Goal: Task Accomplishment & Management: Use online tool/utility

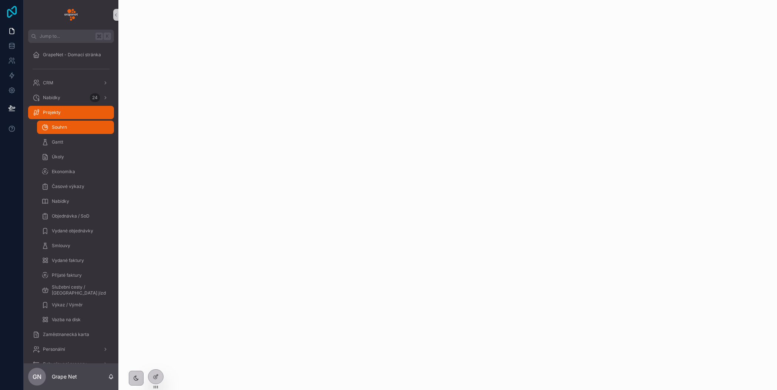
click at [11, 14] on icon at bounding box center [11, 12] width 15 height 12
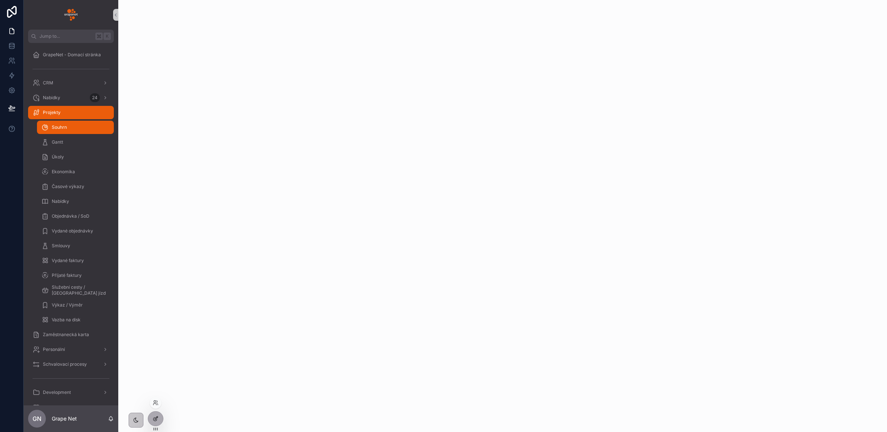
click at [156, 389] on icon at bounding box center [156, 418] width 6 height 6
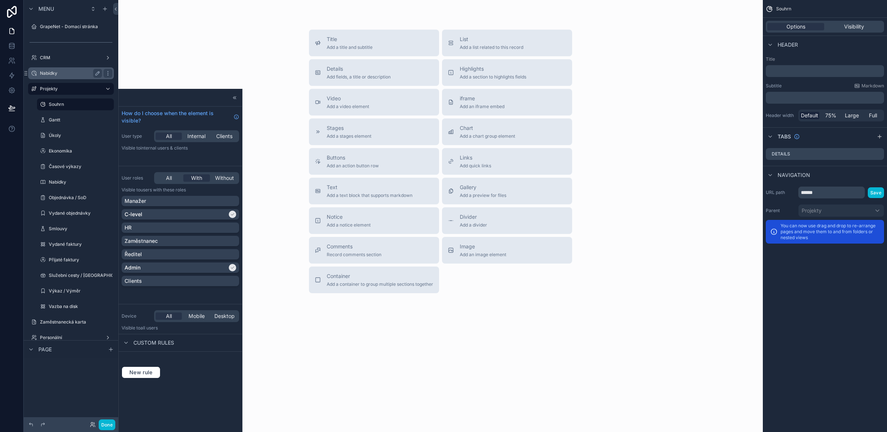
click at [72, 75] on label "Nabídky" at bounding box center [69, 73] width 59 height 6
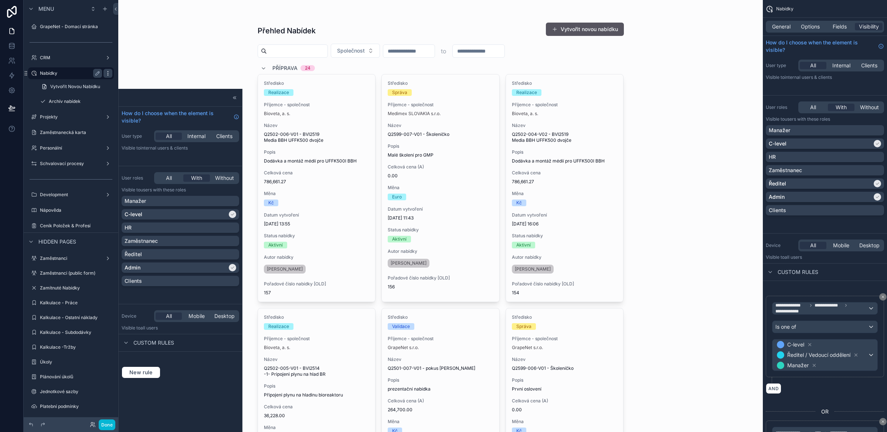
click at [108, 74] on icon "scrollable content" at bounding box center [108, 73] width 6 height 6
click at [139, 81] on span "Clone" at bounding box center [139, 81] width 14 height 7
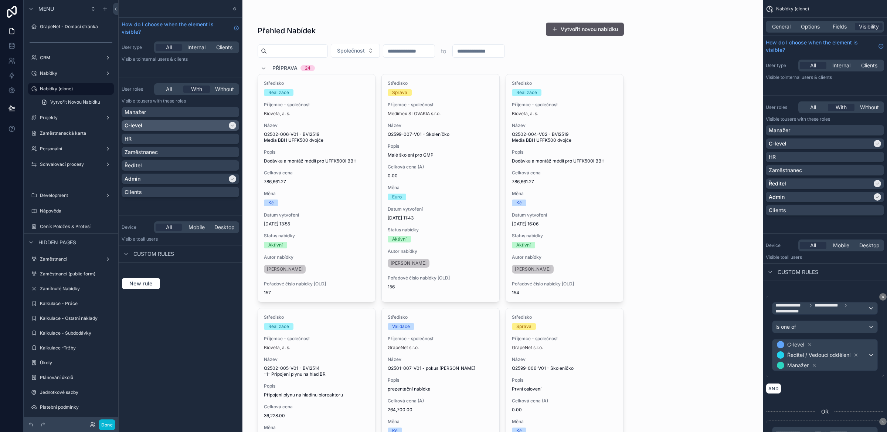
click at [210, 128] on div "C-level" at bounding box center [176, 125] width 103 height 7
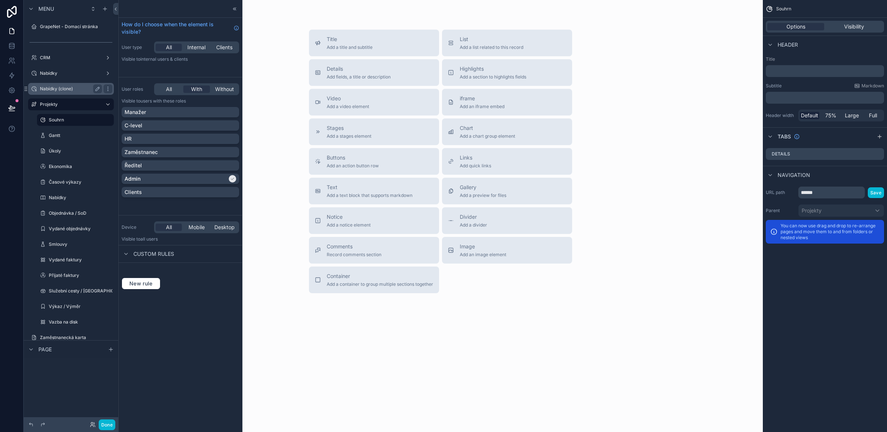
click at [72, 90] on label "Nabídky (clone)" at bounding box center [69, 89] width 59 height 6
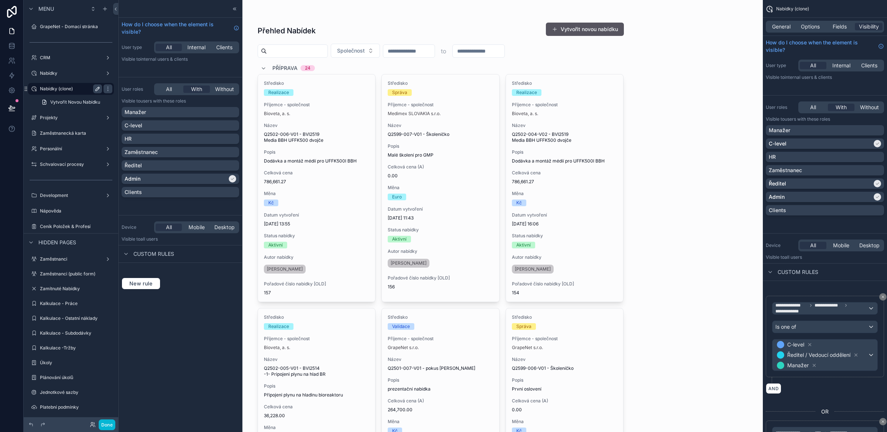
click at [97, 88] on icon "scrollable content" at bounding box center [98, 89] width 6 height 6
click at [85, 89] on input "**********" at bounding box center [65, 88] width 50 height 9
click at [81, 88] on input "**********" at bounding box center [65, 88] width 50 height 9
type input "*"
type input "********"
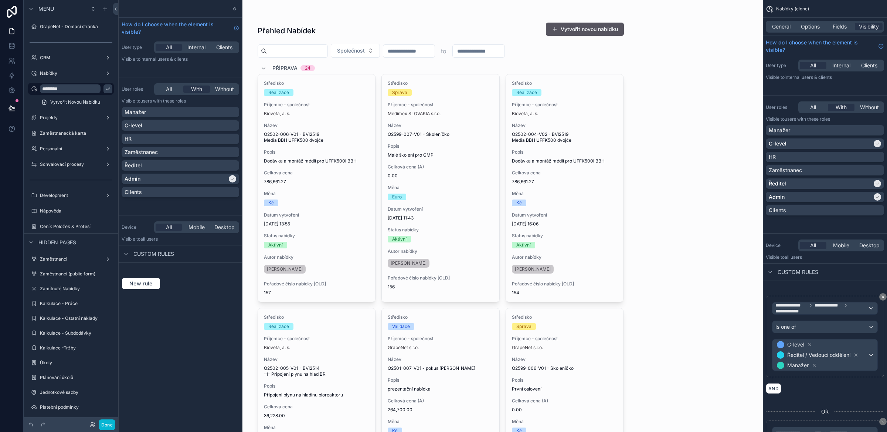
drag, startPoint x: 193, startPoint y: 204, endPoint x: 196, endPoint y: 208, distance: 4.3
click at [193, 204] on div "How do I choose when the element is visible? User type All Internal Clients Vis…" at bounding box center [181, 216] width 124 height 432
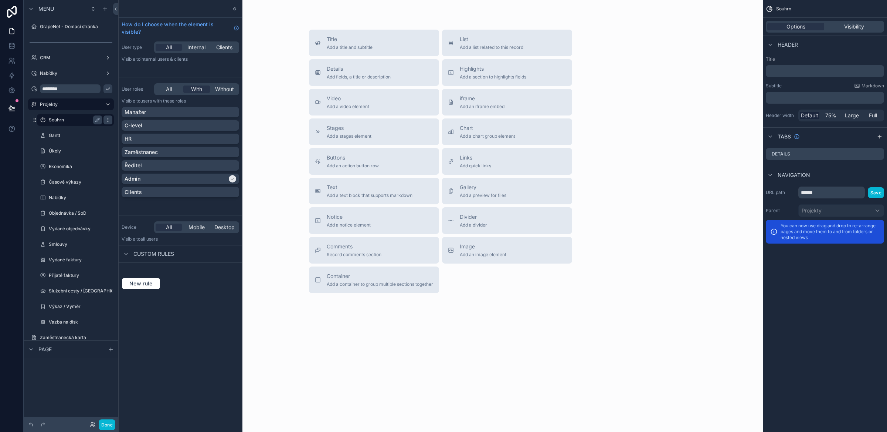
click at [111, 120] on div "scrollable content" at bounding box center [108, 119] width 9 height 9
click at [27, 89] on div "********" at bounding box center [71, 88] width 95 height 13
click at [63, 74] on label "Nabídky" at bounding box center [69, 73] width 59 height 6
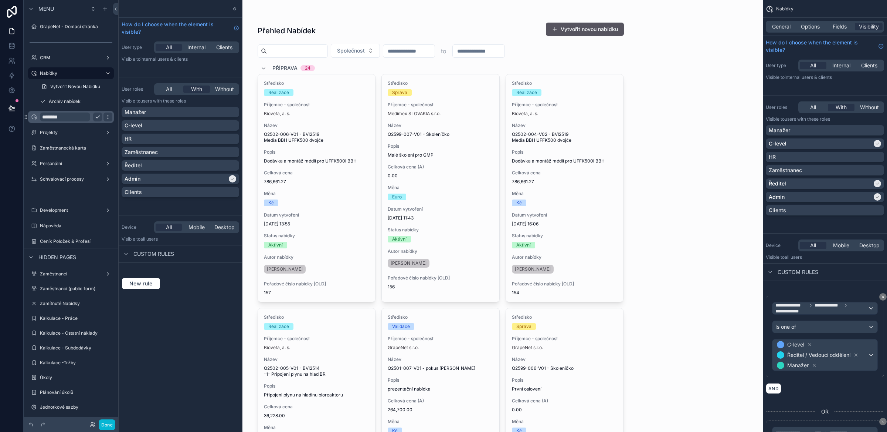
click at [106, 116] on icon "scrollable content" at bounding box center [108, 117] width 6 height 6
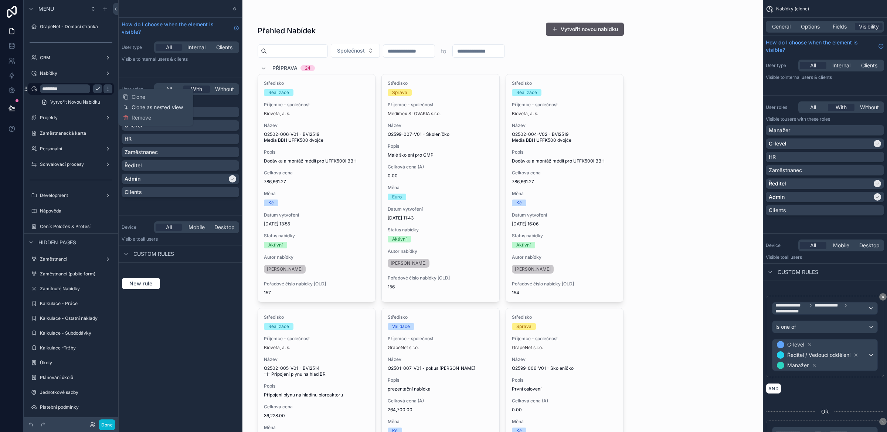
click at [155, 107] on span "Clone as nested view" at bounding box center [157, 107] width 51 height 7
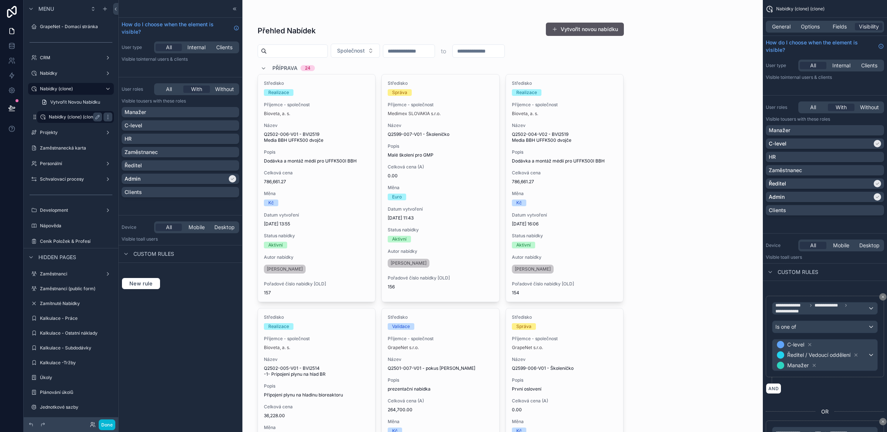
click at [67, 117] on label "Nabídky (clone) (clone)" at bounding box center [74, 117] width 50 height 6
click at [776, 28] on span "General" at bounding box center [781, 26] width 18 height 7
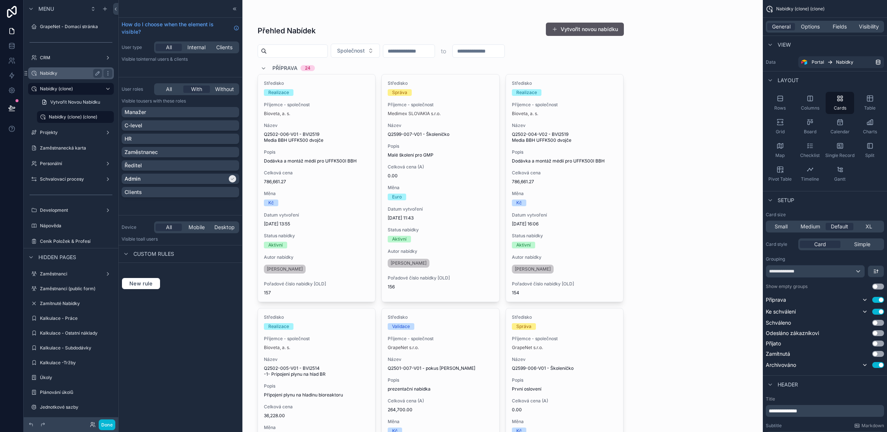
click at [58, 72] on label "Nabídky" at bounding box center [69, 73] width 59 height 6
click at [58, 101] on label "Archív nabídek" at bounding box center [74, 101] width 50 height 6
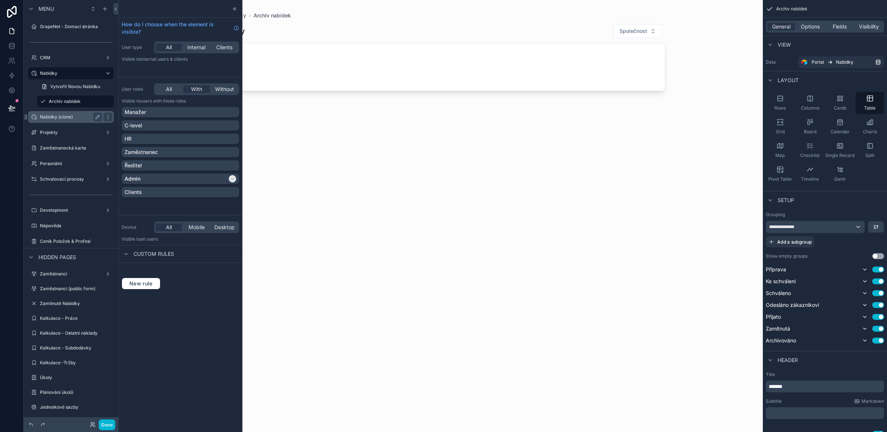
click at [60, 118] on label "Nabídky (clone)" at bounding box center [69, 117] width 59 height 6
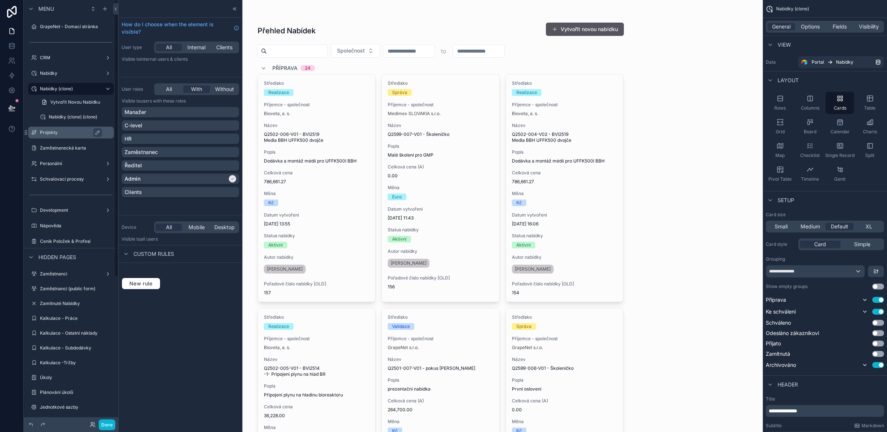
click at [68, 128] on div "Projekty" at bounding box center [76, 132] width 72 height 9
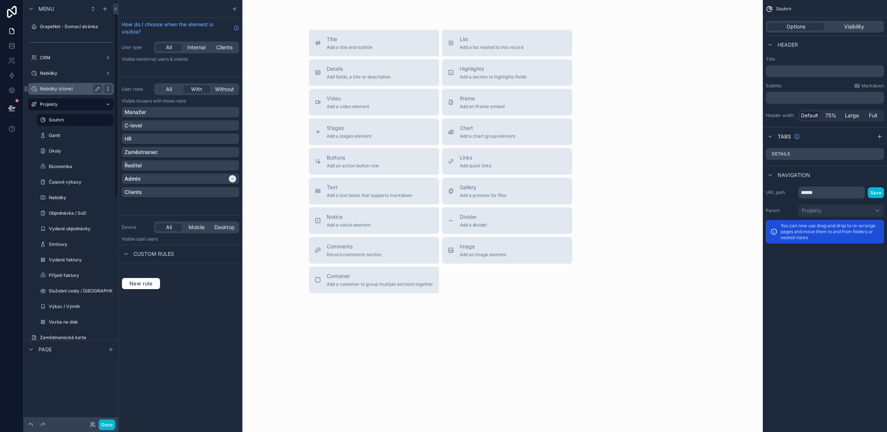
click at [109, 87] on icon "scrollable content" at bounding box center [108, 89] width 6 height 6
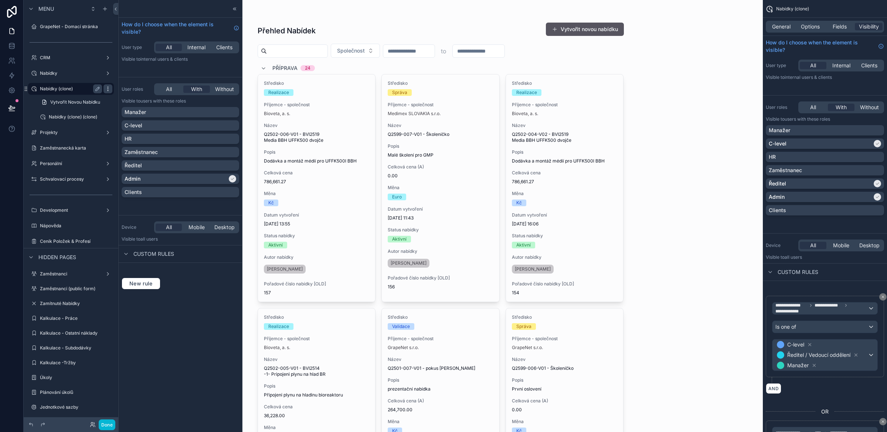
click at [110, 89] on icon "scrollable content" at bounding box center [108, 89] width 6 height 6
click at [138, 99] on span "Remove" at bounding box center [142, 98] width 20 height 7
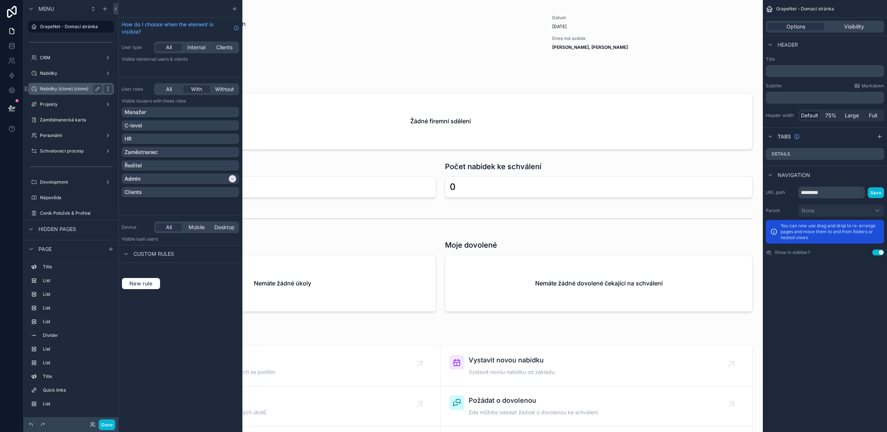
click at [110, 90] on icon "scrollable content" at bounding box center [108, 89] width 6 height 6
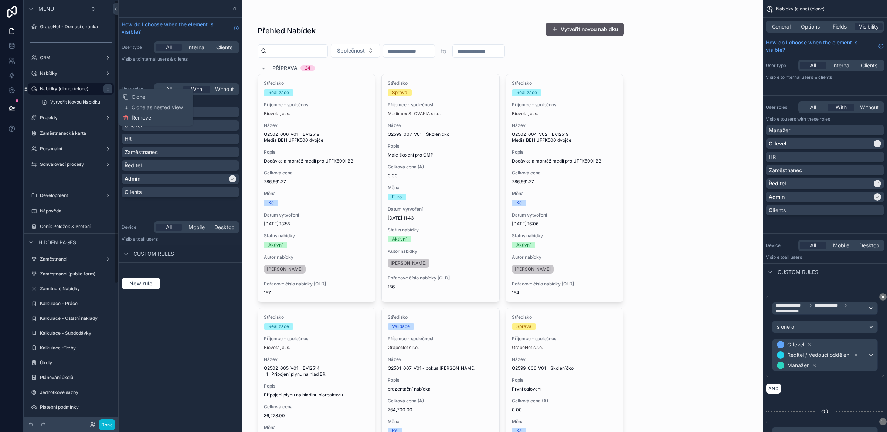
click at [132, 115] on span "Remove" at bounding box center [142, 117] width 20 height 7
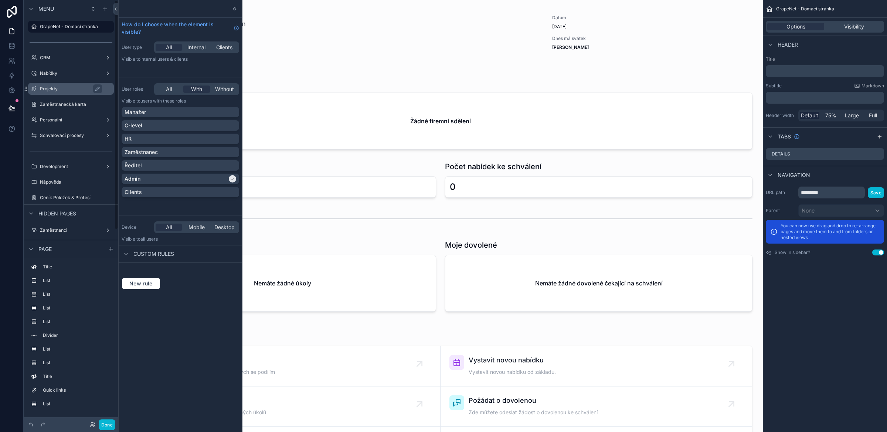
click at [55, 91] on label "Projekty" at bounding box center [75, 89] width 70 height 6
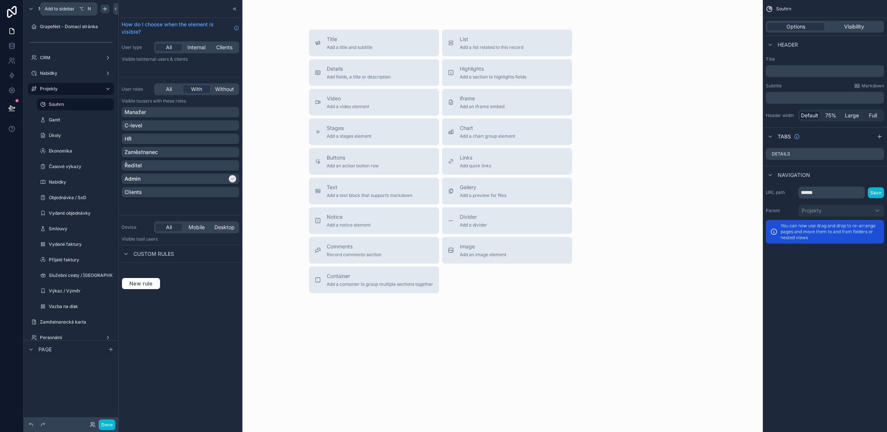
click at [106, 7] on icon "scrollable content" at bounding box center [105, 9] width 6 height 6
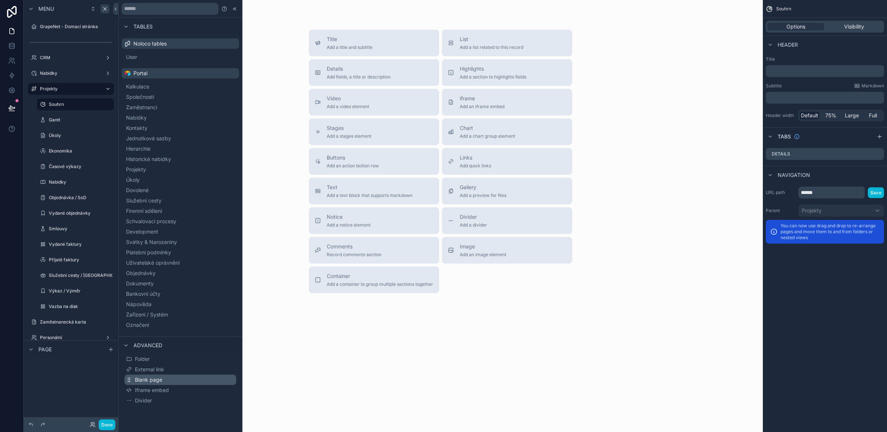
click at [158, 377] on span "Blank page" at bounding box center [148, 379] width 27 height 7
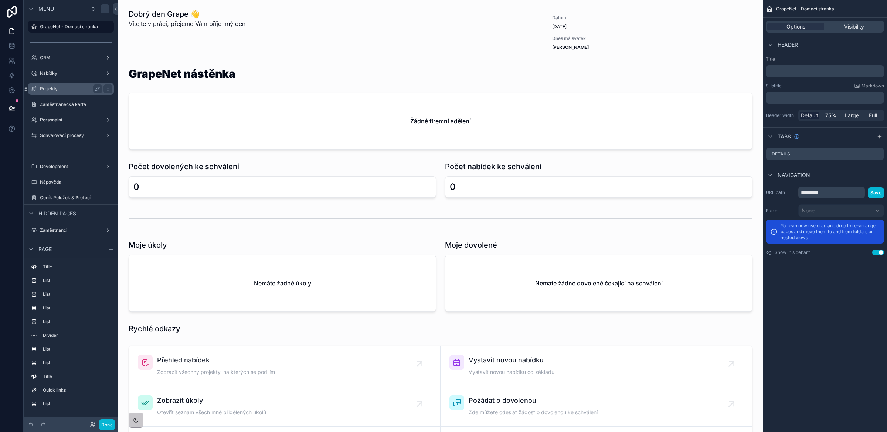
click at [50, 86] on label "Projekty" at bounding box center [69, 89] width 59 height 6
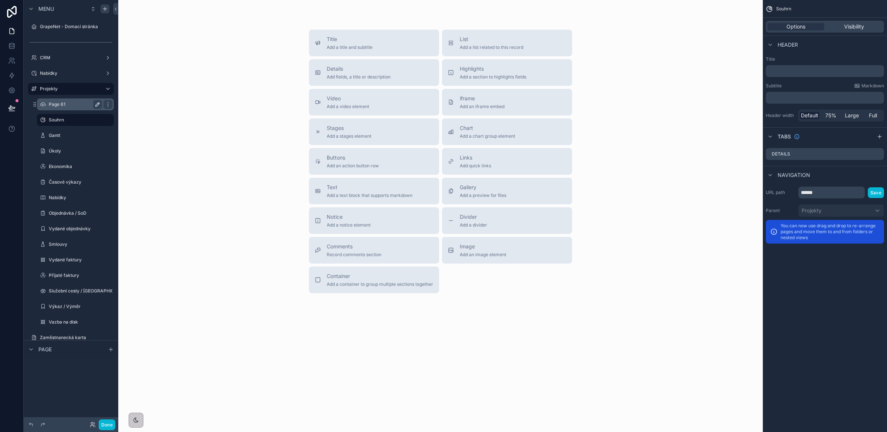
click at [96, 104] on icon "scrollable content" at bounding box center [98, 104] width 6 height 6
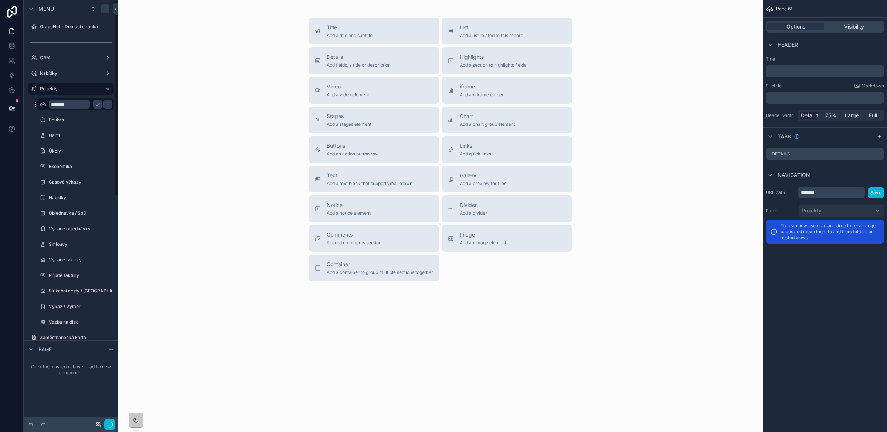
click at [58, 105] on input "*******" at bounding box center [69, 104] width 41 height 9
type input "*"
type input "**********"
click at [98, 105] on icon "scrollable content" at bounding box center [98, 104] width 6 height 6
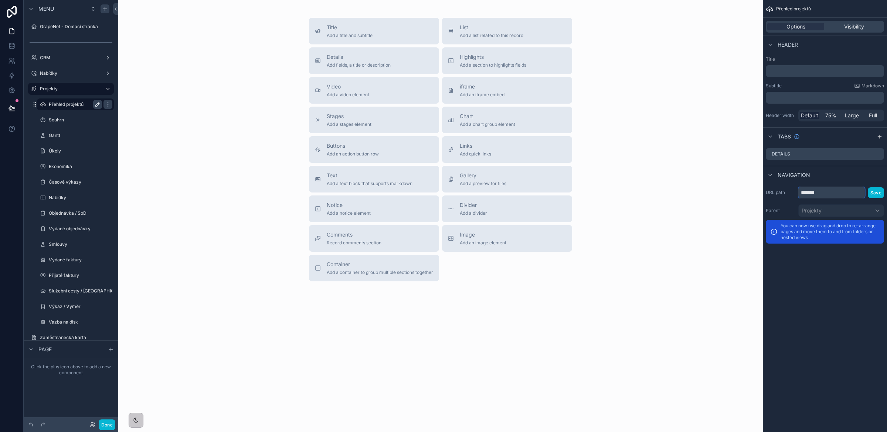
click at [776, 192] on input "*******" at bounding box center [832, 192] width 67 height 12
type input "**********"
click at [776, 190] on button "Save" at bounding box center [876, 192] width 16 height 11
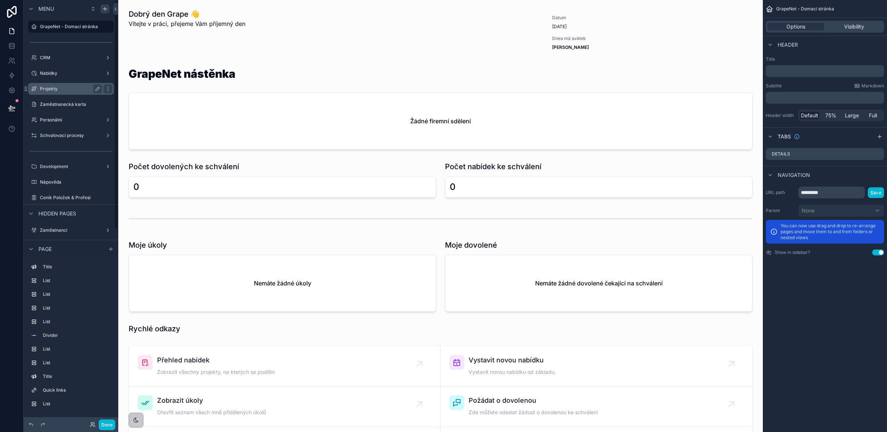
click at [64, 86] on label "Projekty" at bounding box center [69, 89] width 59 height 6
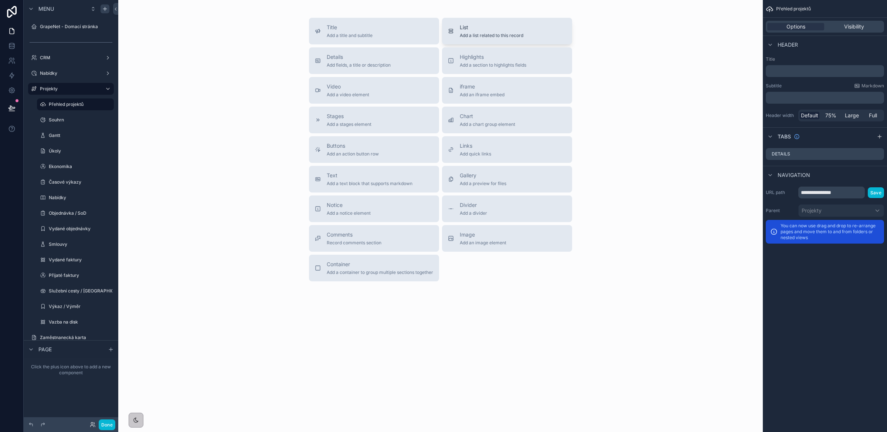
click at [496, 30] on span "List" at bounding box center [492, 27] width 64 height 7
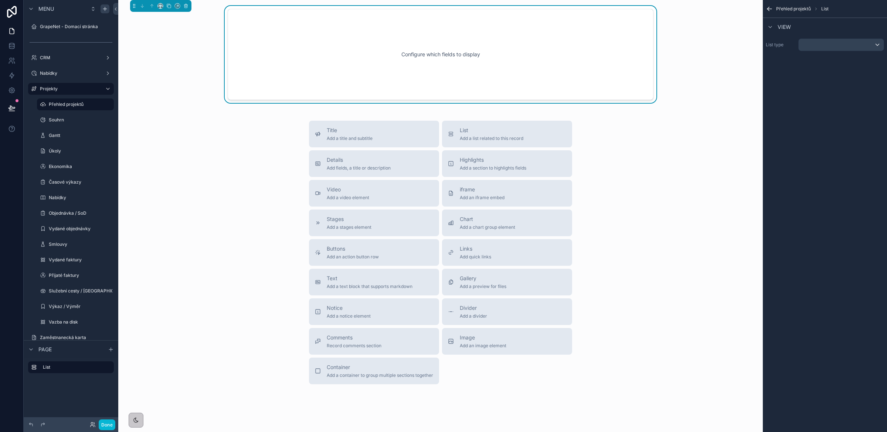
click at [274, 64] on div "Configure which fields to display" at bounding box center [441, 54] width 402 height 67
click at [161, 5] on icon "scrollable content" at bounding box center [160, 5] width 5 height 5
click at [178, 104] on span "Full width" at bounding box center [175, 103] width 23 height 9
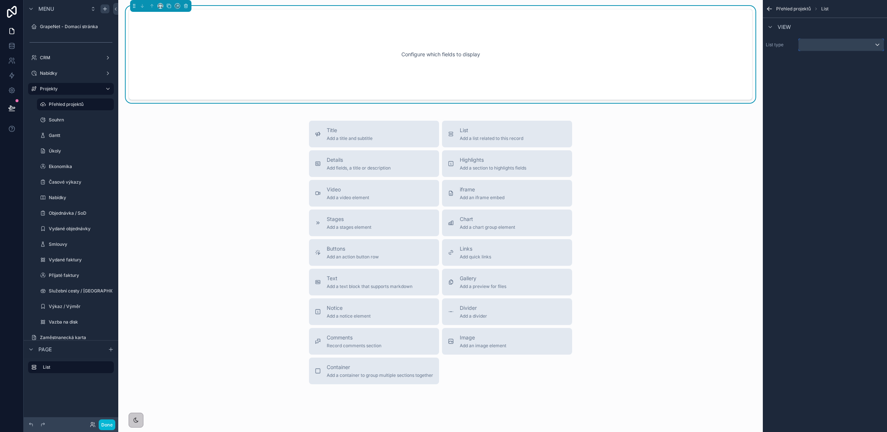
click at [776, 45] on div "scrollable content" at bounding box center [841, 45] width 85 height 12
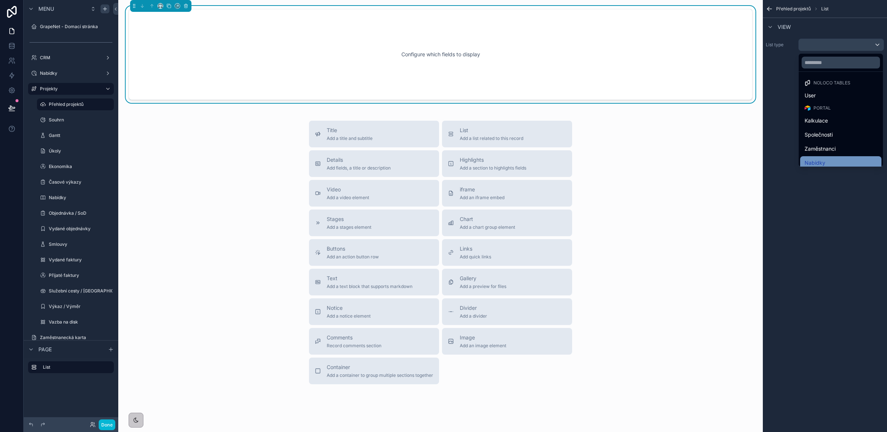
click at [776, 160] on div "Nabídky" at bounding box center [841, 162] width 72 height 9
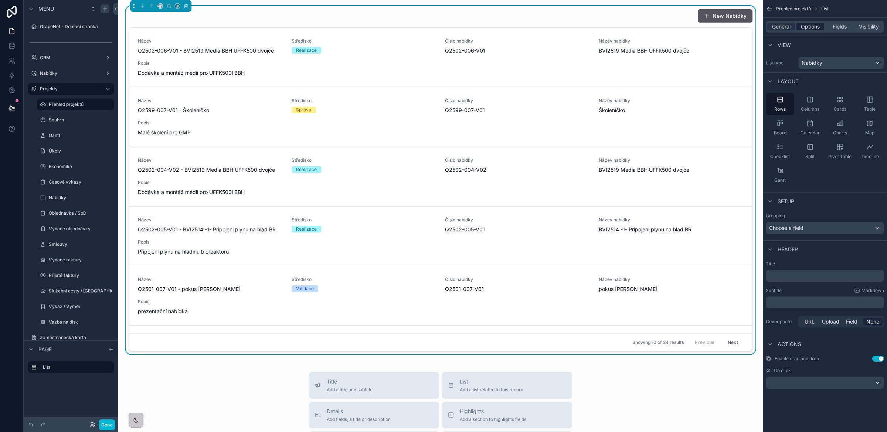
click at [776, 23] on span "Options" at bounding box center [810, 26] width 19 height 7
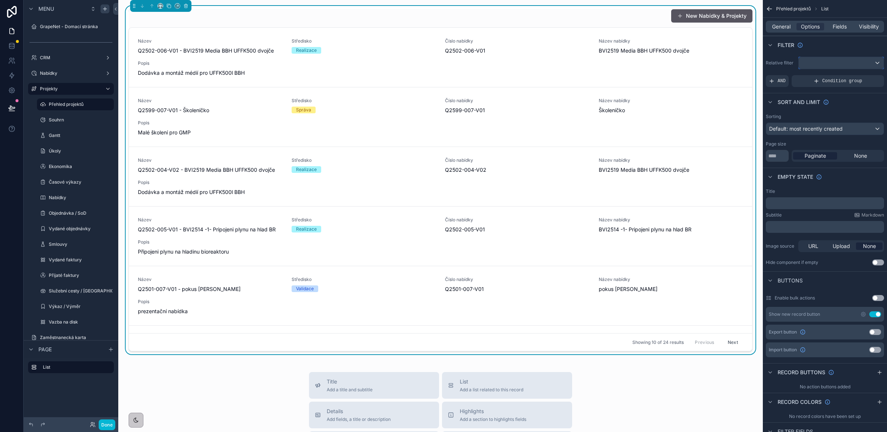
click at [776, 64] on div "scrollable content" at bounding box center [841, 63] width 85 height 12
click at [776, 83] on div "scrollable content" at bounding box center [443, 216] width 887 height 432
click at [776, 82] on span "AND" at bounding box center [782, 81] width 8 height 6
click at [776, 77] on icon "scrollable content" at bounding box center [866, 76] width 4 height 4
click at [697, 72] on span "Select a field" at bounding box center [691, 70] width 31 height 6
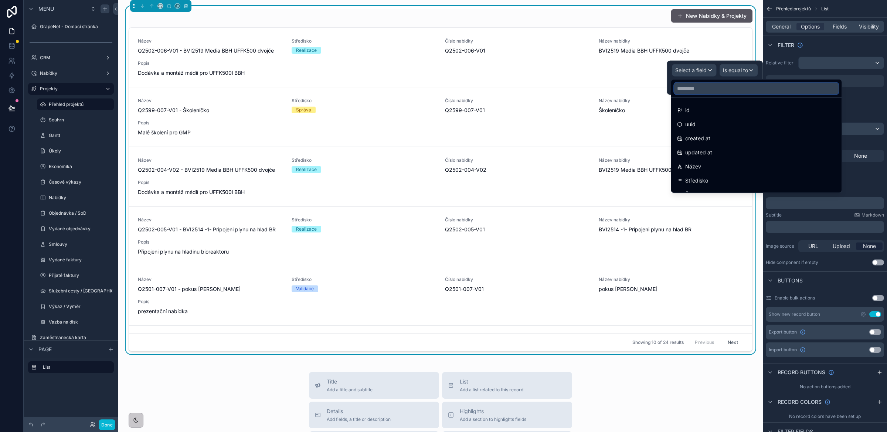
click at [703, 93] on input "text" at bounding box center [756, 88] width 165 height 12
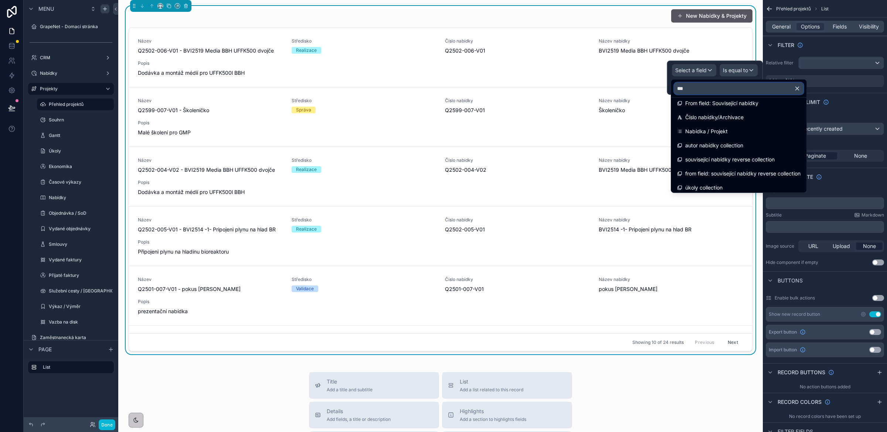
scroll to position [318, 0]
type input "***"
click at [711, 102] on span "Nabídka / Projekt" at bounding box center [707, 101] width 43 height 9
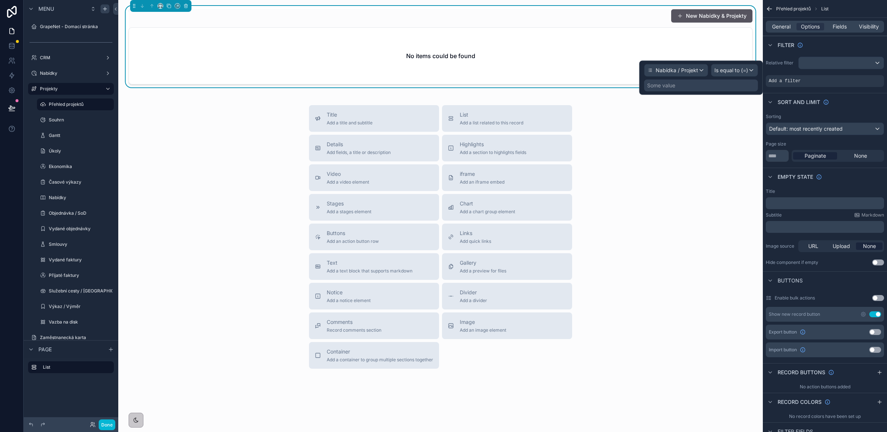
click at [692, 90] on div "Some value" at bounding box center [702, 86] width 114 height 12
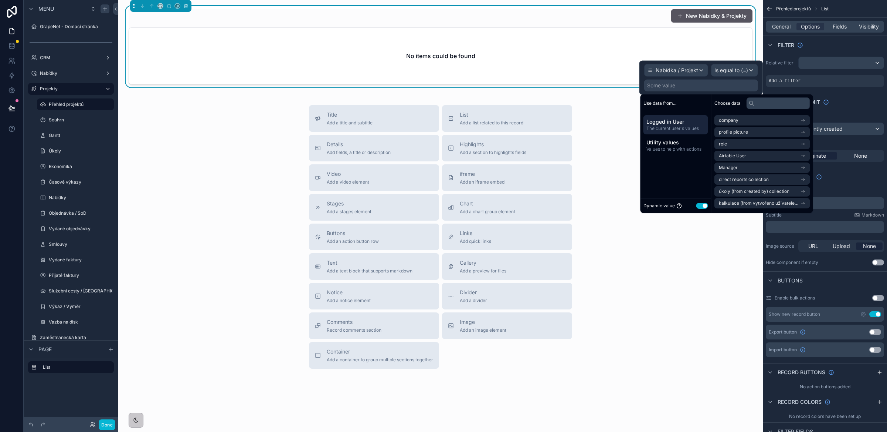
click at [699, 206] on button "Use setting" at bounding box center [703, 206] width 12 height 6
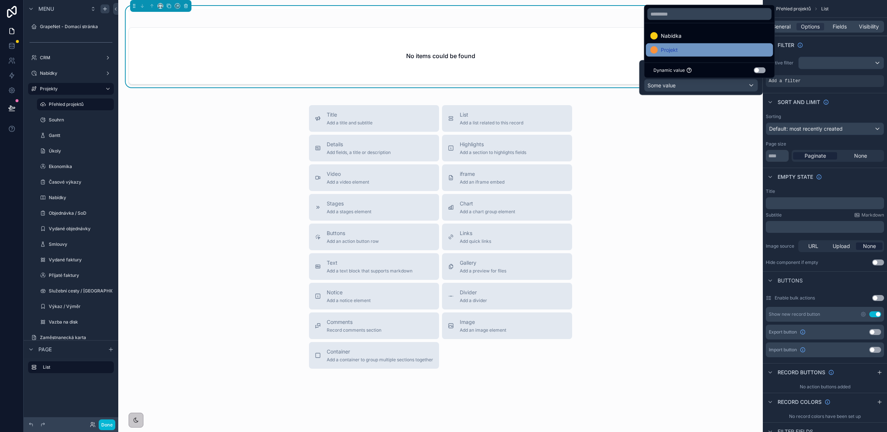
click at [672, 49] on span "Projekt" at bounding box center [669, 49] width 17 height 9
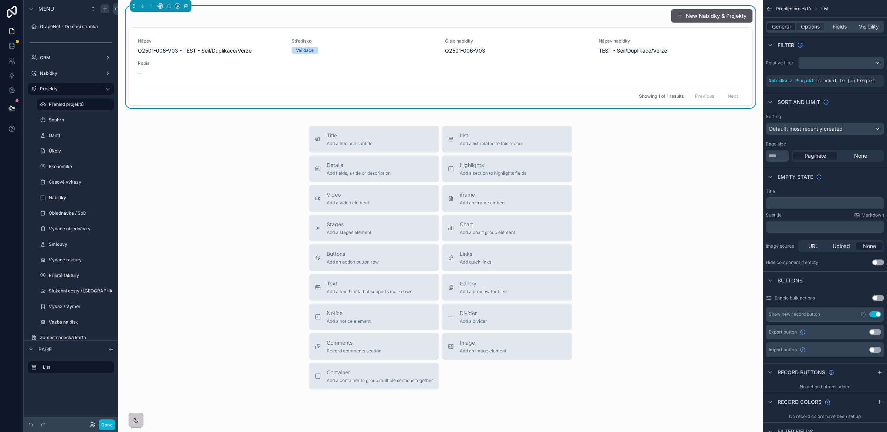
click at [776, 26] on span "General" at bounding box center [781, 26] width 18 height 7
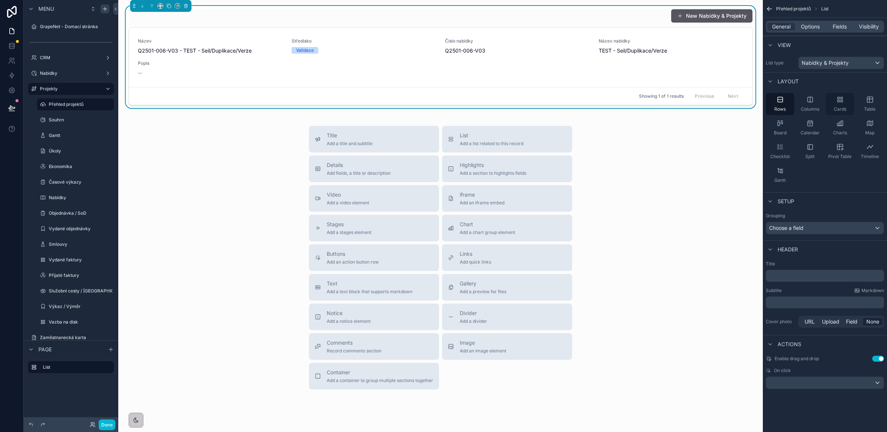
click at [776, 106] on span "Cards" at bounding box center [840, 109] width 13 height 6
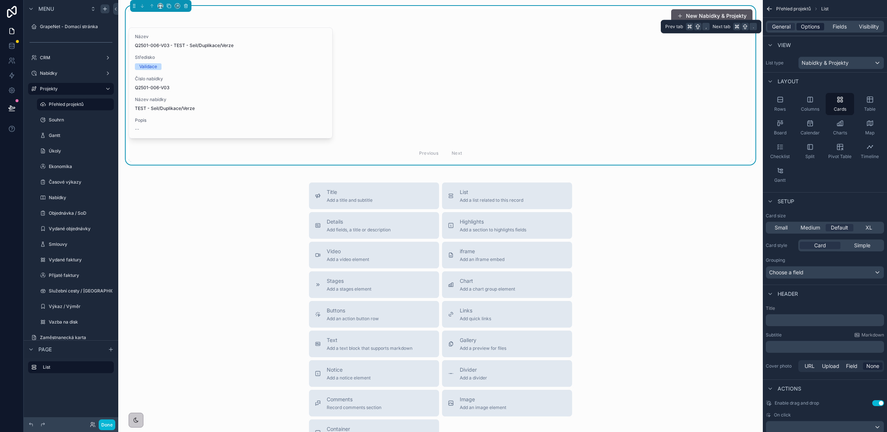
click at [776, 25] on span "Options" at bounding box center [810, 26] width 19 height 7
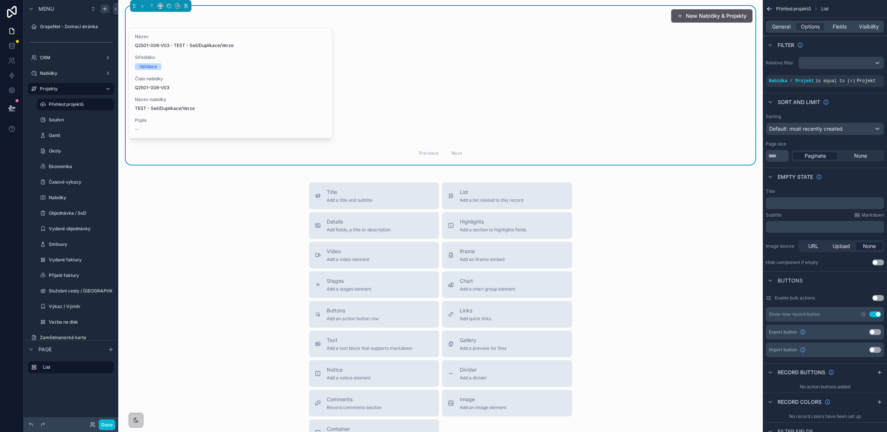
click at [776, 314] on button "Use setting" at bounding box center [876, 314] width 12 height 6
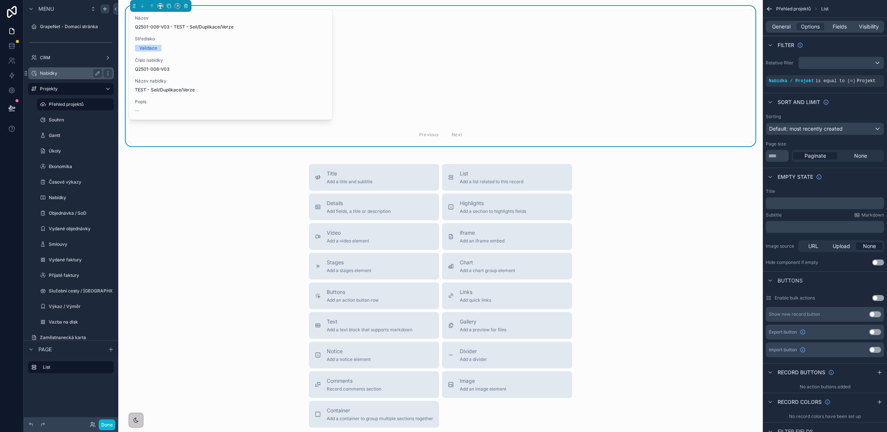
click at [53, 73] on label "Nabídky" at bounding box center [69, 73] width 59 height 6
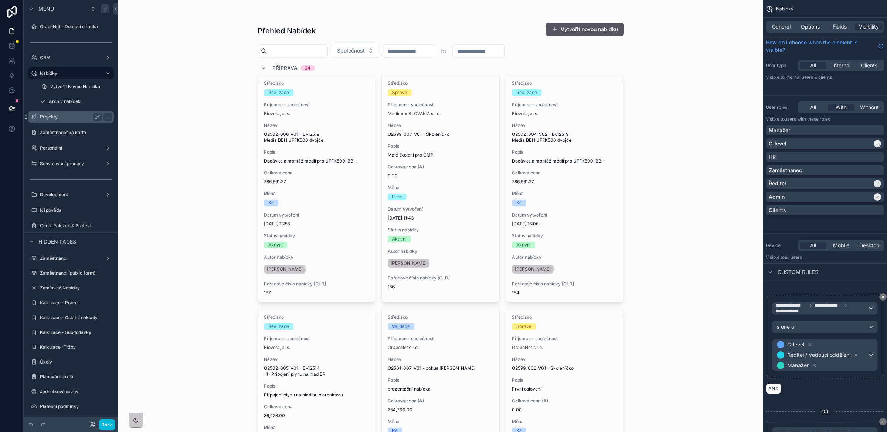
click at [58, 115] on label "Projekty" at bounding box center [69, 117] width 59 height 6
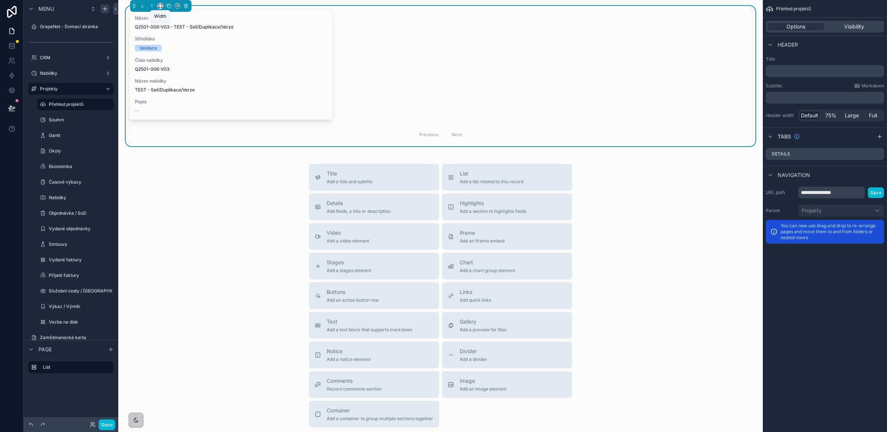
click at [160, 5] on icon "scrollable content" at bounding box center [160, 5] width 5 height 5
click at [172, 75] on span "66%" at bounding box center [170, 75] width 12 height 9
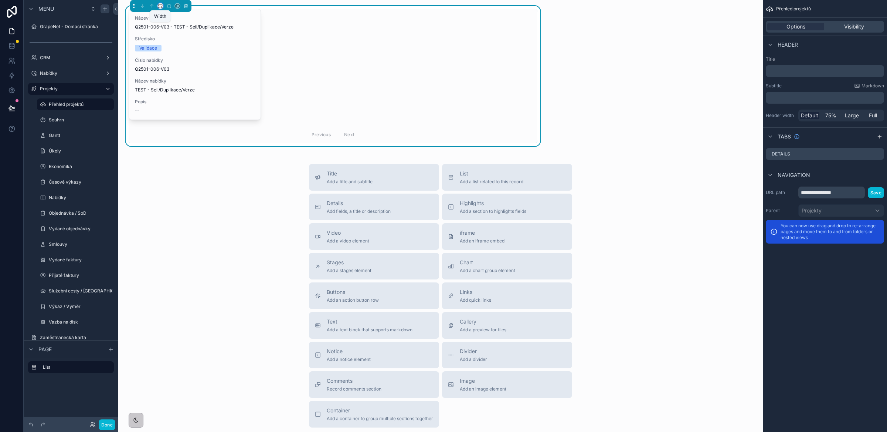
click at [159, 5] on icon "scrollable content" at bounding box center [160, 5] width 5 height 5
click at [172, 16] on span "Default" at bounding box center [172, 19] width 17 height 9
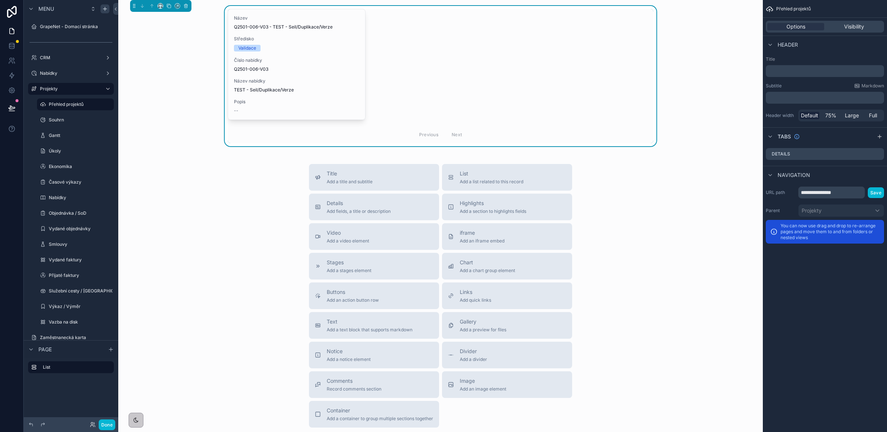
click at [776, 71] on p "﻿" at bounding box center [826, 70] width 114 height 7
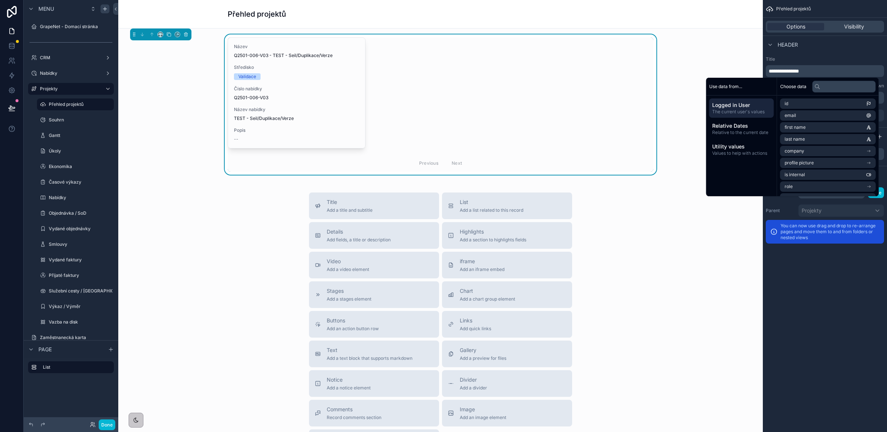
click at [776, 57] on label "Title" at bounding box center [825, 59] width 118 height 6
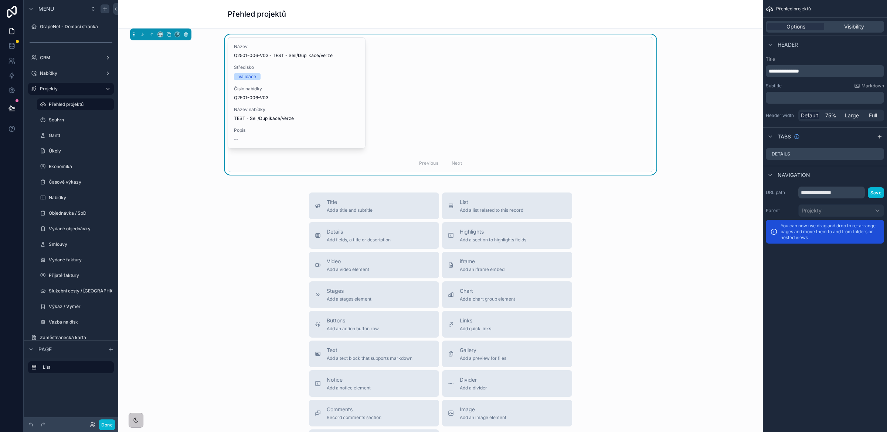
click at [557, 103] on div "Název Q2501-006-V03 - TEST - Seil/Duplikace/Verze Středisko Validace Číslo nabí…" at bounding box center [441, 104] width 426 height 134
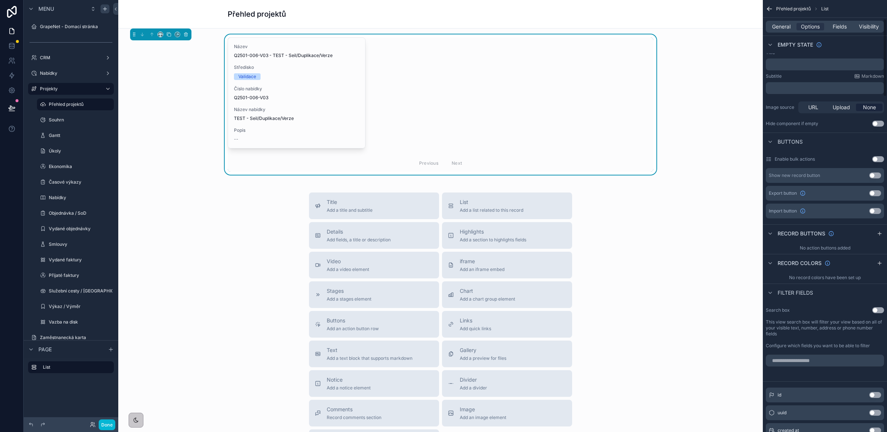
scroll to position [141, 0]
click at [776, 308] on button "Use setting" at bounding box center [879, 308] width 12 height 6
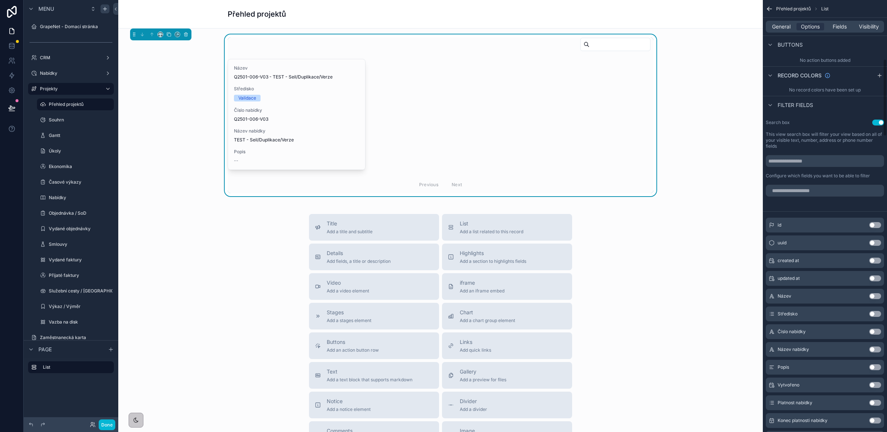
scroll to position [329, 0]
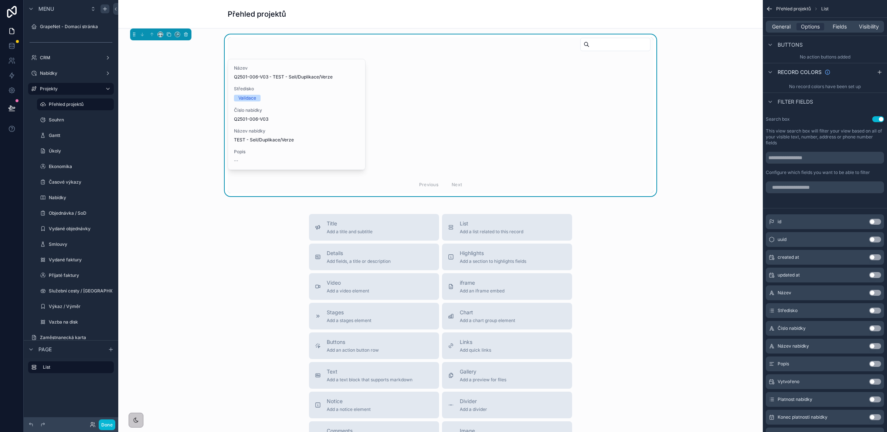
click at [776, 294] on button "Use setting" at bounding box center [876, 293] width 12 height 6
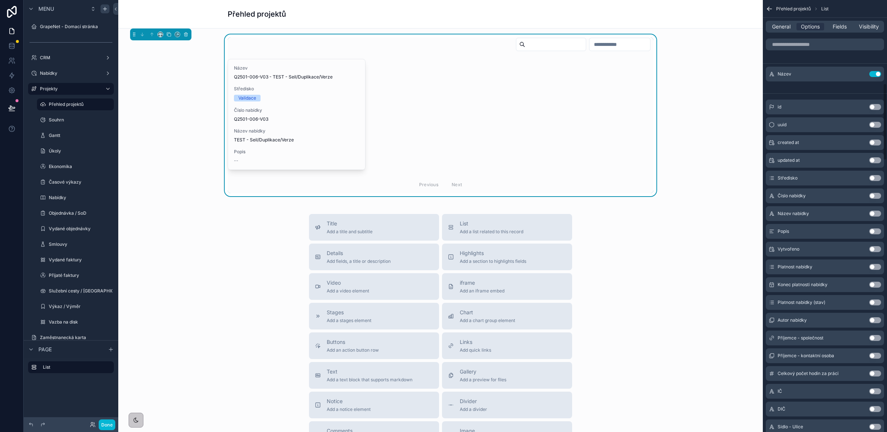
scroll to position [476, 0]
click at [776, 335] on button "Use setting" at bounding box center [876, 336] width 12 height 6
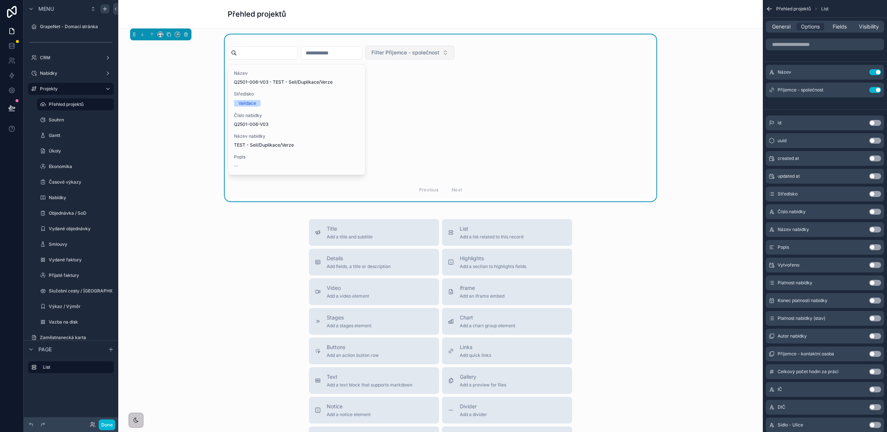
click at [425, 57] on button "Filter Příjemce - společnost" at bounding box center [409, 52] width 89 height 14
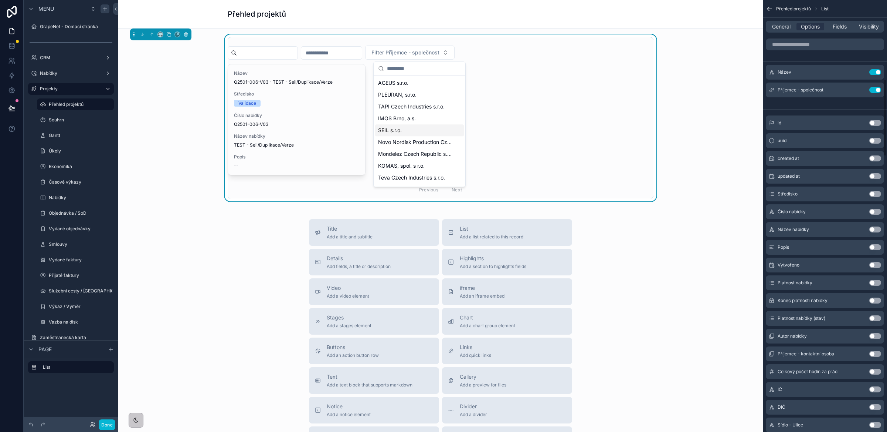
scroll to position [321, 0]
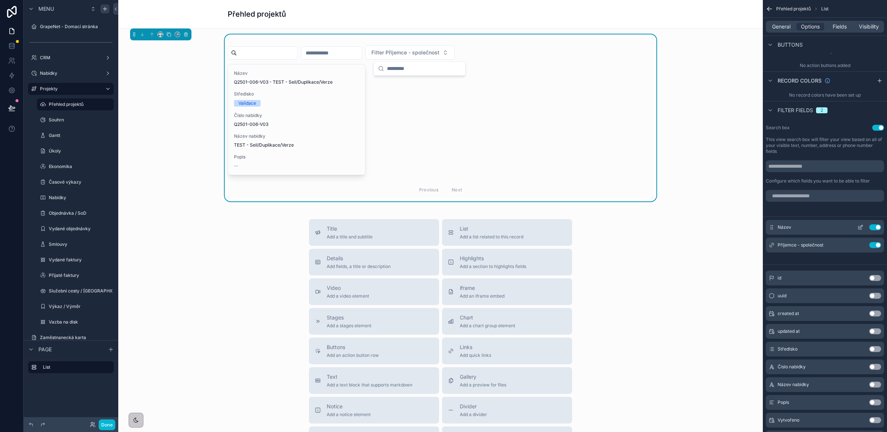
click at [776, 229] on button "Use setting" at bounding box center [876, 227] width 12 height 6
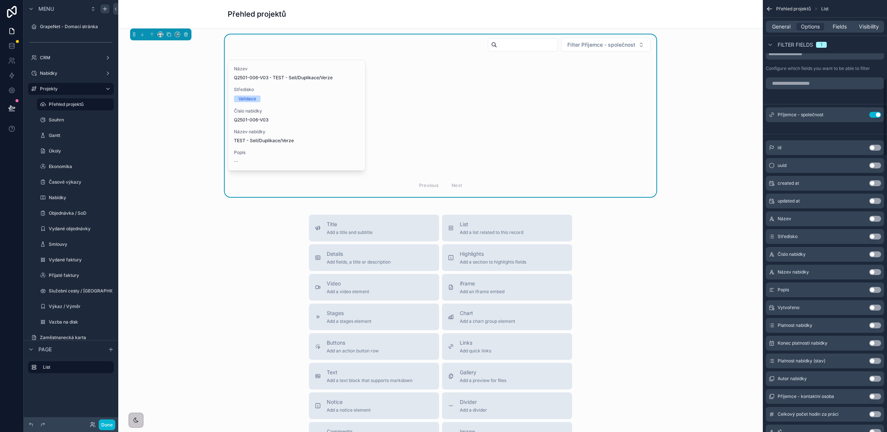
scroll to position [446, 0]
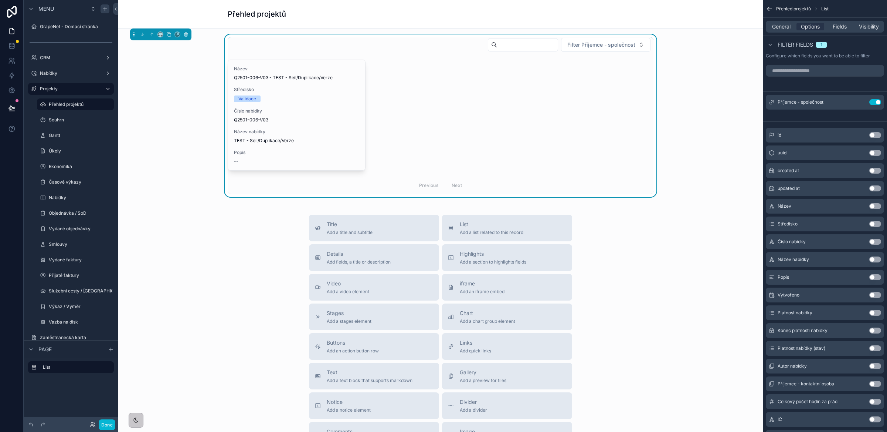
click at [776, 365] on button "Use setting" at bounding box center [876, 366] width 12 height 6
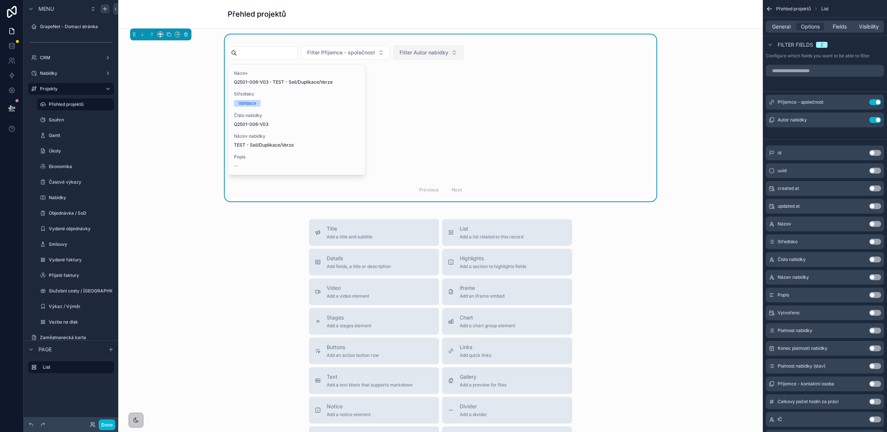
click at [421, 52] on span "Filter Autor nabídky" at bounding box center [424, 52] width 49 height 7
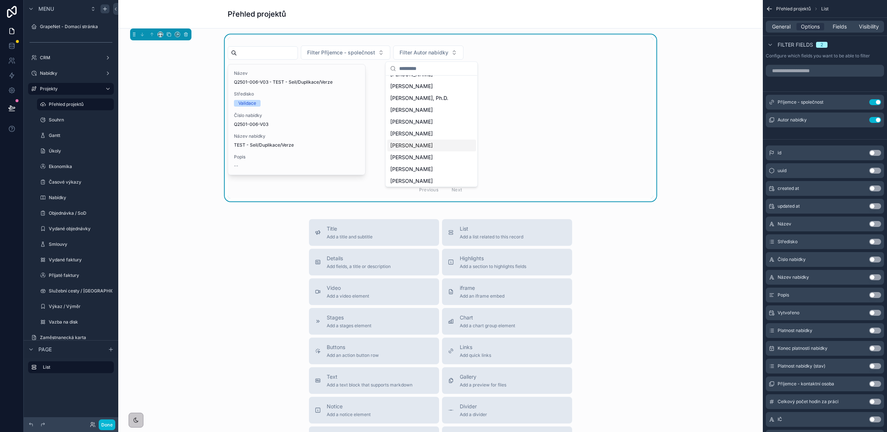
scroll to position [93, 0]
click at [776, 27] on span "Fields" at bounding box center [840, 26] width 14 height 7
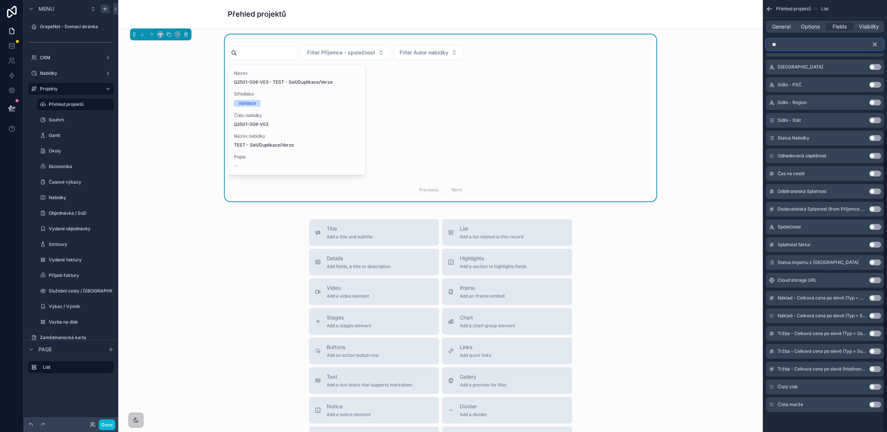
click at [776, 45] on input "**" at bounding box center [825, 44] width 118 height 12
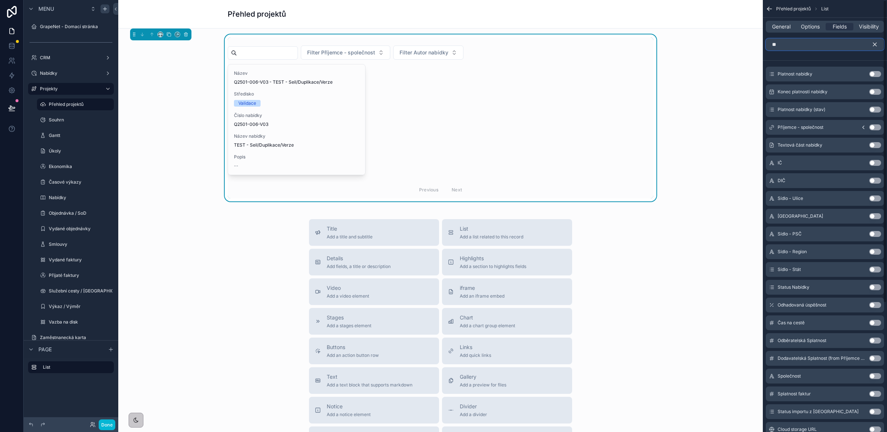
scroll to position [0, 0]
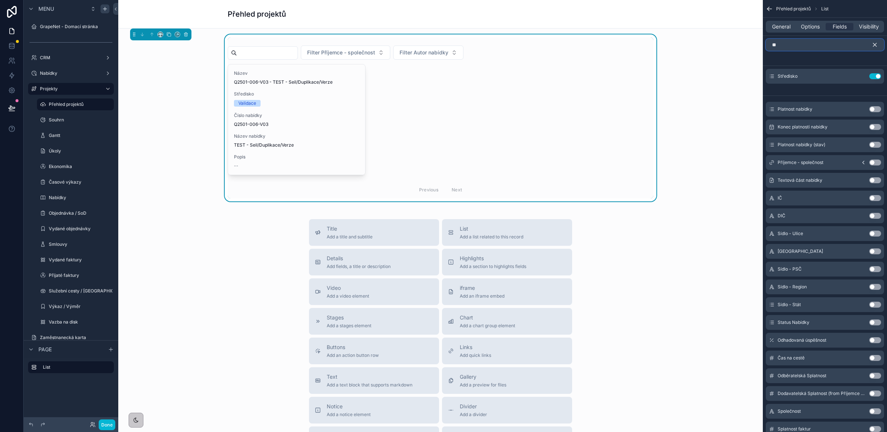
type input "**"
click at [776, 45] on icon "scrollable content" at bounding box center [875, 44] width 3 height 3
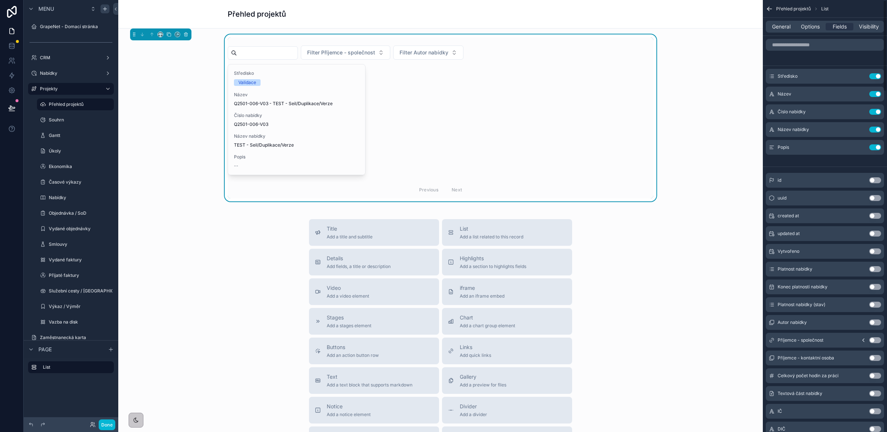
click at [776, 341] on button "Use setting" at bounding box center [876, 340] width 12 height 6
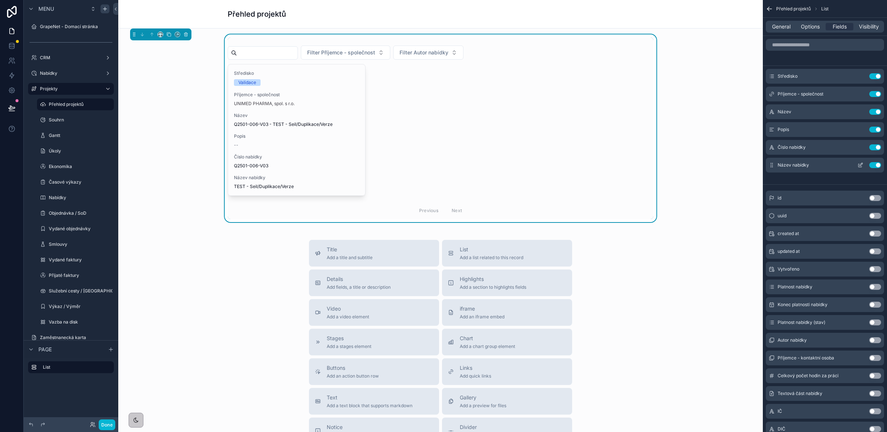
click at [776, 168] on div "Use setting" at bounding box center [868, 165] width 27 height 6
click at [776, 167] on button "Use setting" at bounding box center [876, 165] width 12 height 6
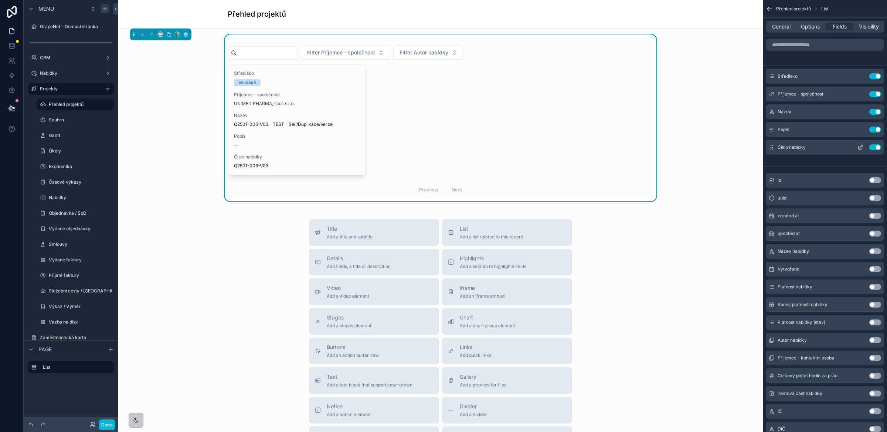
click at [776, 146] on button "Use setting" at bounding box center [876, 147] width 12 height 6
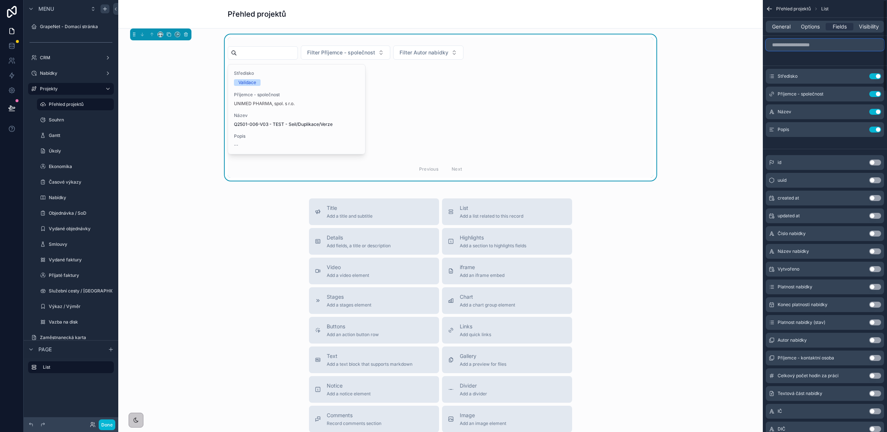
click at [776, 47] on input "scrollable content" at bounding box center [825, 45] width 118 height 12
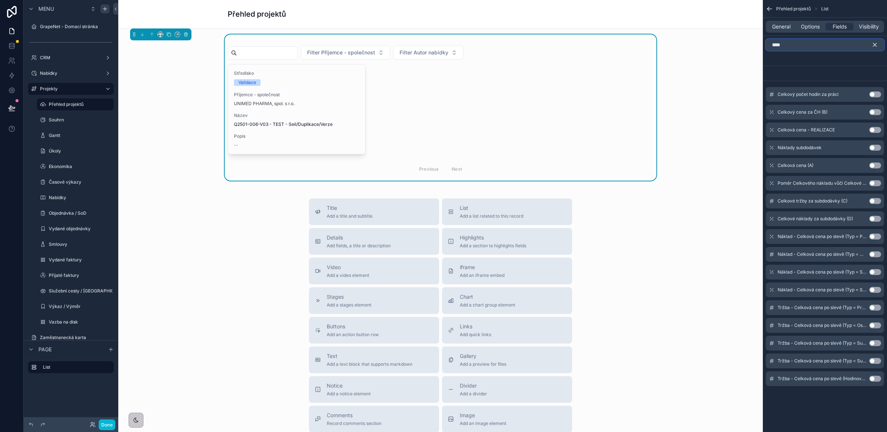
type input "****"
click at [776, 163] on button "Use setting" at bounding box center [876, 165] width 12 height 6
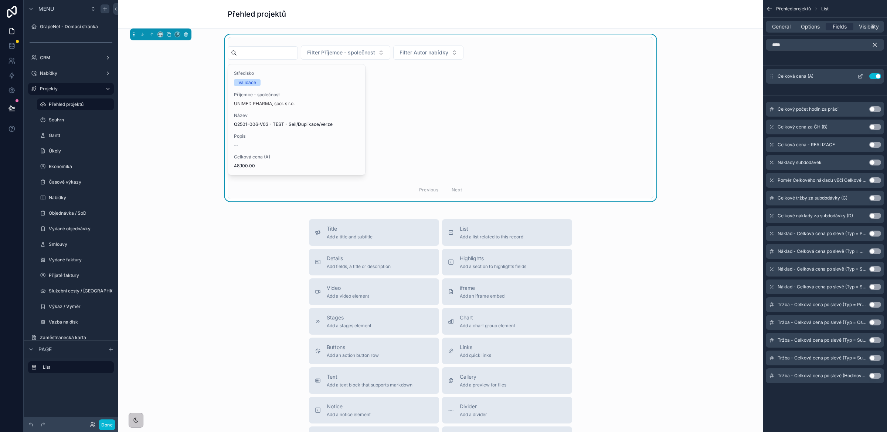
click at [776, 77] on icon "scrollable content" at bounding box center [861, 76] width 6 height 6
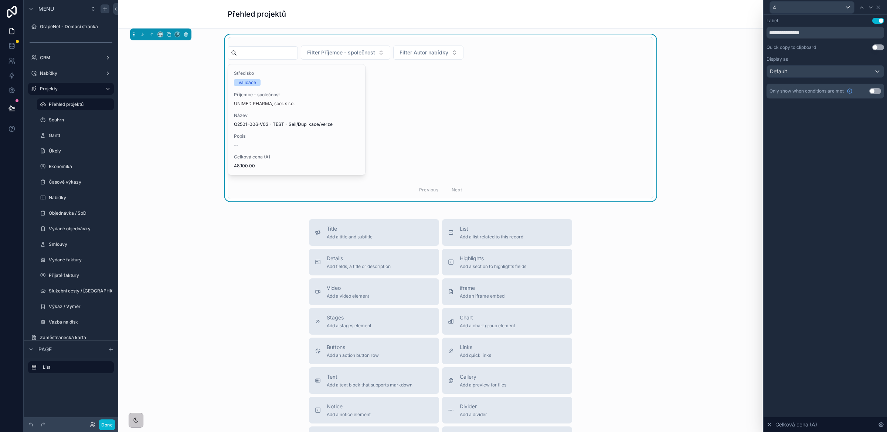
click at [776, 90] on button "Use setting" at bounding box center [876, 91] width 12 height 6
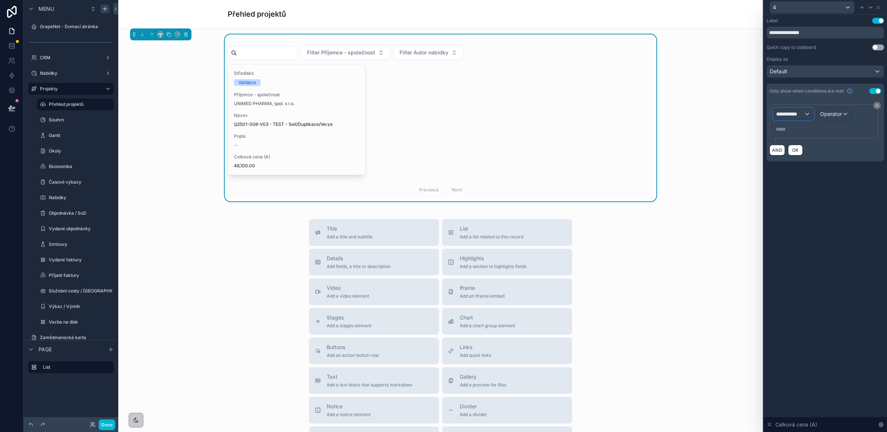
click at [776, 114] on span "**********" at bounding box center [791, 113] width 28 height 7
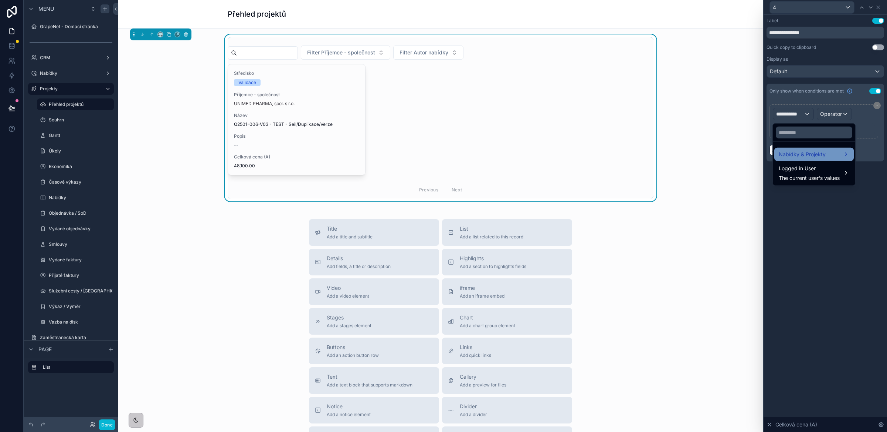
click at [776, 153] on span "Nabídky & Projekty" at bounding box center [802, 154] width 47 height 9
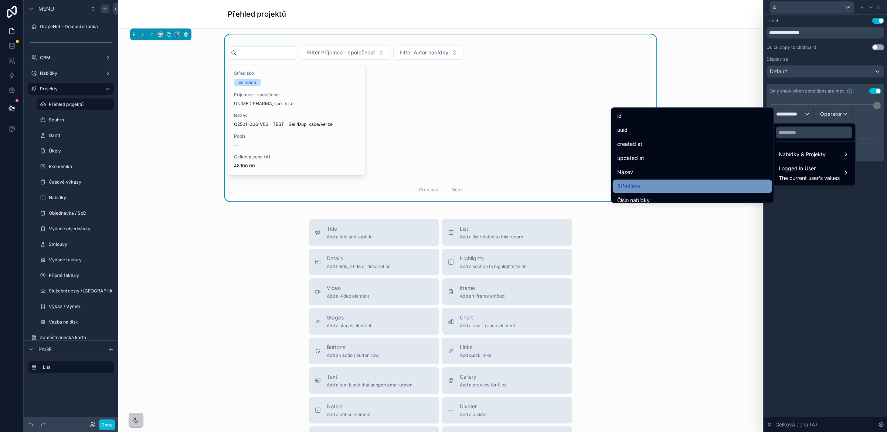
click at [639, 188] on div "Středisko" at bounding box center [693, 186] width 151 height 9
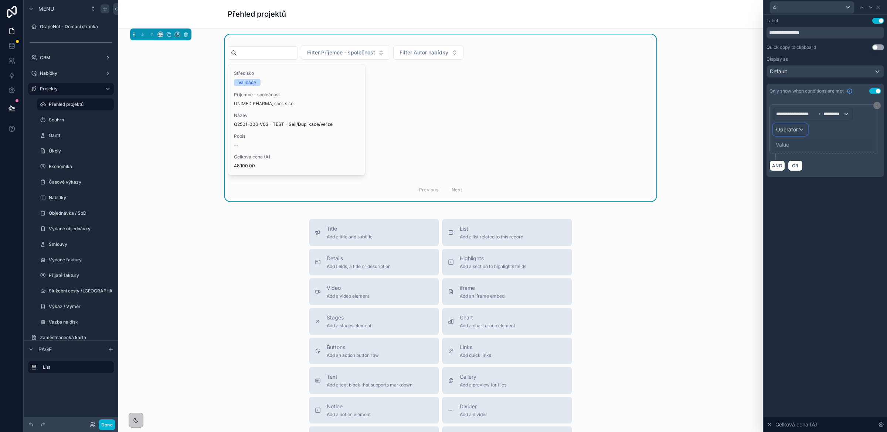
click at [776, 131] on span "Operator" at bounding box center [788, 129] width 22 height 6
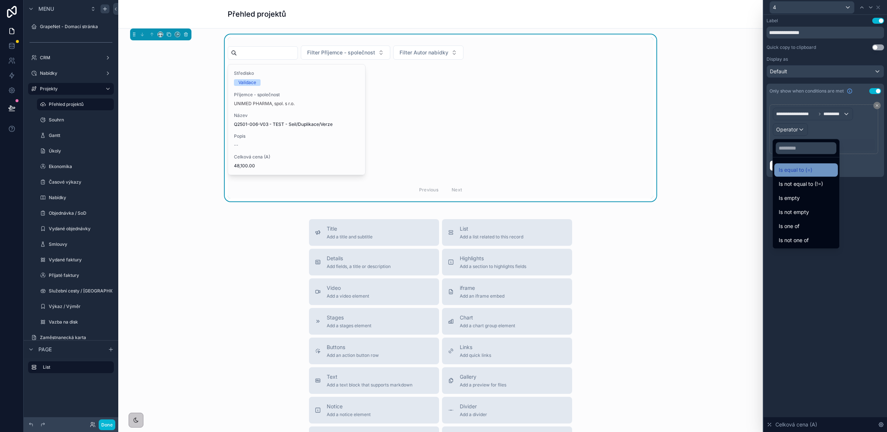
click at [776, 170] on span "Is equal to (=)" at bounding box center [796, 169] width 34 height 9
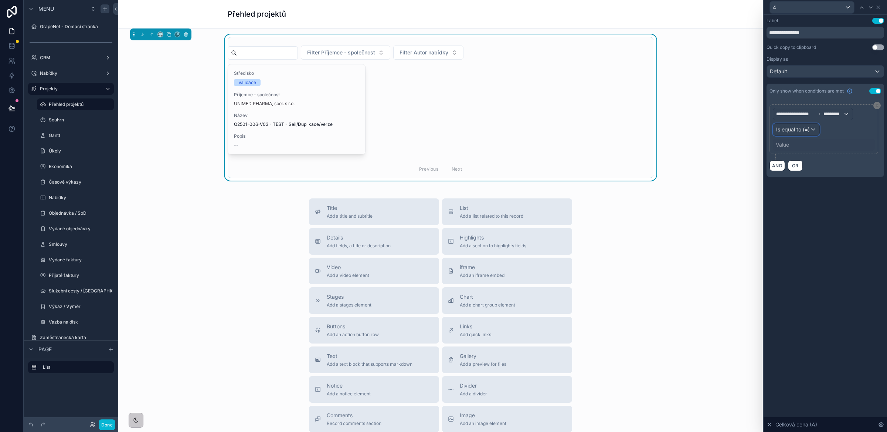
click at [776, 132] on span "Is equal to (=)" at bounding box center [794, 129] width 34 height 7
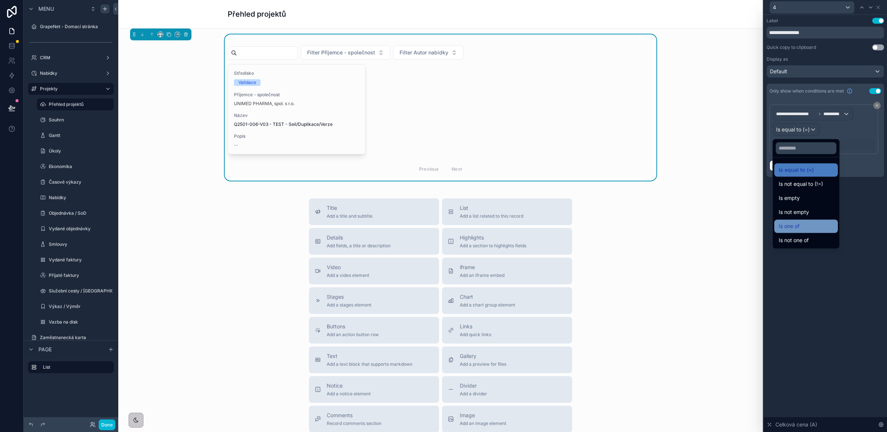
click at [776, 228] on div "Is one of" at bounding box center [806, 226] width 55 height 9
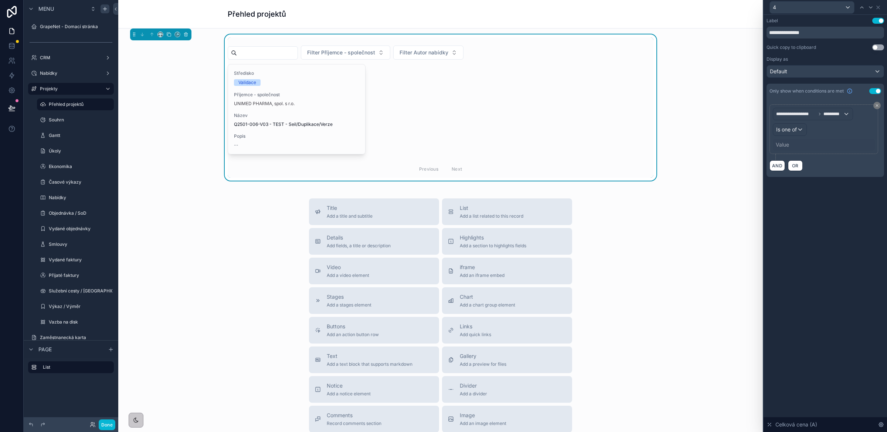
click at [776, 145] on div "Value" at bounding box center [782, 144] width 13 height 7
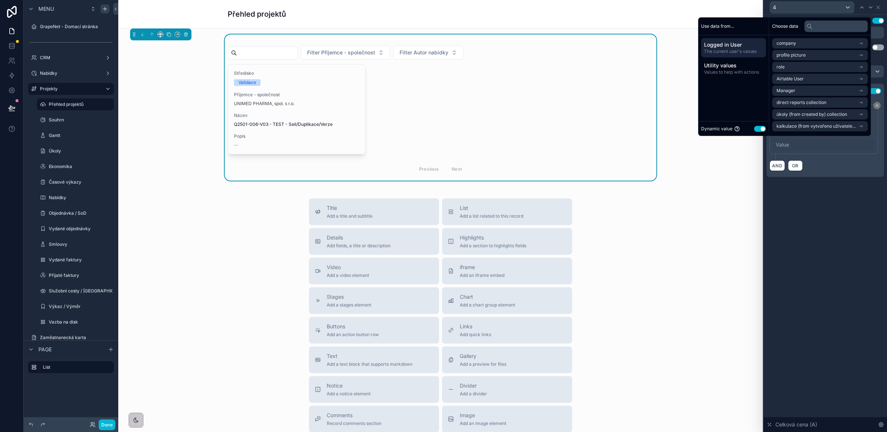
click at [756, 128] on button "Use setting" at bounding box center [760, 129] width 12 height 6
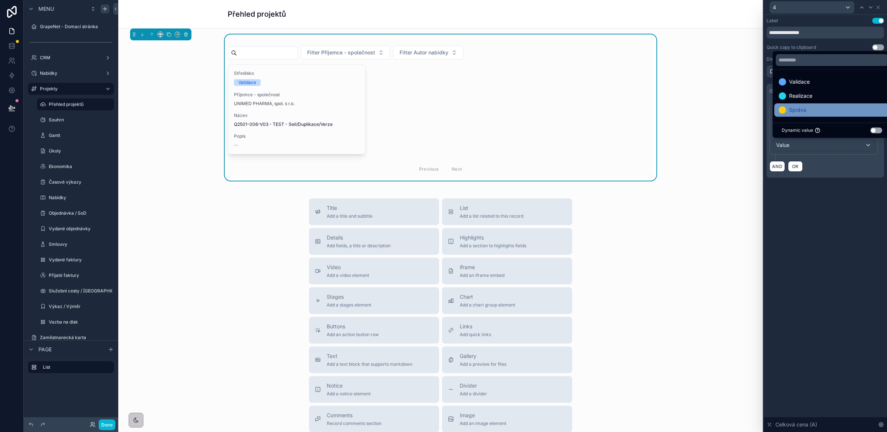
click at [776, 108] on span "Správa" at bounding box center [797, 109] width 17 height 9
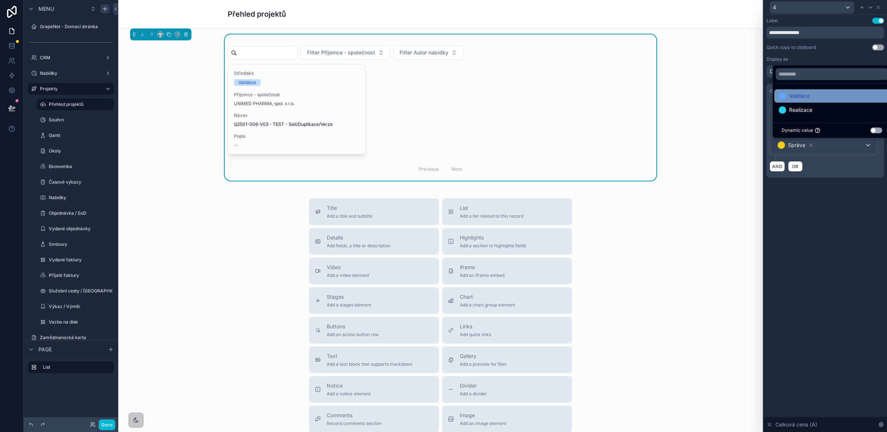
click at [776, 98] on span "Validace" at bounding box center [799, 95] width 21 height 9
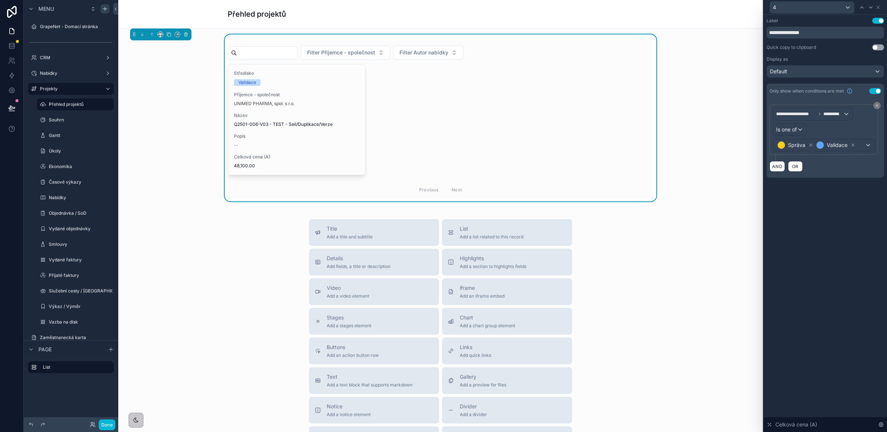
click at [776, 167] on div "AND OR" at bounding box center [826, 165] width 112 height 11
click at [776, 226] on div "**********" at bounding box center [826, 223] width 124 height 417
click at [776, 31] on input "**********" at bounding box center [826, 33] width 118 height 12
drag, startPoint x: 799, startPoint y: 34, endPoint x: 746, endPoint y: 31, distance: 53.3
click at [746, 31] on div "**********" at bounding box center [443, 216] width 887 height 432
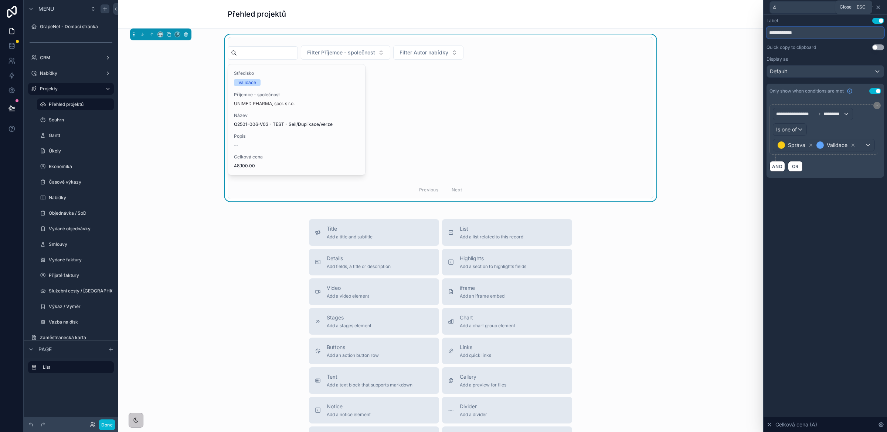
type input "**********"
click at [776, 8] on icon at bounding box center [878, 7] width 3 height 3
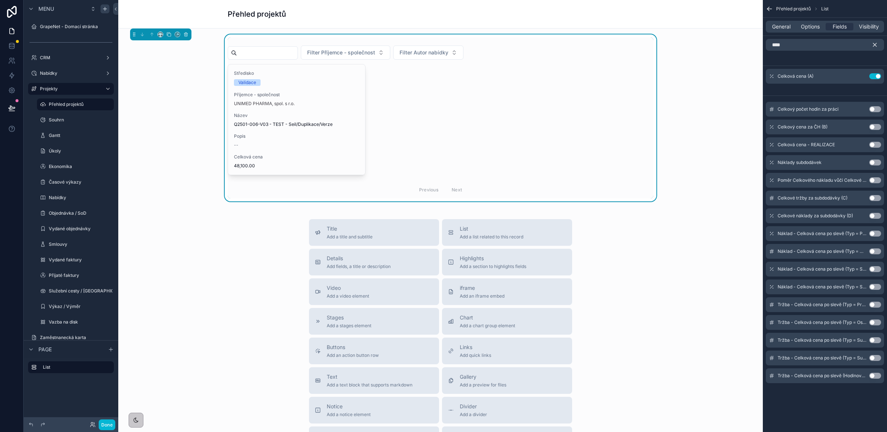
click at [776, 146] on button "Use setting" at bounding box center [876, 145] width 12 height 6
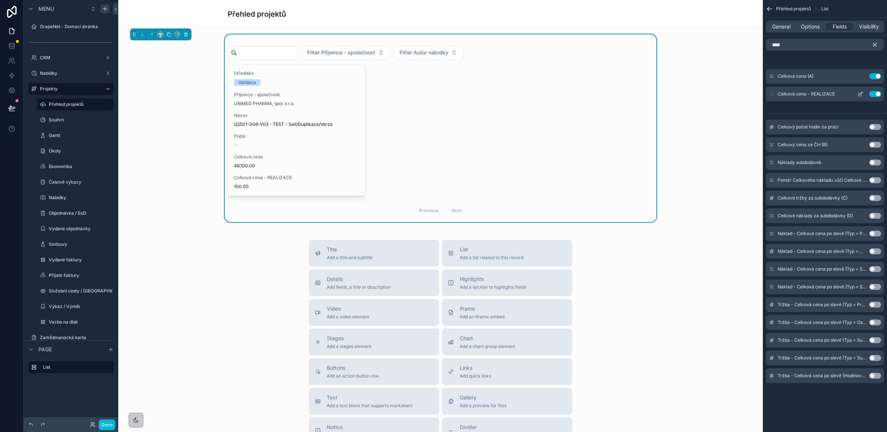
click at [776, 92] on icon "scrollable content" at bounding box center [861, 93] width 3 height 3
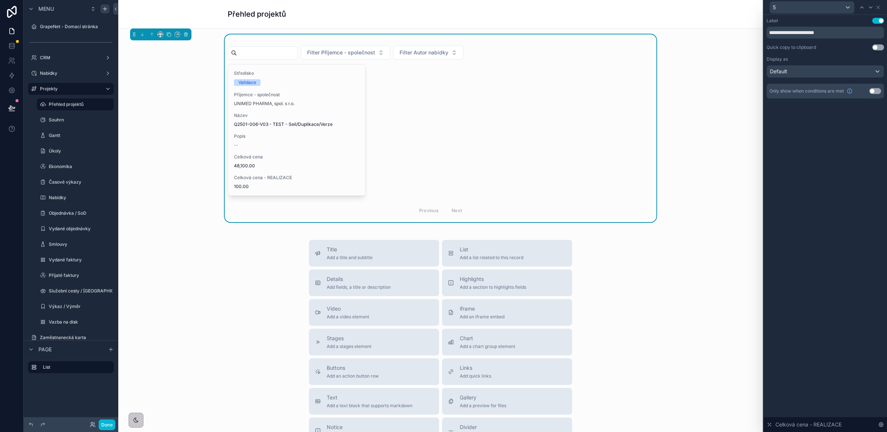
click at [776, 91] on button "Use setting" at bounding box center [876, 91] width 12 height 6
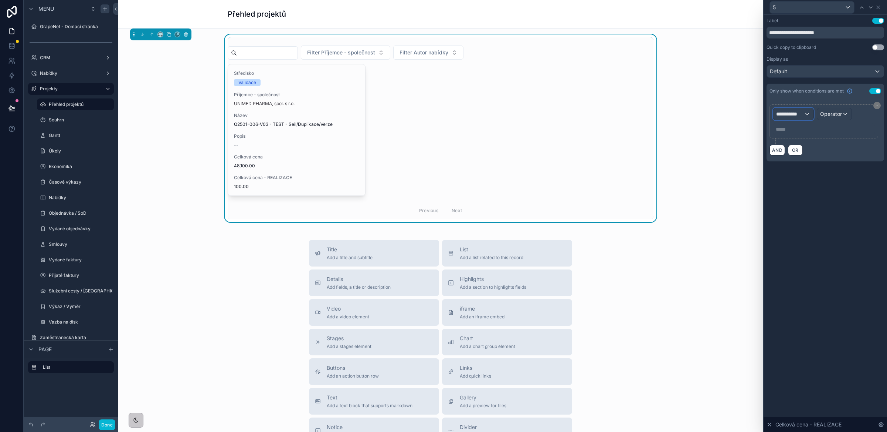
click at [776, 115] on span "**********" at bounding box center [791, 113] width 28 height 7
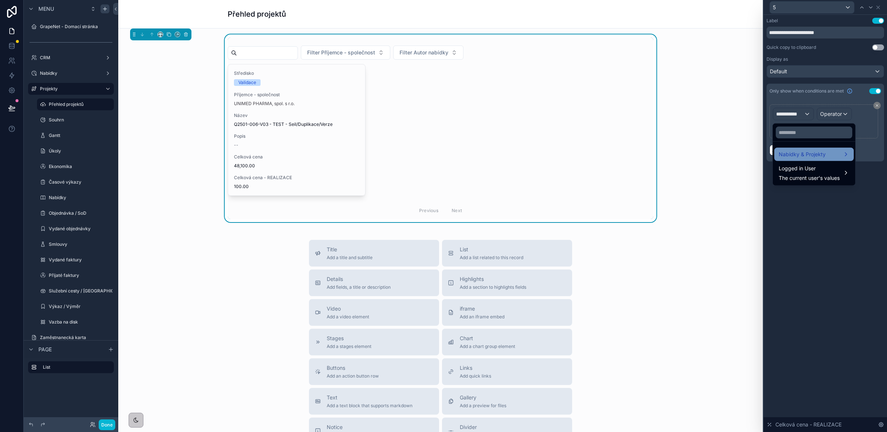
click at [776, 152] on span "Nabídky & Projekty" at bounding box center [802, 154] width 47 height 9
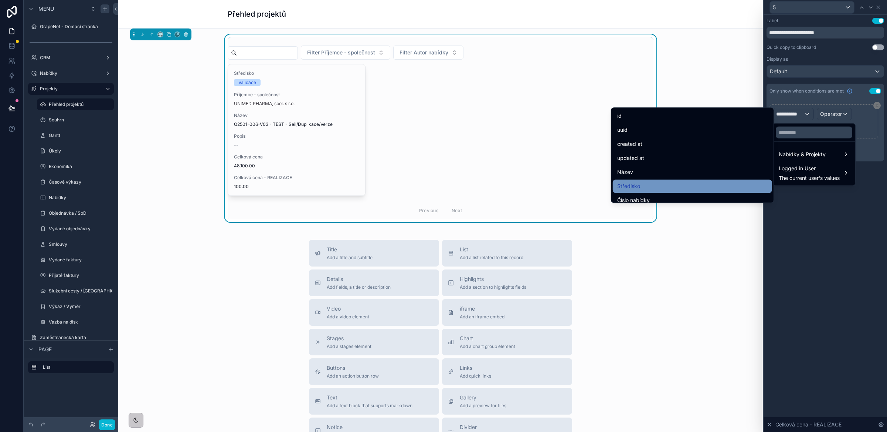
click at [636, 187] on div "Středisko" at bounding box center [693, 186] width 151 height 9
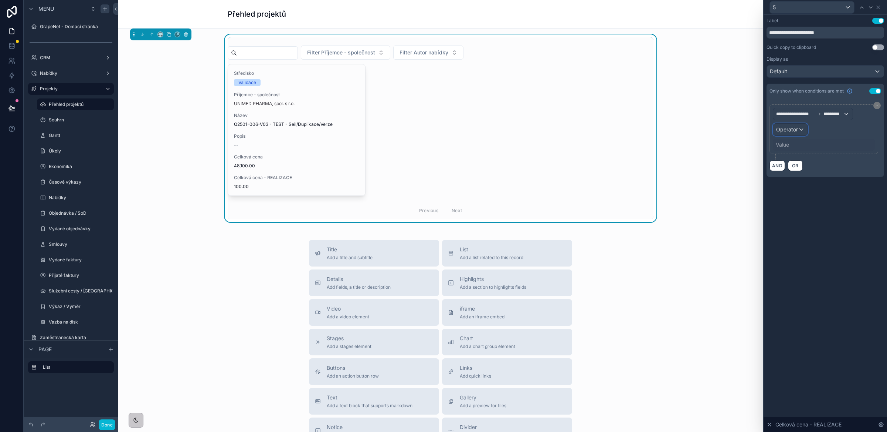
click at [776, 130] on span "Operator" at bounding box center [788, 129] width 22 height 6
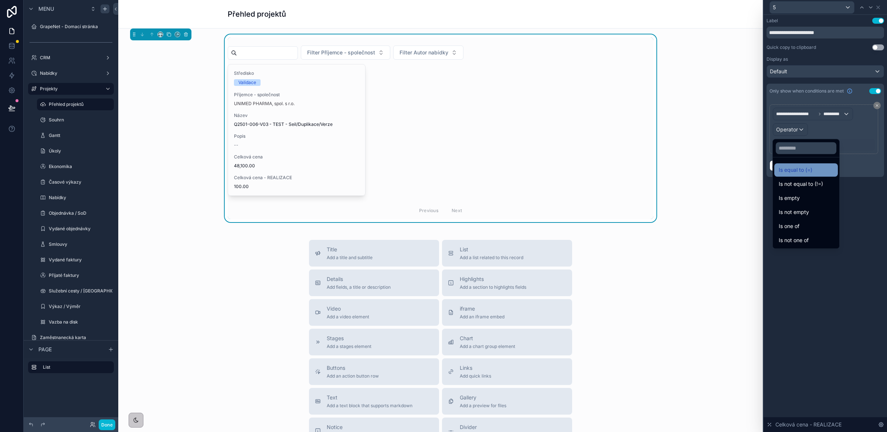
click at [776, 166] on span "Is equal to (=)" at bounding box center [796, 169] width 34 height 9
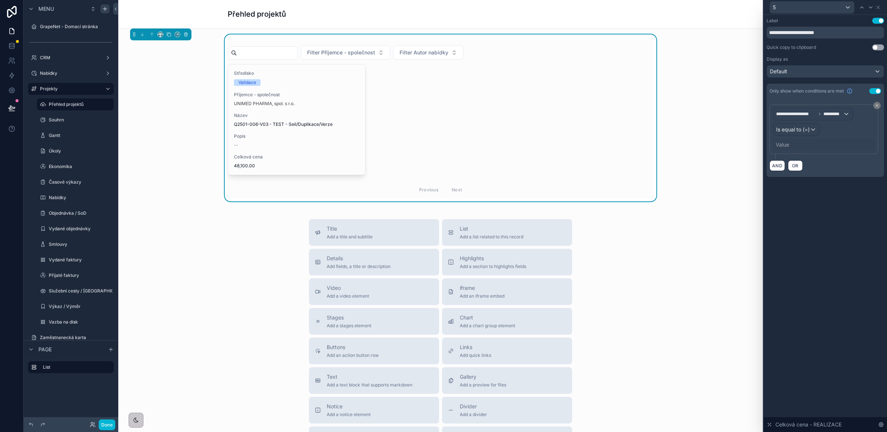
click at [776, 144] on div "Value" at bounding box center [782, 144] width 13 height 7
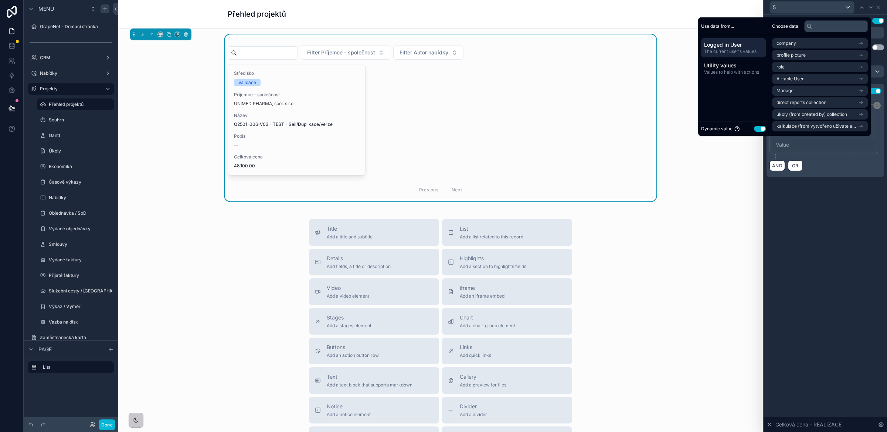
click at [762, 126] on div "Dynamic value Use setting" at bounding box center [733, 128] width 65 height 9
click at [757, 128] on button "Use setting" at bounding box center [760, 129] width 12 height 6
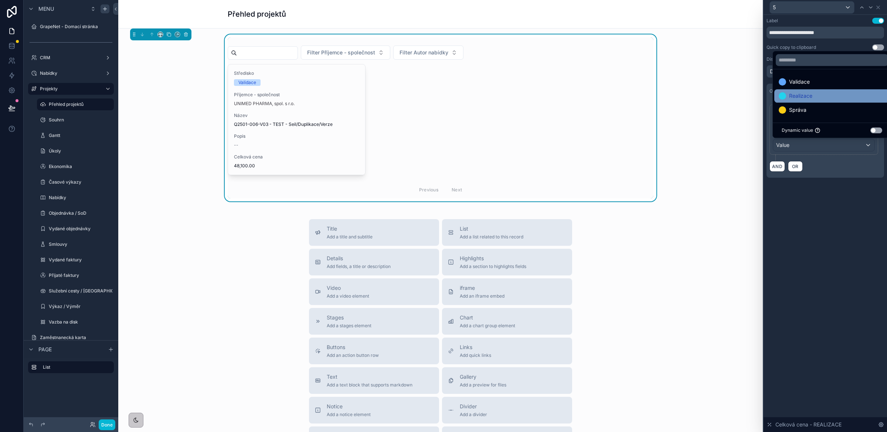
click at [776, 95] on span "Realizace" at bounding box center [800, 95] width 23 height 9
click at [776, 165] on div "AND OR" at bounding box center [826, 165] width 112 height 11
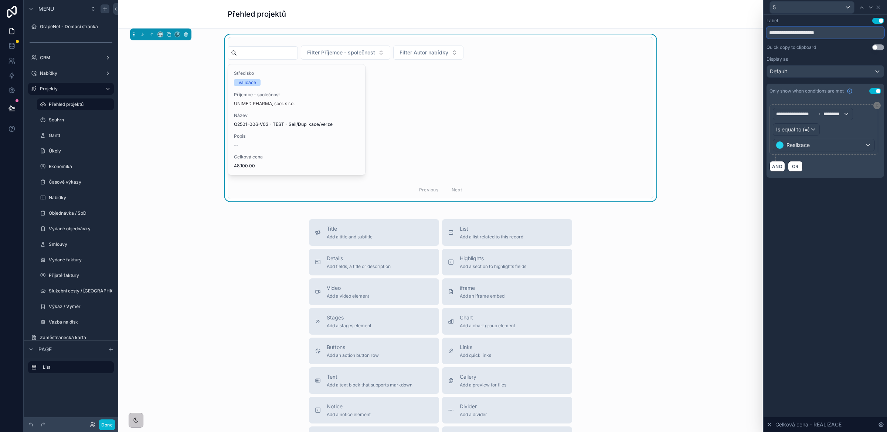
drag, startPoint x: 850, startPoint y: 32, endPoint x: 743, endPoint y: 32, distance: 107.2
click at [743, 32] on div "**********" at bounding box center [443, 216] width 887 height 432
paste input "text"
type input "**********"
click at [776, 52] on div "**********" at bounding box center [826, 98] width 118 height 160
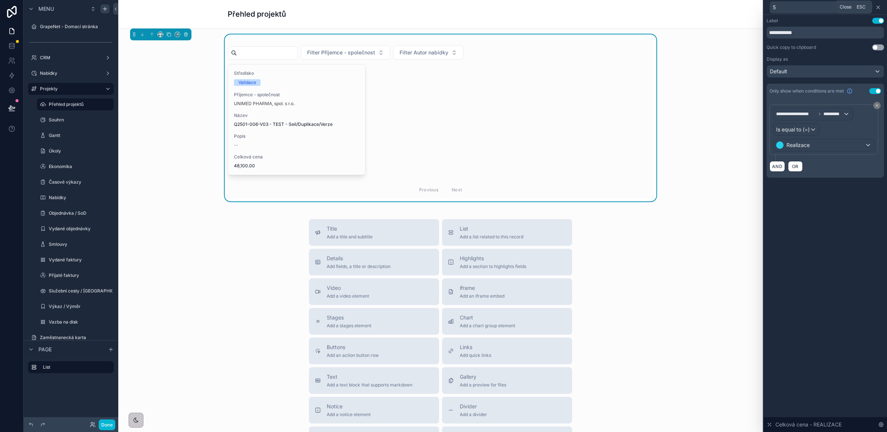
click at [776, 6] on icon at bounding box center [878, 7] width 3 height 3
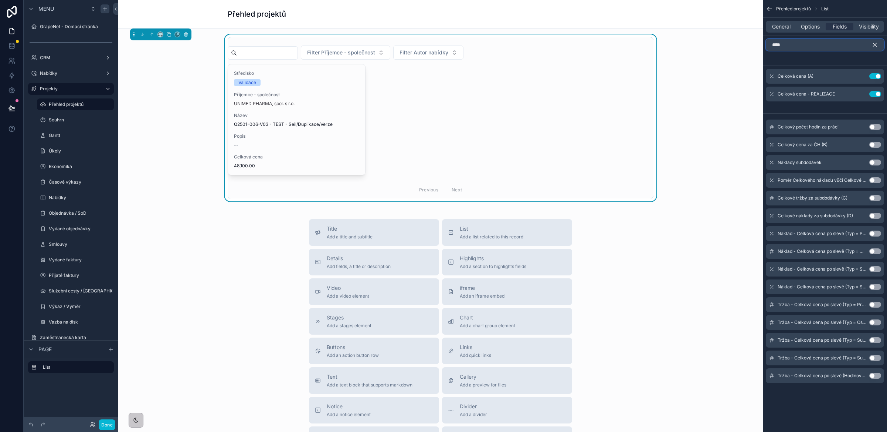
click at [776, 47] on input "****" at bounding box center [825, 45] width 118 height 12
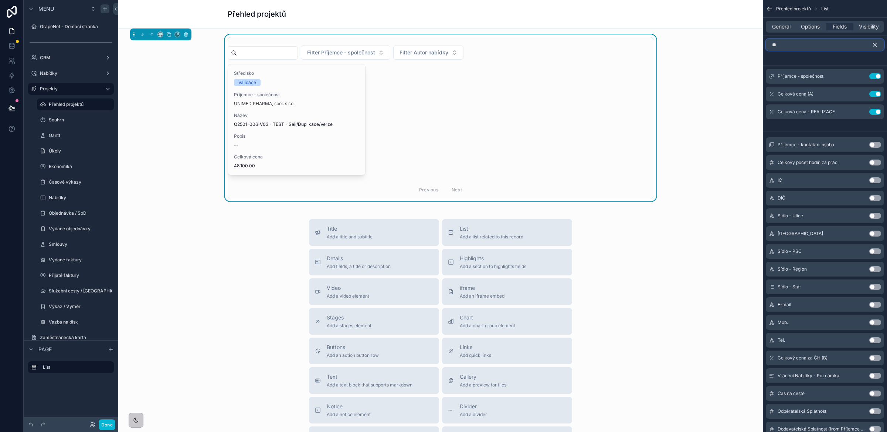
type input "*"
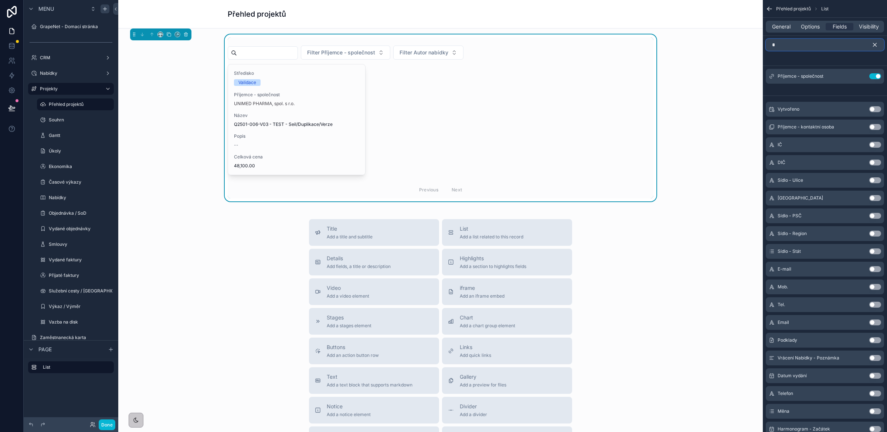
type input "*"
click at [776, 389] on button "Use setting" at bounding box center [876, 411] width 12 height 6
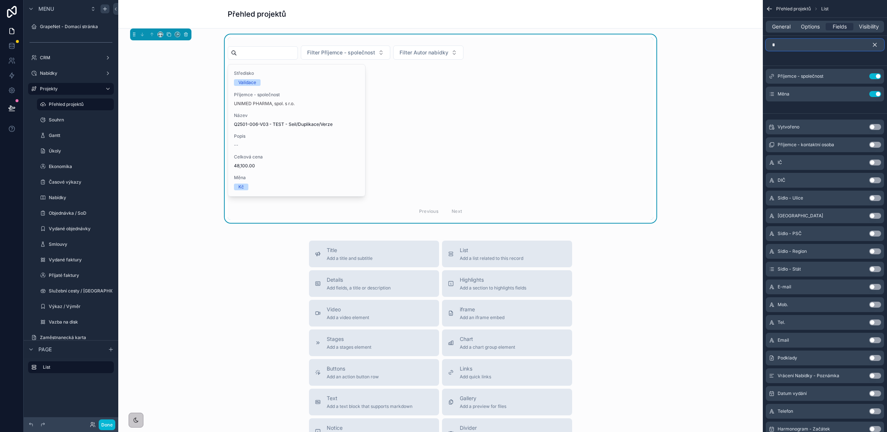
click at [776, 46] on input "*" at bounding box center [825, 45] width 118 height 12
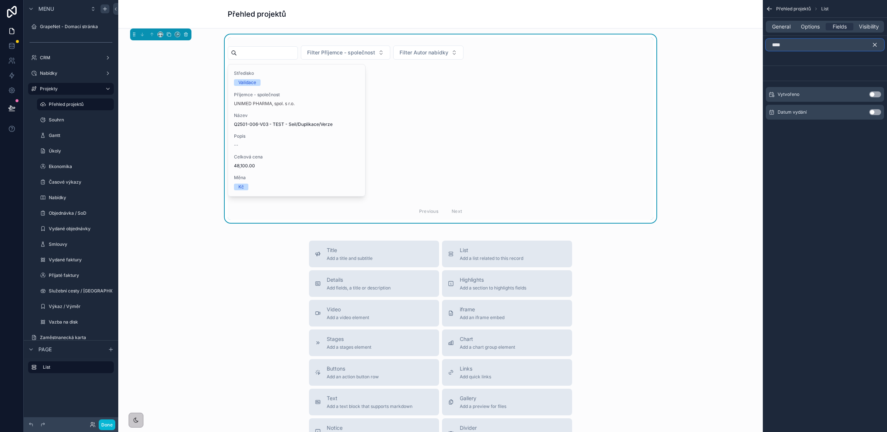
type input "****"
click at [776, 94] on button "Use setting" at bounding box center [876, 94] width 12 height 6
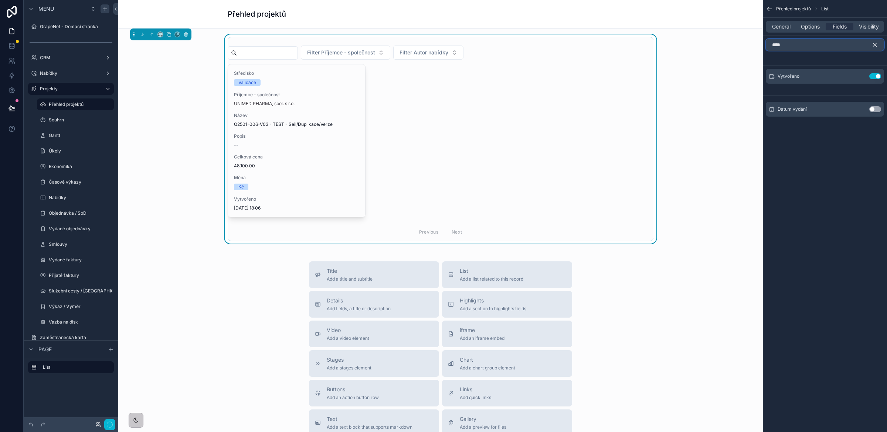
click at [776, 46] on input "****" at bounding box center [825, 45] width 118 height 12
click at [776, 77] on icon "scrollable content" at bounding box center [861, 75] width 3 height 3
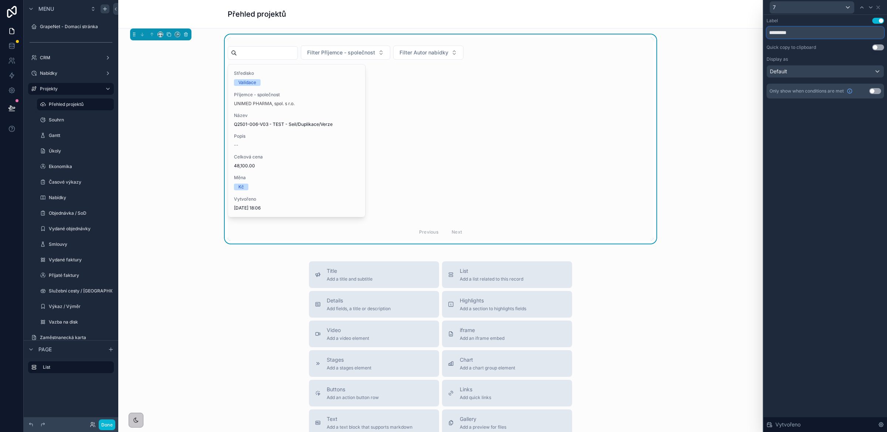
click at [775, 35] on input "*********" at bounding box center [826, 33] width 118 height 12
type input "**********"
click at [776, 60] on div "Display as" at bounding box center [826, 59] width 118 height 6
click at [776, 7] on icon at bounding box center [879, 7] width 6 height 6
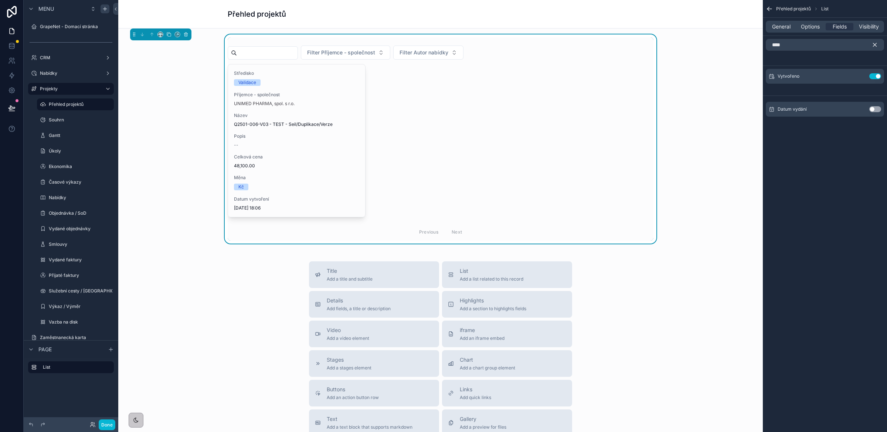
click at [776, 43] on icon "scrollable content" at bounding box center [875, 44] width 3 height 3
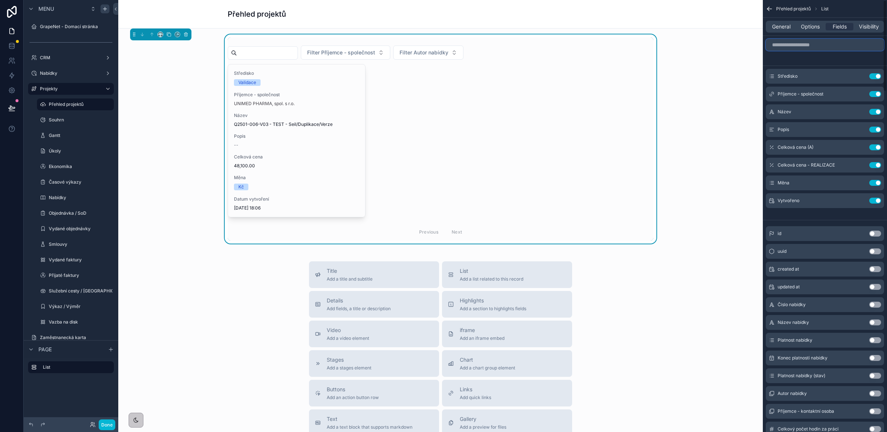
click at [776, 44] on input "scrollable content" at bounding box center [825, 45] width 118 height 12
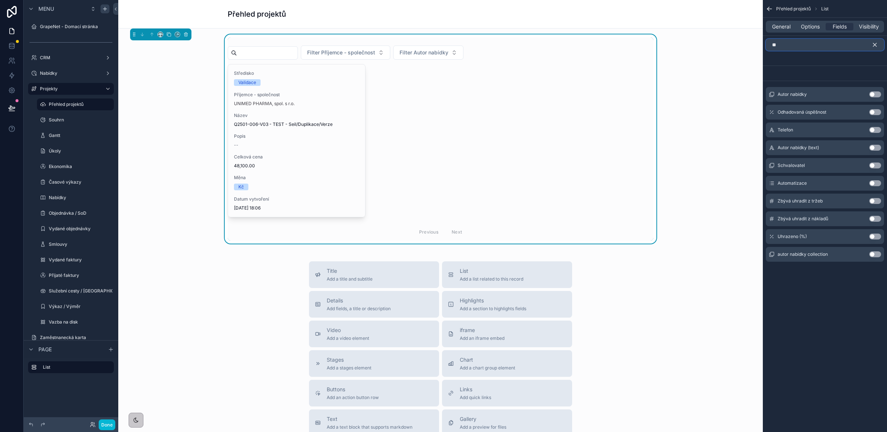
type input "**"
click at [776, 94] on button "Use setting" at bounding box center [876, 94] width 12 height 6
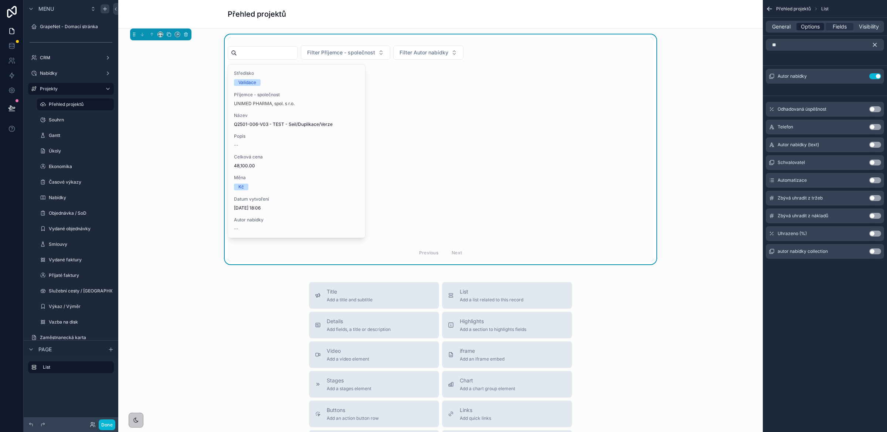
click at [776, 27] on span "Options" at bounding box center [810, 26] width 19 height 7
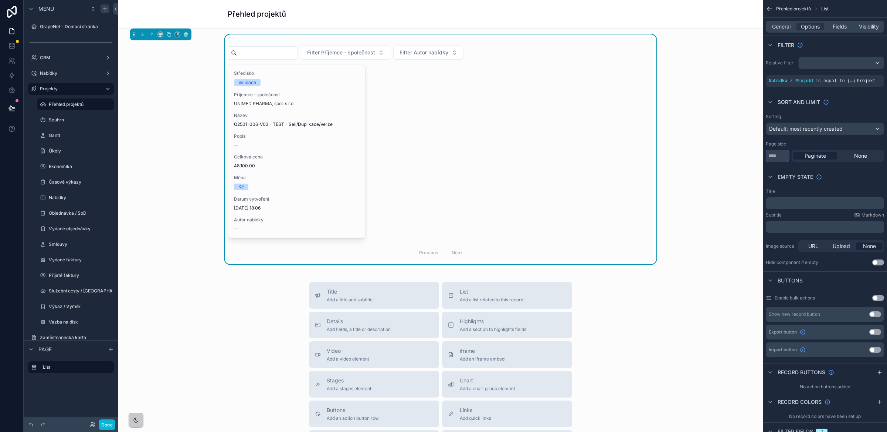
drag, startPoint x: 777, startPoint y: 156, endPoint x: 765, endPoint y: 157, distance: 12.6
click at [765, 157] on div "Sorting Default: most recently created Page size ** Paginate None" at bounding box center [825, 138] width 124 height 54
type input "**"
click at [776, 176] on div "Empty state" at bounding box center [825, 177] width 124 height 18
click at [108, 389] on button "Done" at bounding box center [107, 424] width 17 height 11
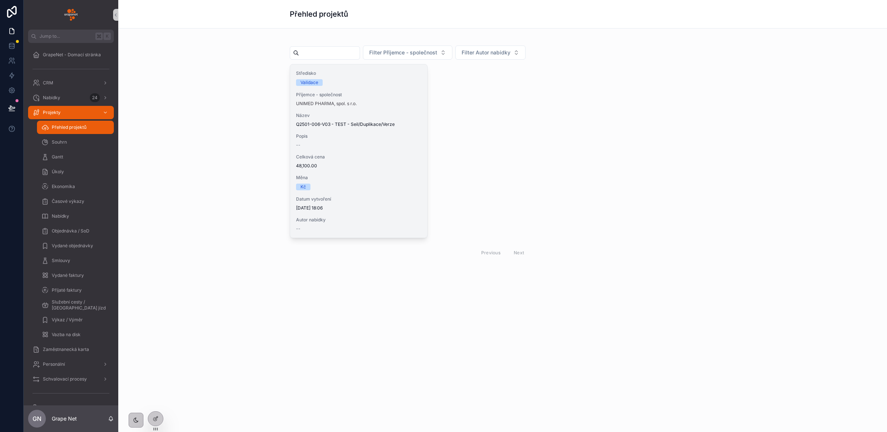
click at [385, 149] on div "Středisko Validace Příjemce - společnost UNIMED PHARMA, spol. s r.o. Název Q250…" at bounding box center [358, 150] width 137 height 173
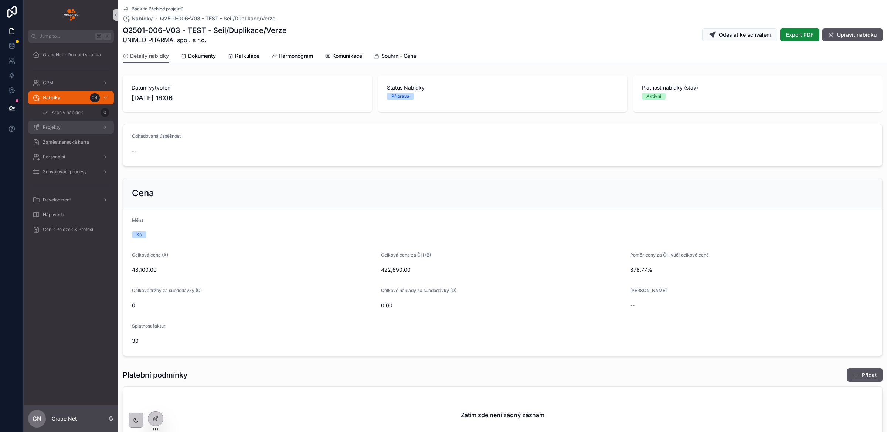
click at [61, 125] on div "Projekty" at bounding box center [71, 127] width 77 height 12
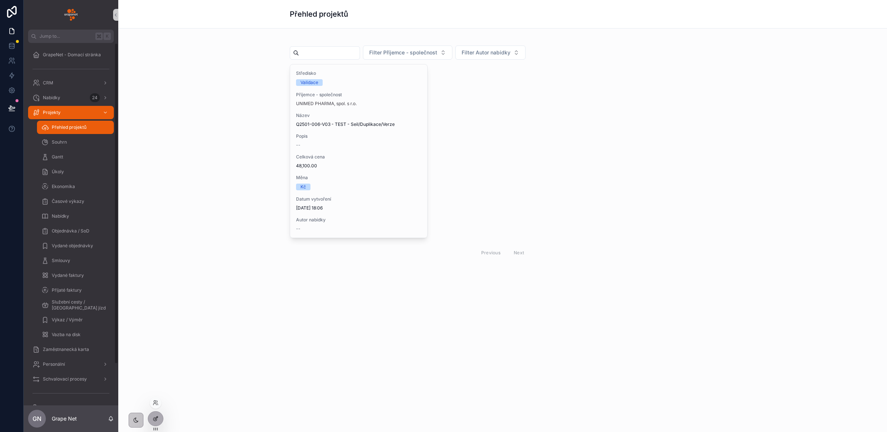
click at [155, 389] on icon at bounding box center [156, 417] width 3 height 3
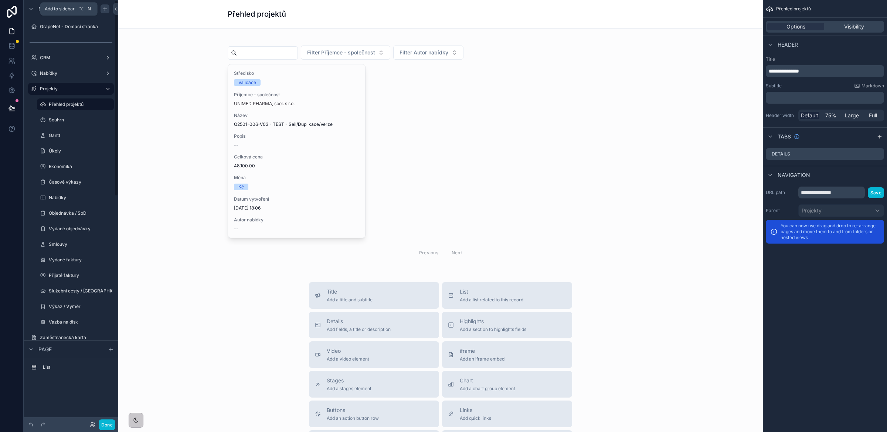
click at [104, 11] on icon "scrollable content" at bounding box center [105, 9] width 6 height 6
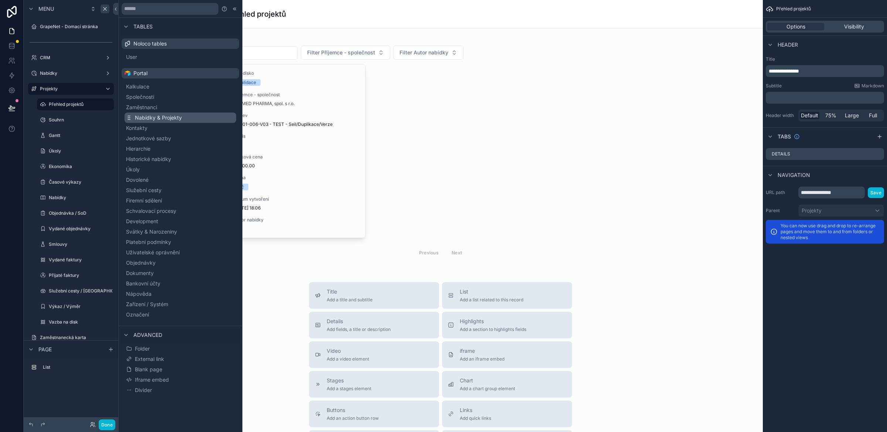
click at [182, 116] on button "Nabídky & Projekty" at bounding box center [181, 117] width 112 height 10
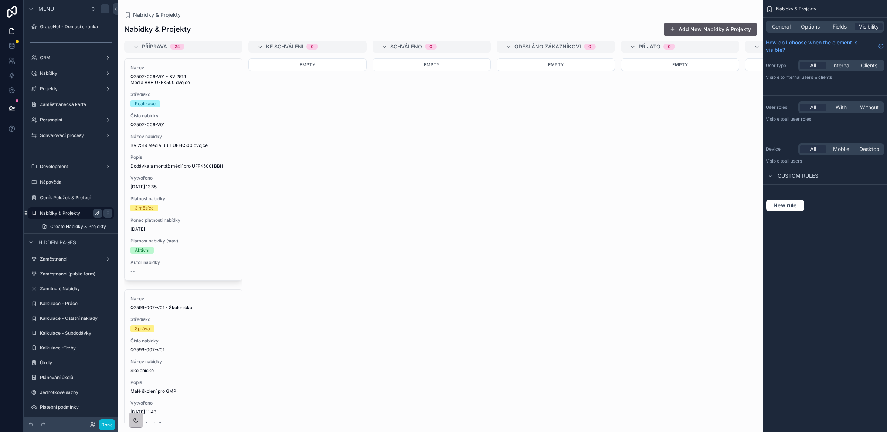
click at [96, 213] on icon "scrollable content" at bounding box center [98, 213] width 6 height 6
click at [68, 213] on input "**********" at bounding box center [65, 213] width 50 height 9
type input "********"
click at [106, 212] on icon "scrollable content" at bounding box center [108, 213] width 4 height 3
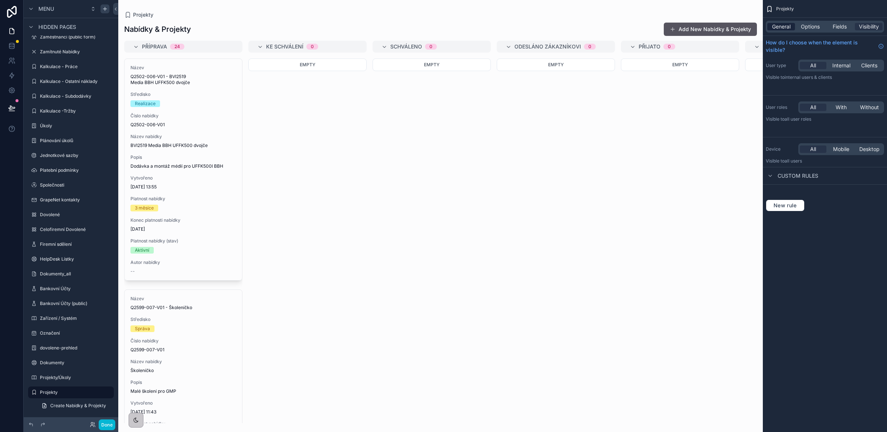
click at [776, 28] on span "General" at bounding box center [781, 26] width 18 height 7
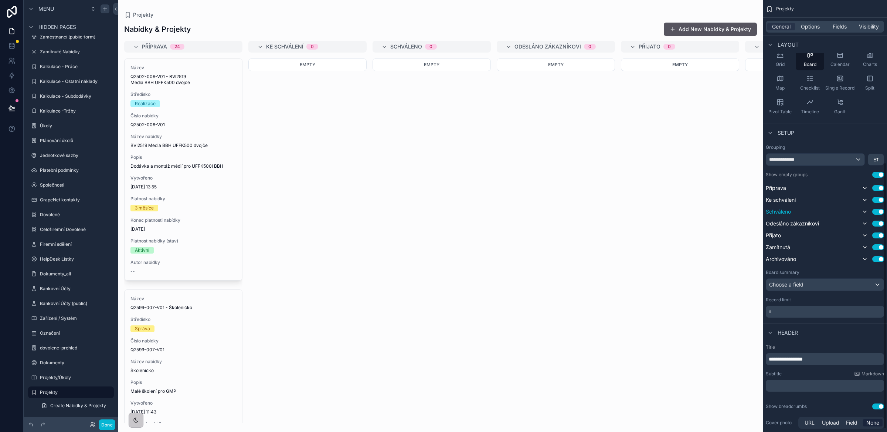
scroll to position [268, 0]
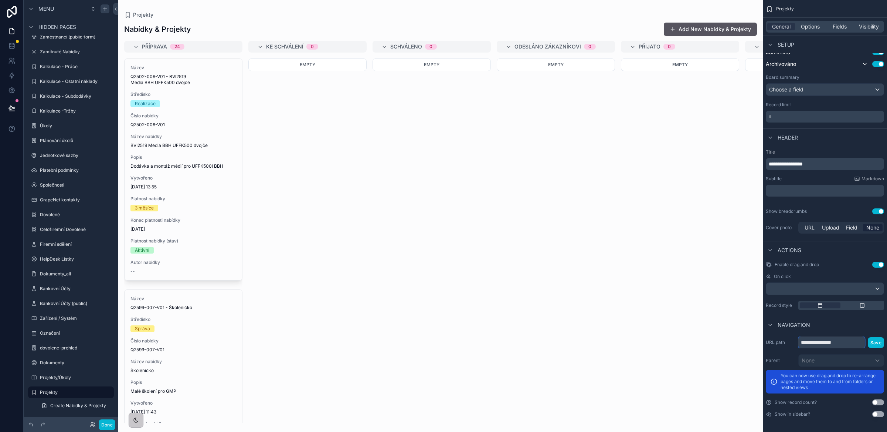
drag, startPoint x: 824, startPoint y: 343, endPoint x: 796, endPoint y: 342, distance: 27.8
click at [776, 342] on div "**********" at bounding box center [825, 342] width 118 height 12
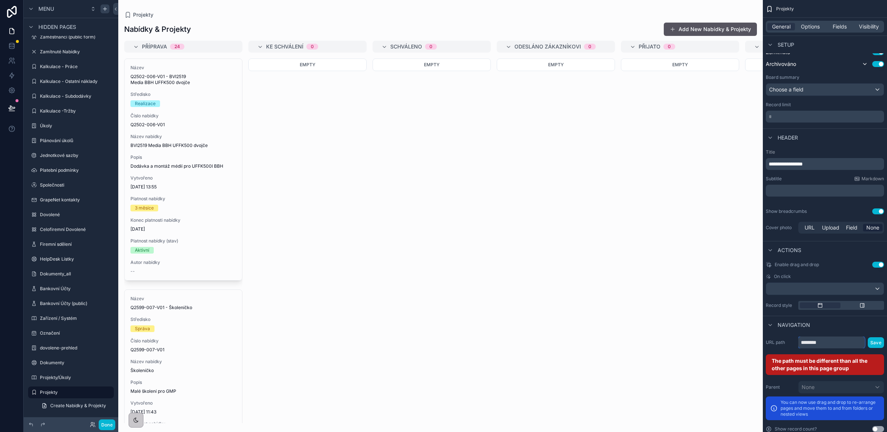
click at [776, 341] on input "********" at bounding box center [832, 342] width 67 height 12
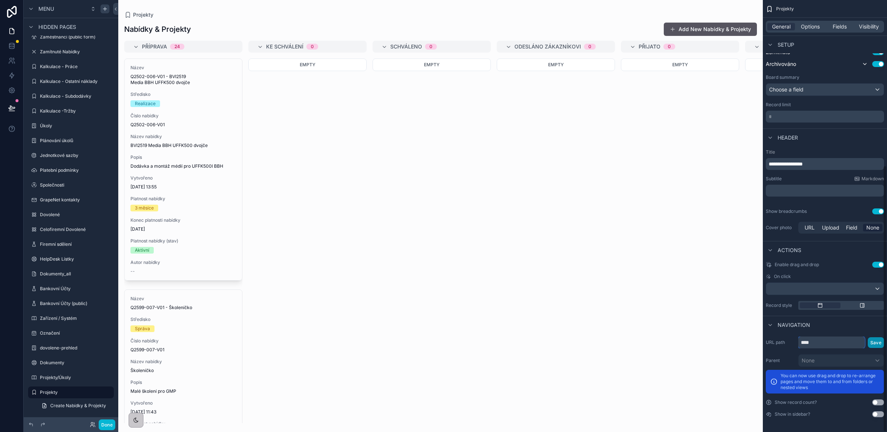
type input "****"
click at [776, 343] on button "Save" at bounding box center [876, 342] width 16 height 11
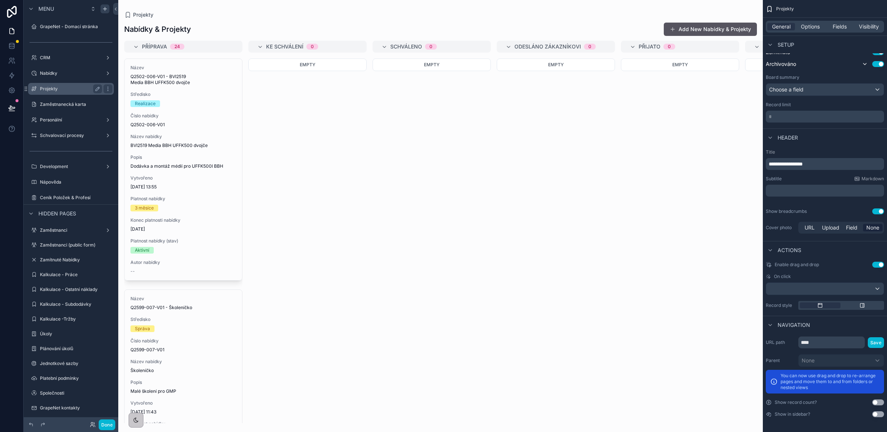
click at [64, 86] on label "Projekty" at bounding box center [69, 89] width 59 height 6
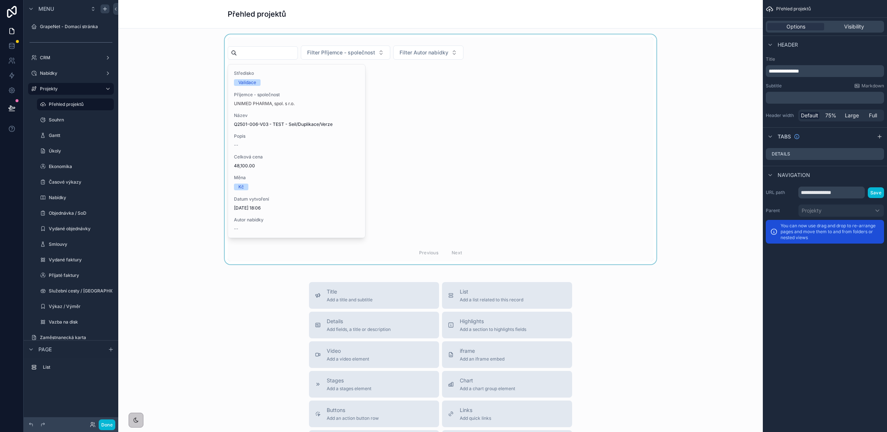
click at [475, 123] on div "scrollable content" at bounding box center [440, 149] width 633 height 230
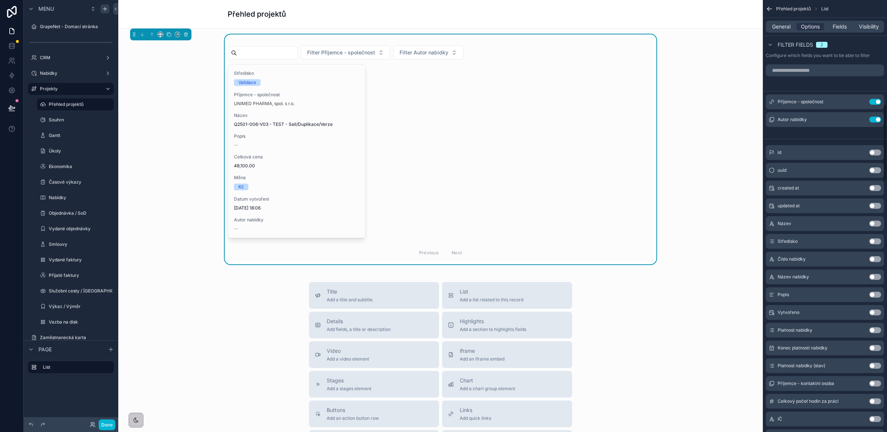
scroll to position [582, 0]
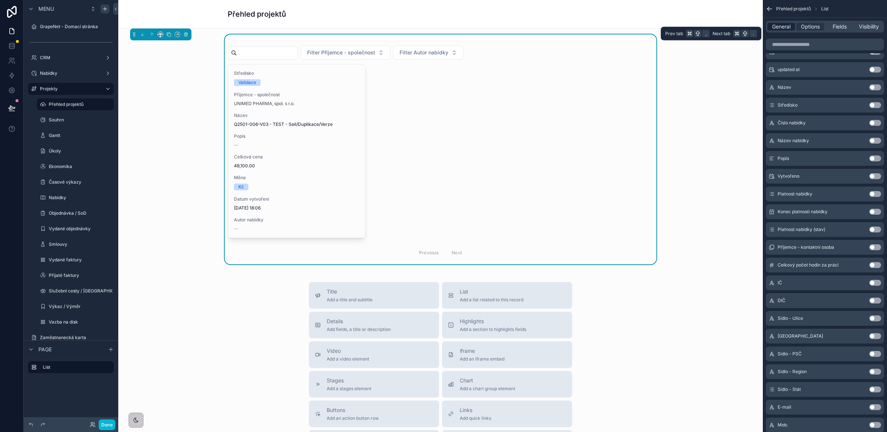
click at [776, 27] on span "General" at bounding box center [781, 26] width 18 height 7
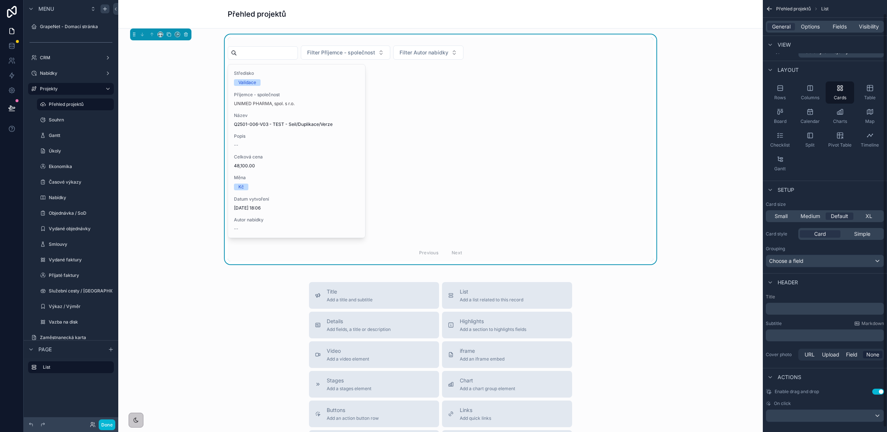
scroll to position [19, 0]
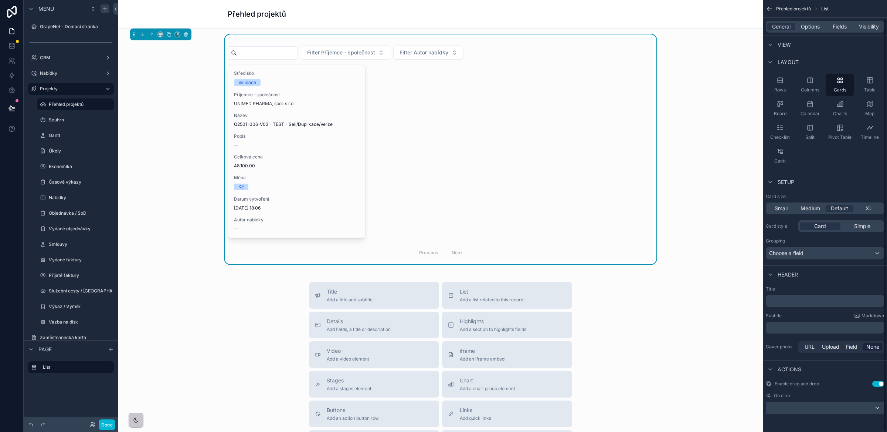
click at [776, 389] on div "scrollable content" at bounding box center [826, 408] width 118 height 12
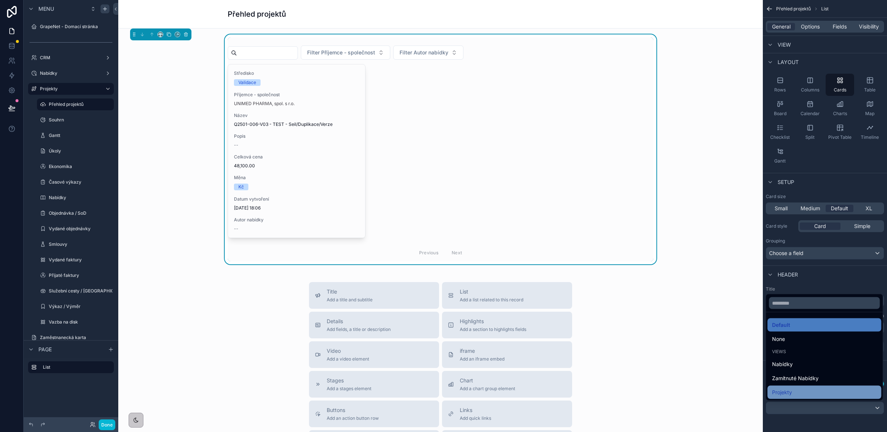
click at [776, 388] on div "Projekty" at bounding box center [824, 392] width 105 height 9
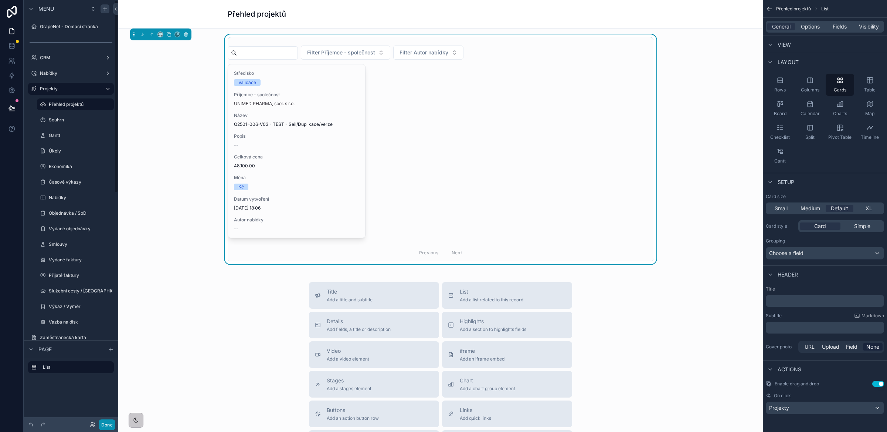
click at [104, 389] on button "Done" at bounding box center [107, 424] width 17 height 11
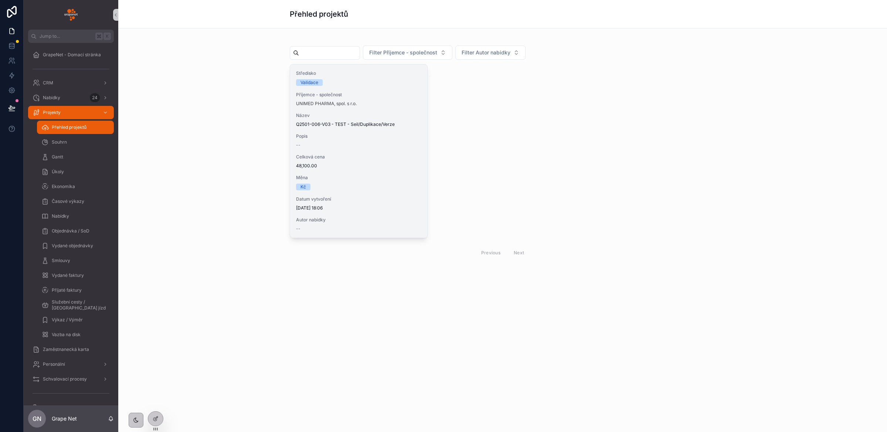
click at [381, 165] on span "48,100.00" at bounding box center [358, 166] width 125 height 6
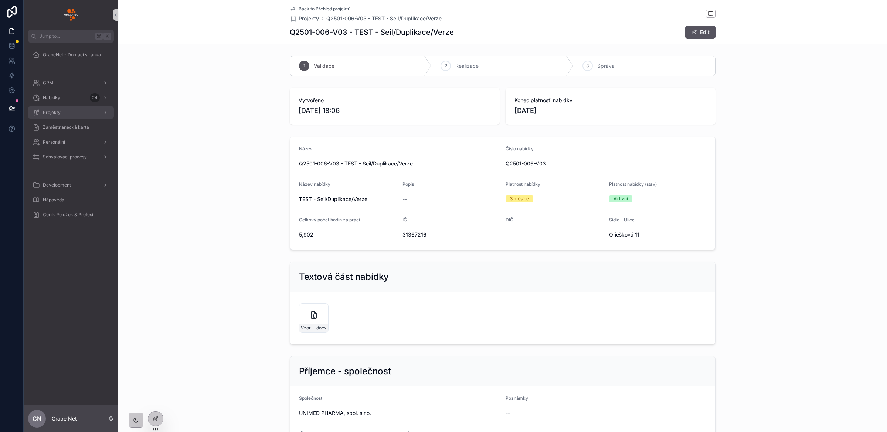
click at [62, 111] on div "Projekty" at bounding box center [71, 112] width 77 height 12
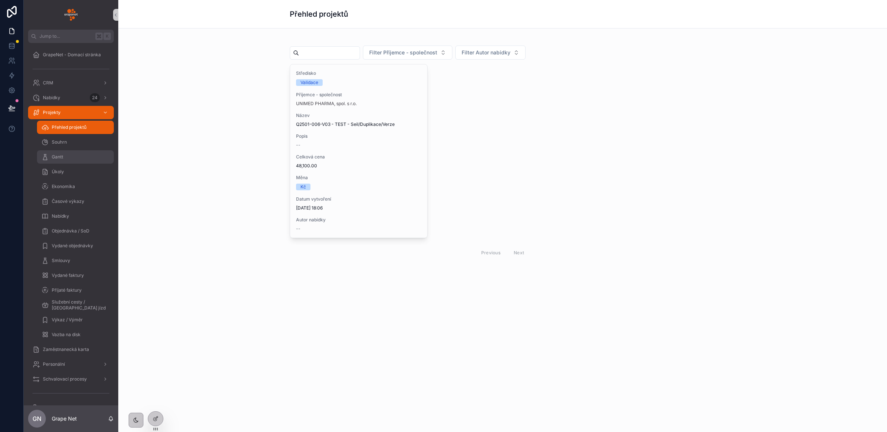
click at [64, 155] on div "Gantt" at bounding box center [75, 157] width 68 height 12
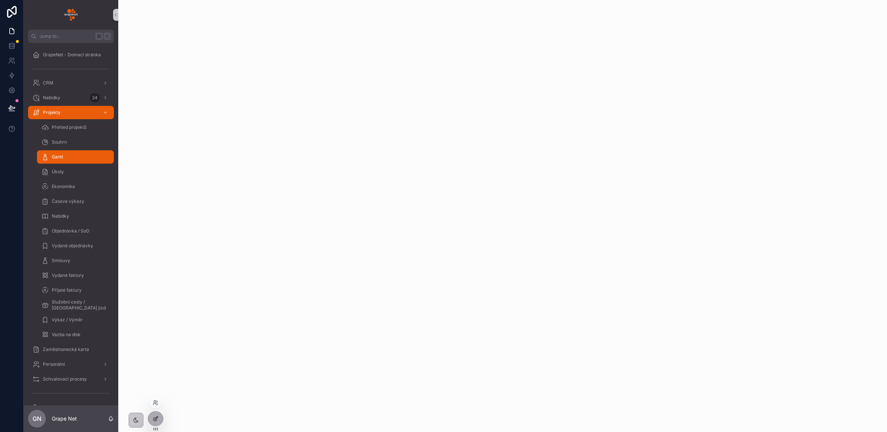
click at [160, 389] on div at bounding box center [155, 418] width 15 height 14
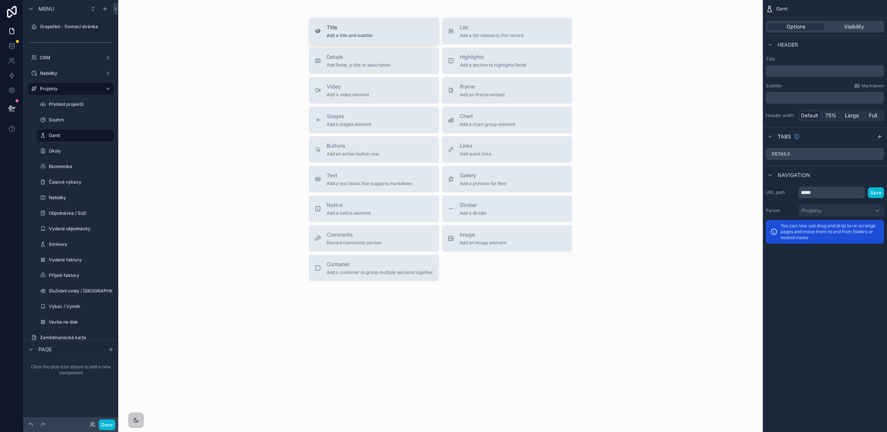
click at [352, 28] on span "Title" at bounding box center [350, 27] width 46 height 7
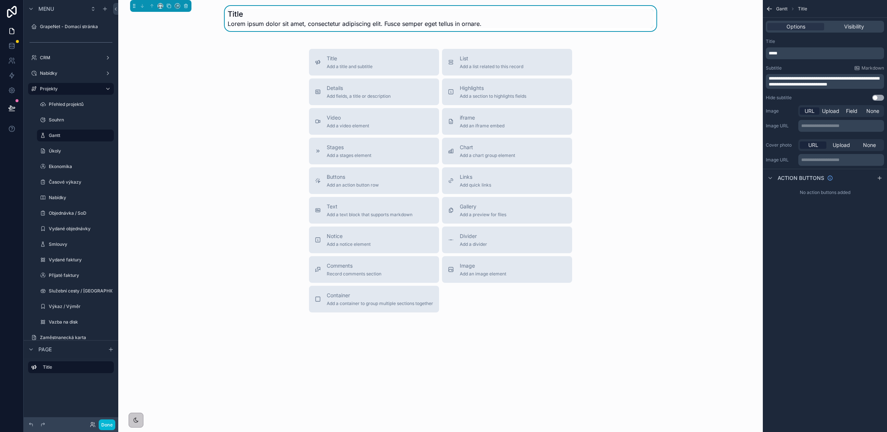
click at [256, 15] on h1 "Title" at bounding box center [355, 14] width 254 height 10
click at [236, 14] on h1 "Title" at bounding box center [355, 14] width 254 height 10
click at [776, 53] on p "*****" at bounding box center [826, 53] width 114 height 6
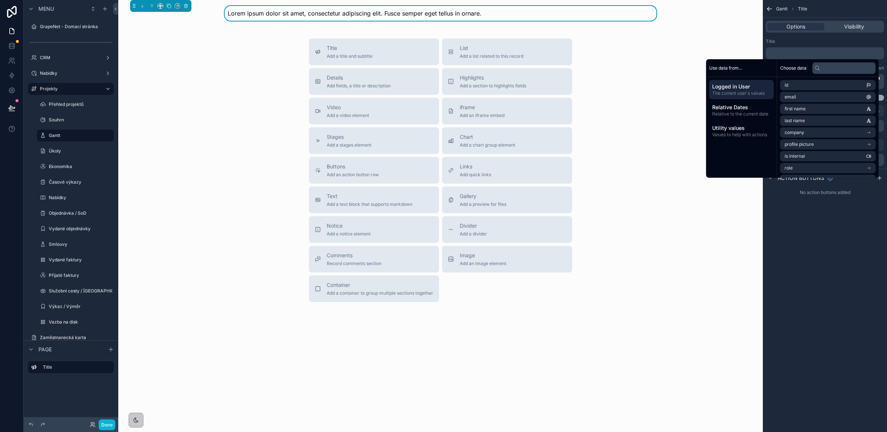
click at [738, 91] on span "The current user's values" at bounding box center [742, 93] width 59 height 6
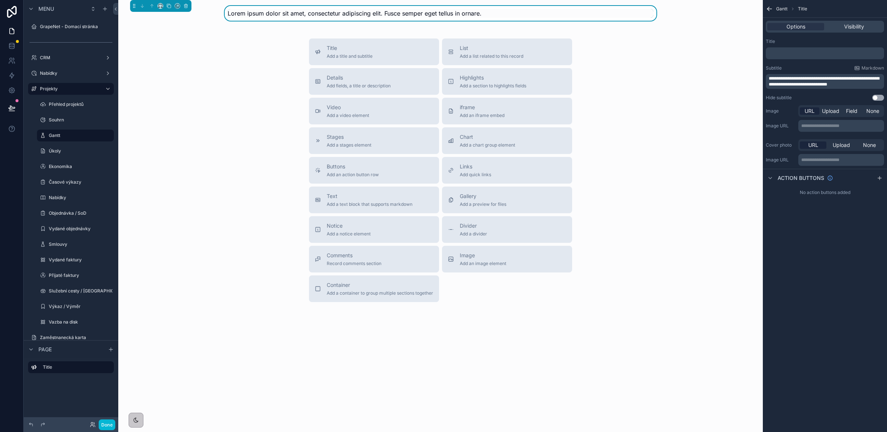
click at [776, 40] on div "Title" at bounding box center [825, 41] width 118 height 6
click at [776, 51] on p "﻿" at bounding box center [826, 53] width 114 height 6
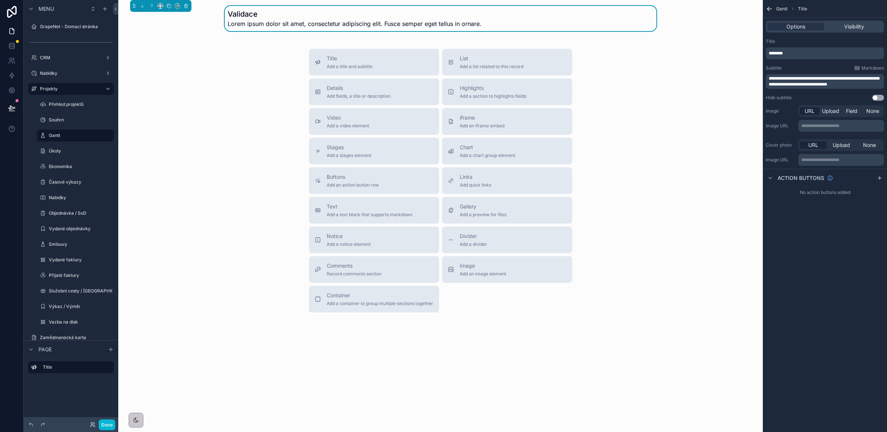
click at [776, 45] on div "Title ********" at bounding box center [825, 48] width 118 height 21
drag, startPoint x: 858, startPoint y: 85, endPoint x: 734, endPoint y: 65, distance: 125.4
click at [734, 65] on div "Jump to... K GrapeNet - Domací stránka CRM Nabídky 24 Projekty Přehled projektů…" at bounding box center [502, 216] width 769 height 432
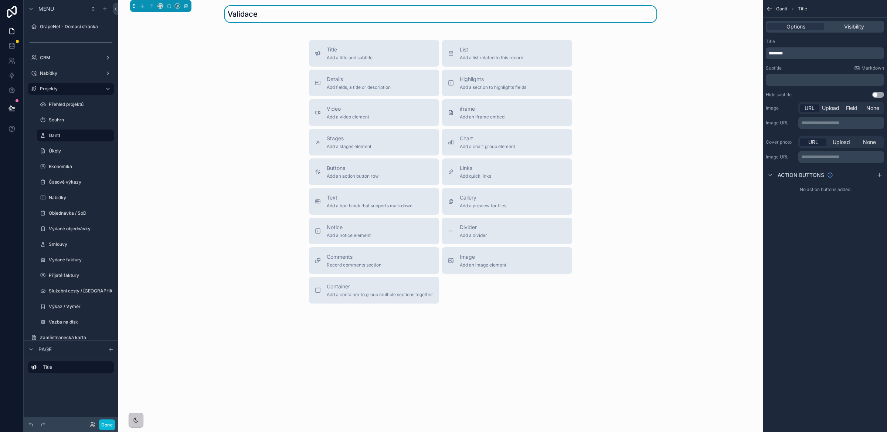
click at [197, 85] on div "Title Add a title and subtitle List Add a list related to this record Details A…" at bounding box center [440, 171] width 633 height 263
click at [158, 5] on icon "scrollable content" at bounding box center [160, 5] width 5 height 5
click at [169, 101] on span "Full width" at bounding box center [175, 103] width 23 height 9
click at [207, 81] on div "Title Add a title and subtitle List Add a list related to this record Details A…" at bounding box center [440, 171] width 633 height 263
click at [485, 230] on span "Divider" at bounding box center [473, 226] width 27 height 7
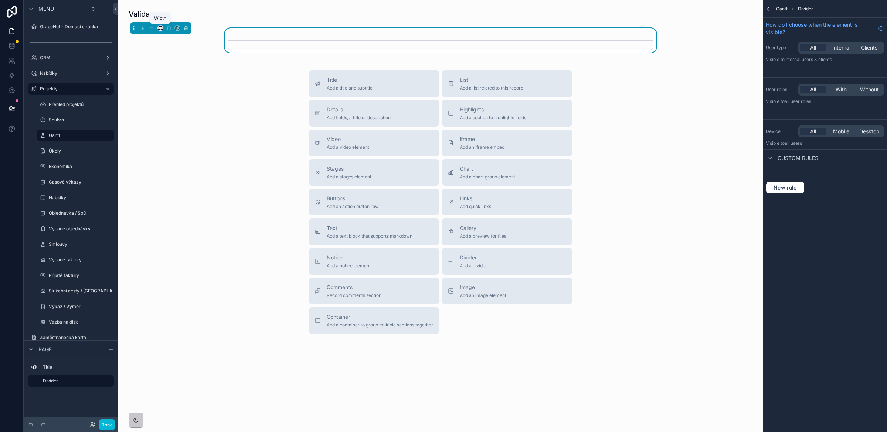
click at [161, 29] on icon "scrollable content" at bounding box center [160, 28] width 5 height 5
click at [177, 128] on span "Full width" at bounding box center [175, 126] width 23 height 9
click at [240, 86] on div "Title Add a title and subtitle List Add a list related to this record Details A…" at bounding box center [440, 201] width 633 height 263
click at [475, 145] on span "Add an iframe embed" at bounding box center [482, 147] width 45 height 6
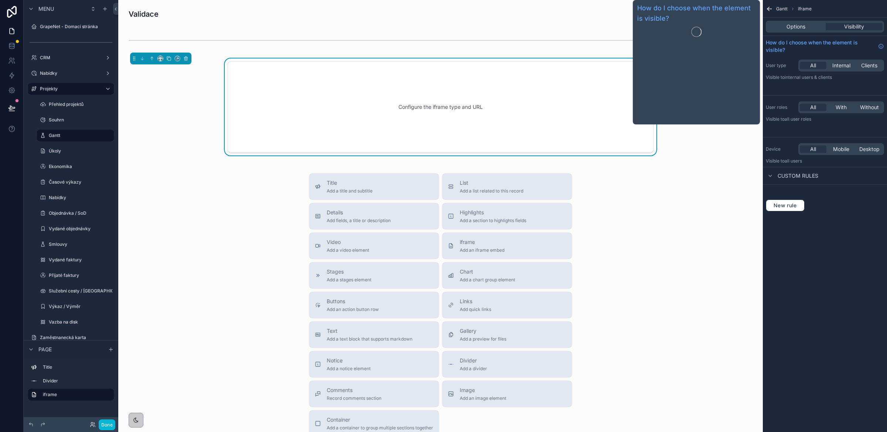
click at [515, 103] on div "Configure the iframe type and URL" at bounding box center [441, 107] width 402 height 67
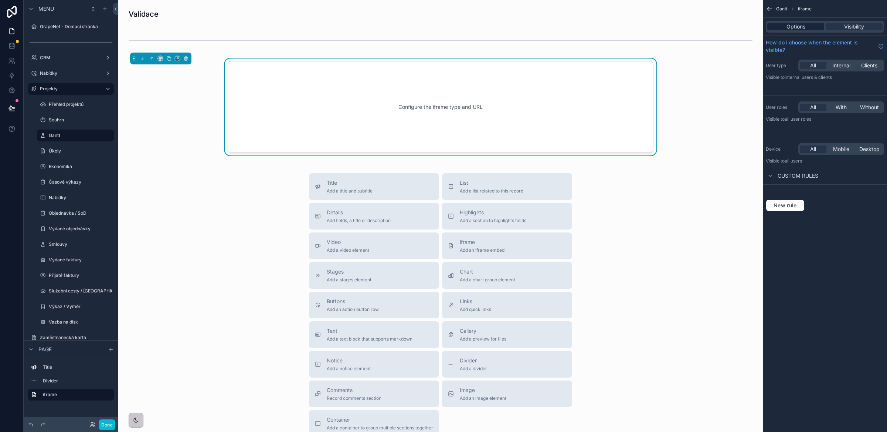
click at [776, 28] on span "Options" at bounding box center [796, 26] width 19 height 7
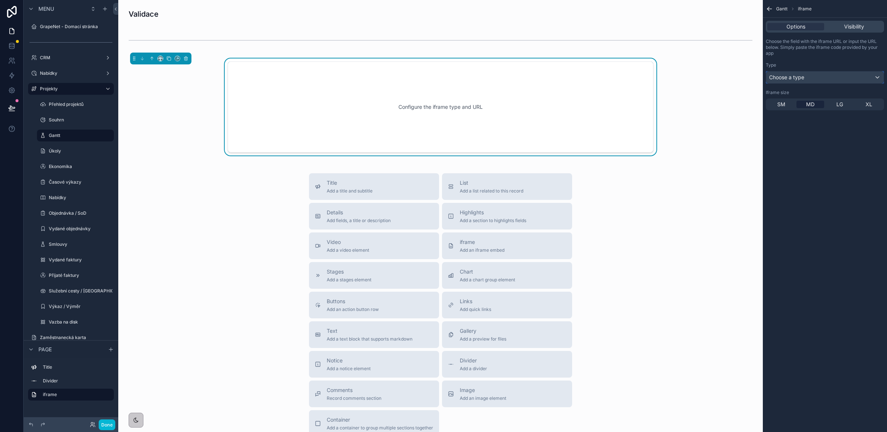
click at [776, 80] on span "Choose a type" at bounding box center [787, 77] width 35 height 6
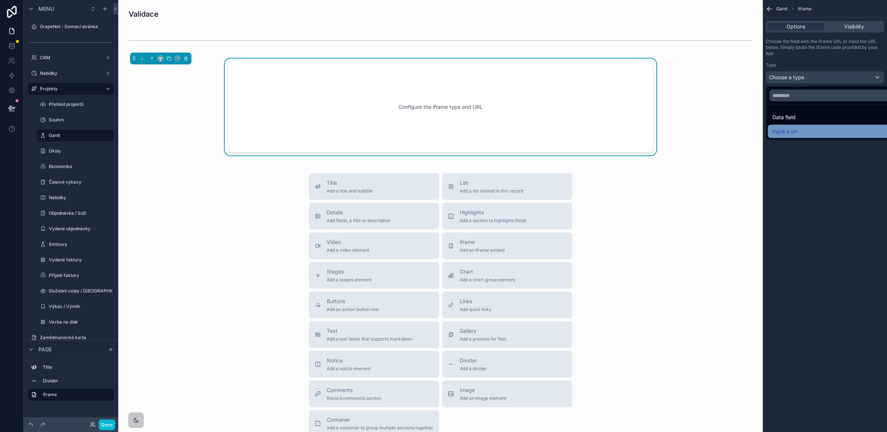
click at [776, 129] on span "Input a url" at bounding box center [785, 131] width 24 height 9
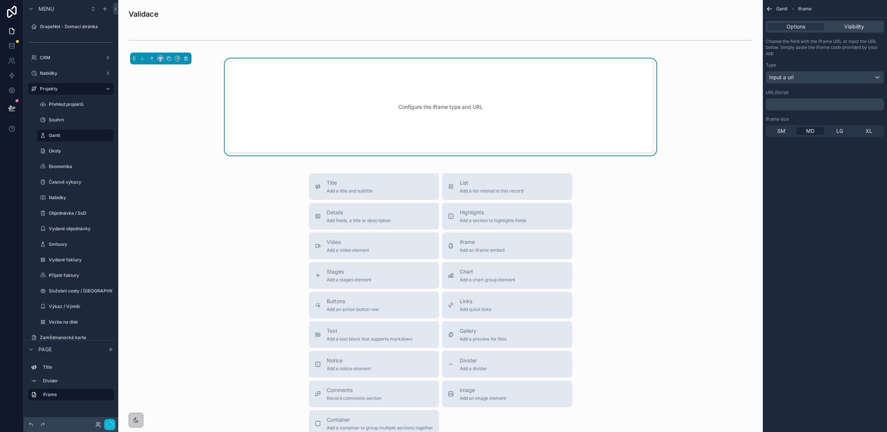
click at [447, 105] on div "Configure the iframe type and URL" at bounding box center [441, 107] width 402 height 67
click at [162, 58] on icon "scrollable content" at bounding box center [160, 58] width 5 height 5
click at [169, 153] on span "Full width" at bounding box center [175, 156] width 23 height 9
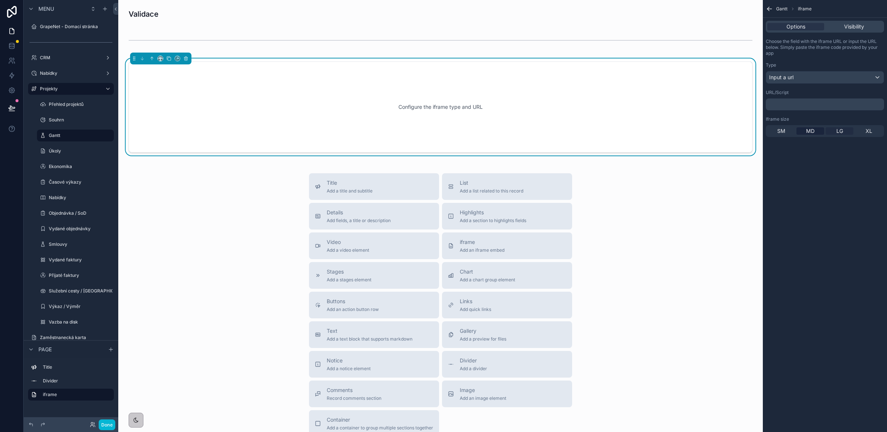
click at [776, 131] on span "LG" at bounding box center [840, 130] width 7 height 7
click at [776, 109] on div "﻿" at bounding box center [825, 104] width 118 height 12
click at [776, 106] on p "﻿" at bounding box center [826, 104] width 114 height 6
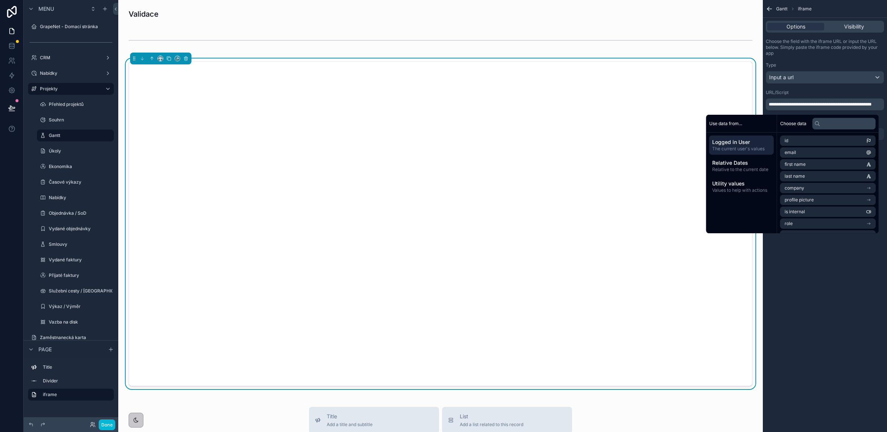
click at [776, 291] on div "**********" at bounding box center [825, 216] width 124 height 432
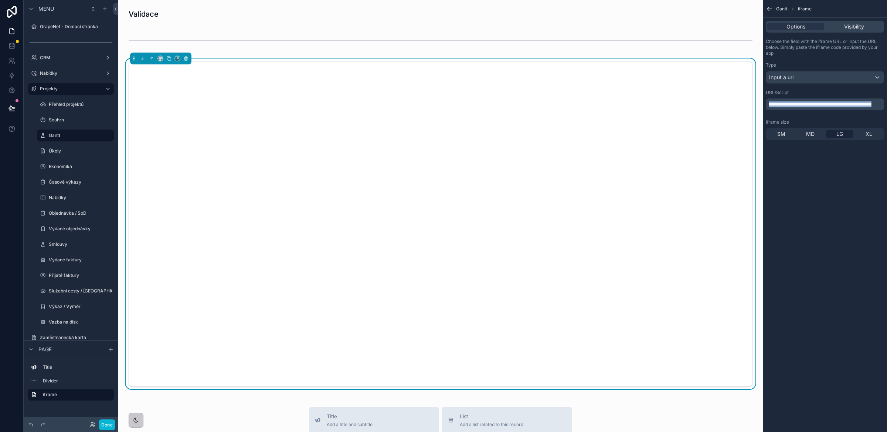
drag, startPoint x: 799, startPoint y: 108, endPoint x: 767, endPoint y: 103, distance: 32.9
click at [768, 103] on div "**********" at bounding box center [825, 104] width 118 height 12
click at [169, 60] on icon "scrollable content" at bounding box center [168, 58] width 5 height 5
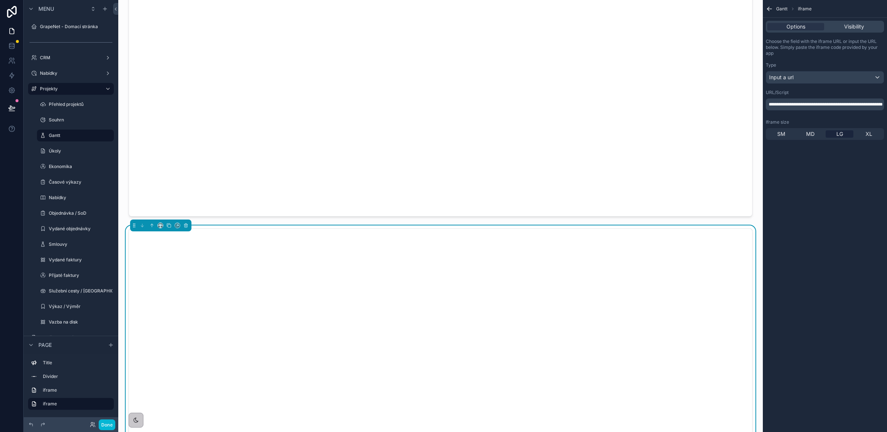
scroll to position [190, 0]
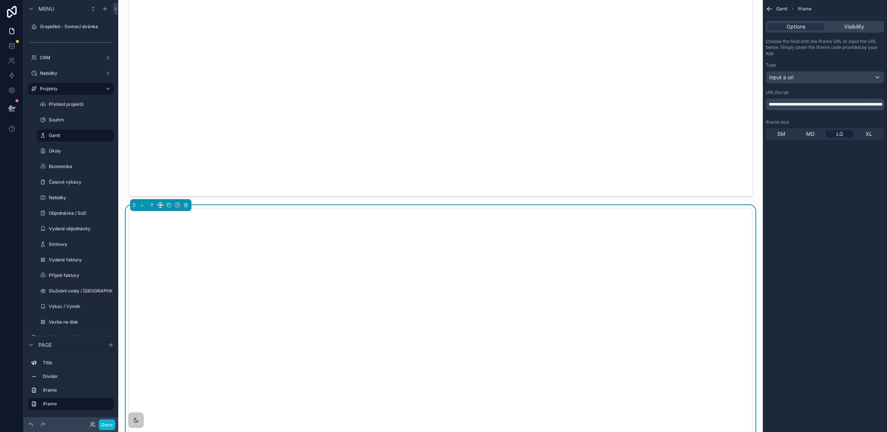
click at [776, 106] on span "**********" at bounding box center [826, 104] width 114 height 4
drag, startPoint x: 815, startPoint y: 108, endPoint x: 763, endPoint y: 100, distance: 52.3
click at [763, 100] on div "**********" at bounding box center [825, 88] width 124 height 107
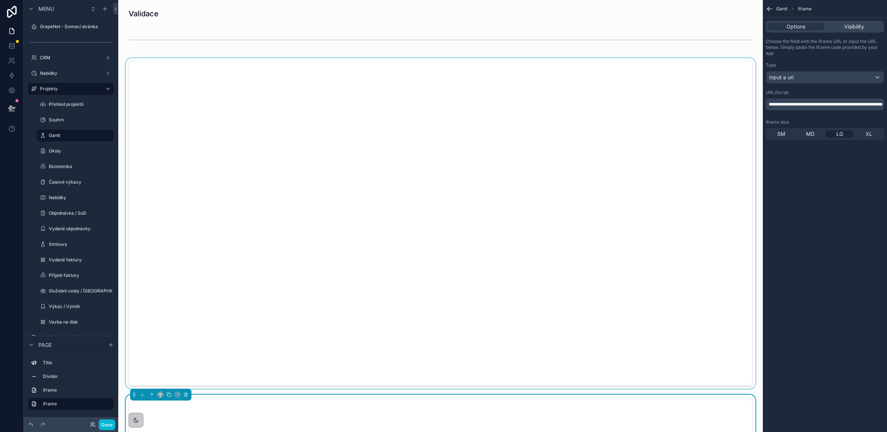
scroll to position [0, 0]
click at [170, 16] on div "scrollable content" at bounding box center [440, 14] width 633 height 16
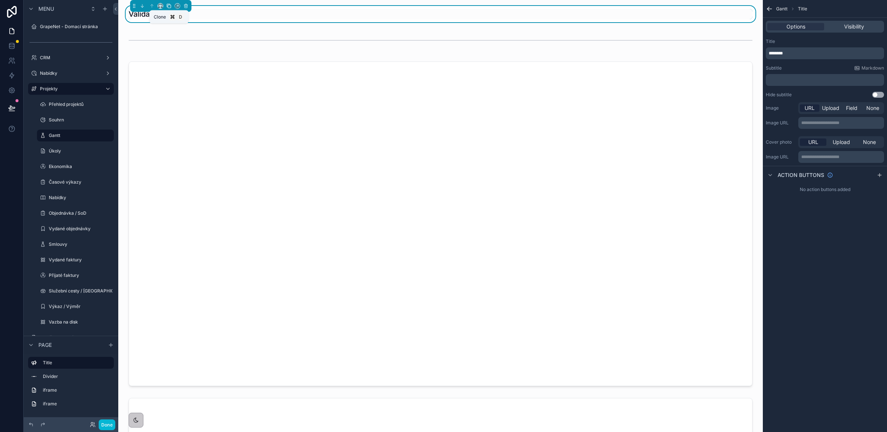
click at [169, 8] on icon "scrollable content" at bounding box center [169, 6] width 3 height 3
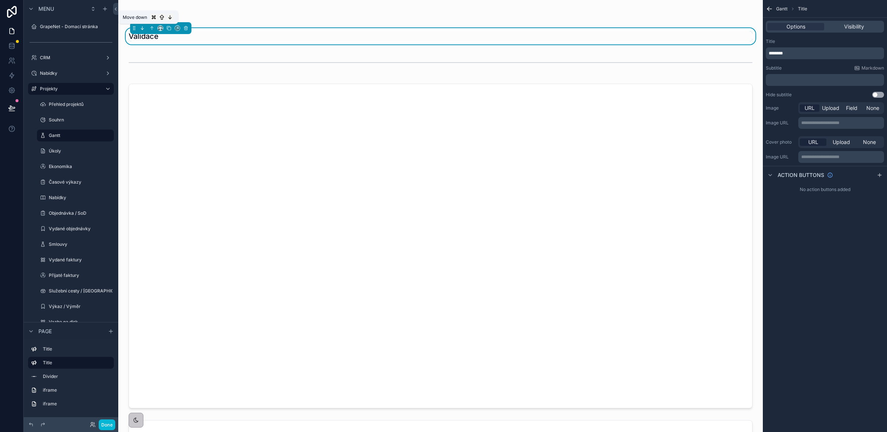
click at [145, 29] on icon "scrollable content" at bounding box center [142, 28] width 5 height 5
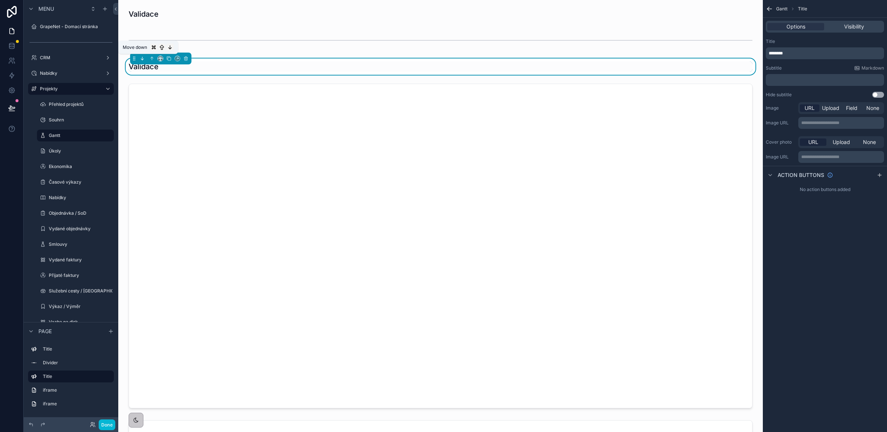
click at [142, 59] on icon "scrollable content" at bounding box center [141, 59] width 1 height 1
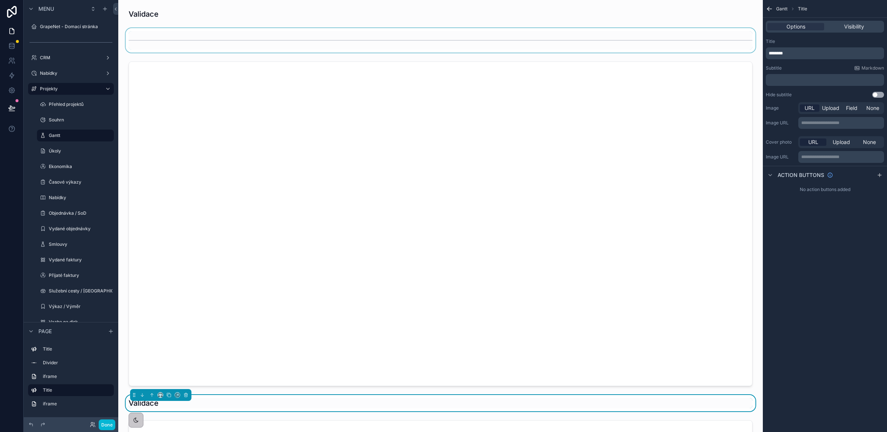
click at [163, 41] on div "scrollable content" at bounding box center [440, 40] width 633 height 24
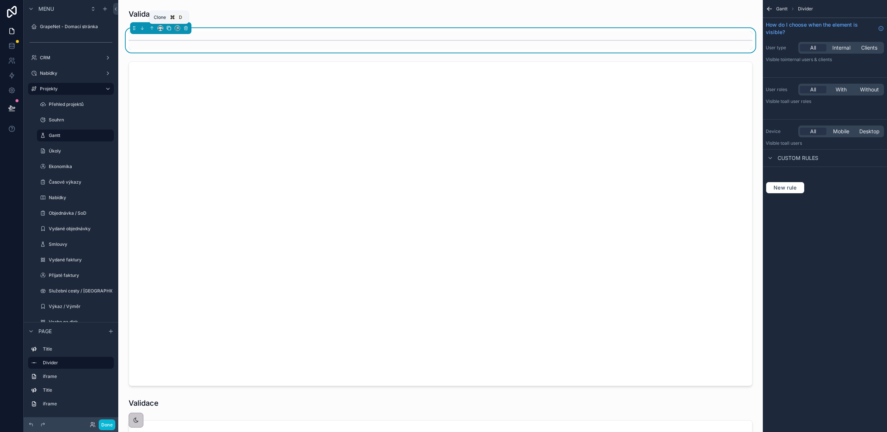
click at [170, 28] on icon "scrollable content" at bounding box center [168, 28] width 5 height 5
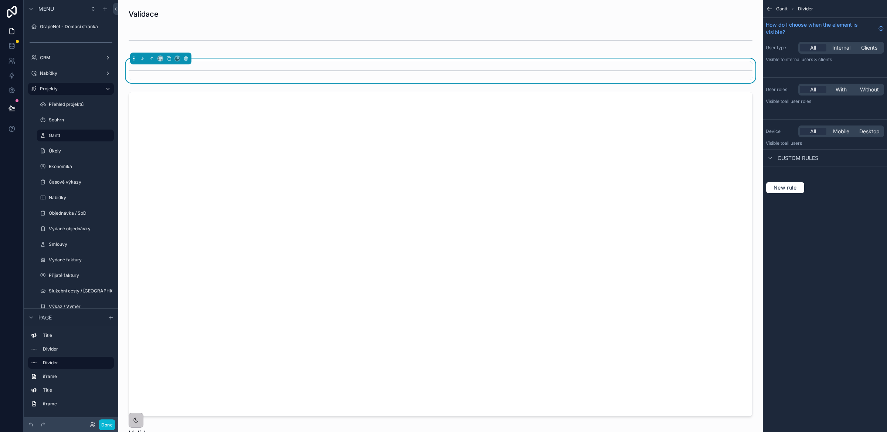
click at [158, 67] on div "scrollable content" at bounding box center [441, 70] width 624 height 18
click at [143, 60] on icon "scrollable content" at bounding box center [142, 58] width 5 height 5
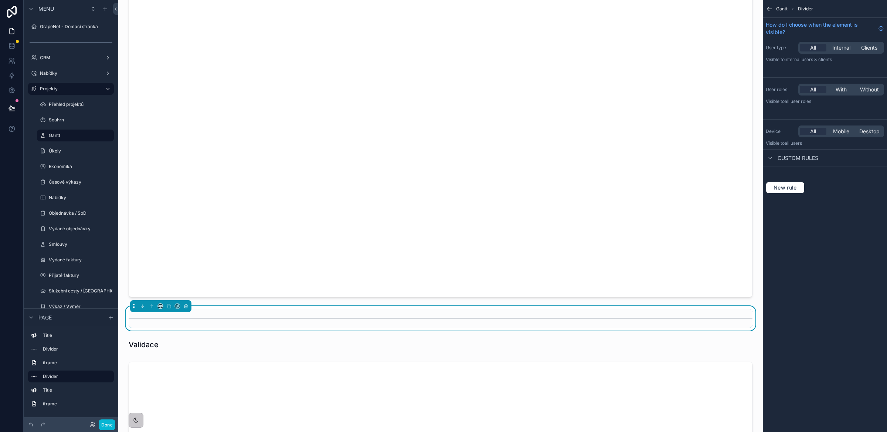
scroll to position [89, 0]
click at [143, 304] on icon "scrollable content" at bounding box center [142, 305] width 5 height 5
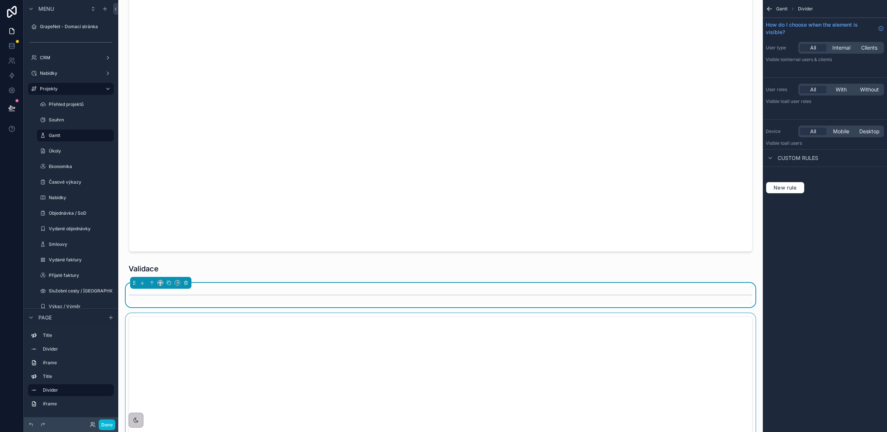
scroll to position [231, 0]
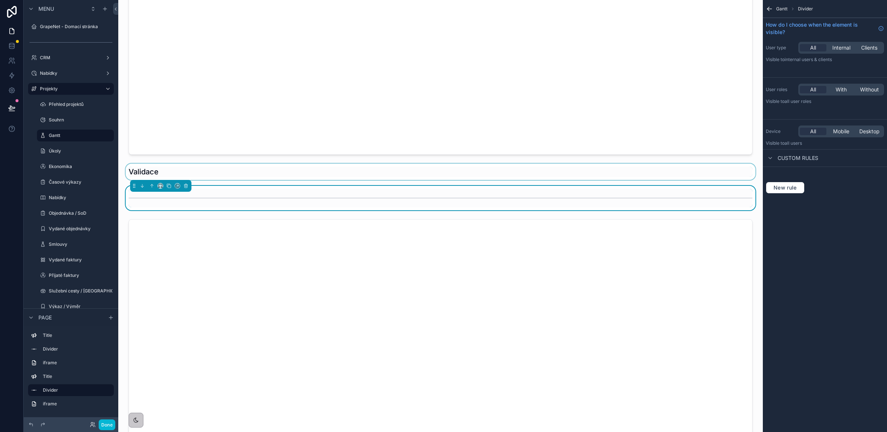
click at [216, 174] on div "scrollable content" at bounding box center [440, 171] width 633 height 16
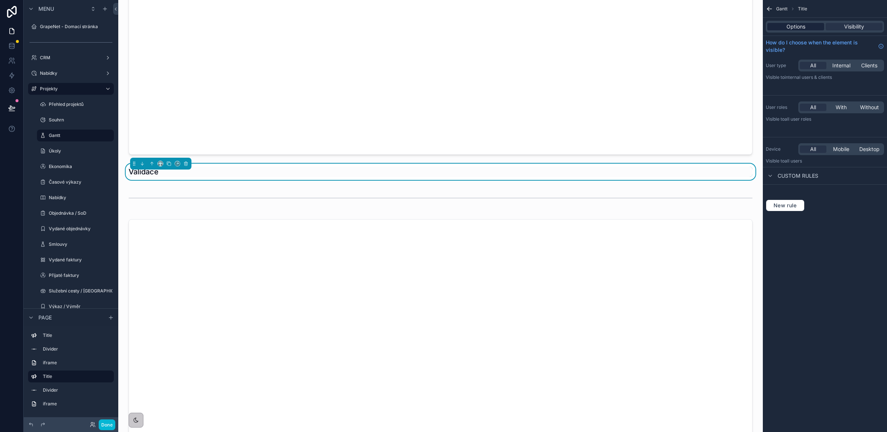
click at [776, 28] on span "Options" at bounding box center [796, 26] width 19 height 7
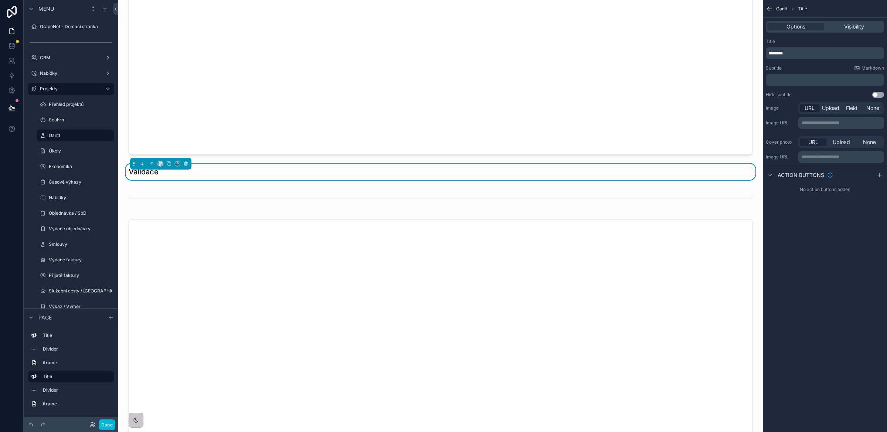
click at [776, 53] on p "********" at bounding box center [826, 53] width 114 height 6
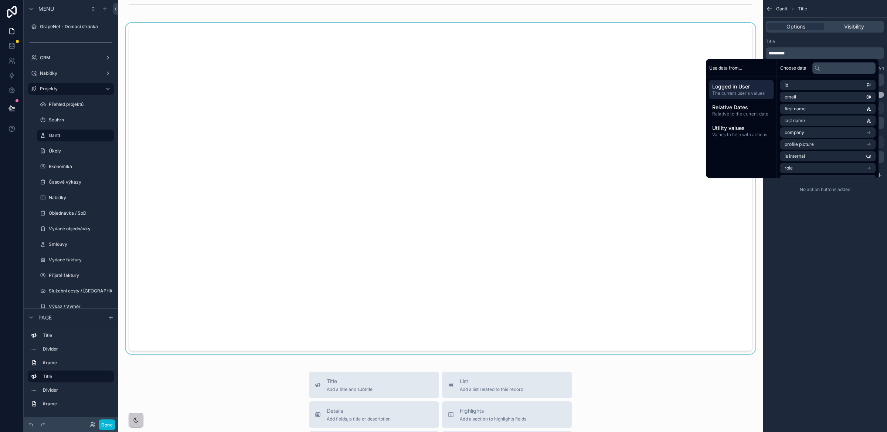
scroll to position [497, 0]
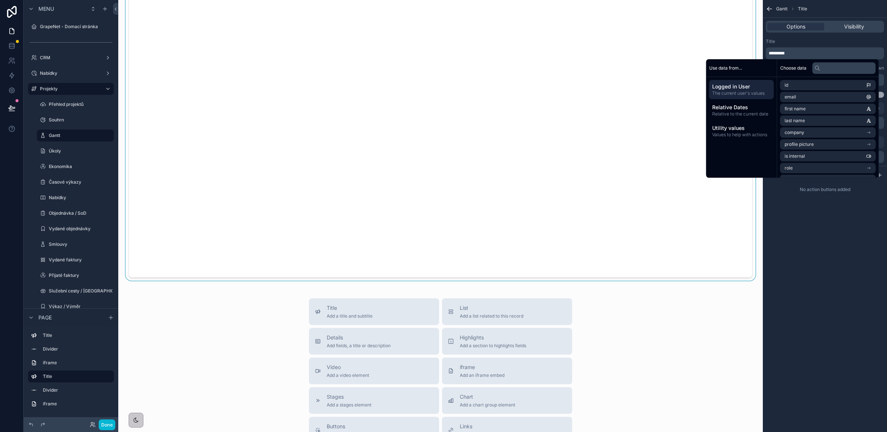
click at [254, 199] on div "scrollable content" at bounding box center [440, 115] width 633 height 330
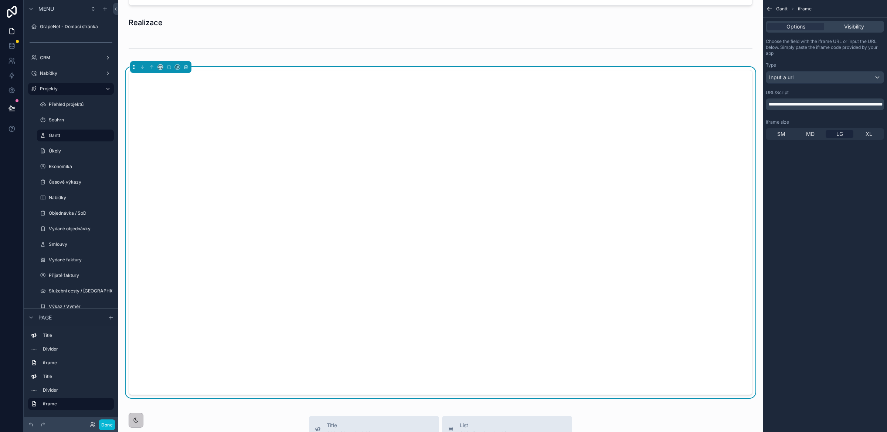
scroll to position [343, 0]
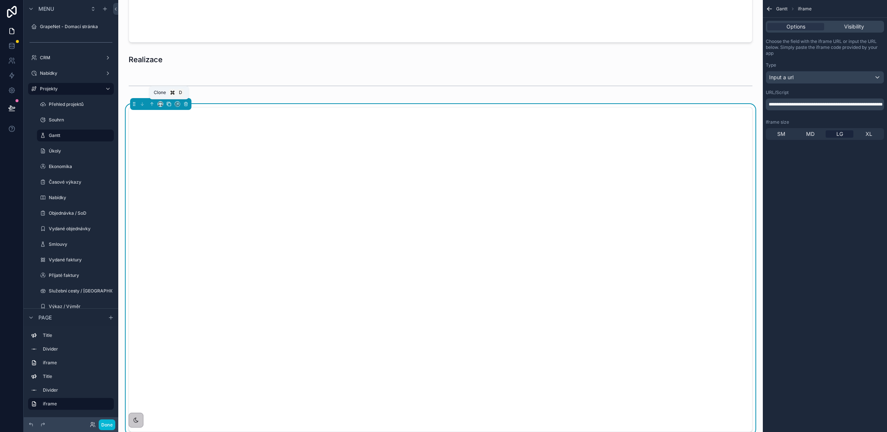
click at [168, 105] on icon "scrollable content" at bounding box center [168, 103] width 5 height 5
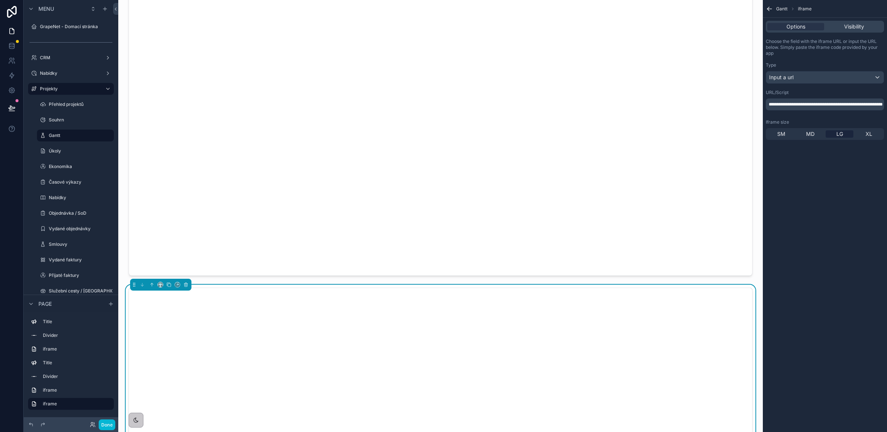
scroll to position [510, 0]
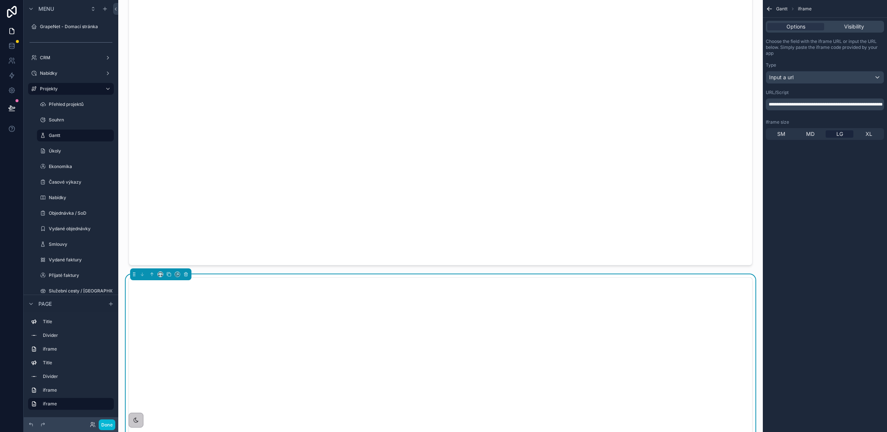
click at [776, 107] on p "**********" at bounding box center [826, 104] width 114 height 6
drag, startPoint x: 810, startPoint y: 108, endPoint x: 768, endPoint y: 99, distance: 42.6
click at [769, 99] on div "**********" at bounding box center [825, 104] width 118 height 12
click at [106, 389] on button "Done" at bounding box center [107, 424] width 17 height 11
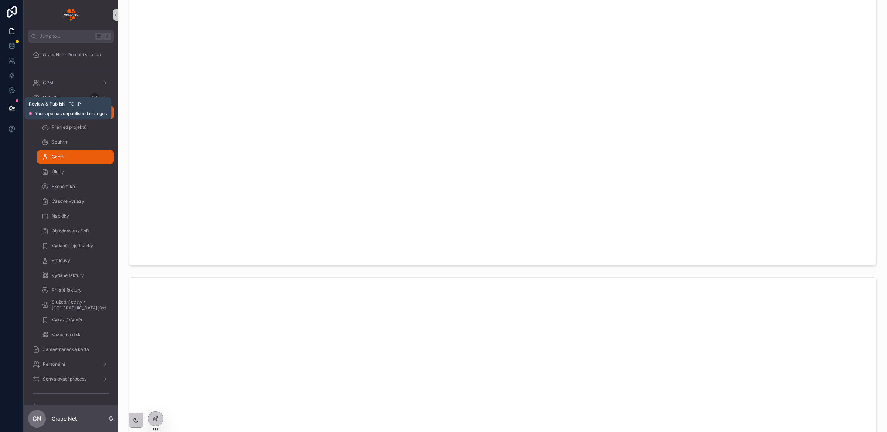
click at [6, 105] on button at bounding box center [12, 108] width 16 height 21
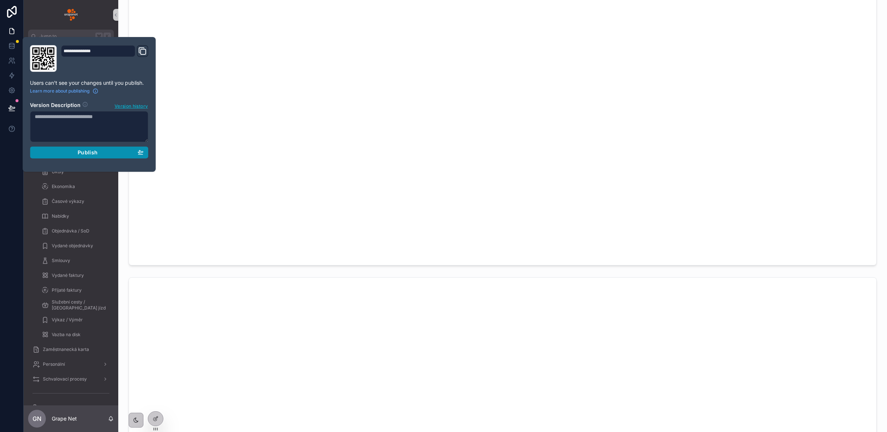
click at [58, 155] on div "Publish" at bounding box center [89, 152] width 109 height 7
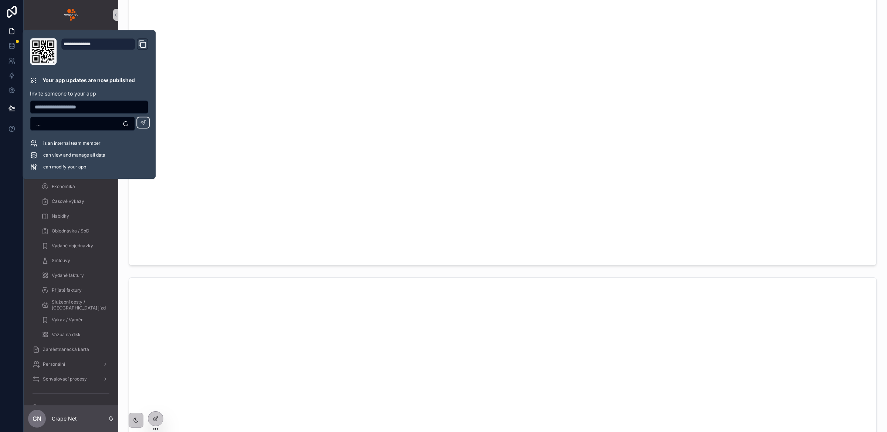
click at [124, 249] on div "Validace Realizace" at bounding box center [502, 70] width 769 height 1161
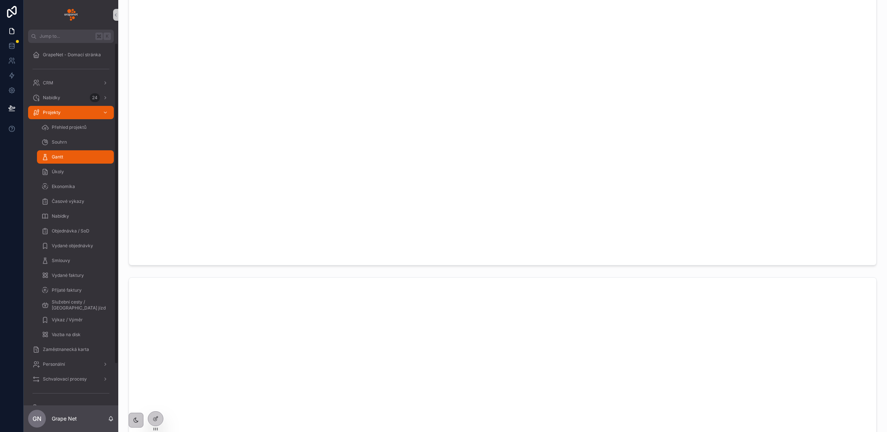
click at [72, 158] on div "Gantt" at bounding box center [75, 157] width 68 height 12
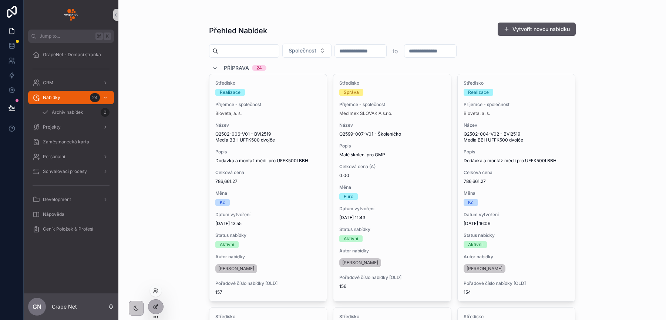
click at [156, 306] on icon at bounding box center [156, 307] width 6 height 6
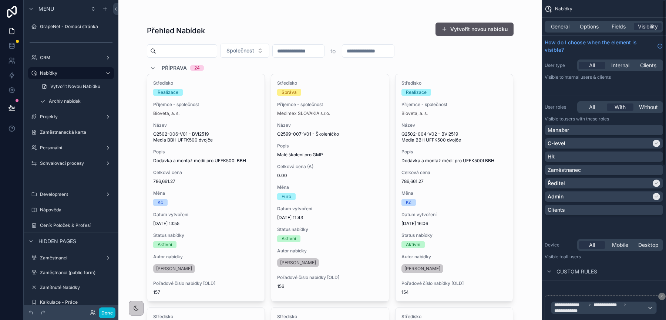
click at [618, 31] on div "General Options Fields Visibility" at bounding box center [603, 27] width 118 height 12
click at [618, 27] on span "Fields" at bounding box center [618, 26] width 14 height 7
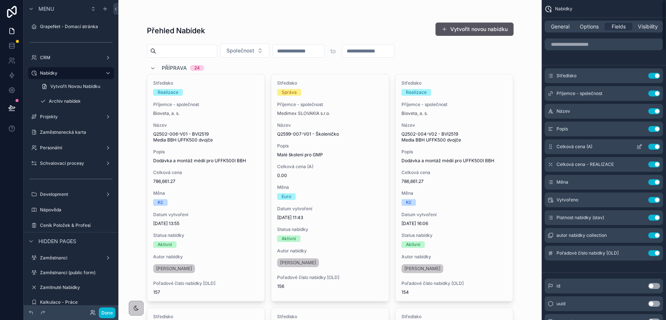
click at [636, 146] on icon "scrollable content" at bounding box center [639, 147] width 6 height 6
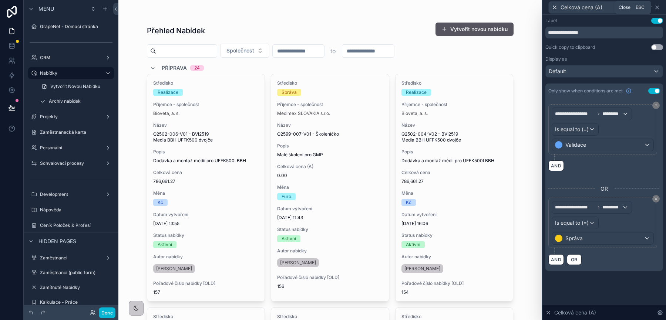
click at [656, 8] on icon at bounding box center [657, 7] width 6 height 6
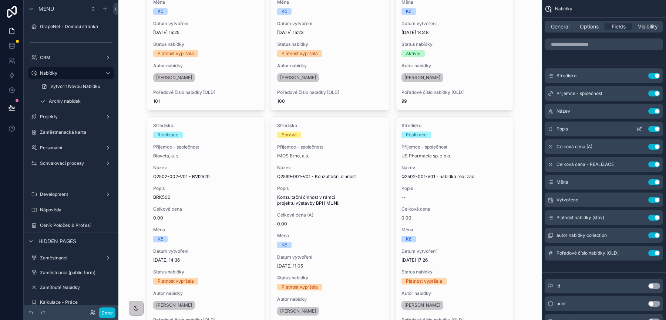
scroll to position [1649, 0]
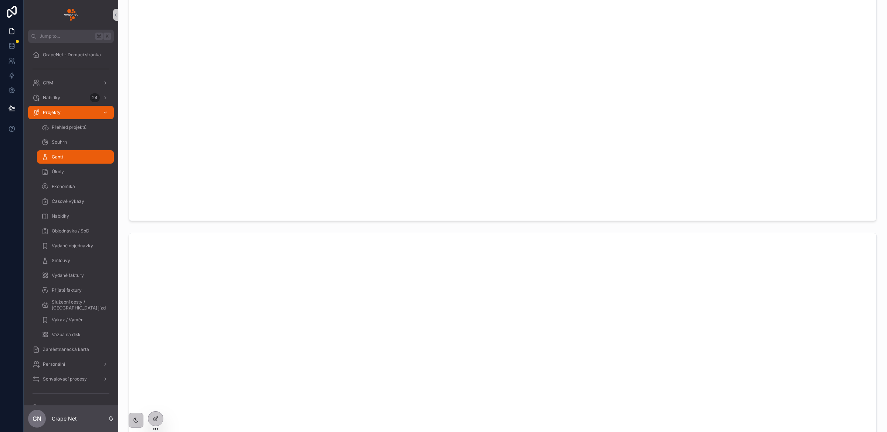
scroll to position [562, 0]
click at [70, 172] on div "Úkoly" at bounding box center [75, 172] width 68 height 12
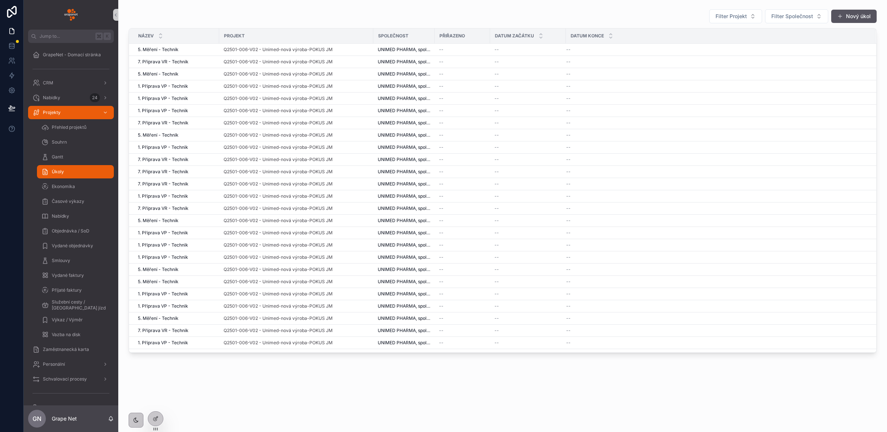
click at [82, 173] on div "Úkoly" at bounding box center [75, 172] width 68 height 12
click at [156, 417] on icon at bounding box center [156, 417] width 3 height 3
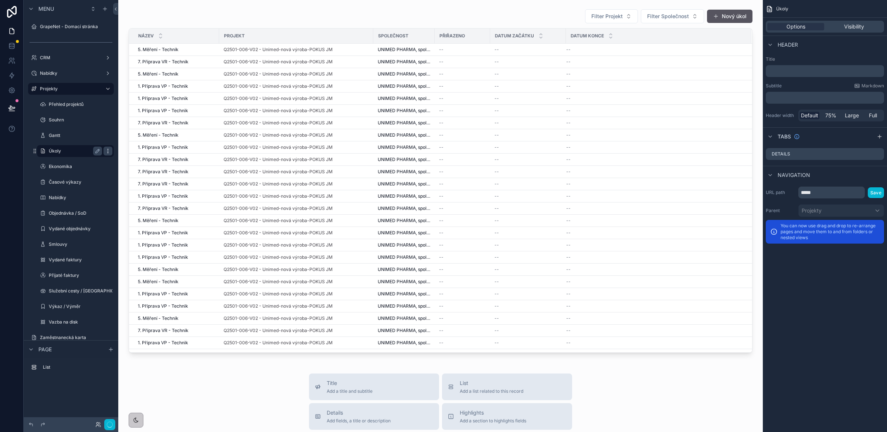
click at [108, 149] on icon "scrollable content" at bounding box center [108, 151] width 6 height 6
click at [268, 51] on div "scrollable content" at bounding box center [440, 180] width 633 height 349
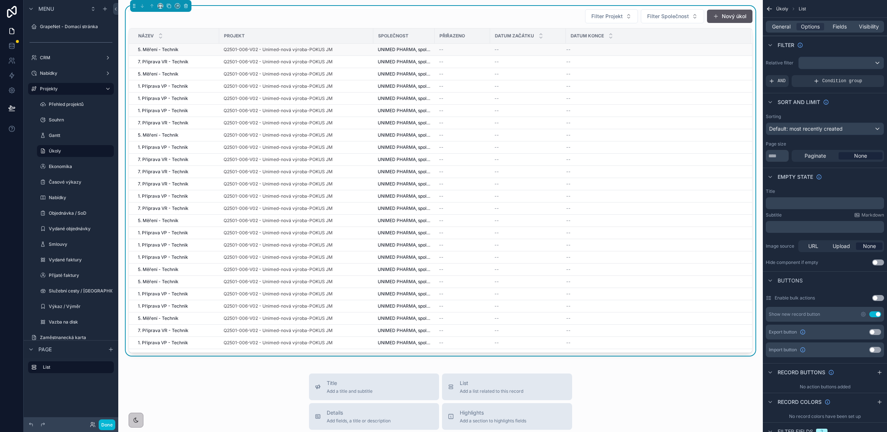
click at [352, 53] on td "Q2501-006-V02 - Unimed-nová výroba-POKUS JM" at bounding box center [296, 50] width 154 height 12
click at [359, 50] on div "Q2501-006-V02 - Unimed-nová výroba-POKUS JM" at bounding box center [296, 50] width 145 height 6
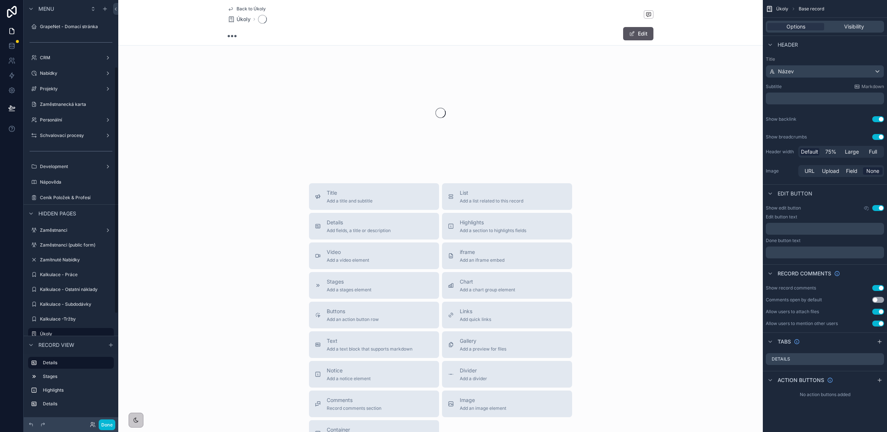
scroll to position [115, 0]
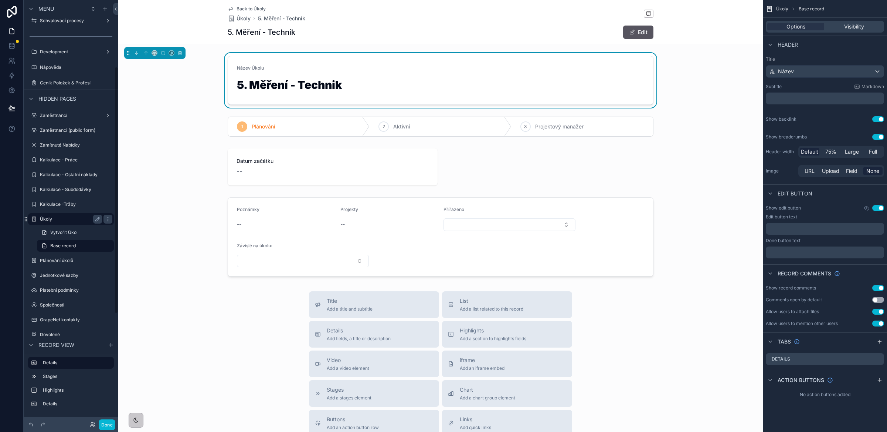
click at [78, 216] on label "Úkoly" at bounding box center [69, 219] width 59 height 6
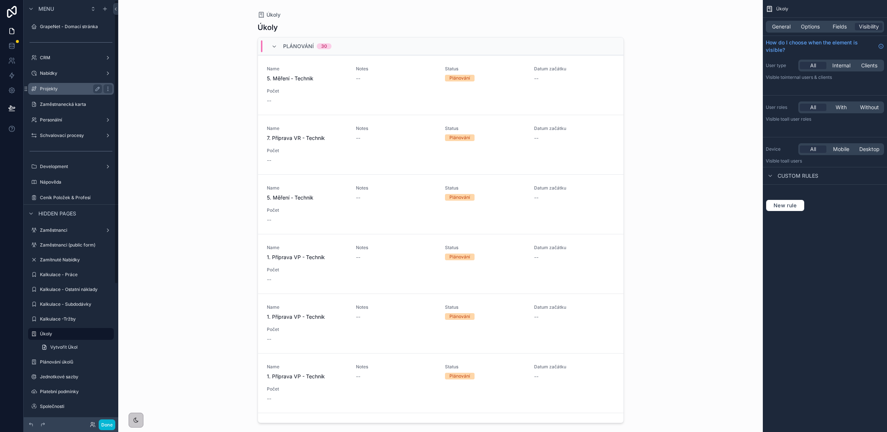
click at [62, 90] on label "Projekty" at bounding box center [69, 89] width 59 height 6
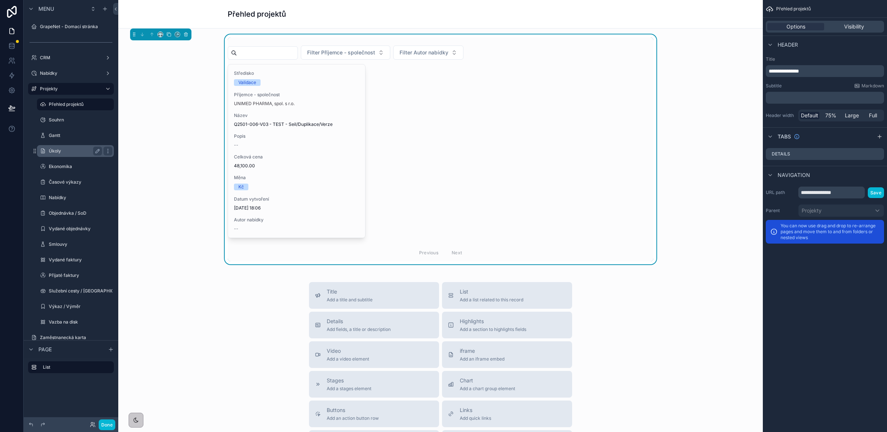
click at [65, 155] on div "Úkoly" at bounding box center [75, 151] width 74 height 12
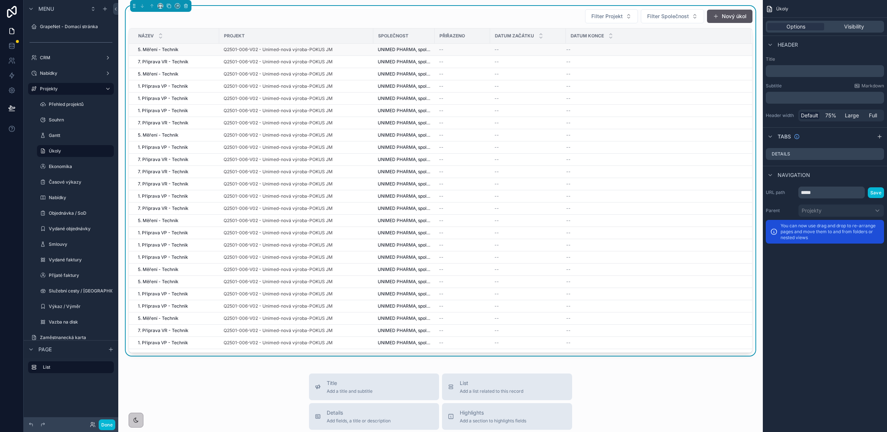
click at [466, 52] on div "--" at bounding box center [462, 50] width 47 height 6
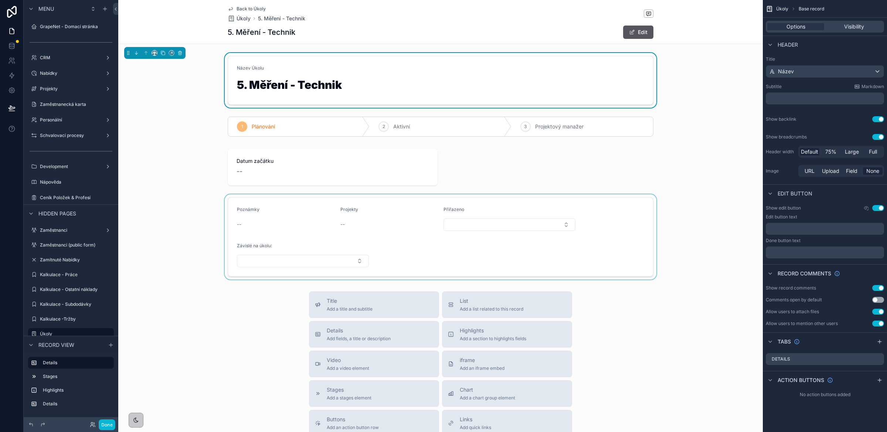
click at [495, 224] on div "scrollable content" at bounding box center [440, 236] width 645 height 85
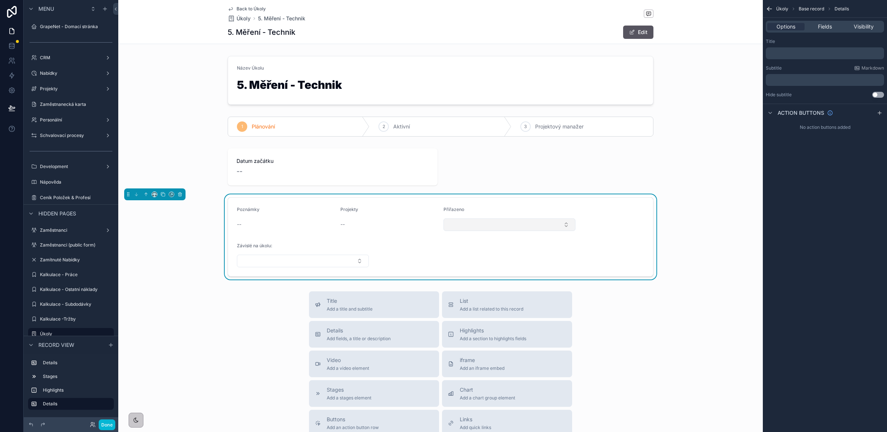
click at [495, 225] on button "Select Button" at bounding box center [510, 224] width 132 height 13
click at [187, 139] on div "scrollable content" at bounding box center [440, 127] width 645 height 26
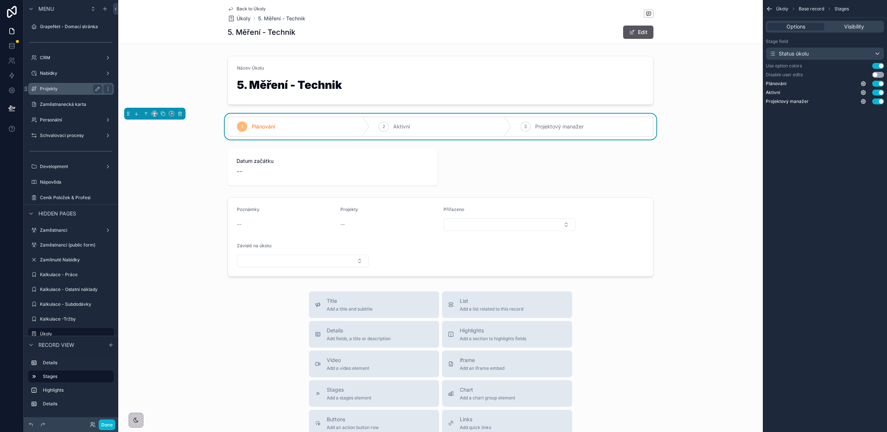
click at [63, 89] on label "Projekty" at bounding box center [69, 89] width 59 height 6
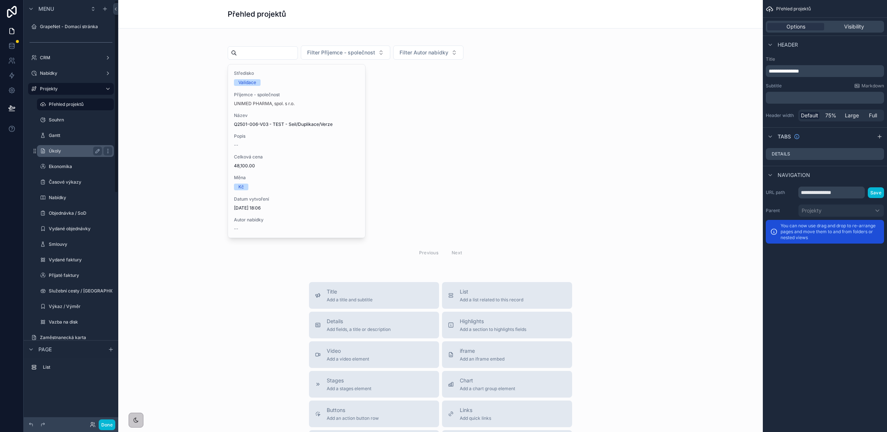
click at [63, 150] on label "Úkoly" at bounding box center [74, 151] width 50 height 6
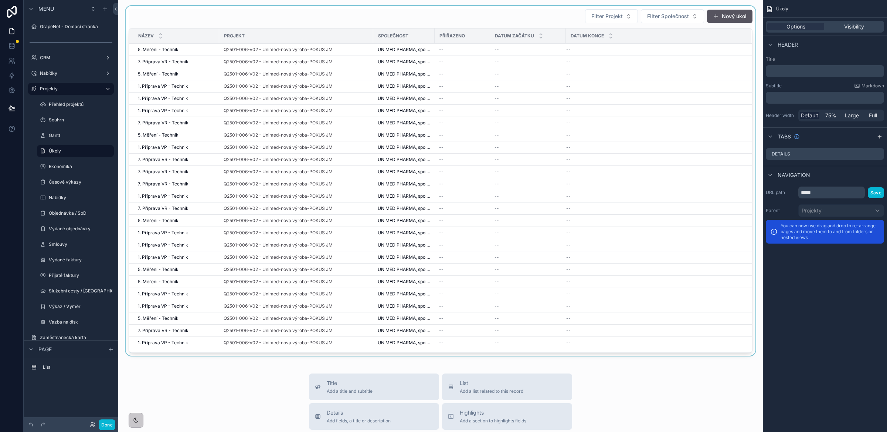
click at [468, 50] on div "scrollable content" at bounding box center [440, 180] width 633 height 349
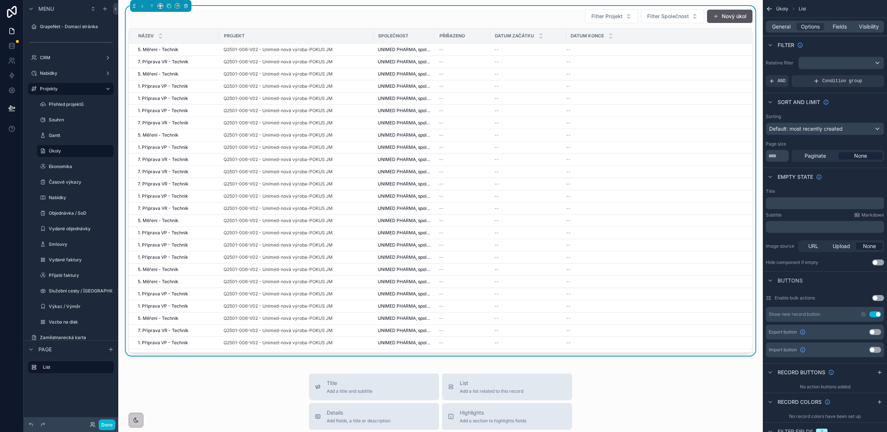
click at [477, 49] on div "--" at bounding box center [462, 50] width 47 height 6
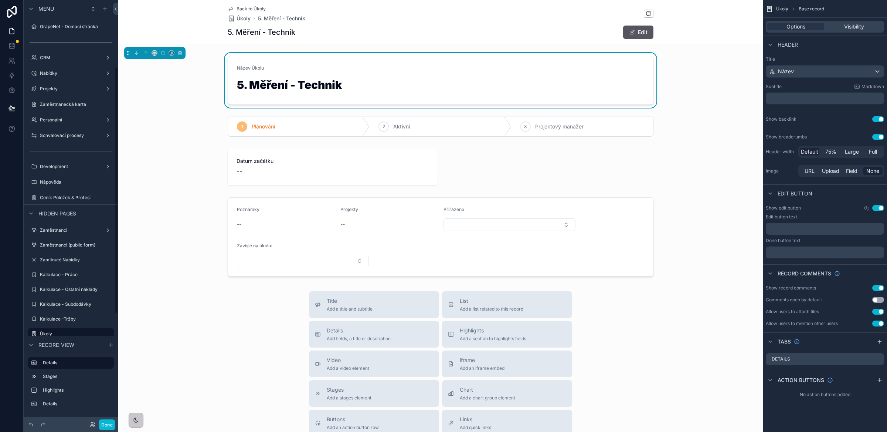
scroll to position [115, 0]
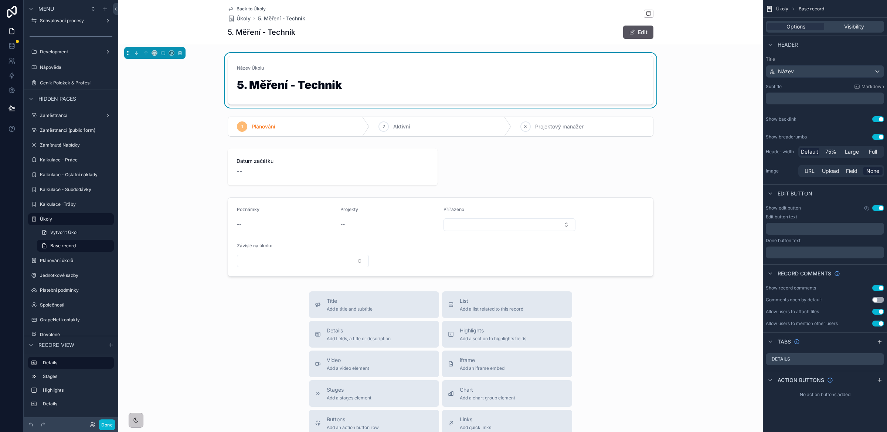
click at [244, 9] on span "Back to Úkoly" at bounding box center [251, 9] width 29 height 6
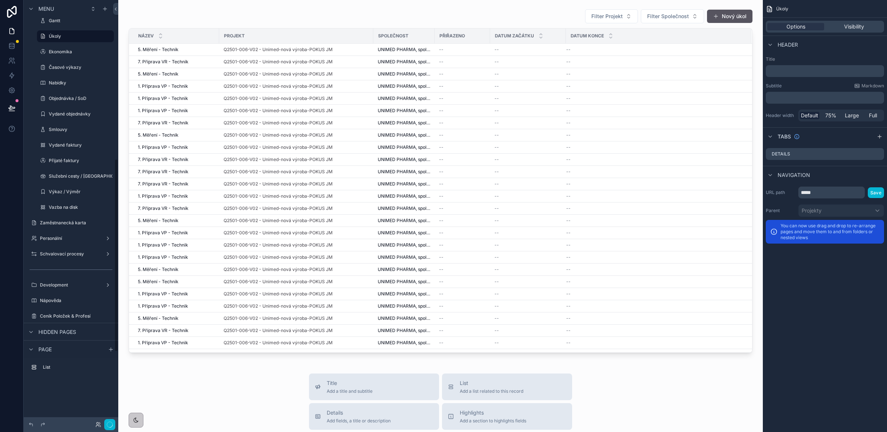
scroll to position [348, 0]
click at [788, 70] on p "﻿" at bounding box center [826, 70] width 114 height 7
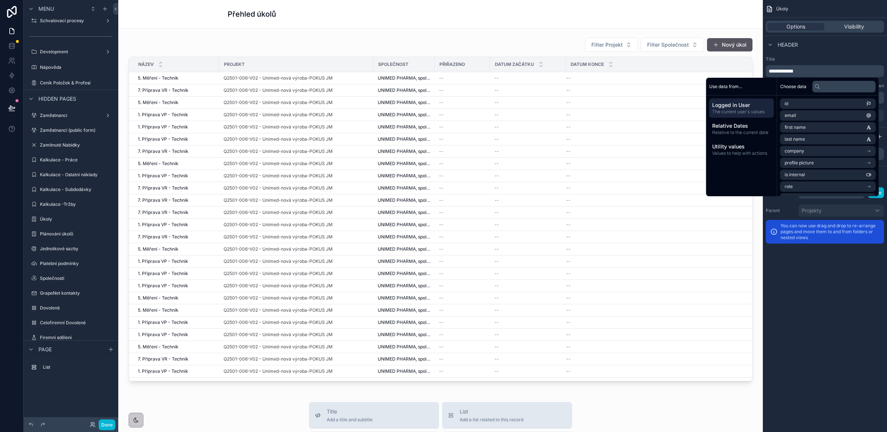
click at [851, 51] on div "Header" at bounding box center [825, 44] width 124 height 18
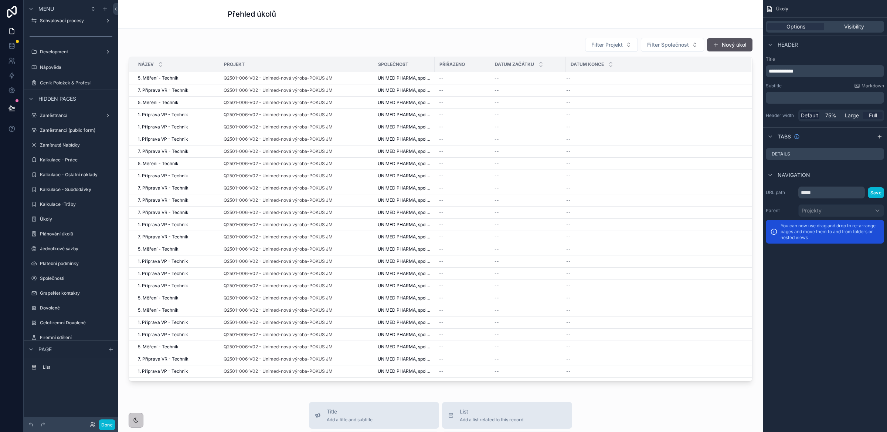
click at [874, 115] on span "Full" at bounding box center [873, 115] width 8 height 7
click at [851, 118] on span "Large" at bounding box center [852, 115] width 14 height 7
click at [875, 113] on span "Full" at bounding box center [873, 115] width 8 height 7
click at [859, 301] on div "**********" at bounding box center [825, 216] width 124 height 432
click at [452, 77] on div "scrollable content" at bounding box center [440, 208] width 633 height 349
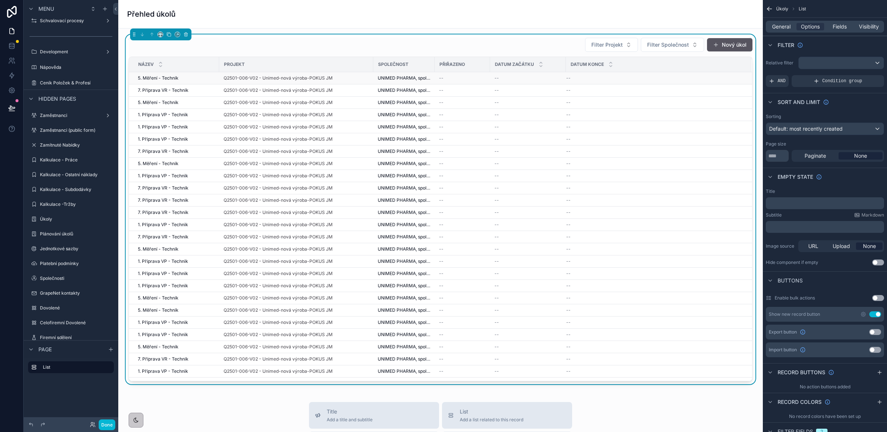
click at [479, 77] on div "--" at bounding box center [462, 78] width 47 height 6
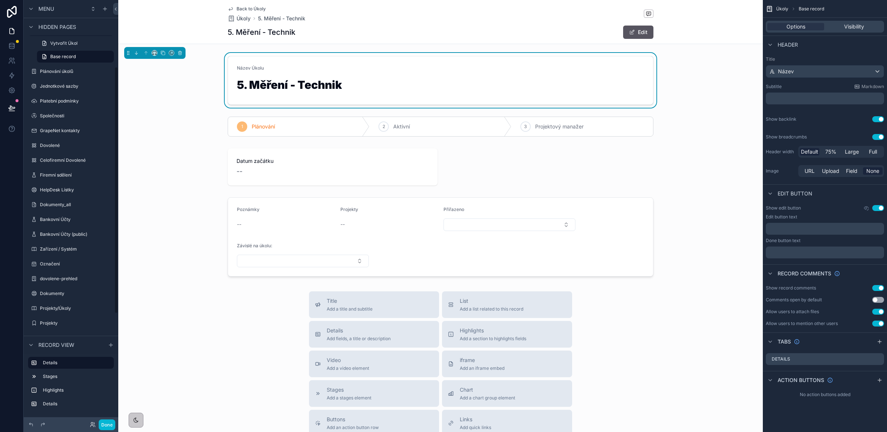
scroll to position [115, 0]
click at [241, 8] on span "Back to Úkoly" at bounding box center [251, 9] width 29 height 6
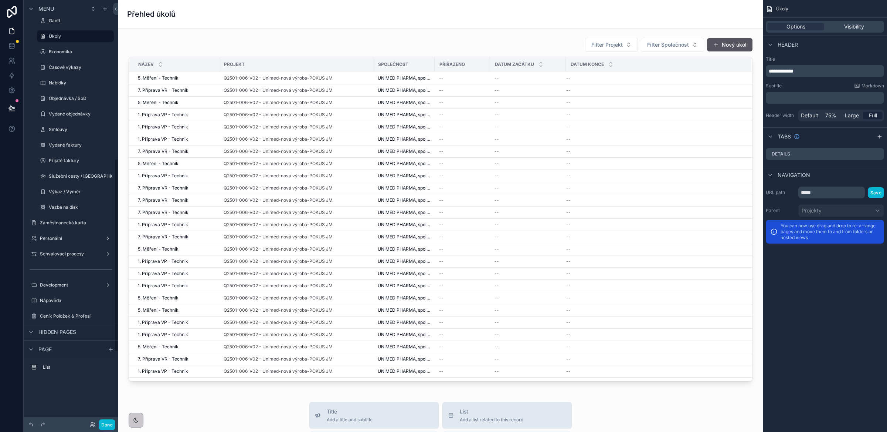
scroll to position [348, 0]
click at [346, 81] on div "scrollable content" at bounding box center [440, 208] width 633 height 349
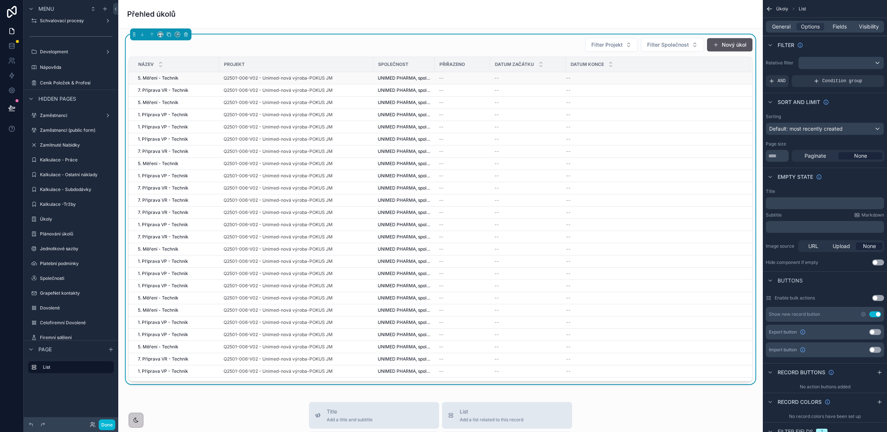
click at [346, 81] on div "Q2501-006-V02 - Unimed-nová výroba-POKUS JM" at bounding box center [296, 78] width 145 height 6
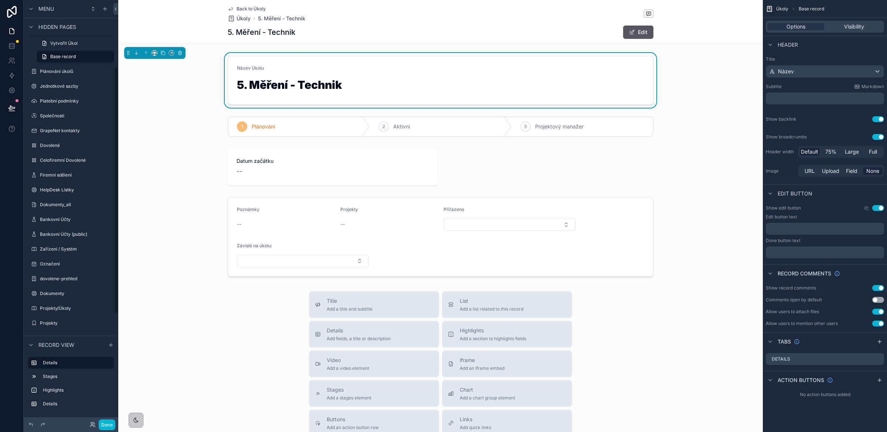
scroll to position [115, 0]
click at [872, 154] on span "Full" at bounding box center [873, 151] width 8 height 7
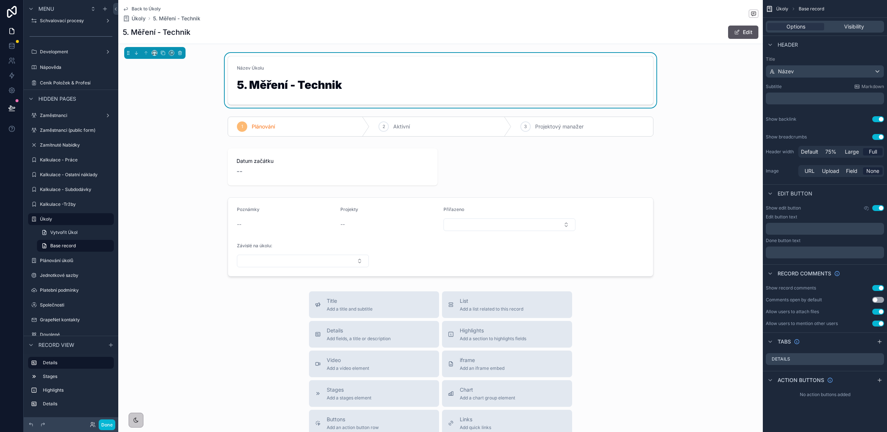
click at [143, 84] on div "Název Úkolu 5. Měření - Technik" at bounding box center [440, 80] width 645 height 55
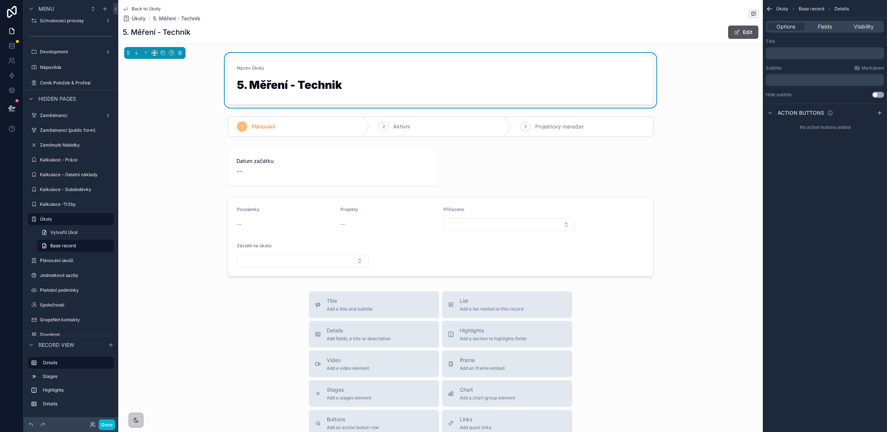
click at [477, 37] on div "5. Měření - Technik Edit" at bounding box center [441, 32] width 636 height 14
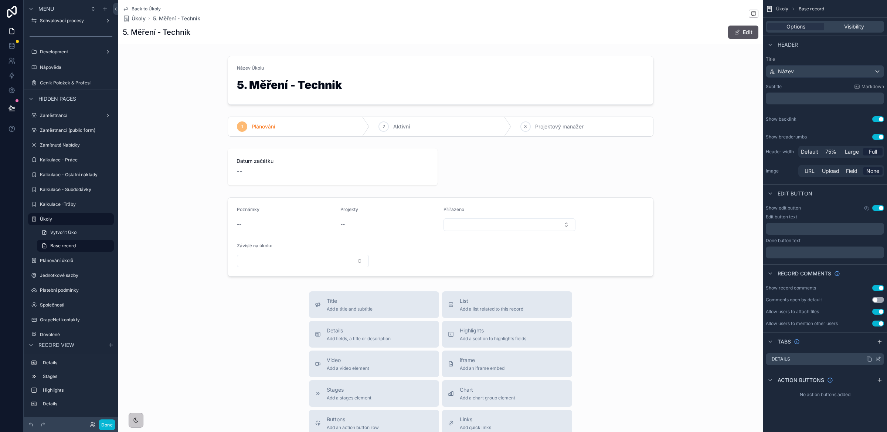
click at [880, 361] on icon "scrollable content" at bounding box center [879, 359] width 6 height 6
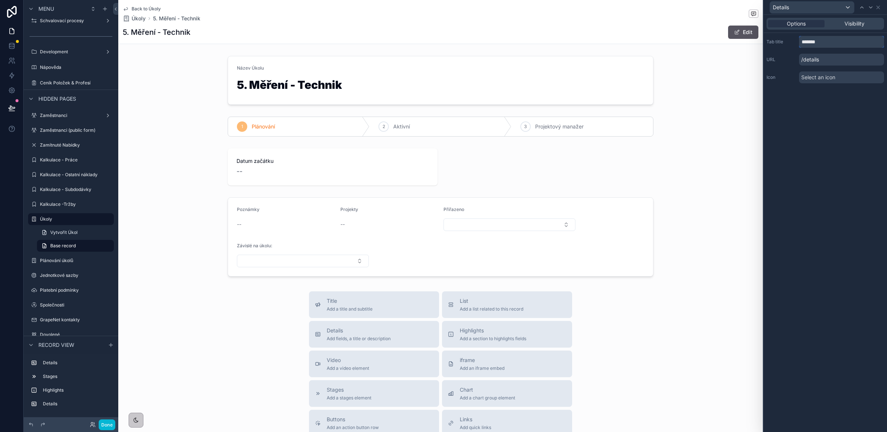
click at [816, 42] on input "*******" at bounding box center [841, 42] width 85 height 12
type input "********"
click at [847, 123] on div "Options Visibility Tab title ******** URL /zakldani Icon Select an icon" at bounding box center [826, 223] width 124 height 417
click at [817, 77] on span "Select an icon" at bounding box center [819, 77] width 34 height 7
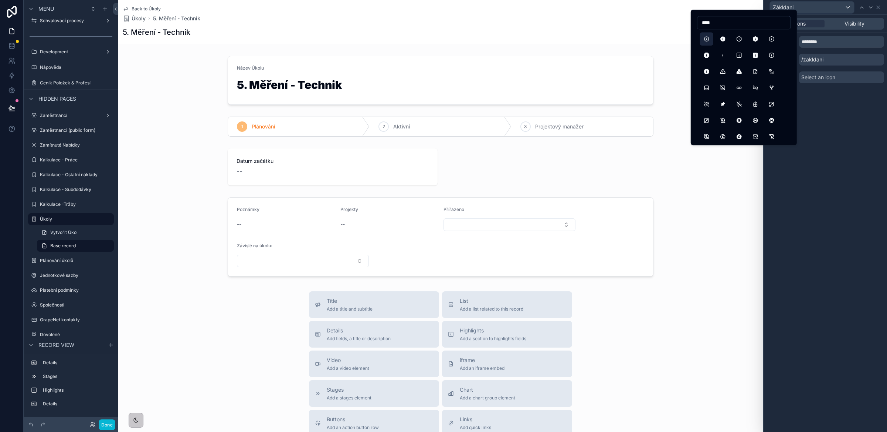
type input "****"
click at [710, 36] on button "InfoCircle" at bounding box center [706, 38] width 13 height 13
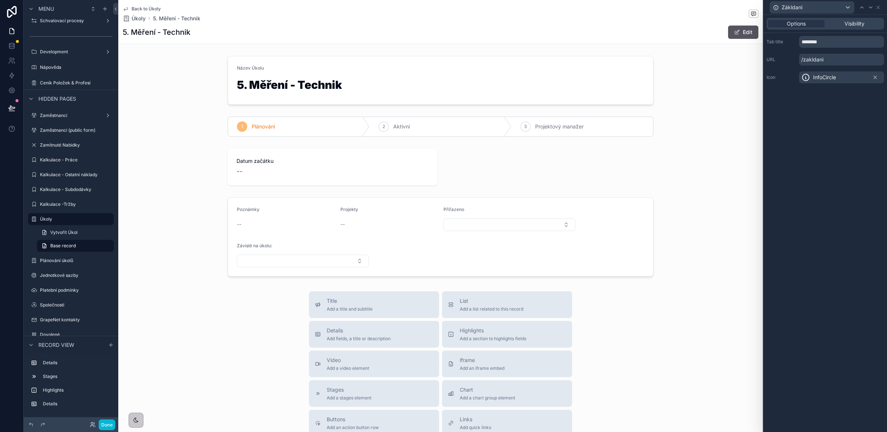
click at [848, 148] on div "Options Visibility Tab title ******** URL /zakldani Icon InfoCircle" at bounding box center [826, 223] width 124 height 417
click at [878, 9] on icon at bounding box center [879, 7] width 6 height 6
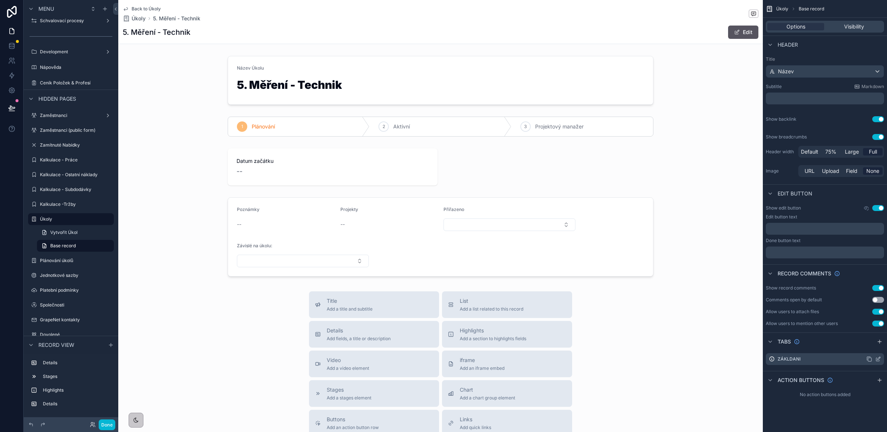
click at [877, 359] on icon "scrollable content" at bounding box center [879, 359] width 6 height 6
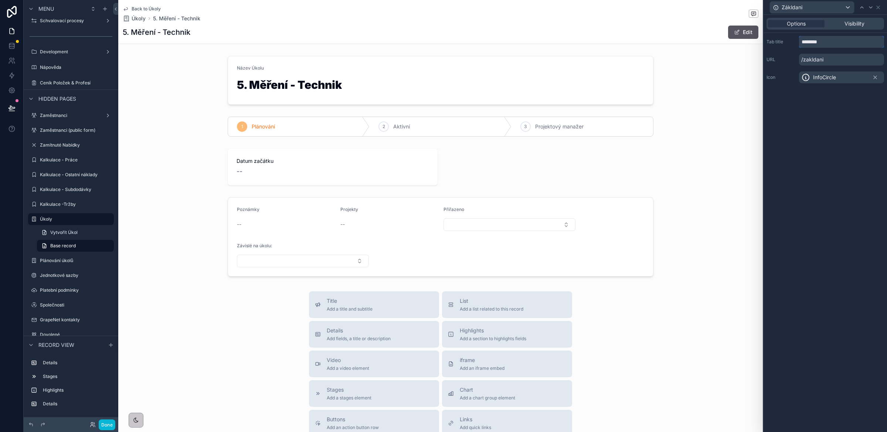
click at [832, 43] on input "********" at bounding box center [841, 42] width 85 height 12
type input "********"
click at [837, 113] on div "Options Visibility Tab title ******** URL /zakladni Icon InfoCircle" at bounding box center [826, 223] width 124 height 417
click at [880, 7] on icon at bounding box center [879, 7] width 6 height 6
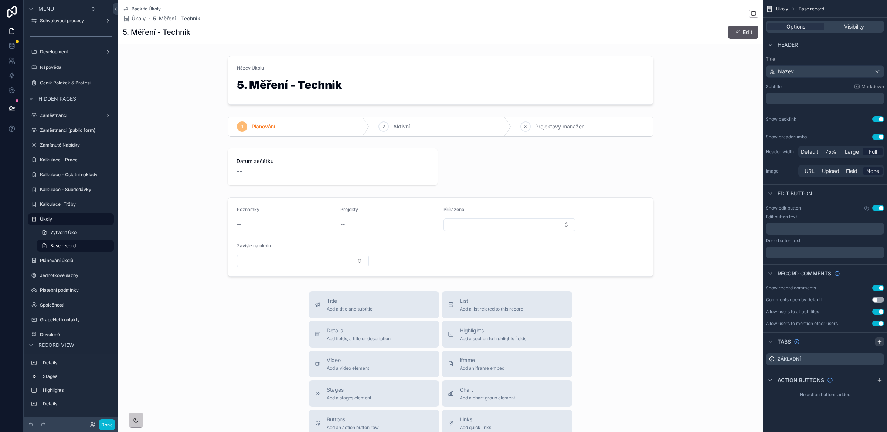
click at [880, 342] on icon "scrollable content" at bounding box center [880, 341] width 6 height 6
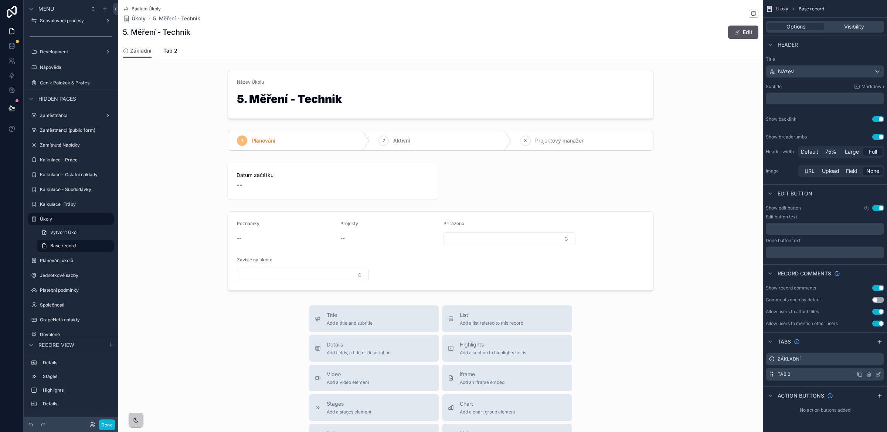
click at [878, 374] on icon "scrollable content" at bounding box center [879, 373] width 3 height 3
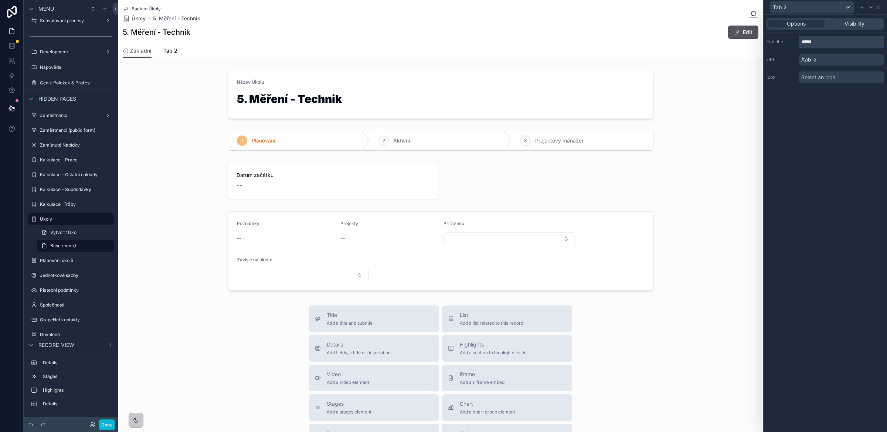
click at [818, 42] on input "*****" at bounding box center [841, 42] width 85 height 12
type input "*"
type input "**********"
click at [832, 80] on span "Select an icon" at bounding box center [819, 77] width 34 height 7
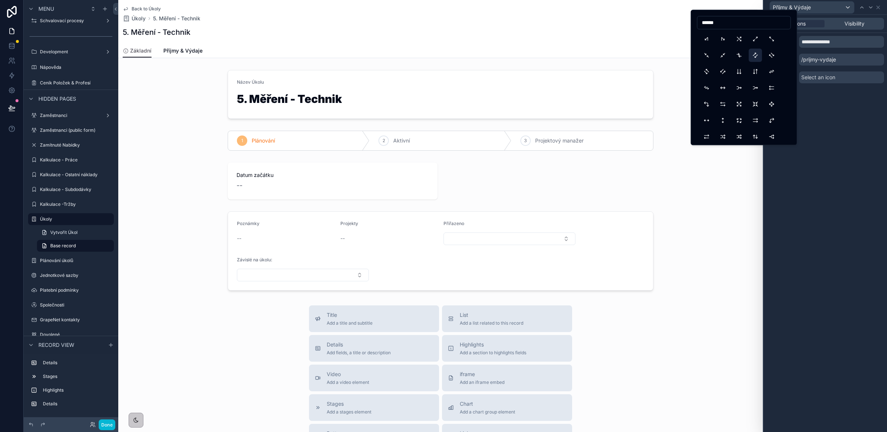
type input "******"
click at [757, 57] on button "ArrowsDoubleNeSw" at bounding box center [755, 54] width 13 height 13
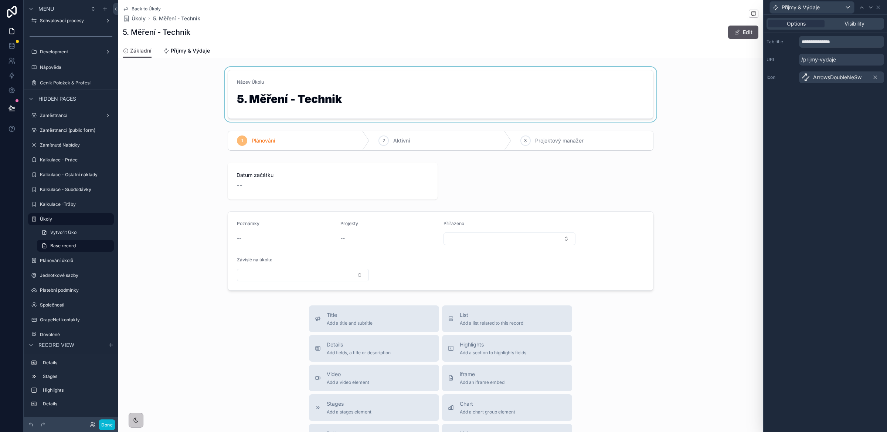
click at [425, 96] on div "scrollable content" at bounding box center [440, 94] width 645 height 55
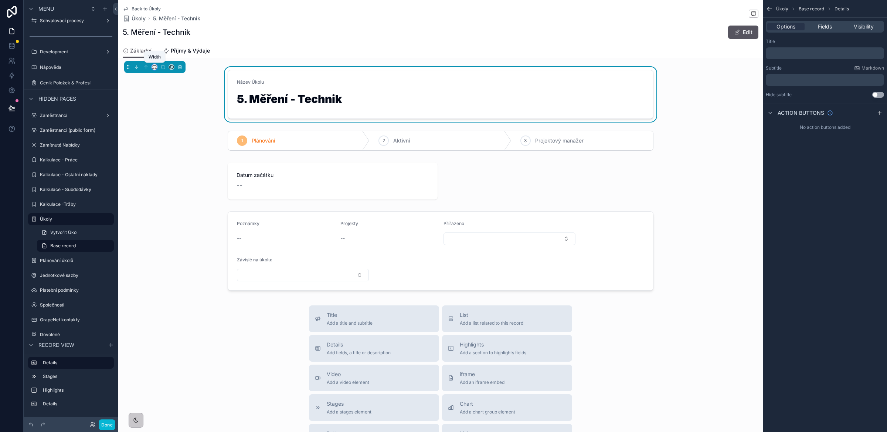
click at [153, 68] on icon "scrollable content" at bounding box center [153, 68] width 1 height 1
click at [168, 161] on span "Full width" at bounding box center [169, 164] width 23 height 9
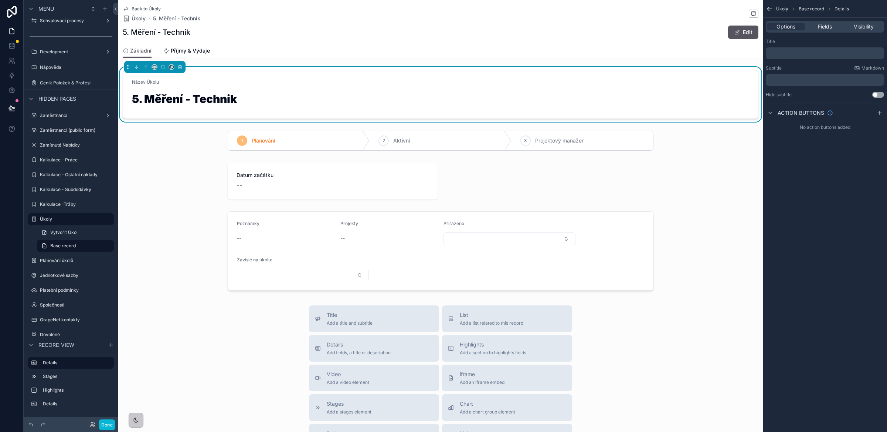
click at [266, 95] on h1 "5. Měření - Technik" at bounding box center [441, 100] width 618 height 14
click at [834, 27] on div "Fields" at bounding box center [824, 26] width 37 height 7
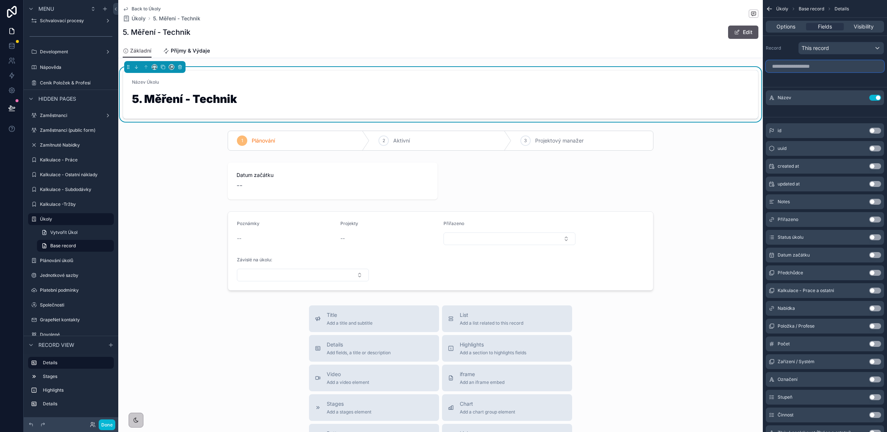
click at [790, 65] on input "scrollable content" at bounding box center [825, 66] width 118 height 12
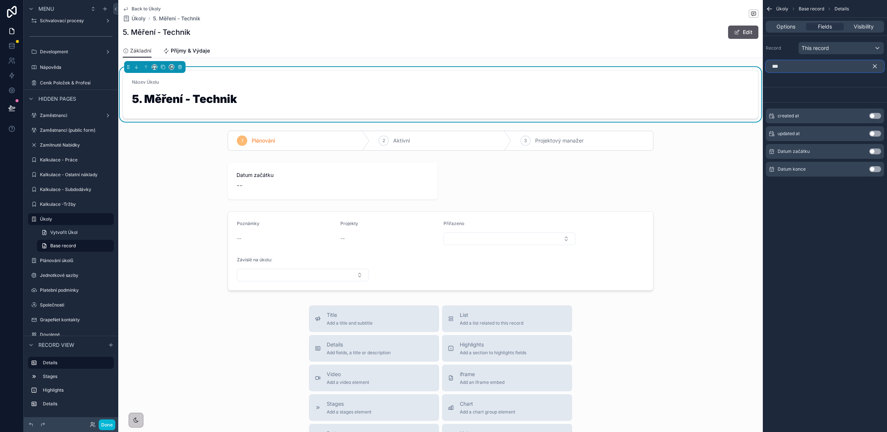
type input "***"
click at [877, 153] on button "Use setting" at bounding box center [876, 151] width 12 height 6
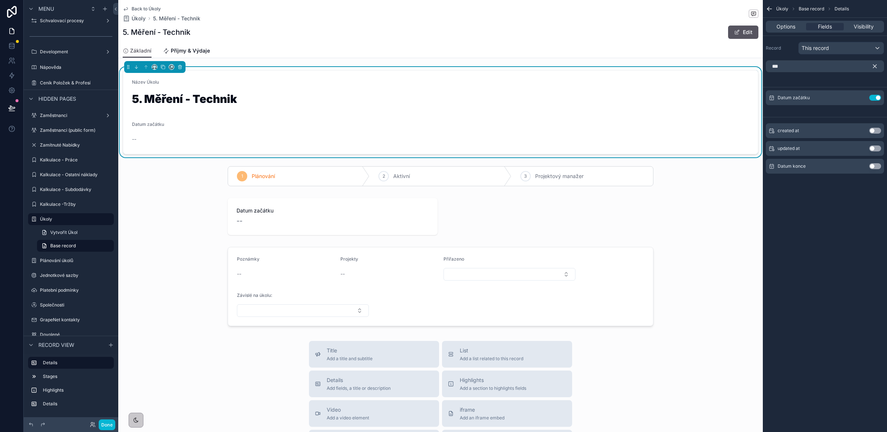
click at [874, 167] on button "Use setting" at bounding box center [876, 166] width 12 height 6
click at [876, 67] on icon "scrollable content" at bounding box center [875, 66] width 7 height 7
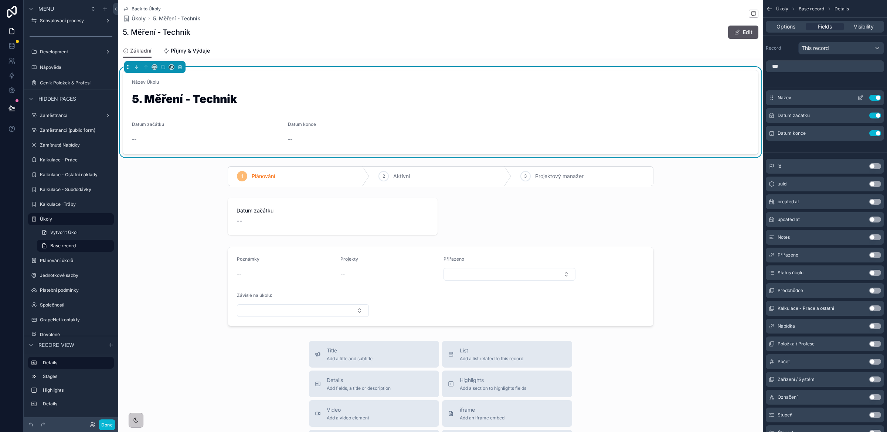
click at [872, 98] on button "Use setting" at bounding box center [876, 98] width 12 height 6
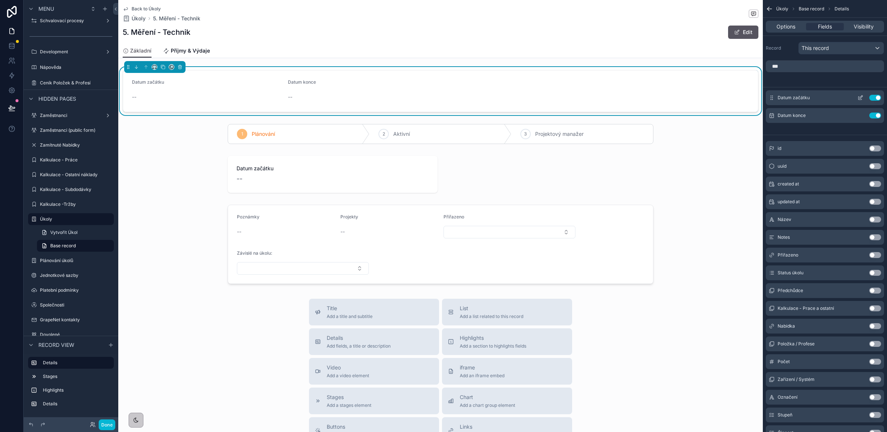
click at [858, 97] on icon "scrollable content" at bounding box center [861, 98] width 6 height 6
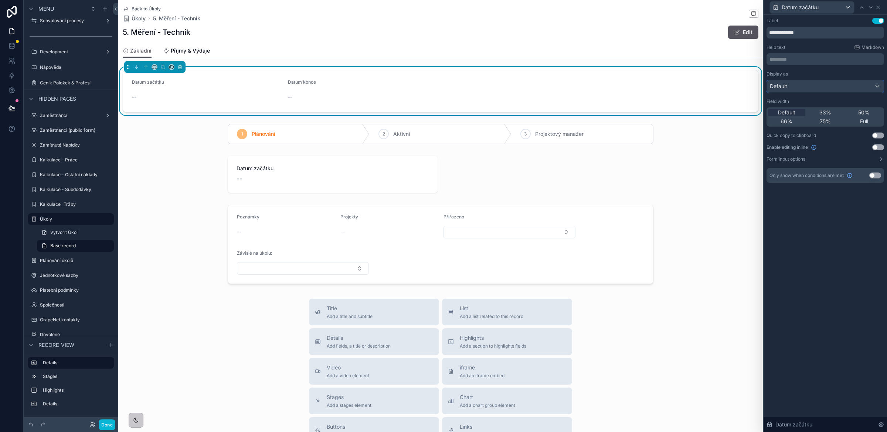
click at [797, 85] on div "Default" at bounding box center [825, 86] width 117 height 12
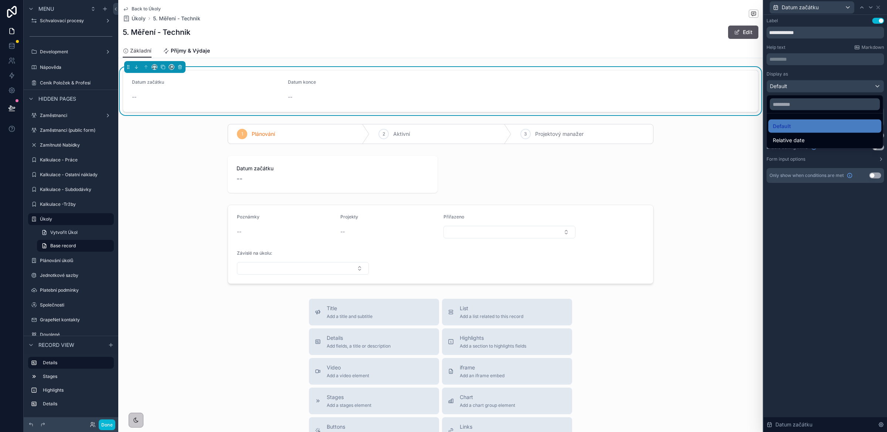
click at [797, 85] on div at bounding box center [826, 216] width 124 height 432
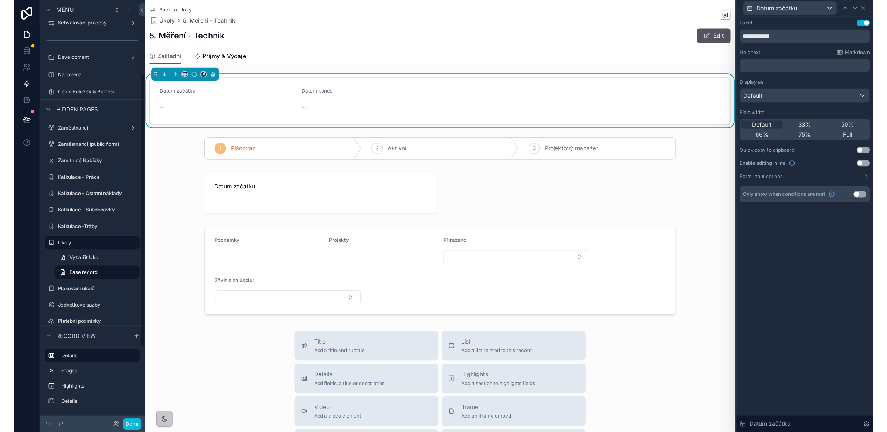
scroll to position [115, 0]
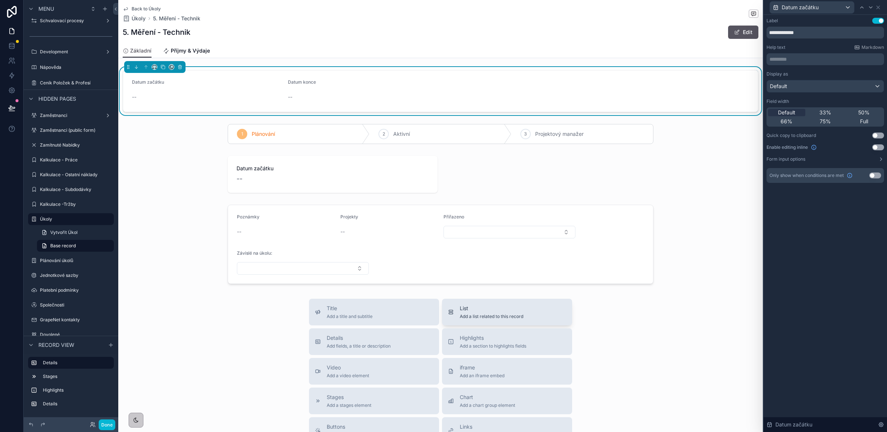
click at [514, 316] on span "Add a list related to this record" at bounding box center [492, 316] width 64 height 6
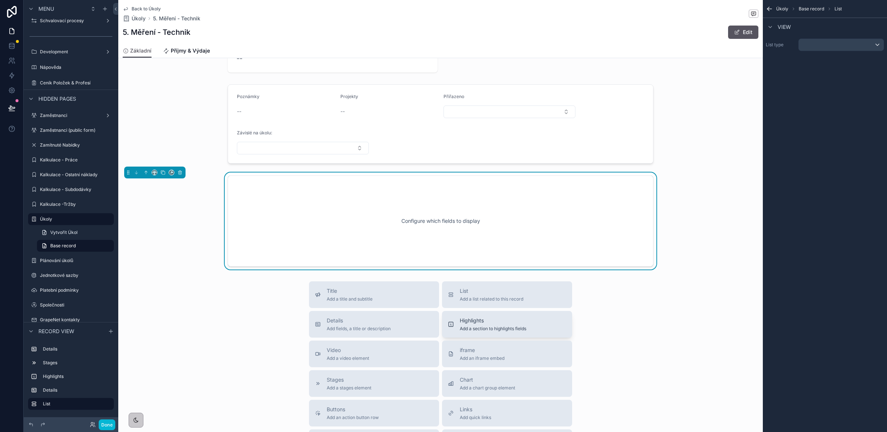
scroll to position [126, 0]
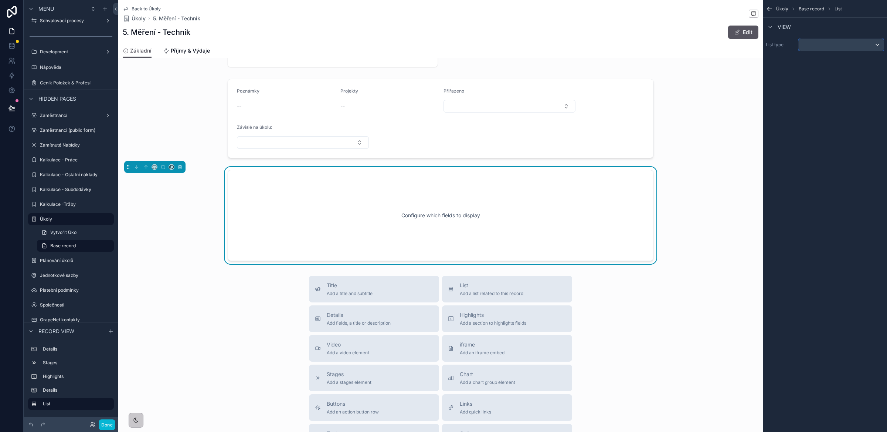
click at [816, 44] on div "scrollable content" at bounding box center [841, 45] width 85 height 12
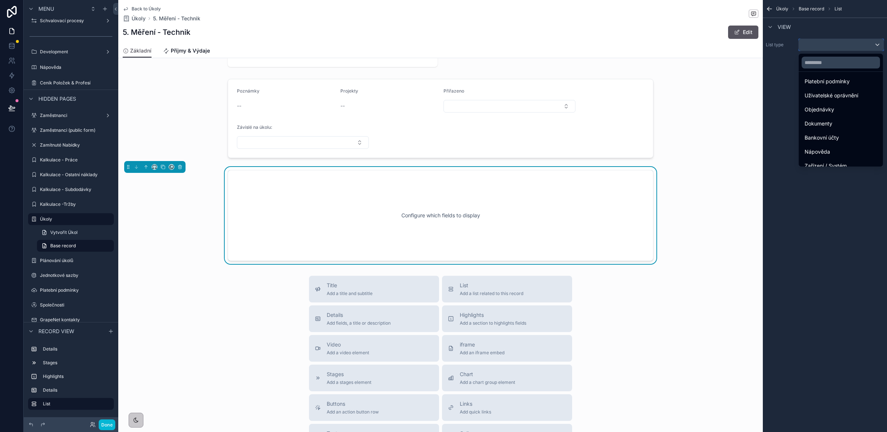
scroll to position [285, 0]
click at [826, 158] on div "To-Dos" at bounding box center [841, 158] width 72 height 9
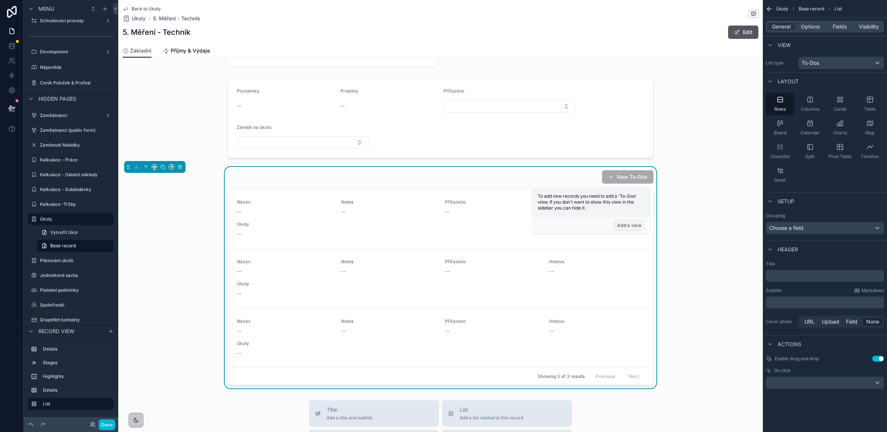
click at [622, 226] on button "Add a view" at bounding box center [630, 225] width 30 height 11
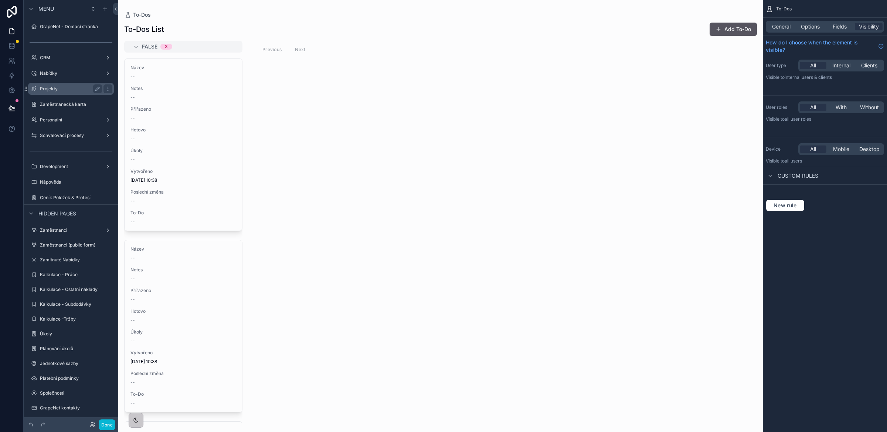
click at [60, 86] on label "Projekty" at bounding box center [69, 89] width 59 height 6
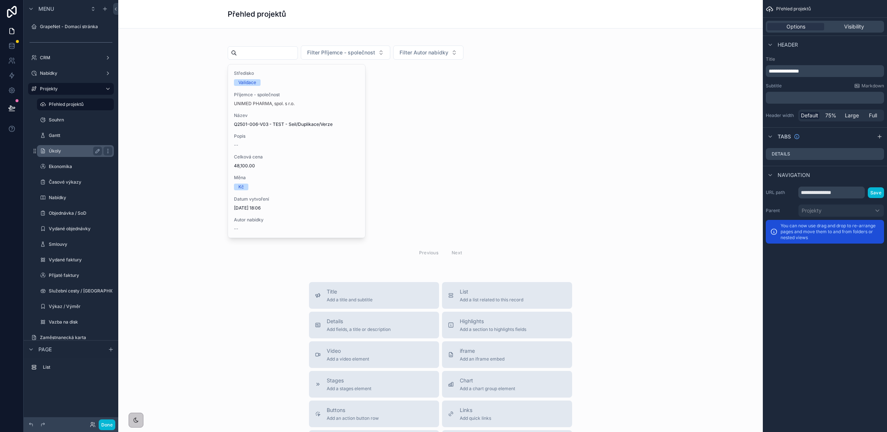
click at [60, 151] on label "Úkoly" at bounding box center [74, 151] width 50 height 6
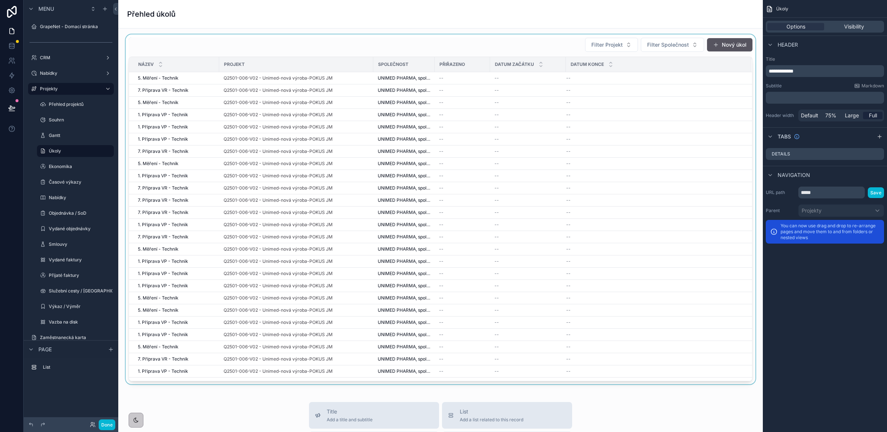
click at [480, 81] on div "scrollable content" at bounding box center [440, 208] width 633 height 349
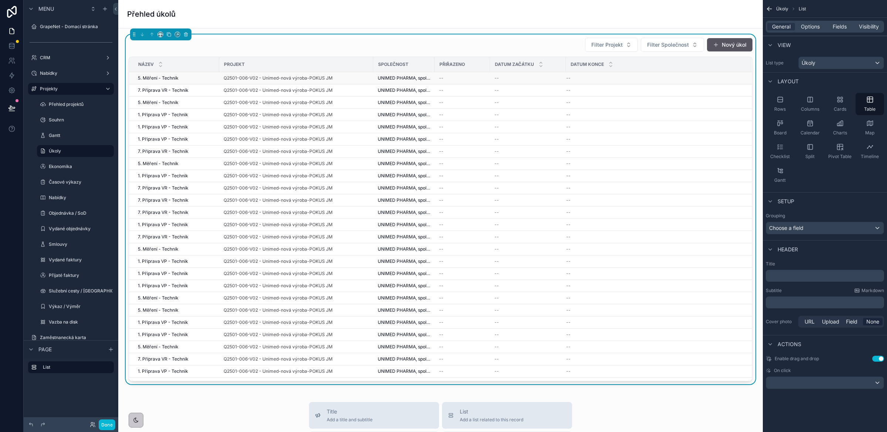
click at [470, 79] on div "--" at bounding box center [462, 78] width 47 height 6
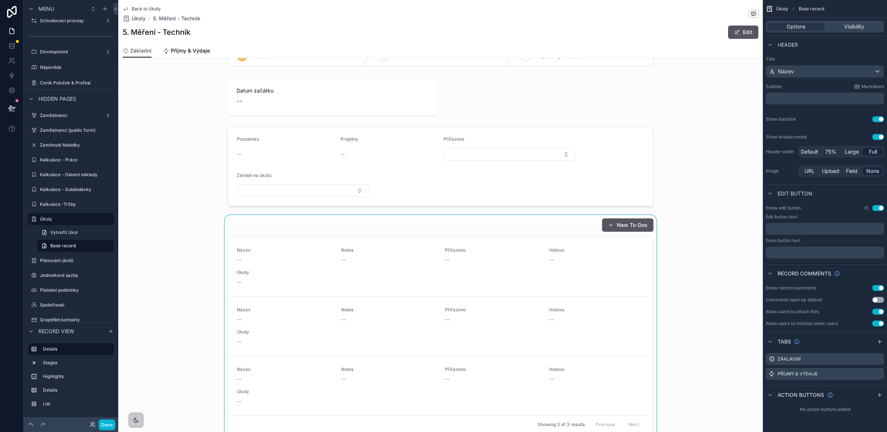
scroll to position [110, 0]
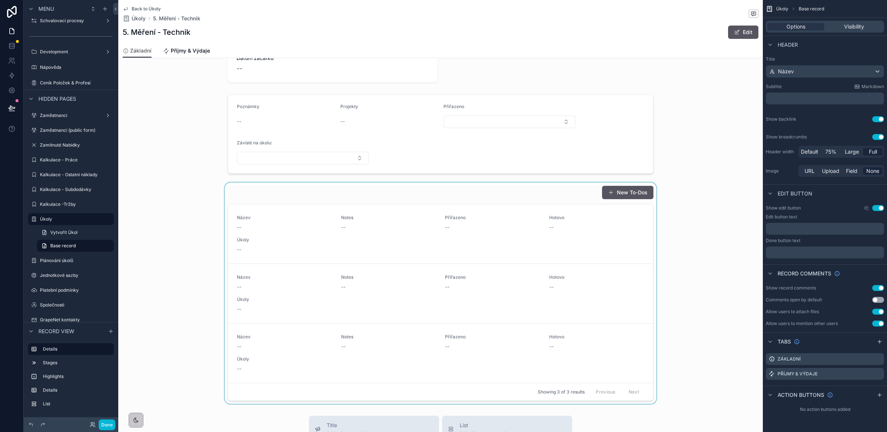
click at [295, 225] on div "scrollable content" at bounding box center [440, 292] width 645 height 221
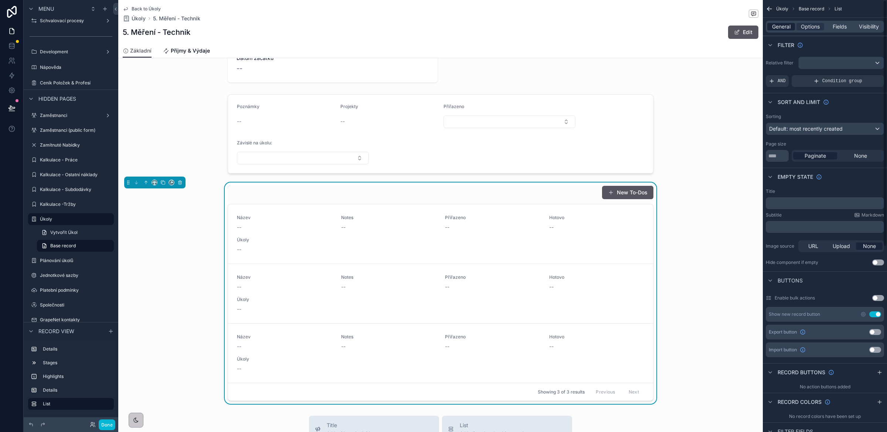
click at [780, 24] on span "General" at bounding box center [781, 26] width 18 height 7
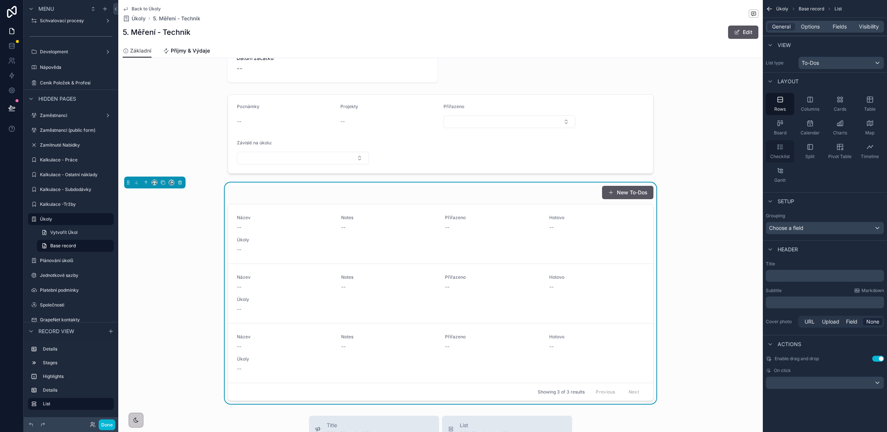
click at [780, 145] on icon "scrollable content" at bounding box center [780, 146] width 7 height 7
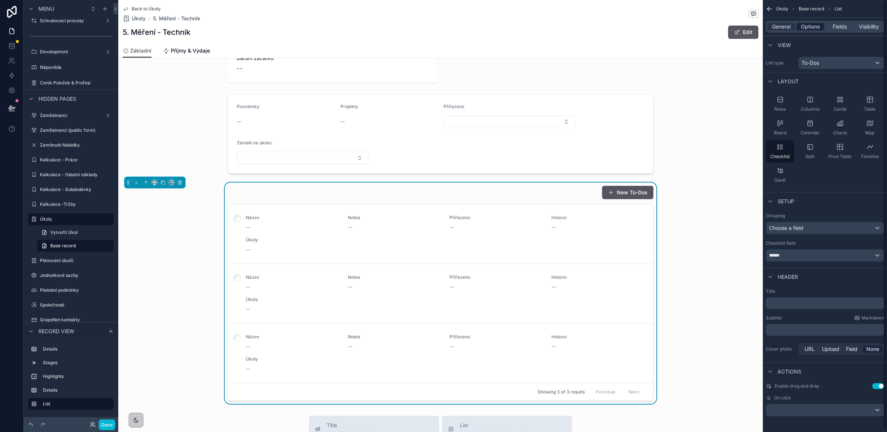
click at [802, 27] on span "Options" at bounding box center [810, 26] width 19 height 7
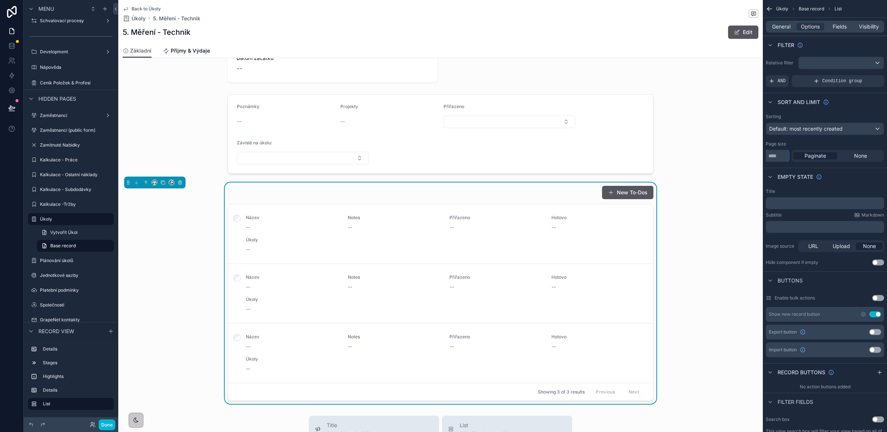
click at [777, 155] on input "**" at bounding box center [777, 156] width 23 height 12
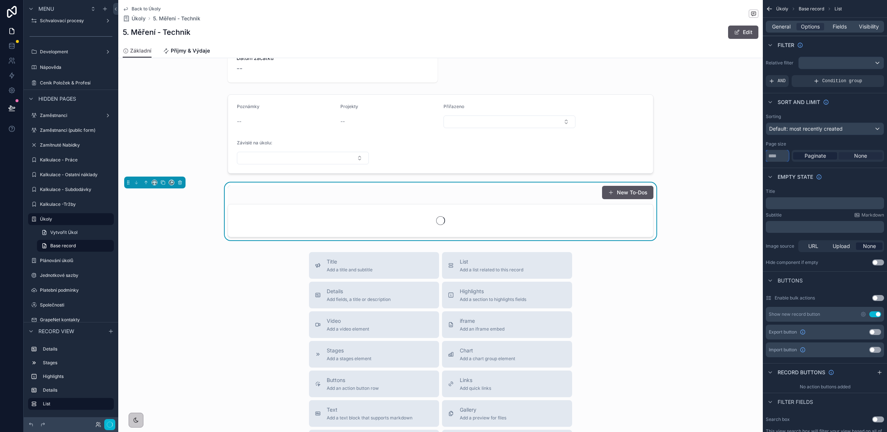
type input "***"
click at [864, 157] on span "None" at bounding box center [861, 155] width 13 height 7
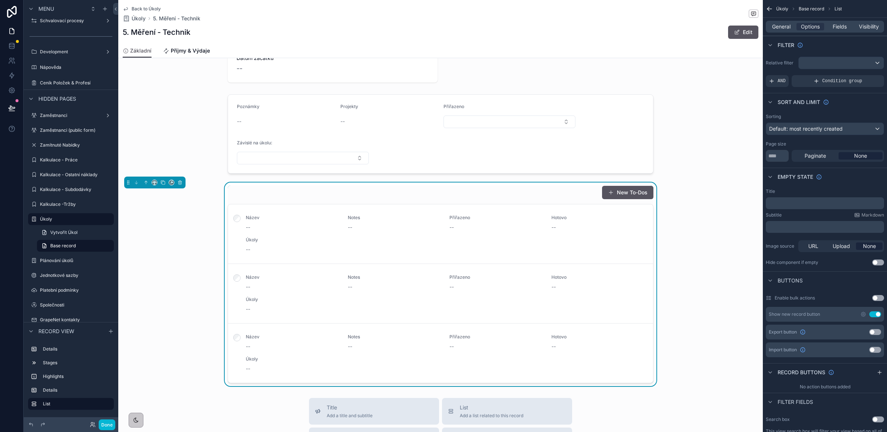
click at [262, 195] on div "New To-Dos" at bounding box center [441, 192] width 426 height 14
click at [154, 183] on icon "scrollable content" at bounding box center [154, 182] width 5 height 5
click at [164, 275] on div "Full width" at bounding box center [169, 280] width 32 height 13
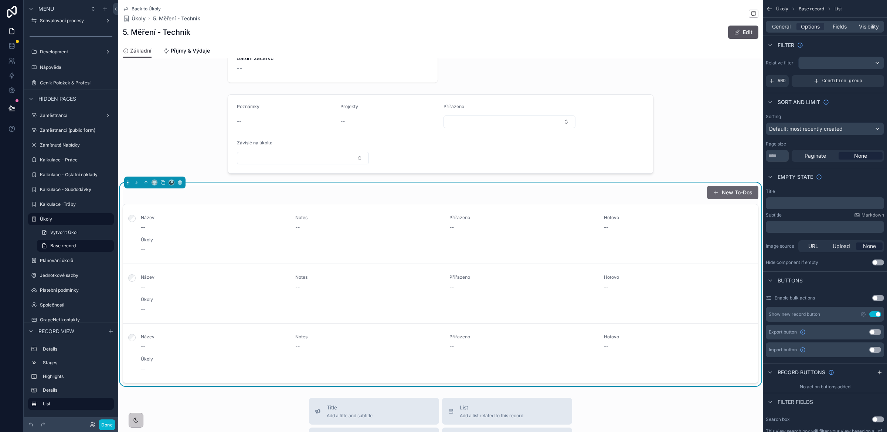
click at [726, 193] on button "New To-Dos" at bounding box center [732, 192] width 51 height 13
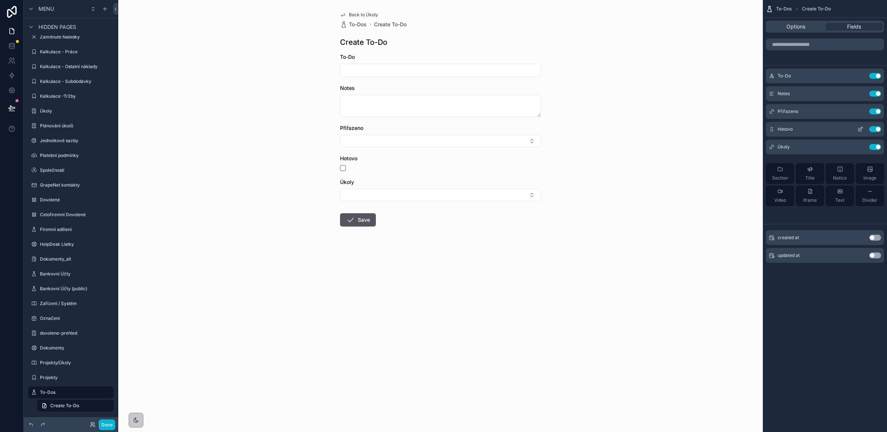
click at [876, 129] on button "Use setting" at bounding box center [876, 129] width 12 height 6
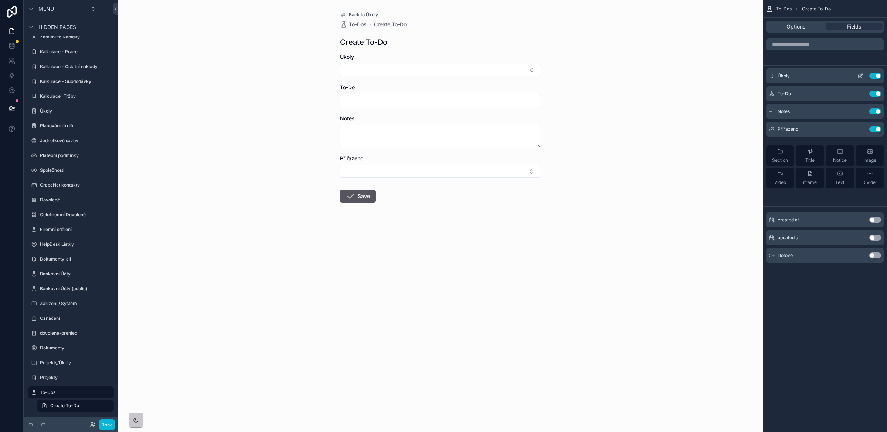
click at [860, 77] on icon "scrollable content" at bounding box center [861, 75] width 3 height 3
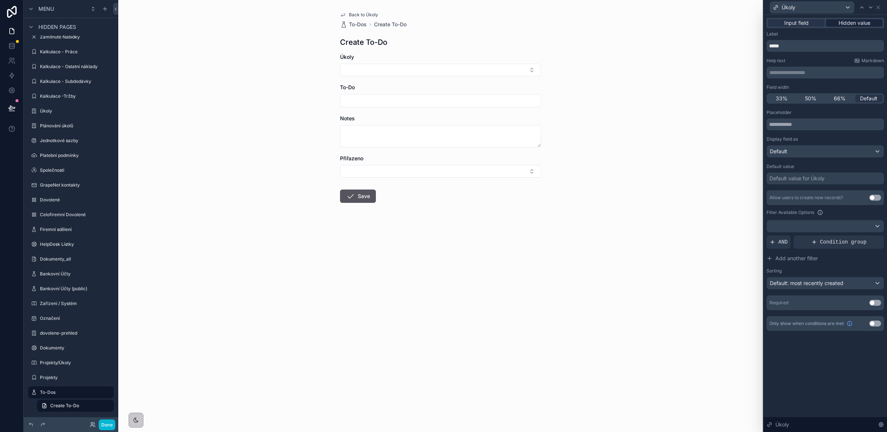
click at [847, 21] on span "Hidden value" at bounding box center [855, 22] width 32 height 7
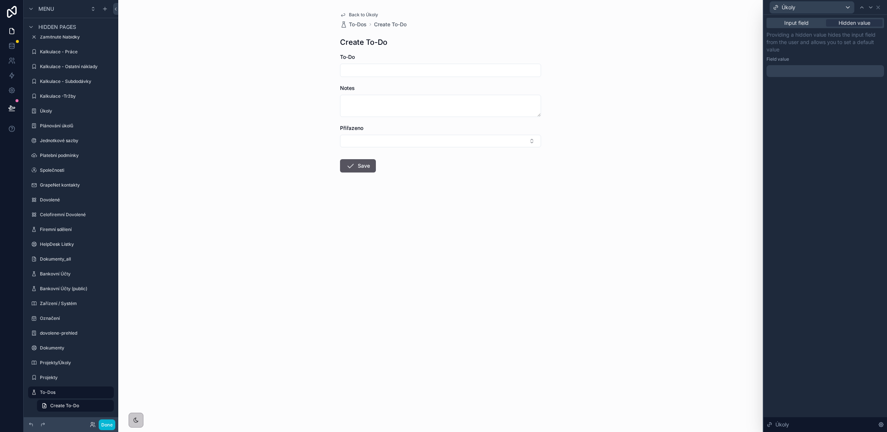
click at [781, 69] on div at bounding box center [826, 71] width 118 height 12
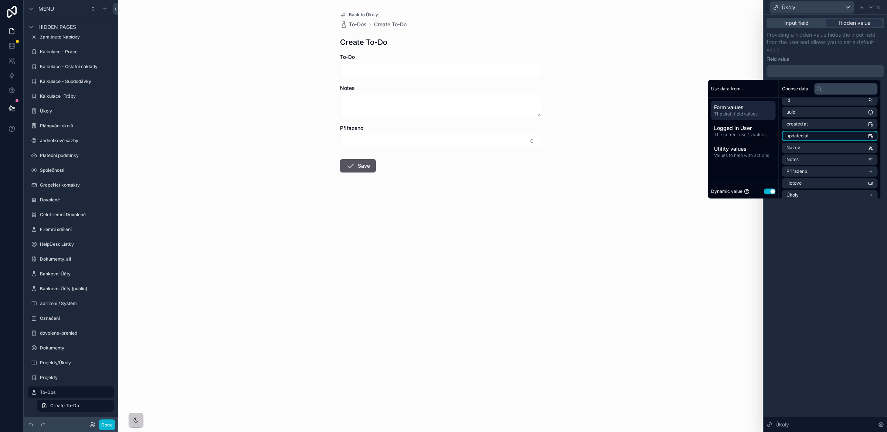
scroll to position [17, 0]
click at [812, 183] on li "Úkoly" at bounding box center [830, 183] width 96 height 10
click at [820, 129] on li "uuid" at bounding box center [830, 131] width 96 height 10
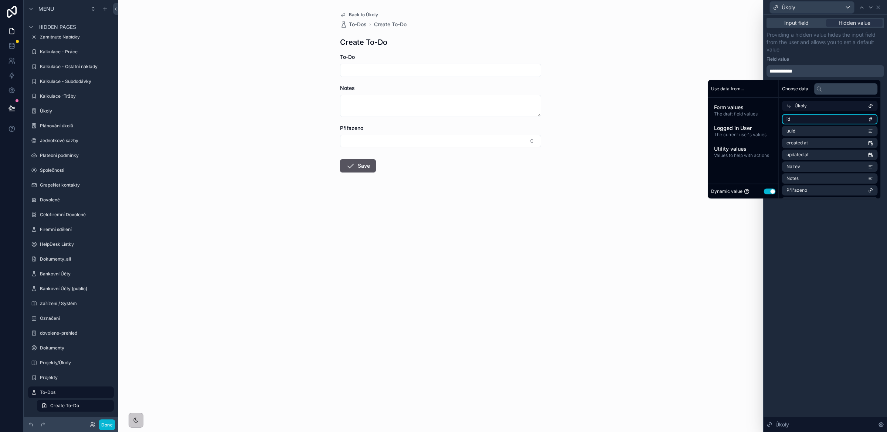
click at [818, 121] on li "id" at bounding box center [830, 119] width 96 height 10
click at [816, 121] on li "id" at bounding box center [830, 119] width 96 height 10
click at [816, 117] on li "id" at bounding box center [830, 119] width 96 height 10
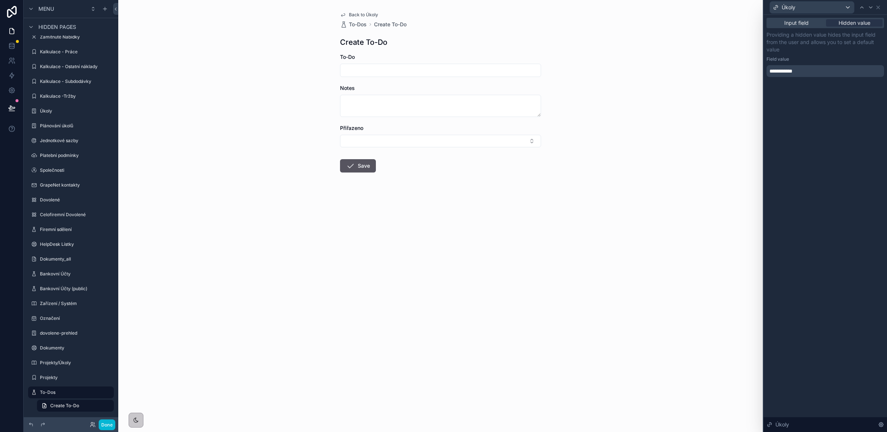
click at [809, 70] on div "**********" at bounding box center [826, 71] width 118 height 12
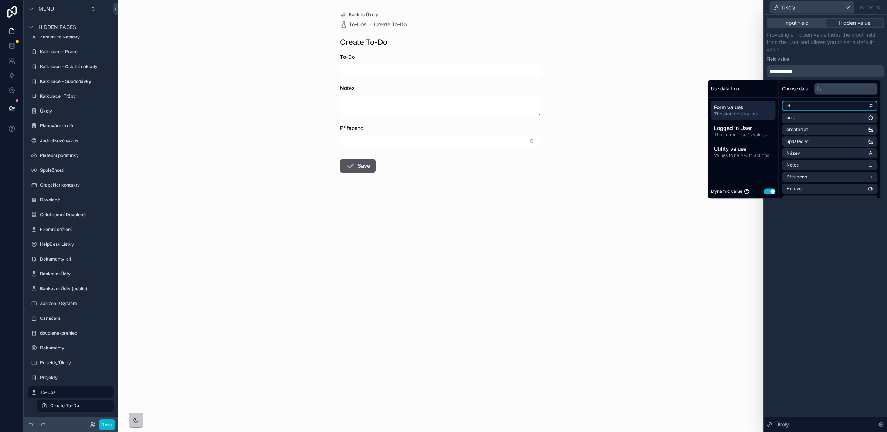
click at [805, 105] on li "id" at bounding box center [830, 106] width 96 height 10
click at [735, 112] on span "The draft field values" at bounding box center [743, 114] width 59 height 6
click at [734, 126] on span "Logged in User" at bounding box center [743, 127] width 59 height 7
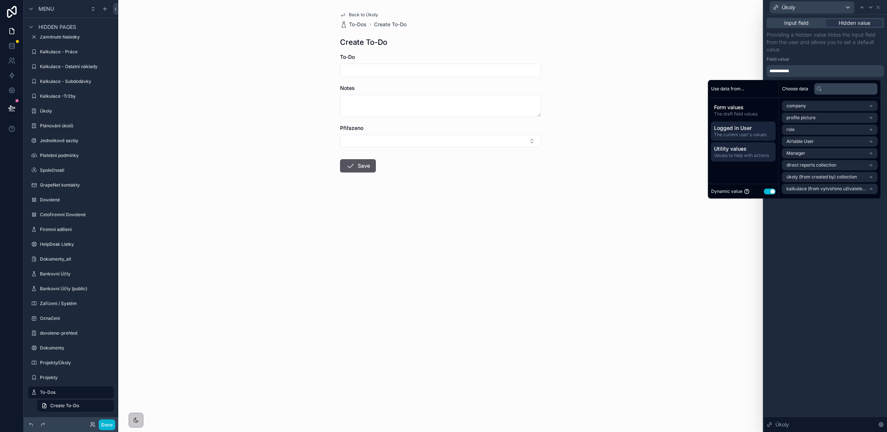
click at [729, 147] on span "Utility values" at bounding box center [743, 148] width 59 height 7
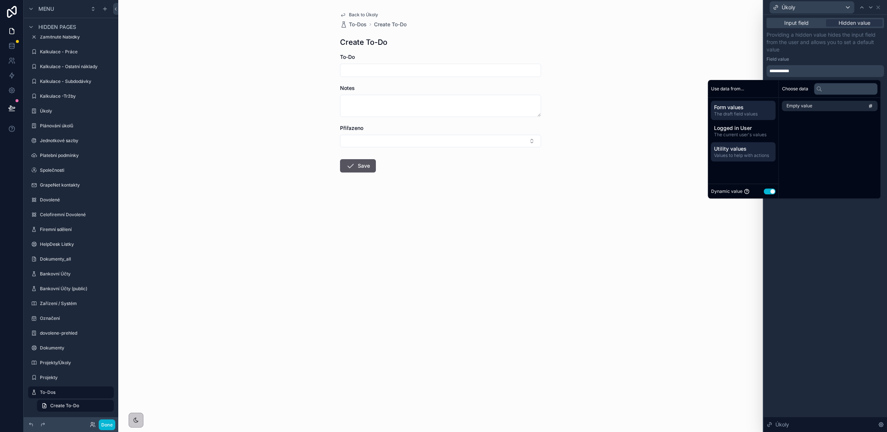
click at [739, 108] on span "Form values" at bounding box center [743, 107] width 59 height 7
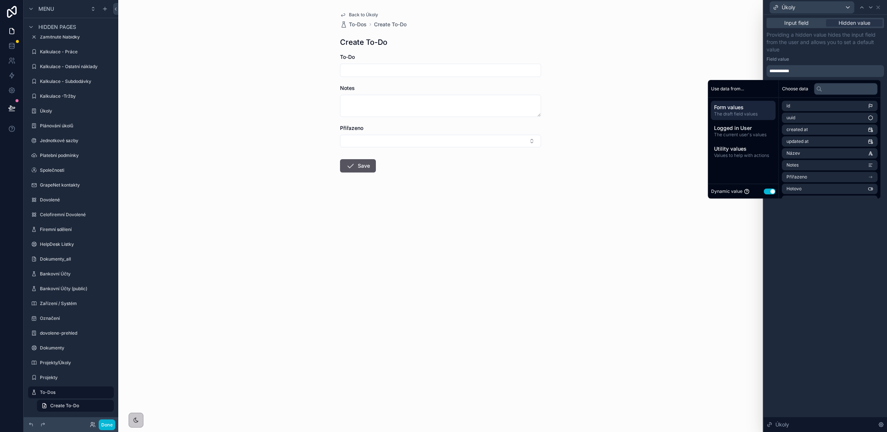
click at [808, 243] on div "**********" at bounding box center [826, 223] width 124 height 417
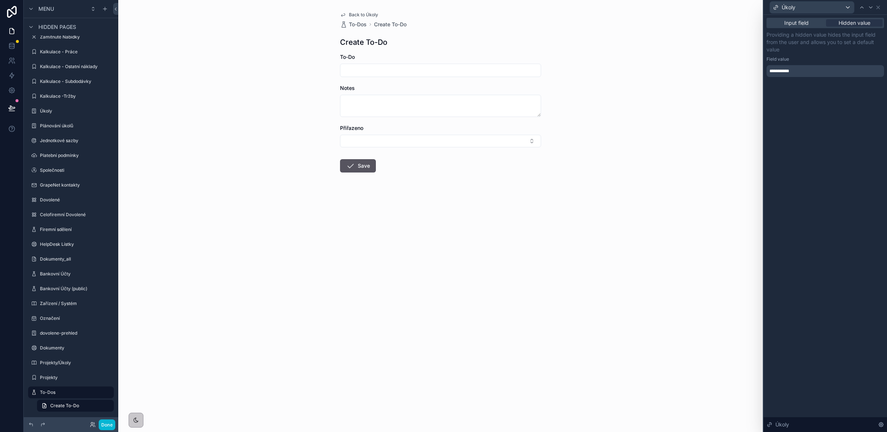
click at [809, 72] on div "**********" at bounding box center [826, 71] width 118 height 12
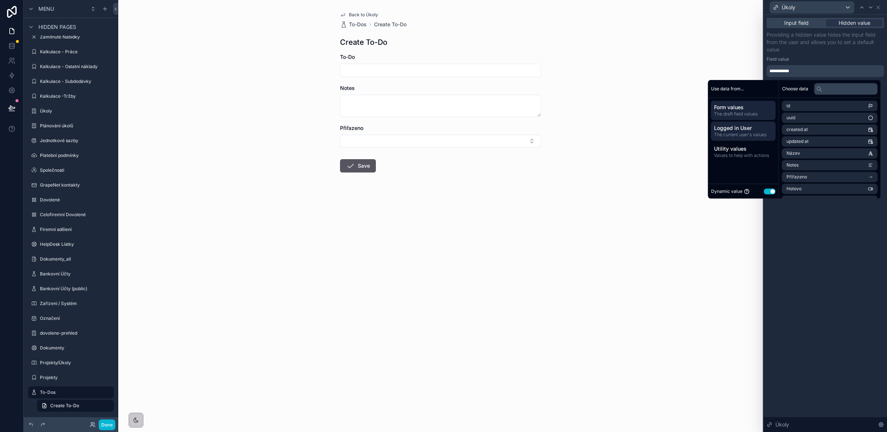
click at [756, 129] on span "Logged in User" at bounding box center [743, 127] width 59 height 7
click at [785, 25] on span "Input field" at bounding box center [797, 22] width 24 height 7
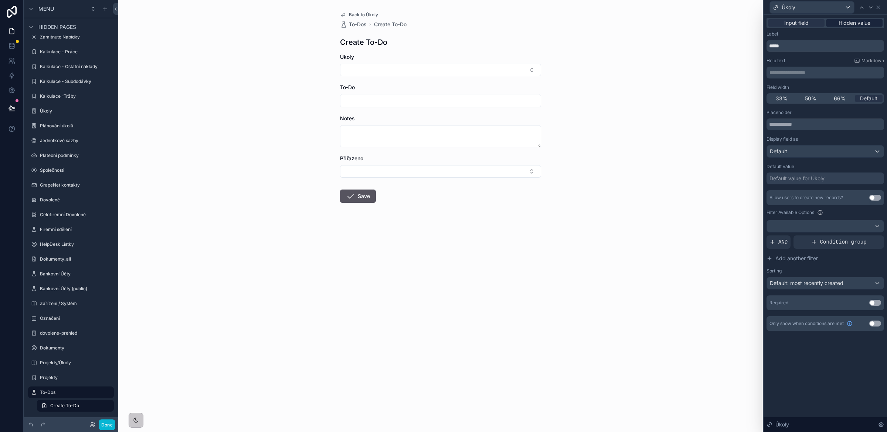
click at [843, 21] on span "Hidden value" at bounding box center [855, 22] width 32 height 7
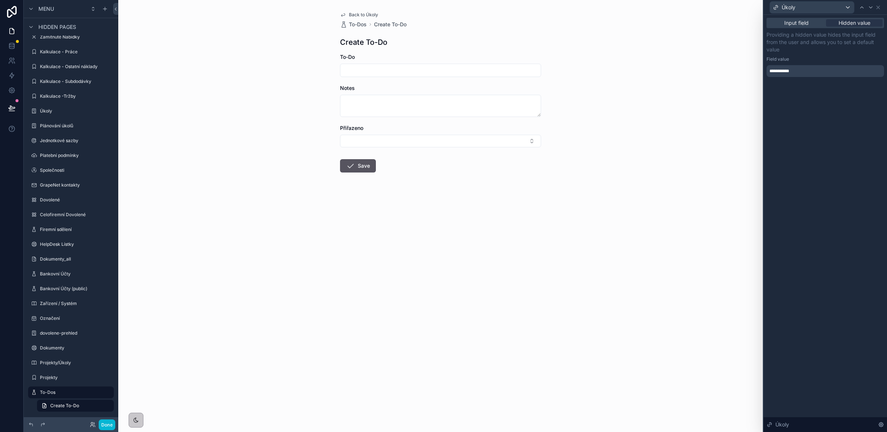
click at [801, 72] on div "**********" at bounding box center [826, 71] width 118 height 12
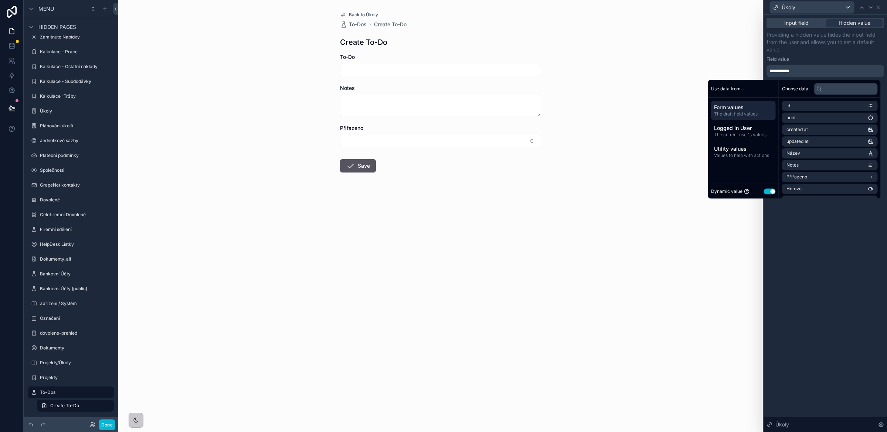
click at [817, 247] on div "**********" at bounding box center [826, 223] width 124 height 417
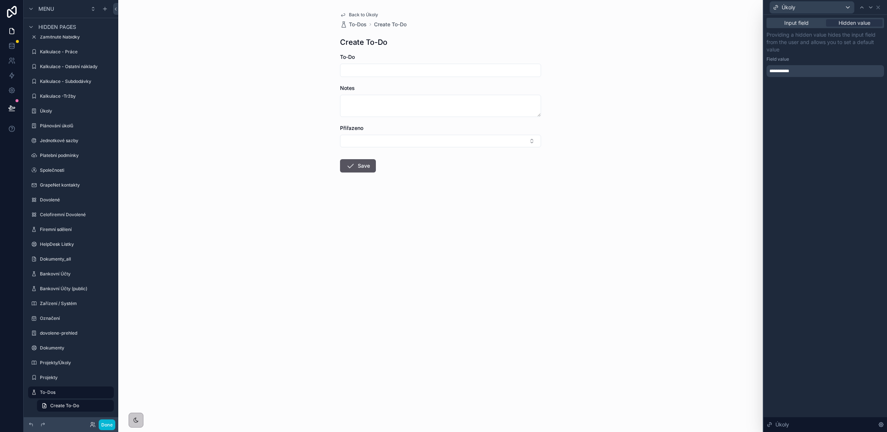
click at [649, 253] on div "Back to Úkoly To-Dos Create To-Do Create To-Do To-Do Notes Přiřazeno Save" at bounding box center [440, 216] width 645 height 432
click at [485, 142] on button "Select Button" at bounding box center [440, 141] width 201 height 13
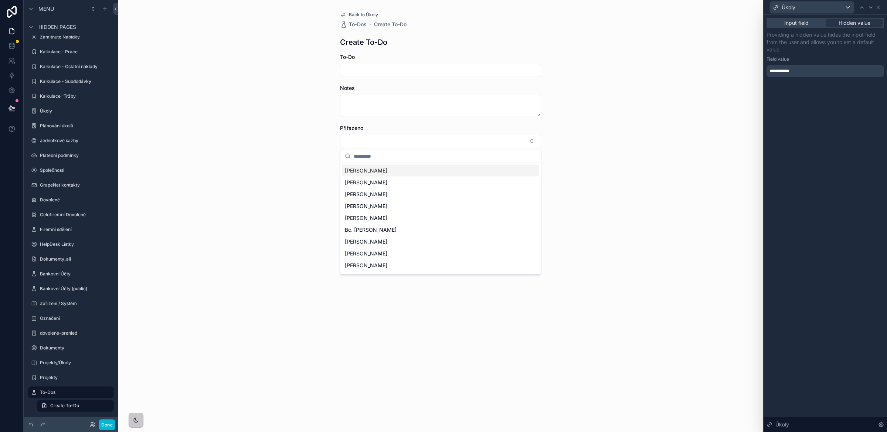
click at [590, 154] on div "Back to Úkoly To-Dos Create To-Do Create To-Do To-Do Notes Přiřazeno Save" at bounding box center [440, 216] width 645 height 432
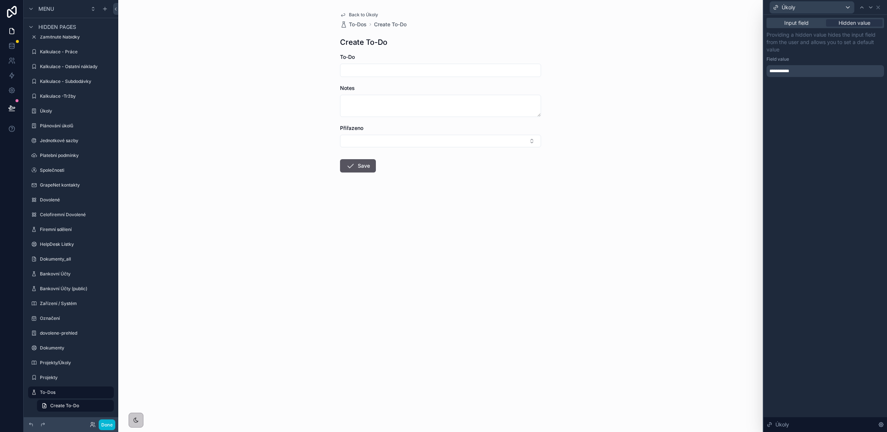
click at [358, 16] on span "Back to Úkoly" at bounding box center [363, 15] width 29 height 6
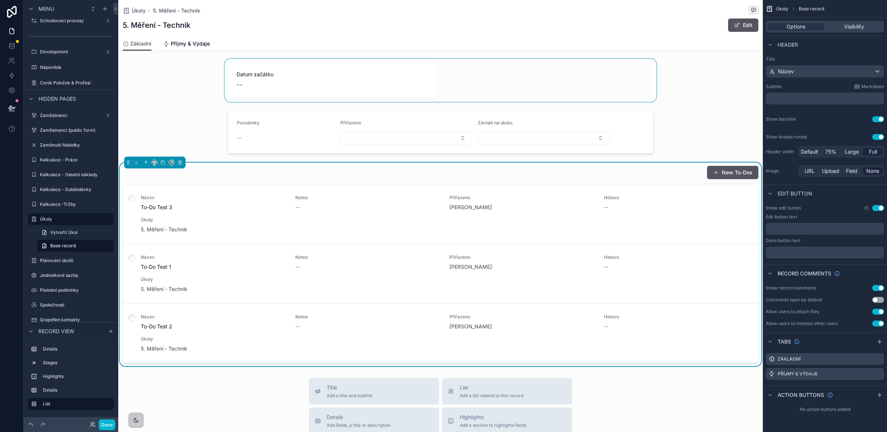
scroll to position [90, 0]
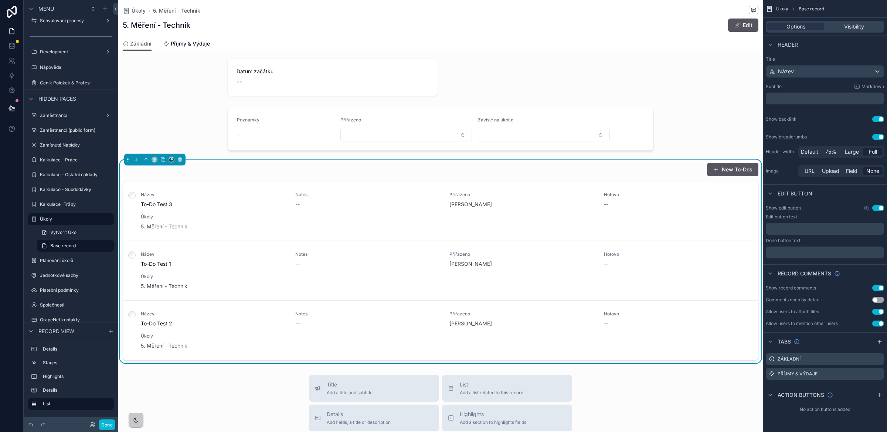
click at [496, 175] on div "New To-Dos" at bounding box center [441, 169] width 636 height 14
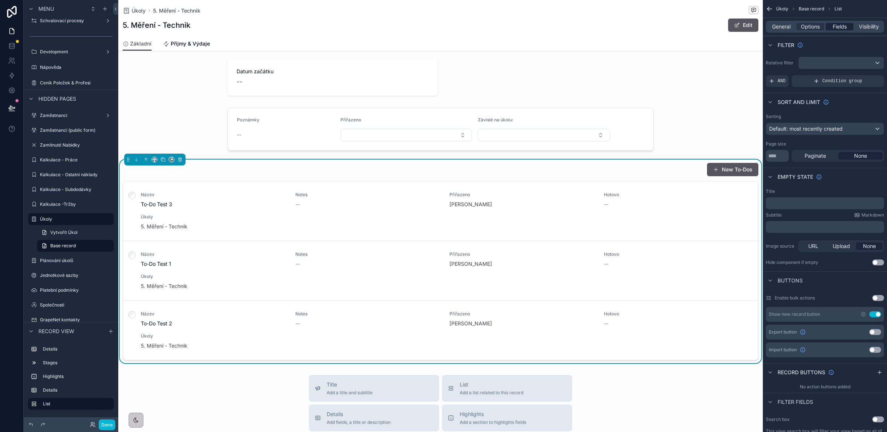
click at [845, 29] on span "Fields" at bounding box center [840, 26] width 14 height 7
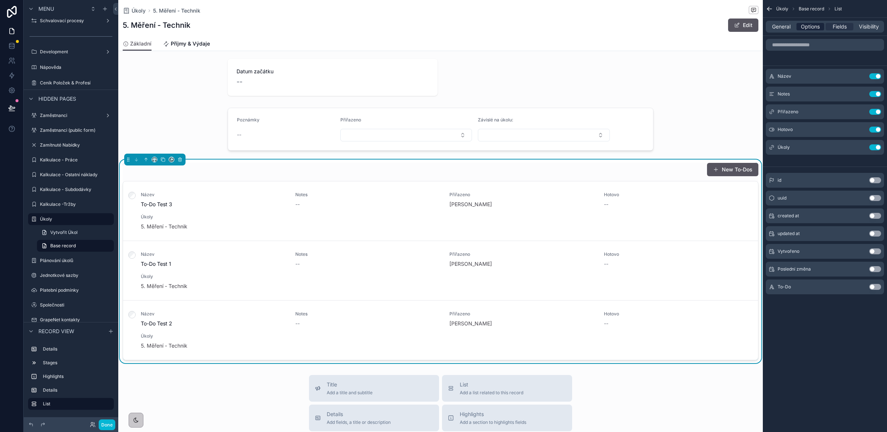
click at [816, 26] on span "Options" at bounding box center [810, 26] width 19 height 7
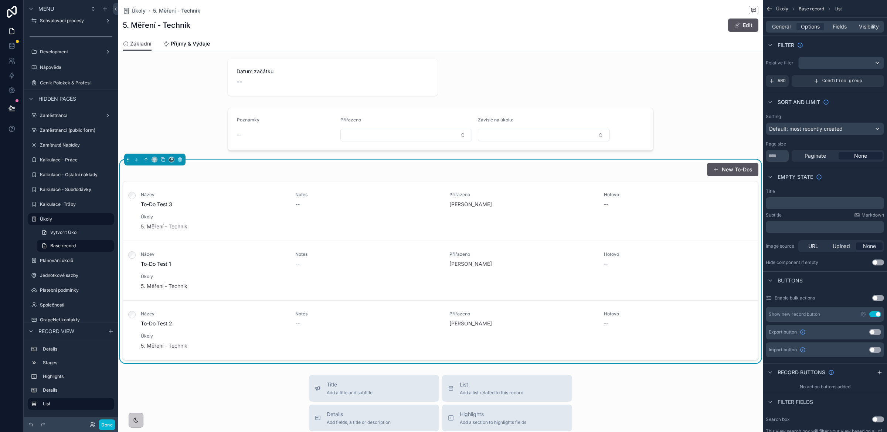
click at [782, 30] on div "General Options Fields Visibility" at bounding box center [825, 27] width 118 height 12
click at [781, 26] on span "General" at bounding box center [781, 26] width 18 height 7
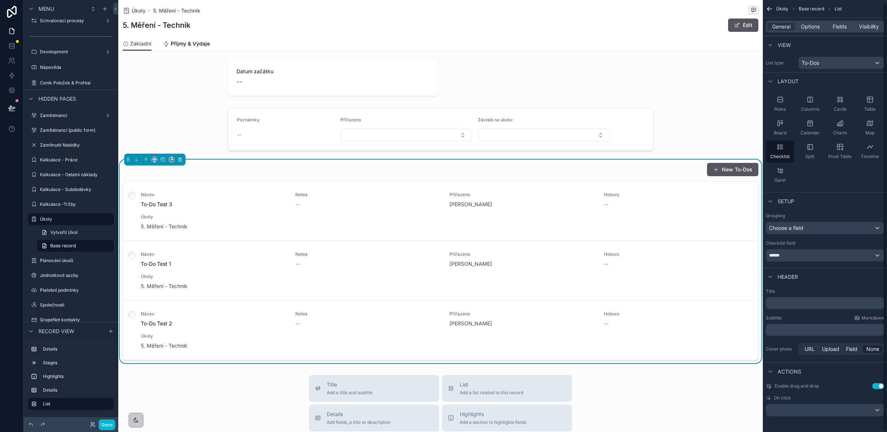
scroll to position [3, 0]
click at [842, 27] on span "Fields" at bounding box center [840, 26] width 14 height 7
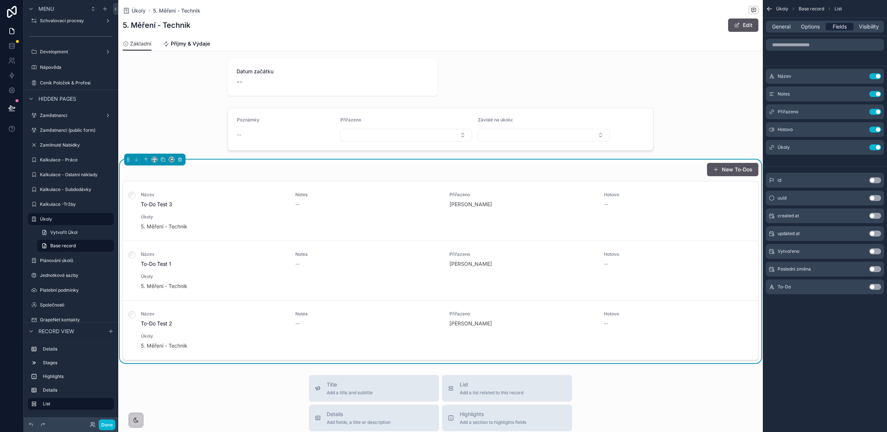
scroll to position [0, 0]
click at [873, 129] on button "Use setting" at bounding box center [876, 129] width 12 height 6
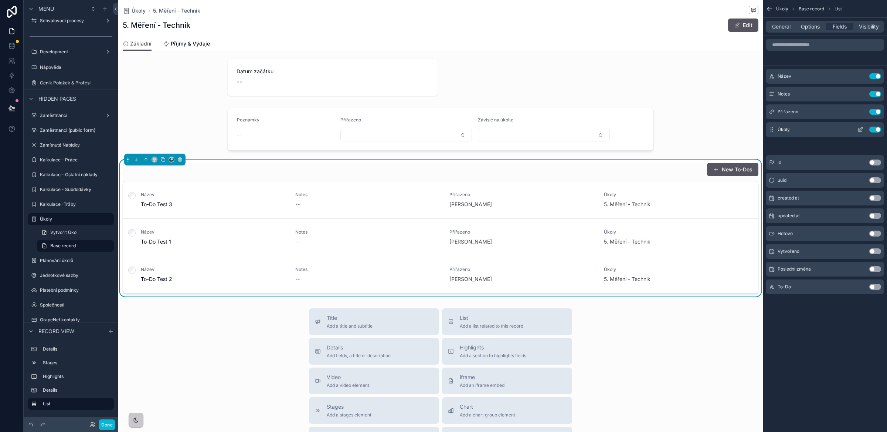
click at [874, 131] on button "Use setting" at bounding box center [876, 129] width 12 height 6
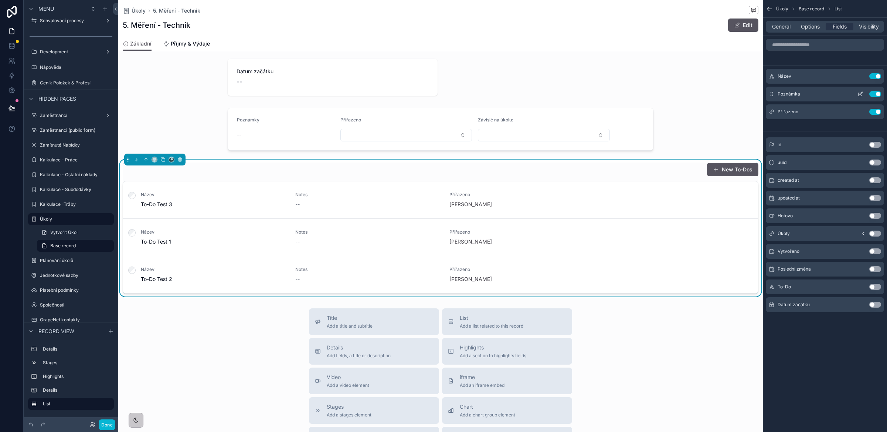
click at [862, 95] on icon "scrollable content" at bounding box center [861, 94] width 6 height 6
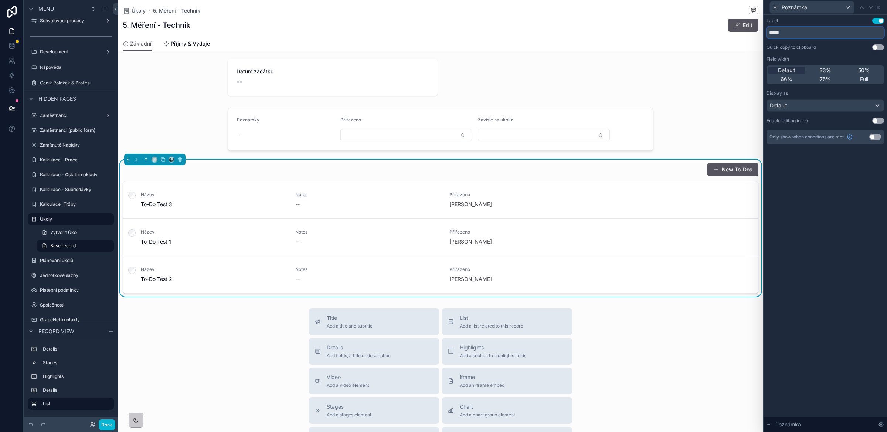
click at [782, 33] on input "*****" at bounding box center [826, 33] width 118 height 12
type input "********"
click at [839, 215] on div "Label Use setting ******** Quick copy to clipboard Use setting Field width Defa…" at bounding box center [826, 223] width 124 height 417
click at [879, 9] on icon at bounding box center [879, 7] width 6 height 6
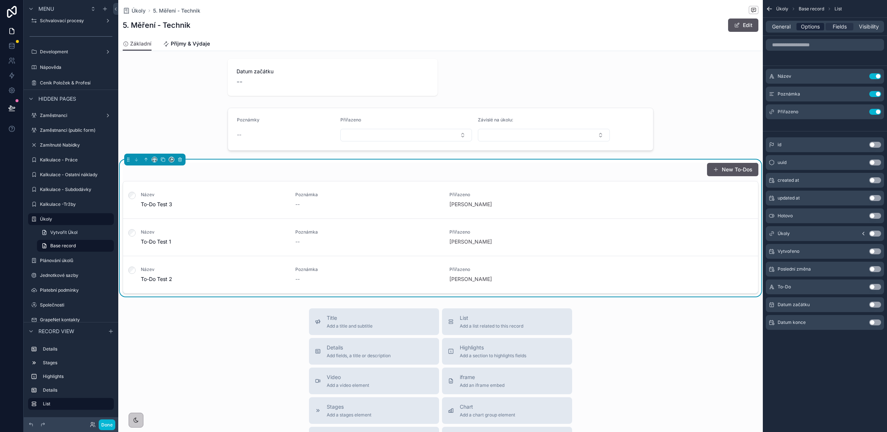
click at [812, 26] on span "Options" at bounding box center [810, 26] width 19 height 7
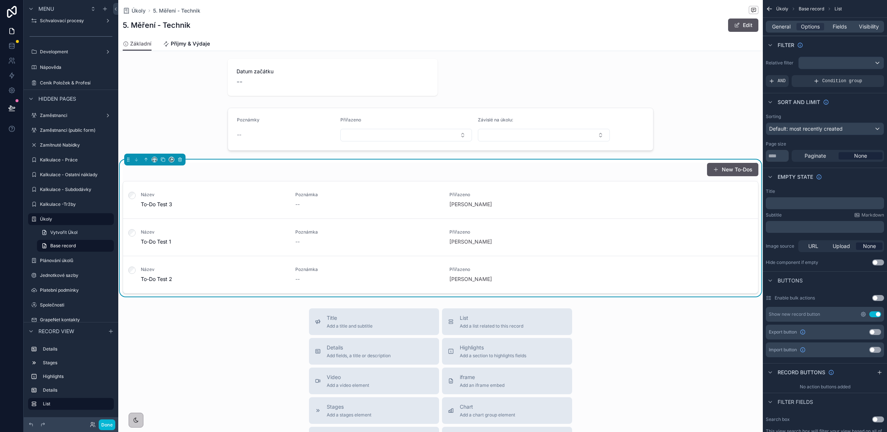
click at [863, 314] on icon "scrollable content" at bounding box center [864, 314] width 6 height 6
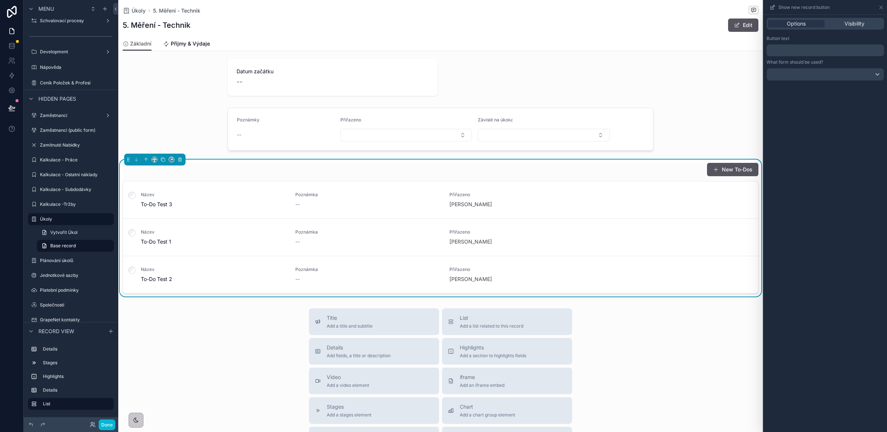
click at [796, 51] on p "﻿" at bounding box center [826, 50] width 113 height 9
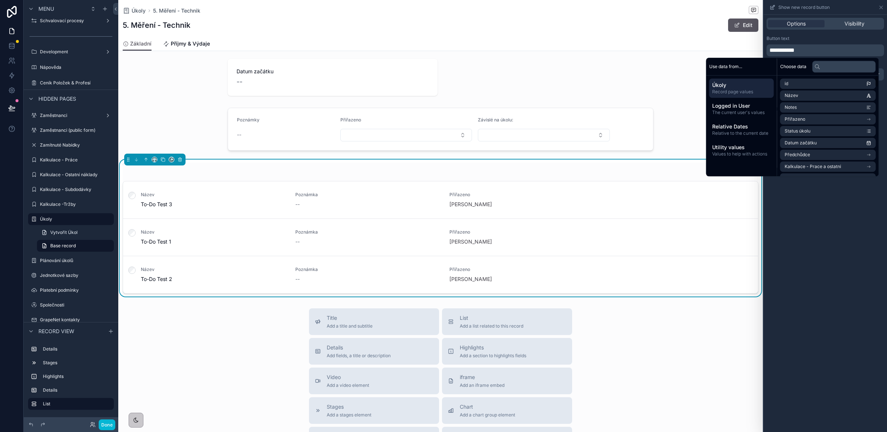
click at [826, 235] on div "**********" at bounding box center [826, 223] width 124 height 417
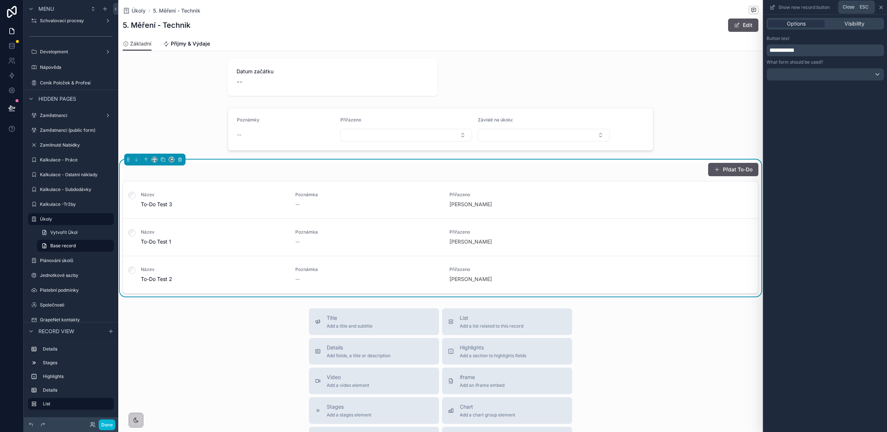
click at [884, 8] on icon at bounding box center [882, 7] width 6 height 6
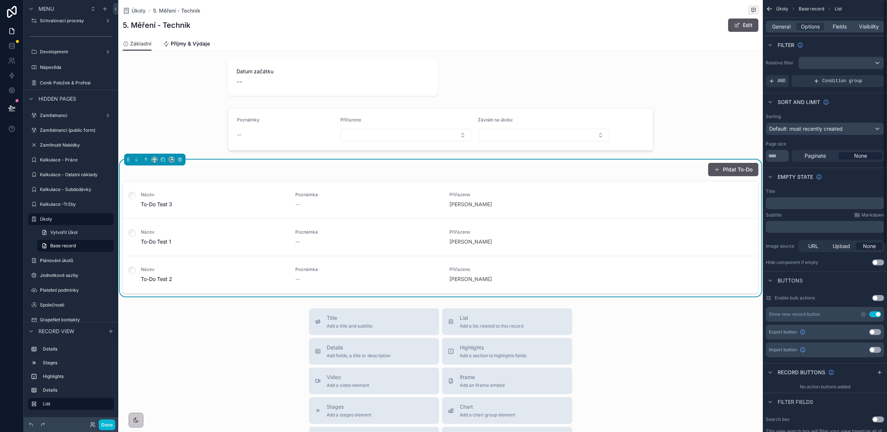
click at [839, 31] on div "General Options Fields Visibility" at bounding box center [825, 27] width 118 height 12
click at [839, 28] on span "Fields" at bounding box center [840, 26] width 14 height 7
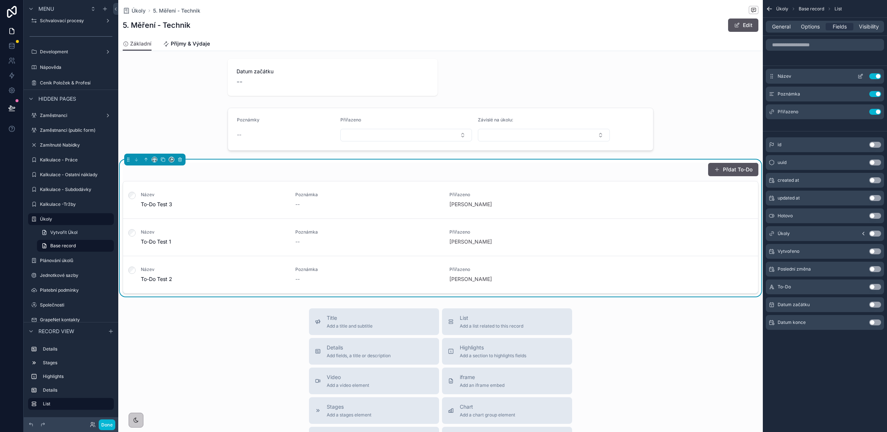
click at [861, 76] on icon "scrollable content" at bounding box center [861, 76] width 6 height 6
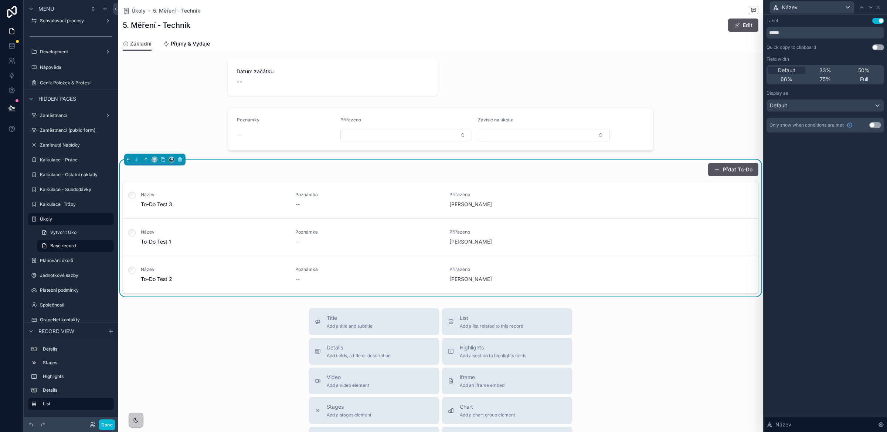
click at [878, 21] on button "Use setting" at bounding box center [879, 21] width 12 height 6
click at [811, 104] on div "Default" at bounding box center [825, 105] width 117 height 12
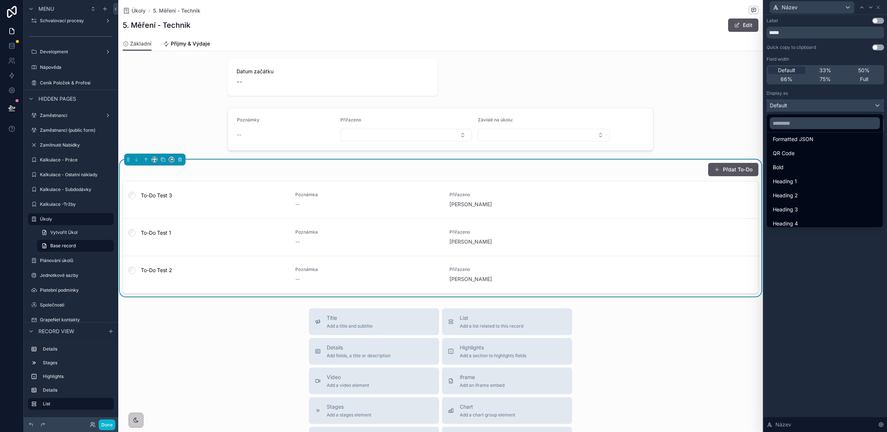
scroll to position [80, 0]
click at [793, 215] on span "Heading 4" at bounding box center [785, 219] width 25 height 9
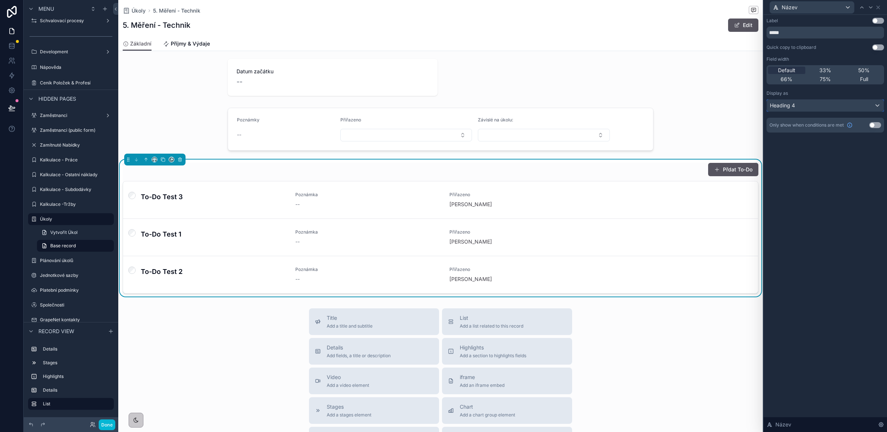
click at [833, 108] on div "Heading 4" at bounding box center [825, 105] width 117 height 12
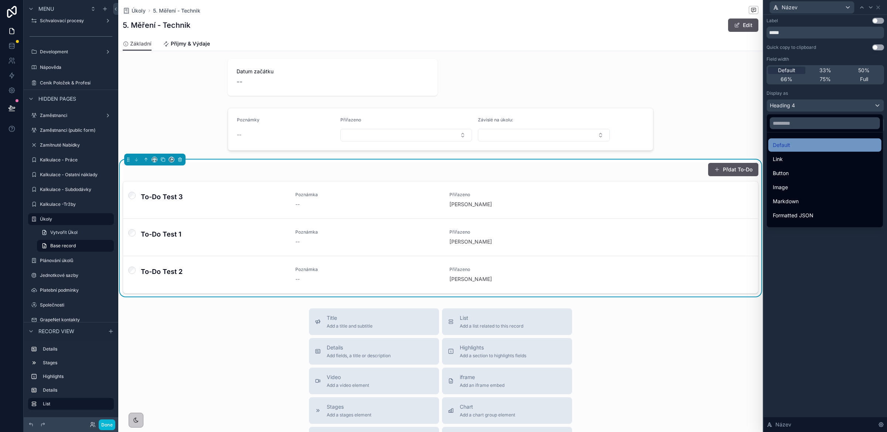
click at [799, 143] on div "Default" at bounding box center [825, 145] width 104 height 9
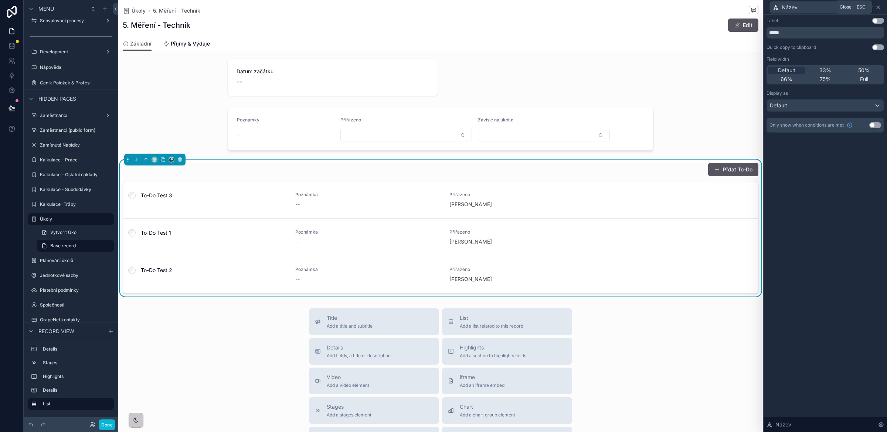
click at [880, 8] on icon at bounding box center [878, 7] width 3 height 3
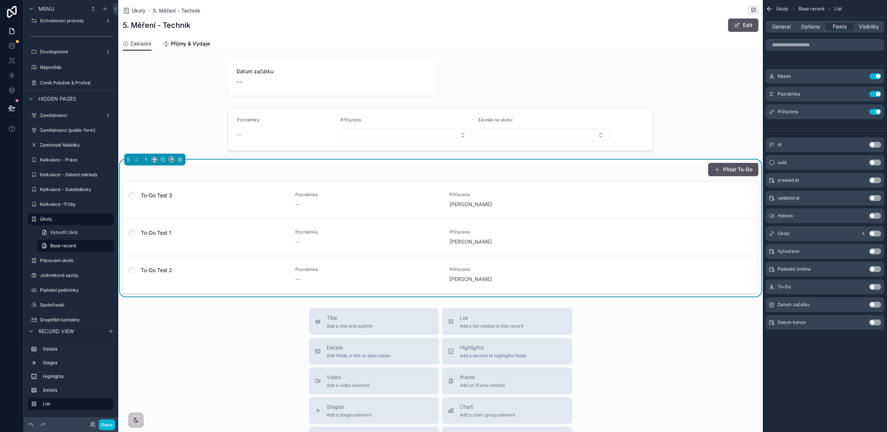
click at [875, 286] on button "Use setting" at bounding box center [876, 287] width 12 height 6
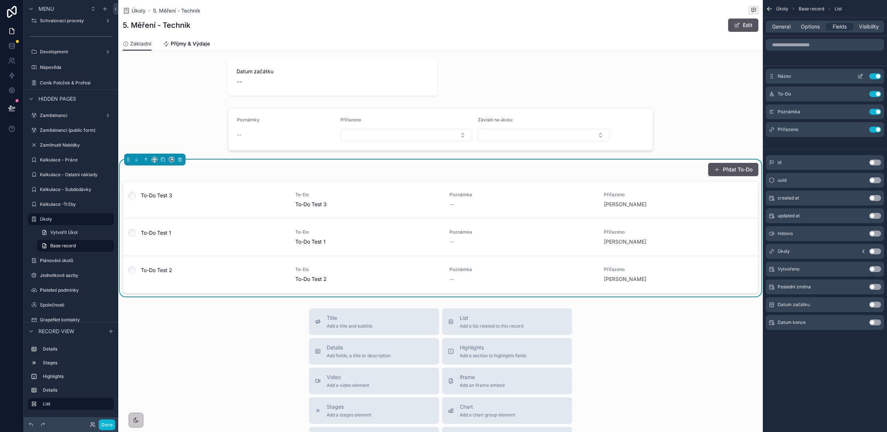
click at [875, 76] on button "Use setting" at bounding box center [876, 76] width 12 height 6
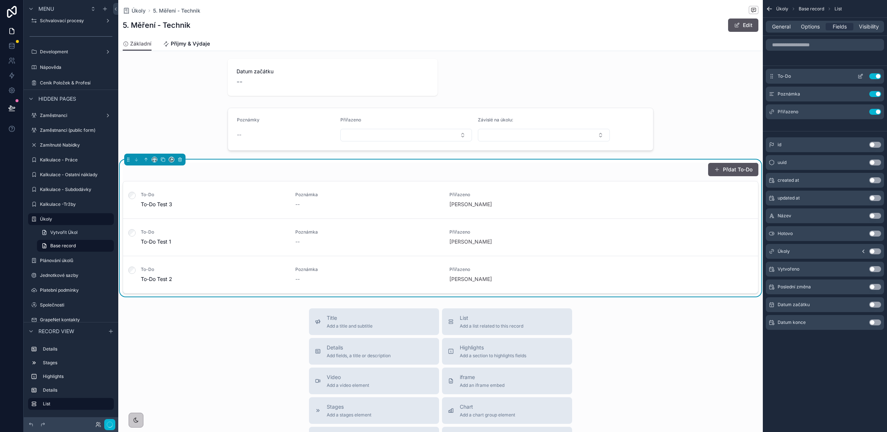
click at [863, 78] on icon "scrollable content" at bounding box center [861, 76] width 6 height 6
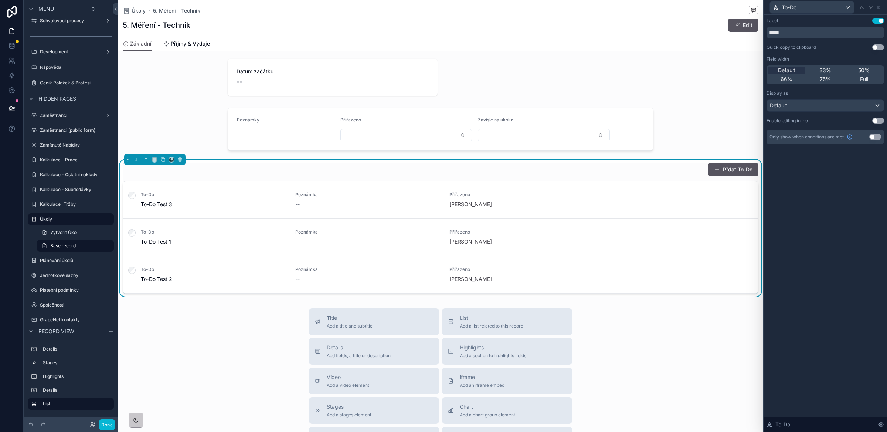
click at [877, 18] on button "Use setting" at bounding box center [879, 21] width 12 height 6
click at [841, 184] on div "Label Use setting ***** Quick copy to clipboard Use setting Field width Default…" at bounding box center [826, 223] width 124 height 417
click at [880, 119] on button "Use setting" at bounding box center [879, 121] width 12 height 6
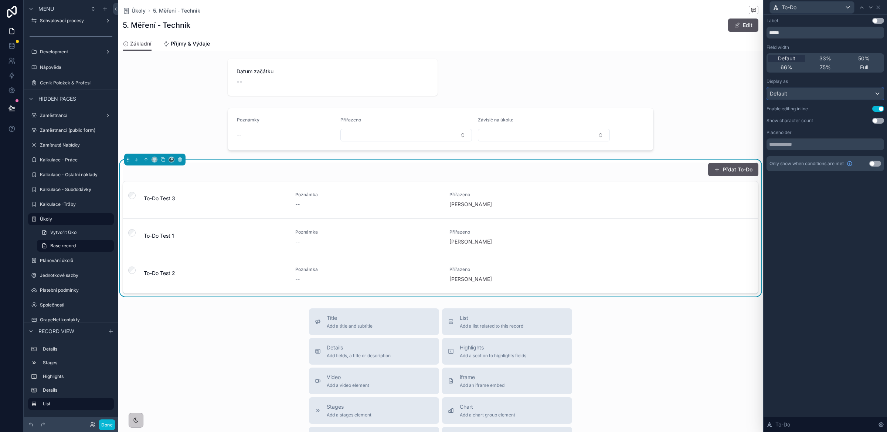
click at [827, 98] on div "Default" at bounding box center [825, 94] width 117 height 12
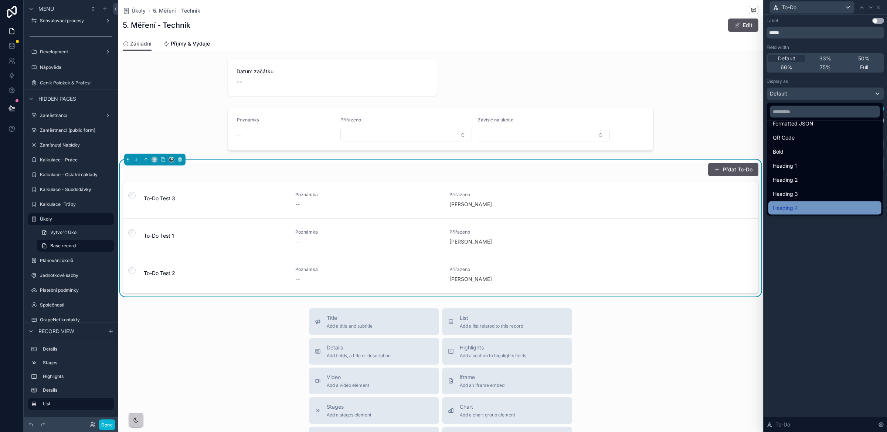
click at [802, 206] on div "Heading 4" at bounding box center [825, 207] width 104 height 9
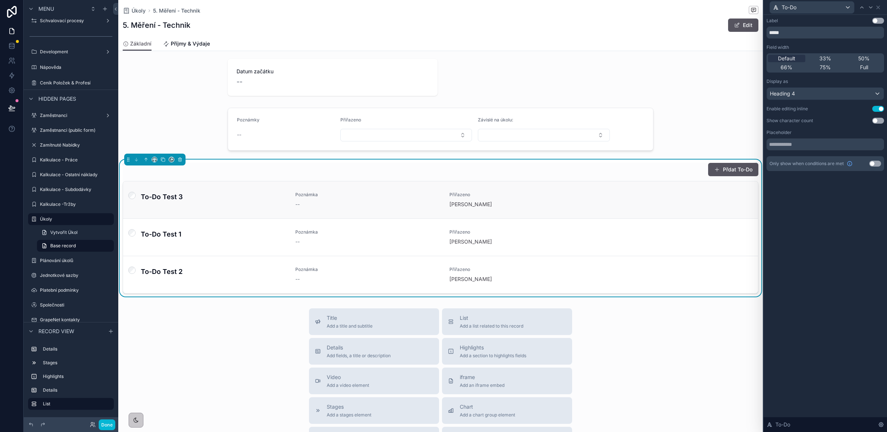
click at [161, 195] on h4 "To-Do Test 3" at bounding box center [214, 197] width 146 height 10
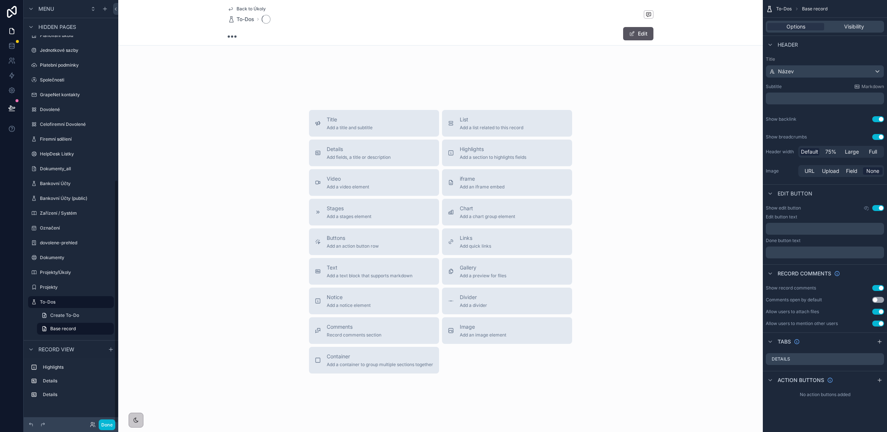
scroll to position [90, 0]
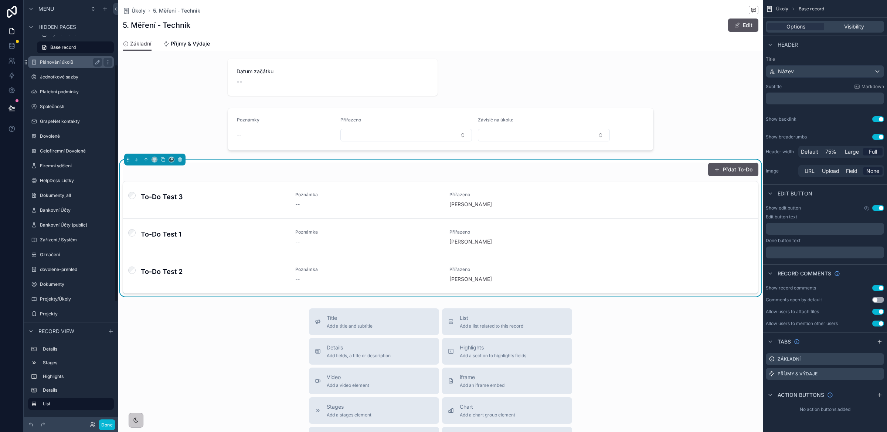
scroll to position [115, 0]
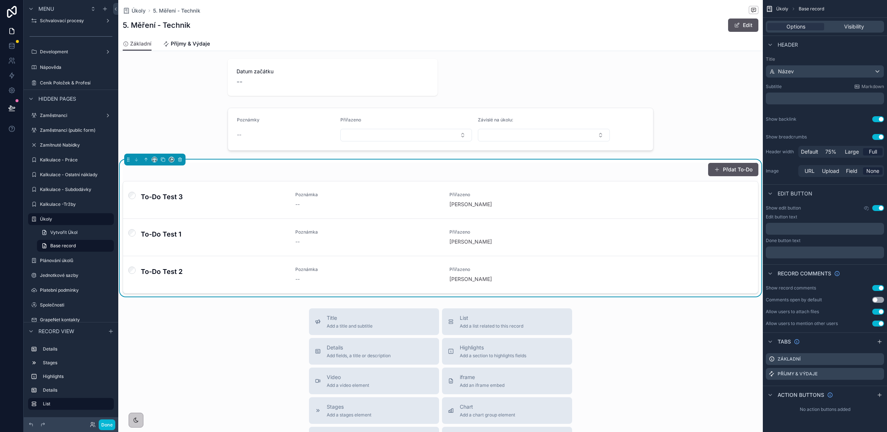
click at [655, 176] on div "Přdat To-Do" at bounding box center [441, 169] width 636 height 14
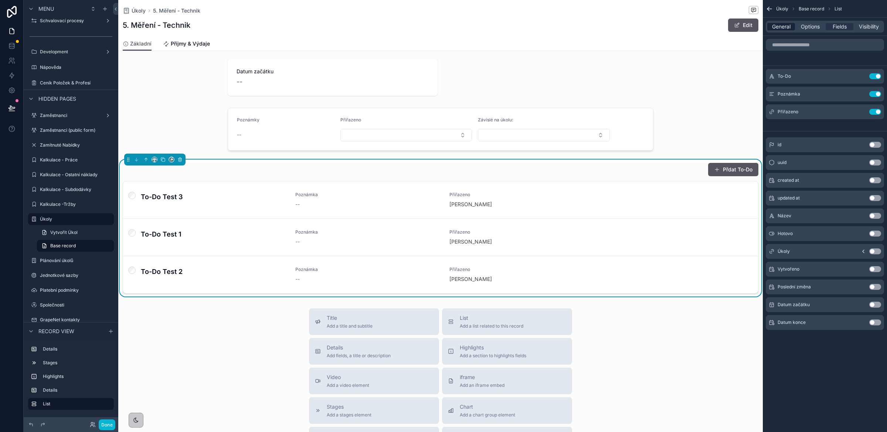
click at [782, 27] on span "General" at bounding box center [781, 26] width 18 height 7
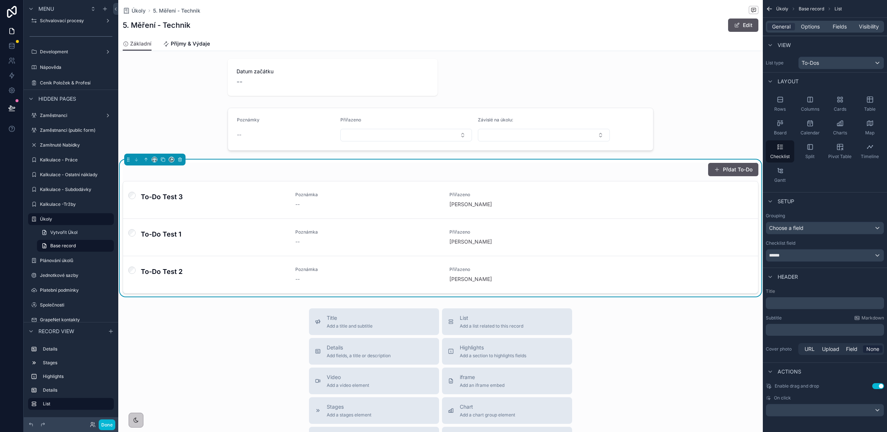
scroll to position [3, 0]
click at [805, 407] on div "scrollable content" at bounding box center [826, 408] width 118 height 12
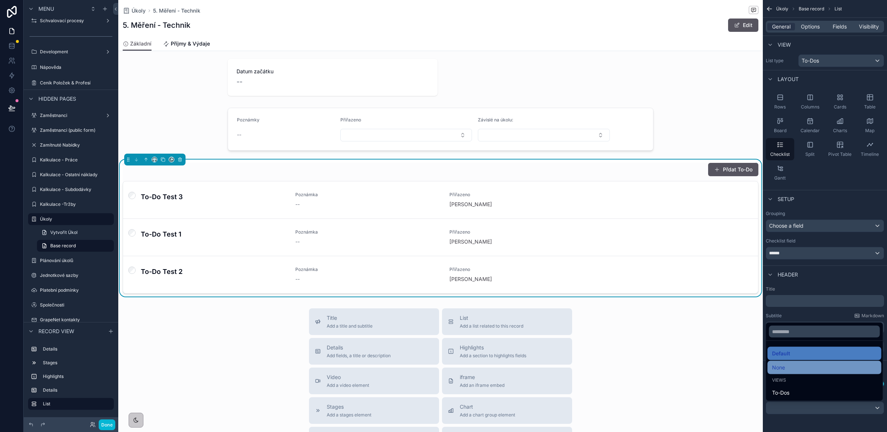
click at [792, 369] on div "None" at bounding box center [824, 367] width 105 height 9
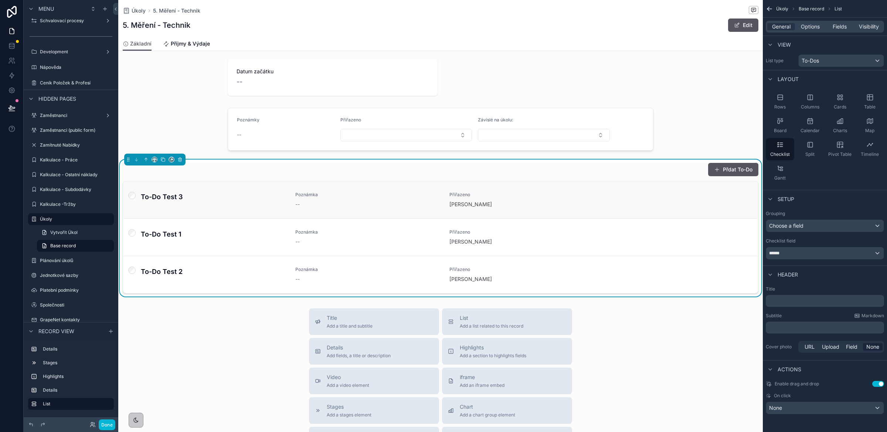
click at [203, 193] on h4 "To-Do Test 3" at bounding box center [214, 197] width 146 height 10
click at [838, 27] on span "Fields" at bounding box center [840, 26] width 14 height 7
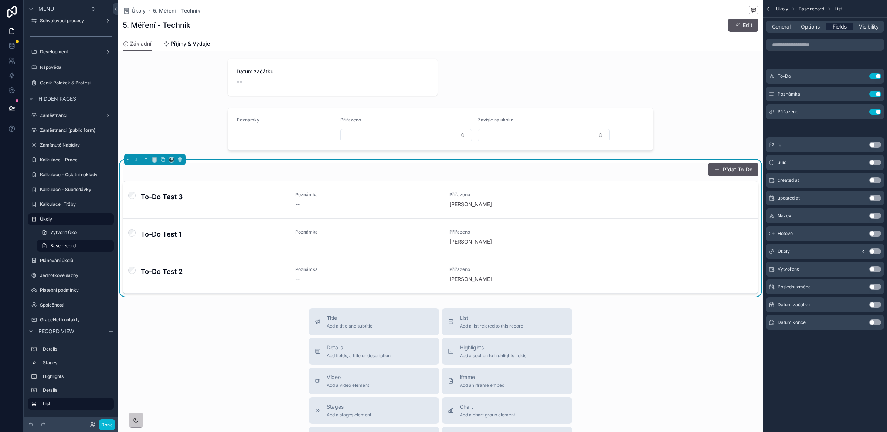
scroll to position [0, 0]
click at [859, 77] on icon "scrollable content" at bounding box center [861, 76] width 6 height 6
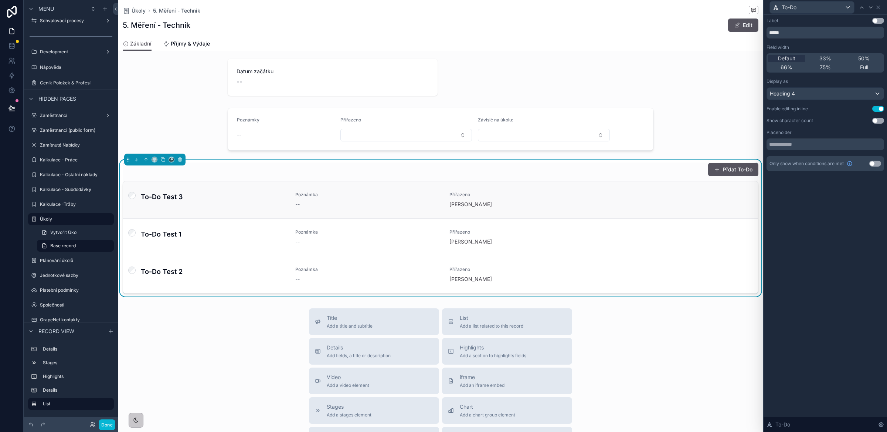
click at [161, 197] on h4 "To-Do Test 3" at bounding box center [214, 197] width 146 height 10
click at [157, 197] on h4 "To-Do Test 3" at bounding box center [214, 197] width 146 height 10
click at [163, 198] on h4 "To-Do Test 3" at bounding box center [214, 197] width 146 height 10
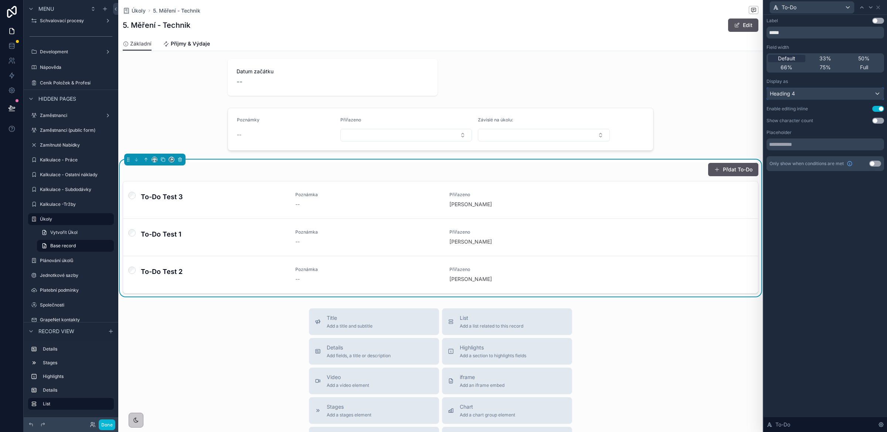
click at [778, 94] on span "Heading 4" at bounding box center [782, 93] width 25 height 7
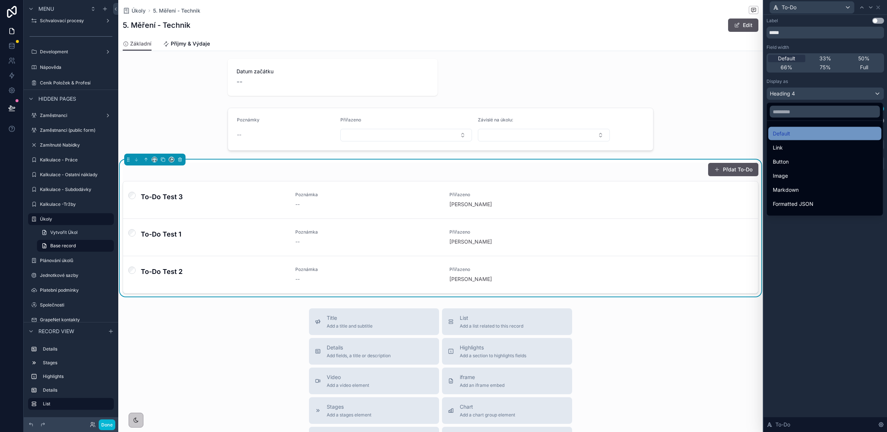
click at [783, 136] on span "Default" at bounding box center [781, 133] width 17 height 9
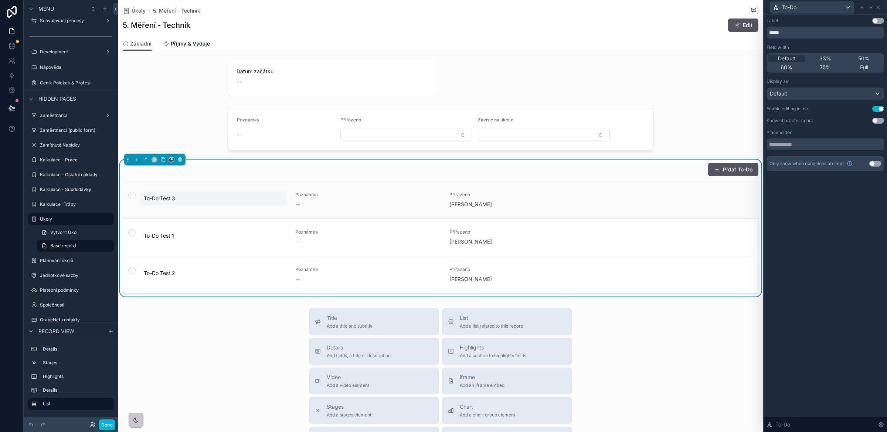
click at [173, 201] on span "To-Do Test 3" at bounding box center [214, 198] width 140 height 7
click at [223, 209] on icon "scrollable content" at bounding box center [225, 208] width 6 height 6
click at [299, 200] on div "Poznámka --" at bounding box center [368, 200] width 146 height 16
click at [879, 4] on icon at bounding box center [879, 7] width 6 height 6
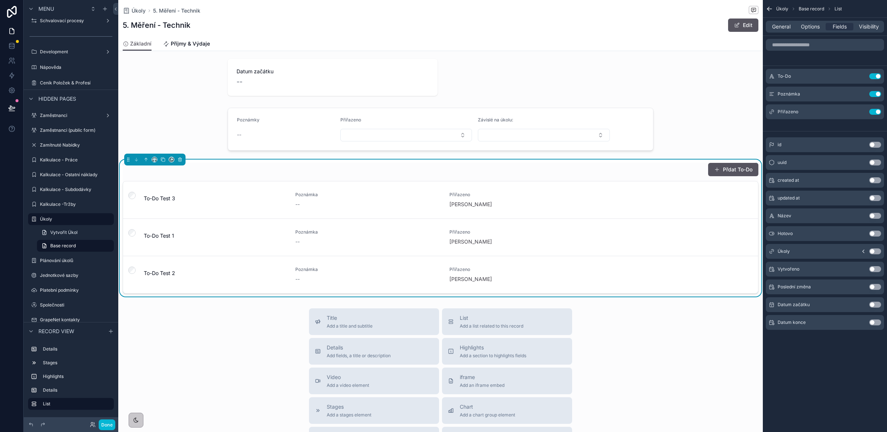
click at [877, 321] on button "Use setting" at bounding box center [876, 322] width 12 height 6
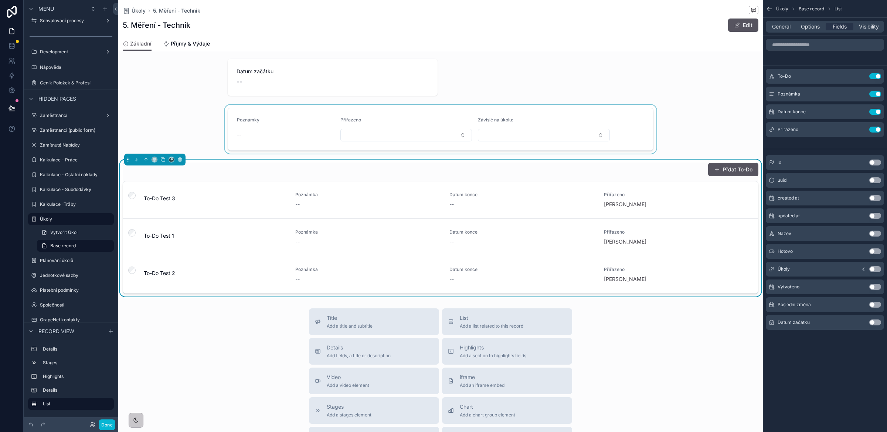
click at [407, 120] on div "scrollable content" at bounding box center [440, 129] width 645 height 49
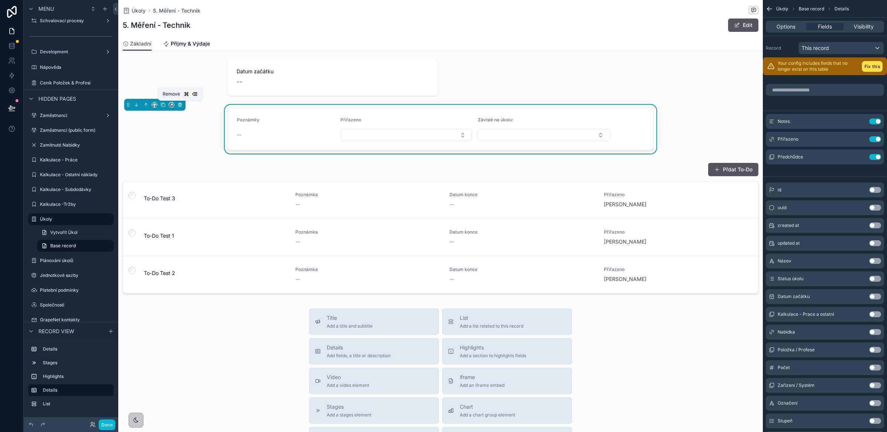
click at [181, 104] on icon "scrollable content" at bounding box center [179, 103] width 1 height 1
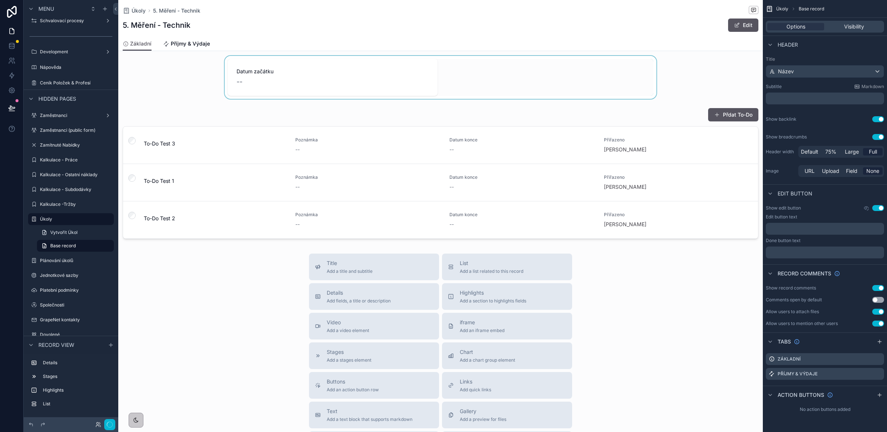
click at [280, 86] on div "scrollable content" at bounding box center [440, 77] width 645 height 43
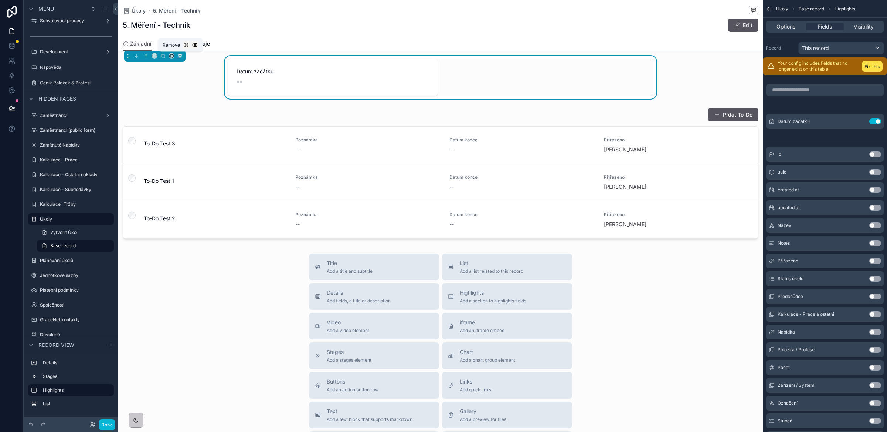
click at [181, 57] on icon "scrollable content" at bounding box center [179, 55] width 5 height 5
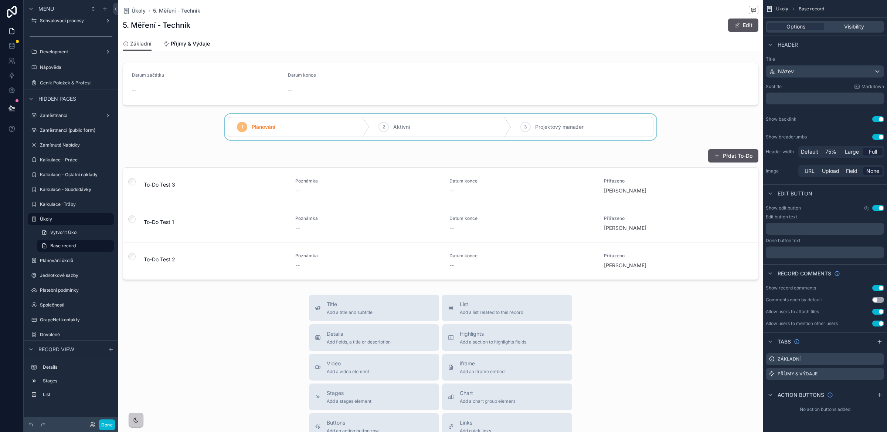
click at [251, 129] on div "scrollable content" at bounding box center [440, 127] width 645 height 26
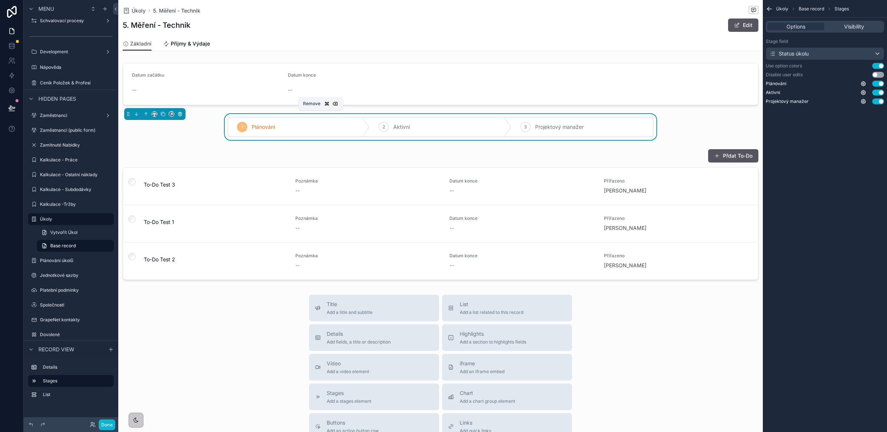
click at [180, 115] on icon "scrollable content" at bounding box center [180, 114] width 0 height 1
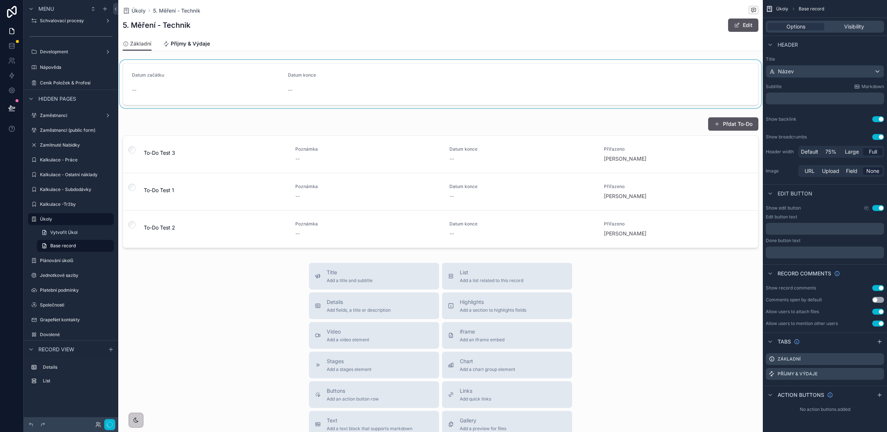
click at [221, 87] on div "scrollable content" at bounding box center [440, 84] width 645 height 48
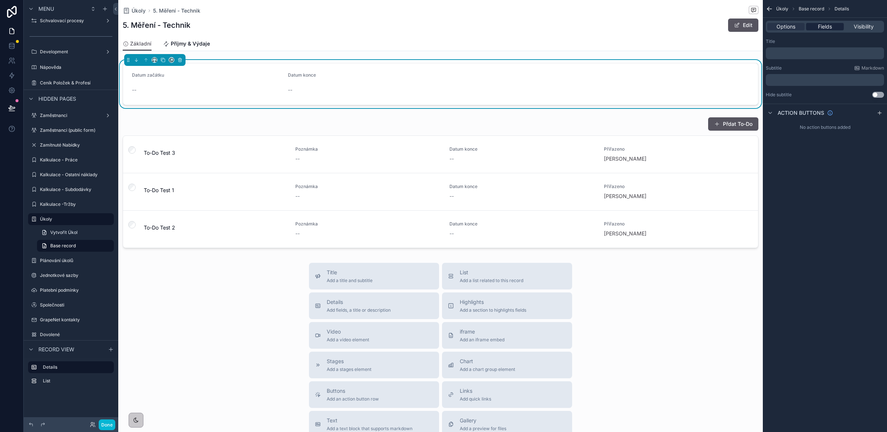
click at [824, 26] on span "Fields" at bounding box center [825, 26] width 14 height 7
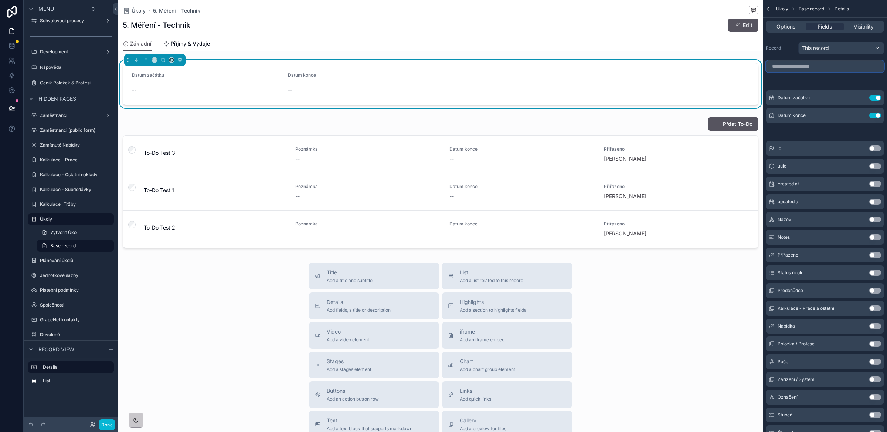
click at [802, 64] on input "scrollable content" at bounding box center [825, 66] width 118 height 12
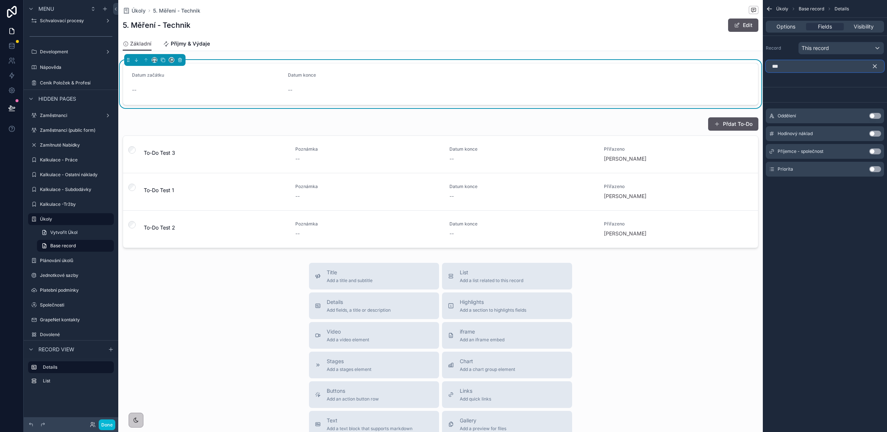
type input "***"
click at [878, 169] on button "Use setting" at bounding box center [876, 169] width 12 height 6
click at [444, 85] on div "--" at bounding box center [519, 90] width 150 height 12
click at [860, 97] on icon "scrollable content" at bounding box center [861, 98] width 6 height 6
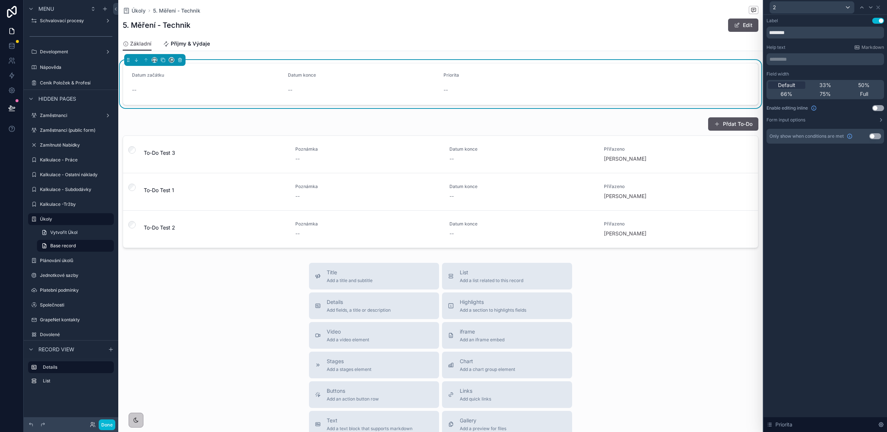
click at [880, 109] on button "Use setting" at bounding box center [879, 108] width 12 height 6
click at [523, 94] on button "Select a Priorita" at bounding box center [519, 91] width 150 height 14
click at [463, 131] on div "Střední" at bounding box center [456, 132] width 15 height 7
click at [385, 89] on div "--" at bounding box center [363, 89] width 150 height 7
click at [879, 7] on icon at bounding box center [878, 7] width 3 height 3
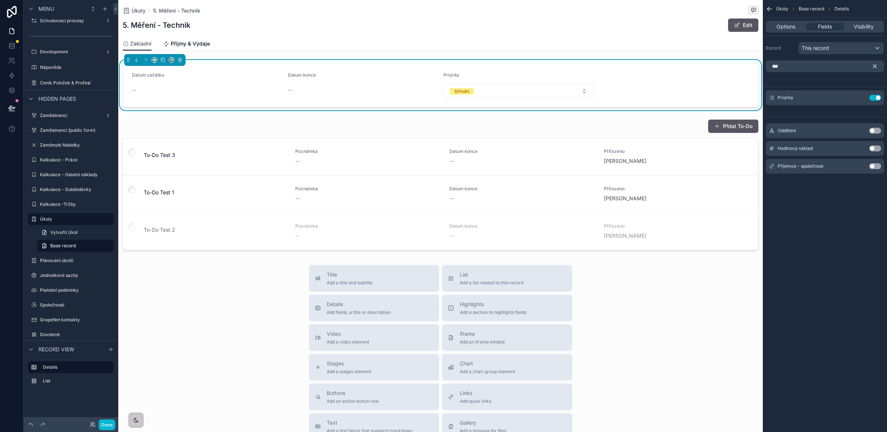
click at [695, 85] on form "Datum začátku -- Datum konce -- Priorita Střední" at bounding box center [440, 85] width 635 height 44
click at [875, 67] on icon "scrollable content" at bounding box center [875, 66] width 7 height 7
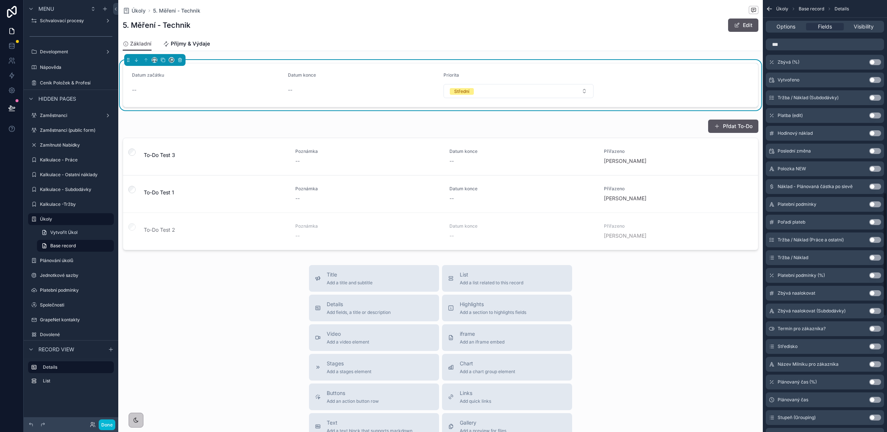
scroll to position [1075, 0]
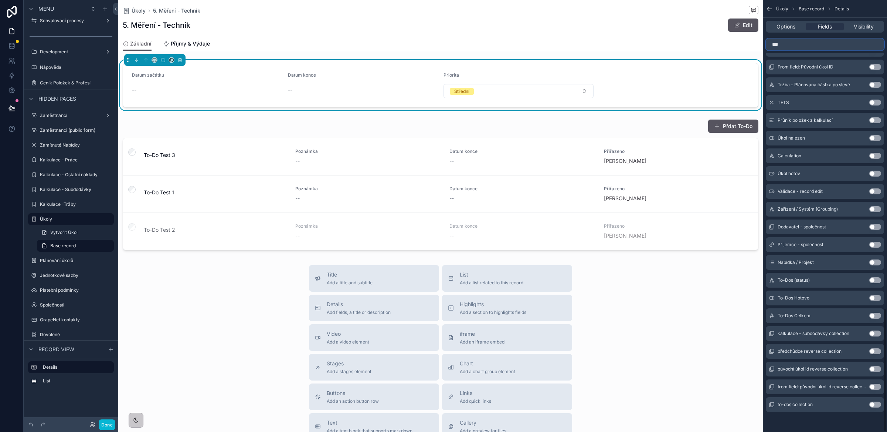
click at [794, 46] on input "***" at bounding box center [825, 44] width 118 height 12
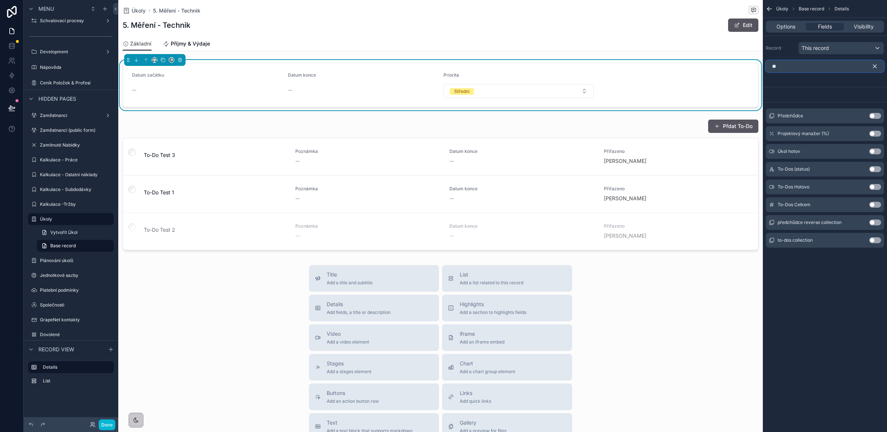
scroll to position [0, 0]
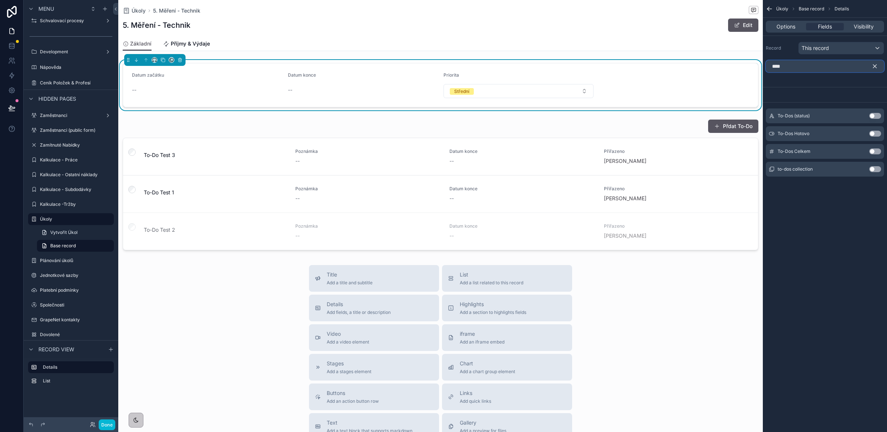
type input "****"
click at [876, 116] on button "Use setting" at bounding box center [876, 116] width 12 height 6
click at [724, 80] on div "To-Dos (status)" at bounding box center [675, 76] width 150 height 9
click at [784, 28] on span "Options" at bounding box center [786, 26] width 19 height 7
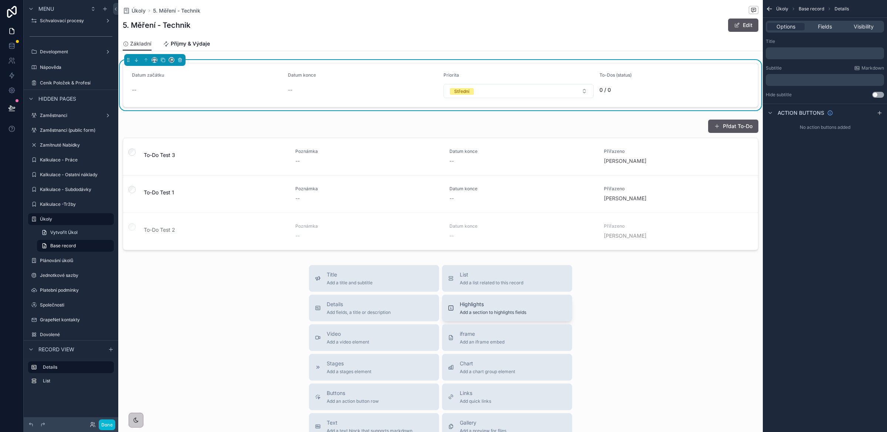
click at [527, 310] on div "Highlights Add a section to highlights fields" at bounding box center [507, 307] width 118 height 15
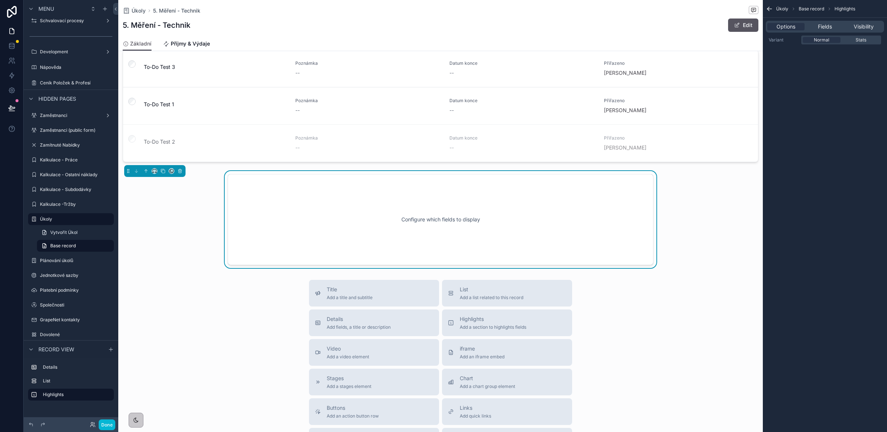
scroll to position [92, 0]
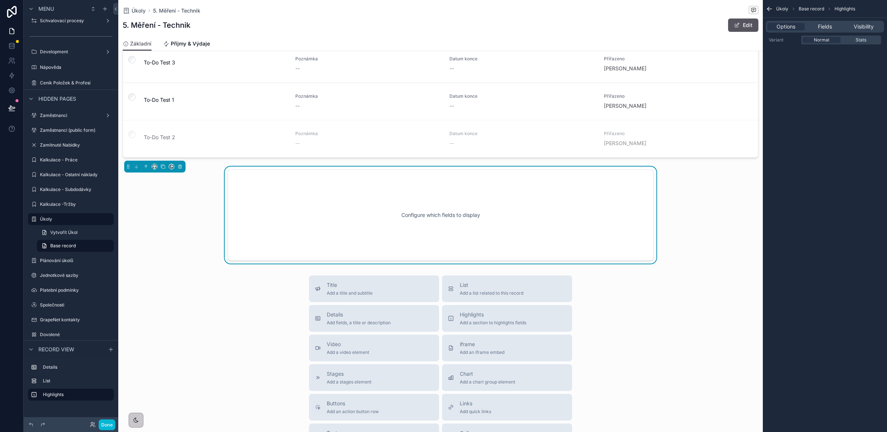
click at [415, 231] on div "Configure which fields to display" at bounding box center [441, 215] width 402 height 67
click at [824, 30] on span "Fields" at bounding box center [825, 26] width 14 height 7
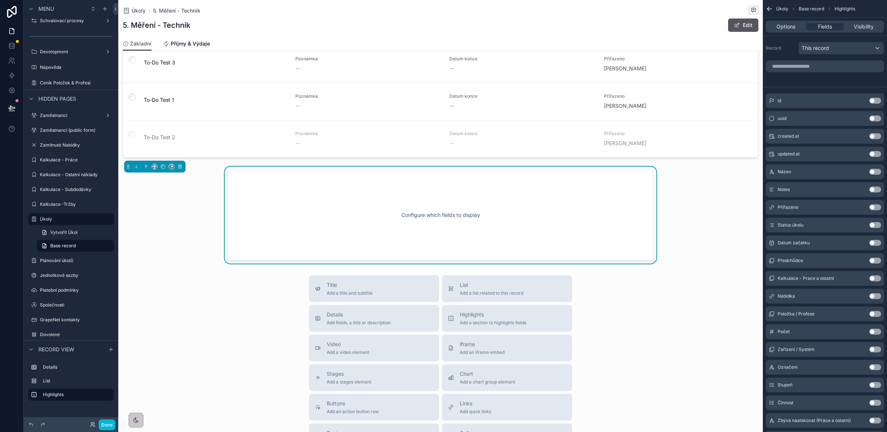
click at [877, 192] on button "Use setting" at bounding box center [876, 189] width 12 height 6
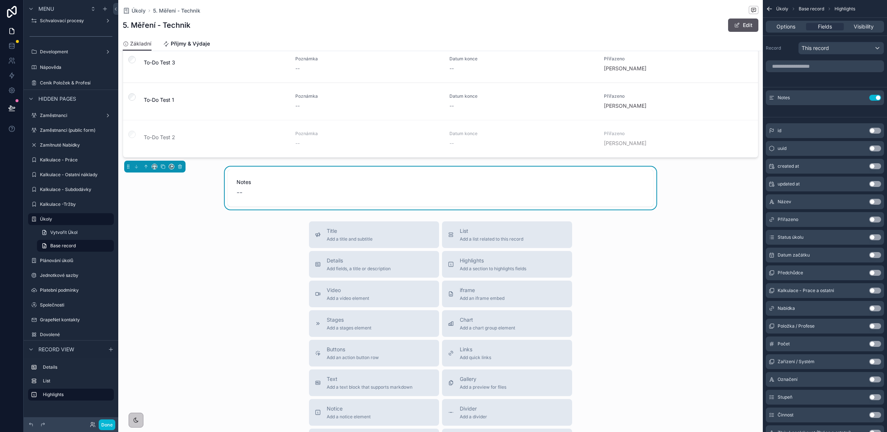
click at [876, 203] on button "Use setting" at bounding box center [876, 202] width 12 height 6
click at [876, 216] on div "Přiřazeno Use setting" at bounding box center [825, 219] width 118 height 15
click at [876, 217] on button "Use setting" at bounding box center [876, 219] width 12 height 6
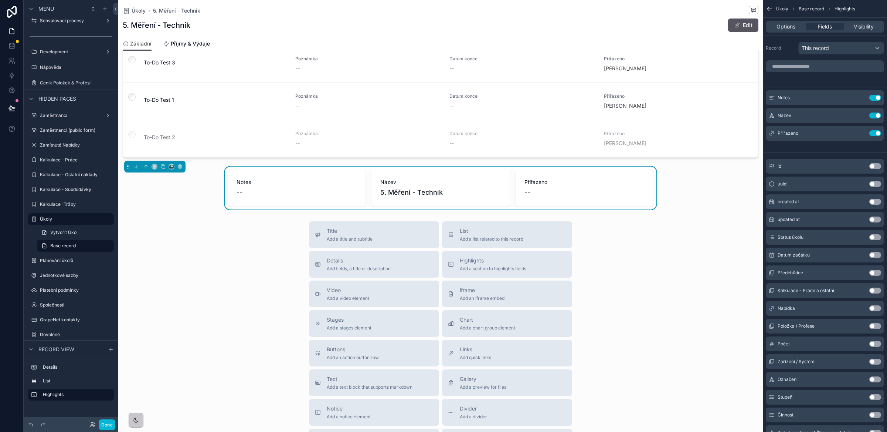
click at [549, 190] on div "--" at bounding box center [585, 192] width 120 height 10
click at [180, 168] on icon "scrollable content" at bounding box center [180, 166] width 0 height 1
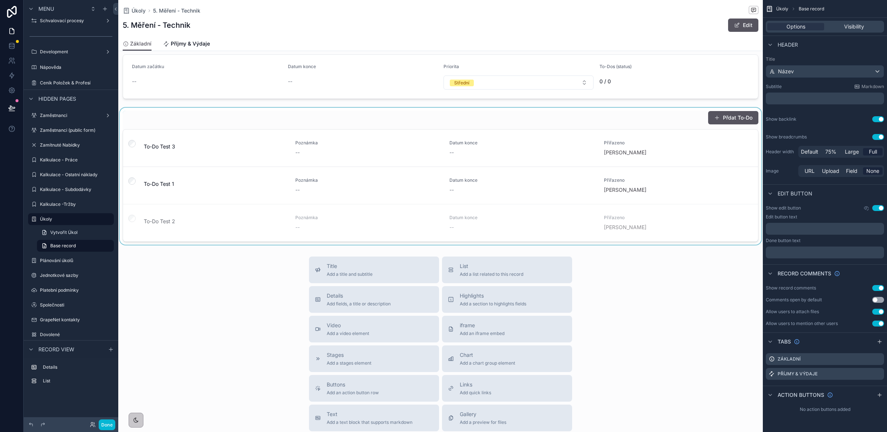
scroll to position [0, 0]
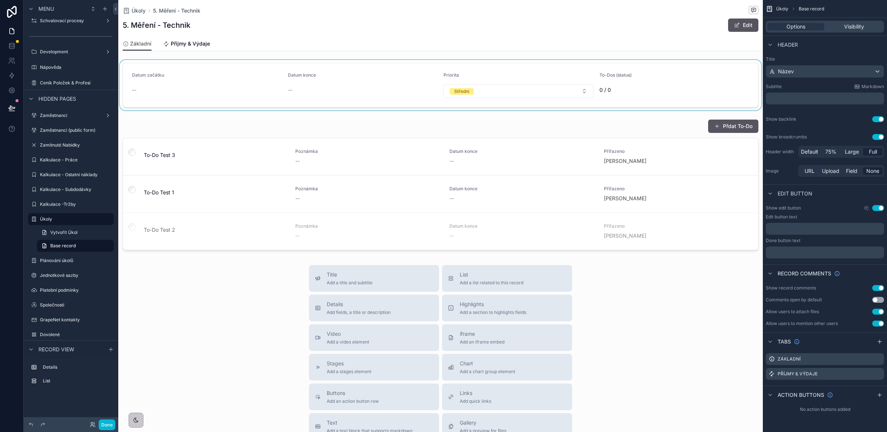
click at [681, 89] on div "scrollable content" at bounding box center [440, 85] width 645 height 50
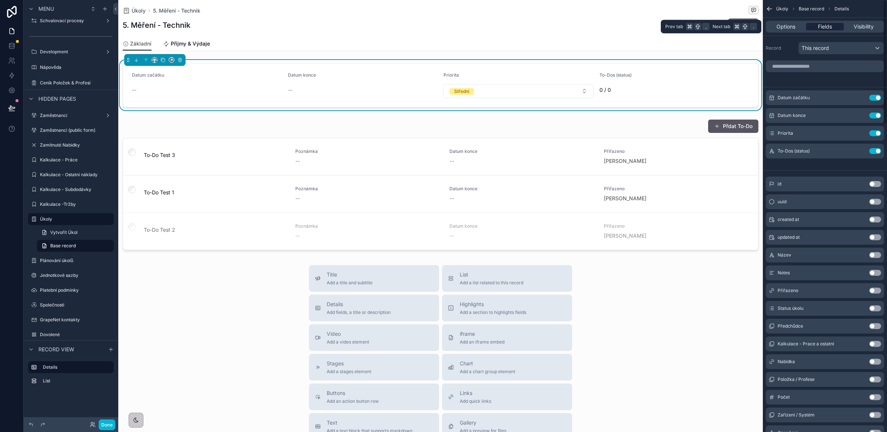
click at [830, 27] on span "Fields" at bounding box center [825, 26] width 14 height 7
click at [861, 151] on icon "scrollable content" at bounding box center [861, 151] width 6 height 6
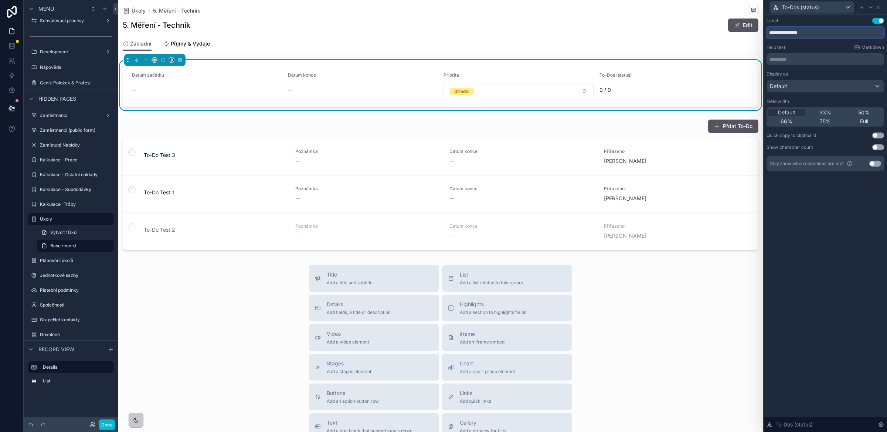
click at [825, 33] on input "**********" at bounding box center [826, 33] width 118 height 12
type input "******"
click at [816, 206] on div "Label Use setting ****** Help text Markdown ********* ﻿ Display as Default Fiel…" at bounding box center [826, 223] width 124 height 417
click at [161, 60] on icon "scrollable content" at bounding box center [162, 59] width 5 height 5
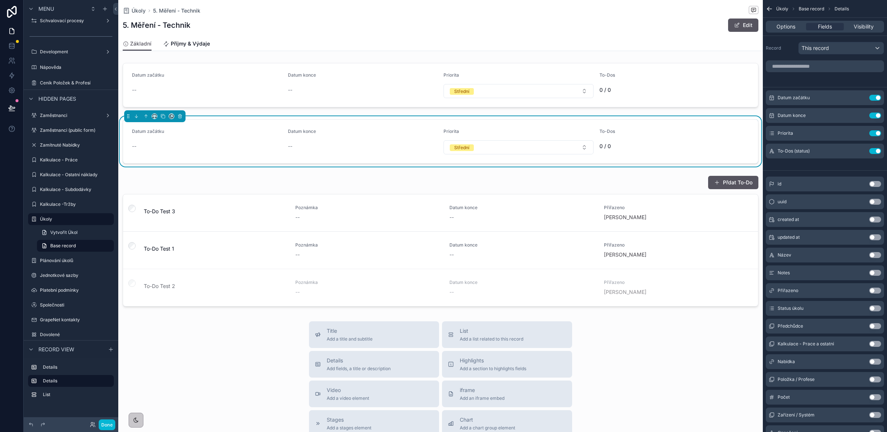
click at [214, 134] on div "Datum začátku" at bounding box center [207, 132] width 150 height 9
click at [816, 65] on input "scrollable content" at bounding box center [825, 66] width 118 height 12
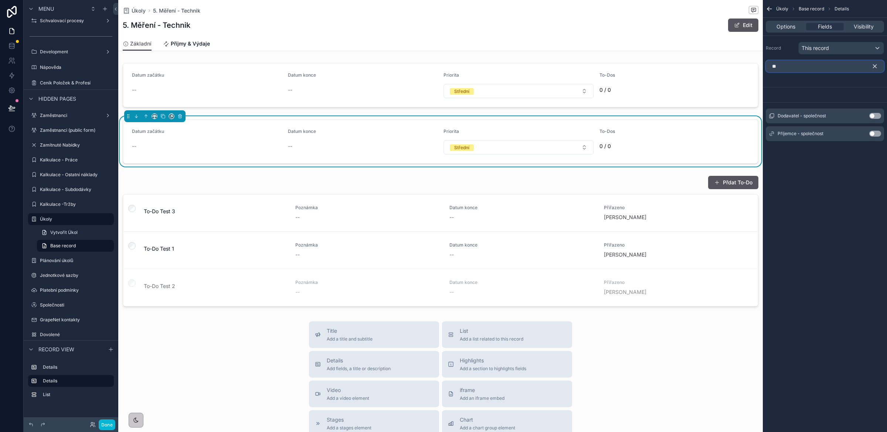
type input "**"
click at [878, 133] on button "Use setting" at bounding box center [876, 134] width 12 height 6
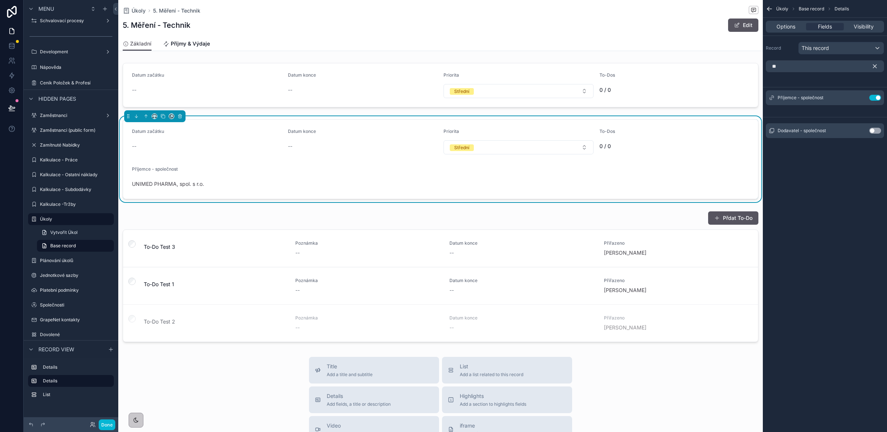
click at [875, 66] on icon "scrollable content" at bounding box center [875, 66] width 3 height 3
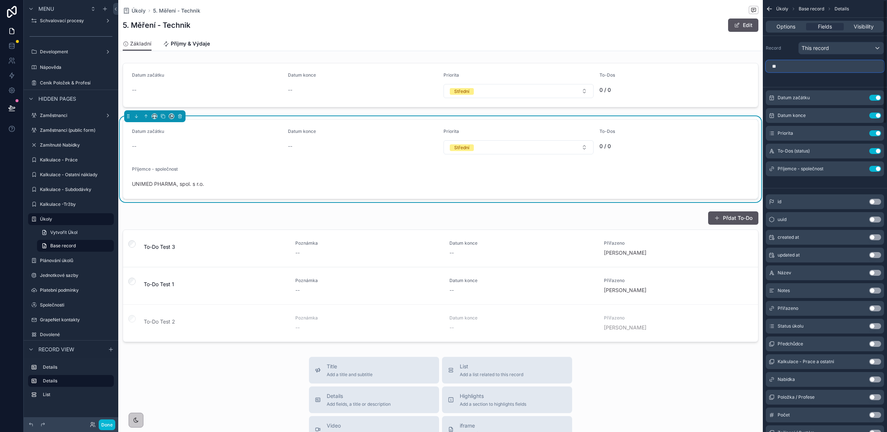
click at [815, 69] on input "**" at bounding box center [825, 66] width 118 height 12
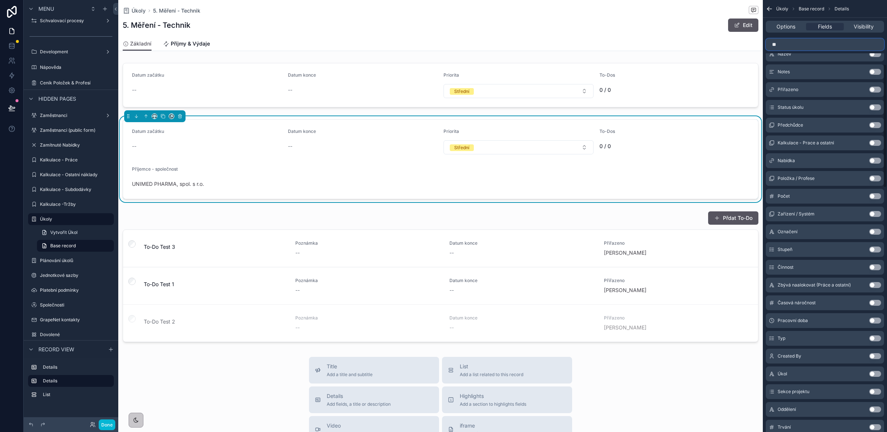
scroll to position [224, 0]
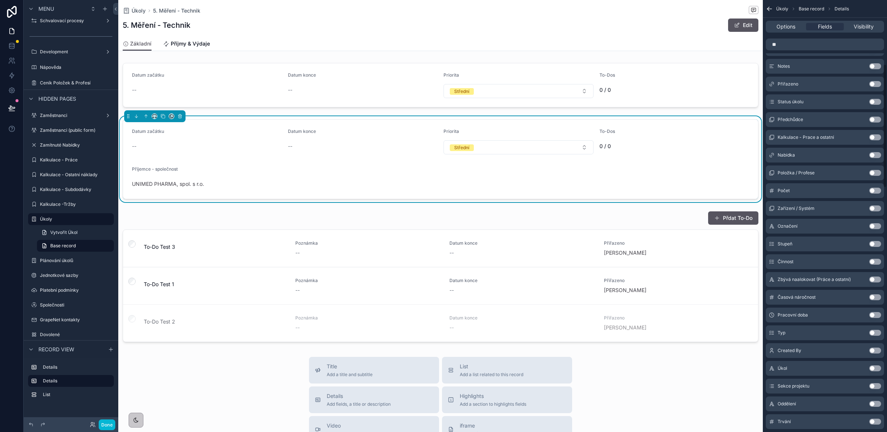
click at [877, 349] on button "Use setting" at bounding box center [876, 350] width 12 height 6
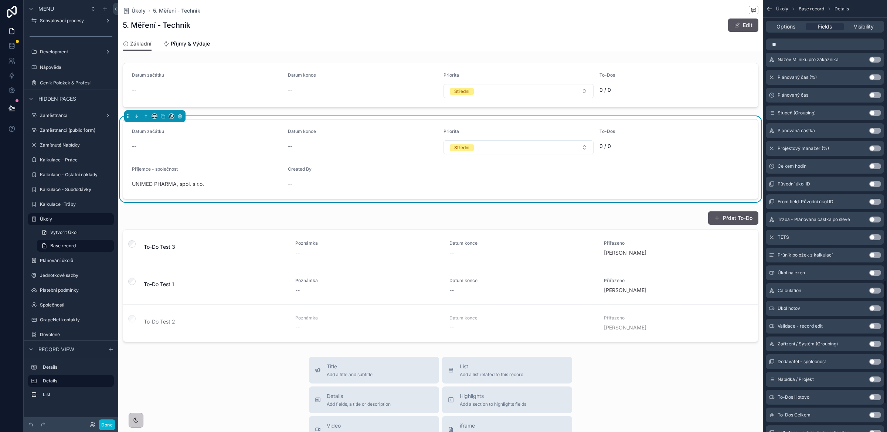
scroll to position [977, 0]
click at [876, 307] on button "Use setting" at bounding box center [876, 308] width 12 height 6
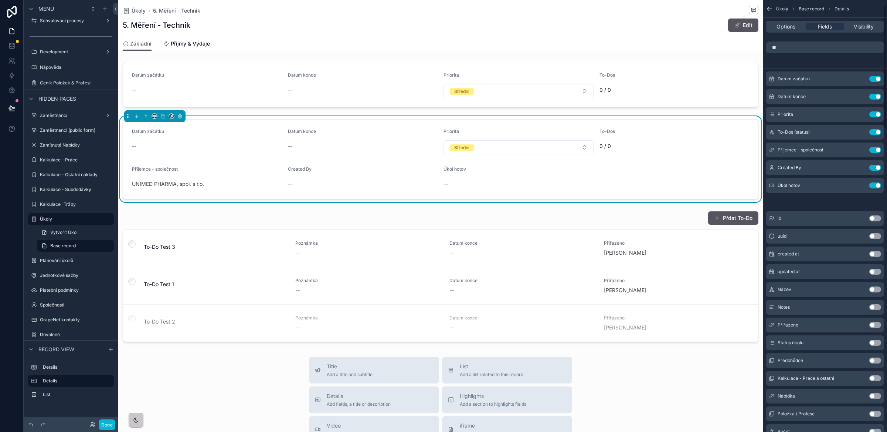
scroll to position [20, 0]
click at [877, 394] on button "Use setting" at bounding box center [876, 395] width 12 height 6
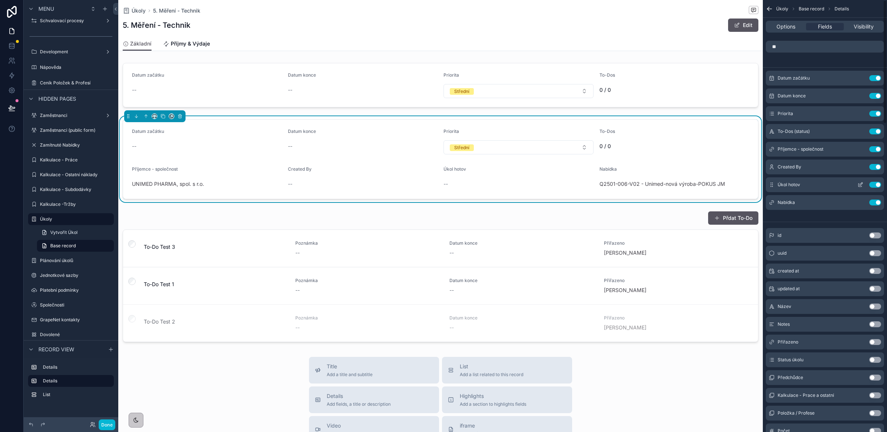
scroll to position [0, 0]
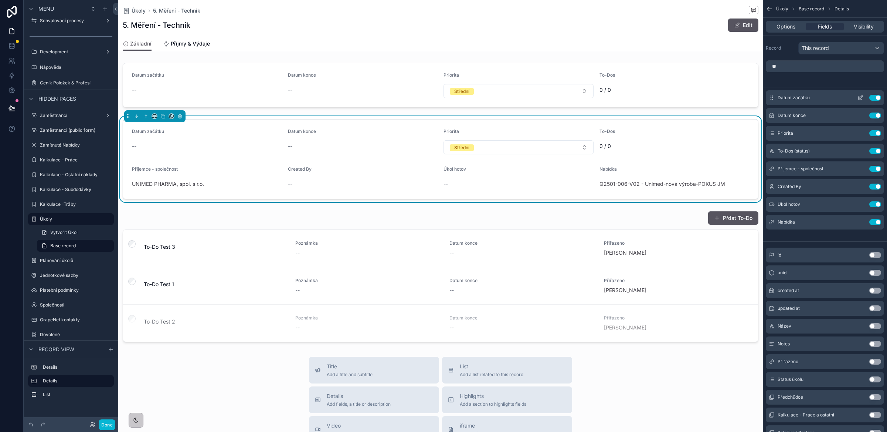
click at [874, 96] on button "Use setting" at bounding box center [876, 98] width 12 height 6
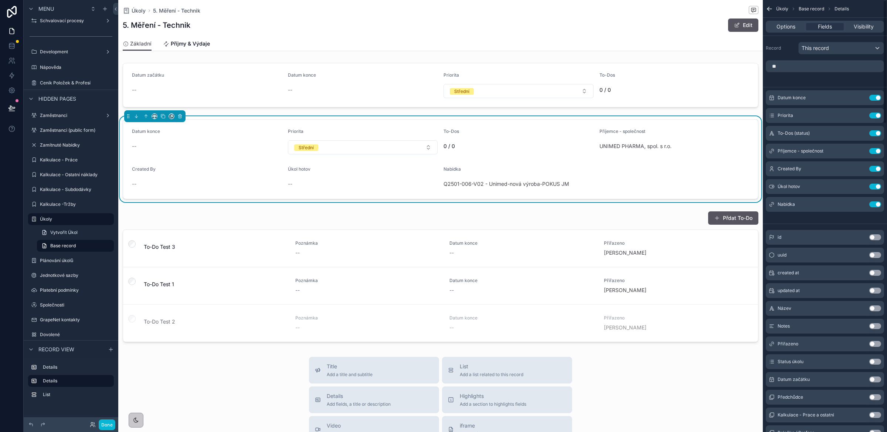
click at [874, 96] on button "Use setting" at bounding box center [876, 98] width 12 height 6
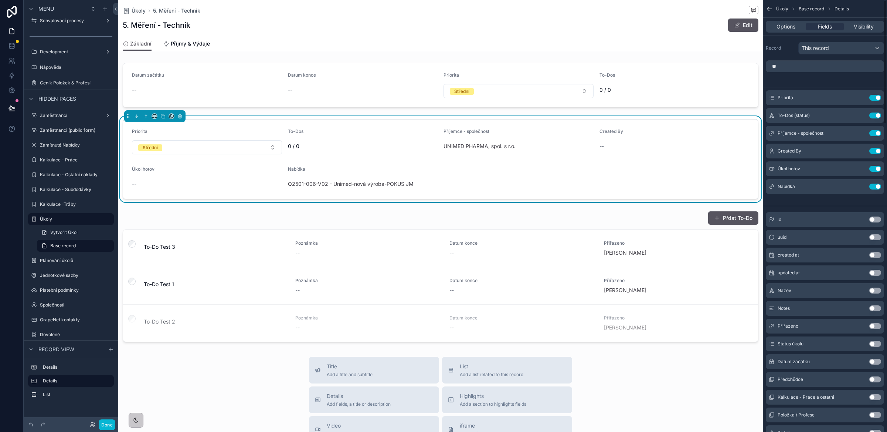
click at [874, 96] on button "Use setting" at bounding box center [876, 98] width 12 height 6
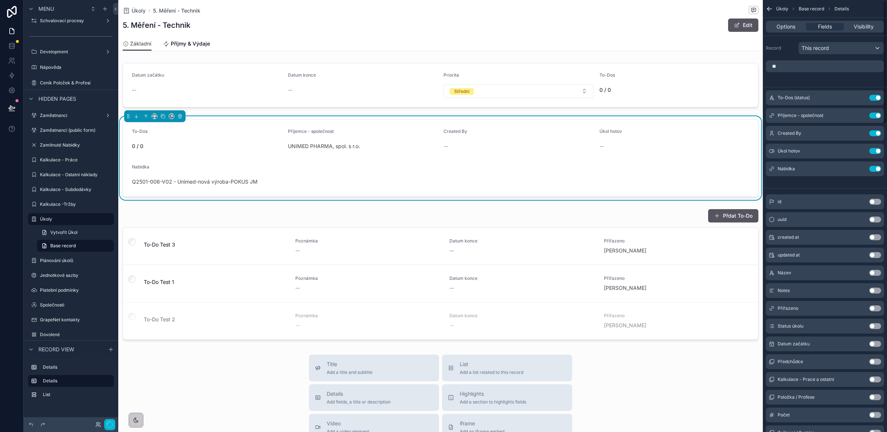
click at [874, 96] on button "Use setting" at bounding box center [876, 98] width 12 height 6
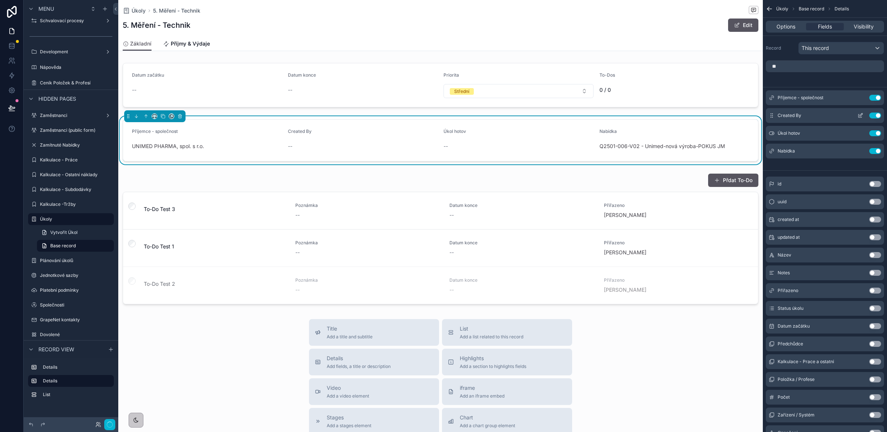
click at [877, 117] on button "Use setting" at bounding box center [876, 115] width 12 height 6
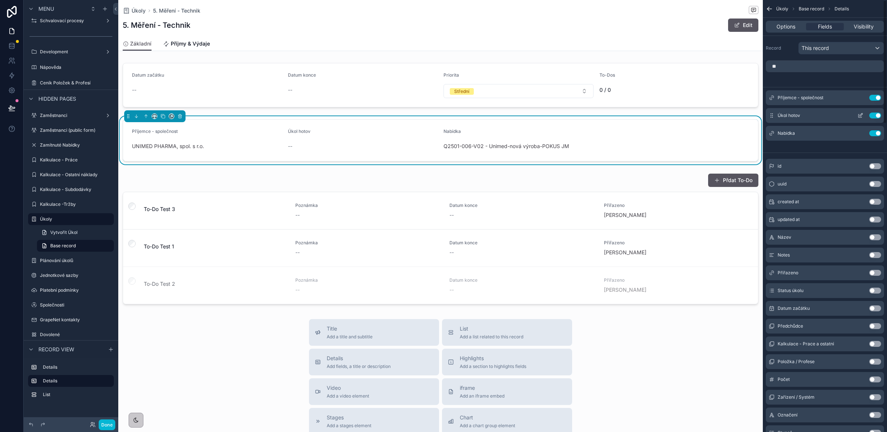
click at [876, 115] on button "Use setting" at bounding box center [876, 115] width 12 height 6
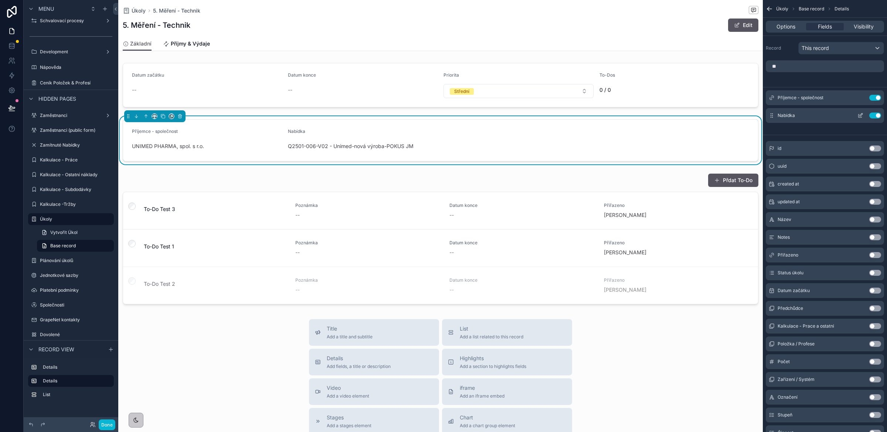
click at [862, 115] on icon "scrollable content" at bounding box center [861, 115] width 6 height 6
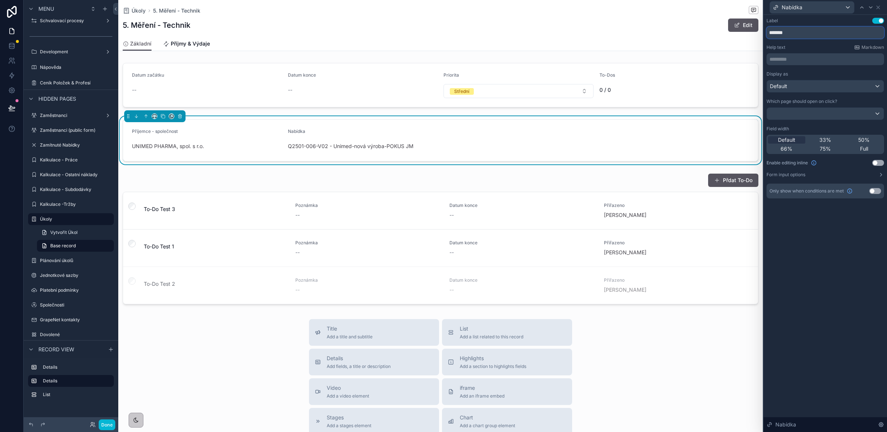
click at [784, 31] on input "*******" at bounding box center [826, 33] width 118 height 12
type input "*******"
click at [838, 258] on div "Label Use setting ******* Help text Markdown ********* ﻿ Display as Default Whi…" at bounding box center [826, 223] width 124 height 417
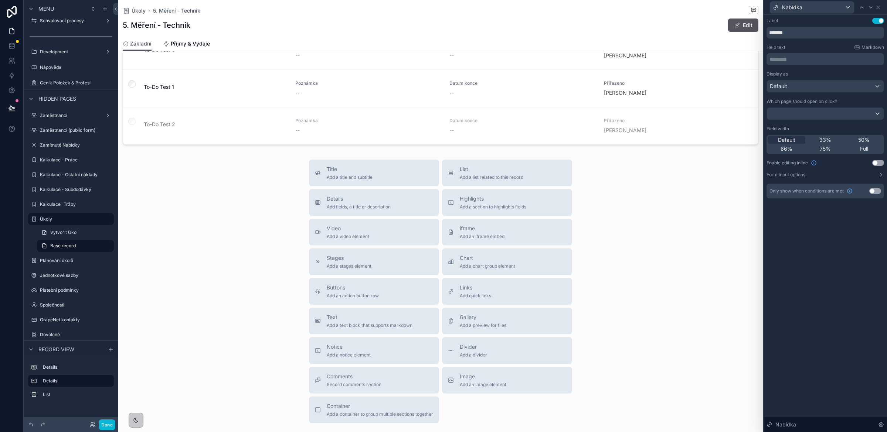
scroll to position [164, 0]
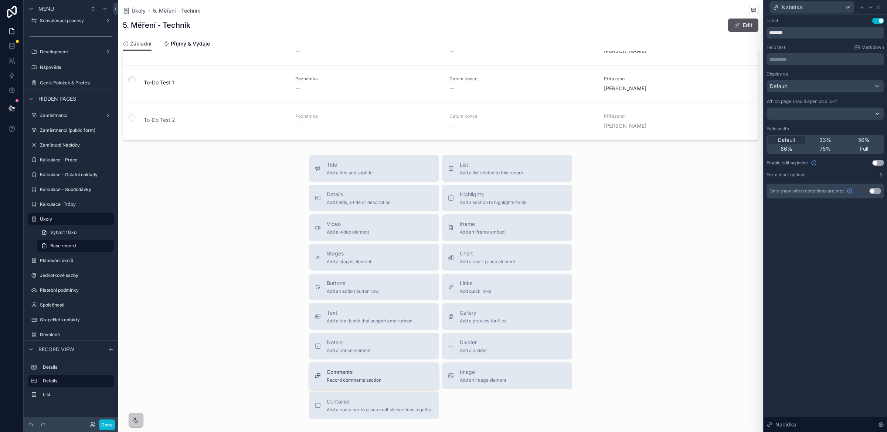
click at [338, 374] on span "Comments" at bounding box center [354, 371] width 55 height 7
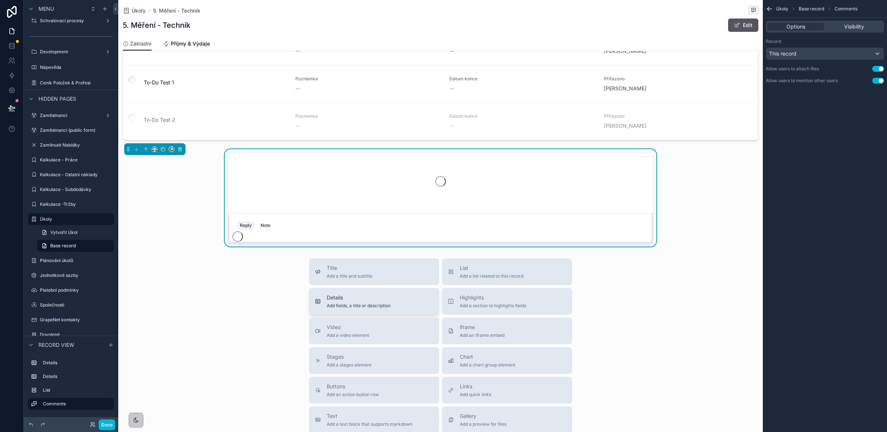
scroll to position [147, 0]
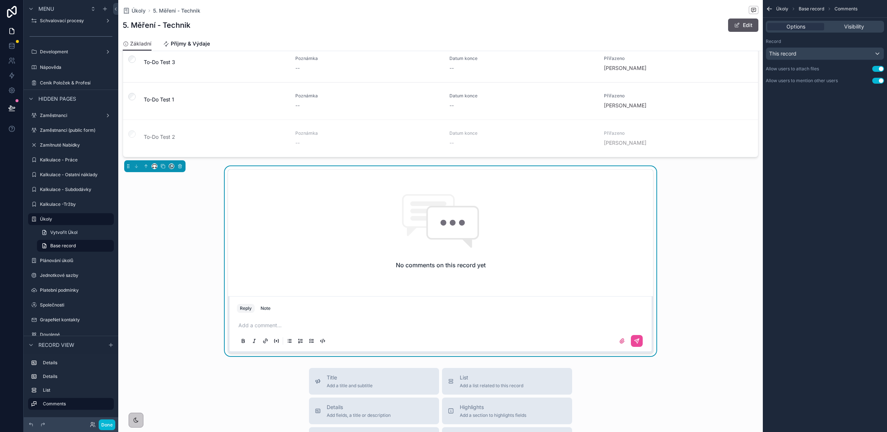
click at [152, 168] on div "scrollable content" at bounding box center [155, 166] width 6 height 6
click at [154, 168] on icon "scrollable content" at bounding box center [154, 165] width 5 height 5
click at [170, 263] on span "Full width" at bounding box center [169, 265] width 23 height 9
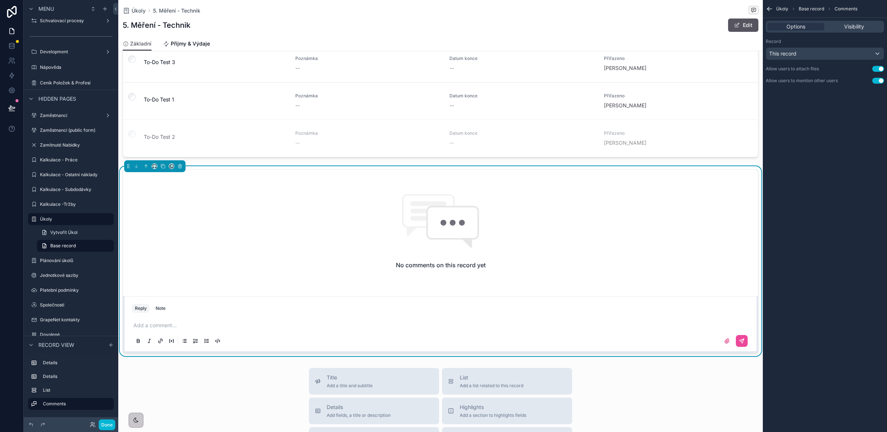
click at [234, 209] on div "No comments on this record yet" at bounding box center [440, 231] width 635 height 124
click at [828, 142] on div "Úkoly Base record Comments Options Visibility Record This record Allow users to…" at bounding box center [825, 216] width 124 height 432
click at [346, 379] on span "Title" at bounding box center [350, 376] width 46 height 7
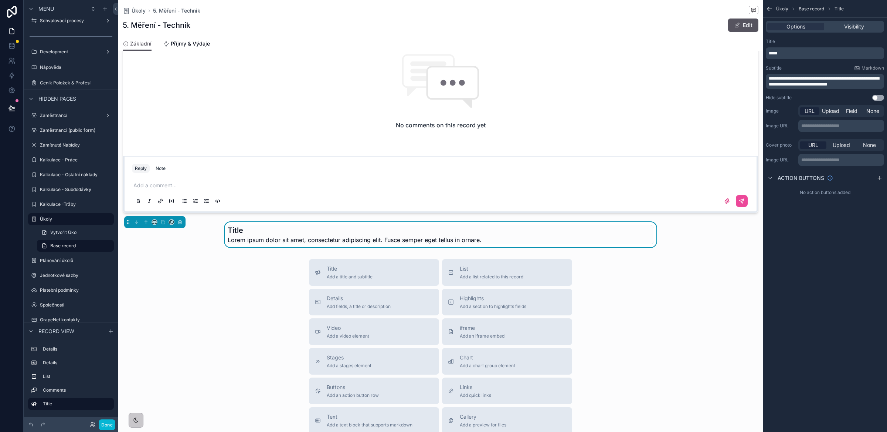
scroll to position [306, 0]
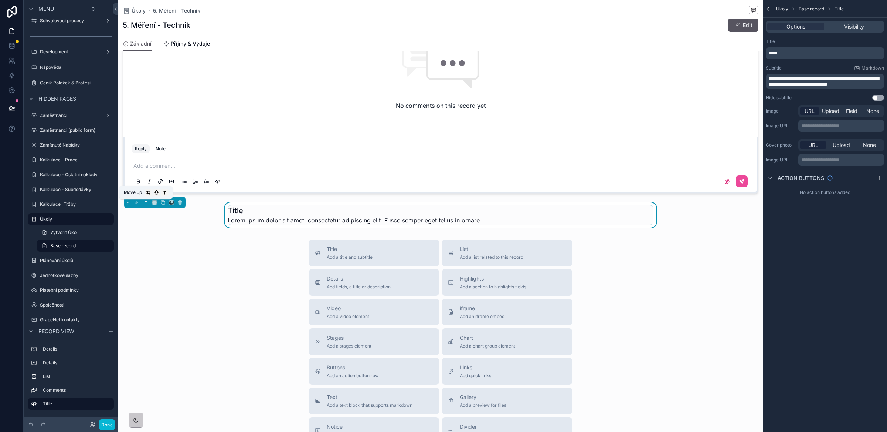
click at [146, 204] on icon "scrollable content" at bounding box center [145, 202] width 5 height 5
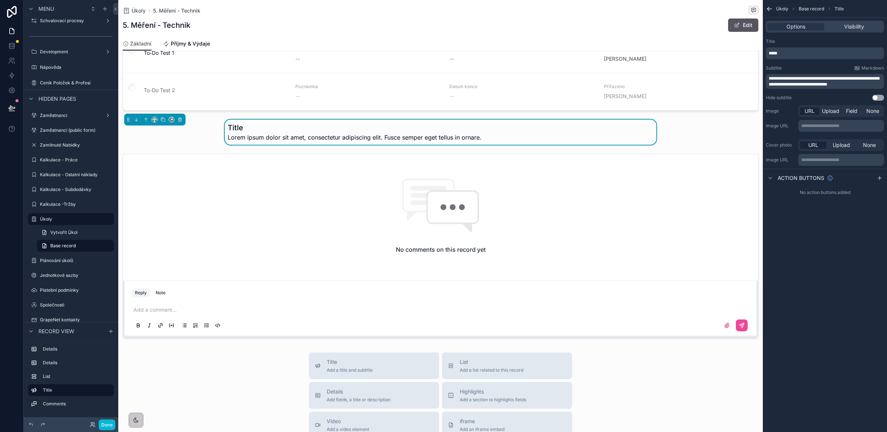
scroll to position [120, 0]
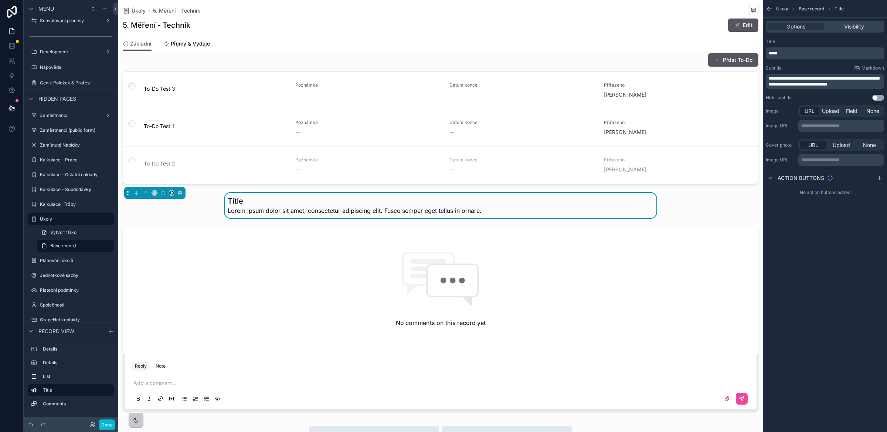
click at [777, 50] on div "*****" at bounding box center [825, 53] width 118 height 12
click at [774, 54] on span "*****" at bounding box center [773, 53] width 9 height 4
click at [820, 45] on div "Title *********" at bounding box center [825, 48] width 118 height 21
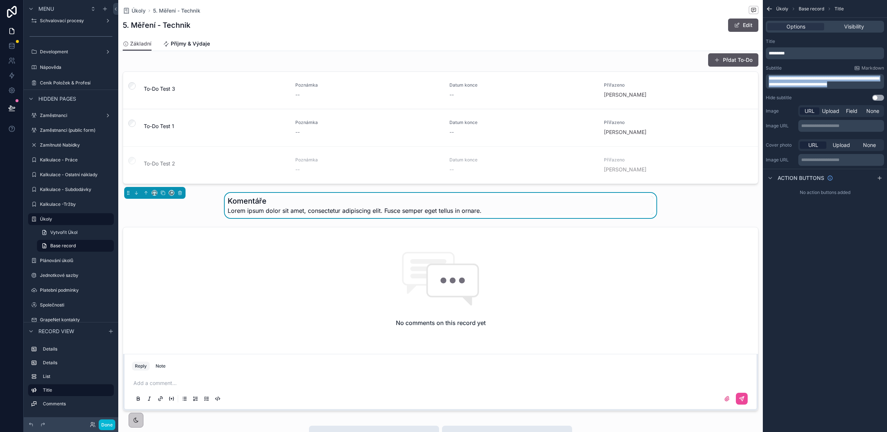
drag, startPoint x: 855, startPoint y: 84, endPoint x: 774, endPoint y: 75, distance: 82.2
click at [774, 75] on p "**********" at bounding box center [826, 81] width 114 height 12
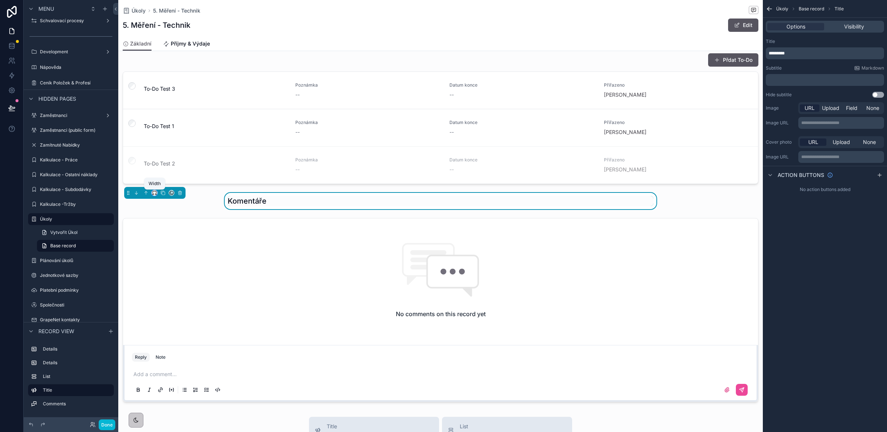
click at [152, 193] on icon "scrollable content" at bounding box center [154, 192] width 5 height 5
click at [160, 288] on span "Full width" at bounding box center [169, 292] width 23 height 9
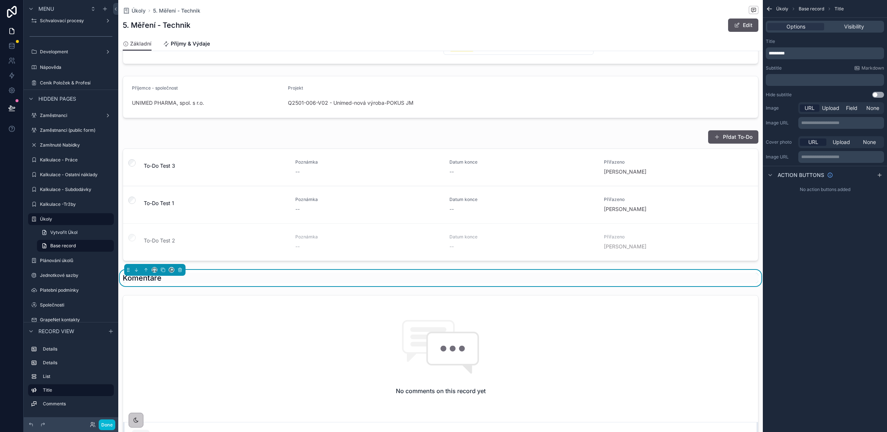
scroll to position [41, 0]
click at [454, 244] on div "scrollable content" at bounding box center [440, 197] width 645 height 137
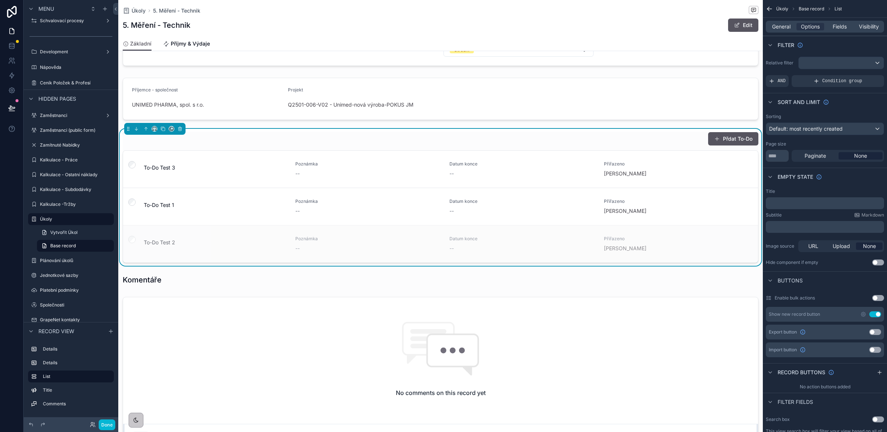
click at [452, 248] on div "--" at bounding box center [523, 247] width 146 height 7
click at [843, 27] on span "Fields" at bounding box center [840, 26] width 14 height 7
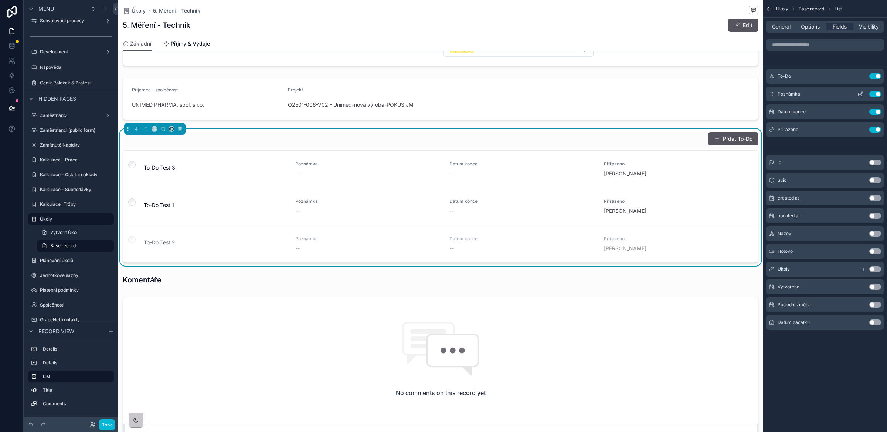
click at [859, 95] on icon "scrollable content" at bounding box center [861, 94] width 6 height 6
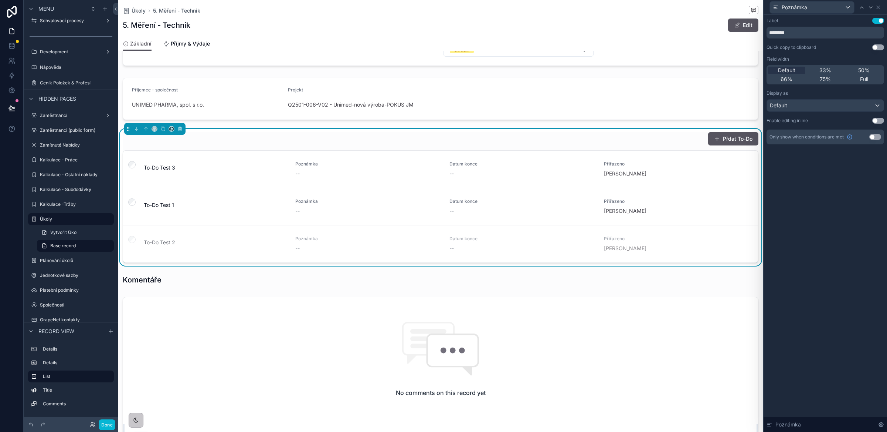
click at [880, 120] on button "Use setting" at bounding box center [879, 121] width 12 height 6
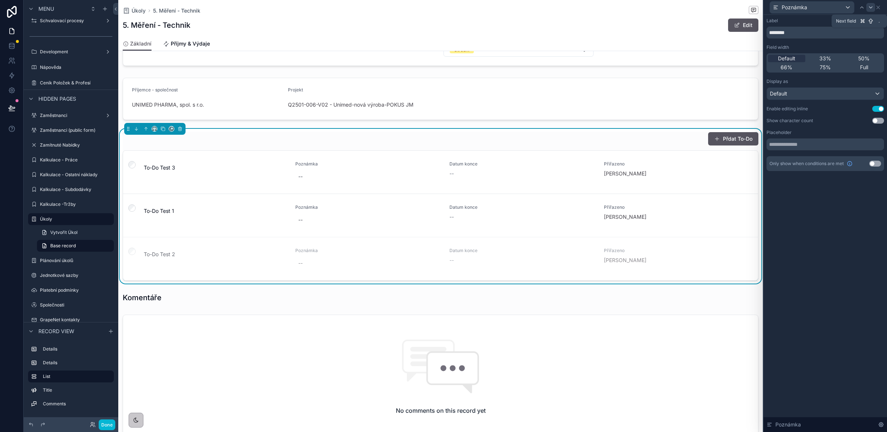
click at [870, 7] on icon at bounding box center [871, 7] width 6 height 6
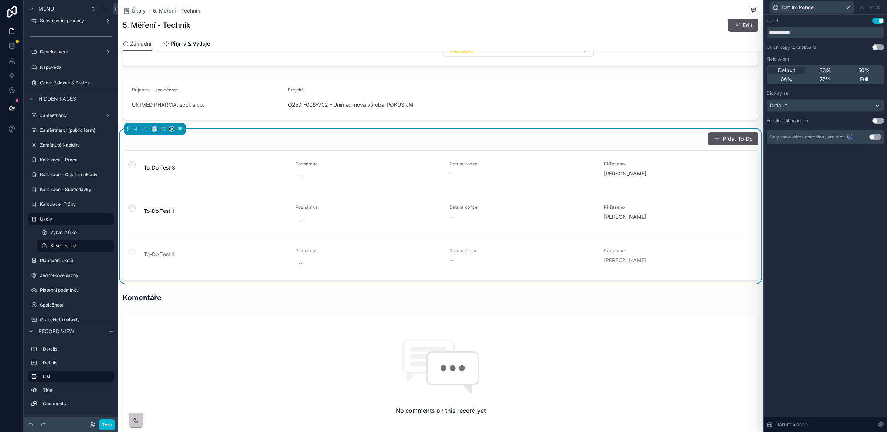
click at [878, 120] on button "Use setting" at bounding box center [879, 121] width 12 height 6
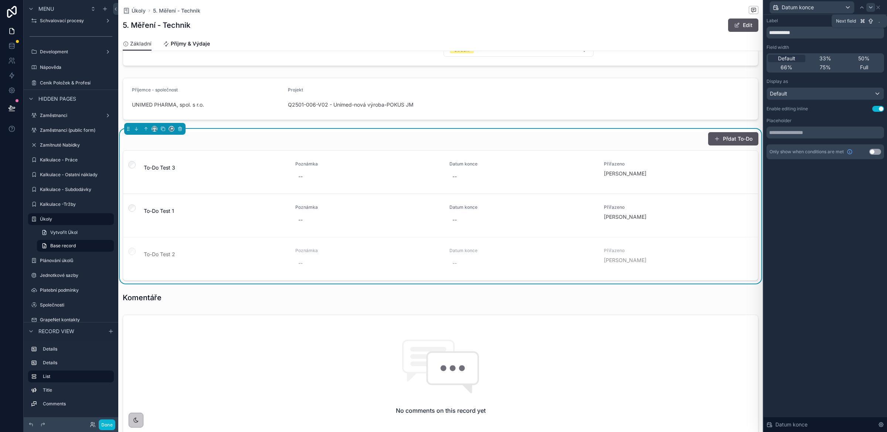
click at [872, 4] on icon at bounding box center [871, 7] width 6 height 6
click at [878, 136] on button "Use setting" at bounding box center [879, 136] width 12 height 6
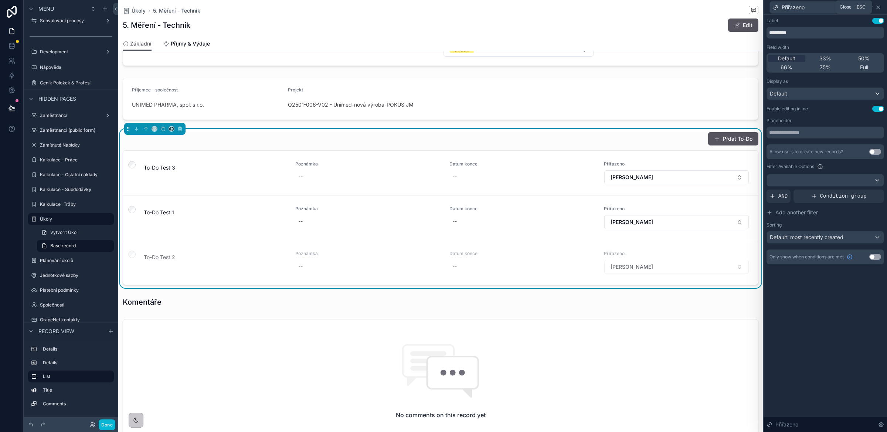
click at [881, 6] on icon at bounding box center [879, 7] width 6 height 6
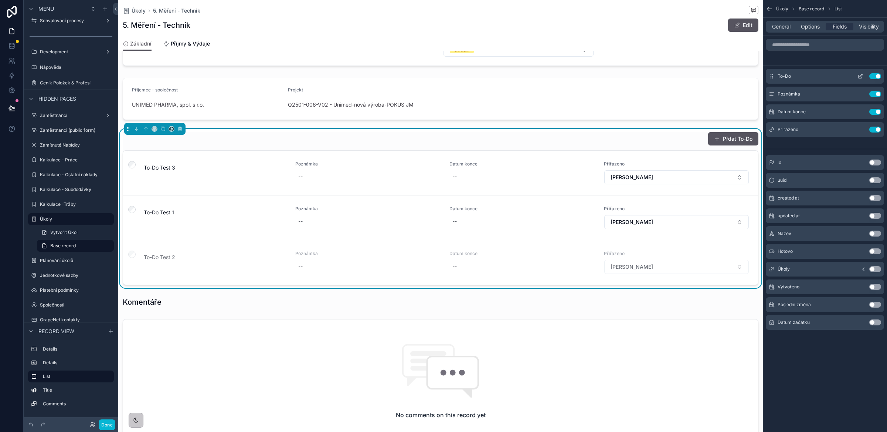
click at [862, 75] on icon "scrollable content" at bounding box center [862, 74] width 1 height 1
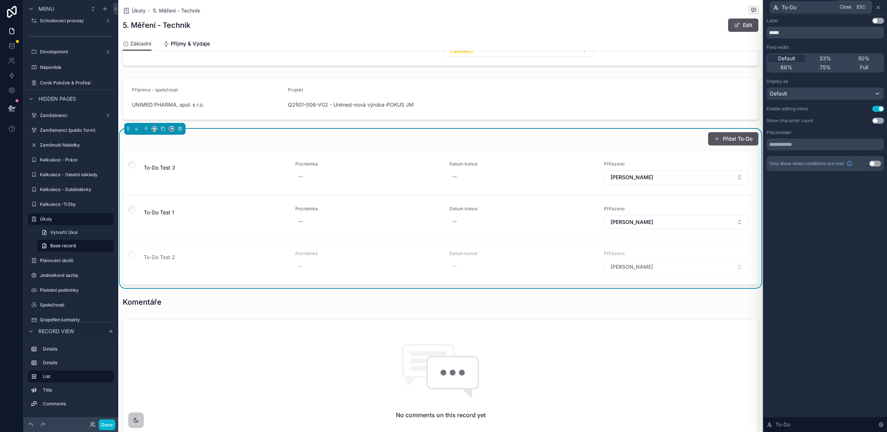
click at [877, 6] on icon at bounding box center [878, 7] width 3 height 3
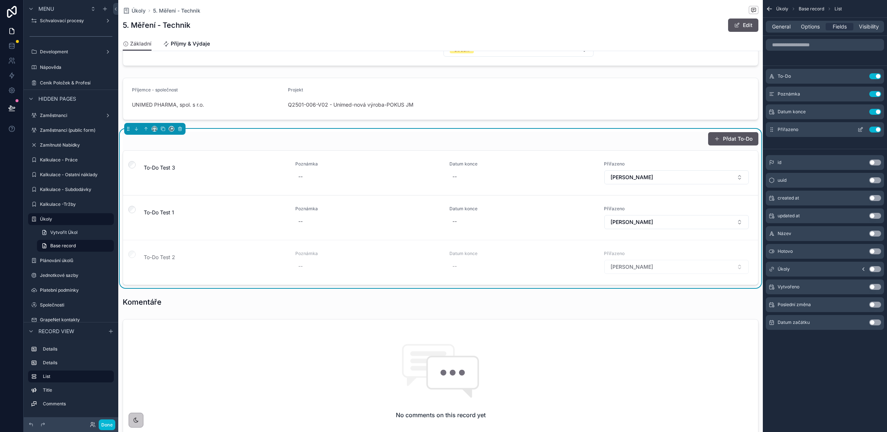
click at [862, 129] on icon "scrollable content" at bounding box center [861, 128] width 3 height 3
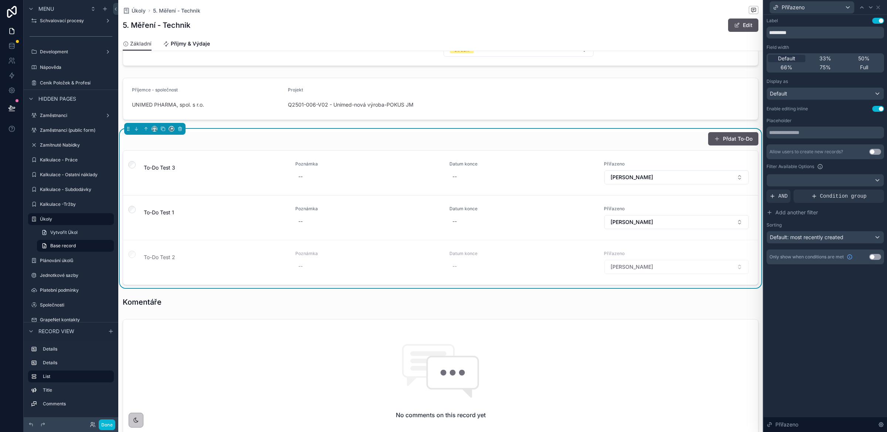
click at [880, 109] on button "Use setting" at bounding box center [879, 109] width 12 height 6
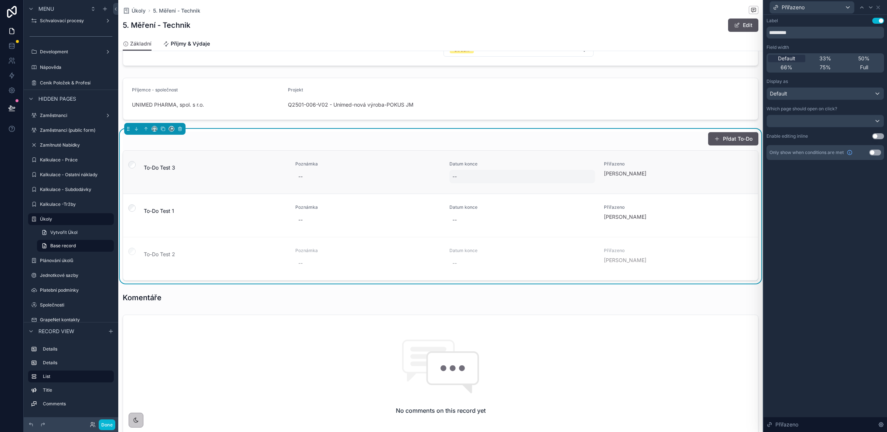
click at [463, 178] on div "--" at bounding box center [523, 176] width 146 height 13
click at [338, 177] on div "--" at bounding box center [368, 176] width 146 height 13
click at [476, 180] on div "--" at bounding box center [523, 176] width 146 height 13
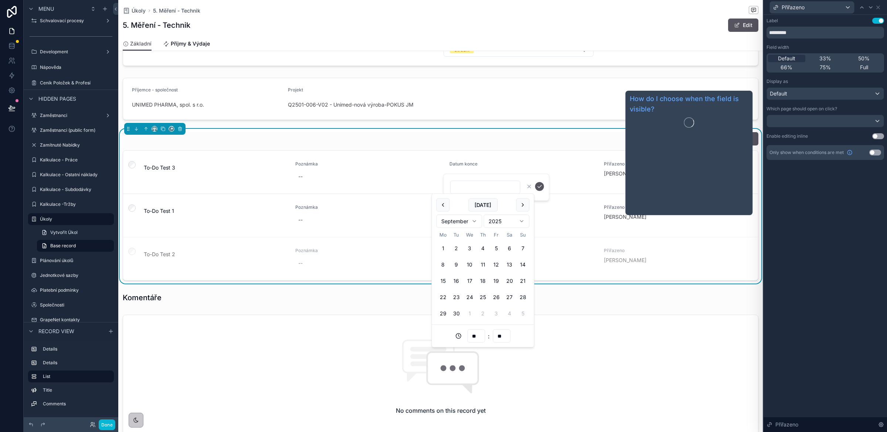
click at [848, 202] on div "Label Use setting ********* Field width Default 33% 50% 66% 75% Full Display as…" at bounding box center [826, 223] width 124 height 417
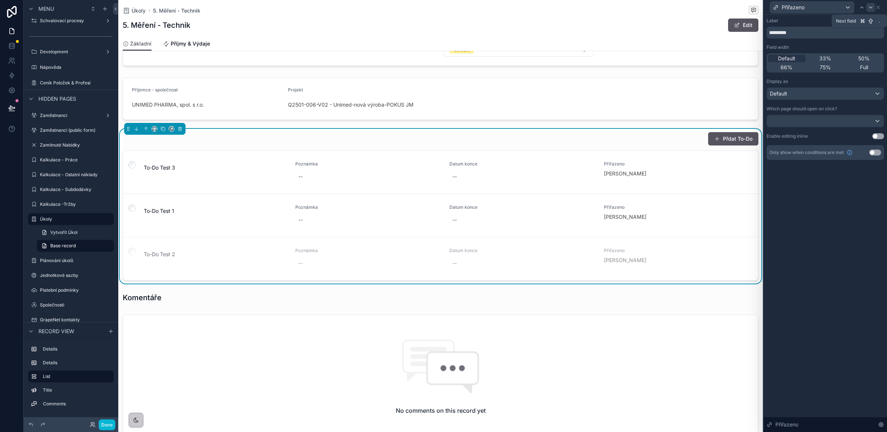
click at [871, 5] on icon at bounding box center [871, 7] width 6 height 6
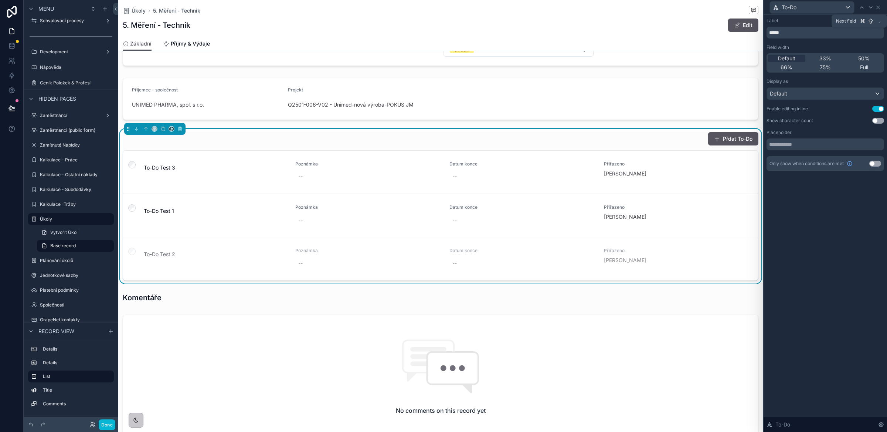
click at [871, 5] on icon at bounding box center [871, 7] width 6 height 6
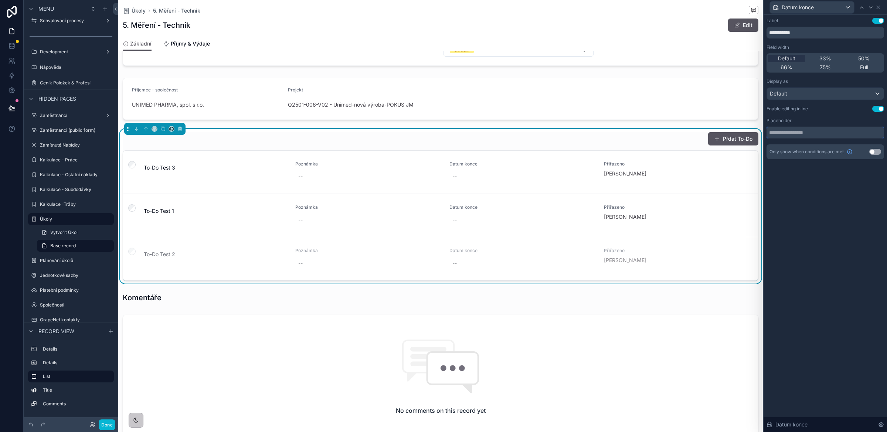
click at [809, 134] on input "text" at bounding box center [826, 132] width 118 height 12
click at [804, 94] on div "Default" at bounding box center [825, 94] width 117 height 12
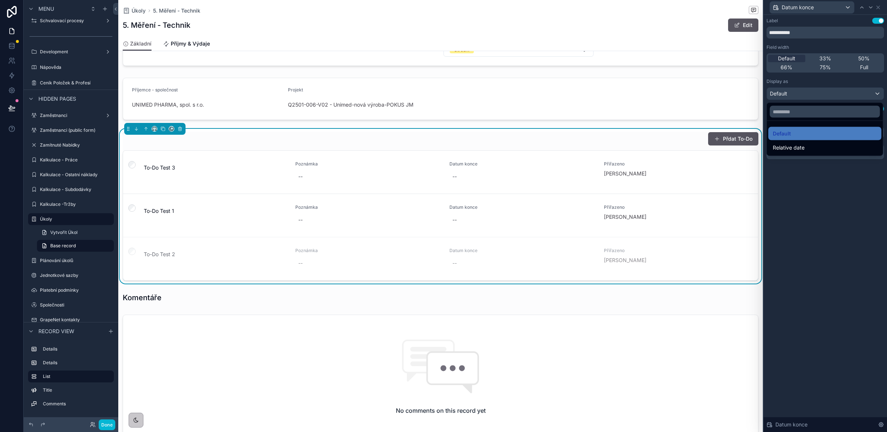
click at [804, 94] on div at bounding box center [826, 216] width 124 height 432
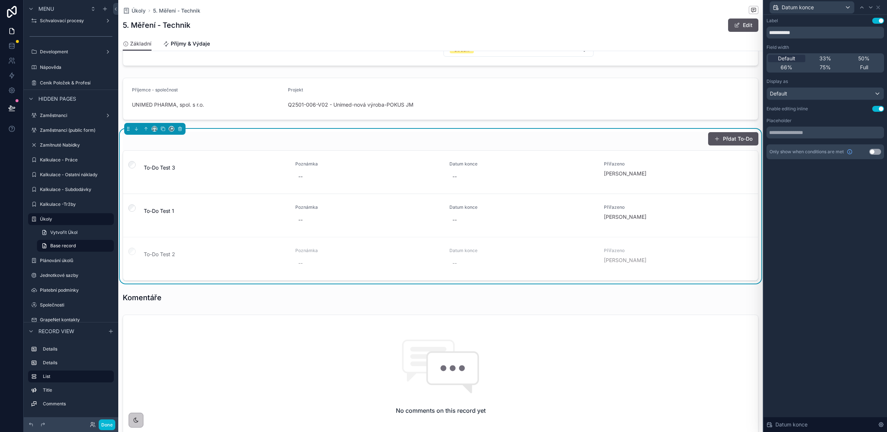
click at [837, 198] on div "**********" at bounding box center [826, 223] width 124 height 417
click at [824, 137] on input "text" at bounding box center [826, 132] width 118 height 12
click at [813, 134] on input "text" at bounding box center [826, 132] width 118 height 12
click at [462, 176] on div "--" at bounding box center [523, 176] width 146 height 13
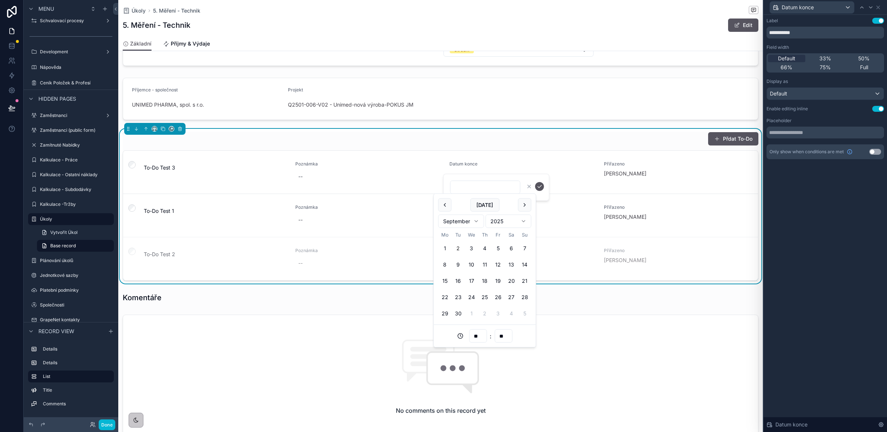
click at [835, 247] on div "**********" at bounding box center [826, 223] width 124 height 417
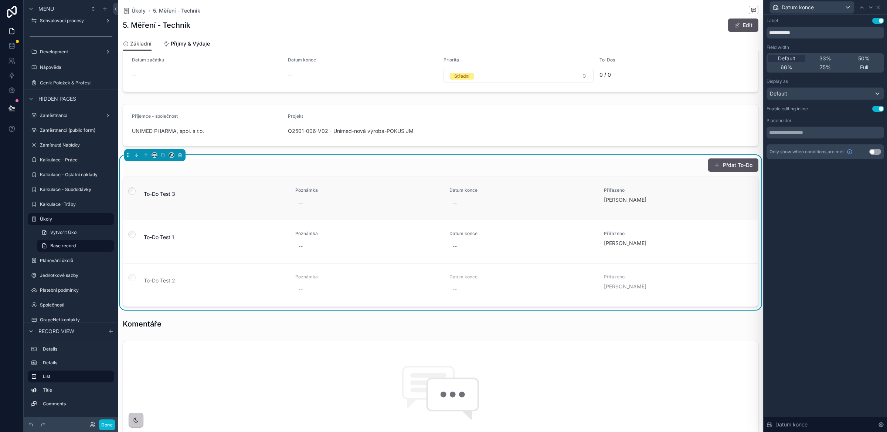
scroll to position [0, 0]
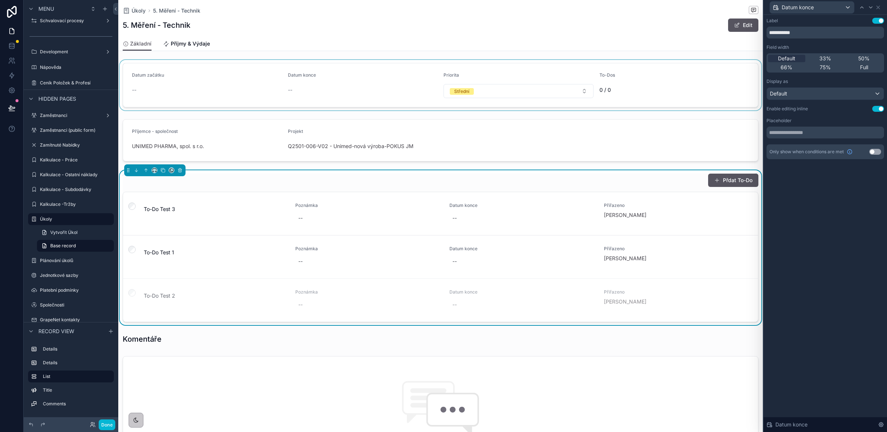
click at [476, 90] on div "scrollable content" at bounding box center [440, 85] width 645 height 50
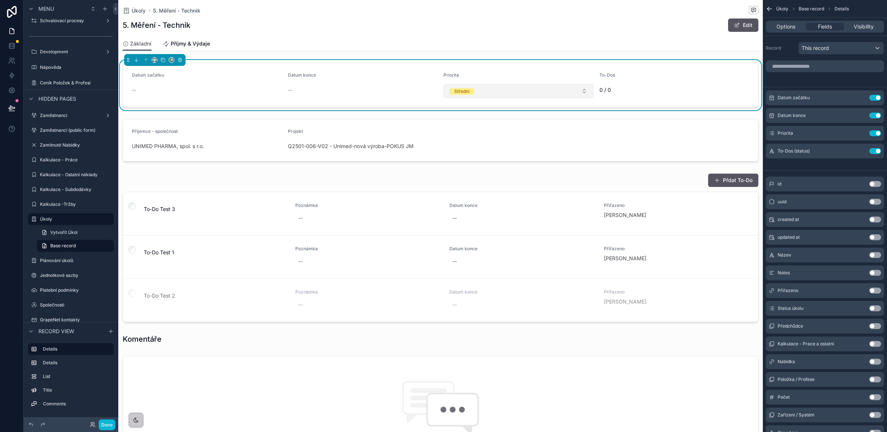
click at [477, 90] on button "Střední" at bounding box center [519, 91] width 150 height 14
click at [661, 77] on div "To-Dos" at bounding box center [675, 76] width 150 height 9
click at [862, 132] on icon "scrollable content" at bounding box center [861, 132] width 3 height 3
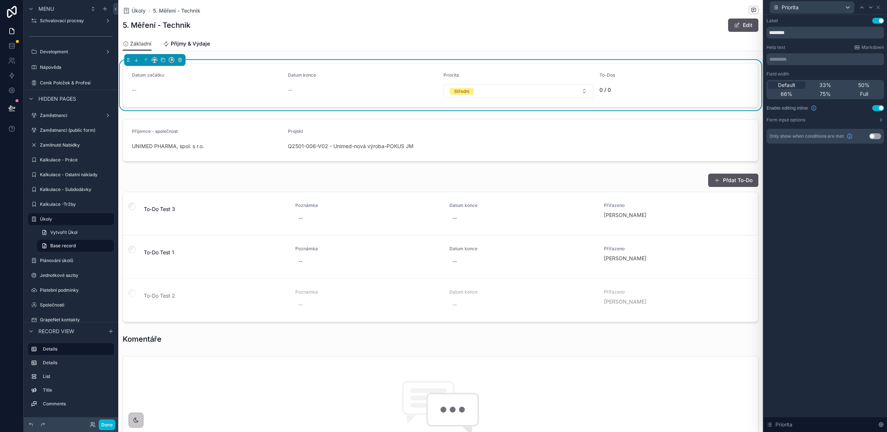
click at [880, 109] on button "Use setting" at bounding box center [879, 108] width 12 height 6
click at [741, 28] on button "Edit" at bounding box center [743, 24] width 30 height 13
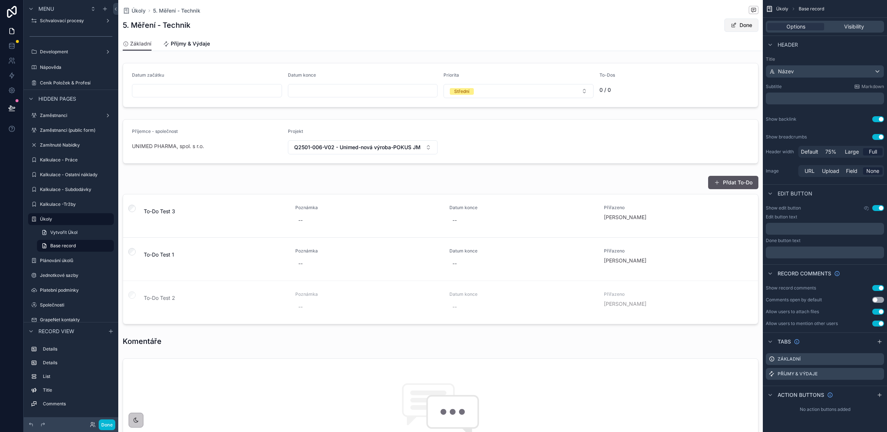
click at [736, 23] on button "Done" at bounding box center [742, 24] width 34 height 13
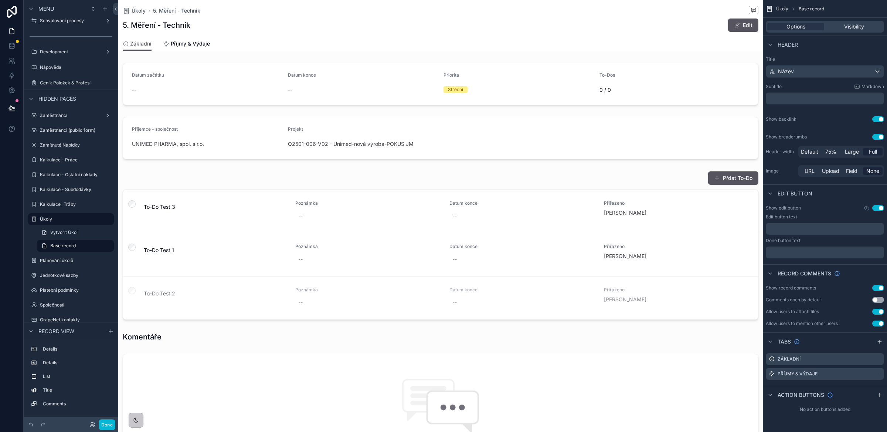
click at [879, 287] on button "Use setting" at bounding box center [879, 288] width 12 height 6
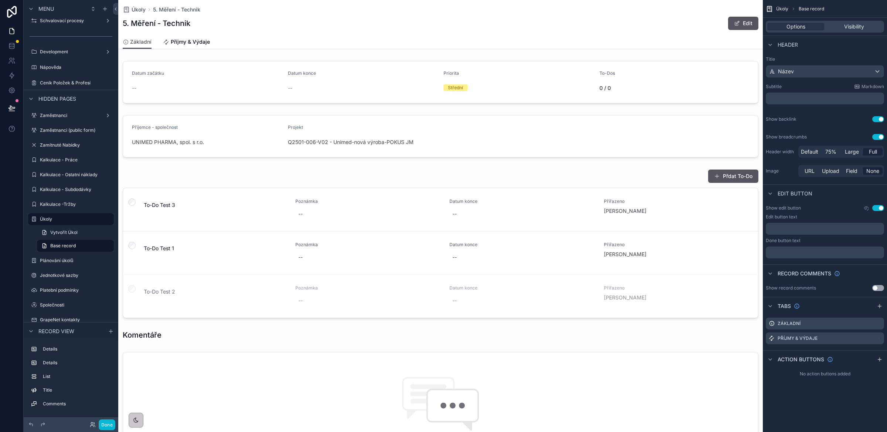
click at [879, 287] on button "Use setting" at bounding box center [879, 288] width 12 height 6
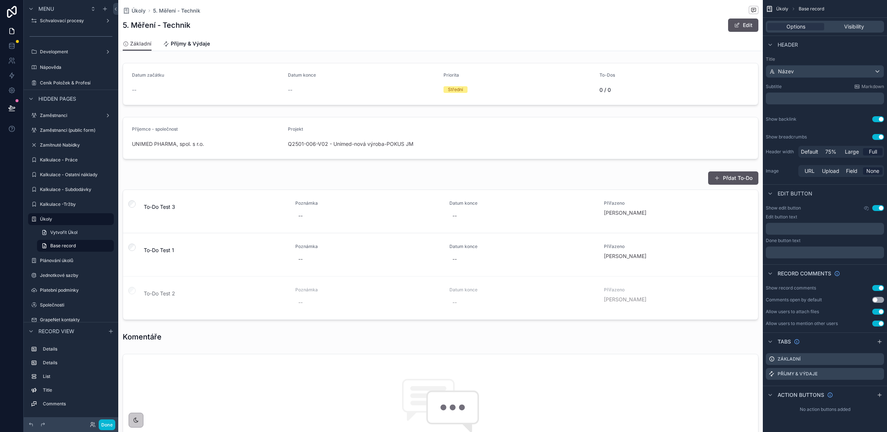
click at [879, 287] on button "Use setting" at bounding box center [879, 288] width 12 height 6
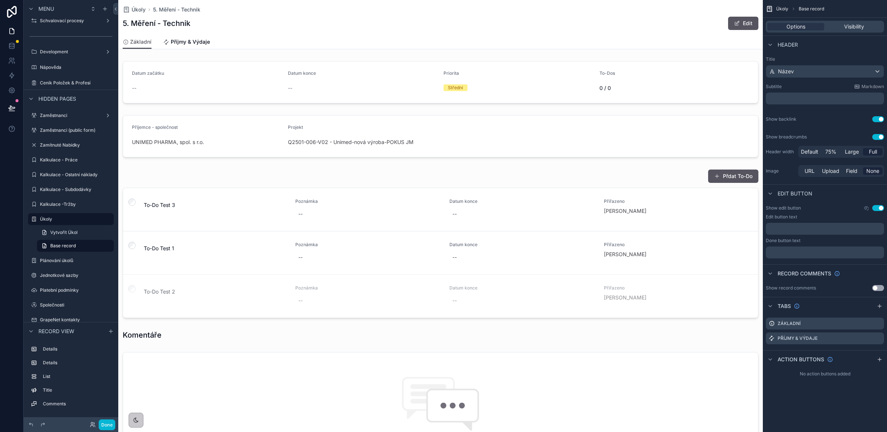
click at [879, 287] on button "Use setting" at bounding box center [879, 288] width 12 height 6
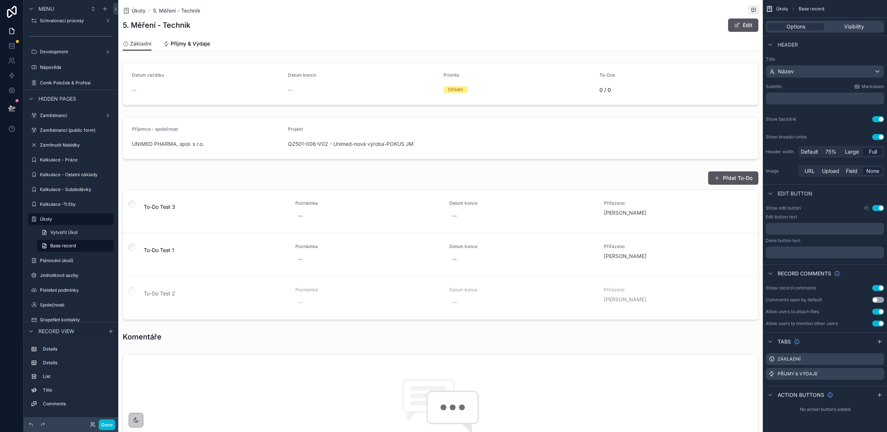
click at [879, 287] on button "Use setting" at bounding box center [879, 288] width 12 height 6
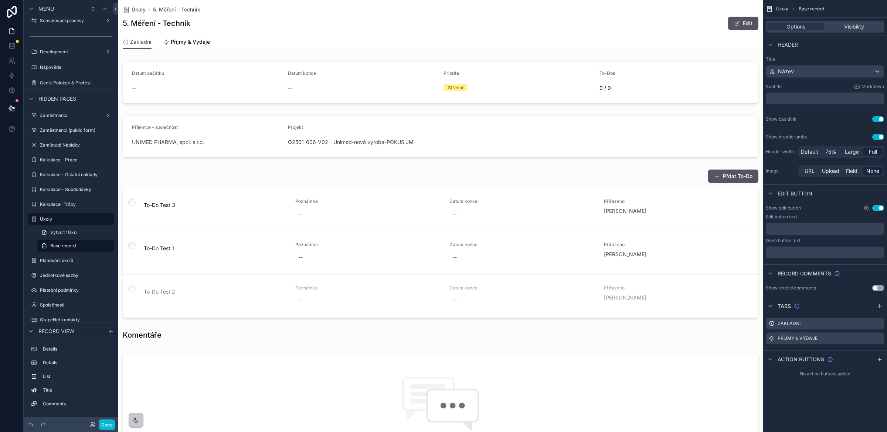
click at [867, 207] on icon "scrollable content" at bounding box center [867, 208] width 6 height 6
click at [829, 210] on div "Show edit button Use setting" at bounding box center [825, 208] width 118 height 6
click at [801, 229] on p "﻿" at bounding box center [826, 229] width 114 height 6
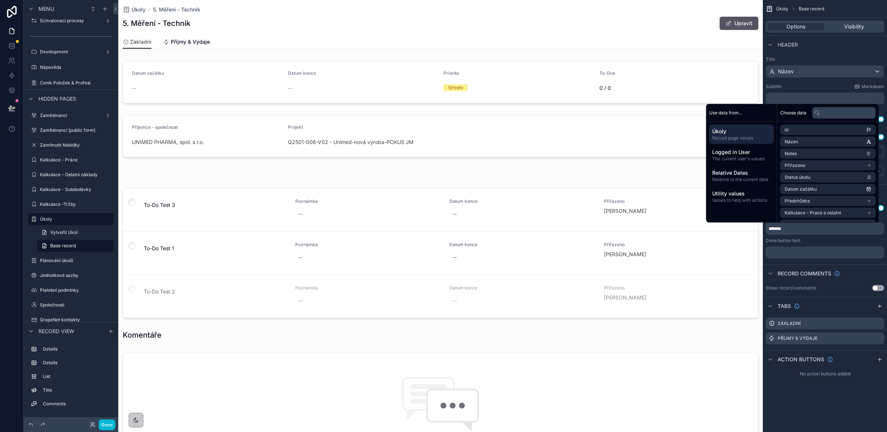
click at [802, 253] on p "﻿" at bounding box center [826, 252] width 114 height 6
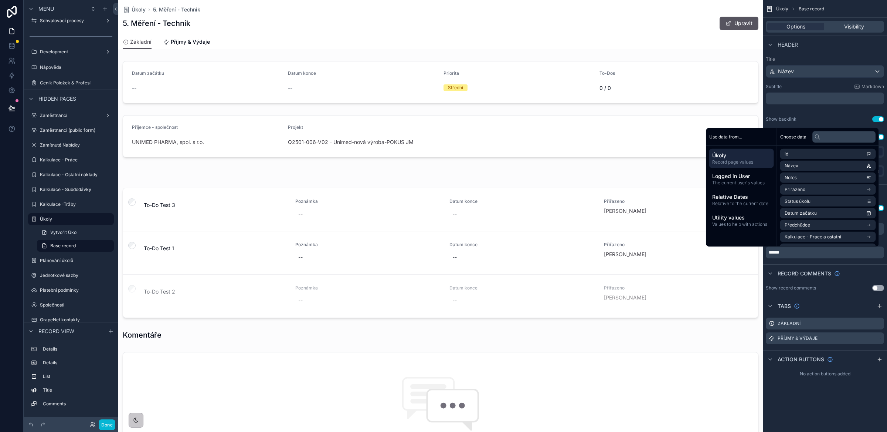
click at [842, 266] on div "Record comments" at bounding box center [825, 273] width 124 height 18
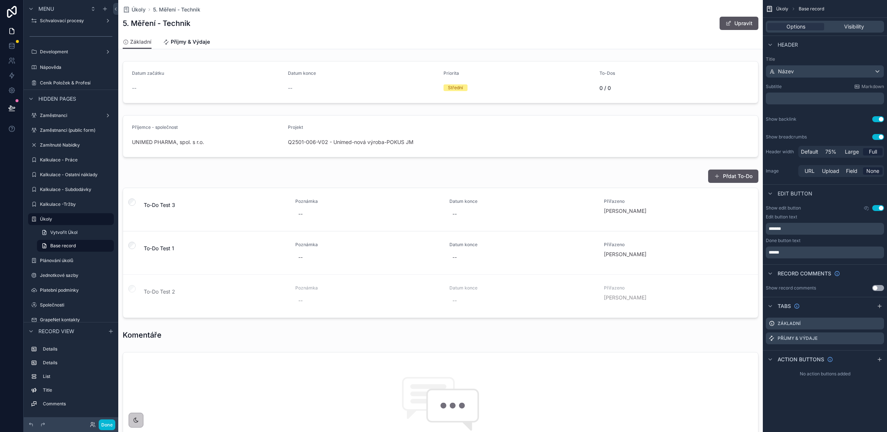
click at [878, 287] on button "Use setting" at bounding box center [879, 288] width 12 height 6
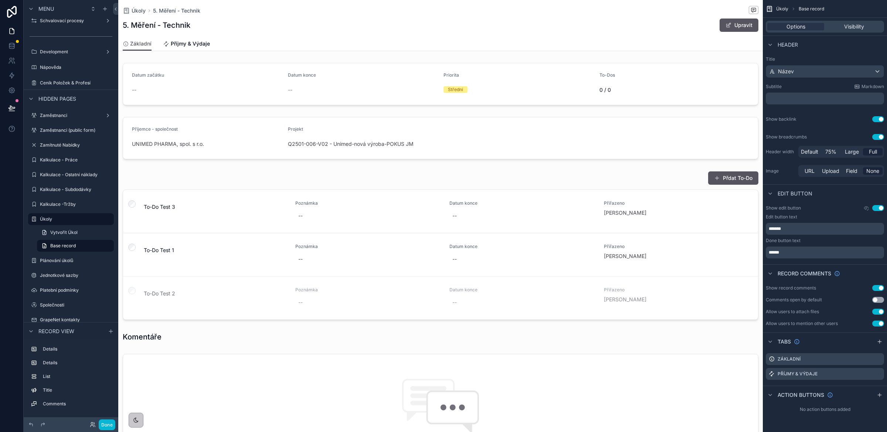
click at [878, 287] on button "Use setting" at bounding box center [879, 288] width 12 height 6
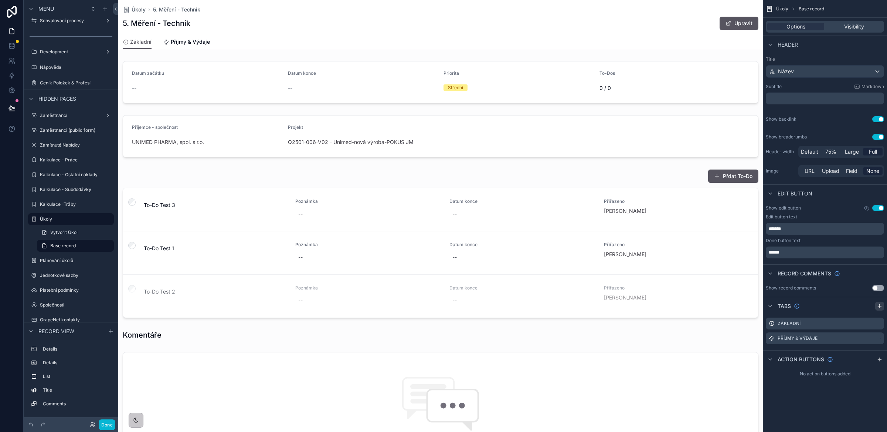
click at [880, 305] on icon "scrollable content" at bounding box center [880, 306] width 6 height 6
click at [880, 353] on icon "scrollable content" at bounding box center [879, 353] width 6 height 6
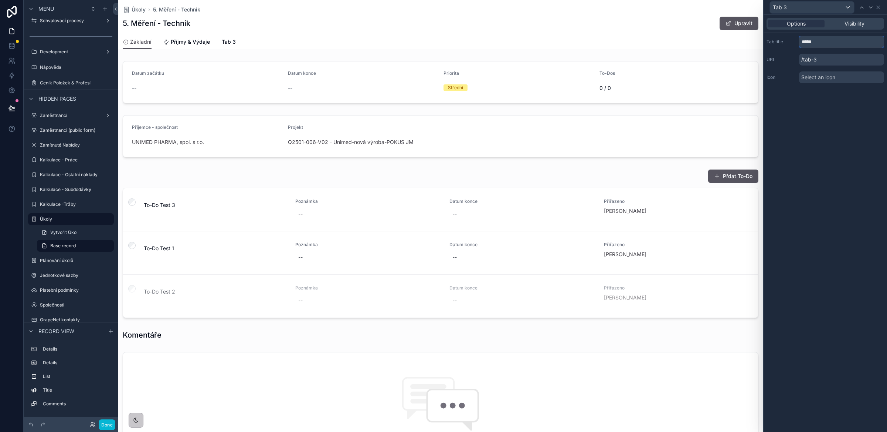
click at [810, 41] on input "*****" at bounding box center [841, 42] width 85 height 12
type input "******"
click at [821, 77] on span "Select an icon" at bounding box center [819, 77] width 34 height 7
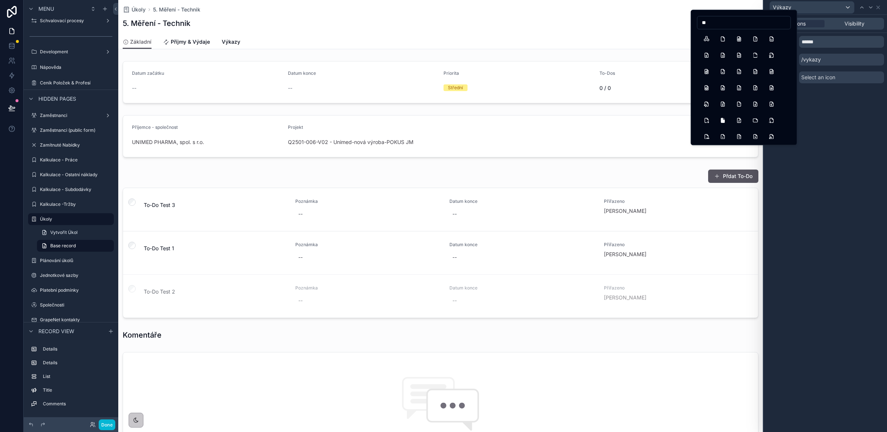
type input "***"
type input "****"
click at [709, 41] on button "File" at bounding box center [706, 38] width 13 height 13
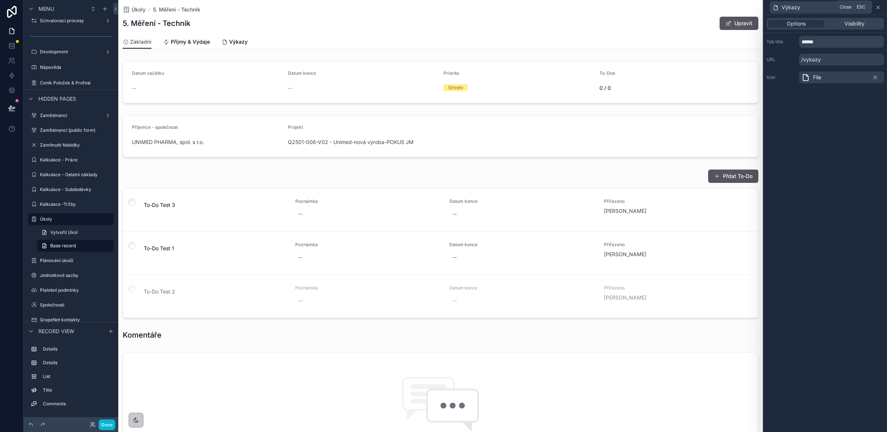
click at [879, 8] on icon at bounding box center [878, 7] width 3 height 3
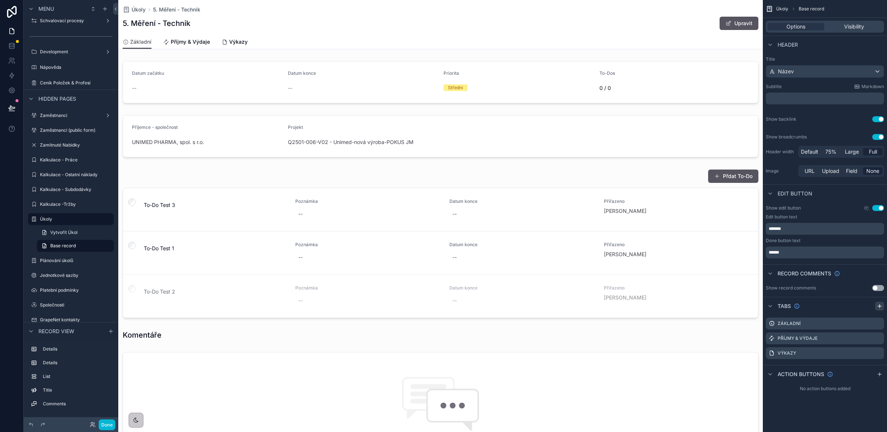
click at [881, 304] on icon "scrollable content" at bounding box center [880, 306] width 6 height 6
click at [877, 367] on icon "scrollable content" at bounding box center [879, 368] width 6 height 6
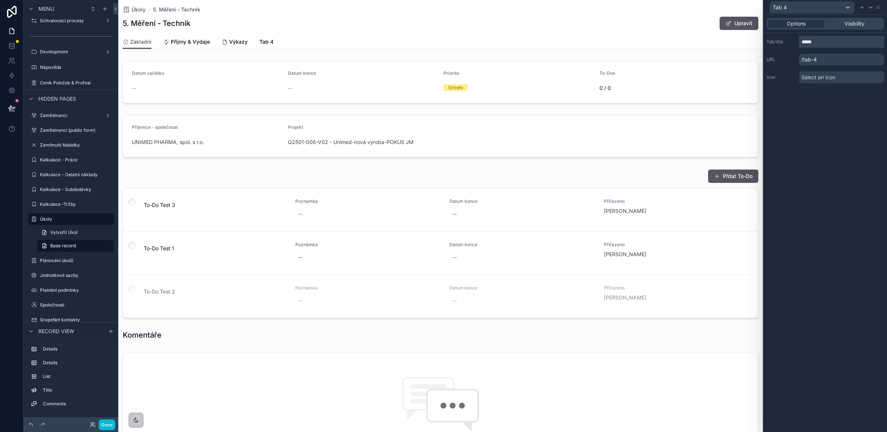
click at [810, 43] on input "*****" at bounding box center [841, 42] width 85 height 12
type input "**********"
click at [823, 80] on span "Select an icon" at bounding box center [819, 77] width 34 height 7
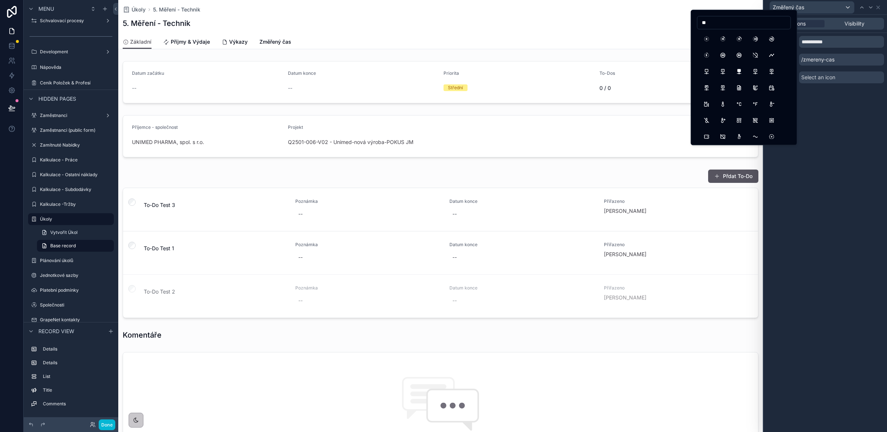
type input "*"
type input "***"
click at [707, 41] on button "Clock" at bounding box center [706, 38] width 13 height 13
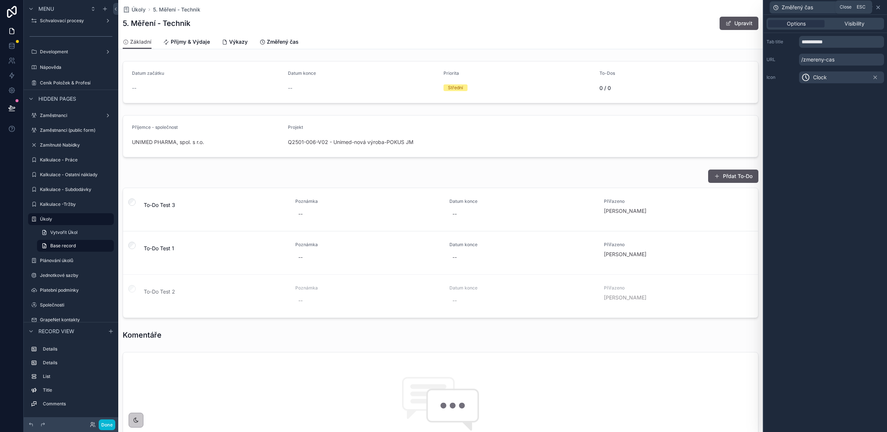
click at [880, 7] on icon at bounding box center [879, 7] width 6 height 6
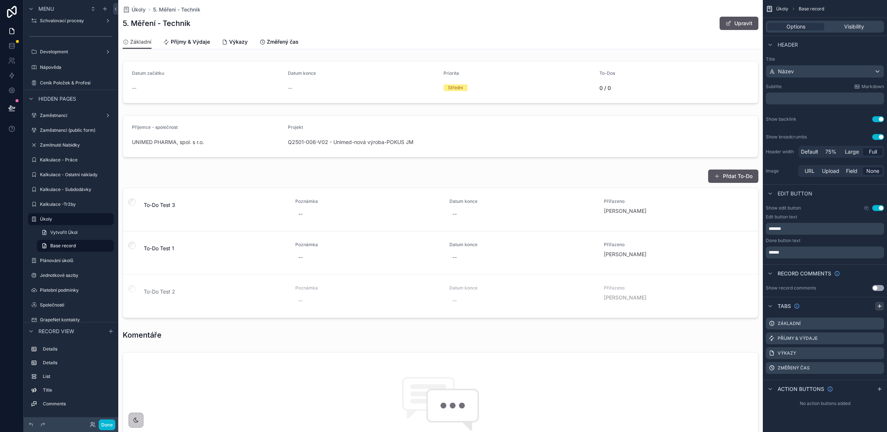
click at [882, 307] on icon "scrollable content" at bounding box center [880, 306] width 6 height 6
click at [877, 383] on icon "scrollable content" at bounding box center [879, 383] width 6 height 6
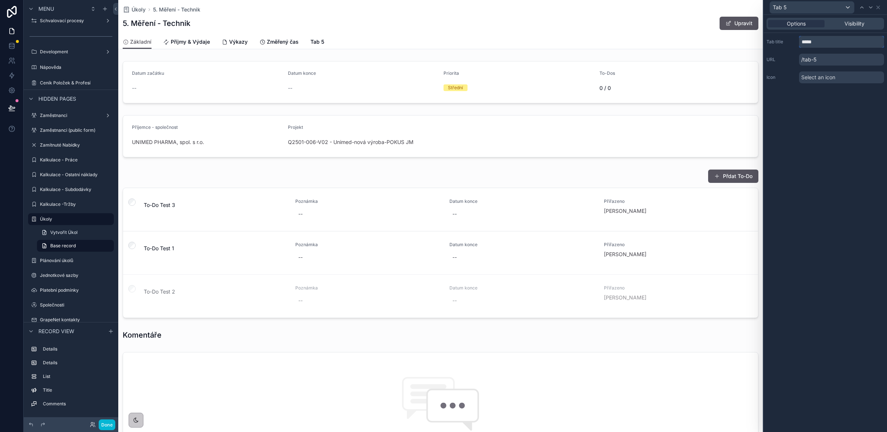
click at [809, 42] on input "*****" at bounding box center [841, 42] width 85 height 12
type input "*******"
click at [821, 74] on span "Select an icon" at bounding box center [819, 77] width 34 height 7
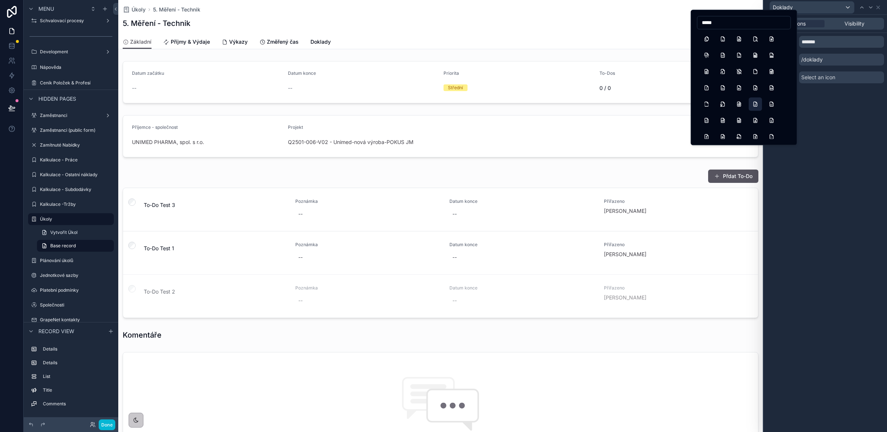
type input "*****"
click at [757, 102] on button "FileCheck" at bounding box center [755, 103] width 13 height 13
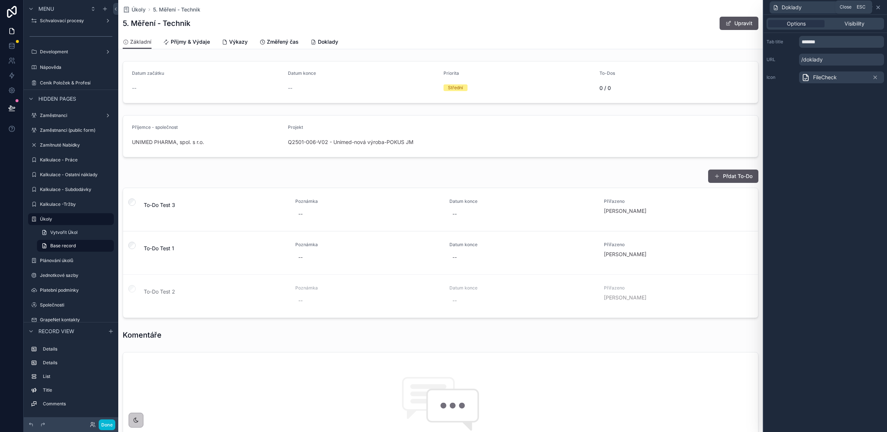
click at [878, 8] on icon at bounding box center [879, 7] width 6 height 6
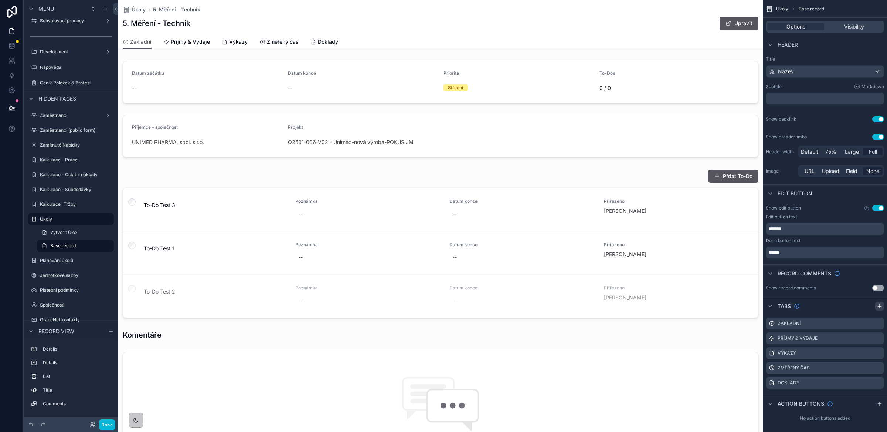
click at [879, 306] on icon "scrollable content" at bounding box center [880, 306] width 6 height 6
click at [879, 399] on icon "scrollable content" at bounding box center [878, 397] width 3 height 3
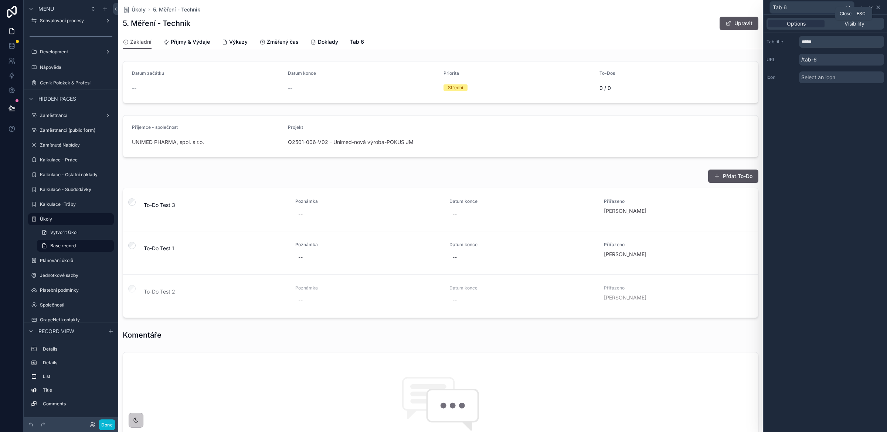
click at [879, 9] on icon at bounding box center [879, 7] width 6 height 6
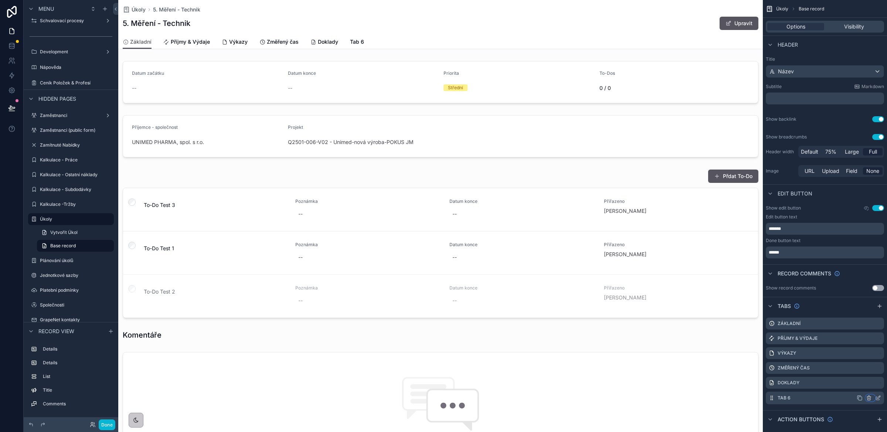
click at [868, 398] on icon "scrollable content" at bounding box center [869, 398] width 6 height 6
click at [839, 373] on span "Remove tab and contents" at bounding box center [838, 370] width 62 height 9
click at [877, 382] on icon "scrollable content" at bounding box center [878, 383] width 3 height 3
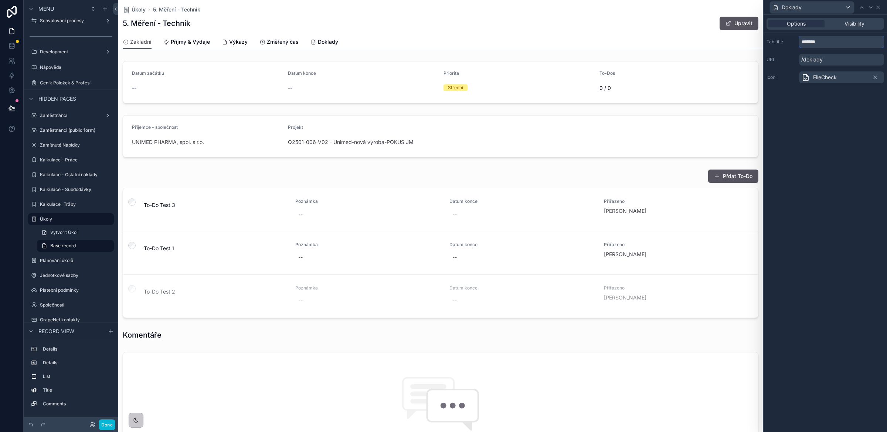
click at [815, 43] on input "*******" at bounding box center [841, 42] width 85 height 12
type input "******"
click at [834, 78] on span "FileCheck" at bounding box center [826, 77] width 24 height 7
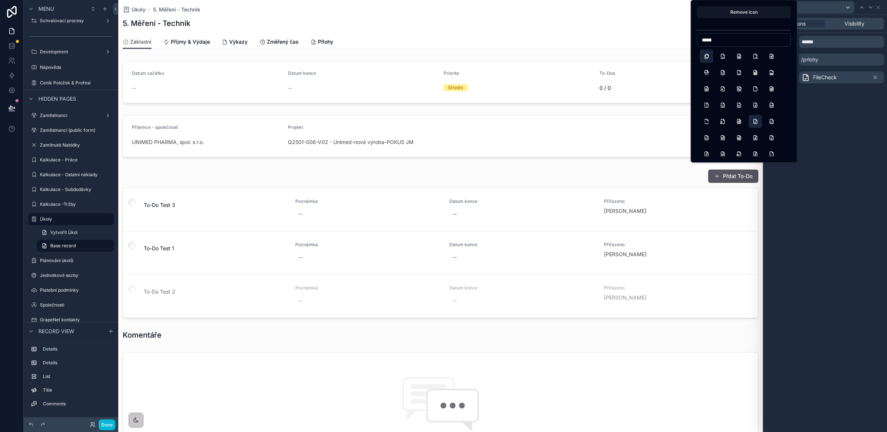
type input "*****"
click at [709, 59] on button "Files" at bounding box center [706, 56] width 13 height 13
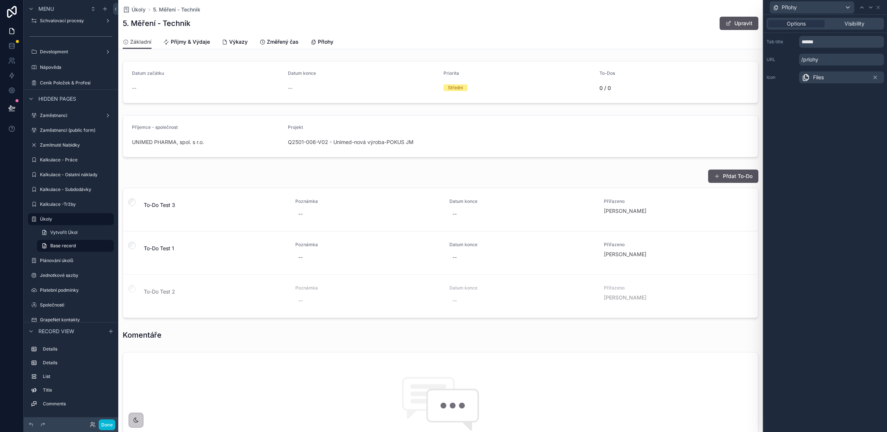
click at [817, 165] on div "Options Visibility Tab title ****** URL /prlohy Icon Files" at bounding box center [826, 223] width 124 height 417
click at [322, 42] on span "Přlohy" at bounding box center [326, 41] width 16 height 7
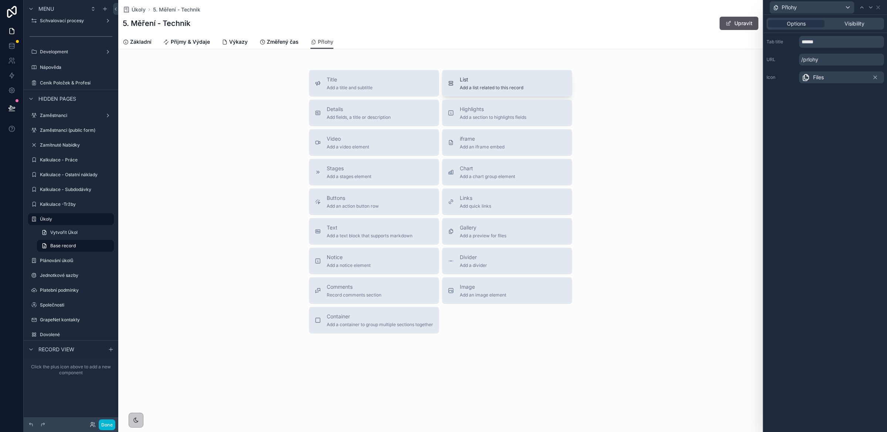
click at [467, 85] on span "Add a list related to this record" at bounding box center [492, 88] width 64 height 6
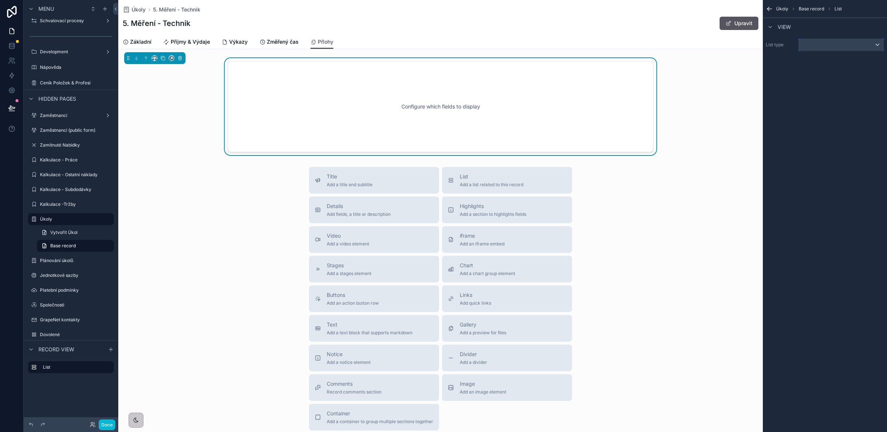
click at [821, 40] on div "scrollable content" at bounding box center [841, 45] width 85 height 12
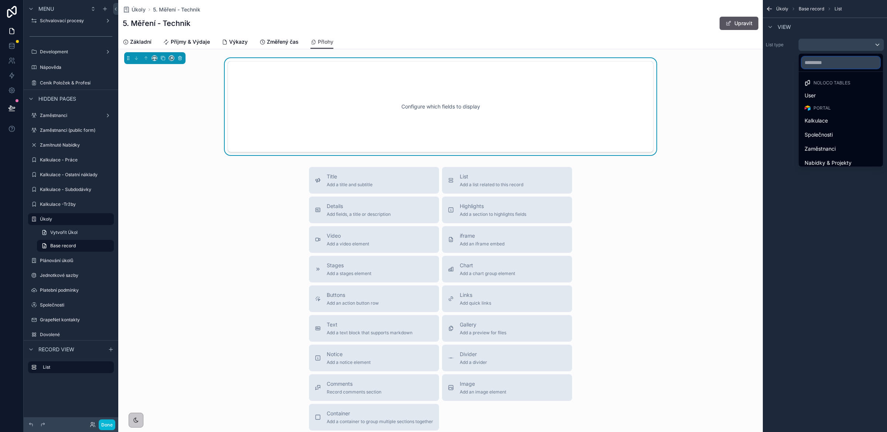
click at [824, 61] on input "text" at bounding box center [841, 63] width 78 height 12
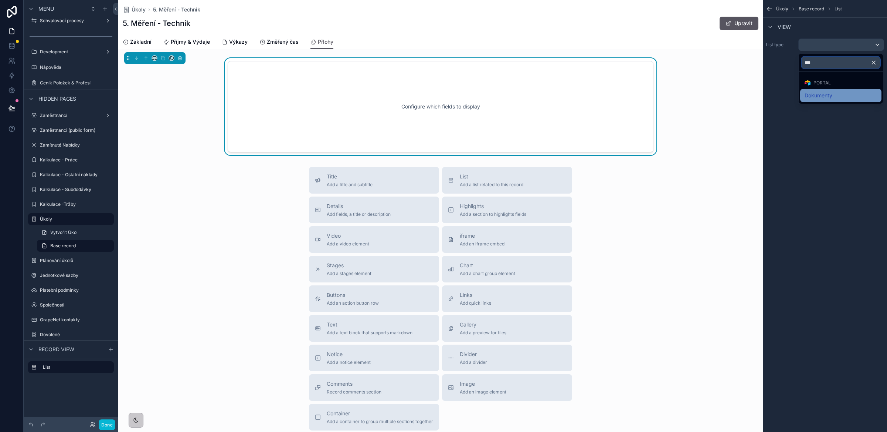
type input "***"
click at [830, 93] on span "Dokumenty" at bounding box center [819, 95] width 28 height 9
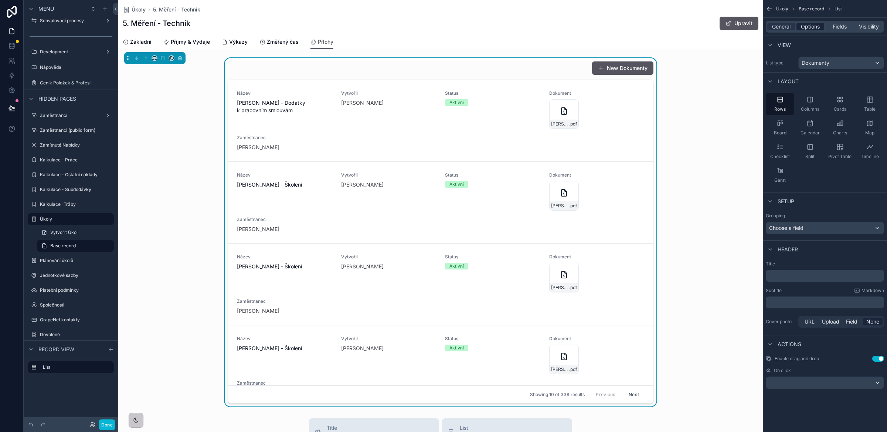
click at [810, 28] on span "Options" at bounding box center [810, 26] width 19 height 7
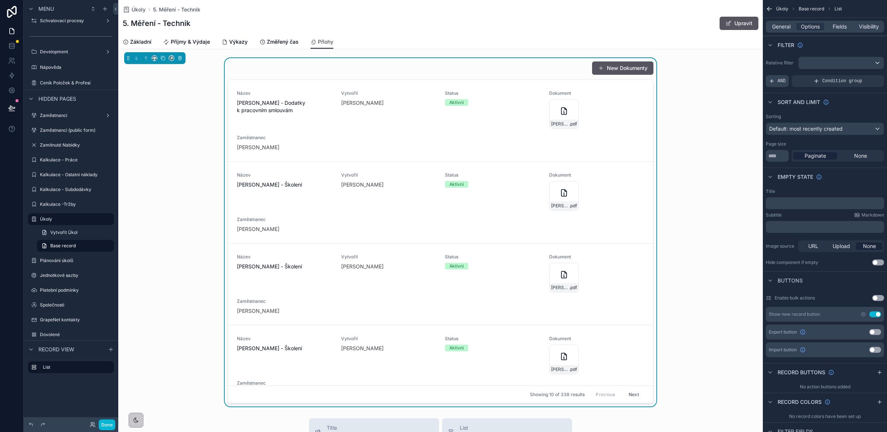
click at [781, 80] on span "AND" at bounding box center [782, 81] width 8 height 6
click at [866, 77] on icon "scrollable content" at bounding box center [866, 76] width 4 height 4
click at [712, 70] on div "Select a field" at bounding box center [695, 70] width 44 height 12
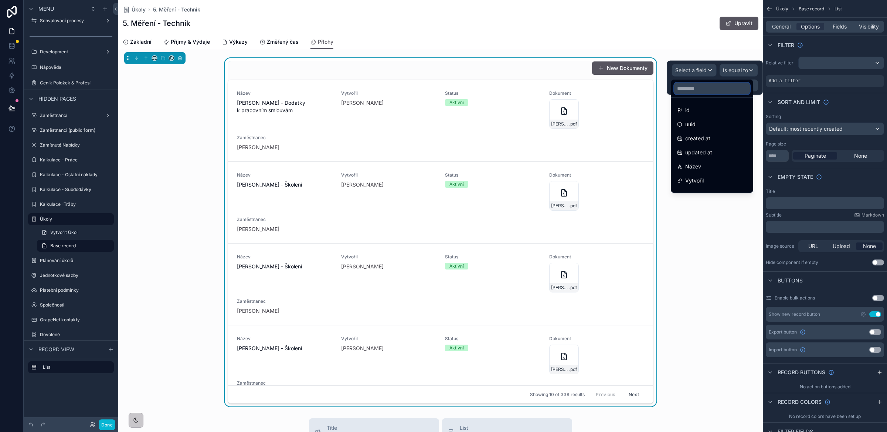
click at [703, 89] on input "text" at bounding box center [712, 88] width 76 height 12
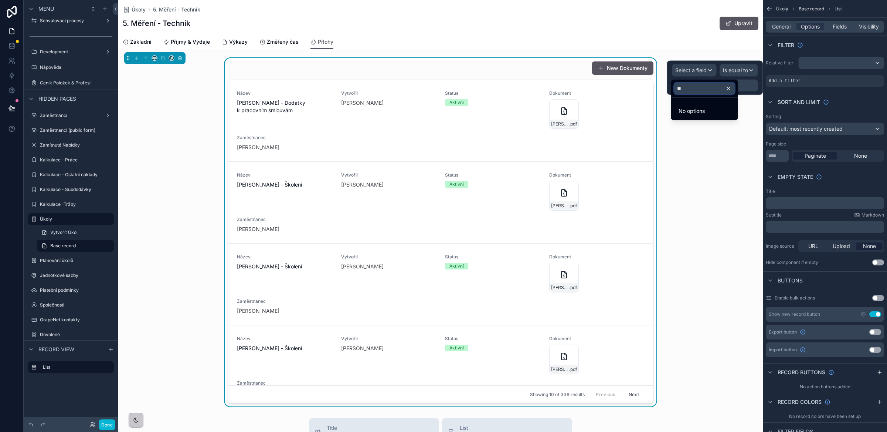
type input "*"
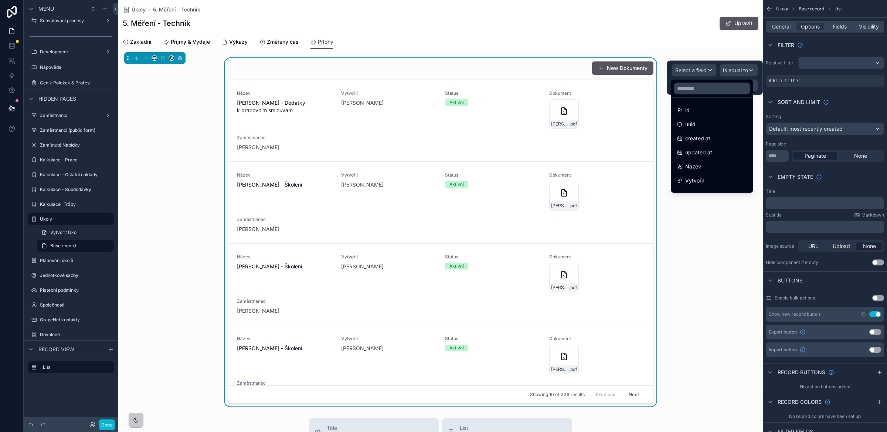
click at [716, 259] on div "New Dokumenty Název David Krása - Dodatky k pracovním smlouvám Vytvořil Bc. Ire…" at bounding box center [440, 232] width 645 height 348
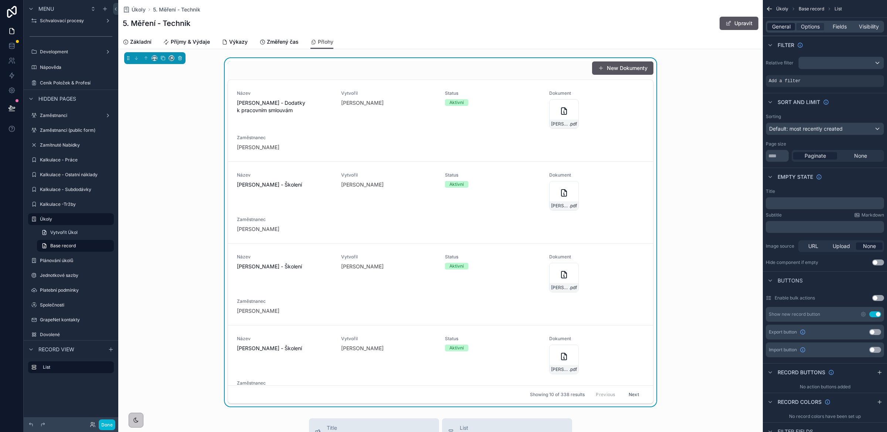
click at [785, 26] on span "General" at bounding box center [781, 26] width 18 height 7
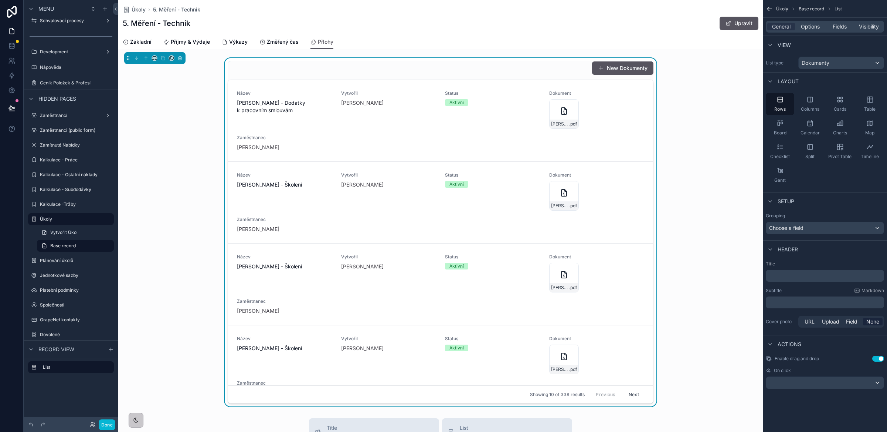
click at [786, 274] on p "﻿" at bounding box center [826, 275] width 114 height 7
click at [540, 67] on div "Výkazy New Dokumenty" at bounding box center [441, 68] width 426 height 14
click at [812, 27] on span "Options" at bounding box center [810, 26] width 19 height 7
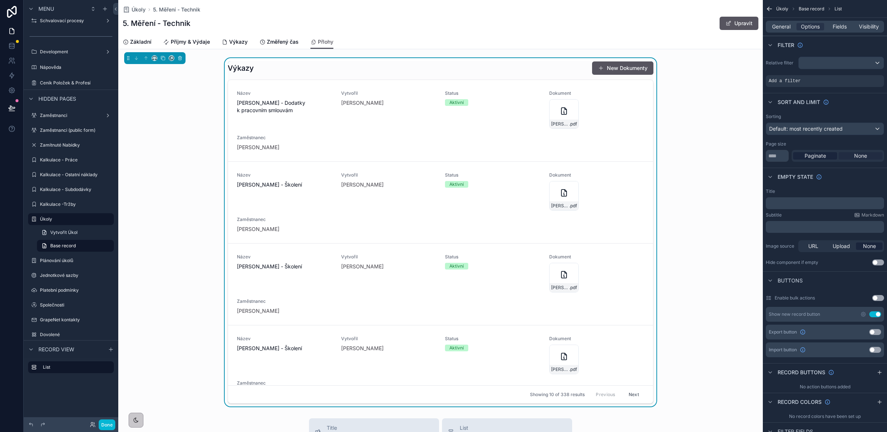
click at [858, 154] on span "None" at bounding box center [861, 155] width 13 height 7
click at [809, 26] on span "Options" at bounding box center [810, 26] width 19 height 7
click at [787, 81] on span "Add a filter" at bounding box center [785, 81] width 32 height 6
click at [865, 77] on icon "scrollable content" at bounding box center [866, 76] width 4 height 4
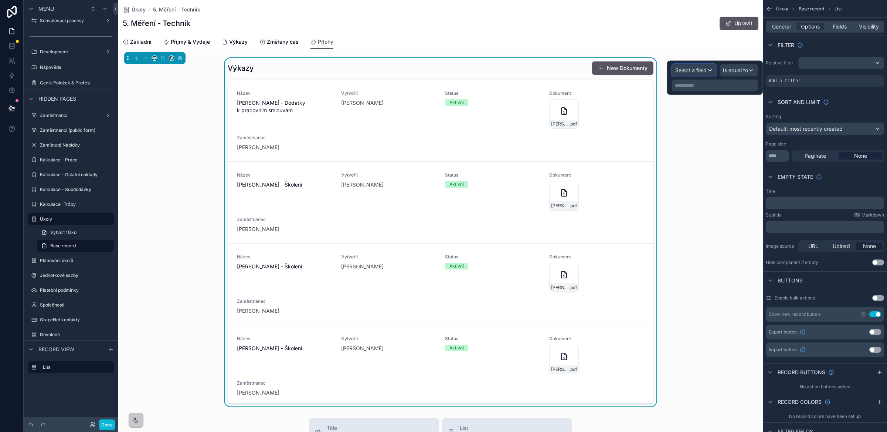
click at [707, 70] on div "Select a field" at bounding box center [695, 70] width 44 height 12
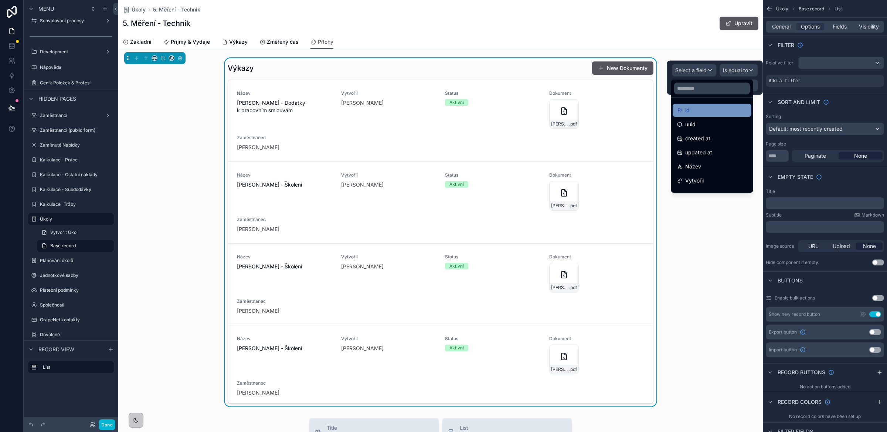
click at [695, 115] on div "id" at bounding box center [712, 110] width 79 height 13
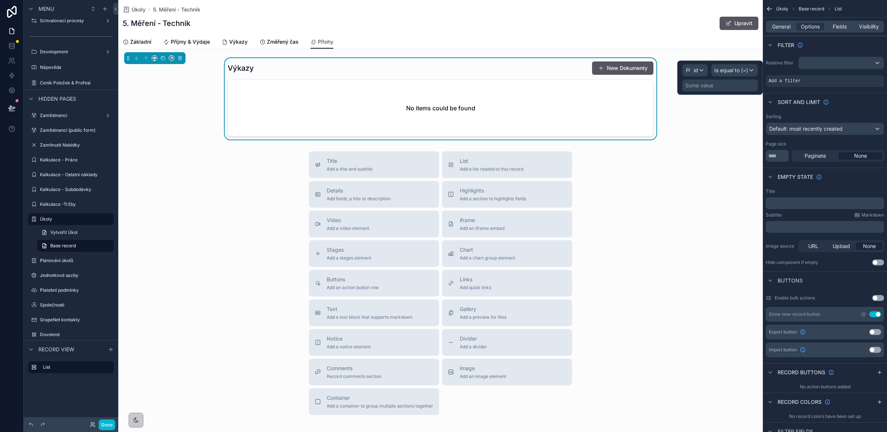
click at [723, 90] on div "Some value" at bounding box center [721, 86] width 76 height 12
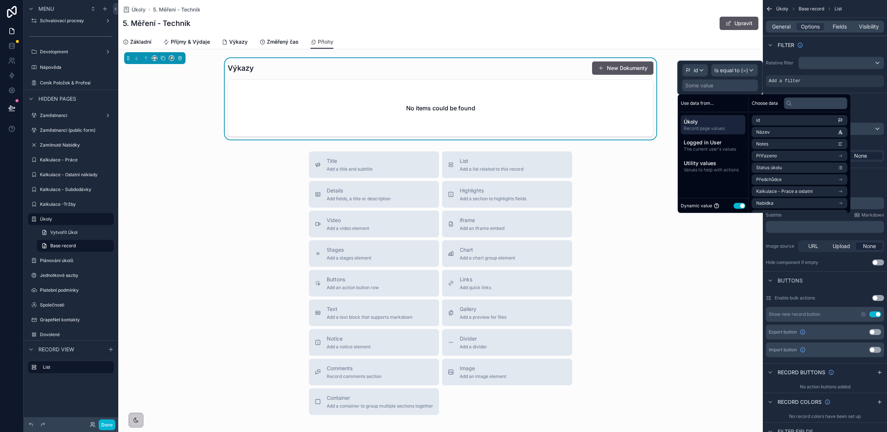
click at [695, 89] on div "Some value" at bounding box center [721, 86] width 76 height 12
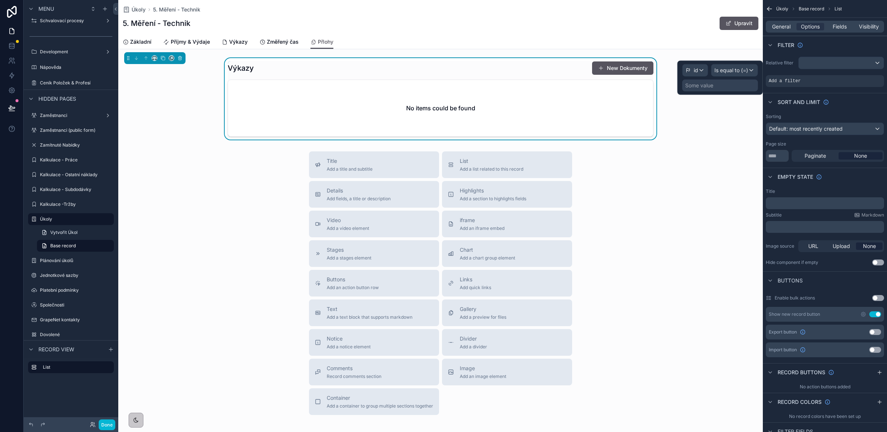
click at [695, 85] on div "Some value" at bounding box center [700, 85] width 28 height 7
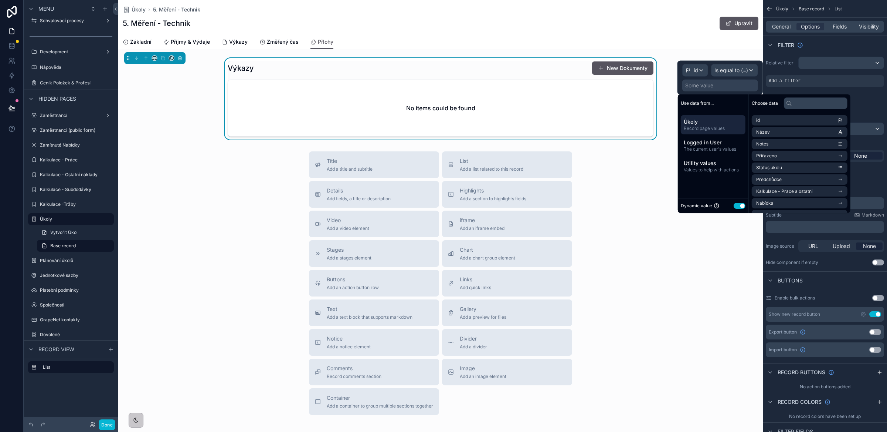
click at [707, 87] on div "Some value" at bounding box center [700, 85] width 28 height 7
click at [738, 203] on button "Use setting" at bounding box center [740, 206] width 12 height 6
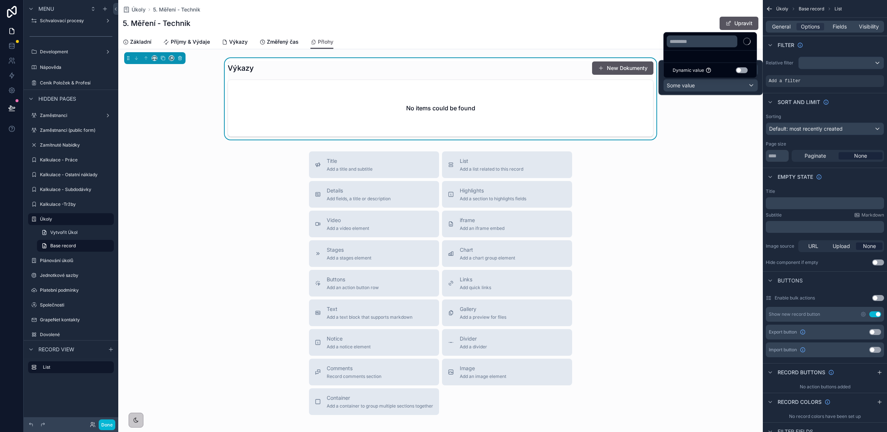
click at [693, 89] on div at bounding box center [711, 77] width 104 height 35
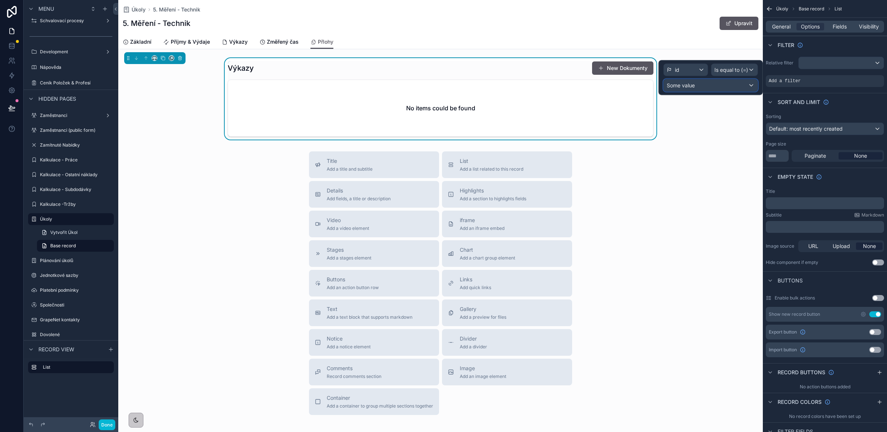
click at [695, 86] on div "Some value" at bounding box center [711, 86] width 94 height 12
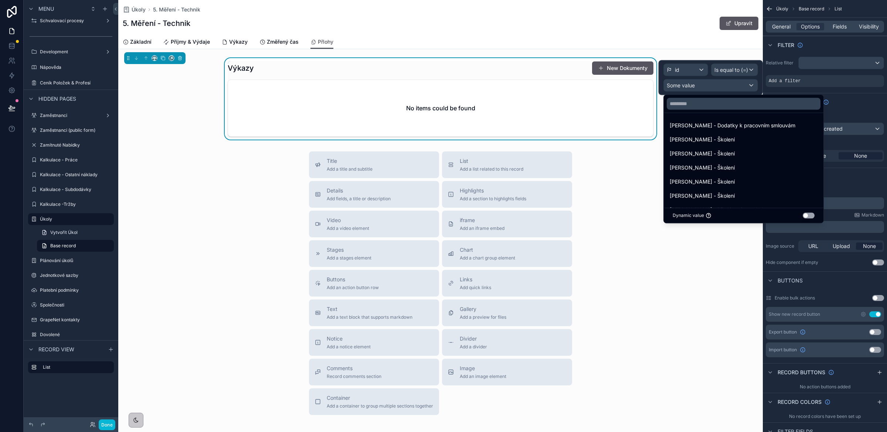
click at [712, 83] on div at bounding box center [711, 77] width 104 height 35
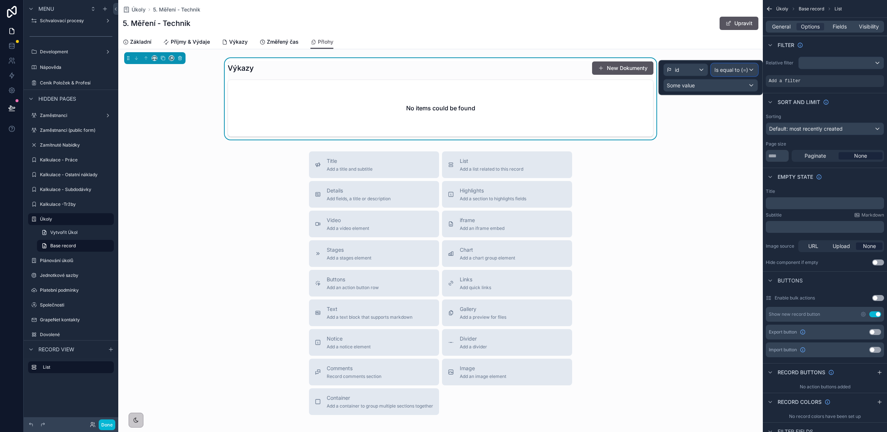
click at [727, 71] on span "Is equal to (=)" at bounding box center [732, 69] width 34 height 7
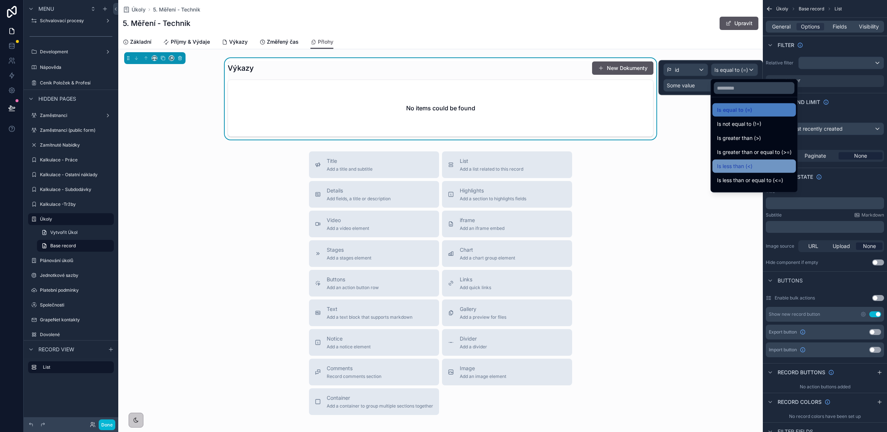
click at [741, 163] on span "Is less than (<)" at bounding box center [734, 166] width 35 height 9
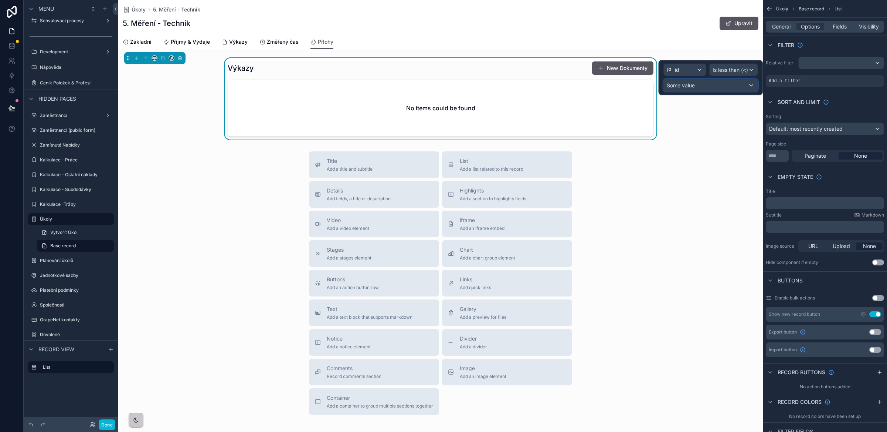
click at [688, 86] on span "Some value" at bounding box center [681, 85] width 28 height 6
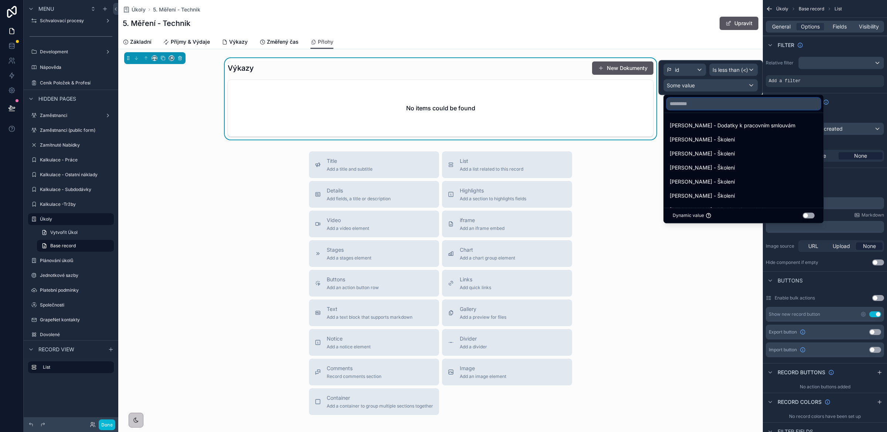
click at [695, 102] on input "text" at bounding box center [744, 104] width 154 height 12
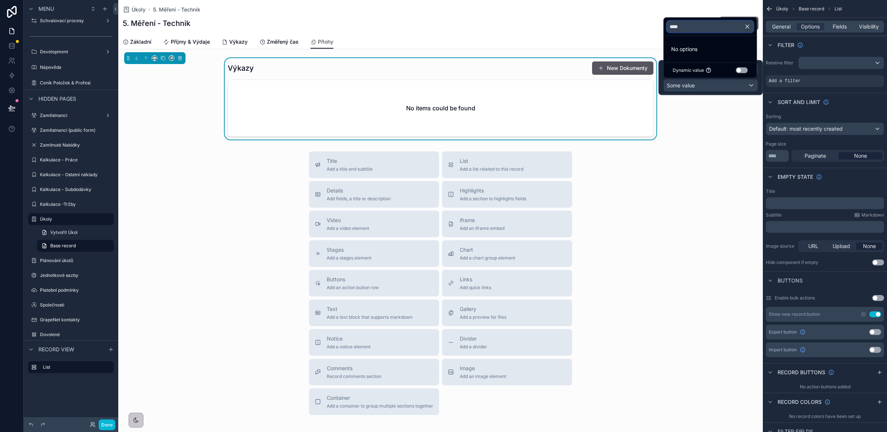
type input "****"
click at [743, 71] on button "Use setting" at bounding box center [742, 70] width 12 height 6
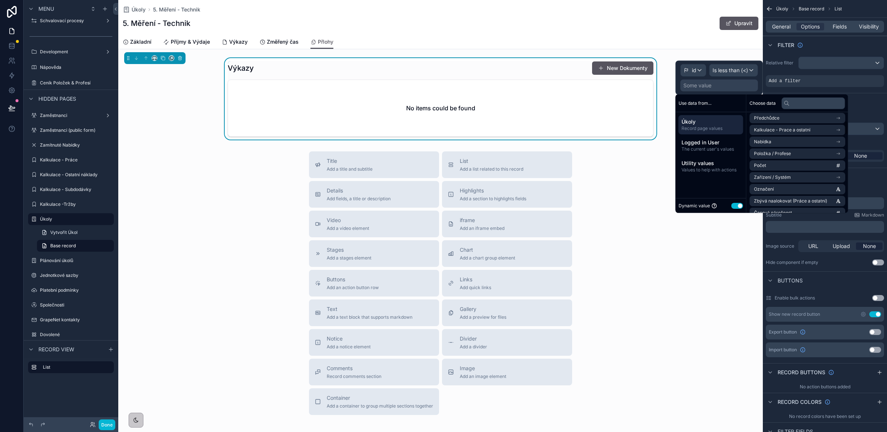
scroll to position [63, 0]
click at [777, 163] on li "Počet" at bounding box center [798, 164] width 96 height 10
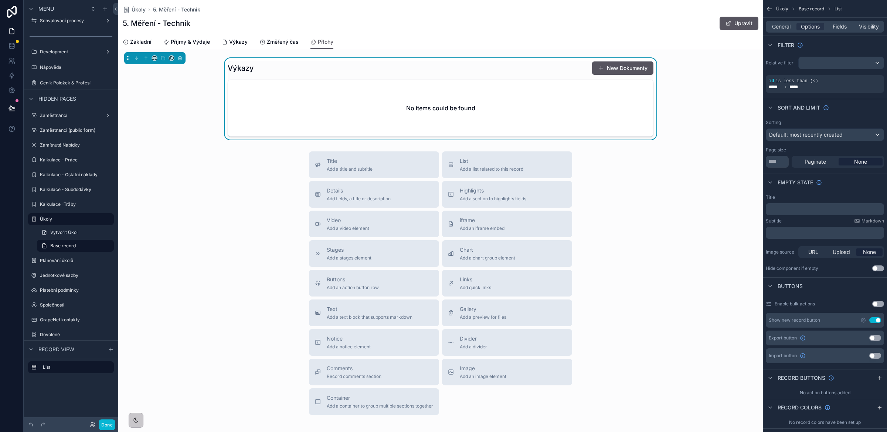
click at [731, 241] on div "Title Add a title and subtitle List Add a list related to this record Details A…" at bounding box center [440, 282] width 645 height 263
click at [152, 56] on button "scrollable content" at bounding box center [155, 58] width 6 height 6
click at [174, 154] on span "Full width" at bounding box center [169, 156] width 23 height 9
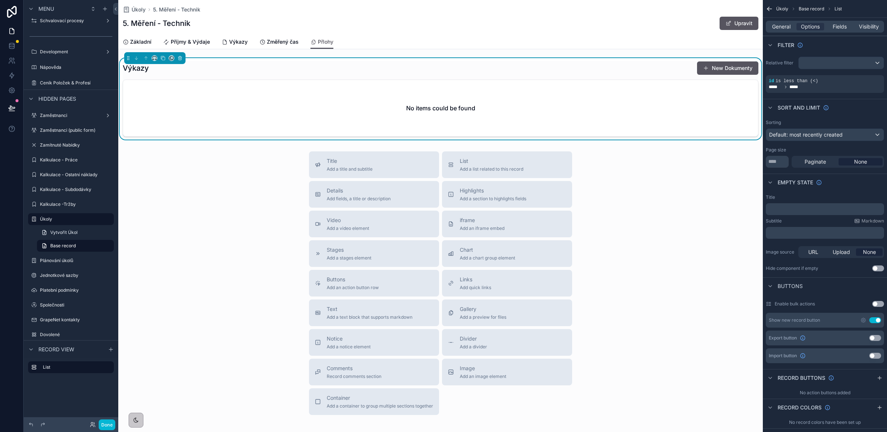
click at [287, 96] on div "No items could be found" at bounding box center [440, 108] width 635 height 56
click at [143, 41] on span "Základní" at bounding box center [140, 41] width 21 height 7
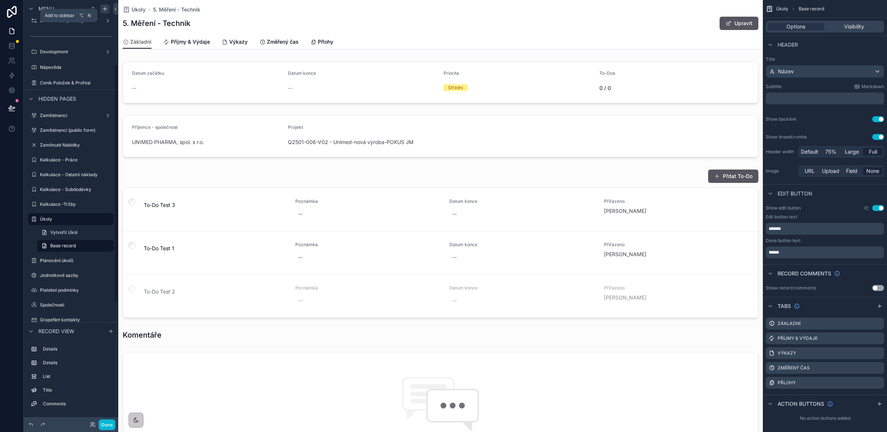
click at [105, 9] on icon "scrollable content" at bounding box center [105, 9] width 6 height 6
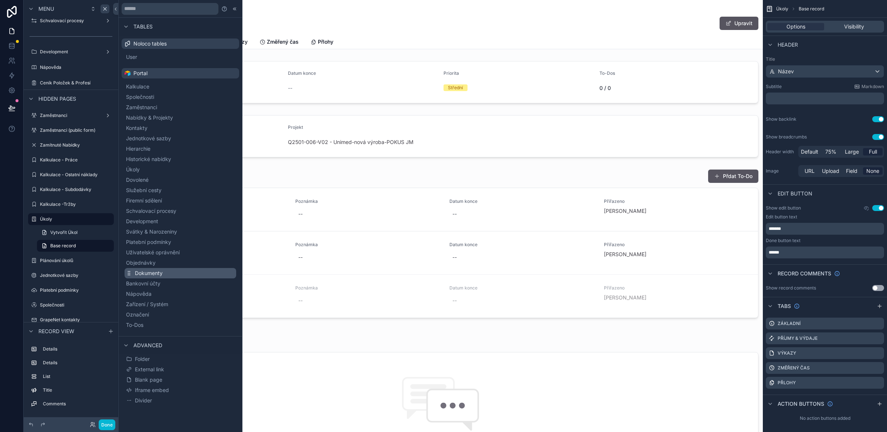
click at [169, 273] on button "Dokumenty" at bounding box center [181, 273] width 112 height 10
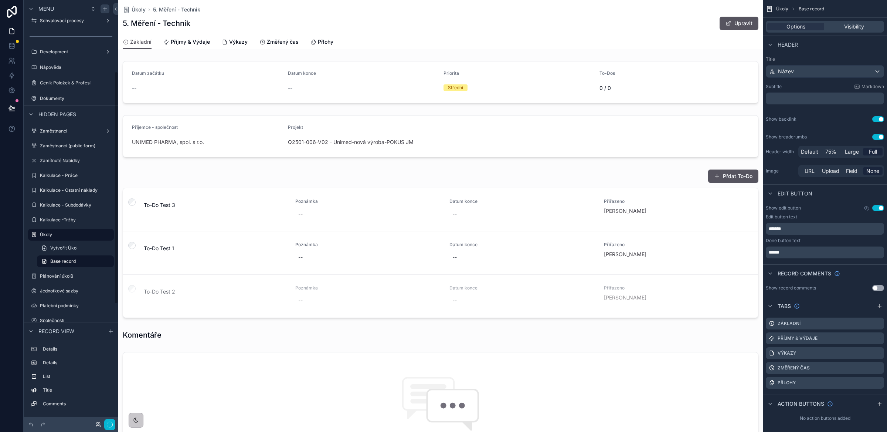
scroll to position [130, 0]
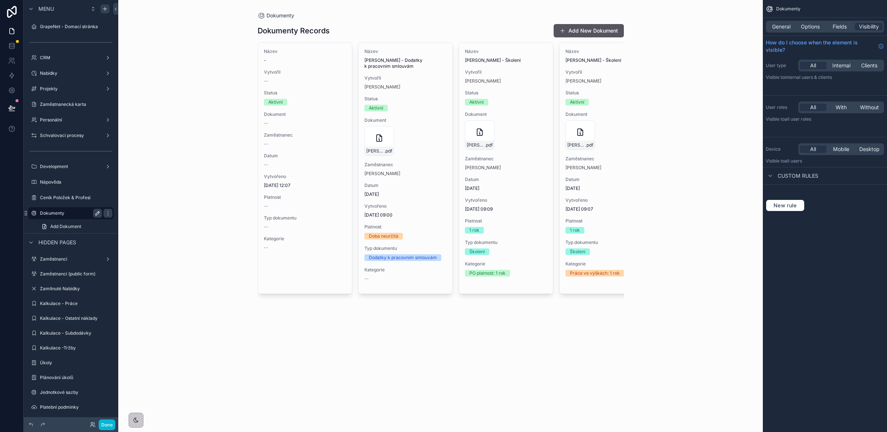
click at [98, 212] on icon "scrollable content" at bounding box center [98, 213] width 6 height 6
click at [57, 212] on input "*********" at bounding box center [65, 213] width 50 height 9
type input "**********"
click at [106, 214] on icon "scrollable content" at bounding box center [108, 213] width 4 height 3
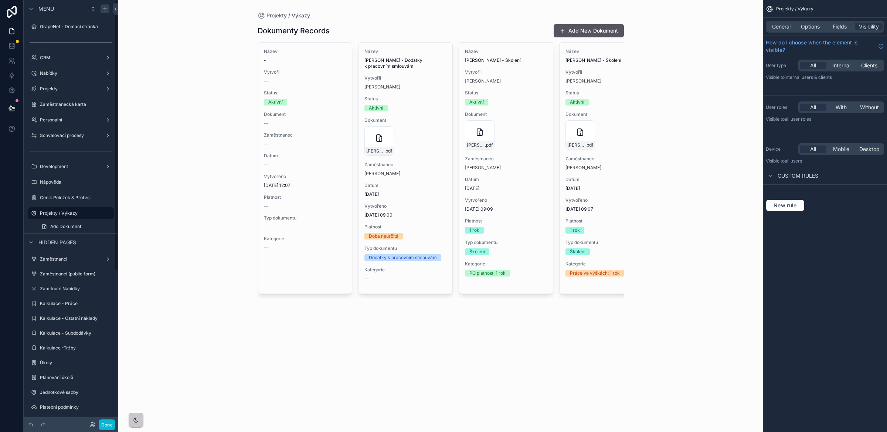
click at [0, 0] on icon "scrollable content" at bounding box center [0, 0] width 0 height 0
click at [70, 212] on input "**********" at bounding box center [65, 213] width 50 height 9
click at [106, 213] on icon "scrollable content" at bounding box center [108, 213] width 4 height 3
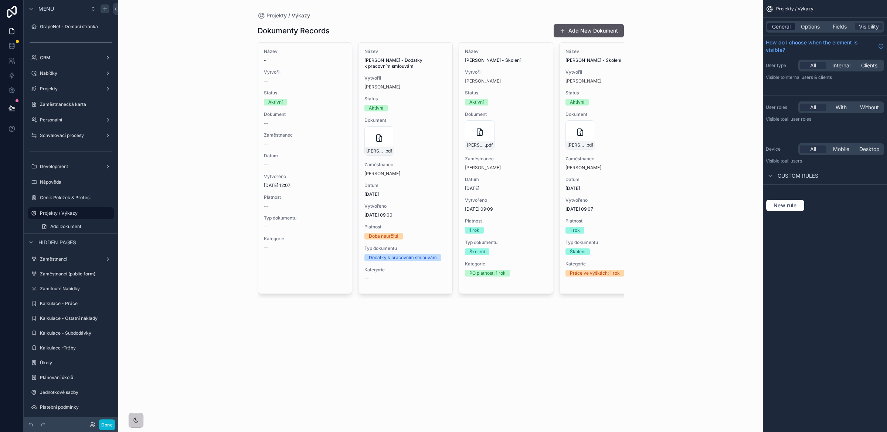
click at [784, 27] on span "General" at bounding box center [781, 26] width 18 height 7
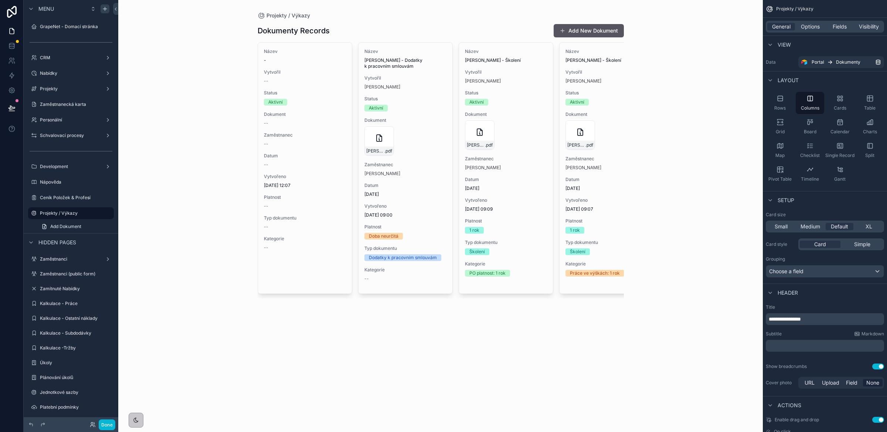
click at [785, 319] on span "**********" at bounding box center [785, 318] width 32 height 5
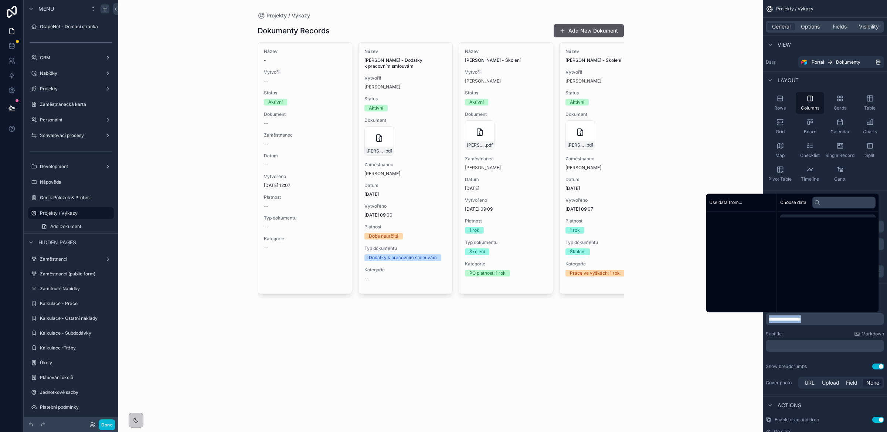
click at [785, 319] on span "**********" at bounding box center [785, 318] width 32 height 5
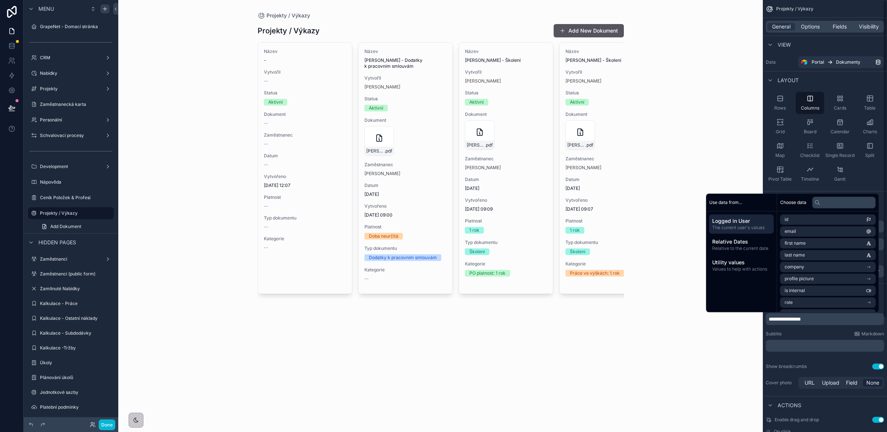
click at [880, 179] on div "Rows Columns Cards Table Grid Board Calendar Charts Map Checklist Single Record…" at bounding box center [825, 138] width 124 height 99
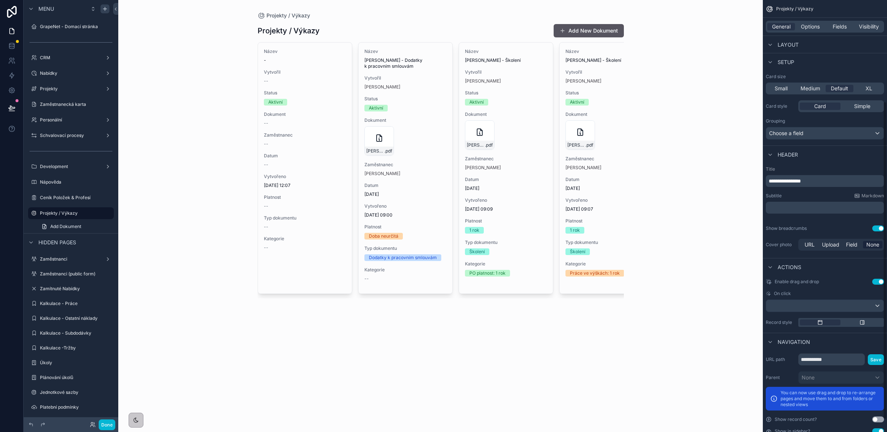
scroll to position [155, 0]
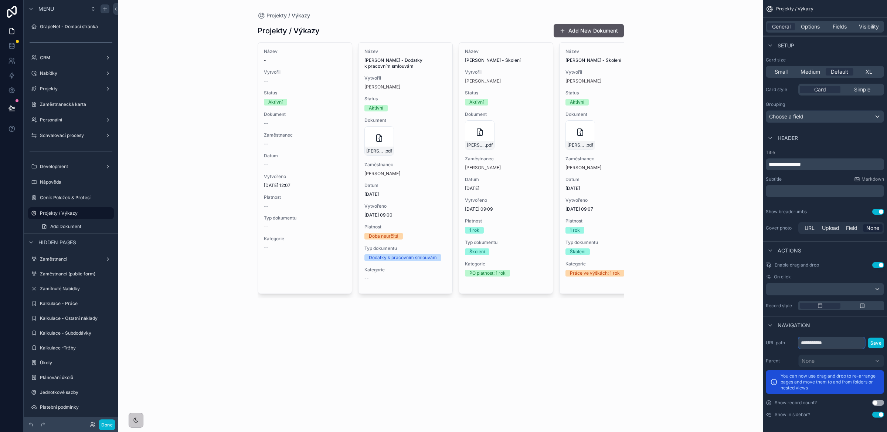
click at [814, 341] on input "**********" at bounding box center [832, 343] width 67 height 12
paste input "******"
click at [825, 344] on input "**********" at bounding box center [832, 343] width 67 height 12
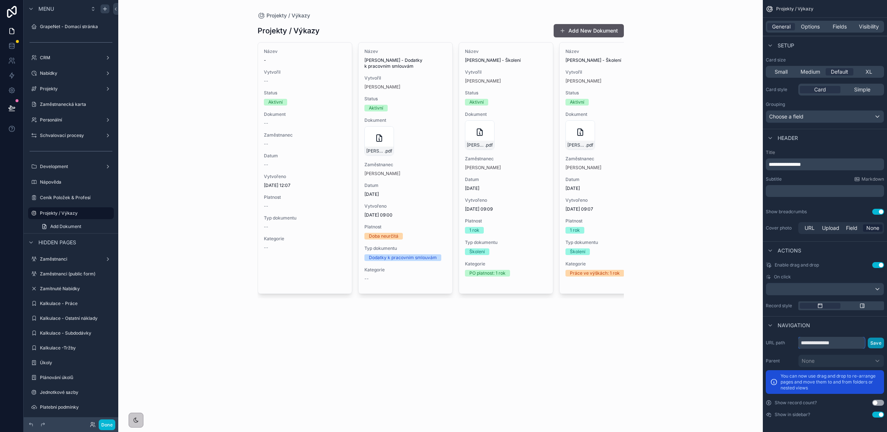
type input "**********"
click at [873, 341] on button "Save" at bounding box center [876, 342] width 16 height 11
click at [586, 34] on div "scrollable content" at bounding box center [441, 161] width 378 height 322
click at [579, 31] on button "Add New Dokument" at bounding box center [589, 30] width 70 height 13
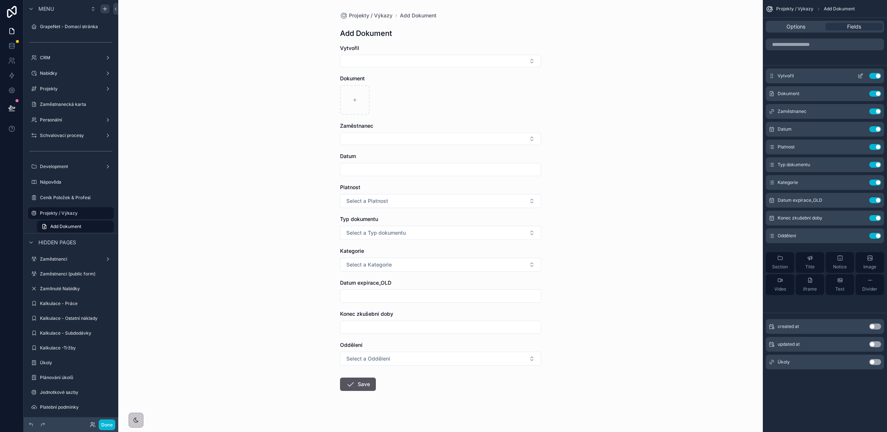
click at [862, 77] on icon "scrollable content" at bounding box center [861, 76] width 6 height 6
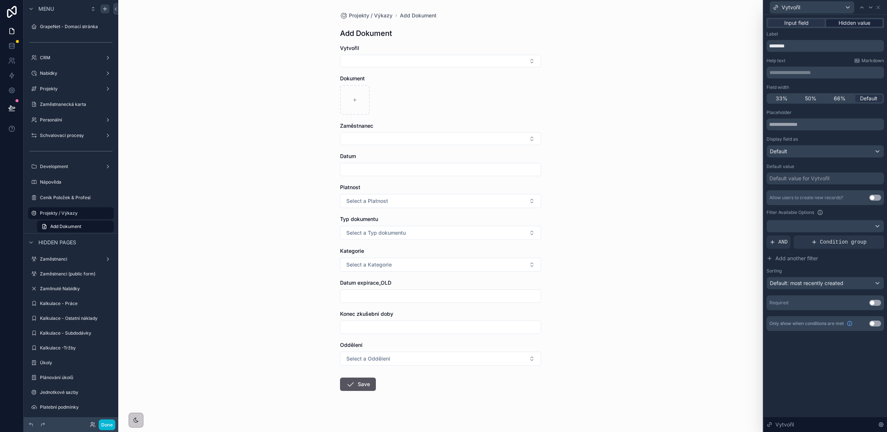
click at [846, 23] on span "Hidden value" at bounding box center [855, 22] width 32 height 7
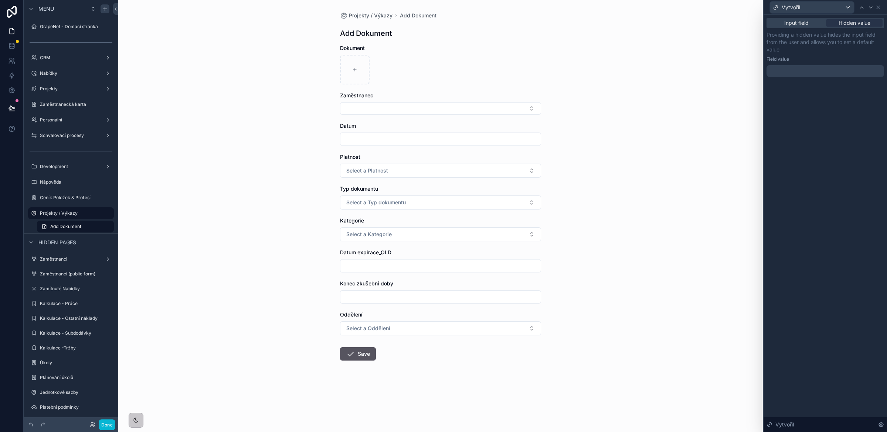
click at [787, 72] on div at bounding box center [826, 71] width 118 height 12
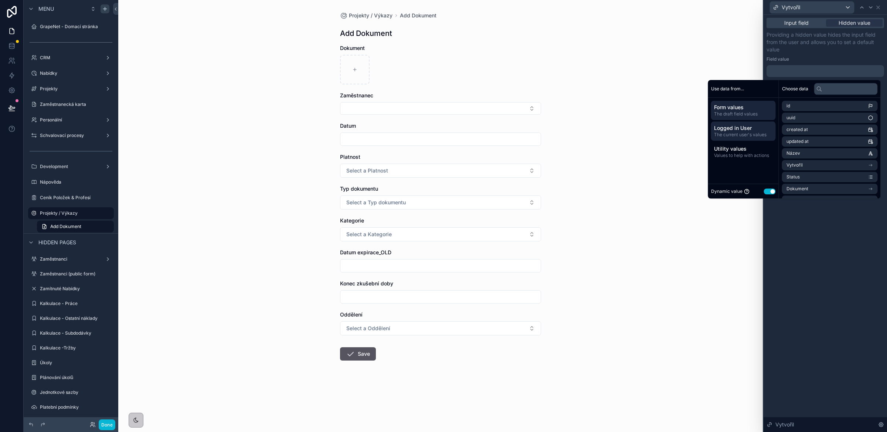
click at [739, 130] on span "Logged in User" at bounding box center [743, 127] width 59 height 7
click at [813, 138] on li "Airtable User" at bounding box center [830, 141] width 96 height 10
click at [809, 122] on span "Airtable User" at bounding box center [800, 119] width 27 height 6
click at [833, 219] on div "**********" at bounding box center [826, 223] width 124 height 417
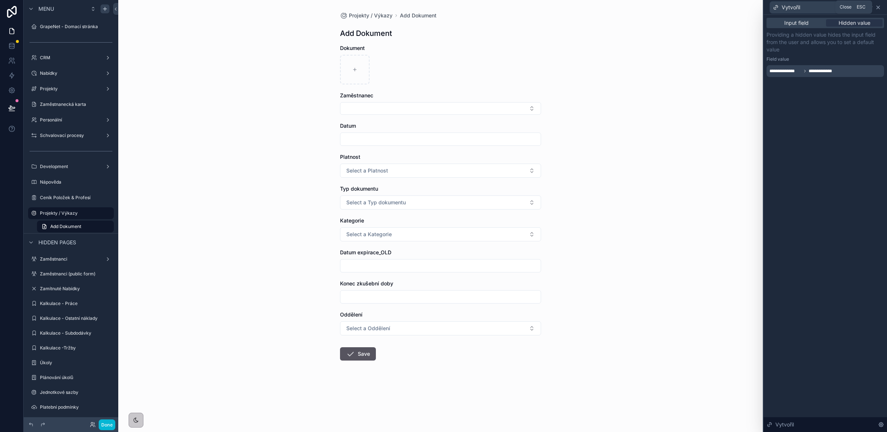
click at [879, 6] on icon at bounding box center [879, 7] width 6 height 6
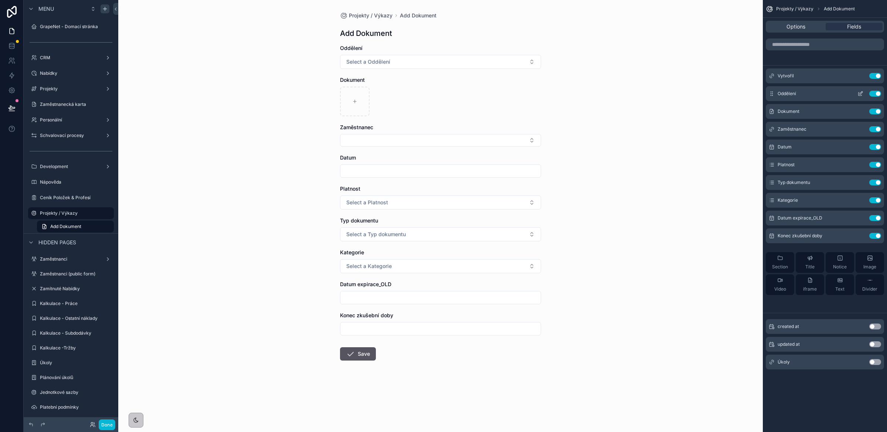
click at [862, 92] on icon "scrollable content" at bounding box center [862, 92] width 1 height 1
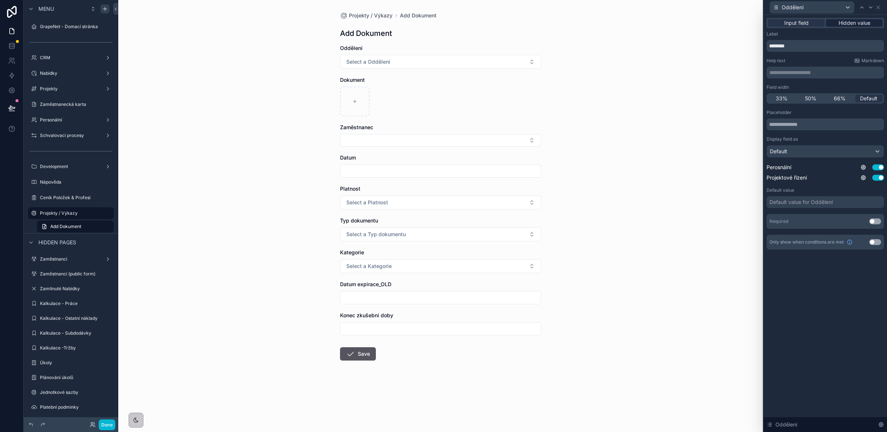
click at [849, 22] on span "Hidden value" at bounding box center [855, 22] width 32 height 7
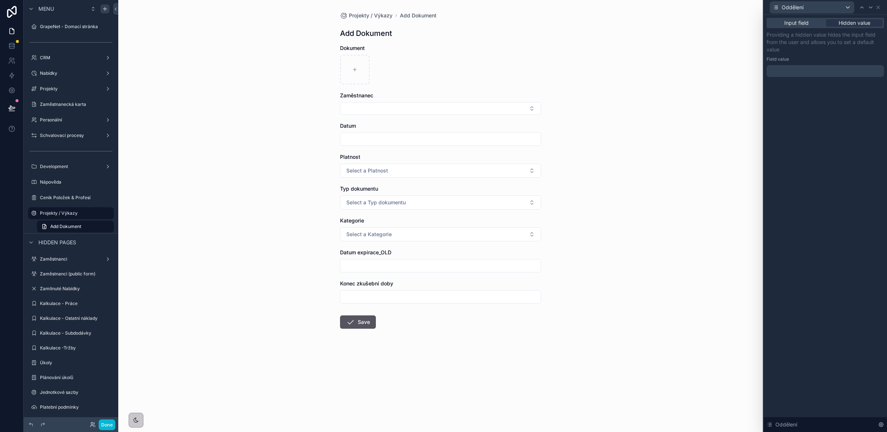
click at [799, 70] on div at bounding box center [826, 71] width 118 height 12
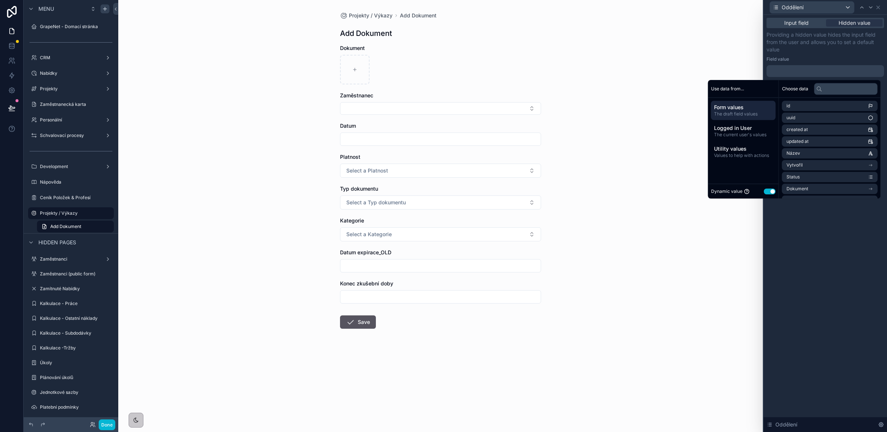
click at [766, 190] on button "Use setting" at bounding box center [770, 191] width 12 height 6
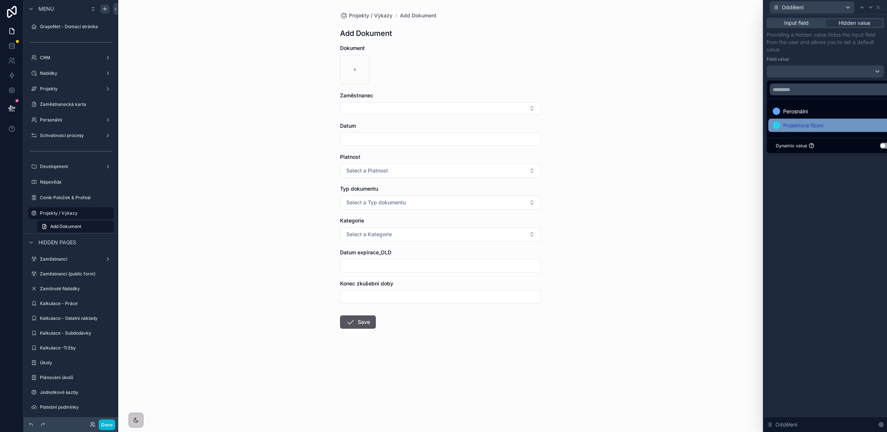
click at [798, 123] on span "Projektové řízení" at bounding box center [804, 125] width 40 height 9
click at [830, 174] on div "Input field Hidden value Providing a hidden value hides the input field from th…" at bounding box center [826, 223] width 124 height 417
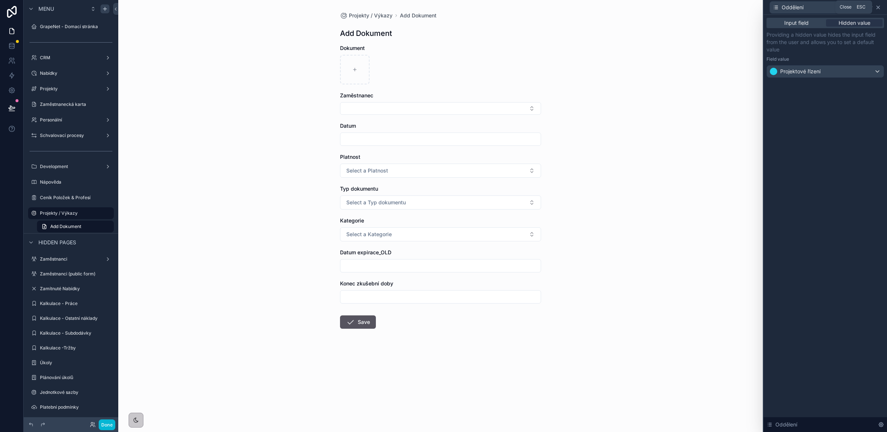
click at [877, 7] on icon at bounding box center [879, 7] width 6 height 6
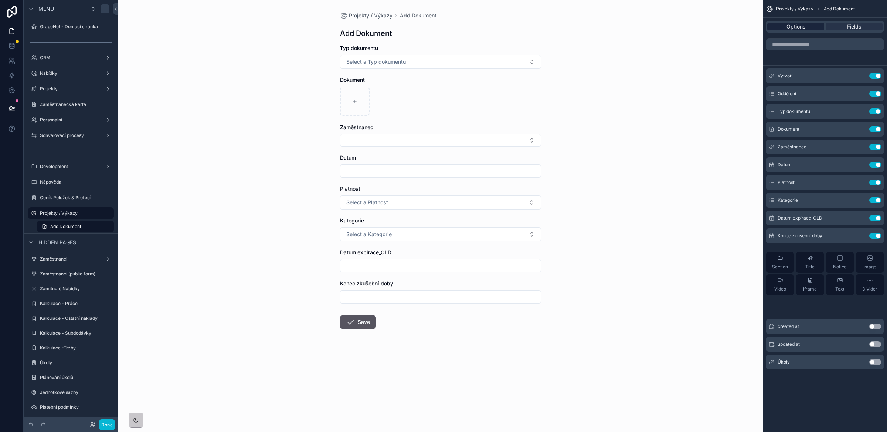
click at [795, 26] on span "Options" at bounding box center [796, 26] width 19 height 7
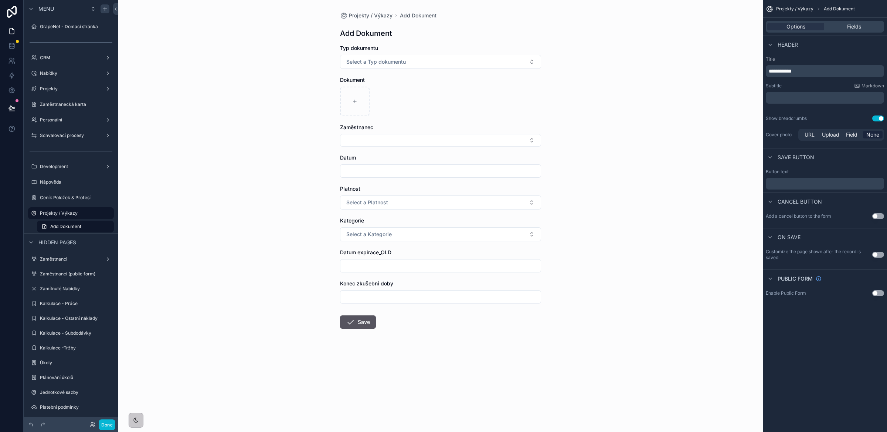
click at [787, 70] on span "**********" at bounding box center [780, 70] width 23 height 5
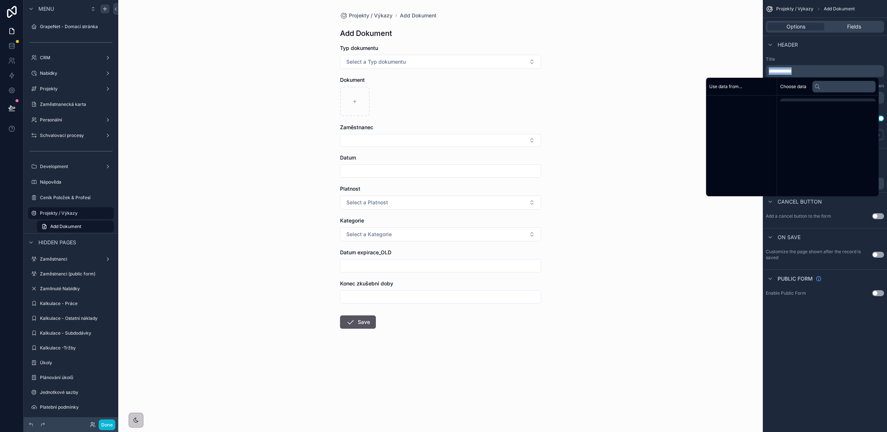
click at [787, 70] on span "**********" at bounding box center [780, 70] width 23 height 5
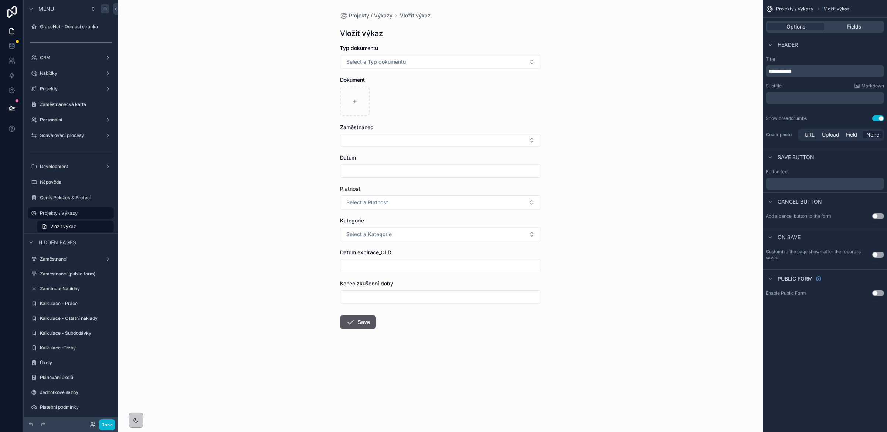
click at [832, 62] on div "**********" at bounding box center [825, 66] width 118 height 21
click at [507, 63] on button "Select a Typ dokumentu" at bounding box center [440, 62] width 201 height 14
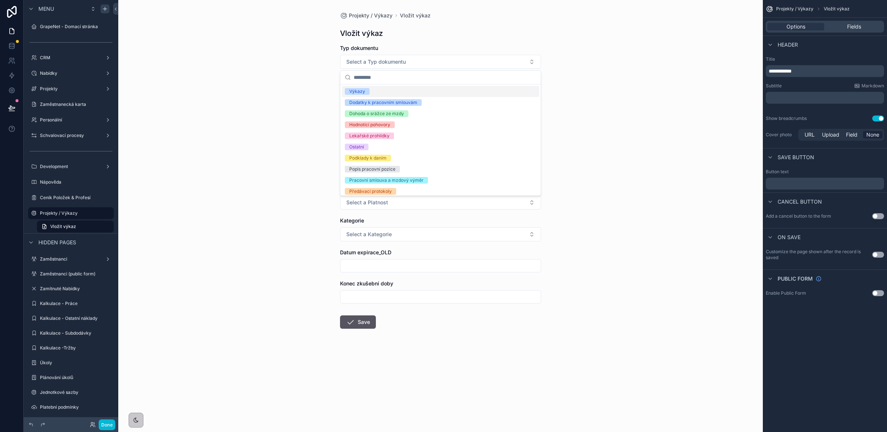
click at [623, 94] on div "Projekty / Výkazy Vložit výkaz Vložit výkaz Typ dokumentu Select a Typ dokument…" at bounding box center [440, 216] width 645 height 432
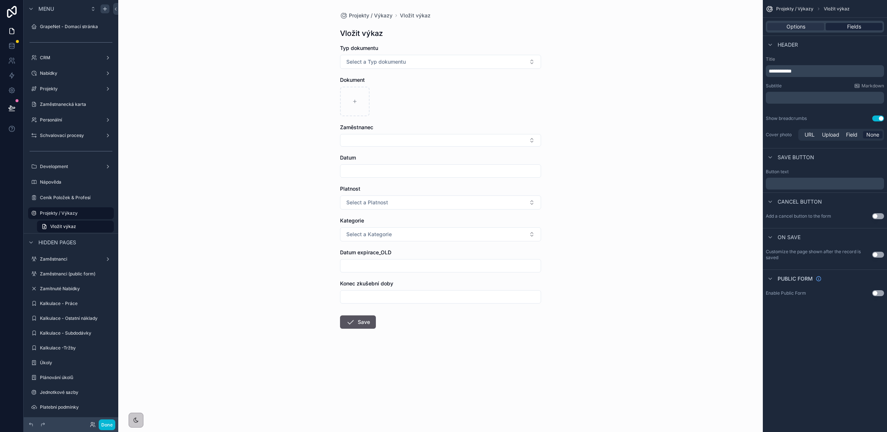
click at [849, 27] on span "Fields" at bounding box center [855, 26] width 14 height 7
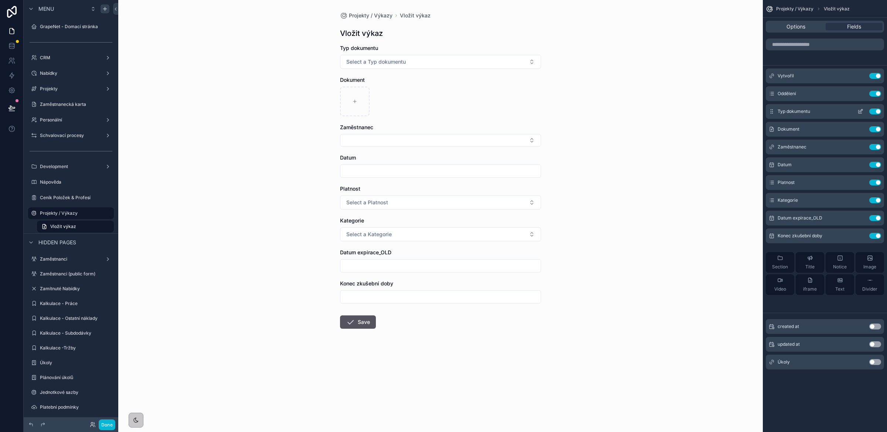
click at [862, 113] on icon "scrollable content" at bounding box center [861, 111] width 6 height 6
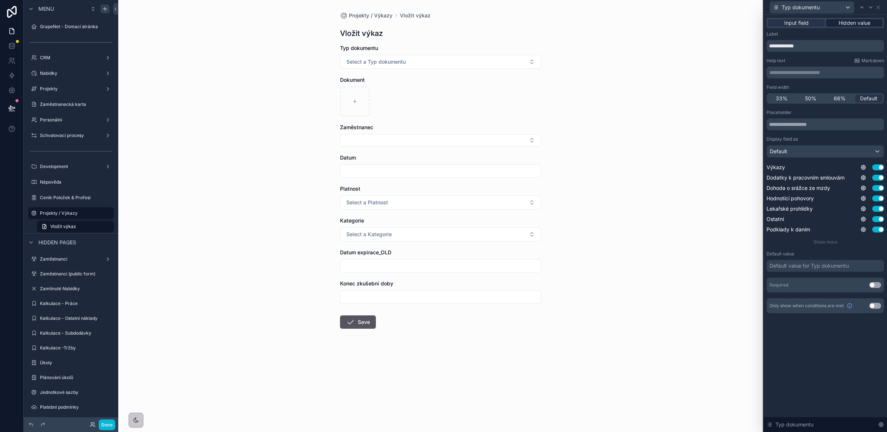
click at [847, 22] on span "Hidden value" at bounding box center [855, 22] width 32 height 7
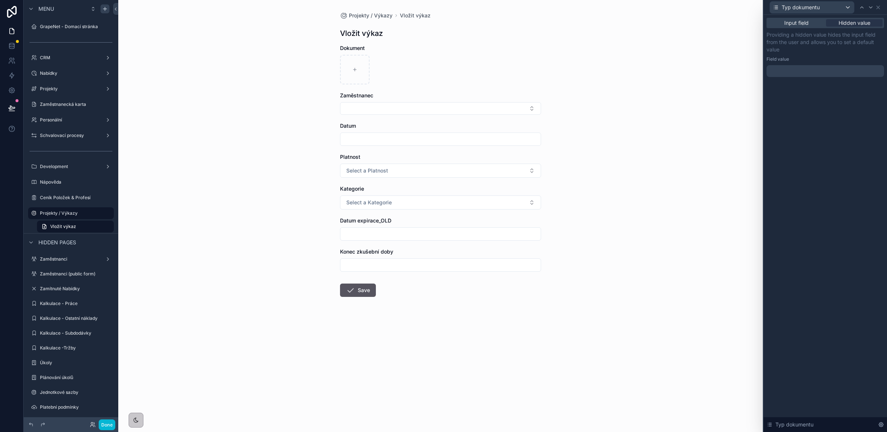
click at [795, 71] on div at bounding box center [826, 71] width 118 height 12
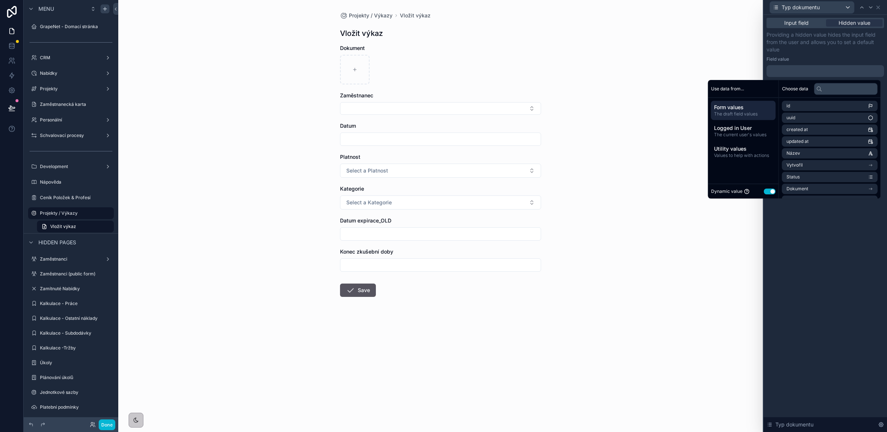
click at [765, 189] on button "Use setting" at bounding box center [770, 191] width 12 height 6
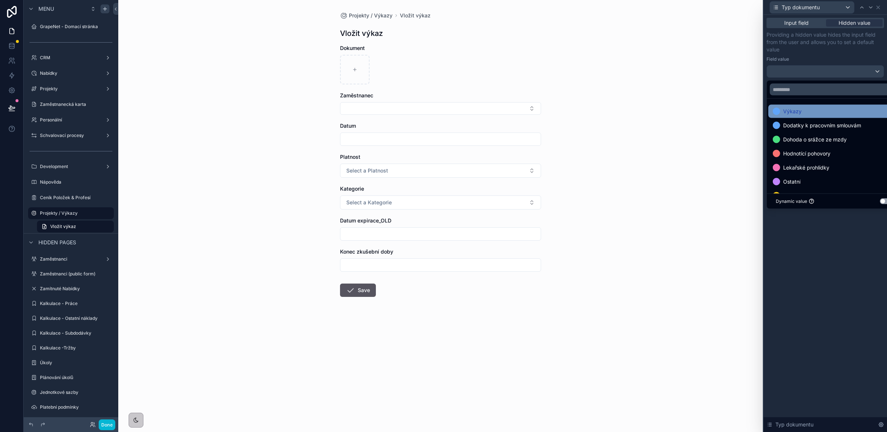
click at [799, 113] on span "Výkazy" at bounding box center [793, 111] width 18 height 9
click at [828, 268] on div "Input field Hidden value Providing a hidden value hides the input field from th…" at bounding box center [826, 223] width 124 height 417
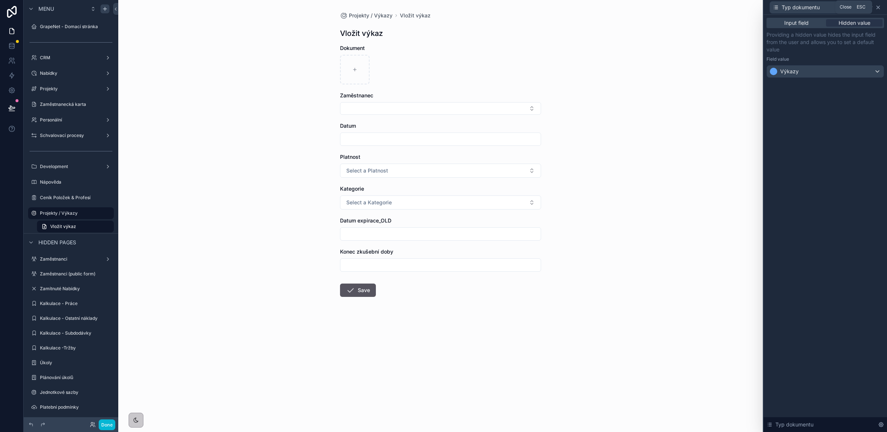
click at [879, 6] on icon at bounding box center [878, 7] width 3 height 3
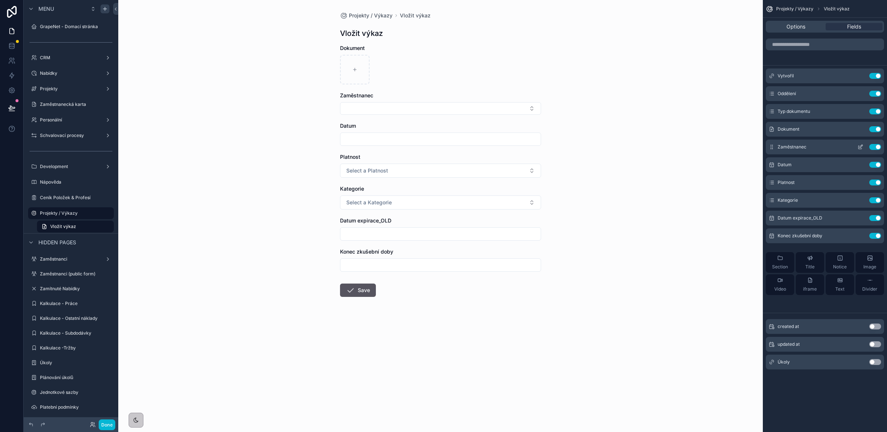
click at [874, 145] on button "Use setting" at bounding box center [876, 147] width 12 height 6
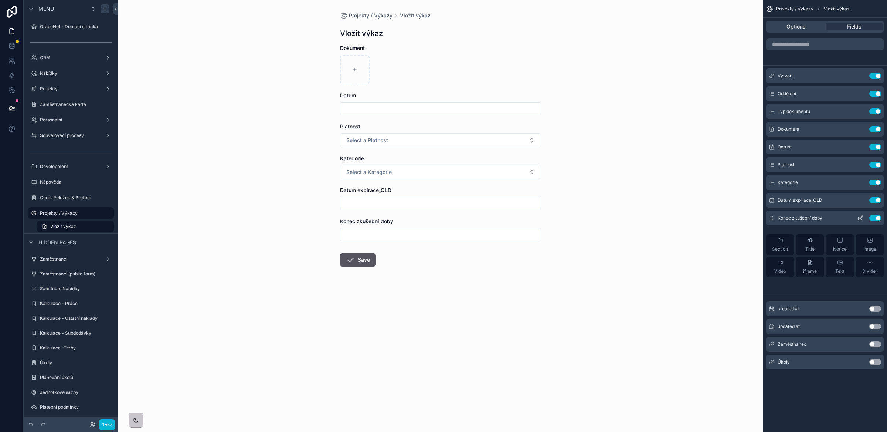
click at [875, 218] on button "Use setting" at bounding box center [876, 218] width 12 height 6
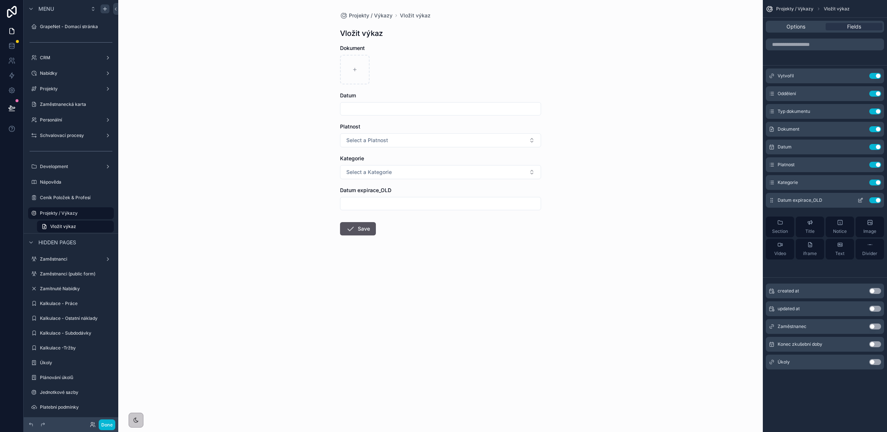
click at [873, 201] on button "Use setting" at bounding box center [876, 200] width 12 height 6
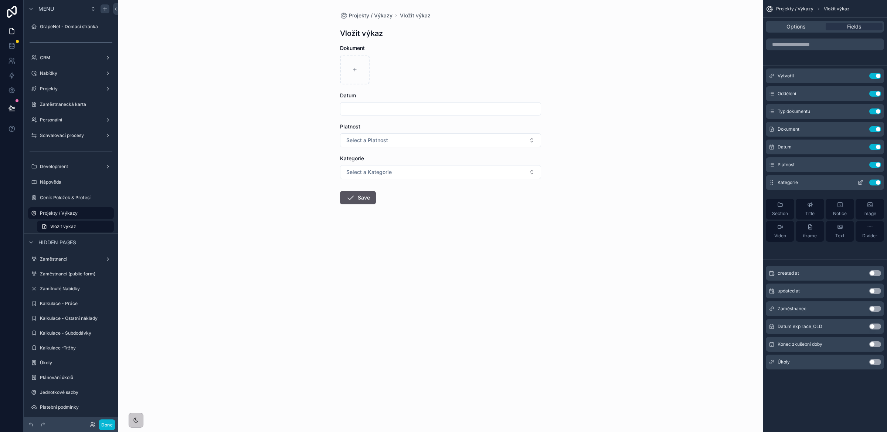
click at [875, 181] on button "Use setting" at bounding box center [876, 182] width 12 height 6
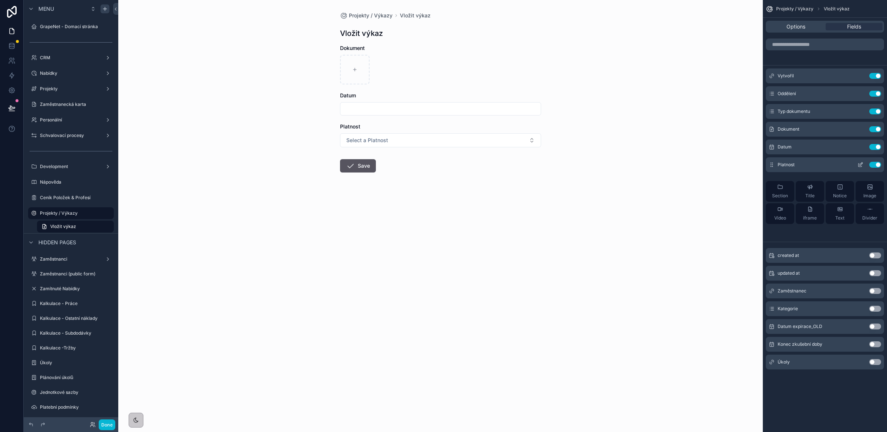
click at [875, 164] on button "Use setting" at bounding box center [876, 165] width 12 height 6
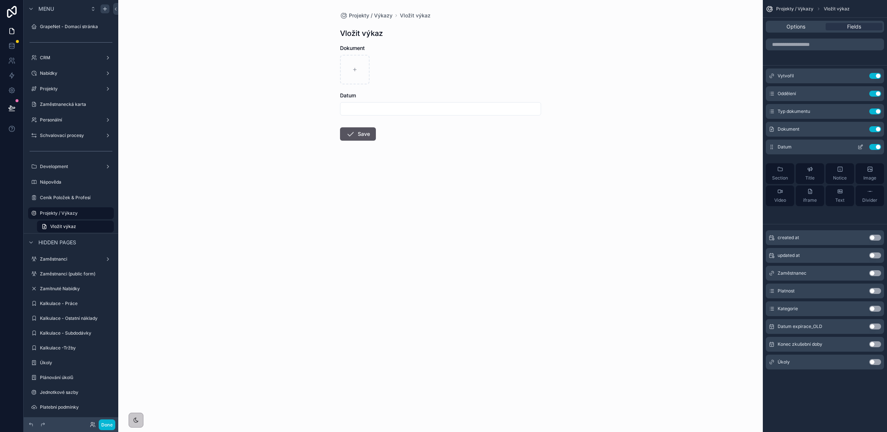
click at [876, 146] on button "Use setting" at bounding box center [876, 147] width 12 height 6
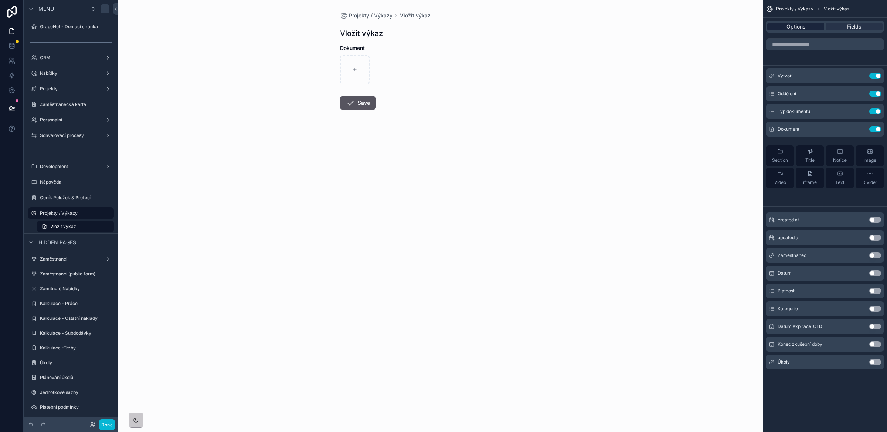
click at [792, 28] on span "Options" at bounding box center [796, 26] width 19 height 7
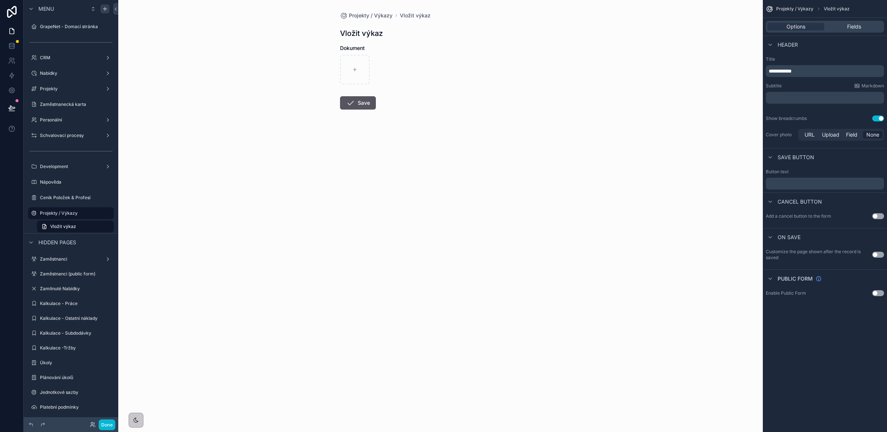
click at [778, 181] on p "﻿" at bounding box center [826, 183] width 114 height 6
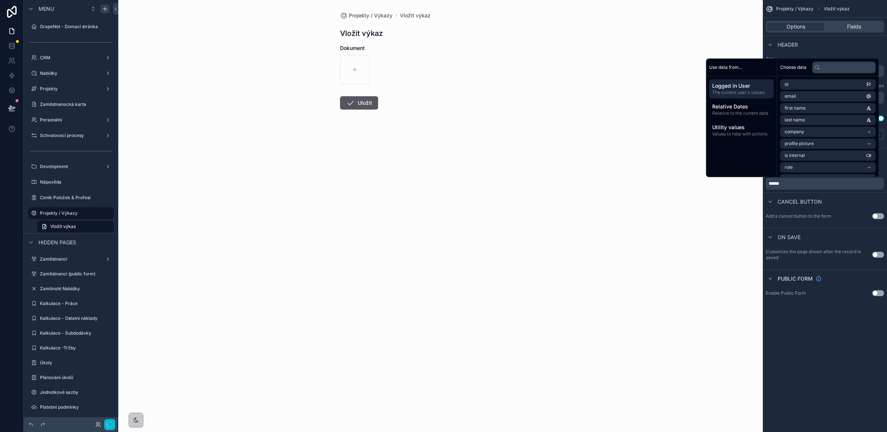
click at [699, 293] on div "Projekty / Výkazy Vložit výkaz Vložit výkaz Dokument Uložit" at bounding box center [440, 216] width 645 height 432
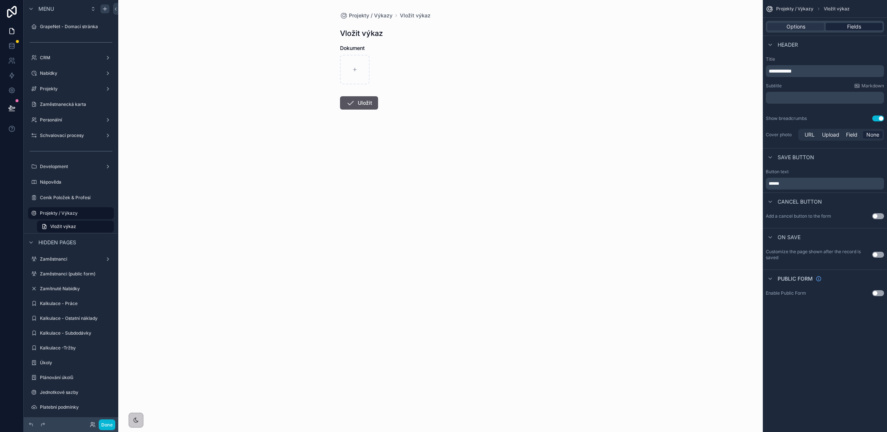
click at [854, 28] on span "Fields" at bounding box center [855, 26] width 14 height 7
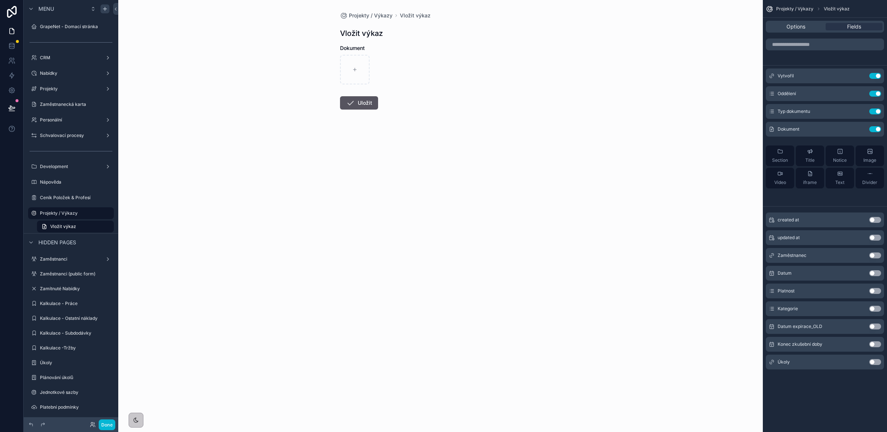
click at [876, 273] on button "Use setting" at bounding box center [876, 273] width 12 height 6
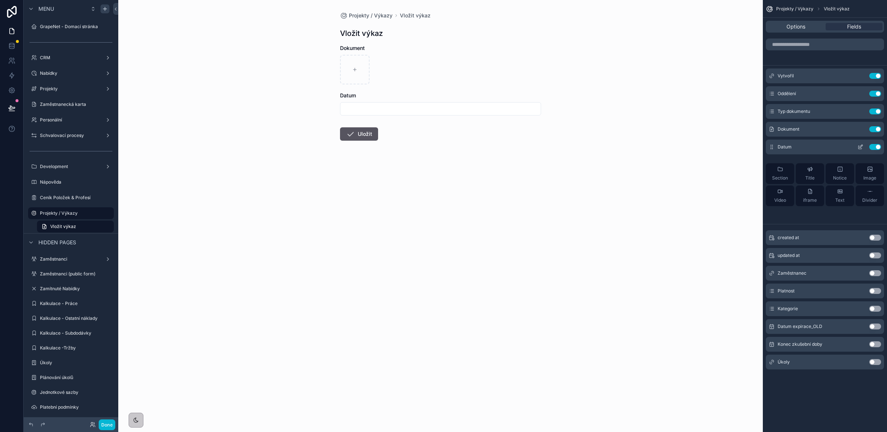
click at [861, 148] on icon "scrollable content" at bounding box center [861, 147] width 6 height 6
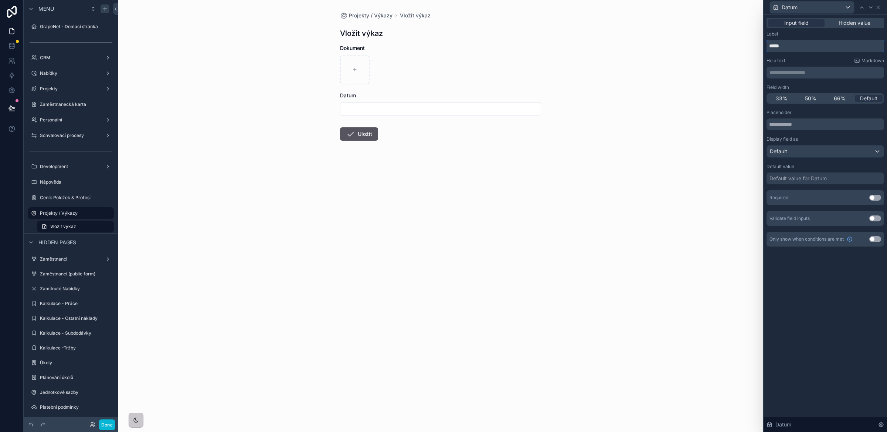
click at [781, 48] on input "*****" at bounding box center [826, 46] width 118 height 12
type input "*******"
click at [880, 8] on icon at bounding box center [879, 7] width 6 height 6
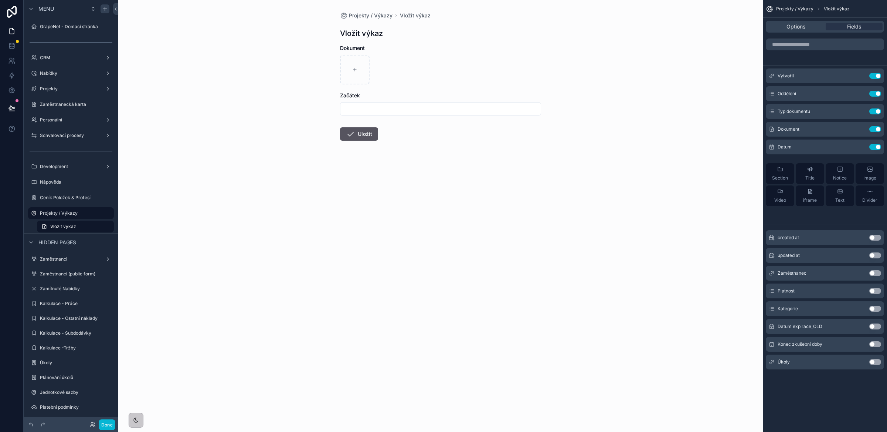
click at [876, 344] on button "Use setting" at bounding box center [876, 344] width 12 height 6
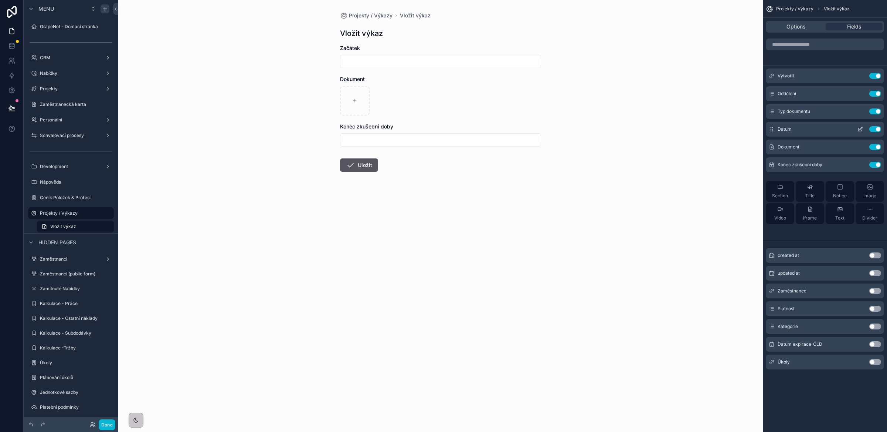
click at [860, 127] on icon "scrollable content" at bounding box center [861, 129] width 6 height 6
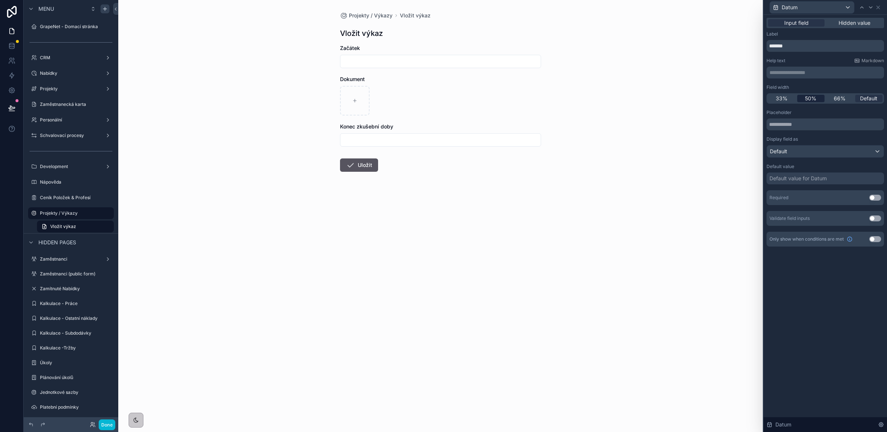
click at [814, 98] on span "50%" at bounding box center [810, 98] width 11 height 7
click at [878, 7] on icon at bounding box center [879, 7] width 6 height 6
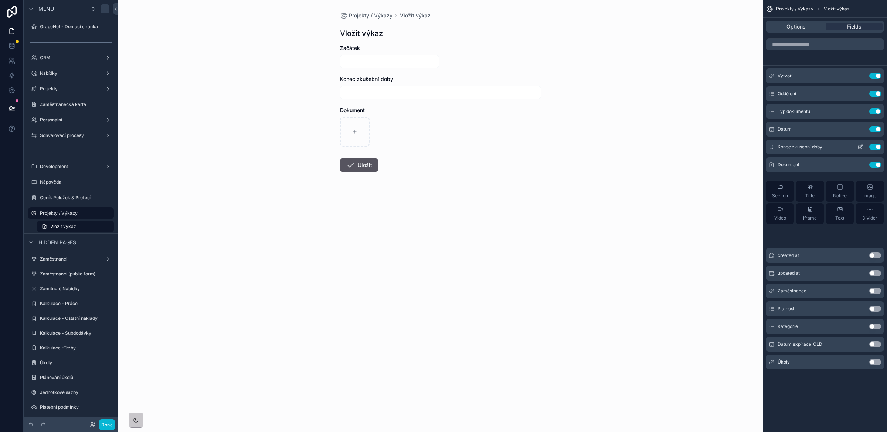
click at [860, 148] on icon "scrollable content" at bounding box center [861, 147] width 6 height 6
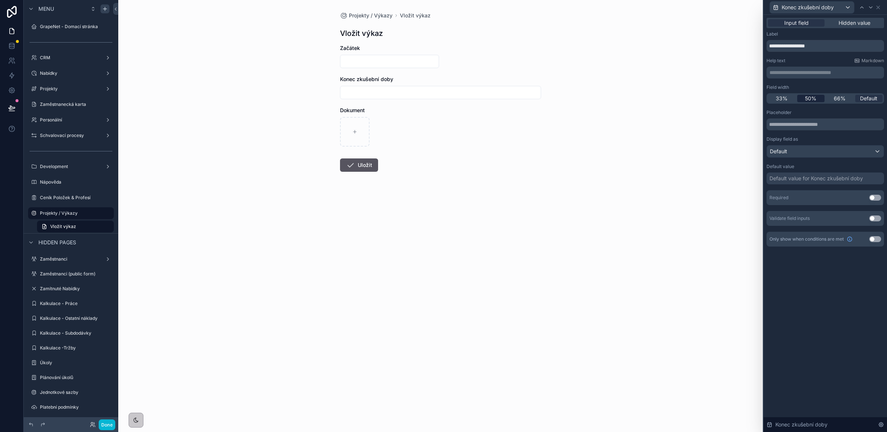
click at [815, 99] on span "50%" at bounding box center [810, 98] width 11 height 7
click at [797, 46] on input "**********" at bounding box center [826, 46] width 118 height 12
type input "*****"
click at [822, 285] on div "**********" at bounding box center [826, 223] width 124 height 417
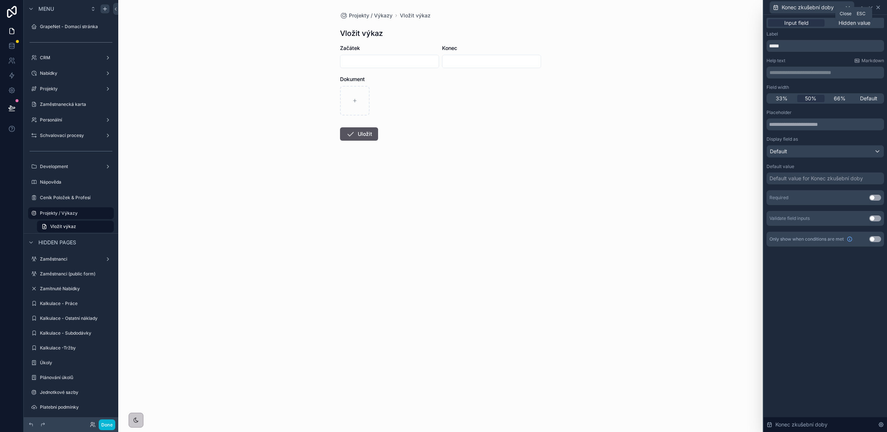
click at [879, 7] on icon at bounding box center [879, 7] width 6 height 6
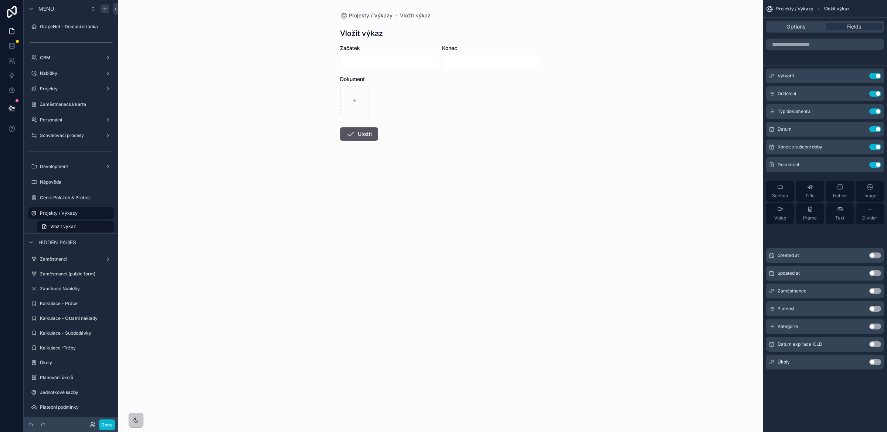
click at [814, 390] on div "Projekty / Výkazy Vložit výkaz Options Fields Vytvořil Use setting Oddělení Use…" at bounding box center [825, 216] width 124 height 432
click at [878, 380] on button "Use setting" at bounding box center [876, 379] width 12 height 6
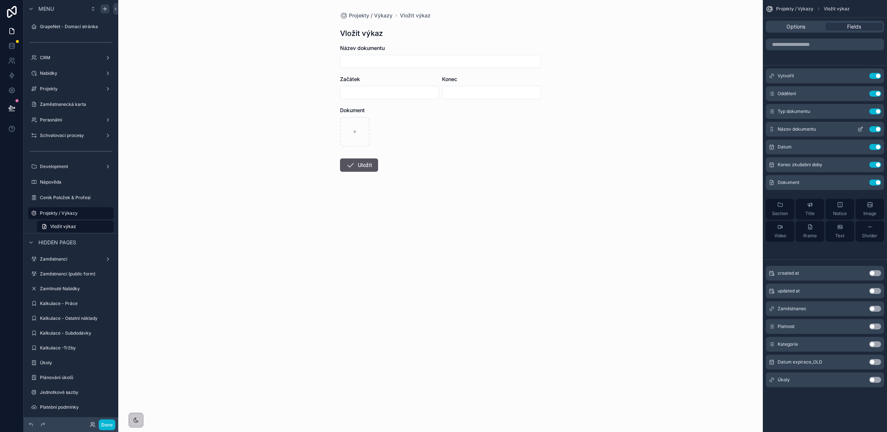
click at [860, 131] on icon "scrollable content" at bounding box center [860, 129] width 3 height 3
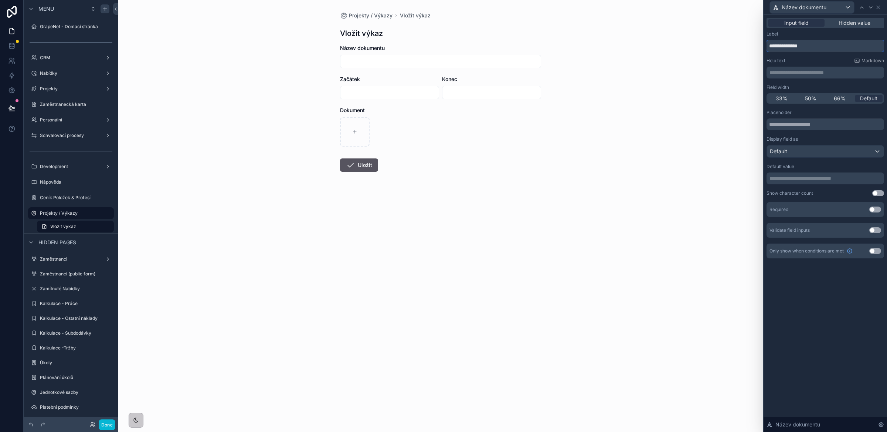
click at [802, 46] on input "**********" at bounding box center [826, 46] width 118 height 12
type input "*****"
click at [821, 314] on div "**********" at bounding box center [826, 223] width 124 height 417
click at [879, 8] on icon at bounding box center [879, 7] width 6 height 6
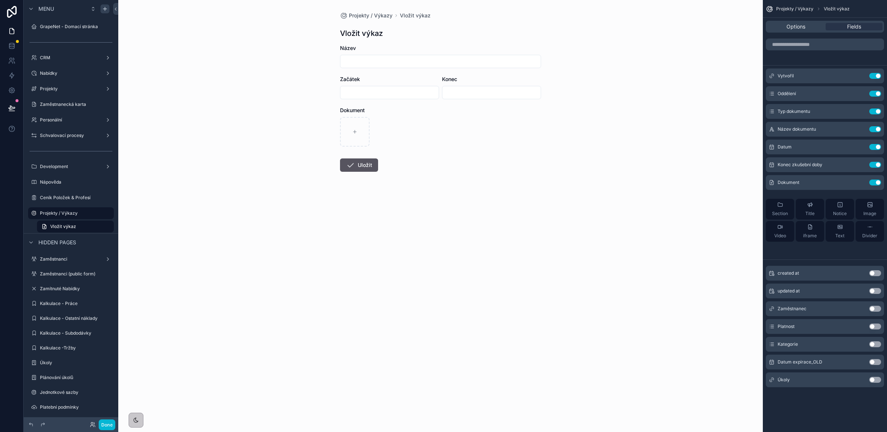
click at [876, 378] on button "Use setting" at bounding box center [876, 379] width 12 height 6
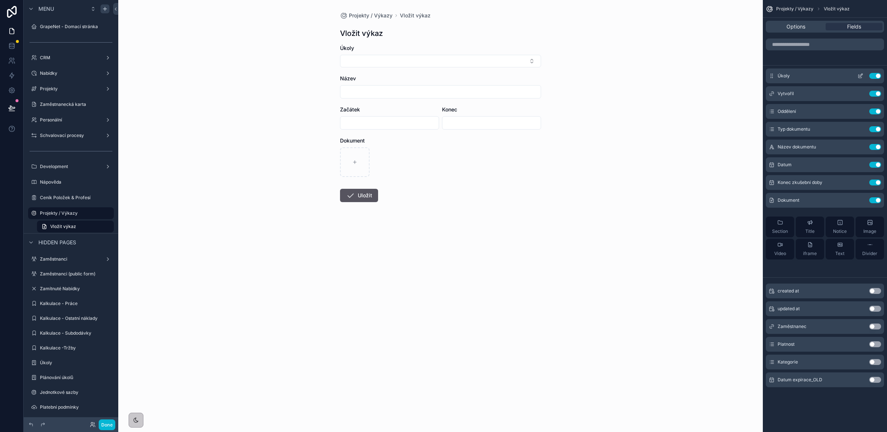
click at [862, 75] on icon "scrollable content" at bounding box center [861, 75] width 3 height 3
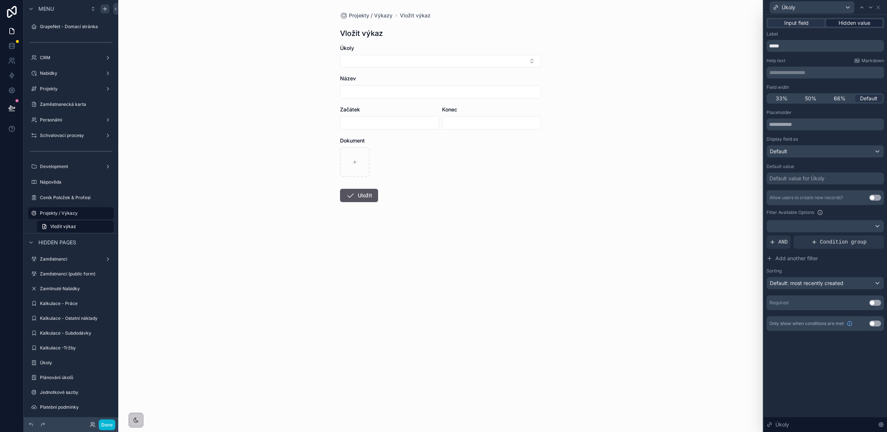
click at [852, 25] on span "Hidden value" at bounding box center [855, 22] width 32 height 7
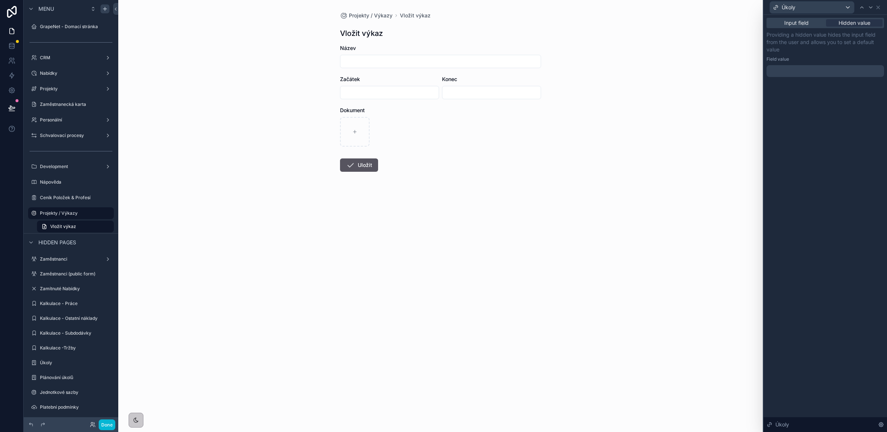
click at [826, 71] on div at bounding box center [826, 71] width 118 height 12
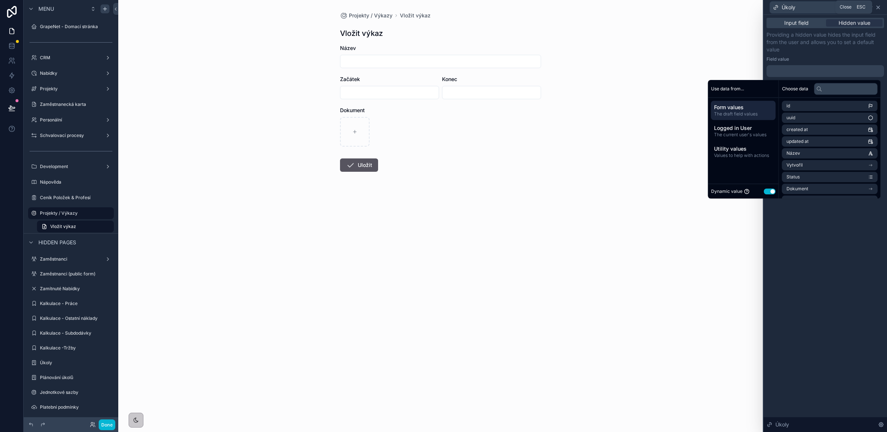
click at [880, 7] on icon at bounding box center [879, 7] width 6 height 6
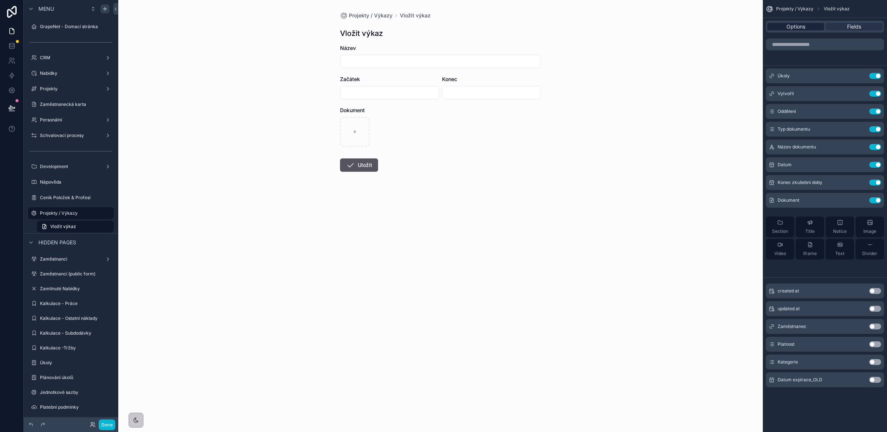
click at [791, 28] on span "Options" at bounding box center [796, 26] width 19 height 7
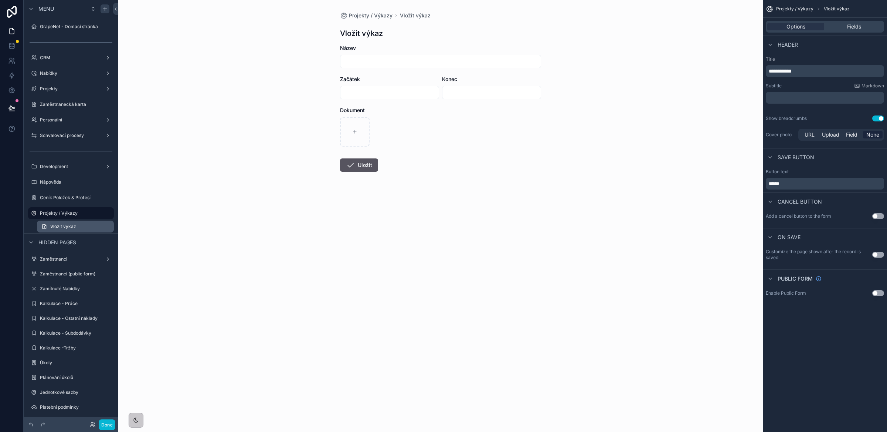
click at [64, 227] on span "Vložit výkaz" at bounding box center [63, 226] width 26 height 6
click at [107, 213] on icon "scrollable content" at bounding box center [108, 213] width 6 height 6
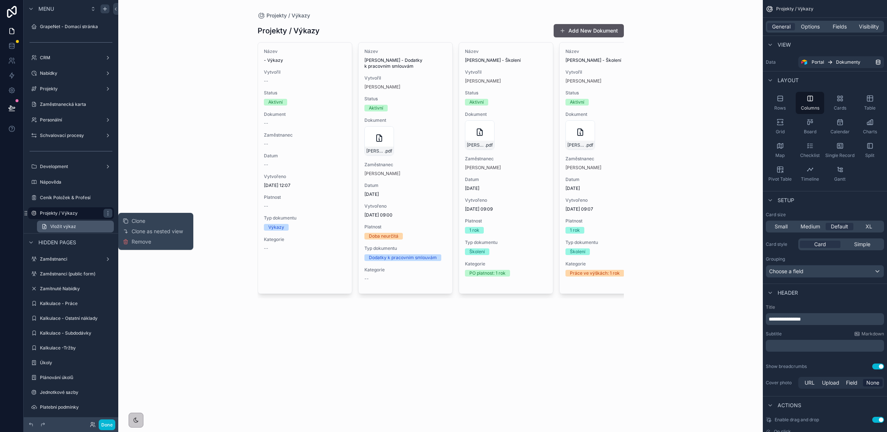
click at [84, 226] on link "Vložit výkaz" at bounding box center [75, 226] width 77 height 12
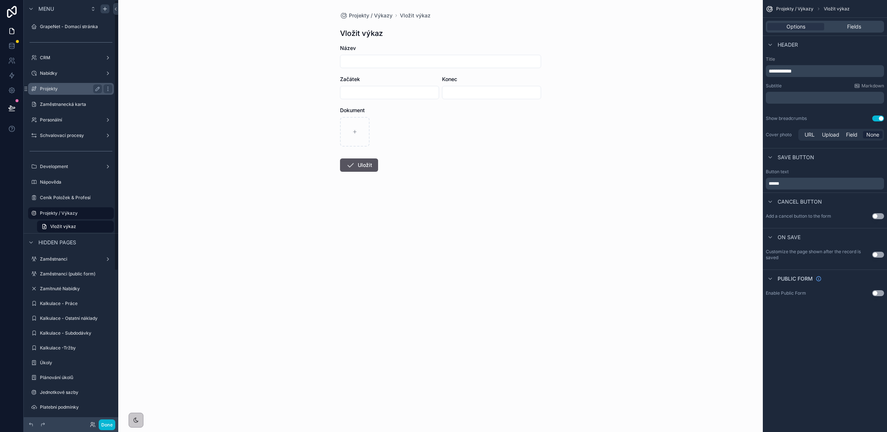
click at [72, 90] on label "Projekty" at bounding box center [69, 89] width 59 height 6
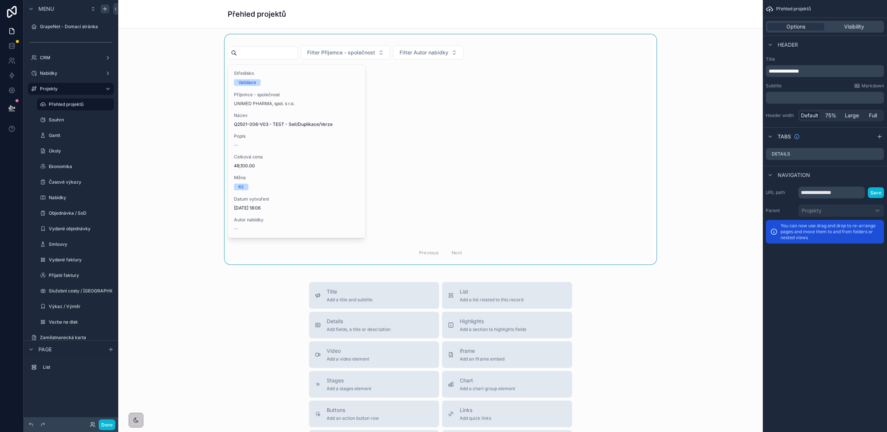
click at [322, 175] on div "scrollable content" at bounding box center [440, 149] width 633 height 230
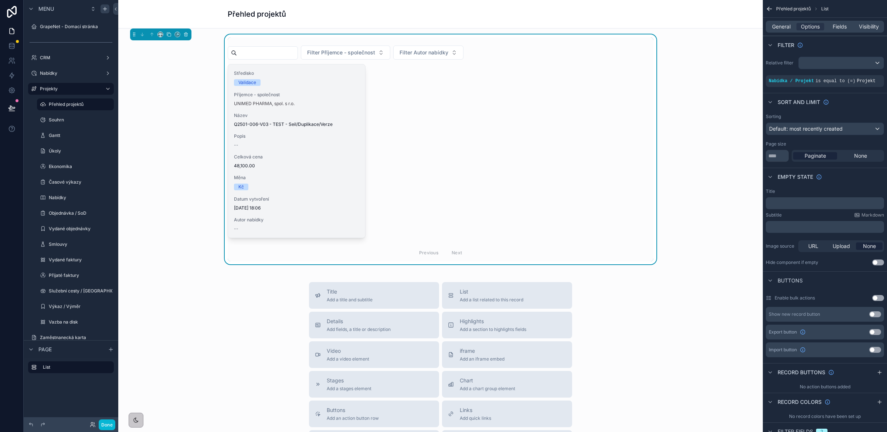
click at [305, 168] on span "48,100.00" at bounding box center [296, 166] width 125 height 6
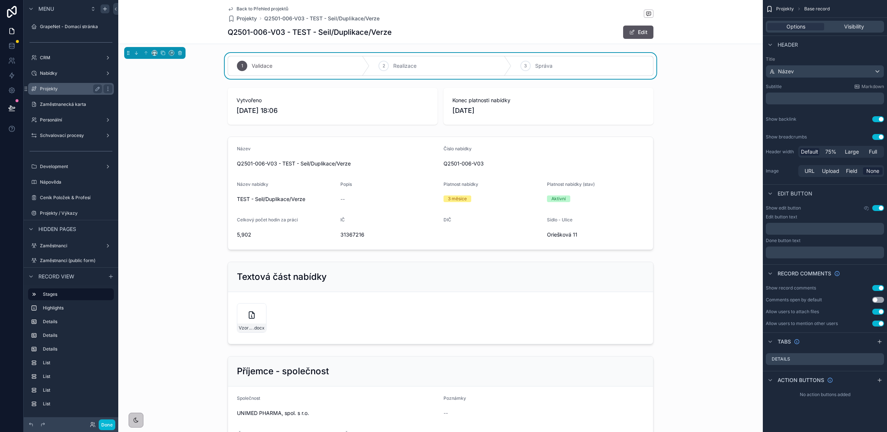
click at [64, 91] on label "Projekty" at bounding box center [69, 89] width 59 height 6
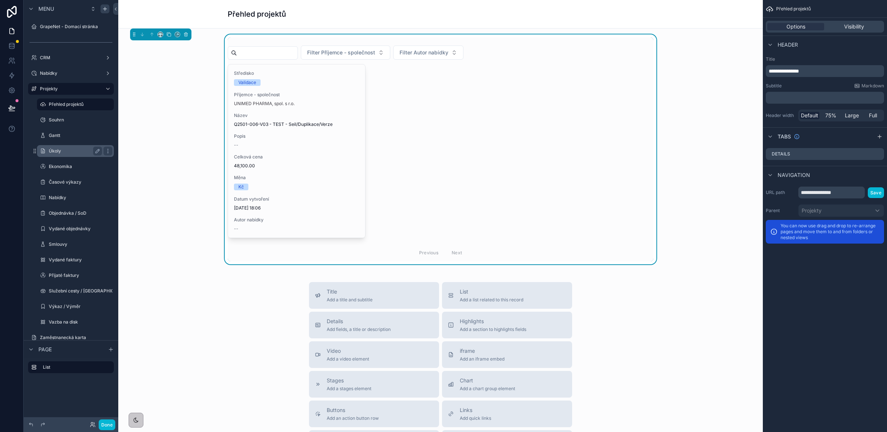
click at [63, 152] on label "Úkoly" at bounding box center [74, 151] width 50 height 6
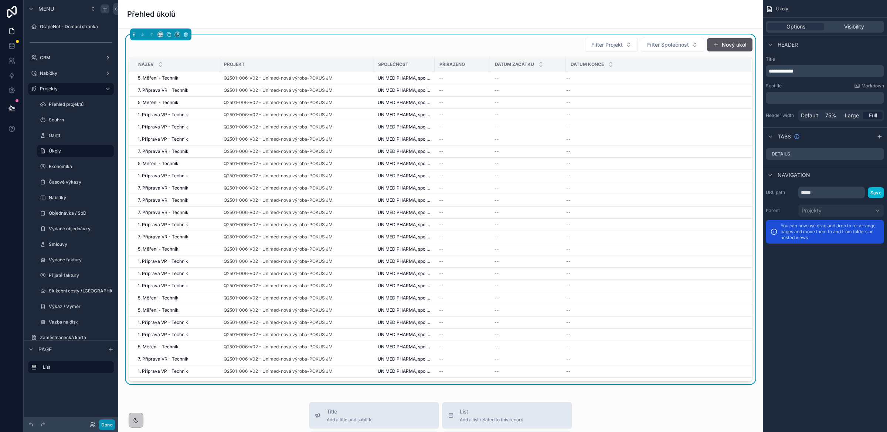
click at [109, 423] on button "Done" at bounding box center [107, 424] width 17 height 11
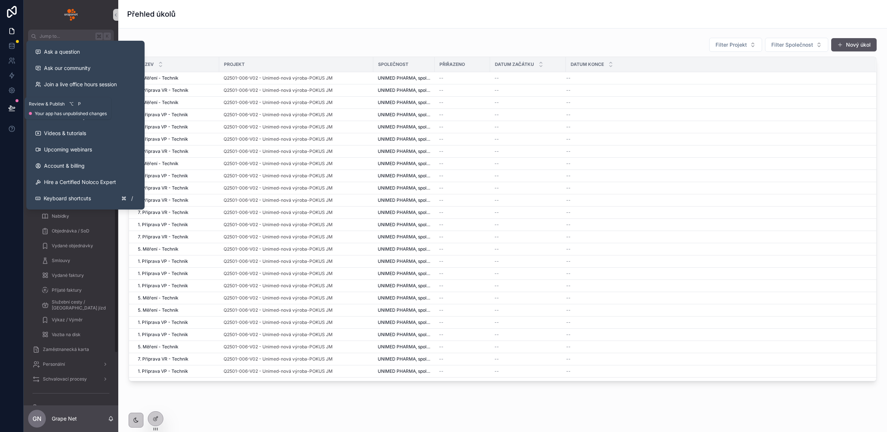
click at [13, 108] on icon at bounding box center [12, 108] width 6 height 4
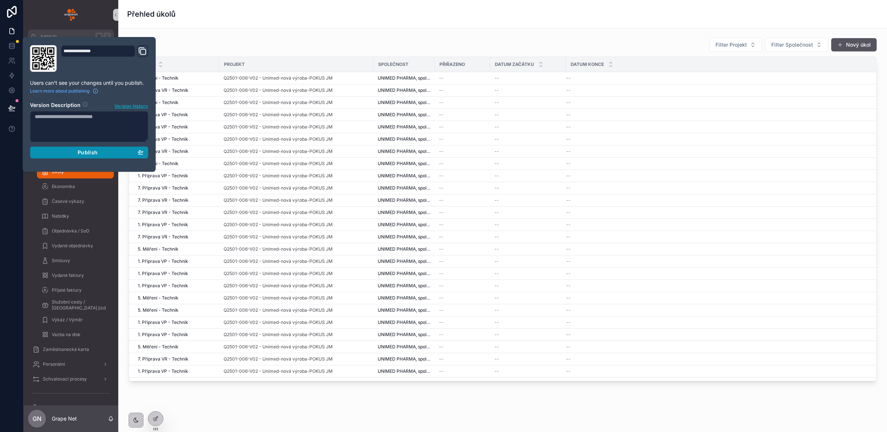
click at [147, 153] on button "Publish" at bounding box center [89, 152] width 118 height 12
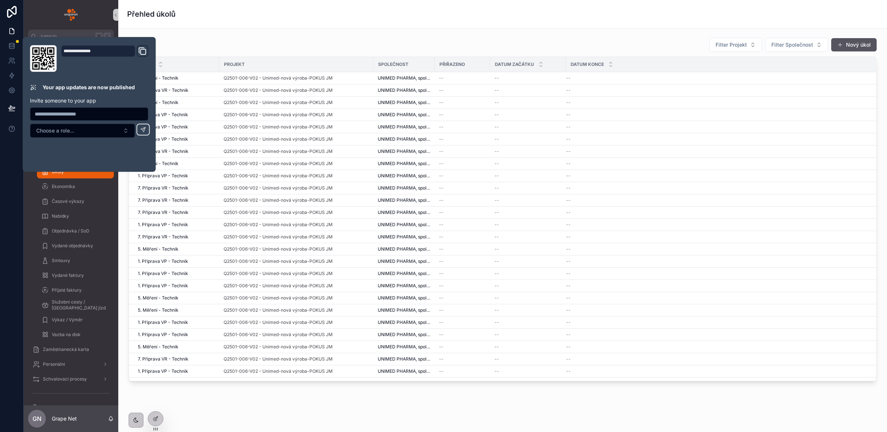
click at [315, 45] on div "Filter Projekt Filter Společnost Nový úkol" at bounding box center [503, 44] width 748 height 15
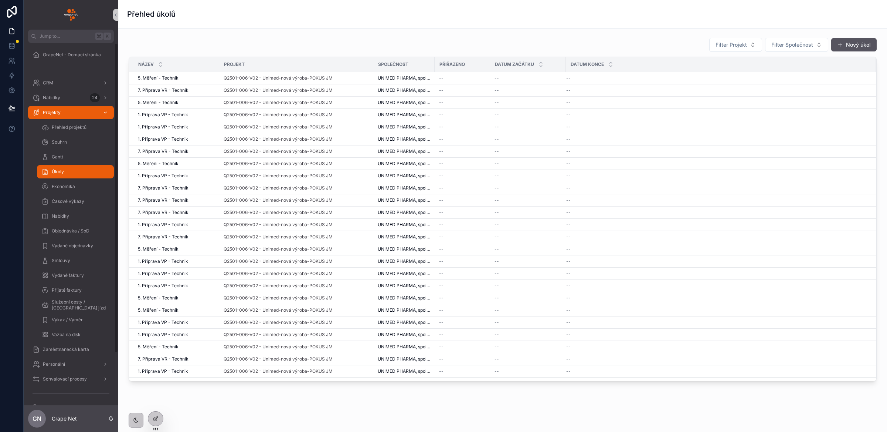
click at [59, 110] on span "Projekty" at bounding box center [52, 112] width 18 height 6
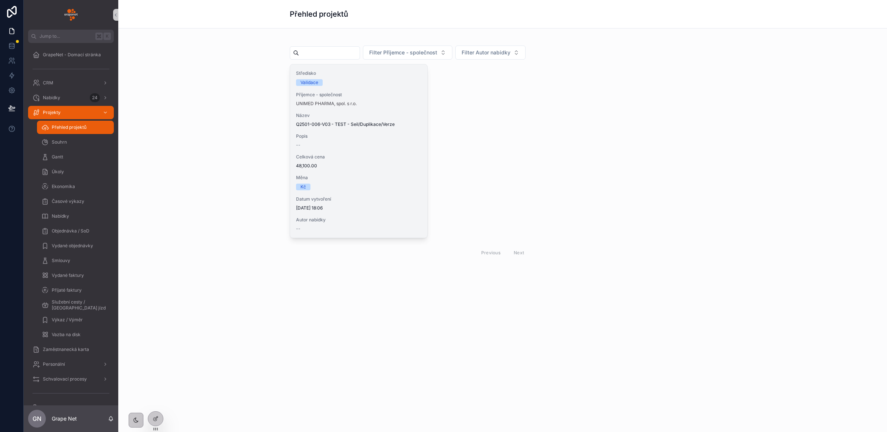
click at [395, 145] on div "--" at bounding box center [358, 145] width 125 height 6
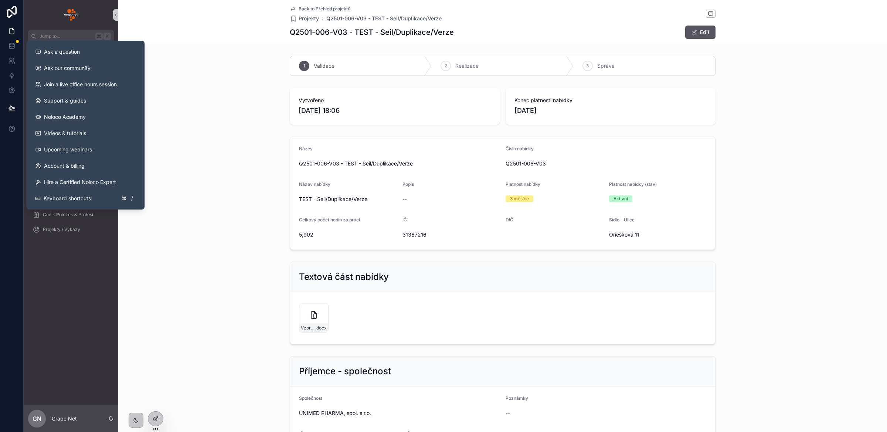
click at [236, 153] on div "Název Q2501-006-V03 - TEST - Seil/Duplikace/Verze Číslo nabídky Q2501-006-V03 N…" at bounding box center [502, 192] width 769 height 119
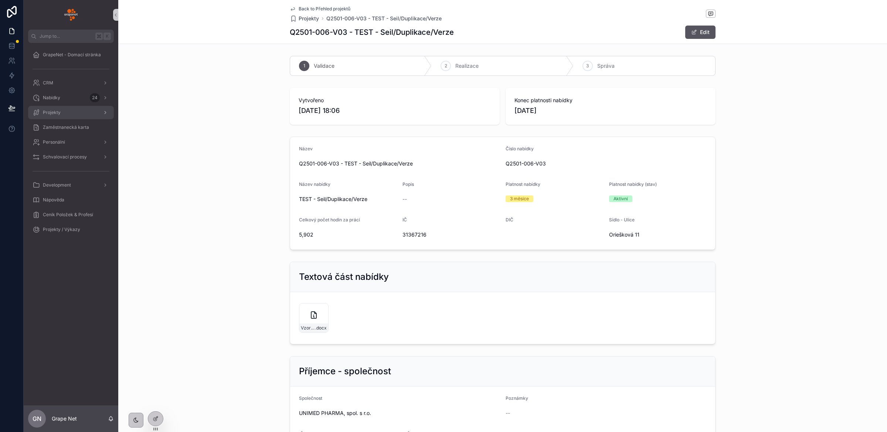
click at [82, 114] on div "Projekty" at bounding box center [71, 112] width 77 height 12
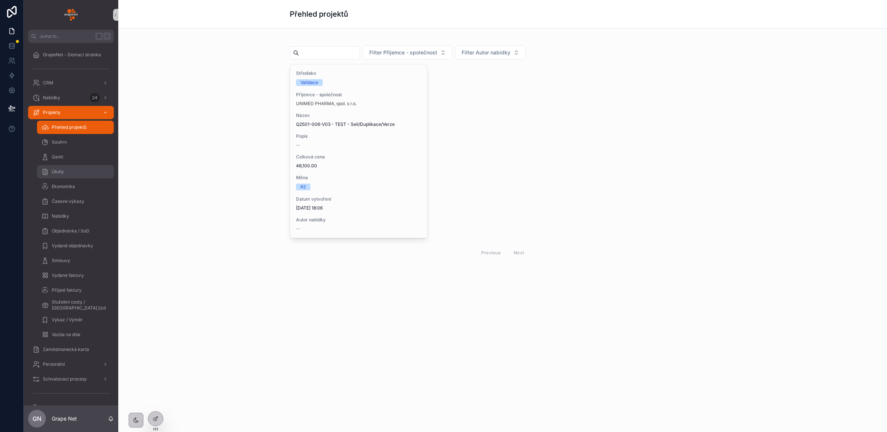
click at [71, 170] on div "Úkoly" at bounding box center [75, 172] width 68 height 12
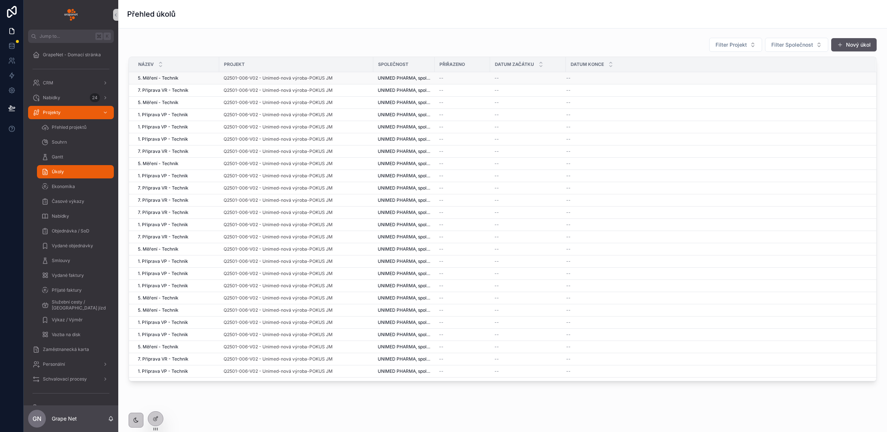
click at [512, 77] on div "--" at bounding box center [528, 78] width 67 height 6
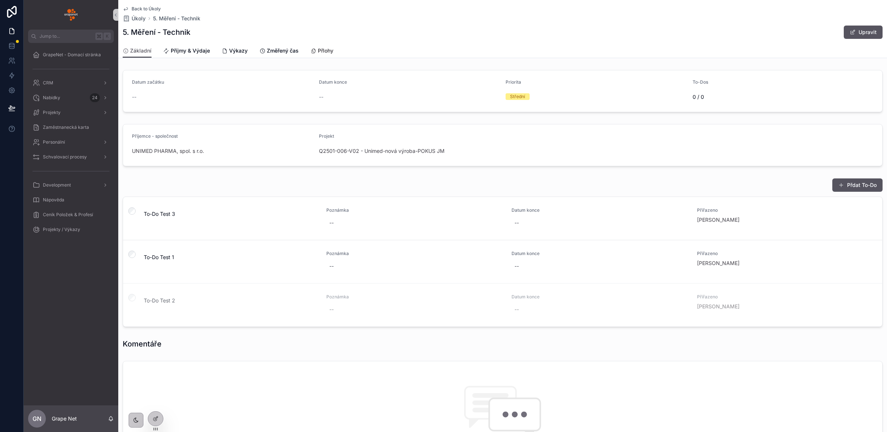
click at [327, 50] on span "Přlohy" at bounding box center [326, 50] width 16 height 7
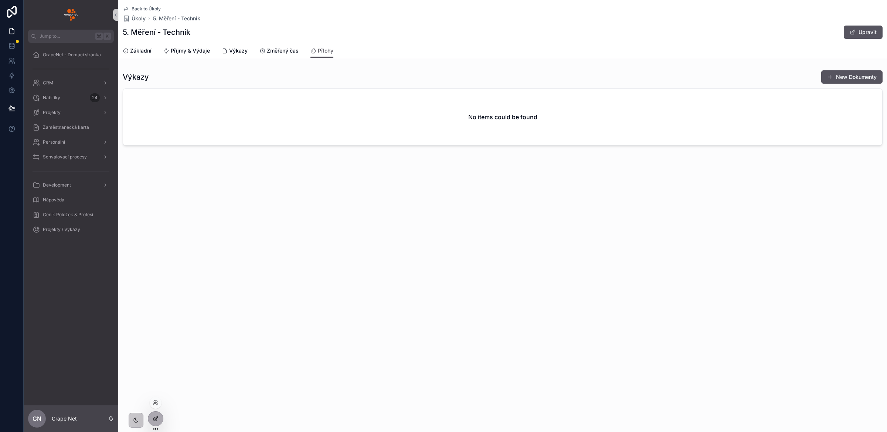
click at [158, 423] on div at bounding box center [155, 418] width 15 height 14
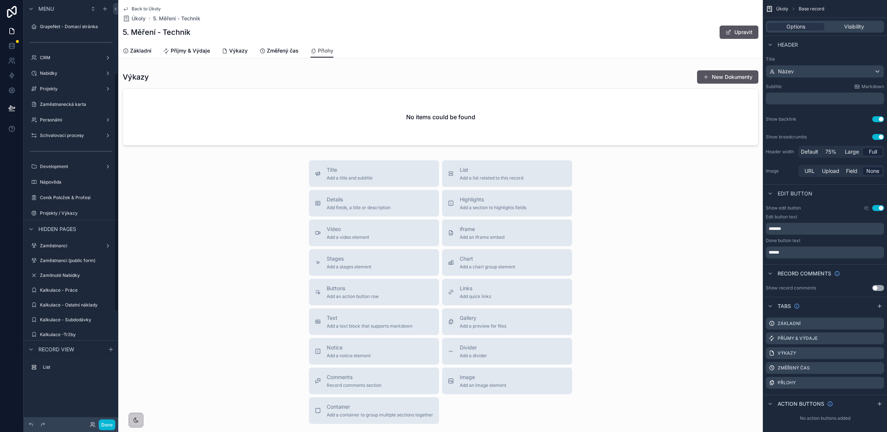
scroll to position [130, 0]
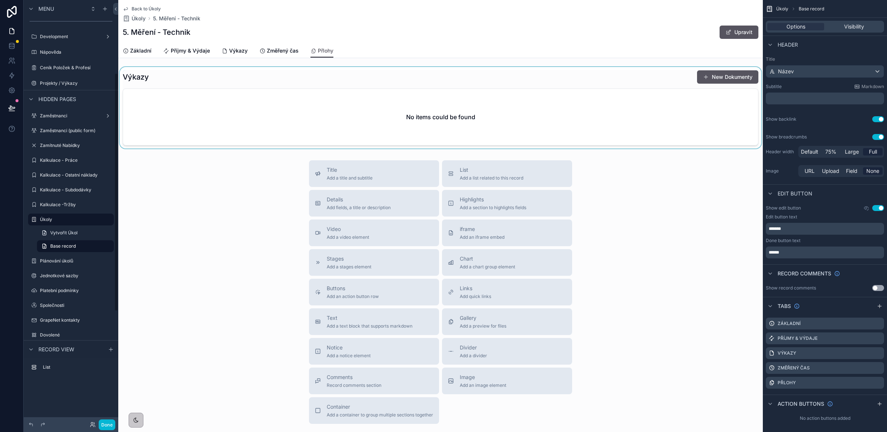
drag, startPoint x: 251, startPoint y: 61, endPoint x: 263, endPoint y: 84, distance: 25.1
click at [263, 84] on div "scrollable content" at bounding box center [440, 107] width 645 height 81
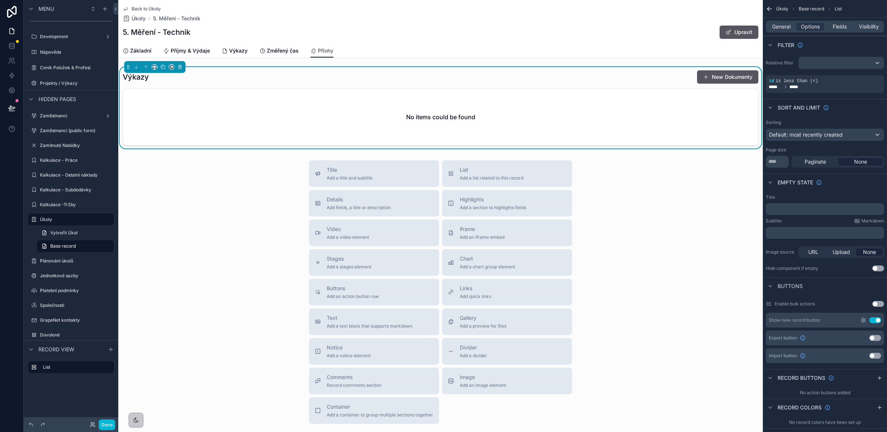
click at [865, 322] on icon "scrollable content" at bounding box center [864, 320] width 6 height 6
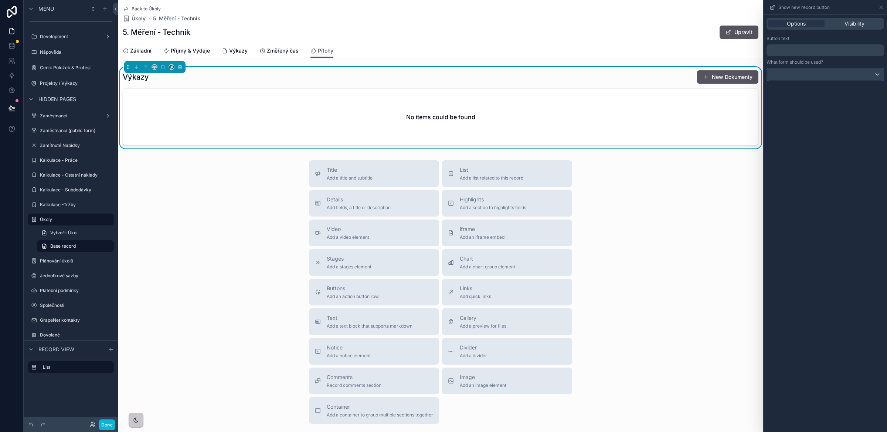
click at [822, 74] on div at bounding box center [825, 74] width 117 height 12
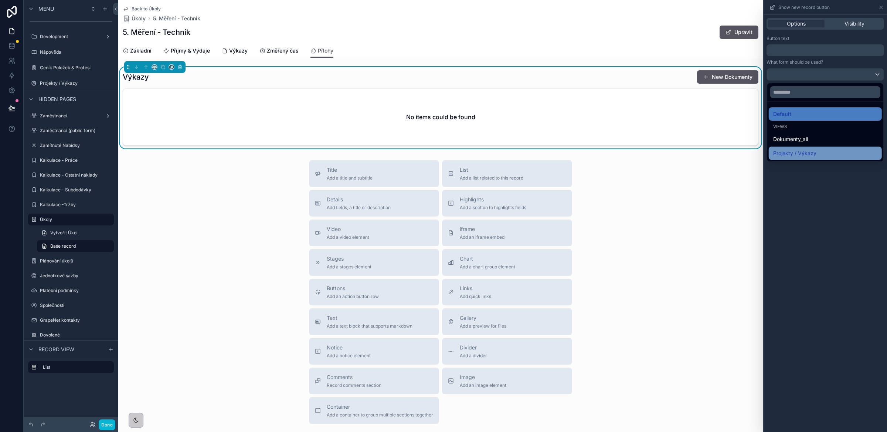
click at [824, 149] on div "Projekty / Výkazy" at bounding box center [826, 153] width 104 height 9
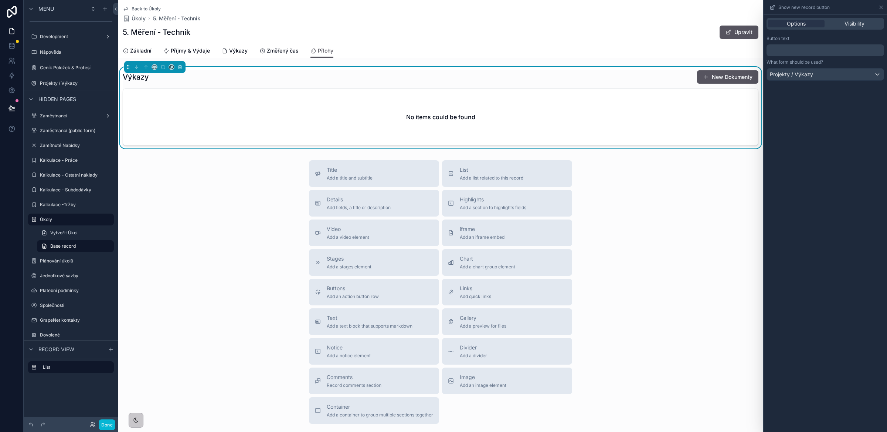
click at [845, 162] on div "Options Visibility Button text ﻿ What form should be used? Projekty / Výkazy" at bounding box center [826, 223] width 124 height 417
click at [724, 78] on button "New Dokumenty" at bounding box center [727, 76] width 61 height 13
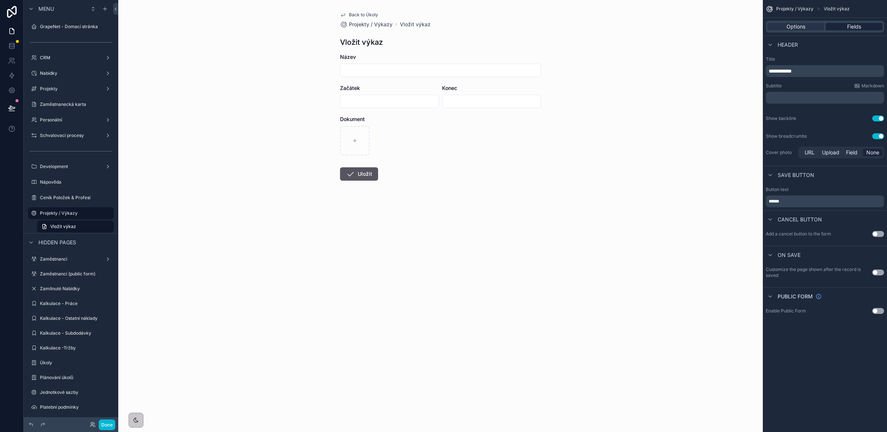
click at [848, 24] on span "Fields" at bounding box center [855, 26] width 14 height 7
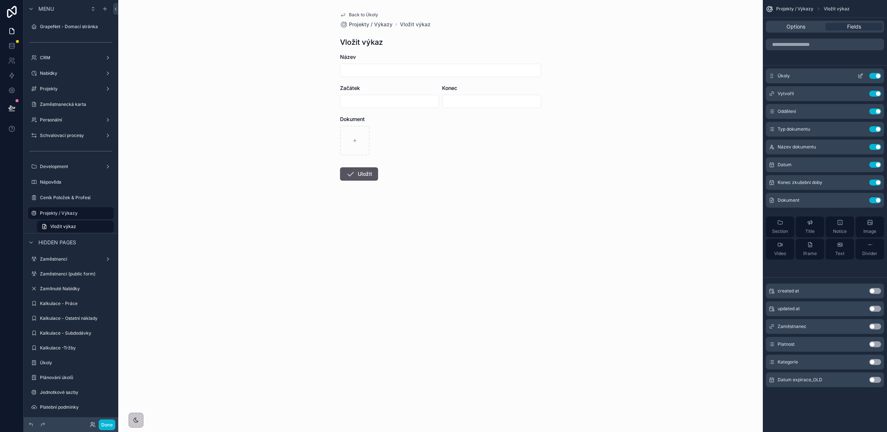
click at [859, 75] on icon "scrollable content" at bounding box center [860, 76] width 3 height 3
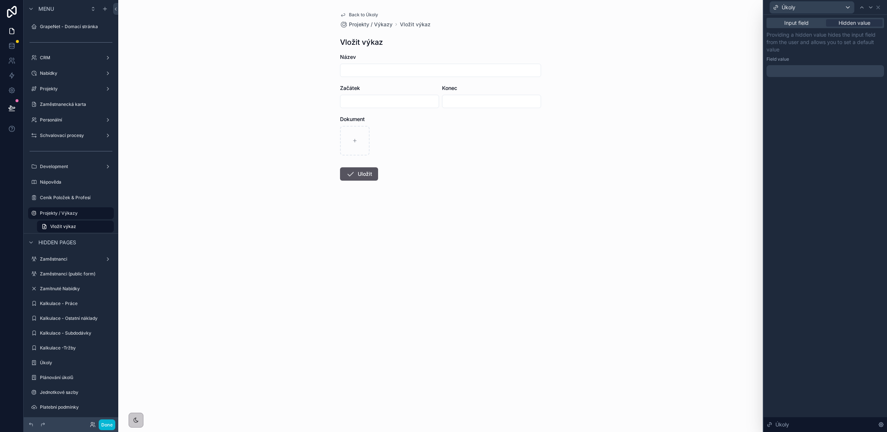
click at [812, 74] on div at bounding box center [826, 71] width 118 height 12
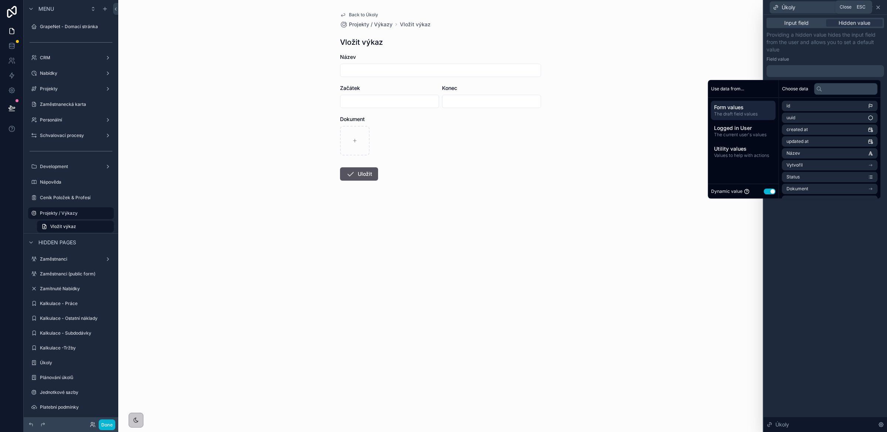
click at [877, 5] on icon at bounding box center [879, 7] width 6 height 6
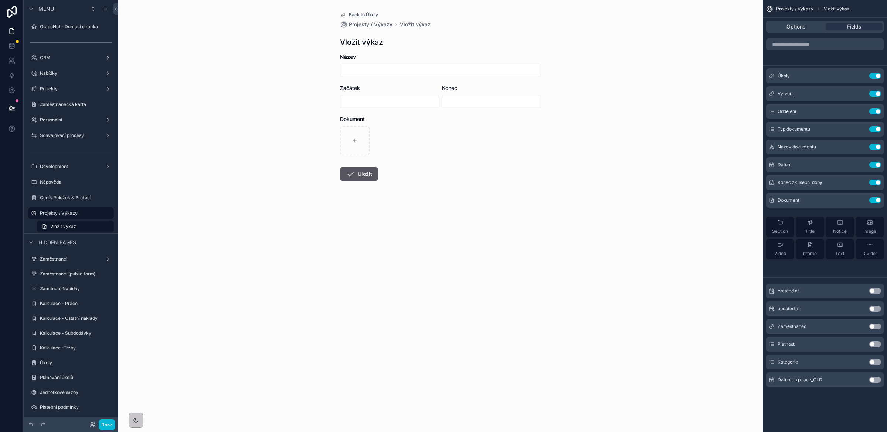
click at [372, 66] on input "scrollable content" at bounding box center [441, 70] width 200 height 10
type input "****"
click at [372, 99] on input "scrollable content" at bounding box center [390, 101] width 98 height 10
click at [392, 178] on button "11" at bounding box center [389, 179] width 13 height 13
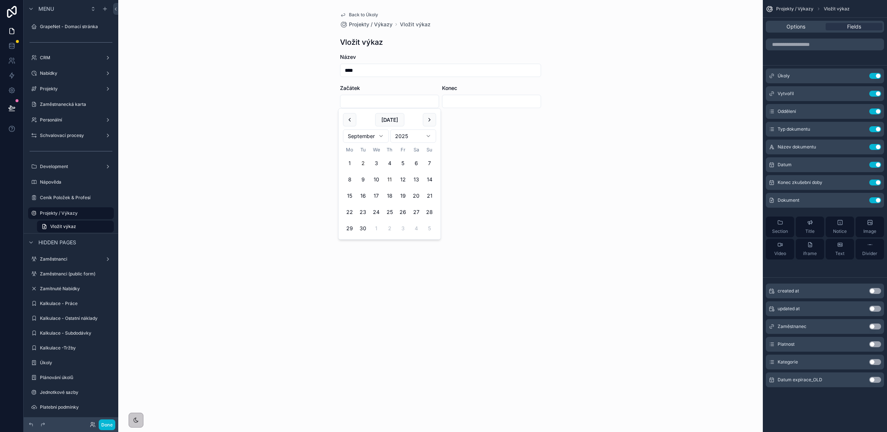
type input "**********"
click at [449, 101] on input "scrollable content" at bounding box center [492, 101] width 98 height 10
click at [488, 177] on button "11" at bounding box center [491, 179] width 13 height 13
type input "**********"
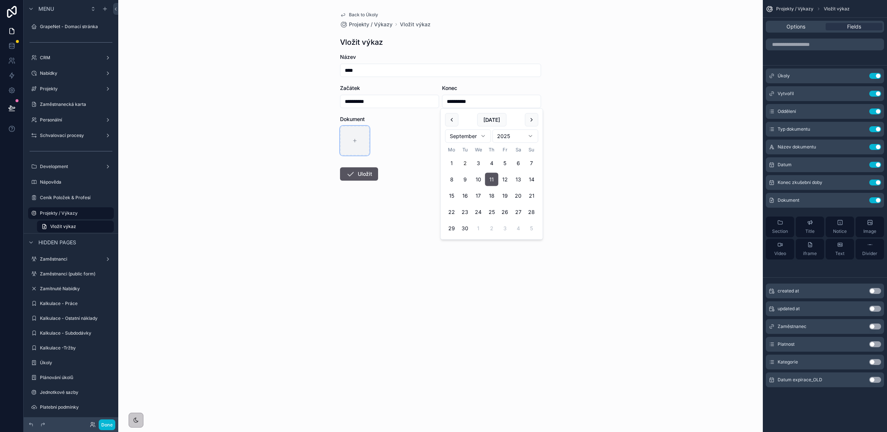
click at [350, 143] on div "scrollable content" at bounding box center [355, 141] width 30 height 30
type input "**********"
click at [354, 175] on icon "scrollable content" at bounding box center [350, 173] width 9 height 9
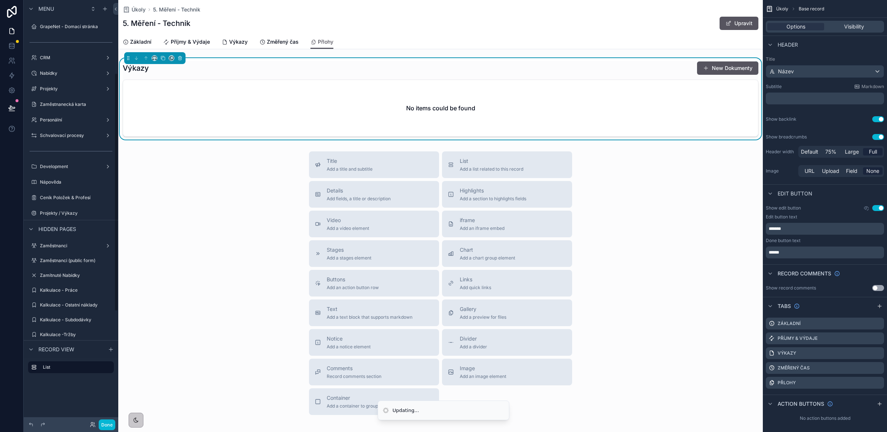
scroll to position [130, 0]
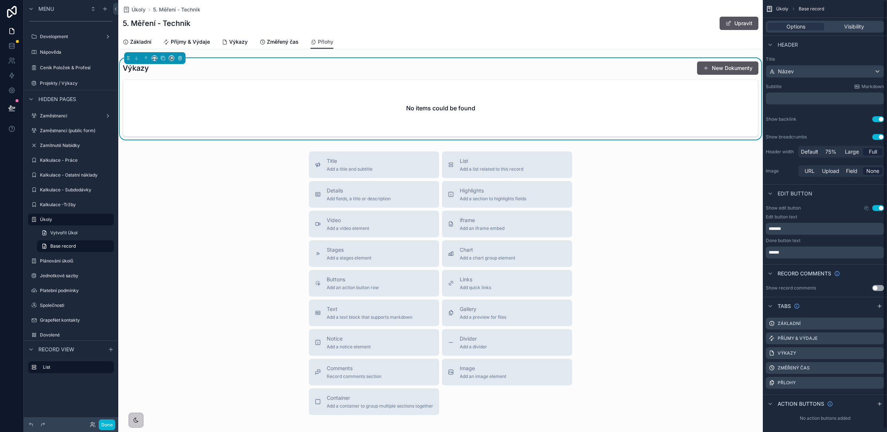
click at [589, 115] on div "No items could be found" at bounding box center [440, 108] width 635 height 56
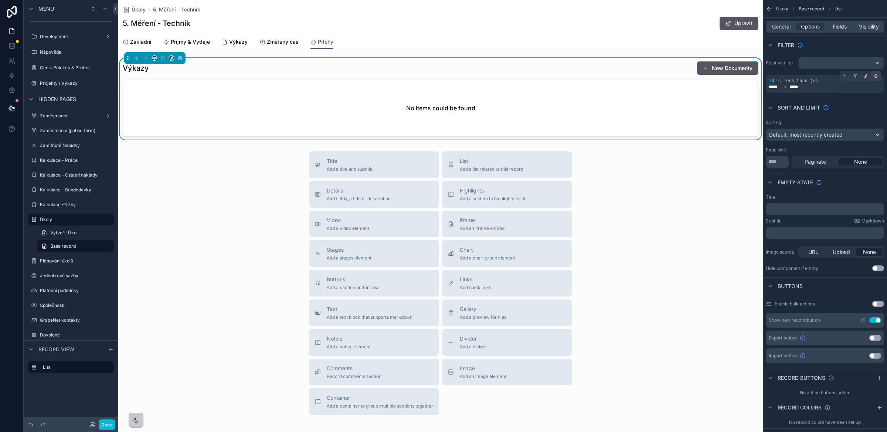
click at [876, 78] on div "scrollable content" at bounding box center [876, 76] width 10 height 10
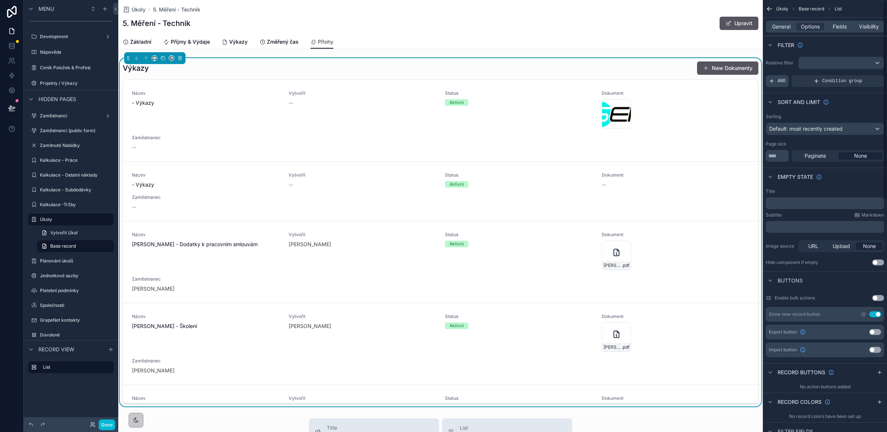
click at [770, 79] on icon "scrollable content" at bounding box center [772, 81] width 6 height 6
click at [865, 77] on icon "scrollable content" at bounding box center [866, 76] width 4 height 4
click at [705, 68] on span "Select a field" at bounding box center [691, 70] width 31 height 6
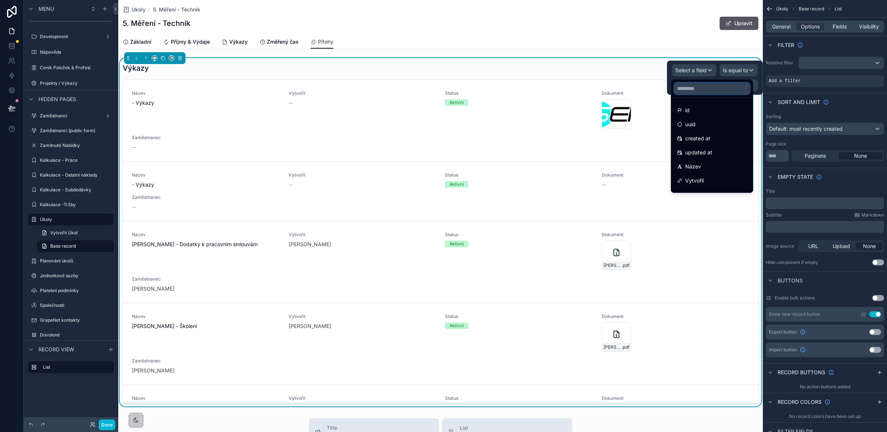
click at [706, 90] on input "text" at bounding box center [712, 88] width 76 height 12
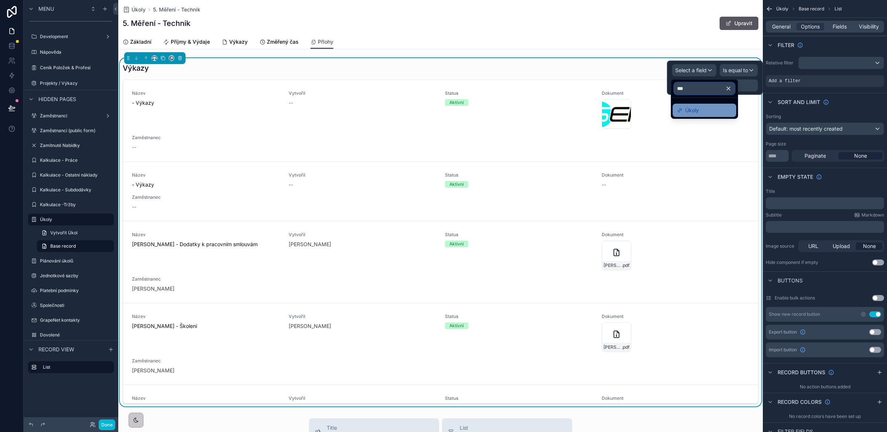
type input "***"
click at [701, 108] on div "Úkoly" at bounding box center [704, 110] width 55 height 9
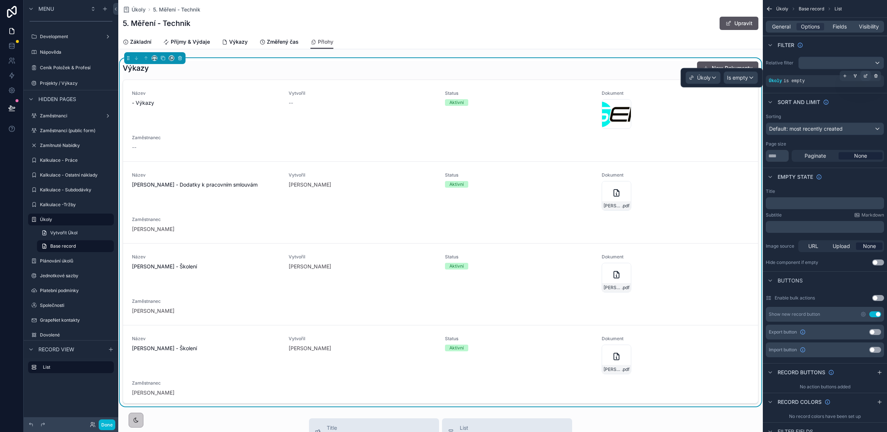
click at [868, 76] on icon "scrollable content" at bounding box center [866, 76] width 4 height 4
click at [740, 79] on span "Is empty" at bounding box center [737, 77] width 21 height 7
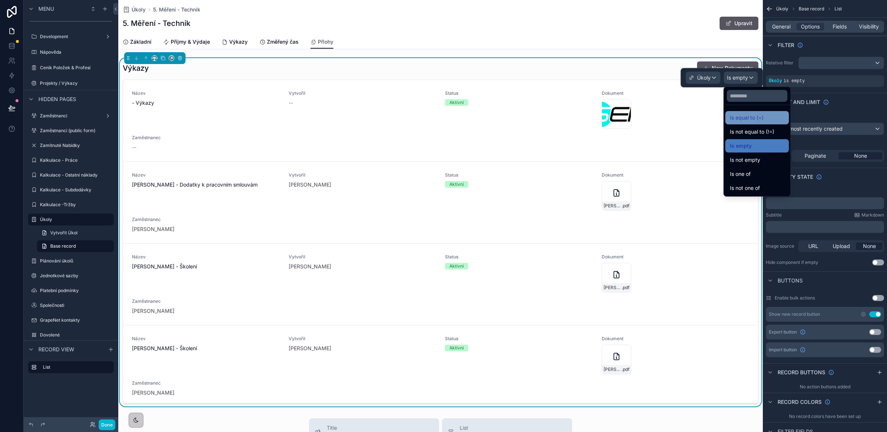
click at [748, 119] on span "Is equal to (=)" at bounding box center [747, 117] width 34 height 9
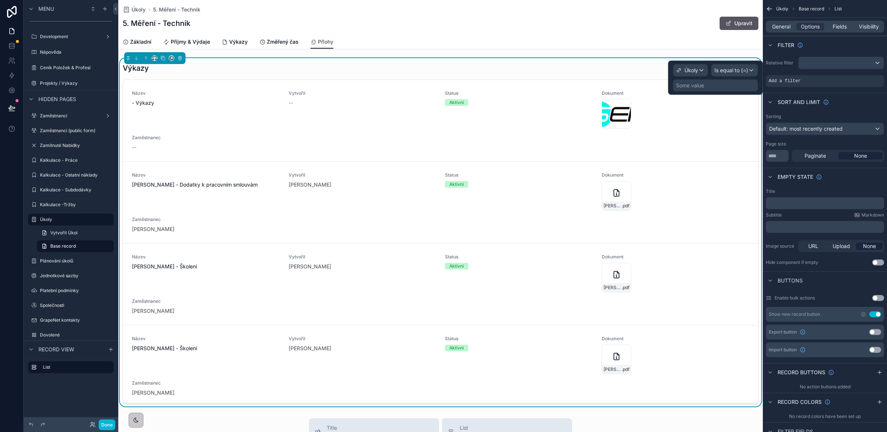
click at [713, 86] on div "Some value" at bounding box center [715, 86] width 85 height 12
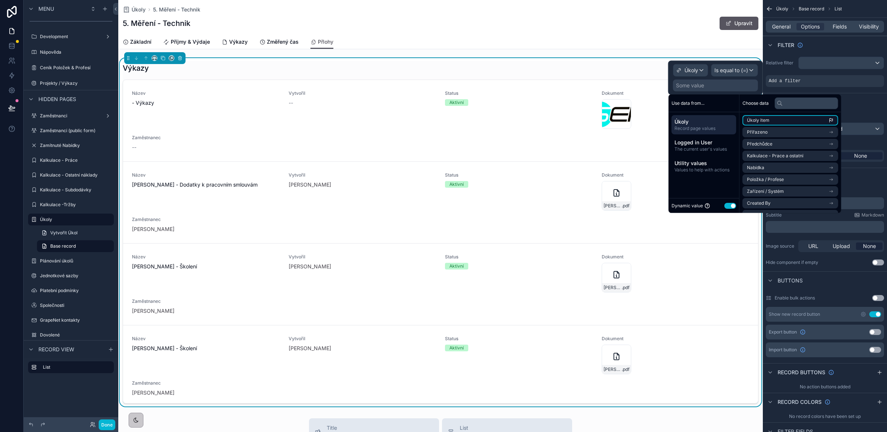
click at [794, 116] on li "Úkoly item" at bounding box center [791, 120] width 96 height 10
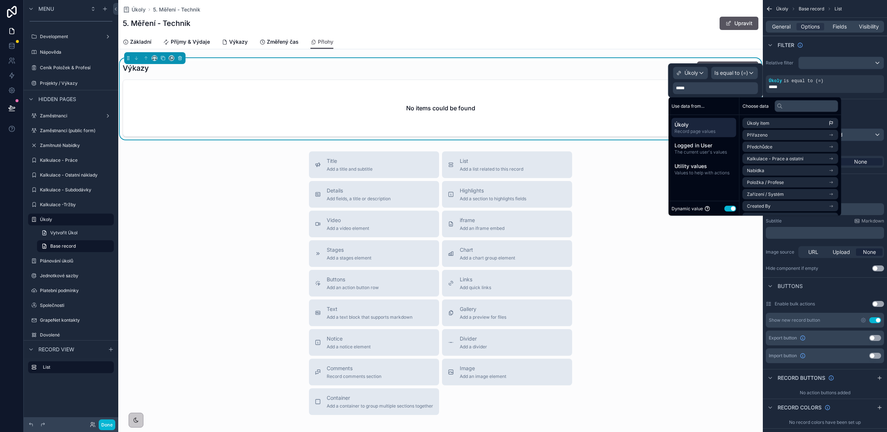
click at [731, 284] on div "Title Add a title and subtitle List Add a list related to this record Details A…" at bounding box center [440, 282] width 645 height 263
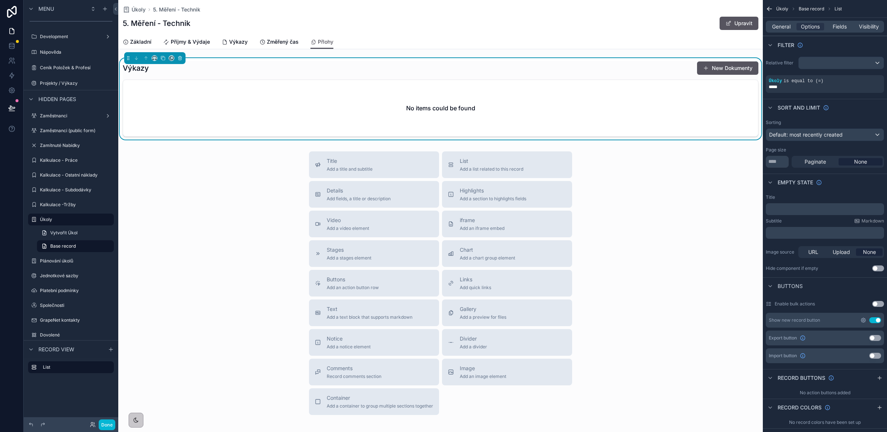
click at [865, 321] on icon "scrollable content" at bounding box center [864, 320] width 6 height 6
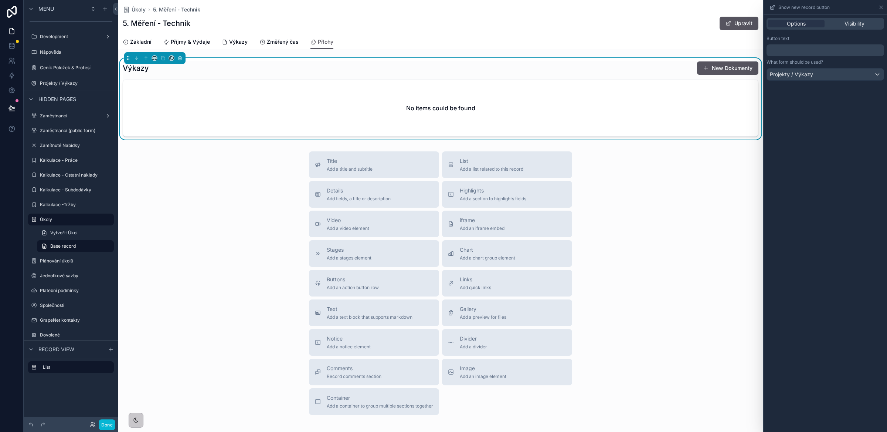
click at [794, 51] on p "﻿" at bounding box center [826, 50] width 113 height 9
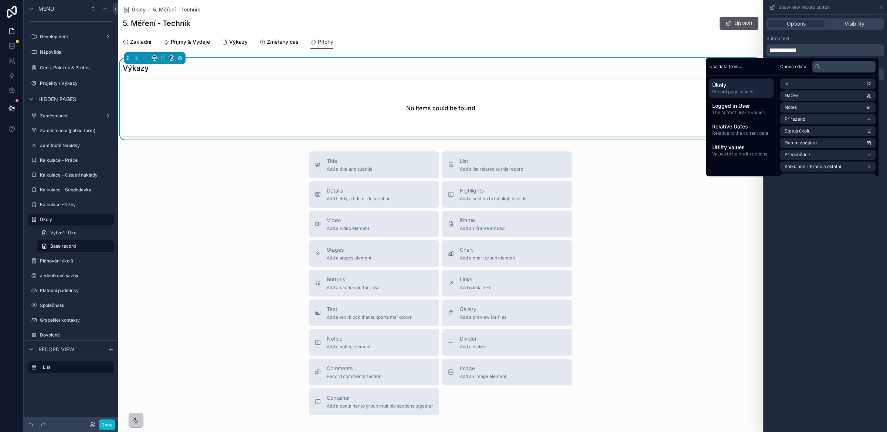
click at [831, 241] on div "**********" at bounding box center [826, 223] width 124 height 417
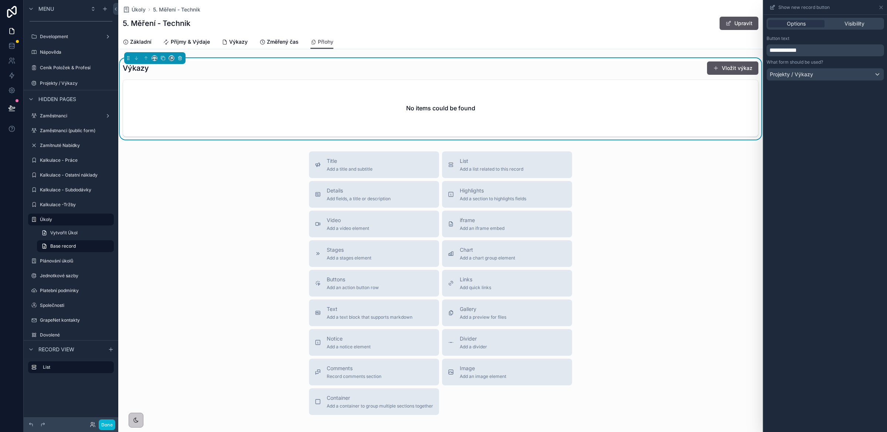
click at [345, 88] on div "No items could be found" at bounding box center [440, 108] width 635 height 56
click at [883, 8] on icon at bounding box center [881, 7] width 3 height 3
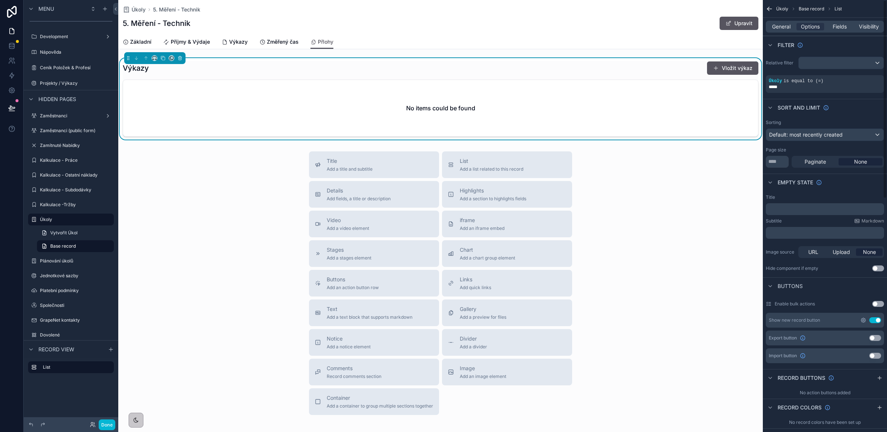
click at [865, 322] on icon "scrollable content" at bounding box center [864, 320] width 6 height 6
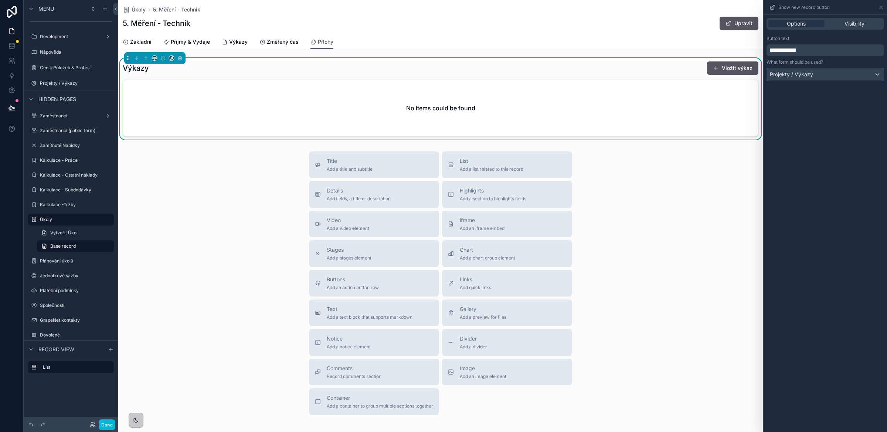
click at [848, 73] on div "Projekty / Výkazy" at bounding box center [825, 74] width 117 height 12
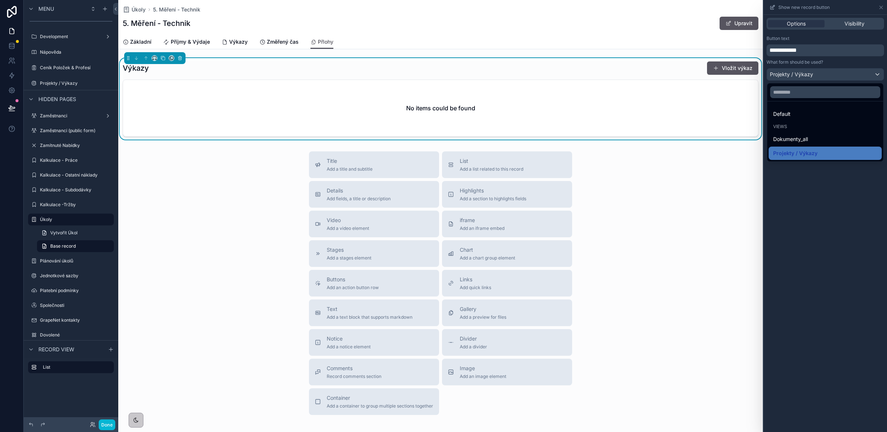
click at [848, 73] on div at bounding box center [826, 216] width 124 height 432
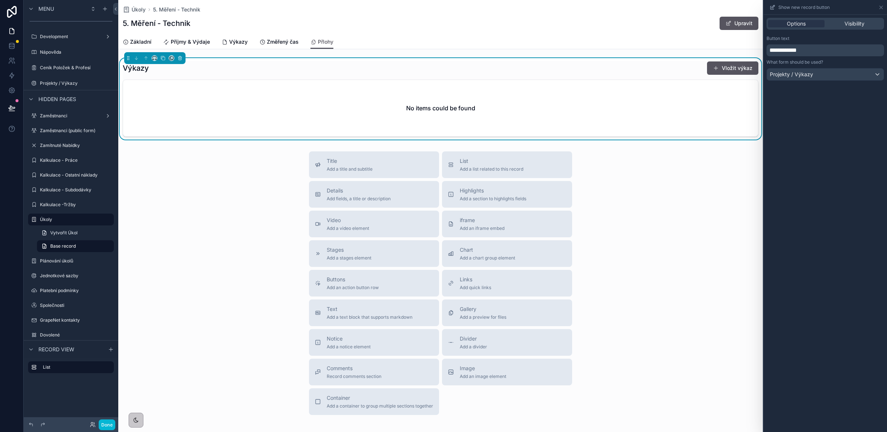
click at [853, 188] on div "**********" at bounding box center [826, 223] width 124 height 417
click at [883, 9] on icon at bounding box center [882, 7] width 6 height 6
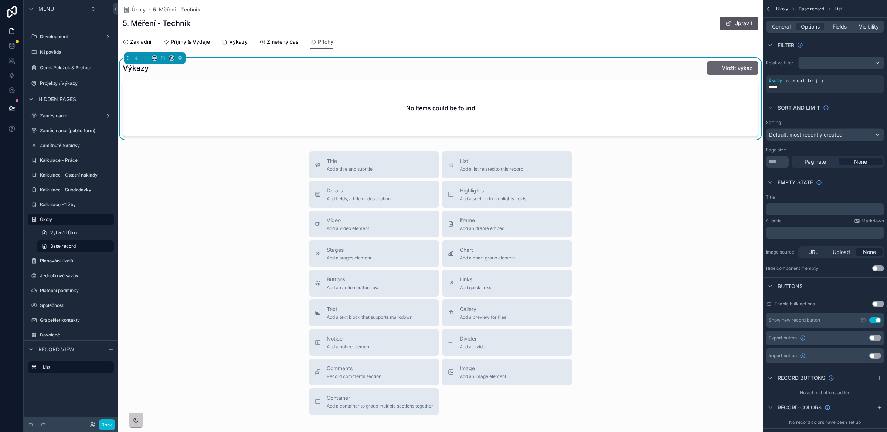
click at [713, 67] on button "Vložit výkaz" at bounding box center [732, 67] width 51 height 13
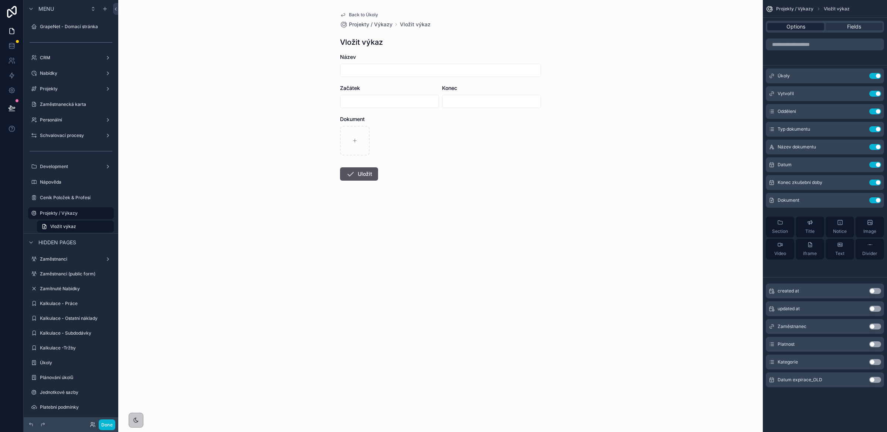
click at [794, 24] on span "Options" at bounding box center [796, 26] width 19 height 7
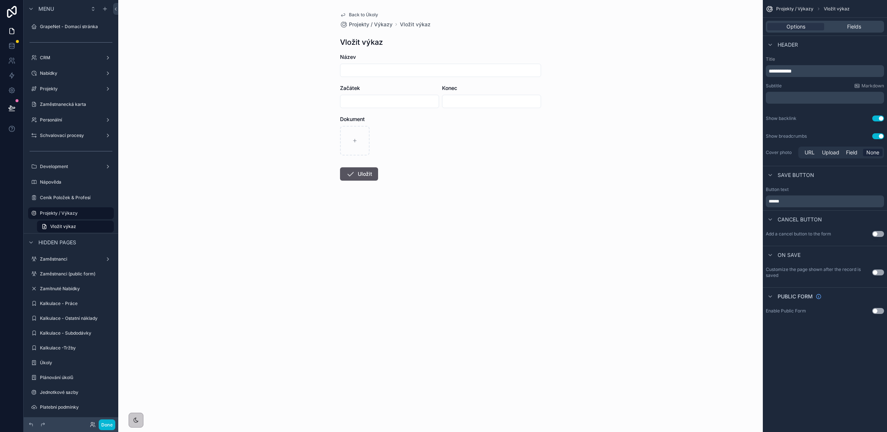
click at [354, 16] on span "Back to Úkoly" at bounding box center [363, 15] width 29 height 6
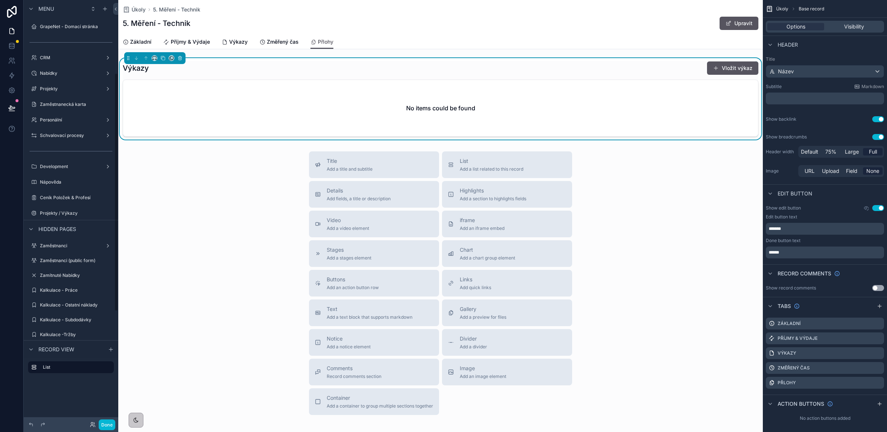
scroll to position [130, 0]
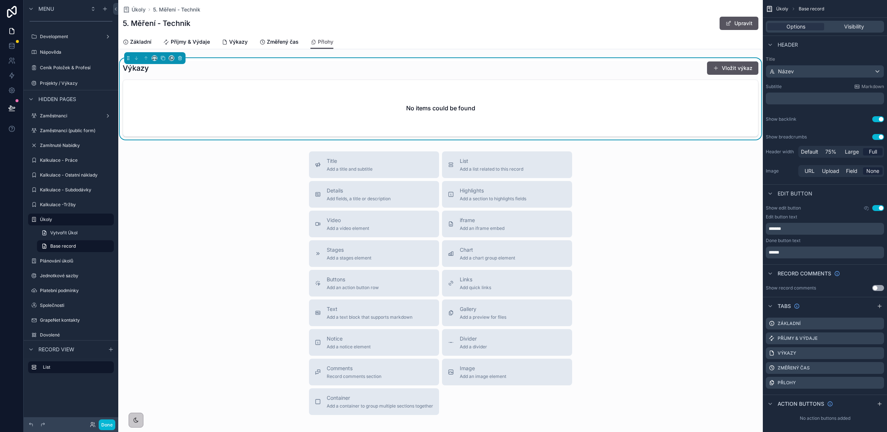
click at [334, 101] on div "No items could be found" at bounding box center [440, 108] width 635 height 56
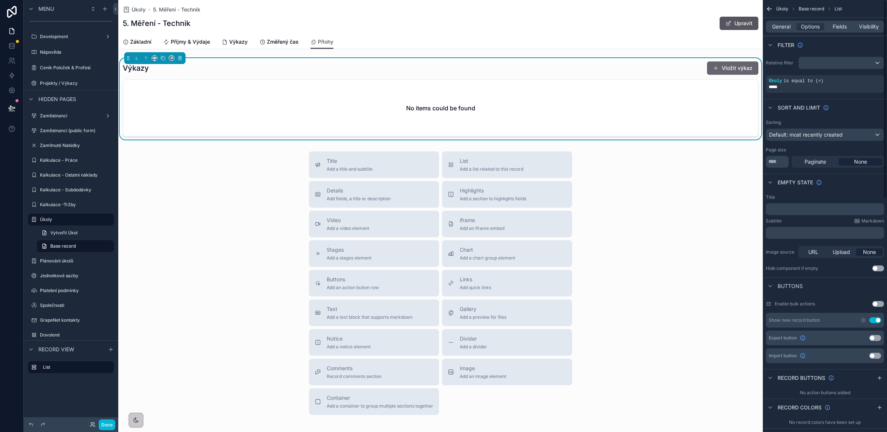
click at [718, 68] on button "Vložit výkaz" at bounding box center [732, 67] width 51 height 13
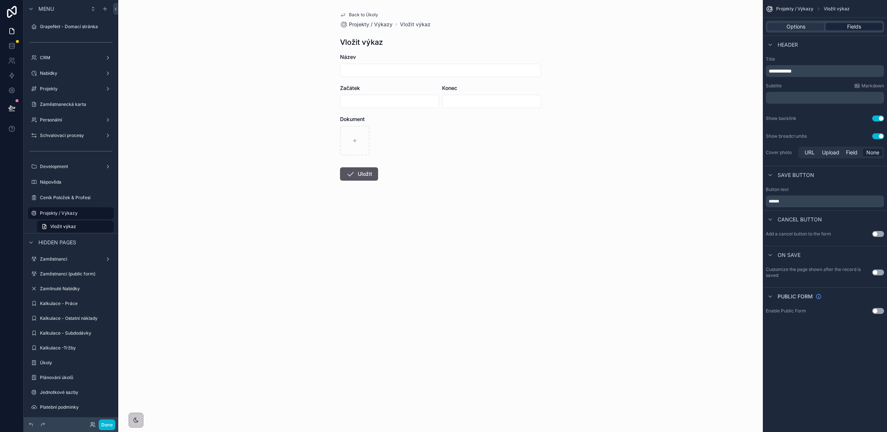
click at [854, 28] on span "Fields" at bounding box center [855, 26] width 14 height 7
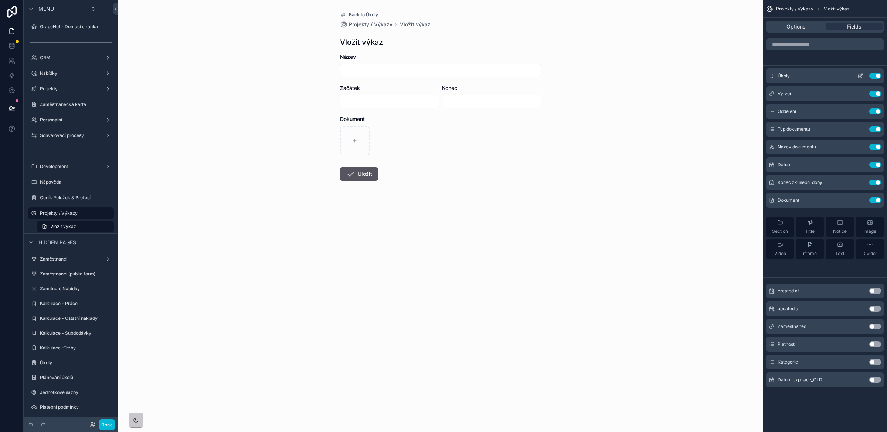
click at [860, 74] on icon "scrollable content" at bounding box center [861, 76] width 6 height 6
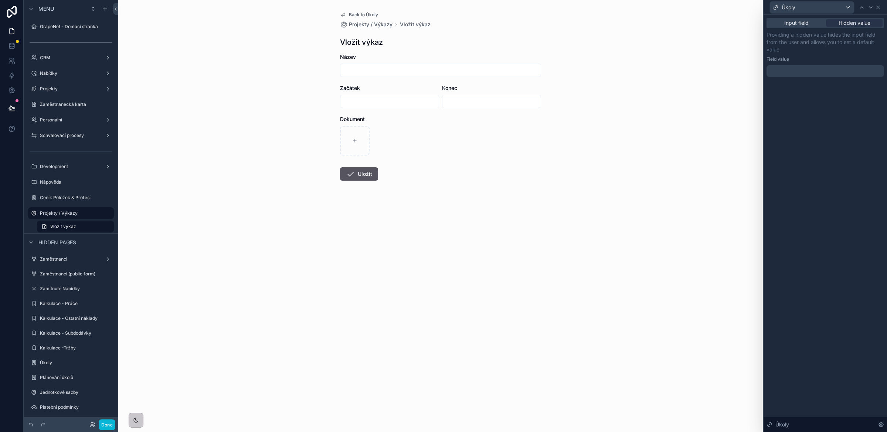
click at [823, 72] on div at bounding box center [826, 71] width 118 height 12
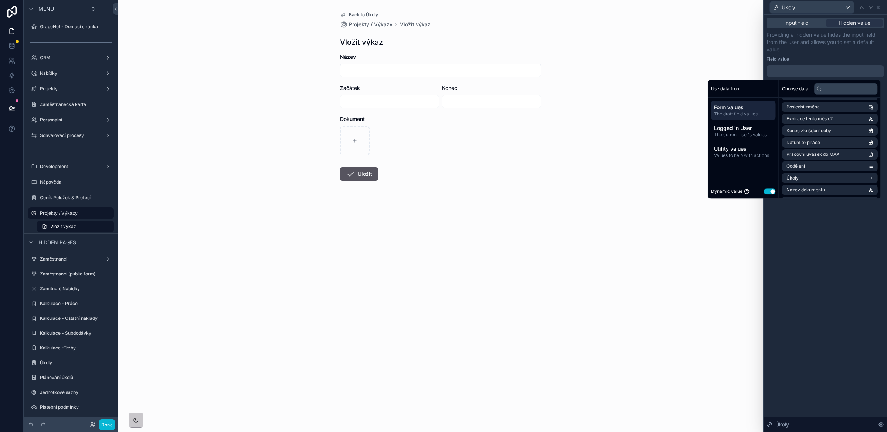
scroll to position [187, 0]
click at [819, 165] on li "Úkoly" at bounding box center [830, 167] width 96 height 10
click at [813, 175] on li "Úkol" at bounding box center [830, 178] width 96 height 10
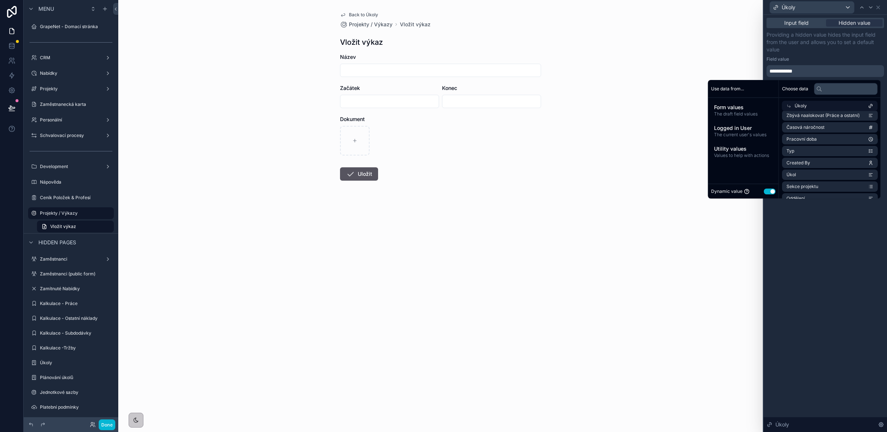
click at [820, 283] on div "**********" at bounding box center [826, 223] width 124 height 417
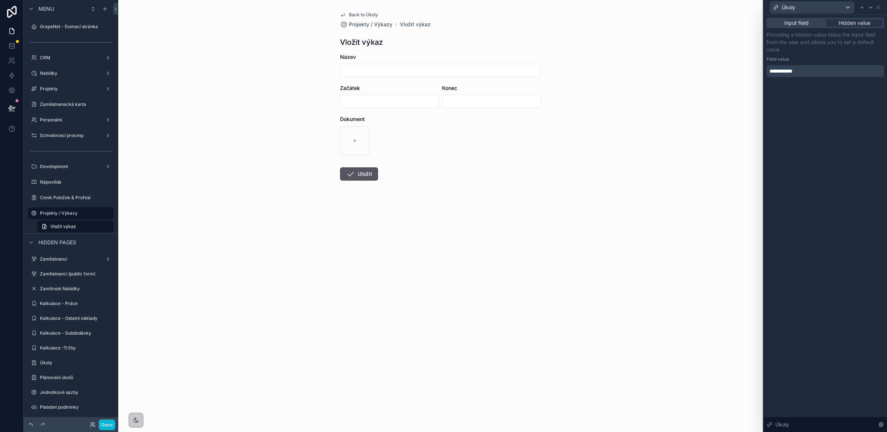
click at [348, 68] on input "scrollable content" at bounding box center [441, 70] width 200 height 10
click at [349, 68] on input "scrollable content" at bounding box center [441, 70] width 200 height 10
type input "****"
click at [360, 171] on button "Uložit" at bounding box center [359, 173] width 38 height 13
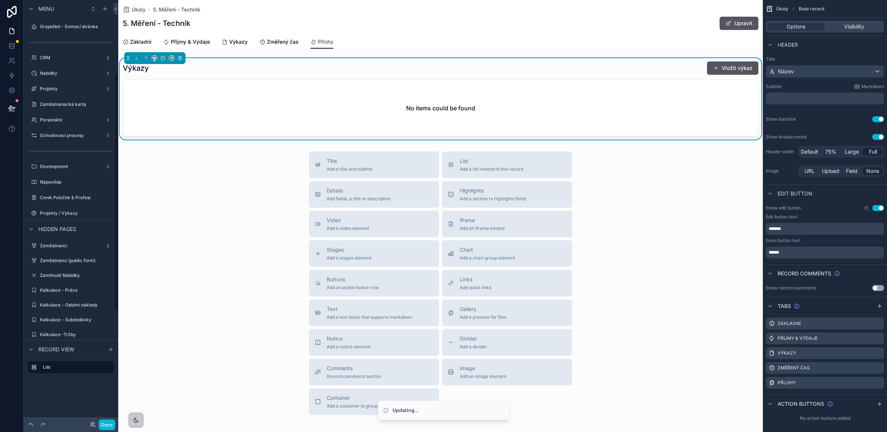
scroll to position [130, 0]
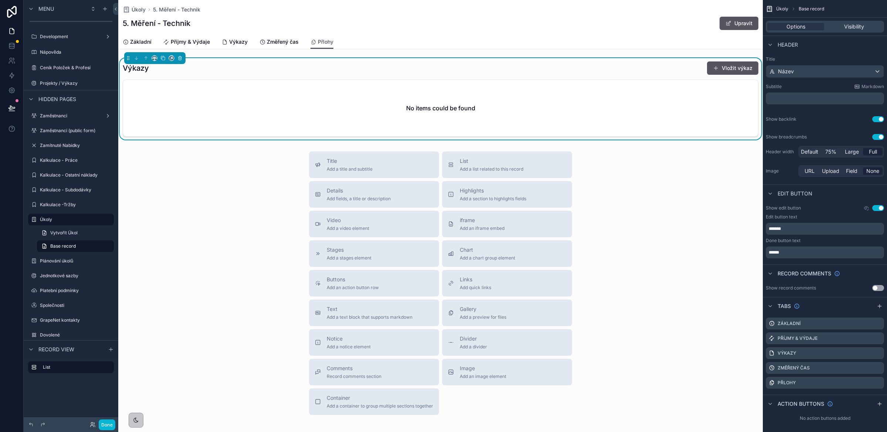
click at [616, 34] on div "Úkoly 5. Měření - Technik 5. Měření - Technik Upravit" at bounding box center [441, 17] width 636 height 35
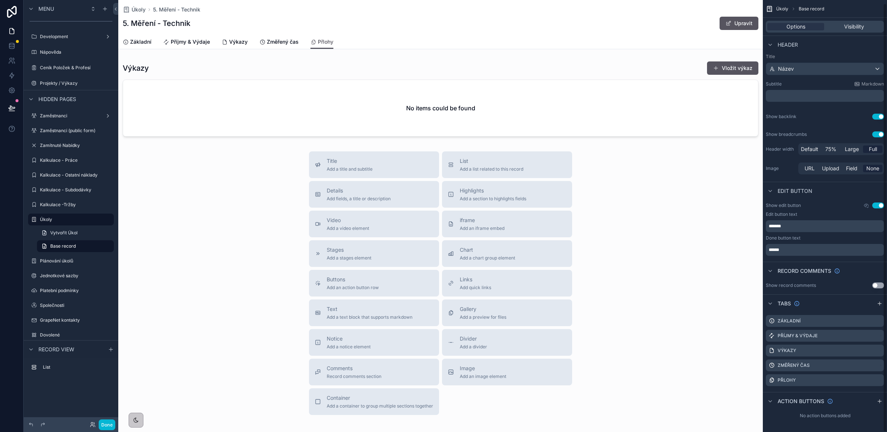
scroll to position [4, 0]
click at [669, 203] on div "Title Add a title and subtitle List Add a list related to this record Details A…" at bounding box center [440, 282] width 645 height 263
click at [637, 113] on div "scrollable content" at bounding box center [440, 98] width 645 height 81
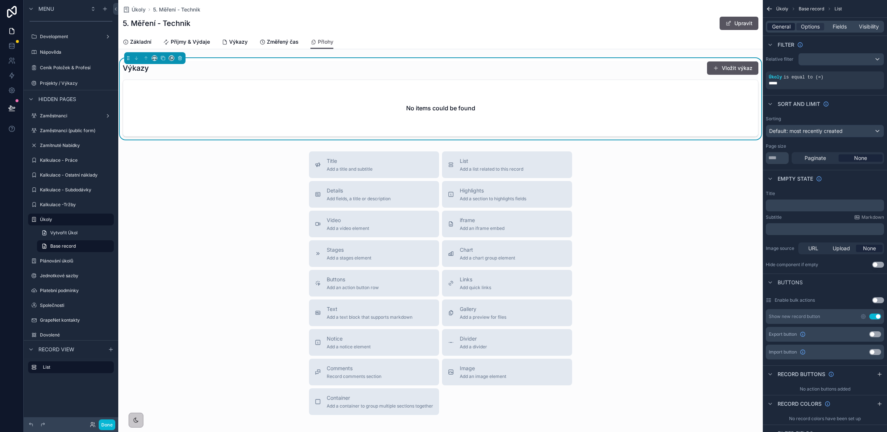
click at [788, 29] on span "General" at bounding box center [781, 26] width 18 height 7
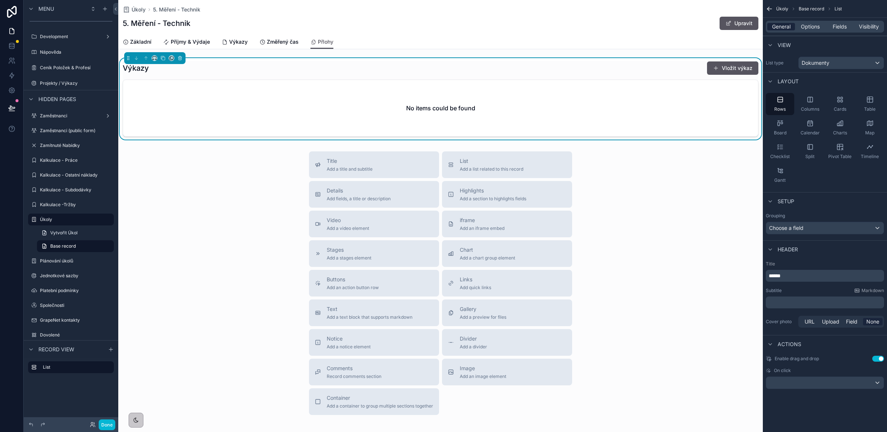
scroll to position [0, 0]
click at [811, 382] on div "scrollable content" at bounding box center [826, 382] width 118 height 12
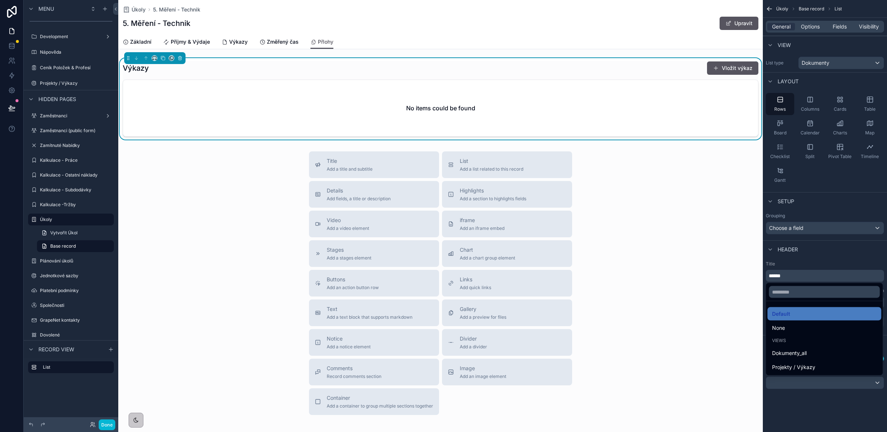
click at [786, 329] on div "None" at bounding box center [824, 327] width 105 height 9
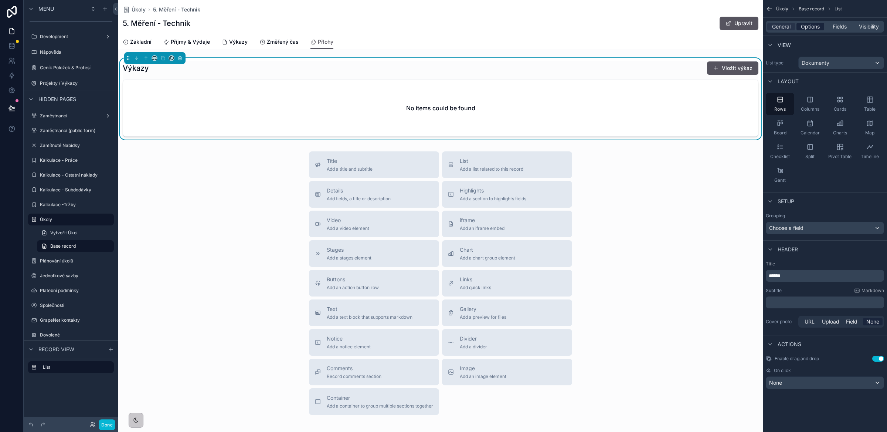
click at [810, 28] on span "Options" at bounding box center [810, 26] width 19 height 7
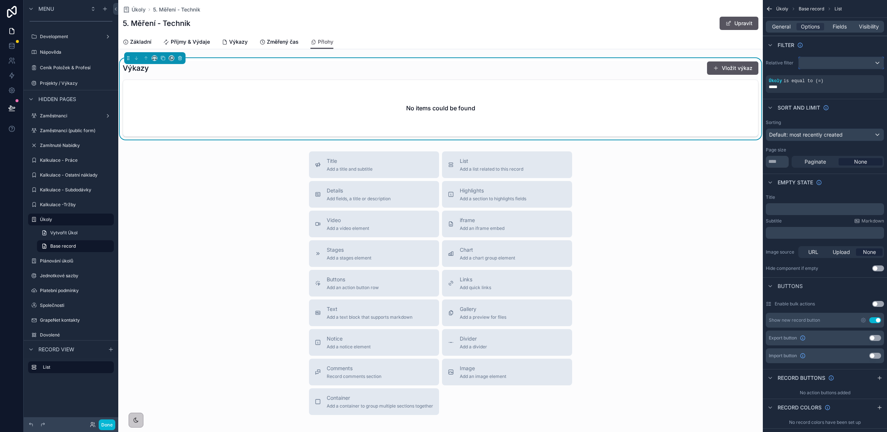
click at [815, 62] on div "scrollable content" at bounding box center [841, 63] width 85 height 12
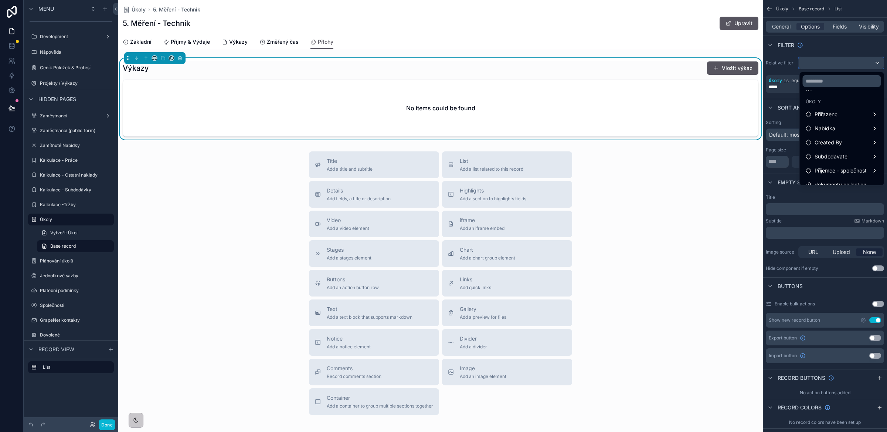
scroll to position [21, 0]
click at [834, 177] on span "dokumenty collection" at bounding box center [841, 177] width 52 height 9
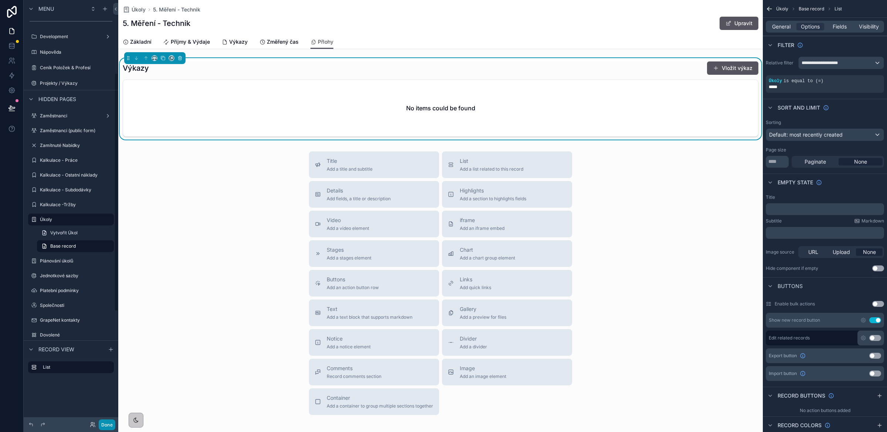
click at [105, 425] on button "Done" at bounding box center [107, 424] width 17 height 11
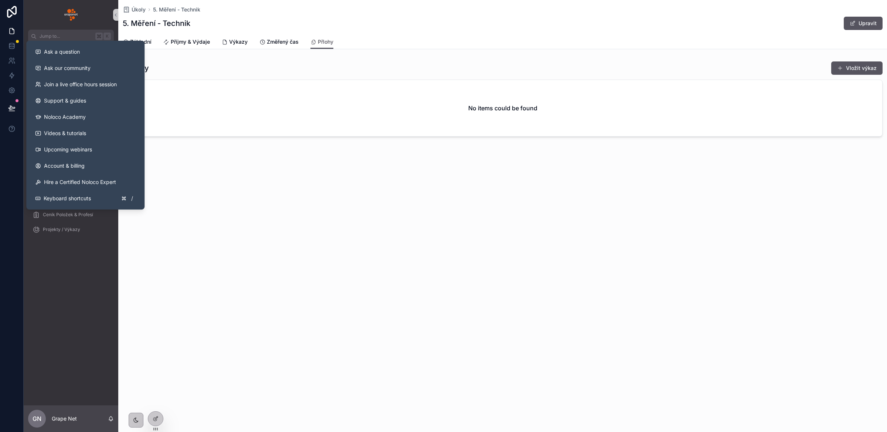
click at [378, 223] on div "Úkoly 5. Měření - Technik 5. Měření - Technik Upravit Přlohy Základní Příjmy & …" at bounding box center [502, 216] width 769 height 432
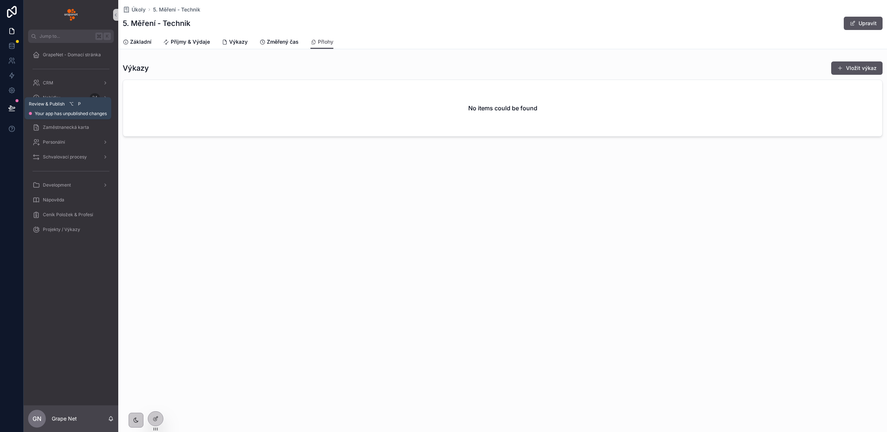
click at [15, 107] on icon at bounding box center [11, 107] width 7 height 7
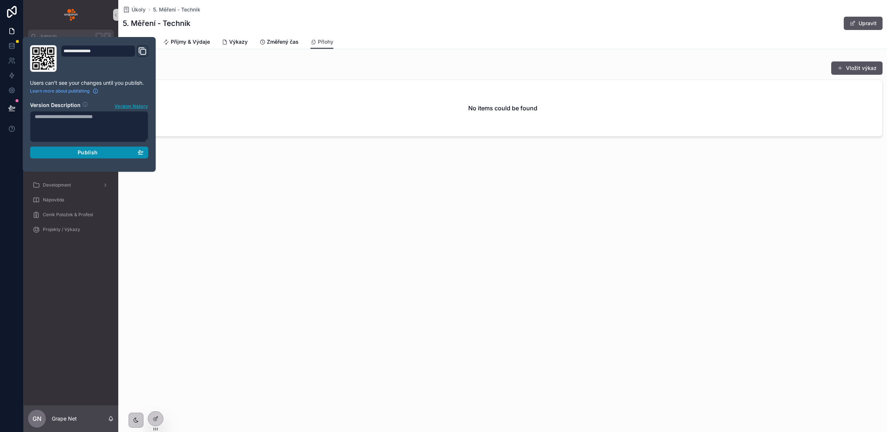
click at [102, 153] on div "Publish" at bounding box center [89, 152] width 109 height 7
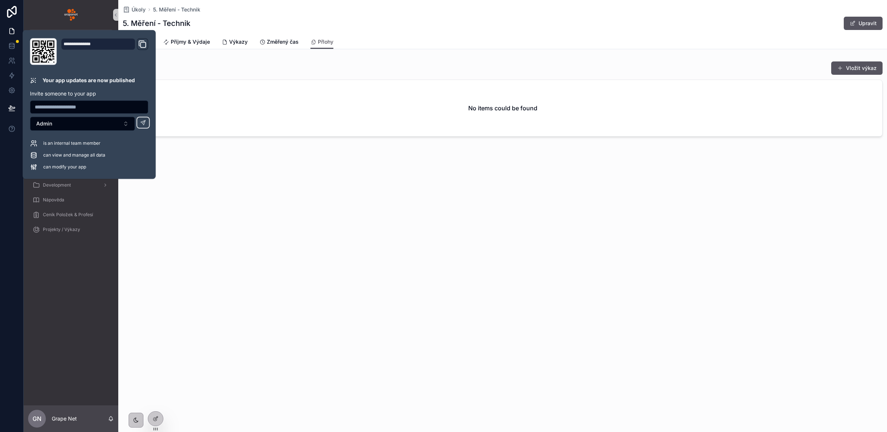
click at [449, 179] on div "Úkoly 5. Měření - Technik 5. Měření - Technik Upravit Přlohy Základní Příjmy & …" at bounding box center [502, 93] width 769 height 187
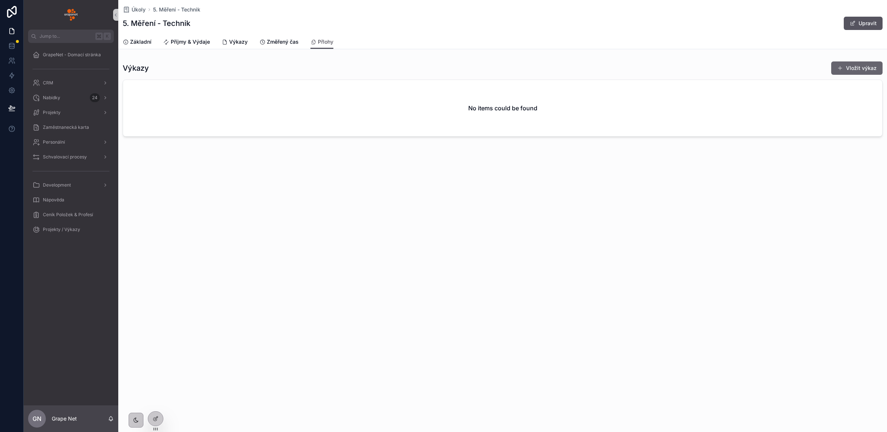
click at [862, 72] on button "Vložit výkaz" at bounding box center [857, 67] width 51 height 13
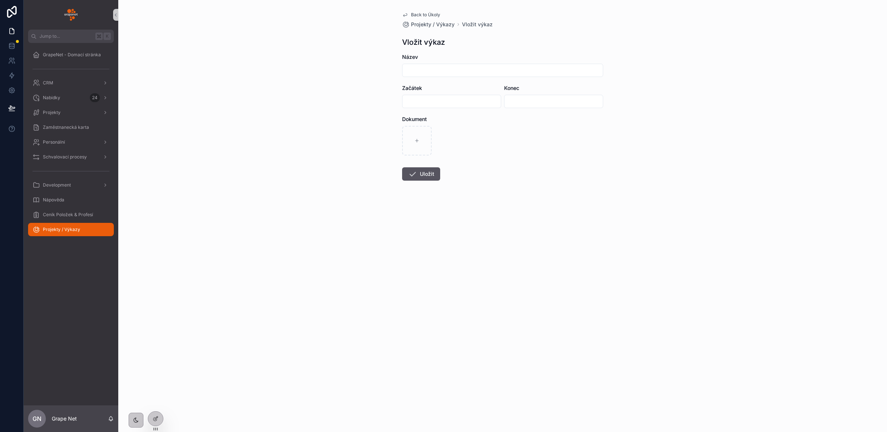
click at [414, 62] on div "Název" at bounding box center [502, 65] width 201 height 24
click at [416, 68] on input "scrollable content" at bounding box center [503, 70] width 200 height 10
type input "****"
click at [421, 173] on button "Uložit" at bounding box center [421, 173] width 38 height 13
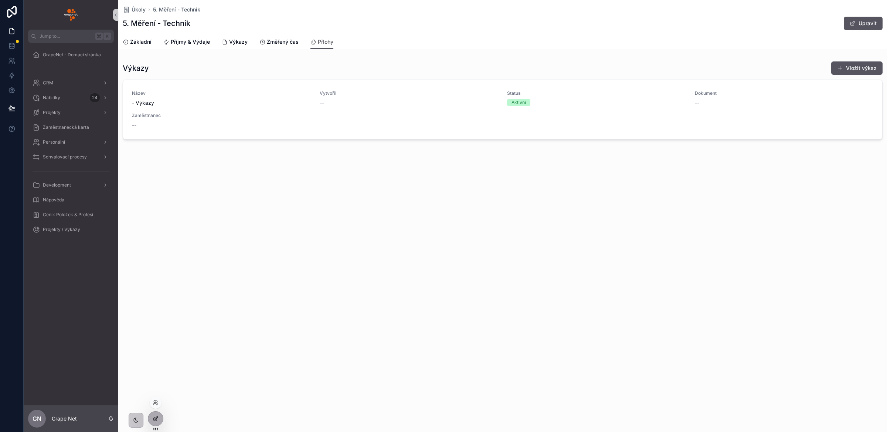
click at [156, 418] on icon at bounding box center [156, 418] width 6 height 6
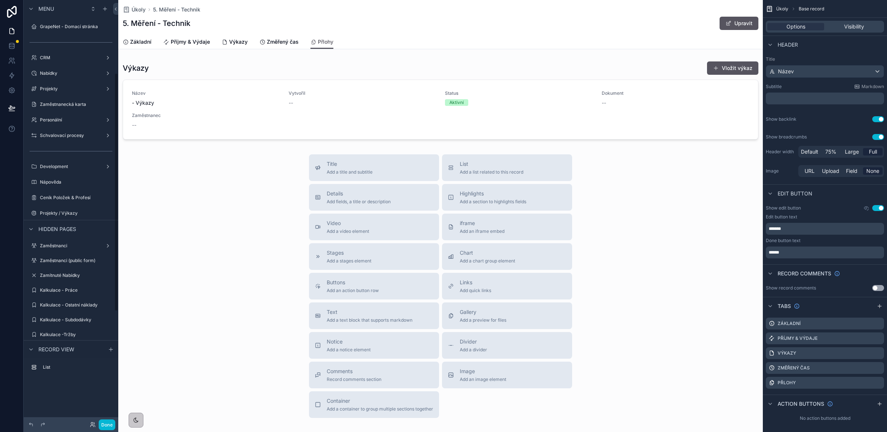
scroll to position [130, 0]
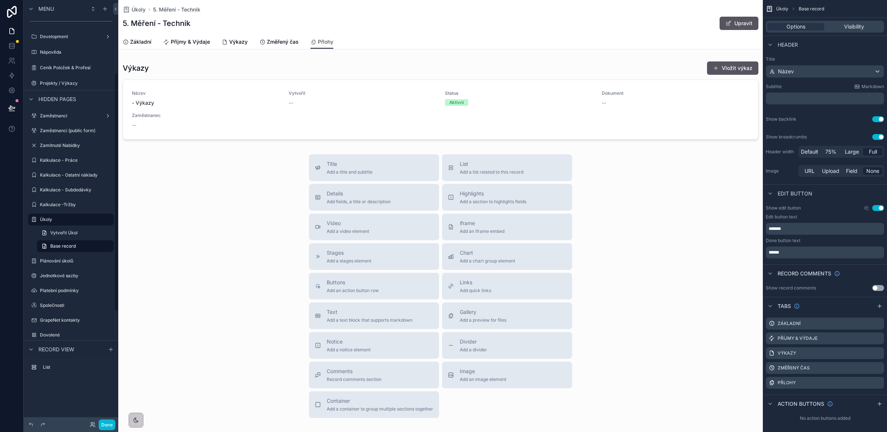
click at [391, 104] on div "scrollable content" at bounding box center [440, 100] width 645 height 84
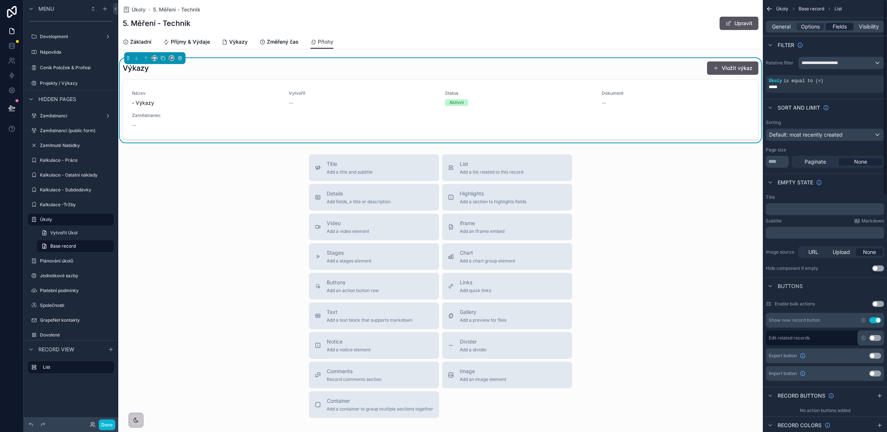
click at [838, 27] on span "Fields" at bounding box center [840, 26] width 14 height 7
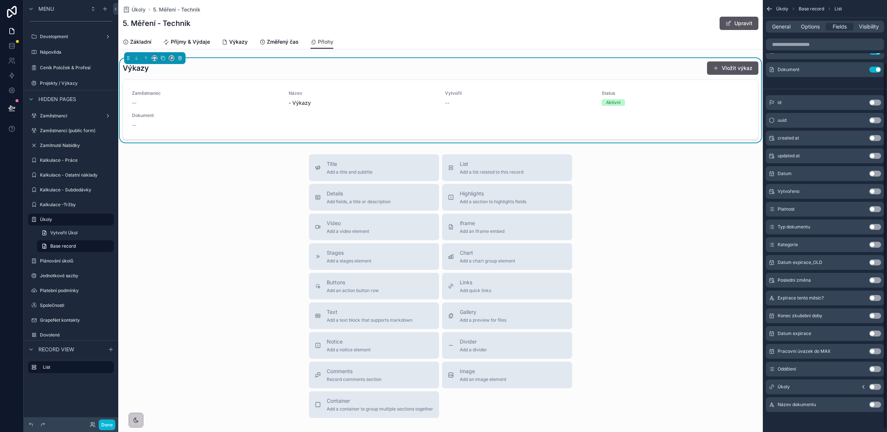
scroll to position [78, 0]
click at [874, 315] on button "Use setting" at bounding box center [876, 315] width 12 height 6
click at [873, 190] on button "Use setting" at bounding box center [876, 191] width 12 height 6
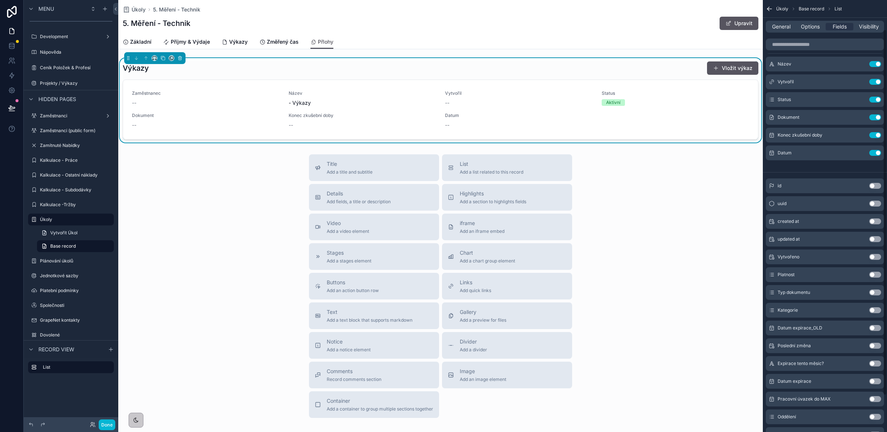
scroll to position [17, 0]
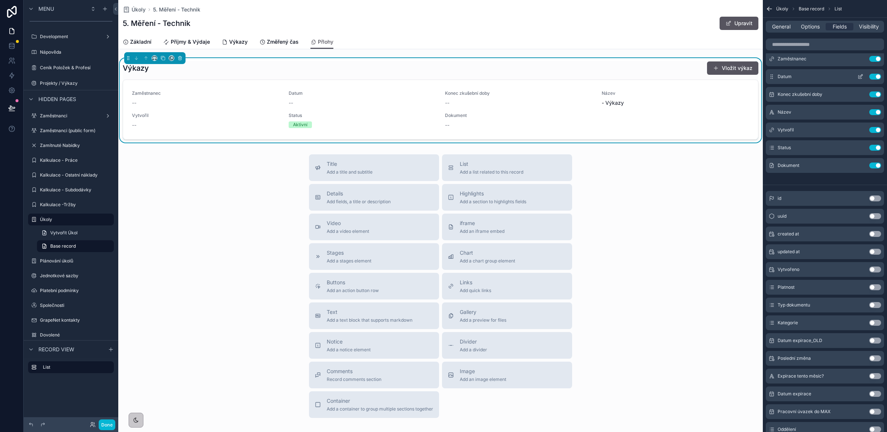
click at [862, 77] on icon "scrollable content" at bounding box center [861, 77] width 6 height 6
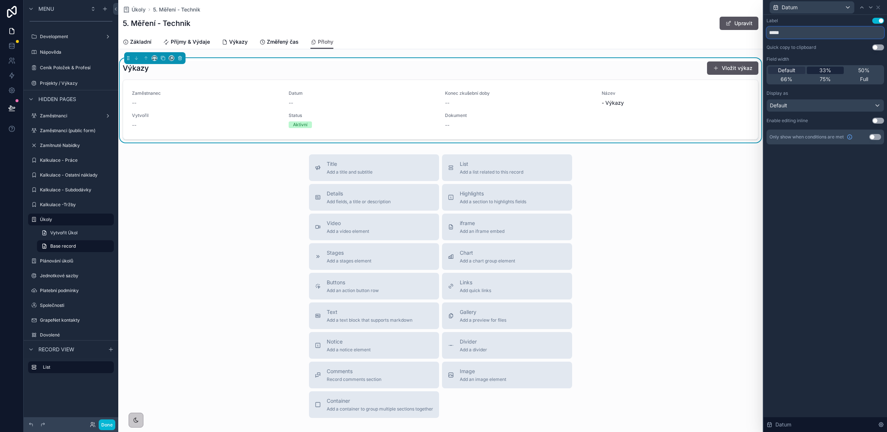
drag, startPoint x: 791, startPoint y: 33, endPoint x: 817, endPoint y: 66, distance: 42.4
click at [753, 30] on div "Datum Label Use setting ***** Quick copy to clipboard Use setting Field width D…" at bounding box center [443, 216] width 887 height 432
type input "******"
click at [871, 6] on icon at bounding box center [871, 7] width 6 height 6
drag, startPoint x: 835, startPoint y: 34, endPoint x: 790, endPoint y: 30, distance: 44.6
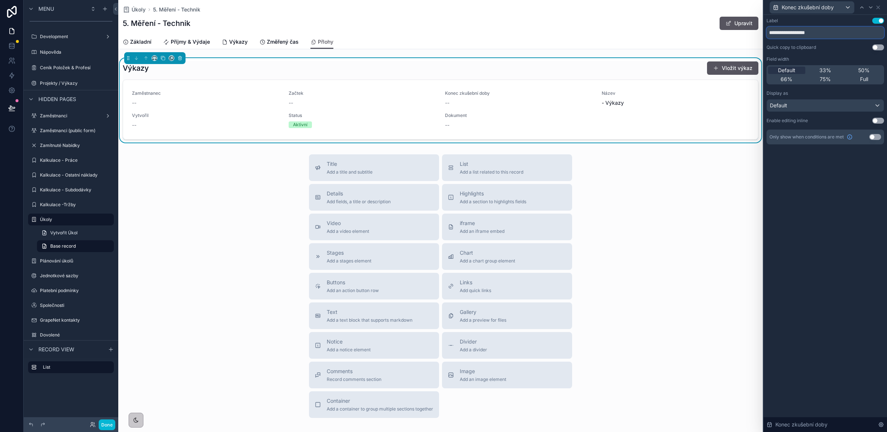
click at [790, 30] on input "**********" at bounding box center [826, 33] width 118 height 12
type input "*****"
click at [851, 50] on div "Quick copy to clipboard Use setting" at bounding box center [826, 47] width 118 height 6
click at [878, 6] on icon at bounding box center [879, 7] width 6 height 6
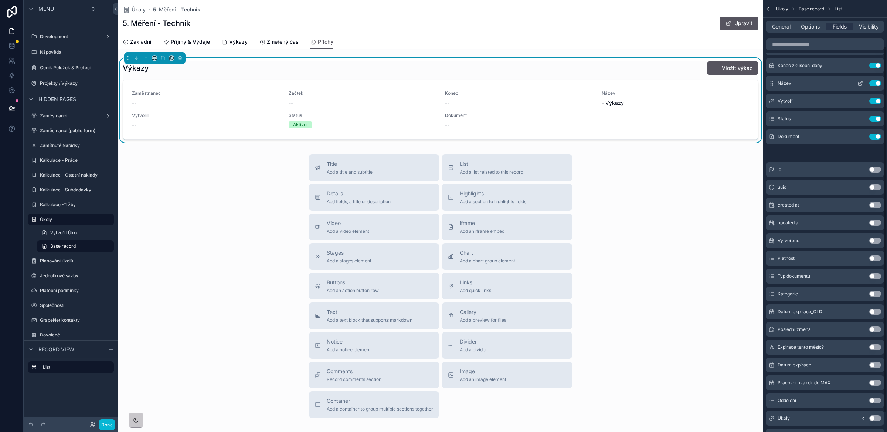
scroll to position [30, 0]
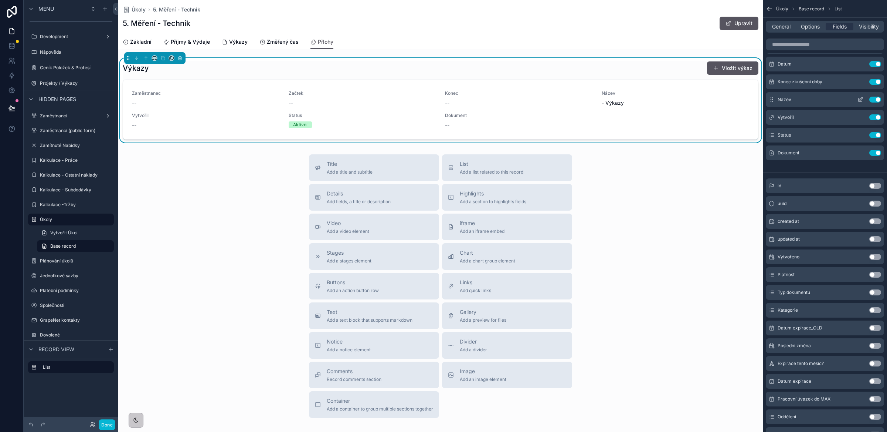
click at [875, 98] on button "Use setting" at bounding box center [876, 100] width 12 height 6
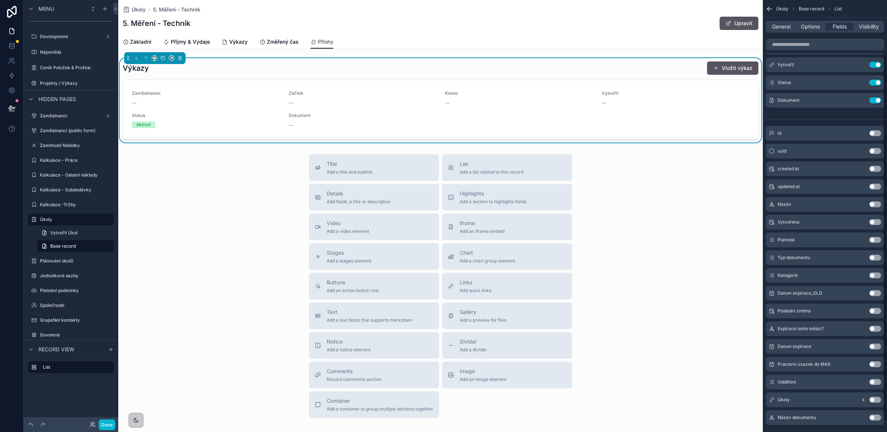
scroll to position [66, 0]
click at [875, 416] on button "Use setting" at bounding box center [876, 416] width 12 height 6
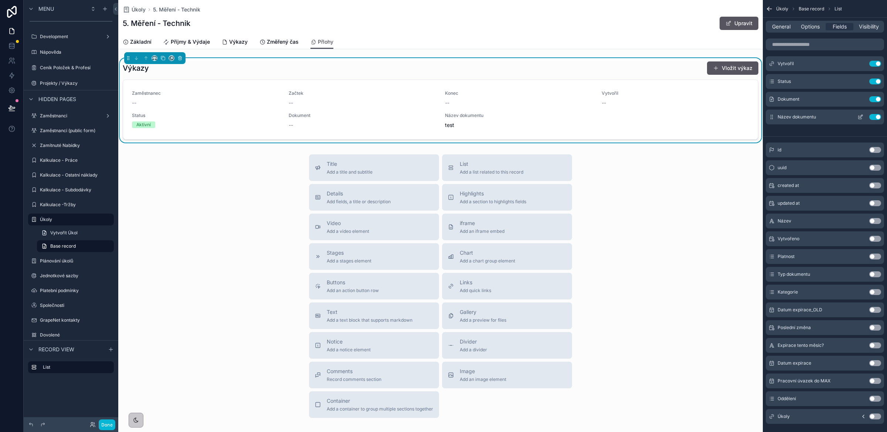
click at [861, 117] on icon "scrollable content" at bounding box center [861, 116] width 3 height 3
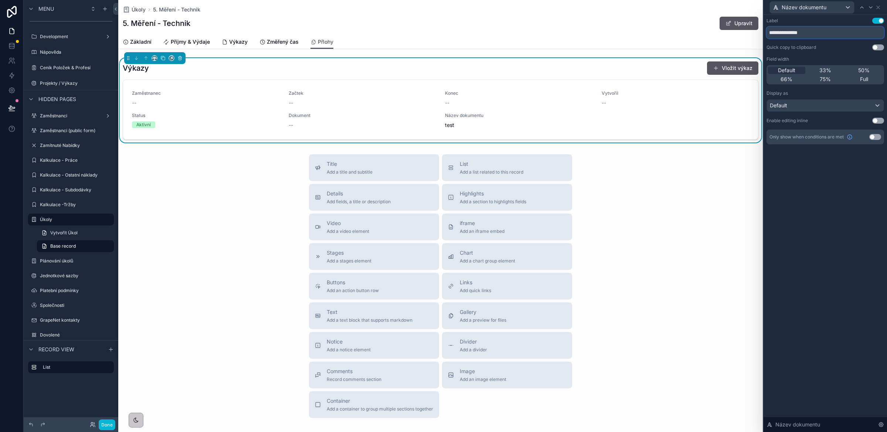
click at [803, 34] on input "**********" at bounding box center [826, 33] width 118 height 12
type input "*****"
click at [824, 49] on div "Quick copy to clipboard Use setting" at bounding box center [826, 47] width 118 height 6
click at [879, 8] on icon at bounding box center [878, 7] width 3 height 3
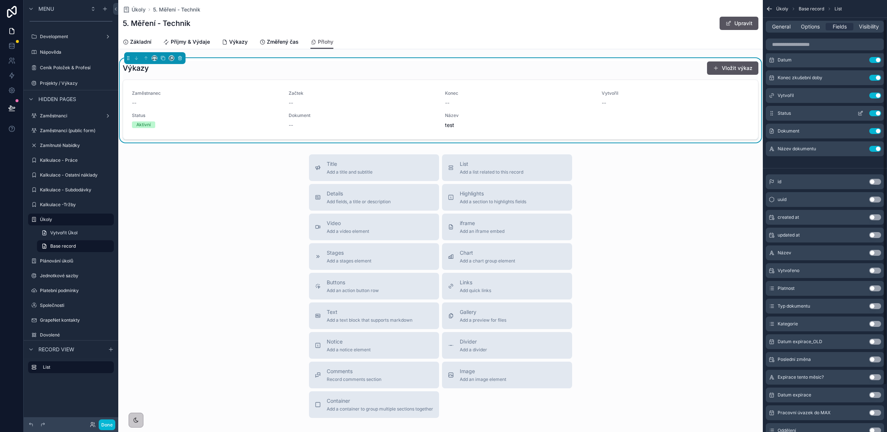
scroll to position [22, 0]
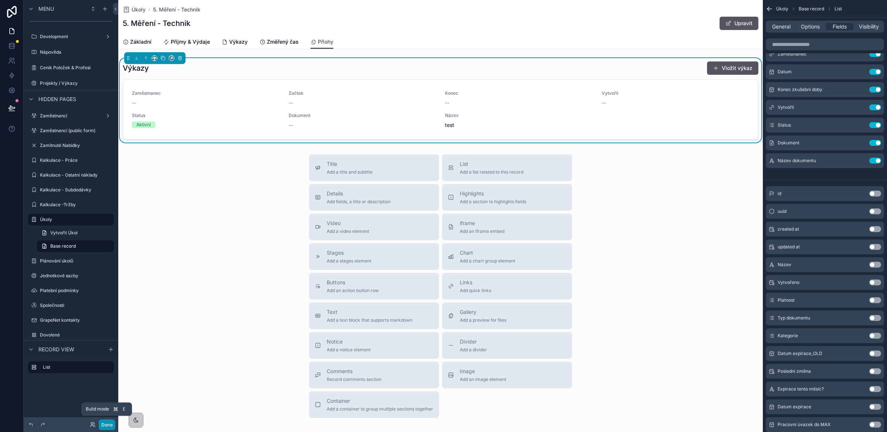
click at [105, 426] on button "Done" at bounding box center [107, 424] width 17 height 11
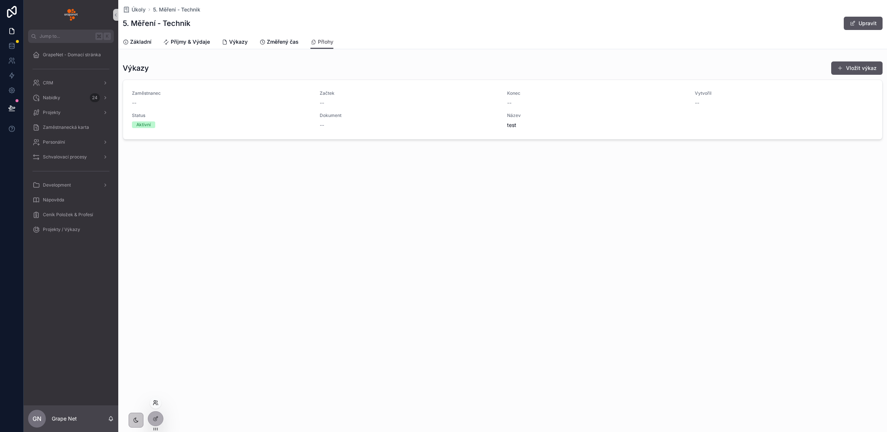
click at [156, 402] on icon at bounding box center [155, 401] width 2 height 2
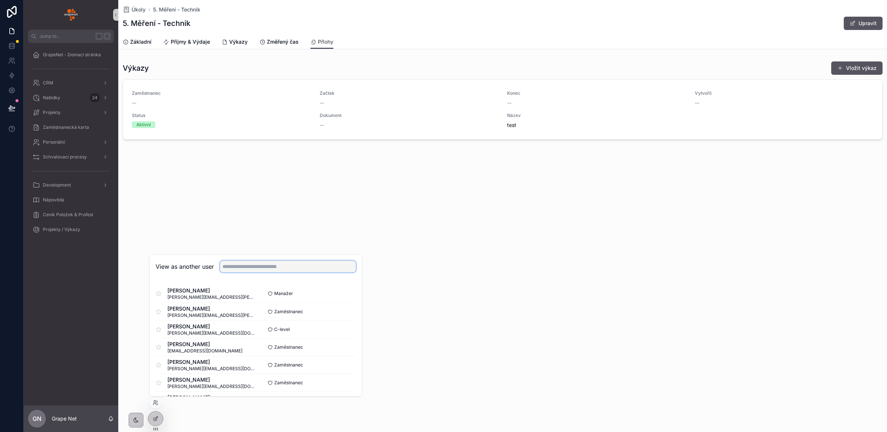
click at [246, 267] on input "text" at bounding box center [288, 266] width 136 height 12
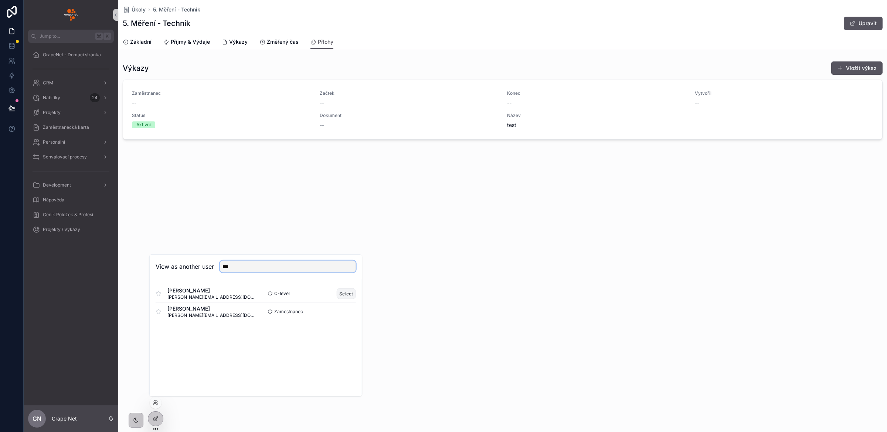
type input "***"
click at [342, 293] on button "Select" at bounding box center [346, 293] width 19 height 11
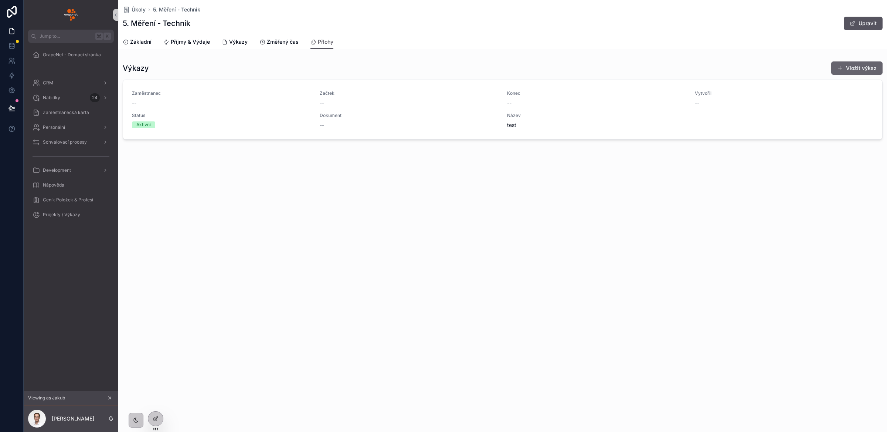
click at [871, 70] on button "Vložit výkaz" at bounding box center [857, 67] width 51 height 13
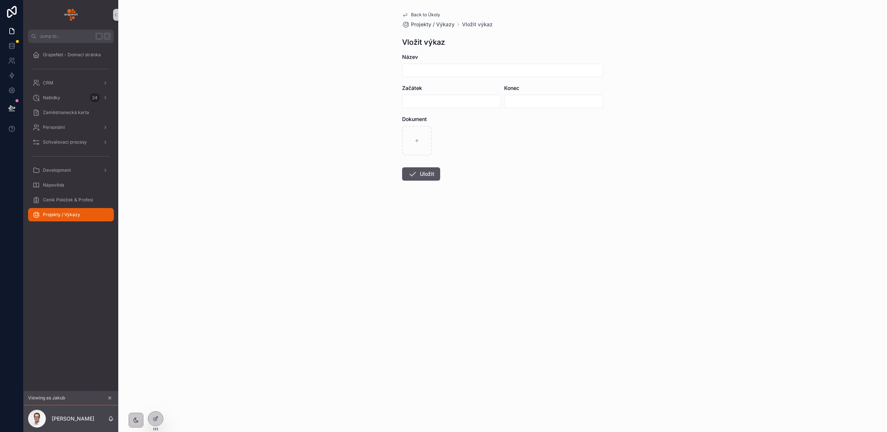
click at [418, 105] on input "scrollable content" at bounding box center [452, 101] width 98 height 10
click at [439, 163] on button "3" at bounding box center [438, 162] width 13 height 13
type input "**********"
click at [513, 102] on input "scrollable content" at bounding box center [554, 101] width 98 height 10
click at [563, 191] on button "19" at bounding box center [567, 195] width 13 height 13
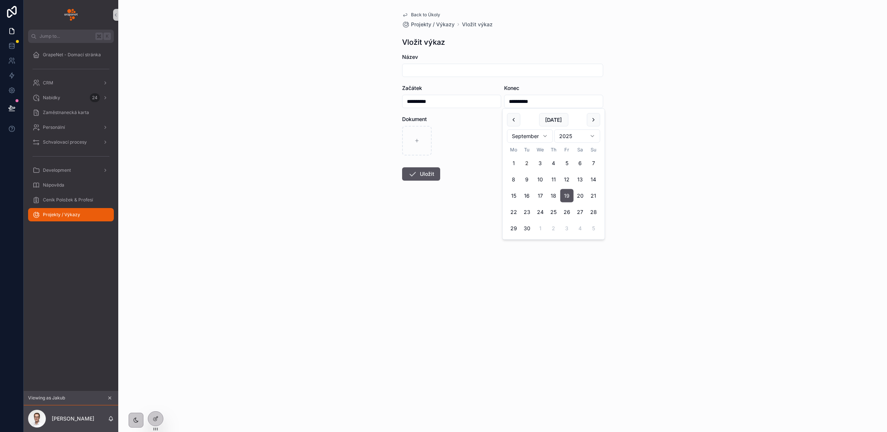
type input "**********"
click at [407, 138] on div "scrollable content" at bounding box center [417, 141] width 30 height 30
type input "**********"
click at [413, 72] on input "scrollable content" at bounding box center [503, 70] width 200 height 10
type input "********"
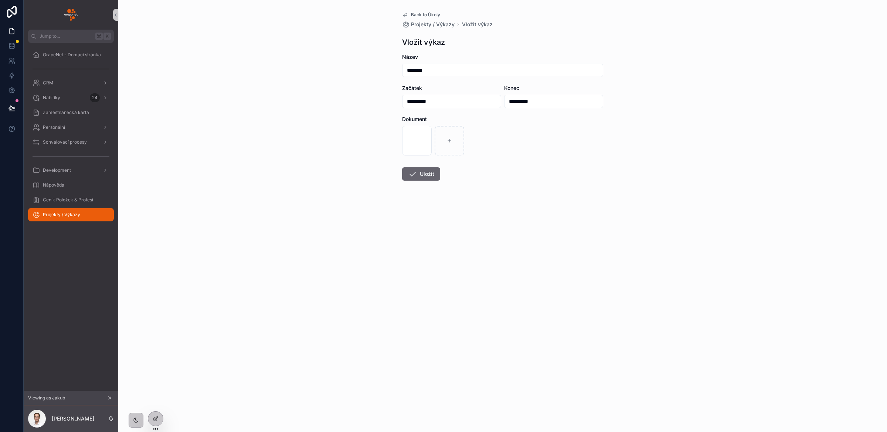
click at [416, 176] on icon "scrollable content" at bounding box center [412, 173] width 9 height 9
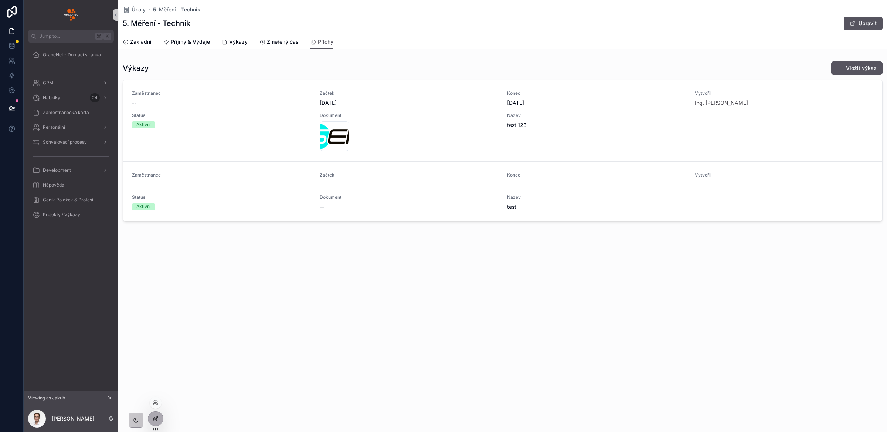
click at [155, 419] on icon at bounding box center [156, 417] width 3 height 3
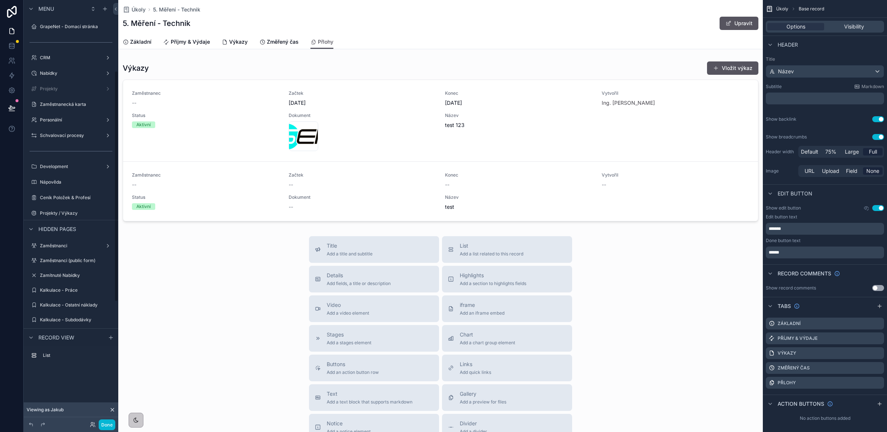
scroll to position [130, 0]
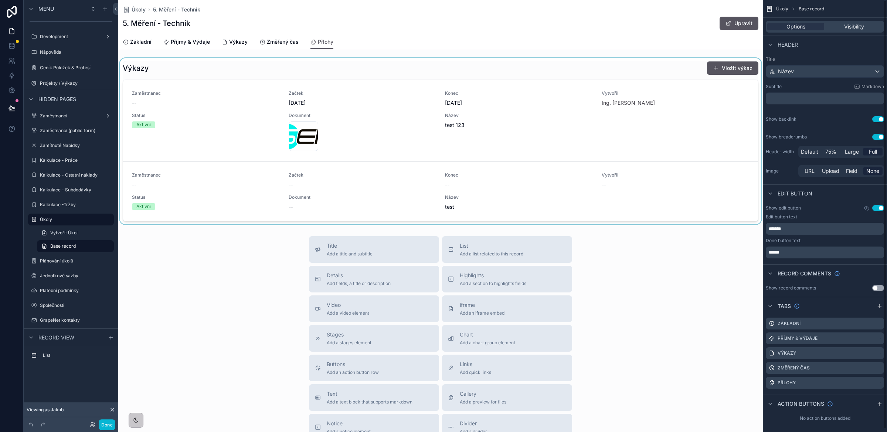
click at [612, 67] on div "scrollable content" at bounding box center [440, 141] width 645 height 166
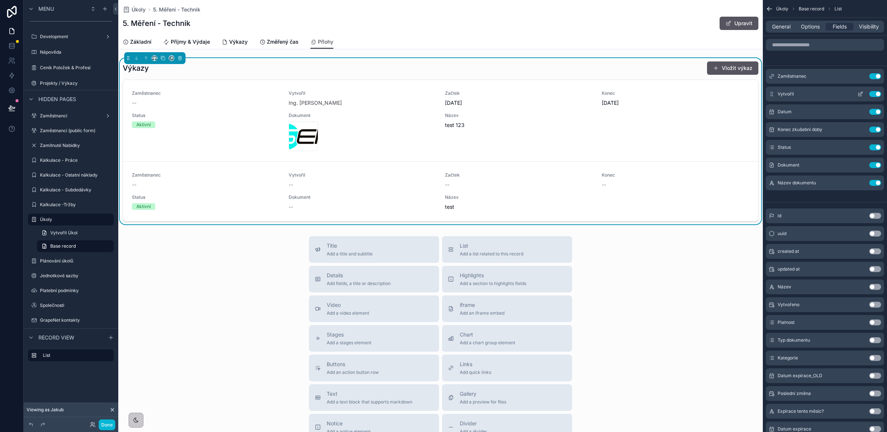
click at [874, 77] on button "Use setting" at bounding box center [876, 76] width 12 height 6
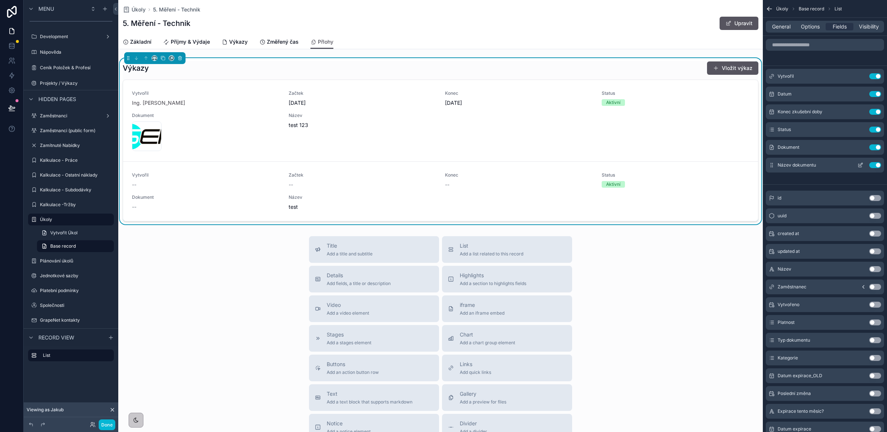
click at [876, 129] on button "Use setting" at bounding box center [876, 129] width 12 height 6
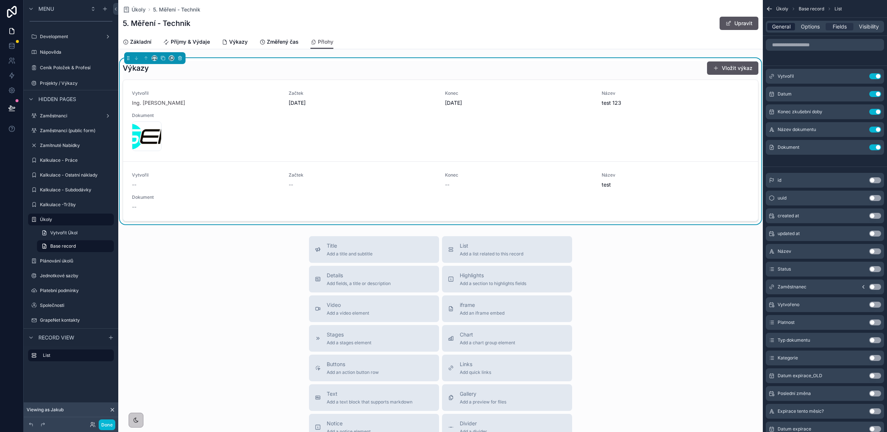
click at [781, 29] on span "General" at bounding box center [781, 26] width 18 height 7
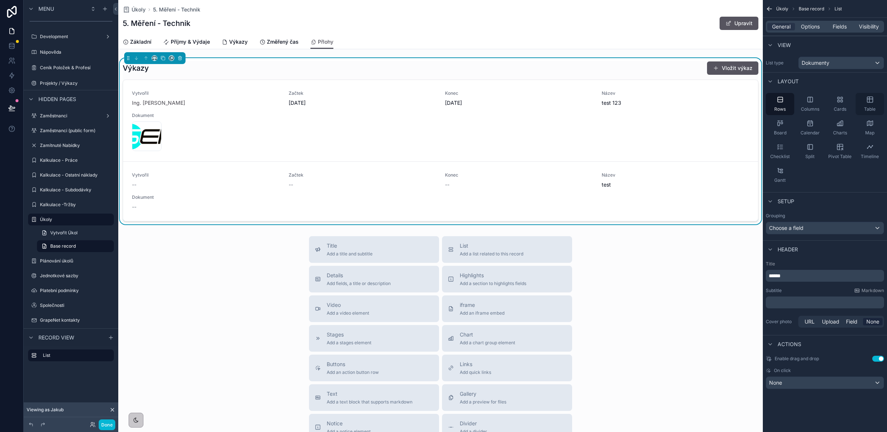
click at [870, 105] on div "Table" at bounding box center [870, 104] width 28 height 22
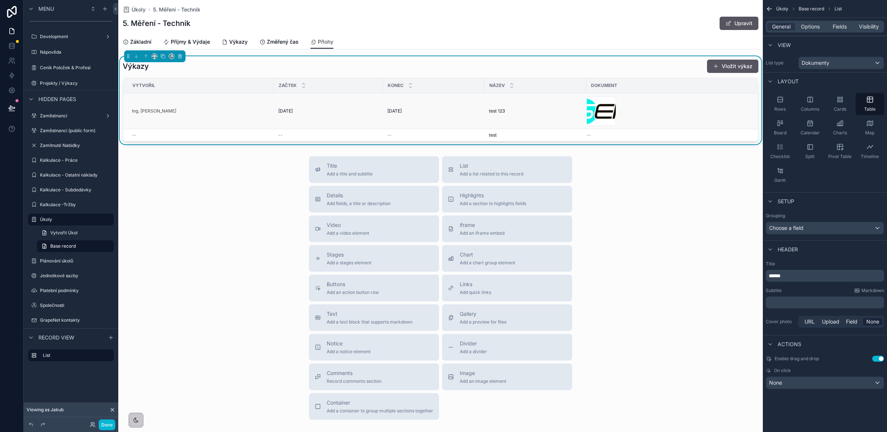
scroll to position [0, 0]
click at [586, 72] on div "Výkazy Vložit výkaz" at bounding box center [441, 68] width 636 height 14
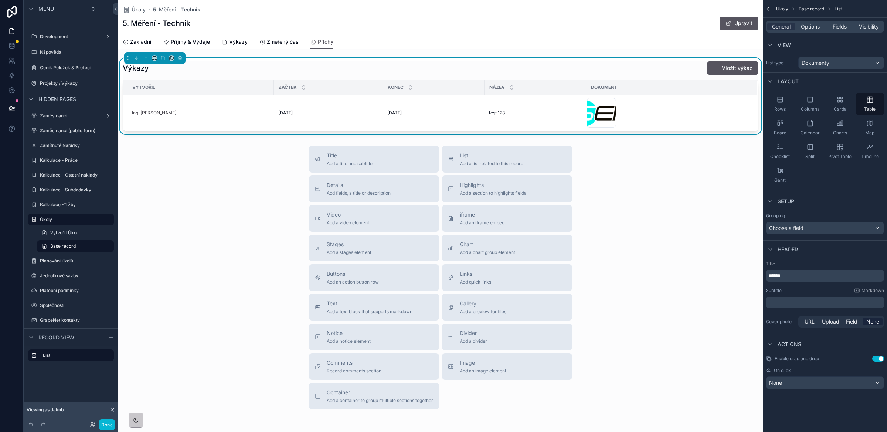
click at [232, 215] on div "Title Add a title and subtitle List Add a list related to this record Details A…" at bounding box center [440, 277] width 645 height 263
click at [274, 78] on div "Výkazy Vložit výkaz Vytvořil Začtek Konec Název Dokument Ing. [PERSON_NAME] [DA…" at bounding box center [441, 96] width 636 height 70
click at [808, 27] on span "Options" at bounding box center [810, 26] width 19 height 7
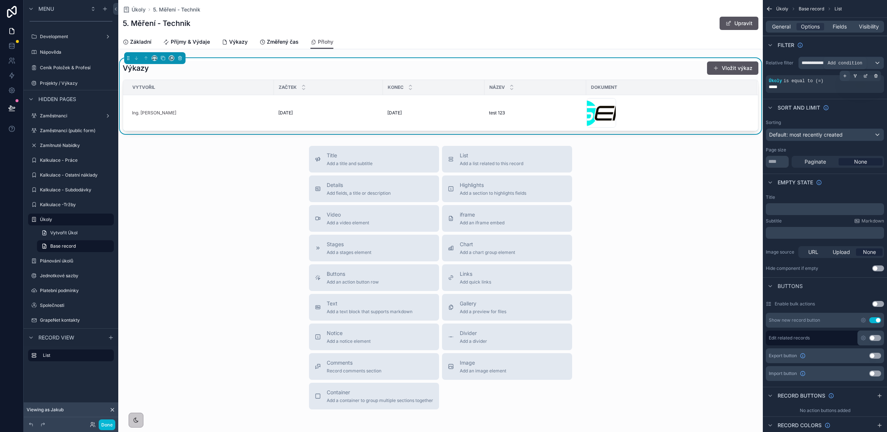
click at [848, 75] on div "scrollable content" at bounding box center [845, 76] width 10 height 10
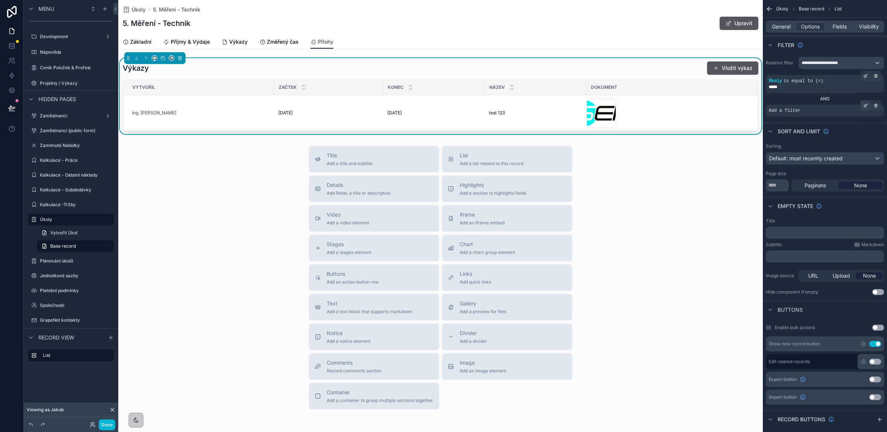
click at [865, 107] on icon "scrollable content" at bounding box center [866, 105] width 4 height 4
click at [693, 99] on span "Select a field" at bounding box center [691, 100] width 31 height 6
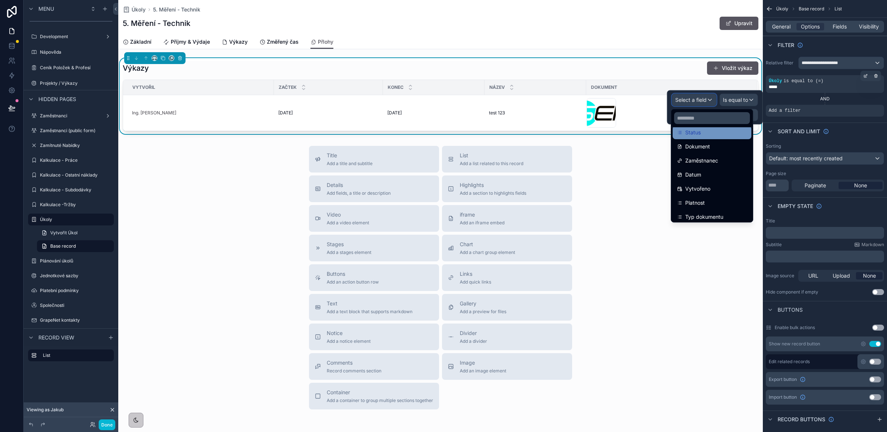
scroll to position [109, 0]
click at [713, 196] on span "Typ dokumentu" at bounding box center [705, 199] width 38 height 9
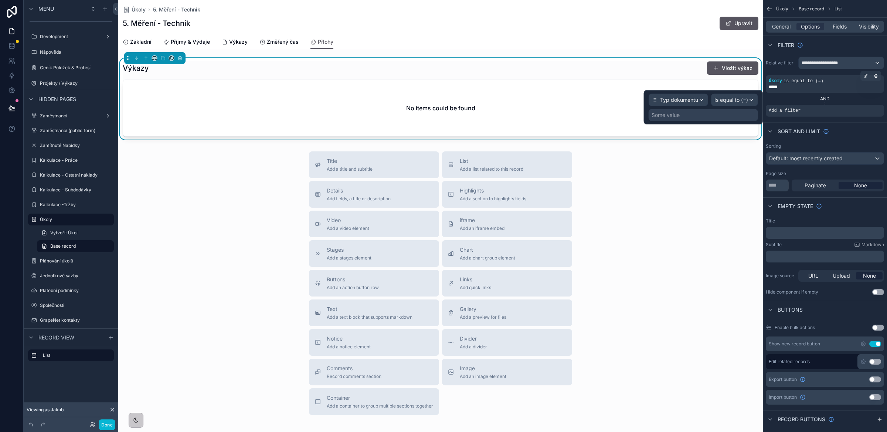
click at [712, 115] on div "Some value" at bounding box center [703, 115] width 109 height 12
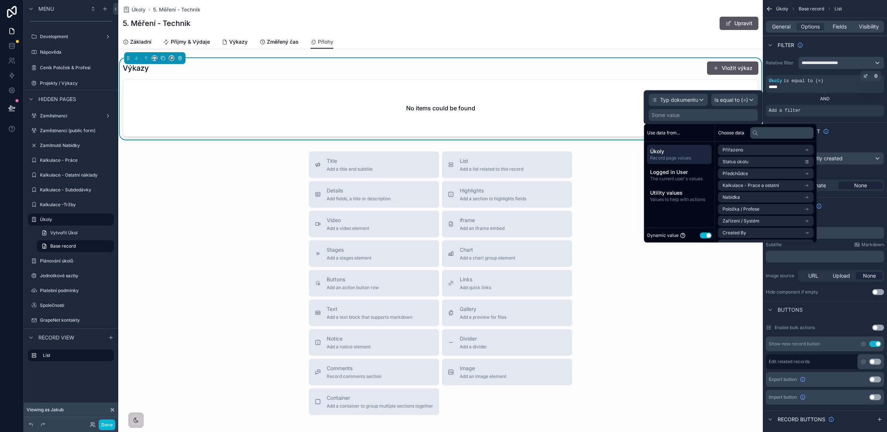
click at [706, 236] on button "Use setting" at bounding box center [706, 235] width 12 height 6
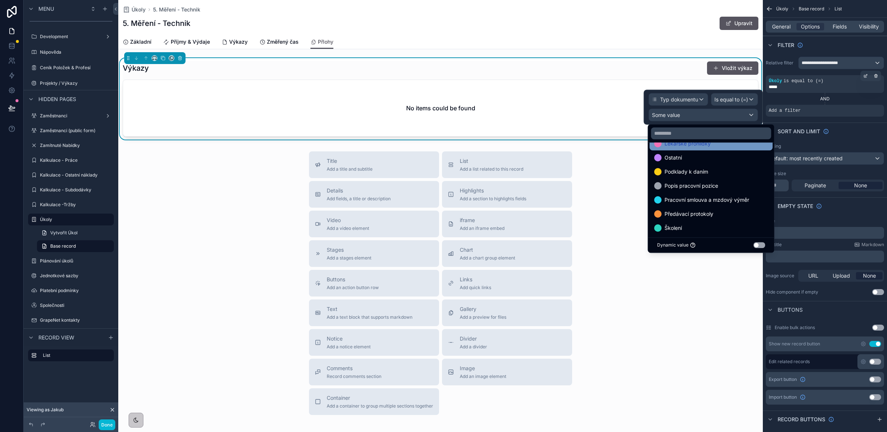
scroll to position [71, 0]
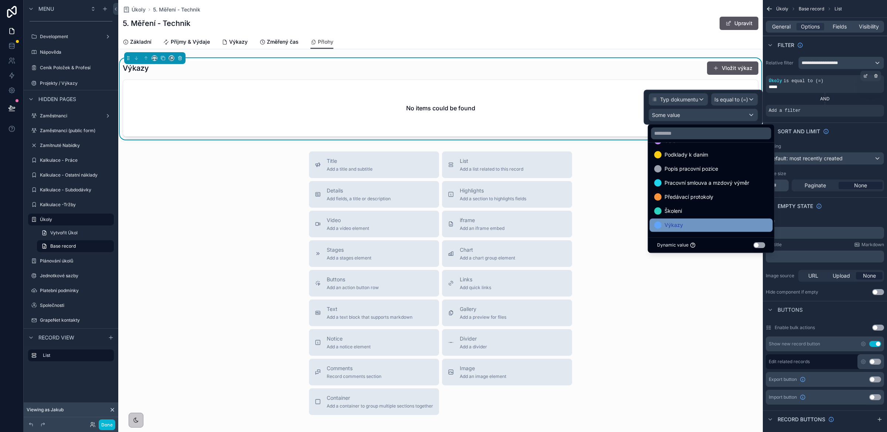
click at [695, 228] on div "Výkazy" at bounding box center [712, 224] width 114 height 9
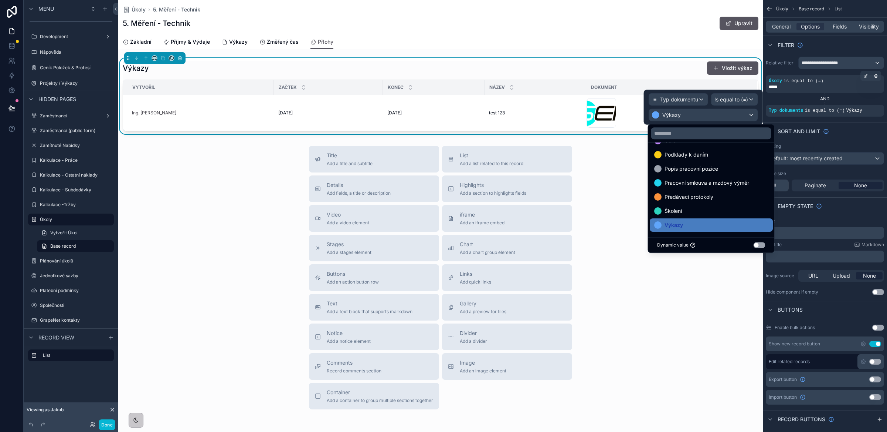
click at [693, 337] on div "Title Add a title and subtitle List Add a list related to this record Details A…" at bounding box center [440, 277] width 645 height 263
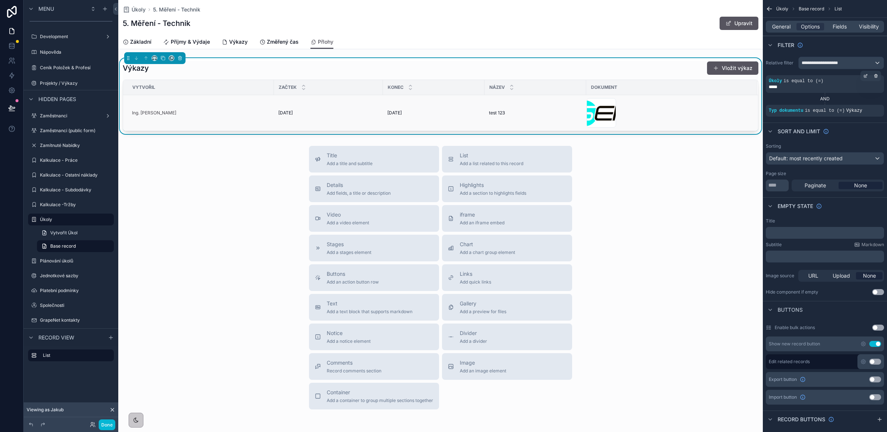
click at [670, 108] on div "logoseil .png" at bounding box center [668, 113] width 162 height 30
click at [660, 111] on div "logoseil .png" at bounding box center [668, 113] width 162 height 30
click at [162, 60] on icon "scrollable content" at bounding box center [162, 57] width 5 height 5
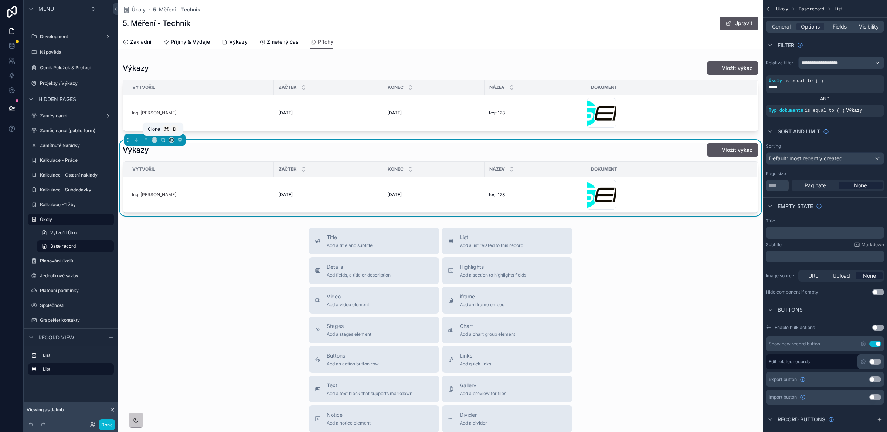
click at [165, 141] on icon "scrollable content" at bounding box center [162, 139] width 5 height 5
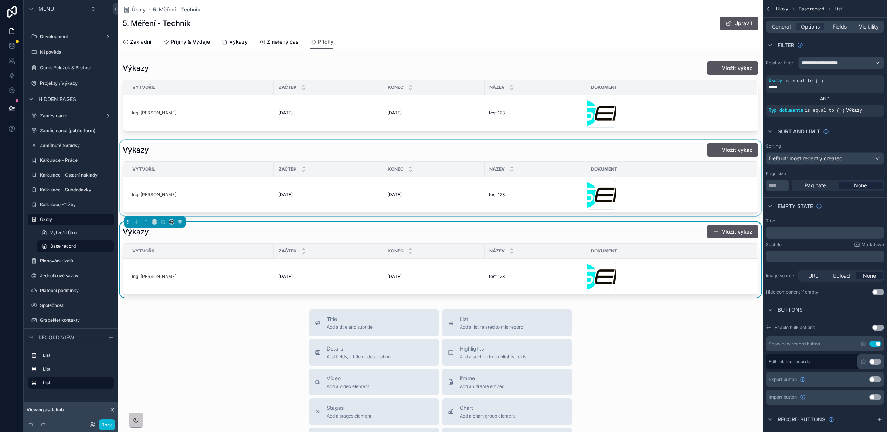
click at [190, 158] on div "scrollable content" at bounding box center [440, 178] width 645 height 76
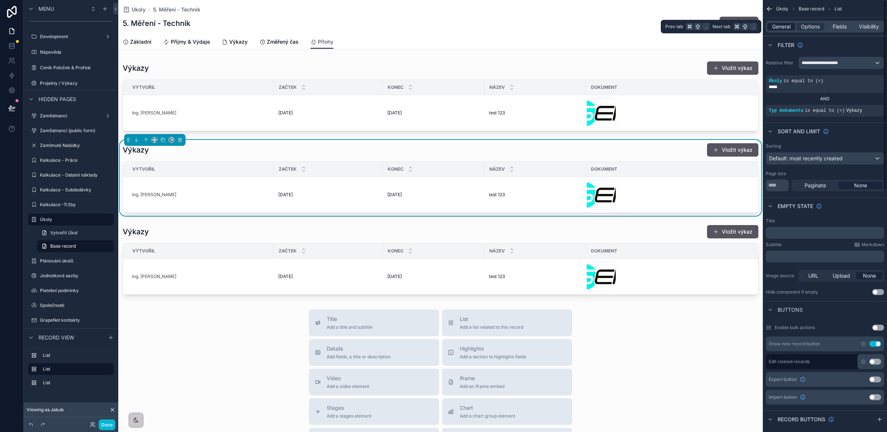
click at [781, 28] on span "General" at bounding box center [781, 26] width 18 height 7
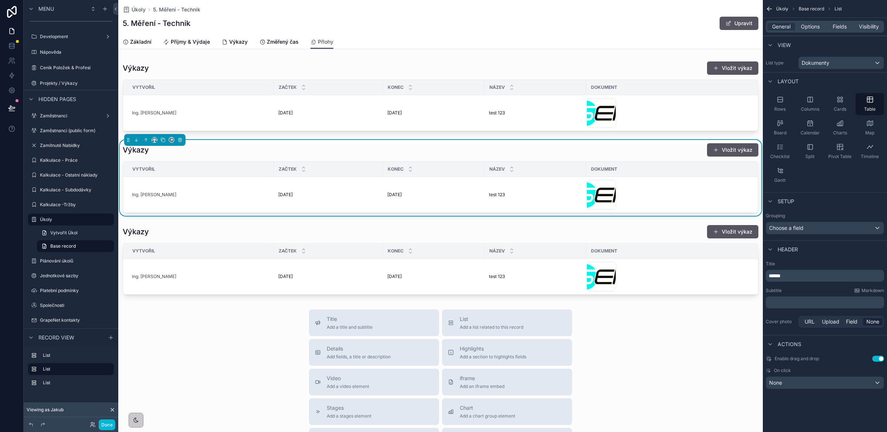
click at [794, 276] on p "******" at bounding box center [826, 275] width 114 height 7
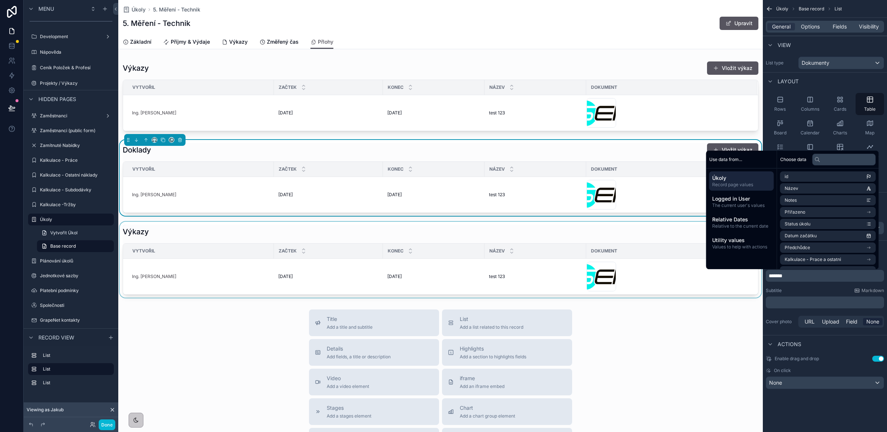
click at [177, 235] on div "scrollable content" at bounding box center [440, 260] width 645 height 76
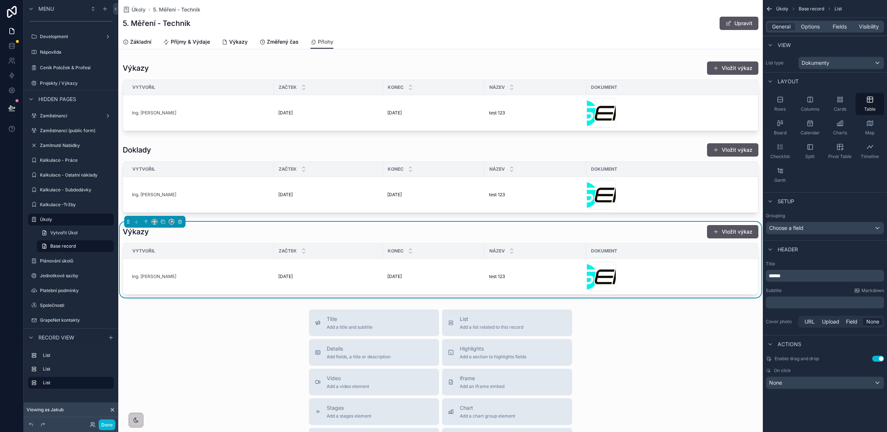
click at [798, 277] on p "******" at bounding box center [826, 275] width 114 height 7
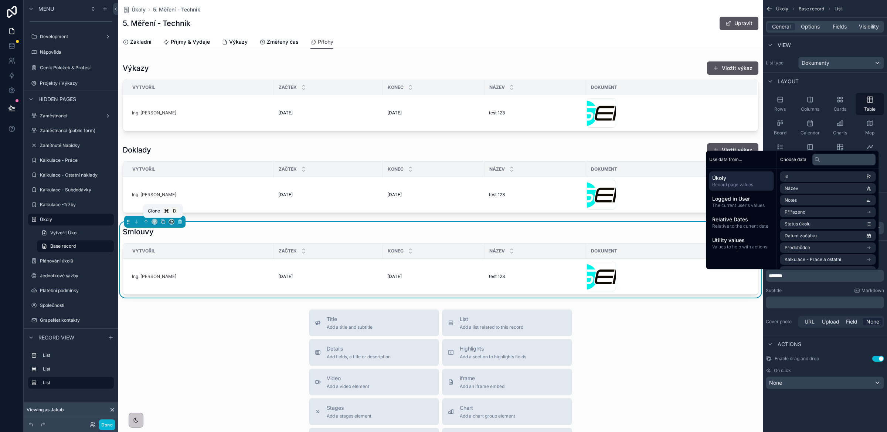
click at [162, 221] on icon "scrollable content" at bounding box center [163, 221] width 3 height 3
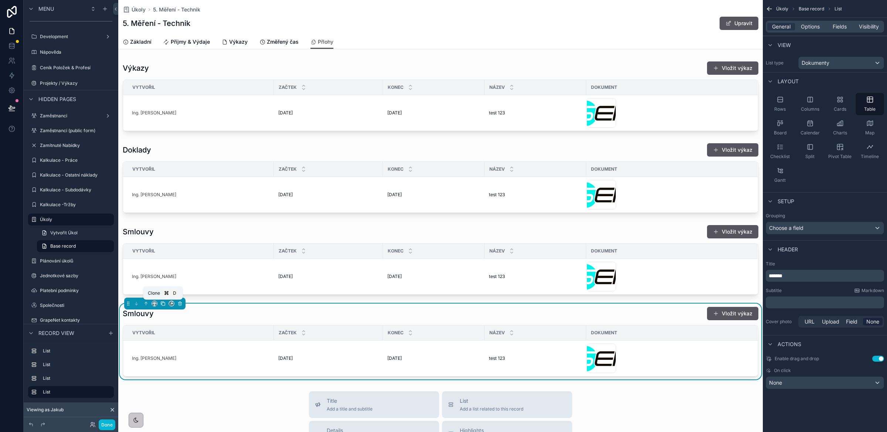
click at [163, 304] on icon "scrollable content" at bounding box center [162, 303] width 5 height 5
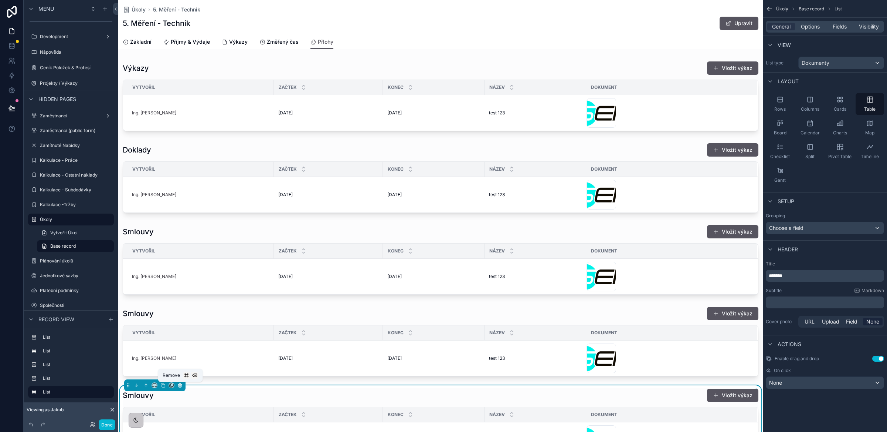
click at [181, 387] on icon "scrollable content" at bounding box center [179, 384] width 5 height 5
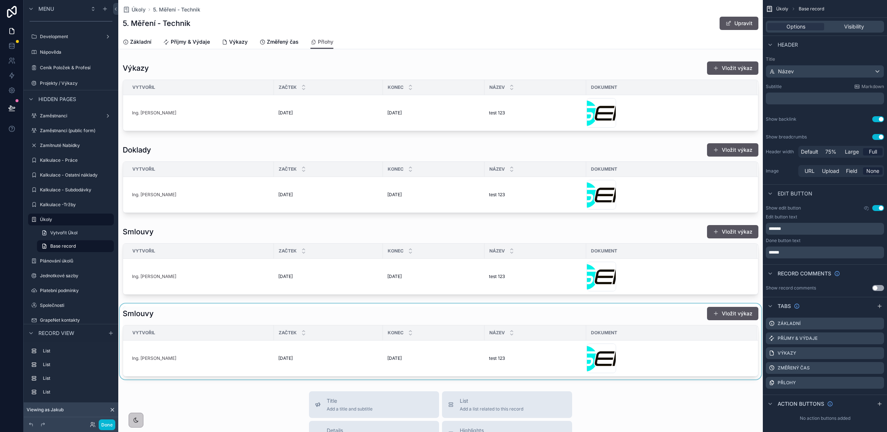
click at [176, 314] on div "scrollable content" at bounding box center [440, 341] width 645 height 76
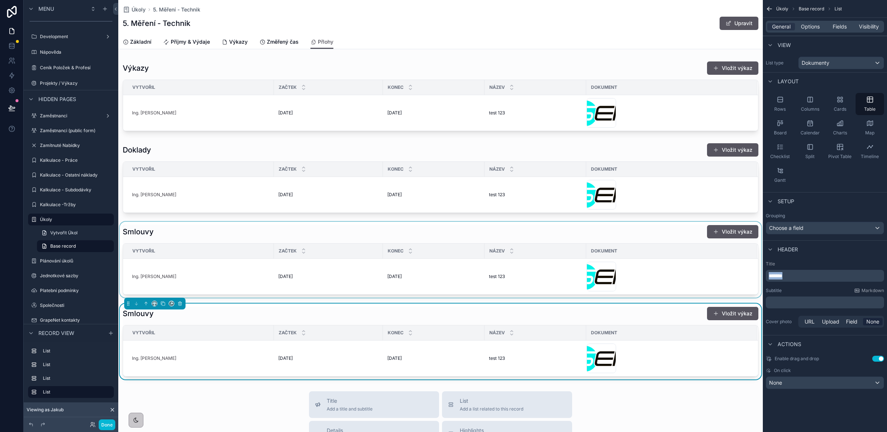
drag, startPoint x: 794, startPoint y: 278, endPoint x: 740, endPoint y: 277, distance: 54.4
click at [740, 277] on div "Jump to... K GrapeNet - Domací stránka CRM Nabídky 24 Projekty Zaměstnanecká ka…" at bounding box center [502, 216] width 769 height 432
click at [311, 148] on div "scrollable content" at bounding box center [440, 178] width 645 height 76
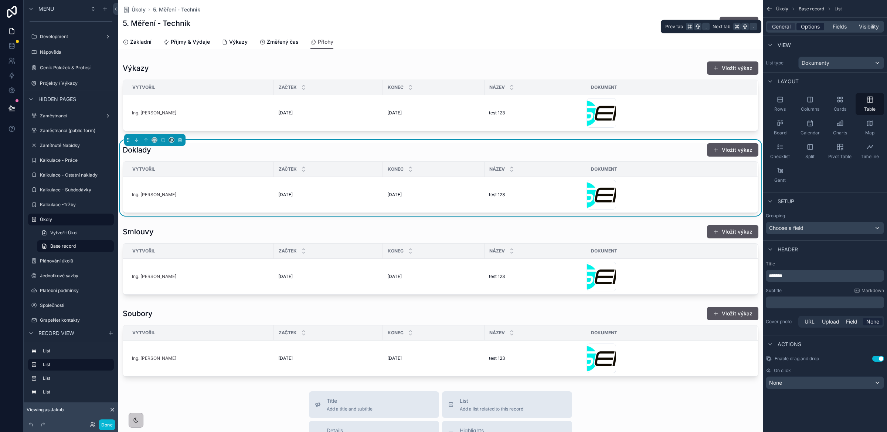
click at [804, 27] on span "Options" at bounding box center [810, 26] width 19 height 7
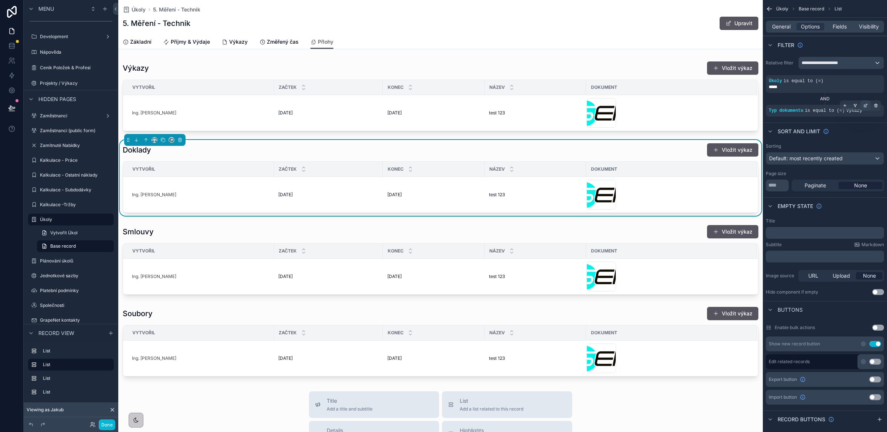
click at [865, 106] on icon "scrollable content" at bounding box center [866, 105] width 4 height 4
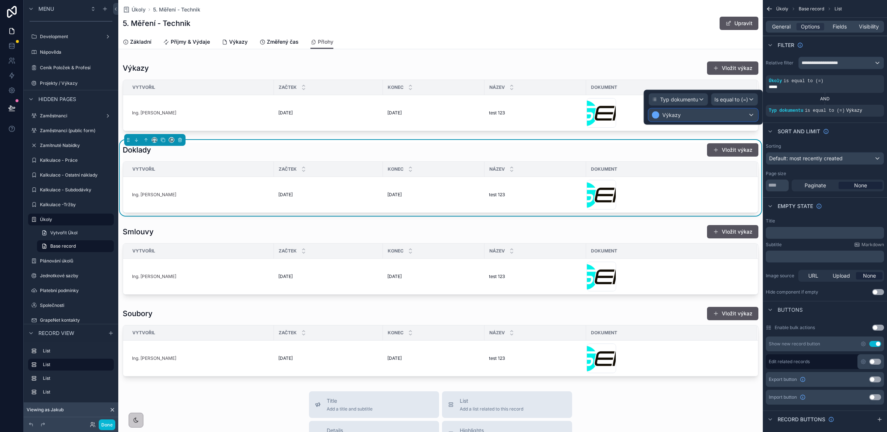
click at [686, 114] on div "Výkazy" at bounding box center [703, 115] width 109 height 12
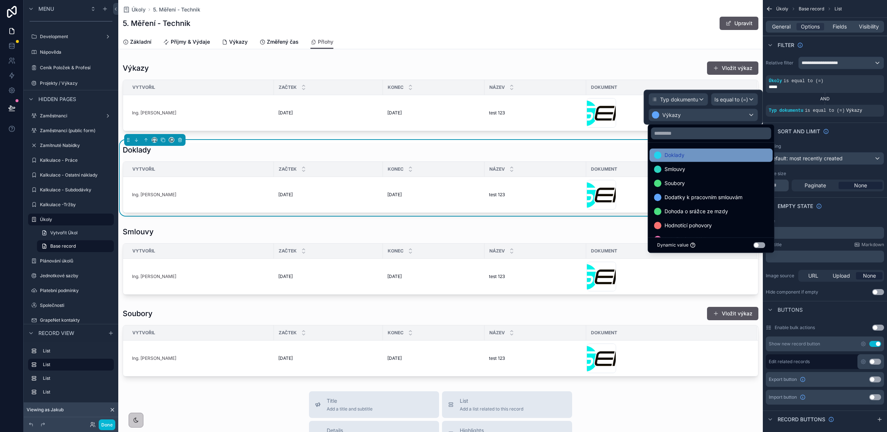
click at [679, 155] on span "Doklady" at bounding box center [675, 155] width 20 height 9
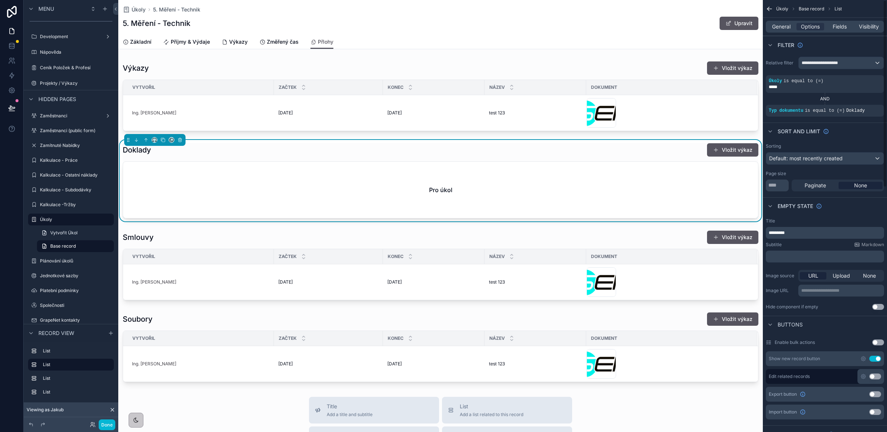
click at [803, 234] on p "********" at bounding box center [826, 233] width 114 height 6
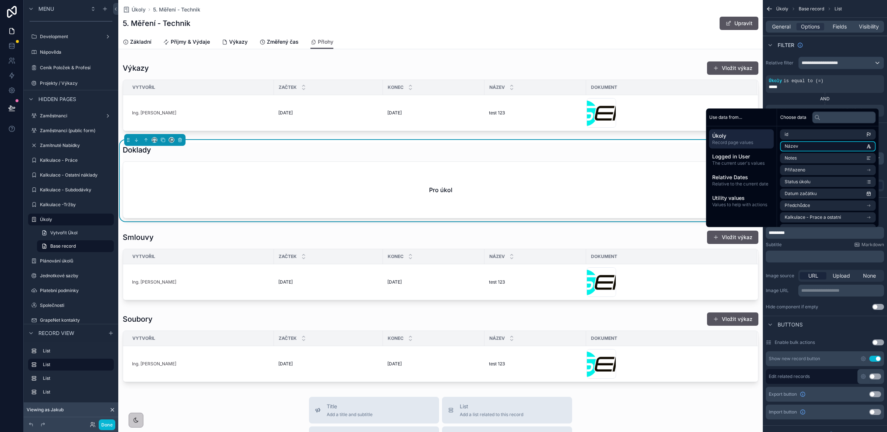
click at [805, 148] on li "Název" at bounding box center [829, 146] width 96 height 10
click at [823, 234] on p "******** ***** ﻿ ﻿" at bounding box center [826, 233] width 114 height 10
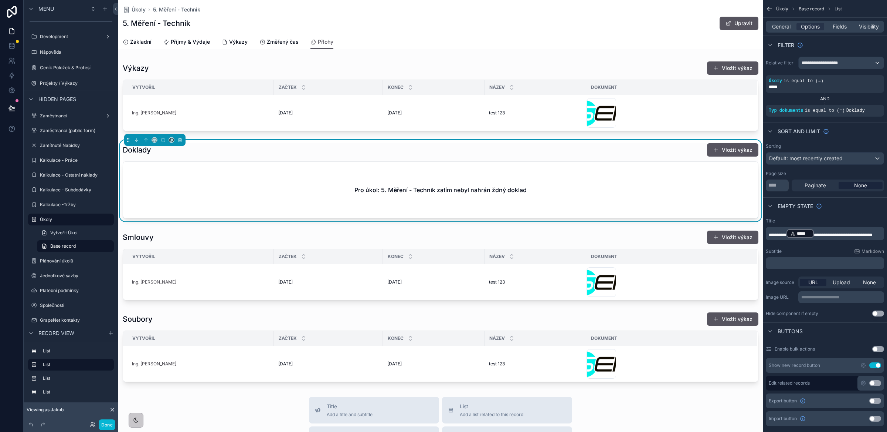
scroll to position [0, 0]
drag, startPoint x: 789, startPoint y: 241, endPoint x: 768, endPoint y: 234, distance: 22.0
click at [768, 234] on div "**********" at bounding box center [825, 233] width 118 height 13
click at [847, 216] on div "**********" at bounding box center [825, 267] width 124 height 104
click at [865, 366] on icon "scrollable content" at bounding box center [864, 365] width 4 height 4
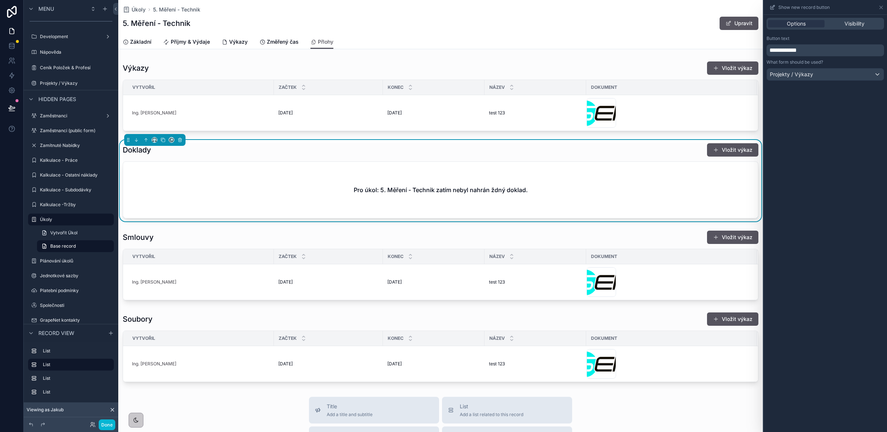
click at [796, 49] on span "**********" at bounding box center [783, 50] width 27 height 6
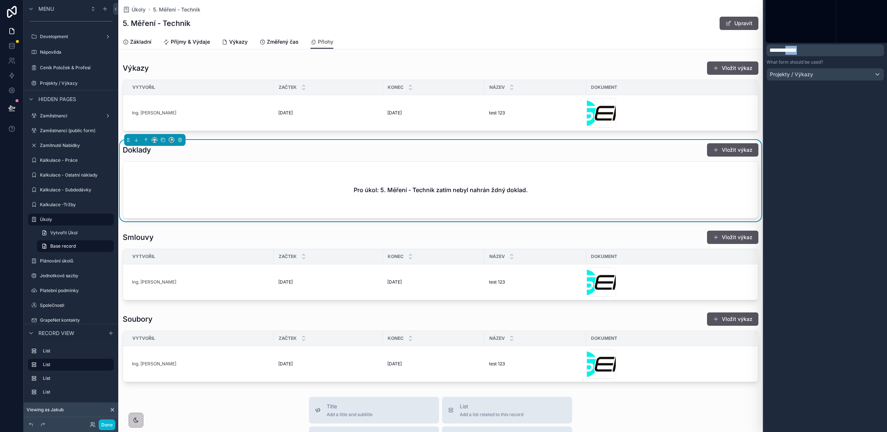
click at [796, 49] on span "**********" at bounding box center [783, 50] width 27 height 6
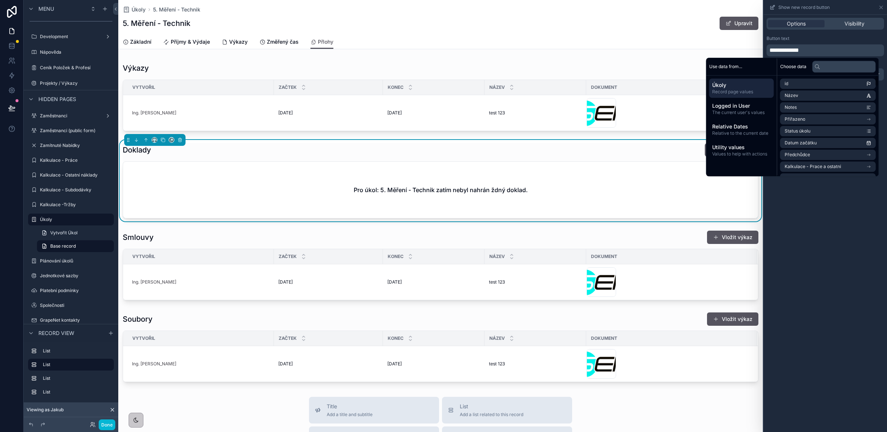
click at [829, 224] on div "**********" at bounding box center [826, 223] width 124 height 417
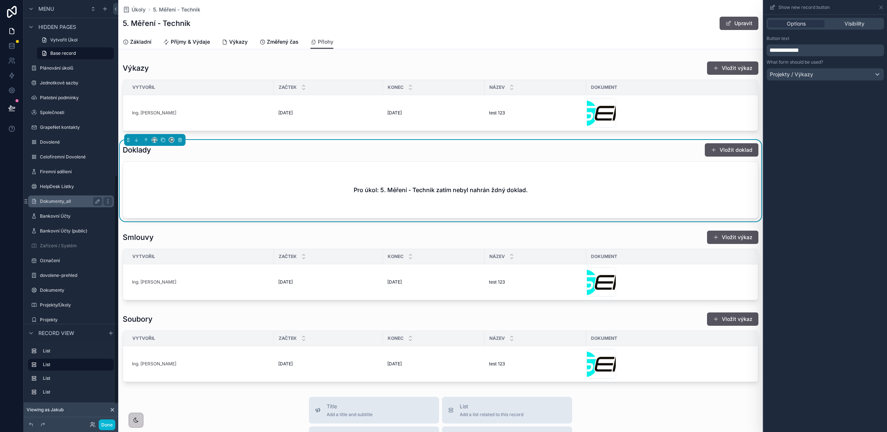
scroll to position [357, 0]
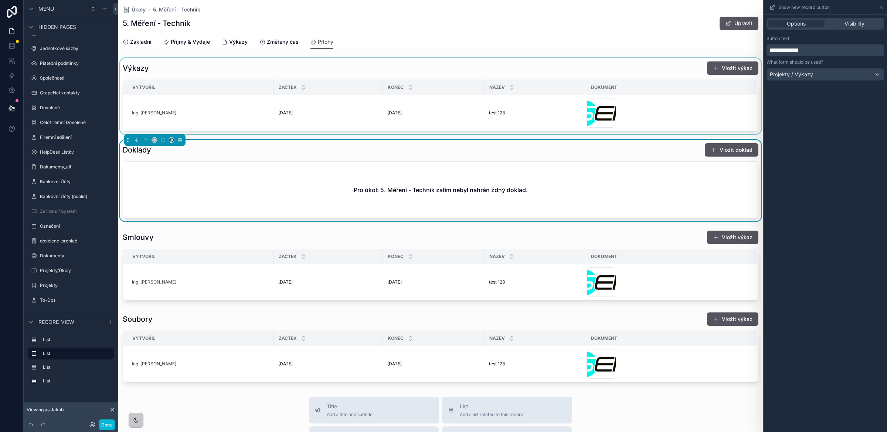
click at [239, 70] on div "scrollable content" at bounding box center [440, 96] width 645 height 76
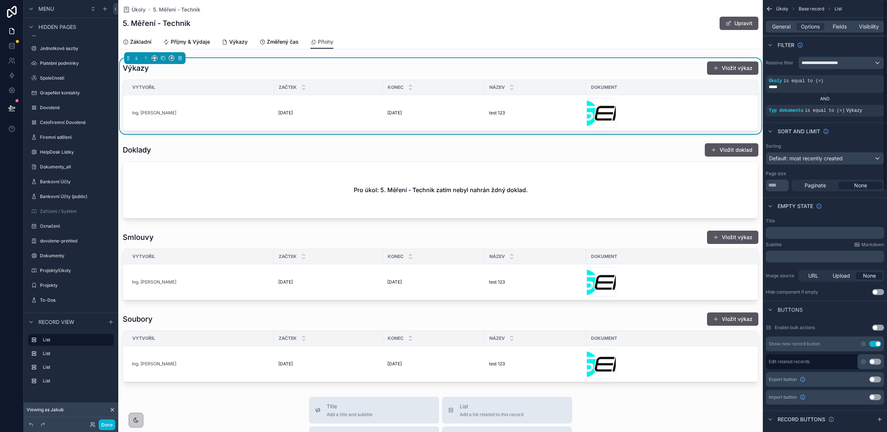
click at [789, 234] on p "﻿" at bounding box center [826, 233] width 114 height 6
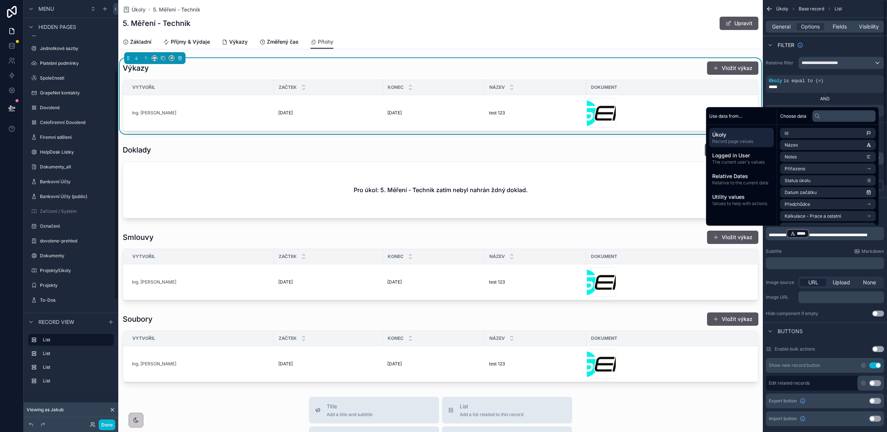
scroll to position [130, 0]
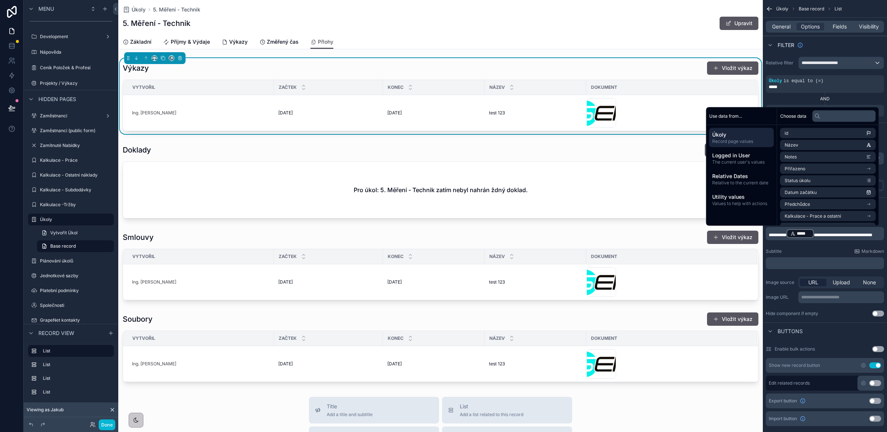
click at [860, 233] on span "**********" at bounding box center [843, 235] width 58 height 4
click at [814, 237] on span "**********" at bounding box center [844, 235] width 60 height 4
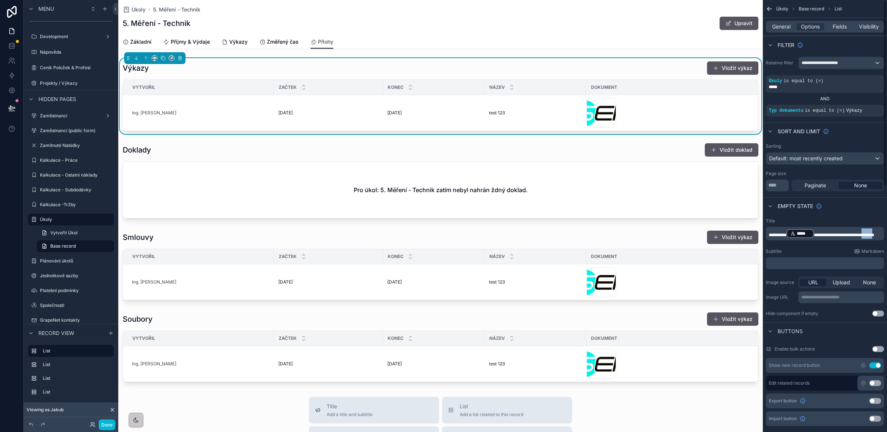
click at [814, 237] on span "**********" at bounding box center [844, 235] width 60 height 4
drag, startPoint x: 791, startPoint y: 240, endPoint x: 768, endPoint y: 234, distance: 24.3
click at [768, 234] on div "**********" at bounding box center [825, 233] width 118 height 13
click at [627, 175] on div "scrollable content" at bounding box center [440, 180] width 645 height 81
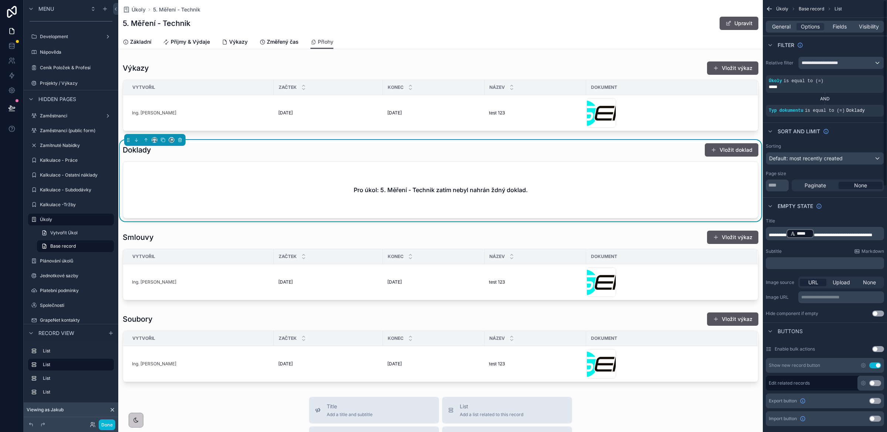
click at [860, 234] on span "**********" at bounding box center [843, 235] width 58 height 4
click at [598, 235] on div "scrollable content" at bounding box center [440, 265] width 645 height 76
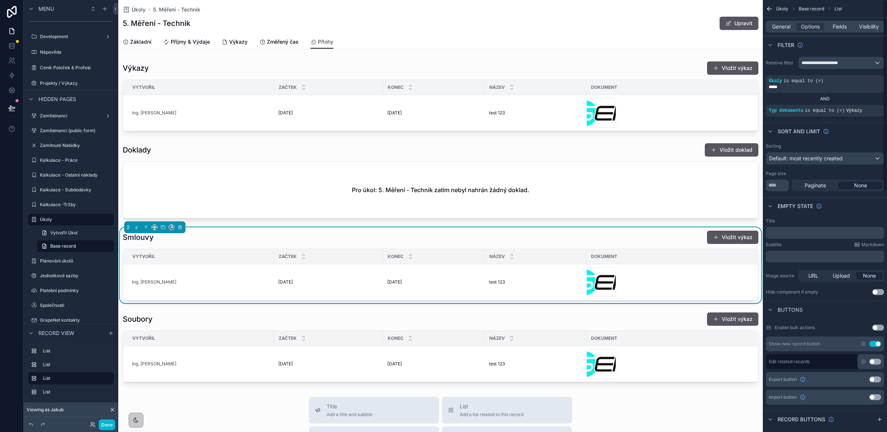
click at [795, 233] on p "﻿" at bounding box center [826, 233] width 114 height 6
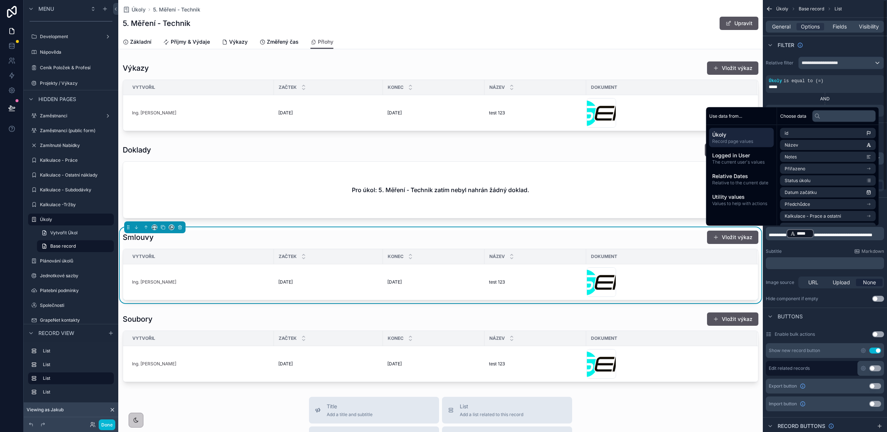
scroll to position [0, 0]
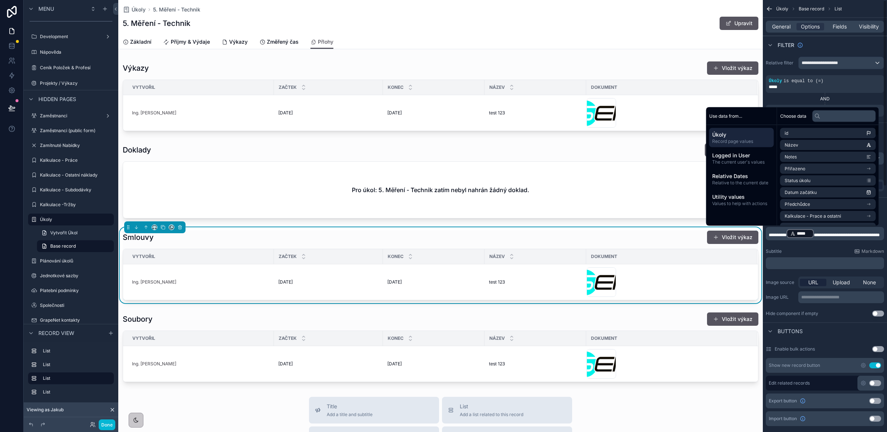
click at [847, 100] on div "AND" at bounding box center [825, 99] width 118 height 6
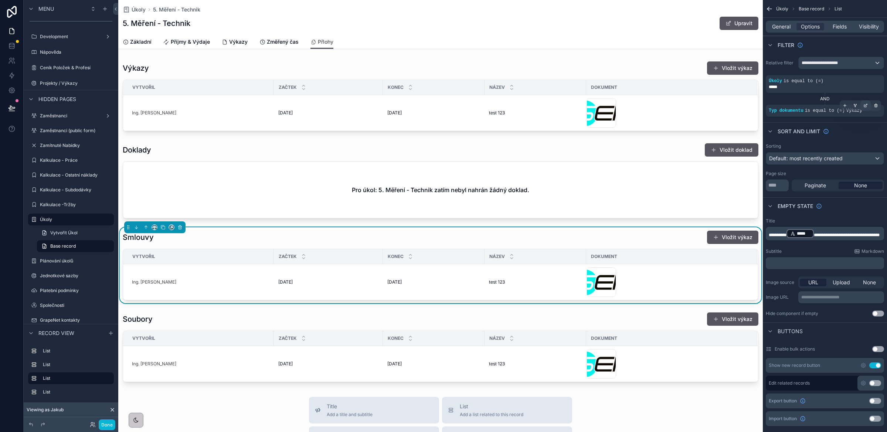
click at [867, 107] on icon "scrollable content" at bounding box center [866, 105] width 3 height 3
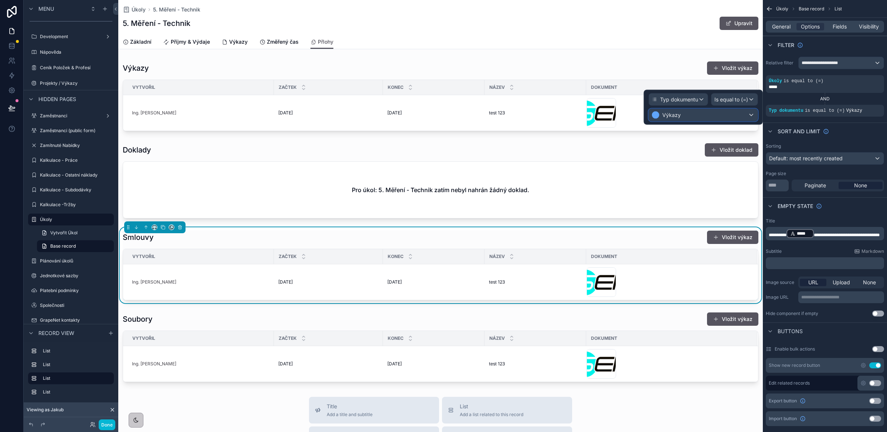
click at [696, 116] on div "Výkazy" at bounding box center [703, 115] width 109 height 12
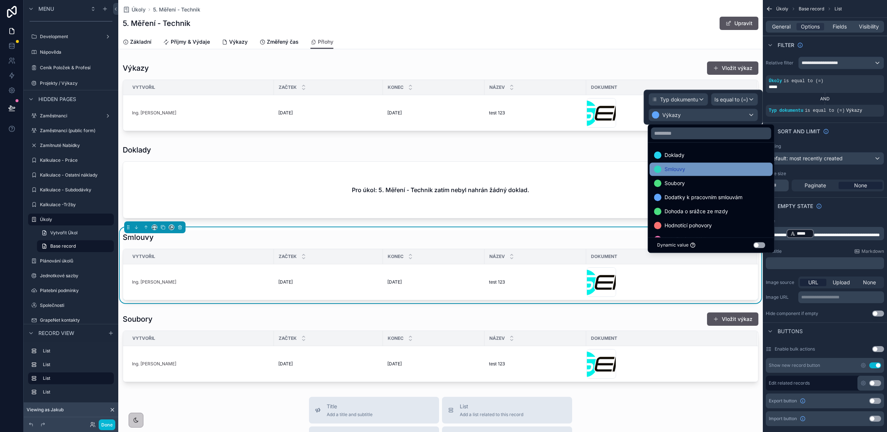
click at [674, 172] on span "Smlouvy" at bounding box center [675, 169] width 21 height 9
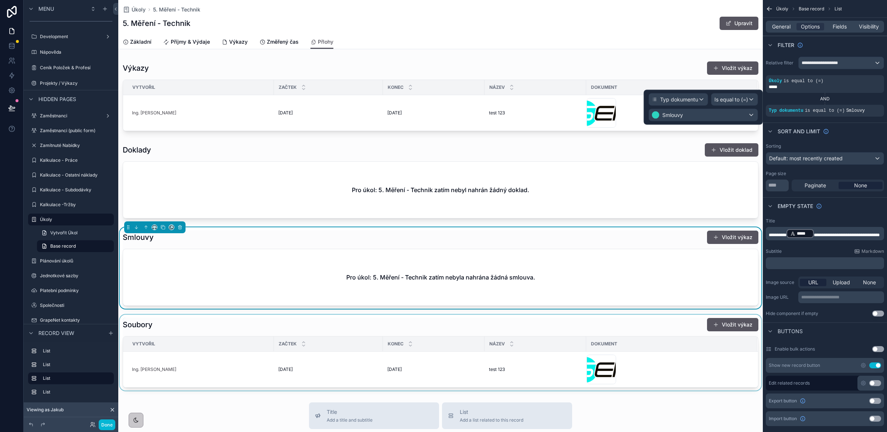
click at [588, 329] on div "scrollable content" at bounding box center [440, 352] width 645 height 76
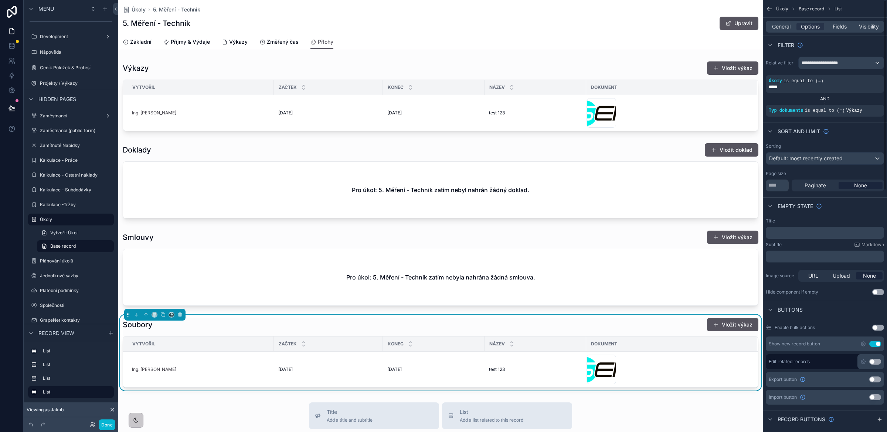
click at [793, 234] on p "﻿" at bounding box center [826, 233] width 114 height 6
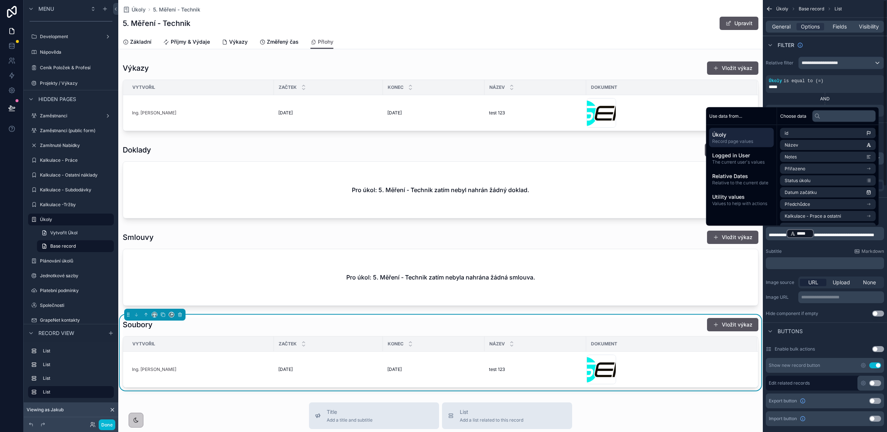
click at [843, 98] on div "AND" at bounding box center [825, 99] width 118 height 6
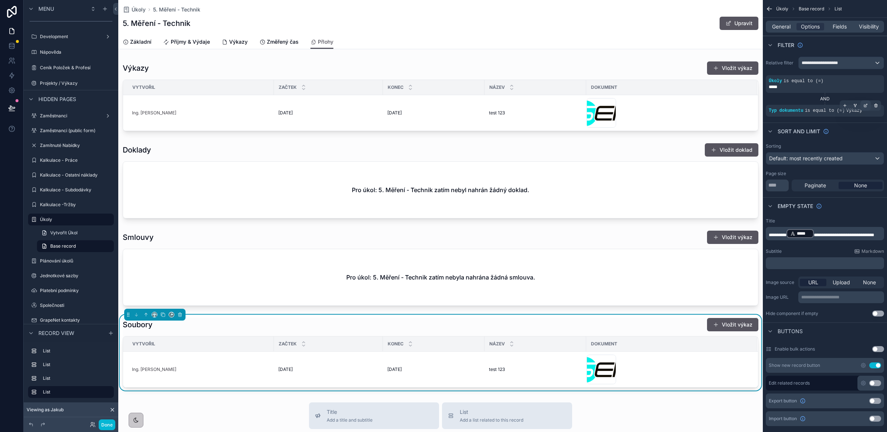
click at [868, 107] on div "scrollable content" at bounding box center [866, 105] width 10 height 10
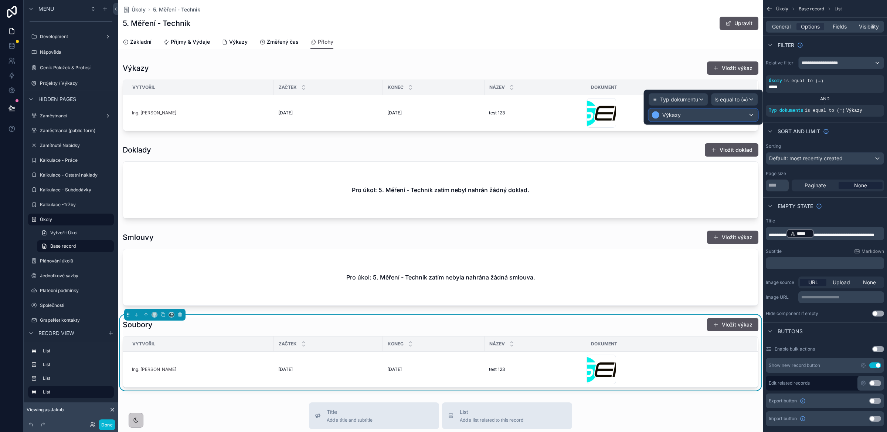
click at [714, 115] on div "Výkazy" at bounding box center [703, 115] width 109 height 12
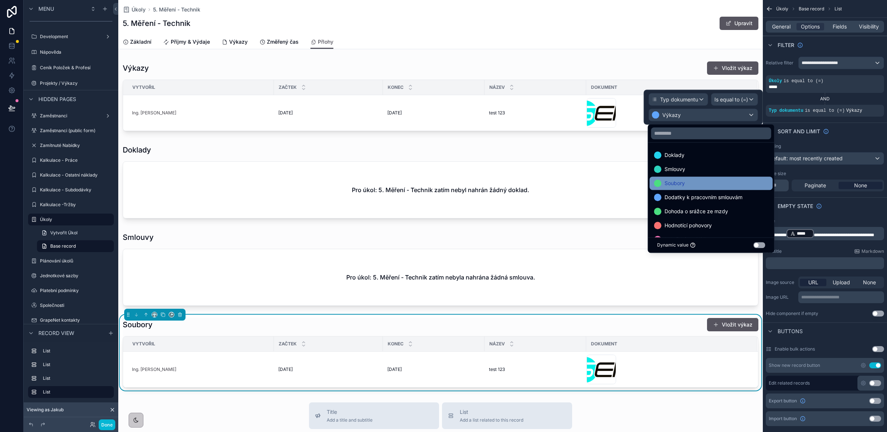
click at [686, 180] on div "Soubory" at bounding box center [712, 183] width 114 height 9
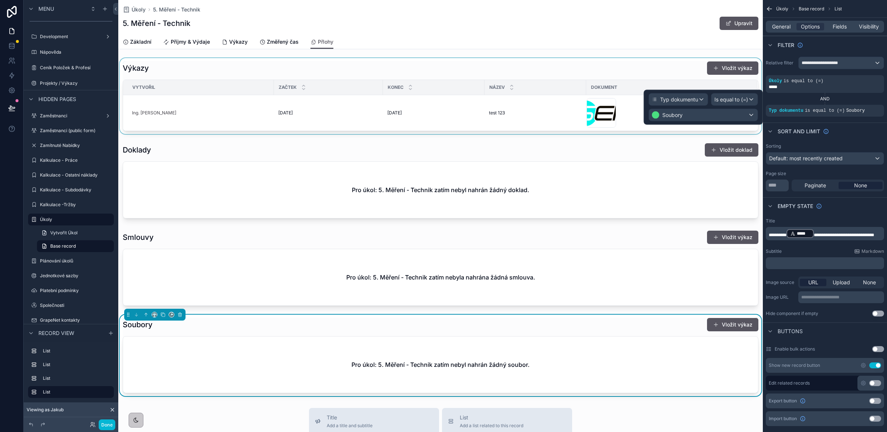
click at [547, 63] on div "scrollable content" at bounding box center [440, 96] width 645 height 76
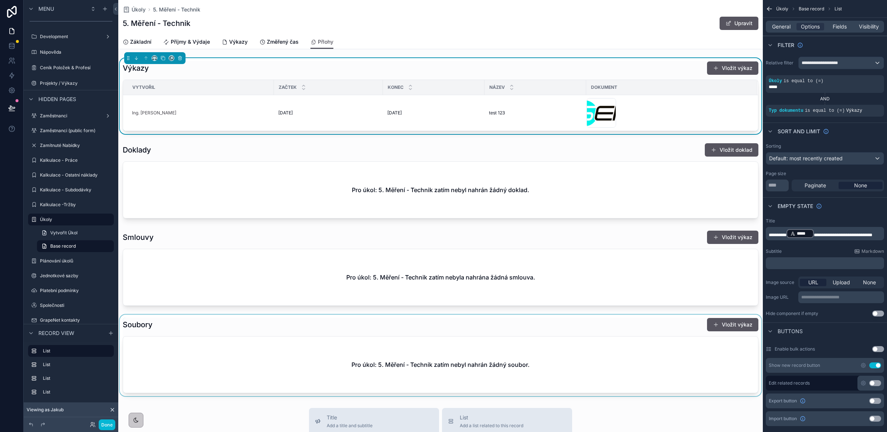
click at [601, 360] on div "scrollable content" at bounding box center [440, 354] width 645 height 81
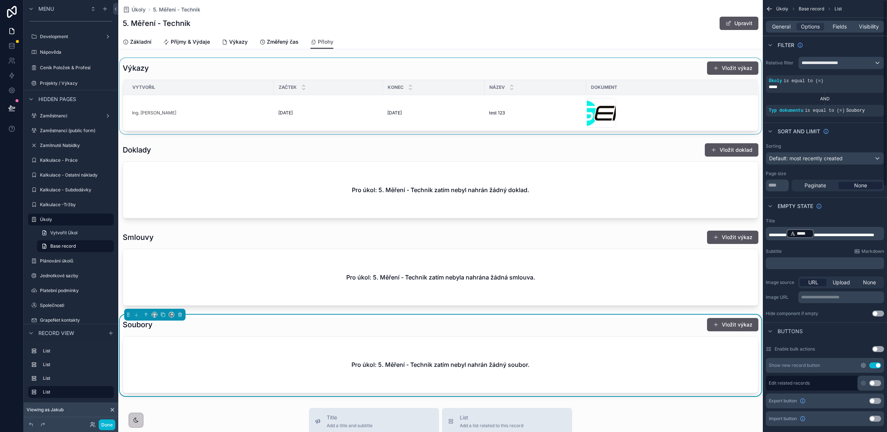
click at [864, 366] on icon "scrollable content" at bounding box center [864, 365] width 6 height 6
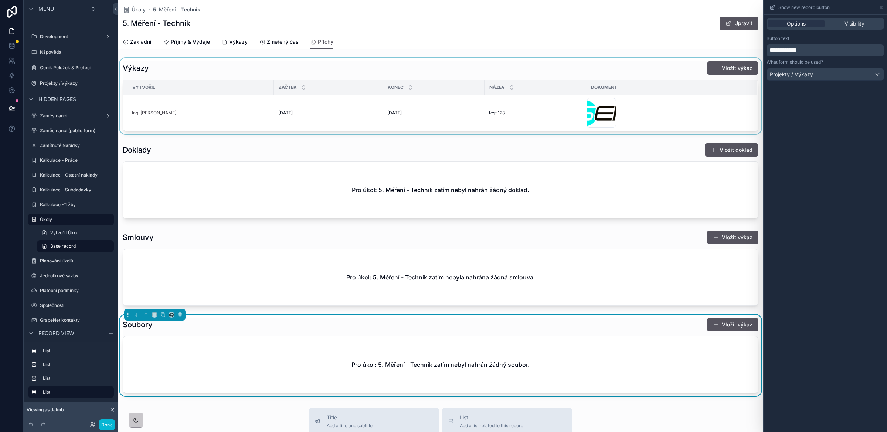
click at [797, 49] on span "**********" at bounding box center [783, 50] width 27 height 6
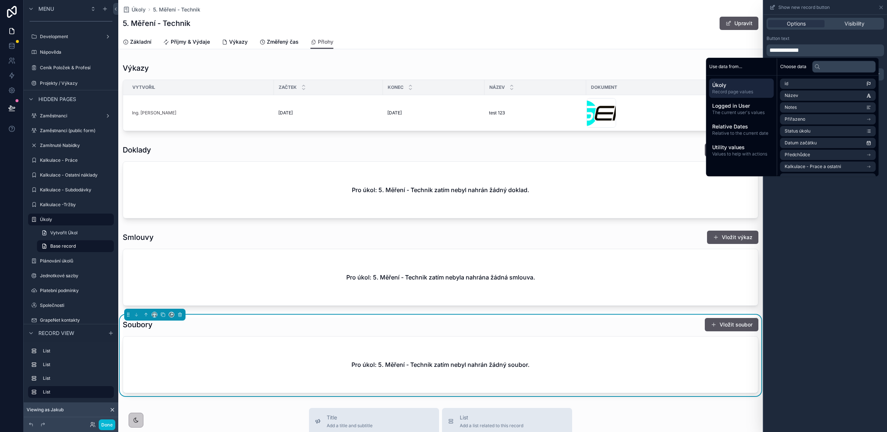
click at [833, 40] on div "Button text" at bounding box center [826, 38] width 118 height 6
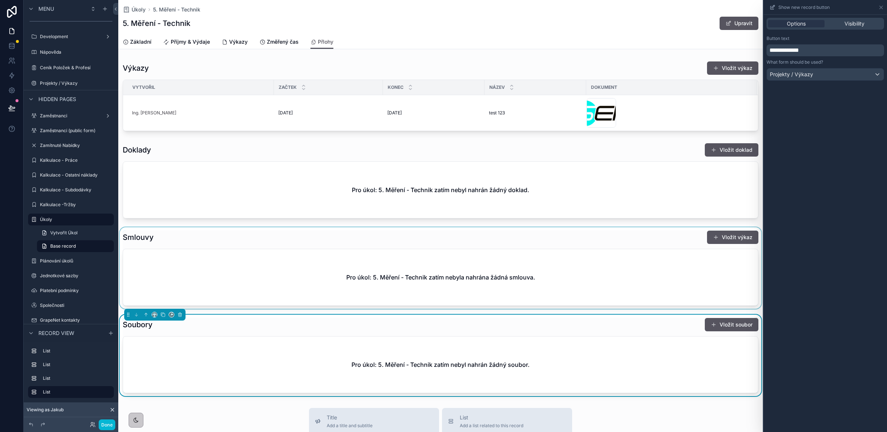
click at [613, 273] on div "scrollable content" at bounding box center [440, 267] width 645 height 81
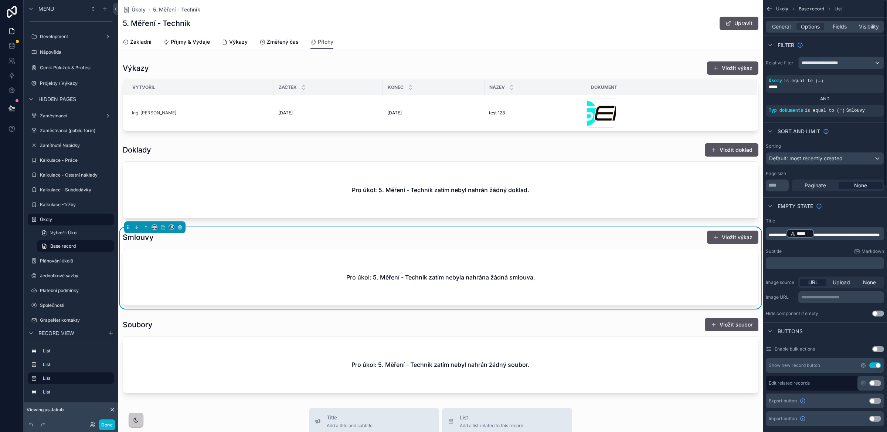
click at [864, 367] on icon "scrollable content" at bounding box center [864, 365] width 4 height 4
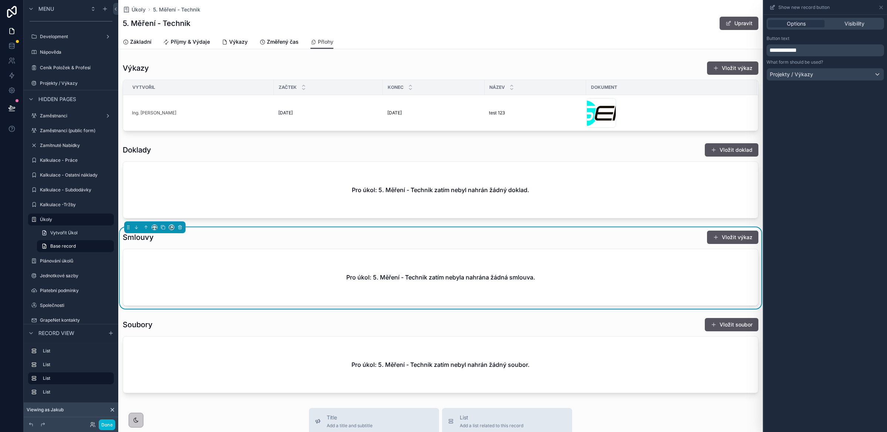
click at [797, 53] on span "**********" at bounding box center [783, 50] width 27 height 6
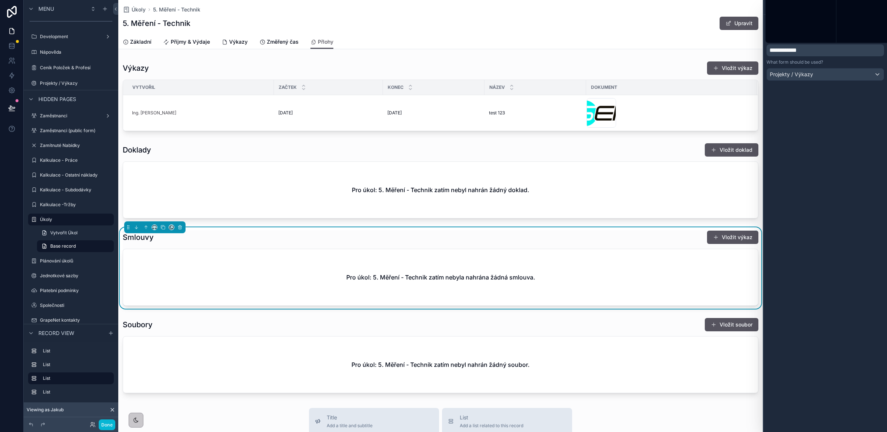
click at [797, 53] on span "**********" at bounding box center [783, 50] width 27 height 6
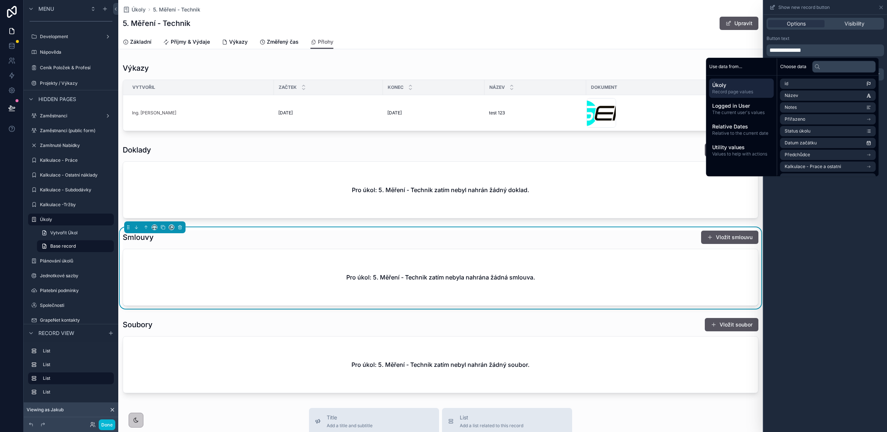
click at [829, 41] on div "Button text" at bounding box center [826, 38] width 118 height 6
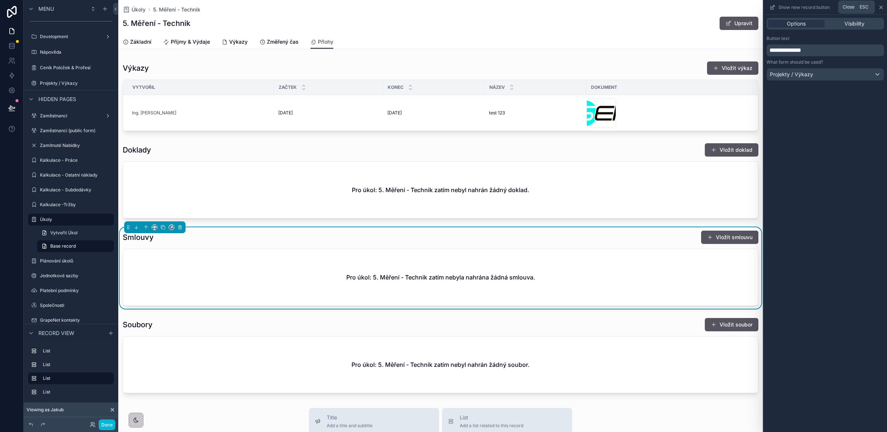
click at [883, 8] on icon at bounding box center [882, 7] width 6 height 6
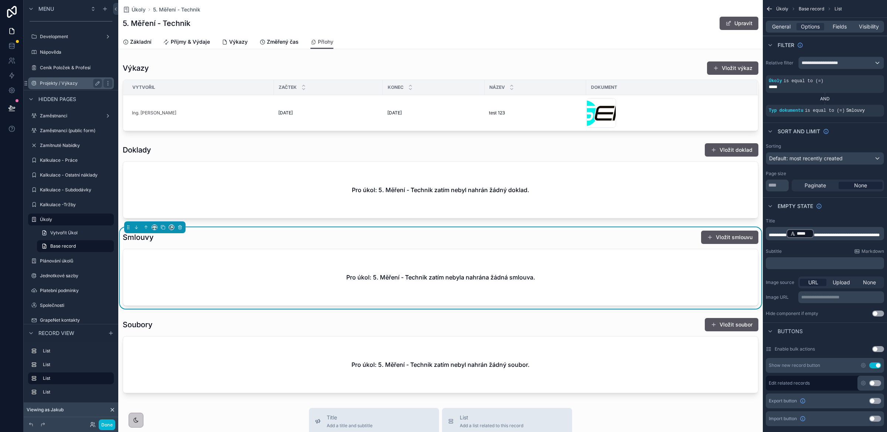
click at [75, 83] on label "Projekty / Výkazy" at bounding box center [69, 83] width 59 height 6
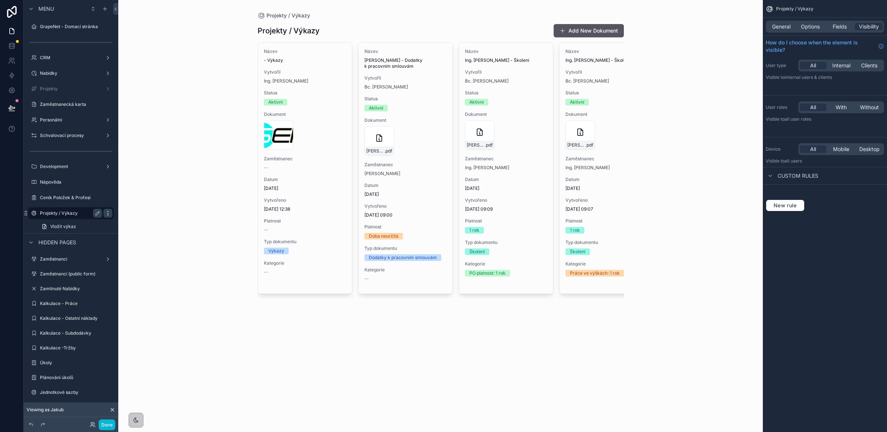
click at [106, 214] on icon "scrollable content" at bounding box center [108, 213] width 6 height 6
click at [135, 220] on span "Clone" at bounding box center [139, 220] width 14 height 7
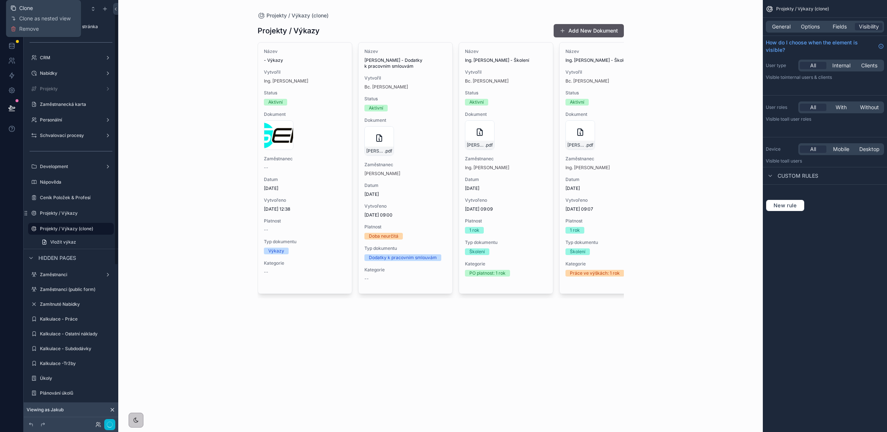
scroll to position [9, 0]
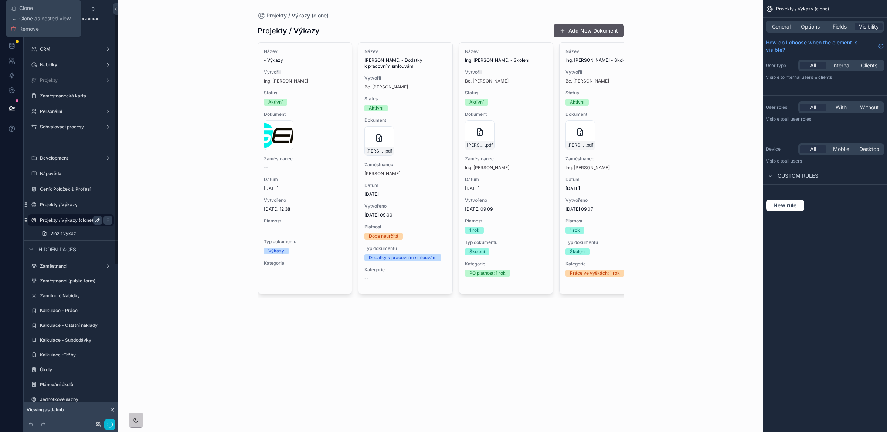
click at [96, 219] on icon "scrollable content" at bounding box center [98, 220] width 6 height 6
click at [88, 219] on input "**********" at bounding box center [65, 220] width 50 height 9
type input "**********"
click at [98, 219] on icon "scrollable content" at bounding box center [98, 220] width 4 height 3
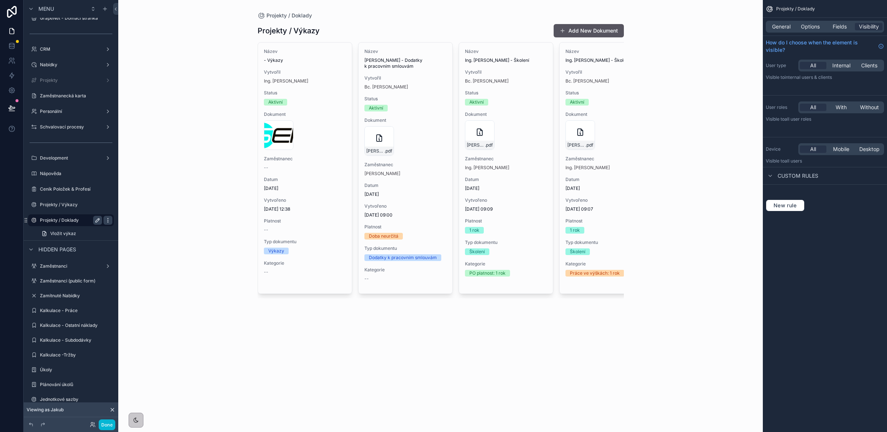
click at [108, 220] on icon "scrollable content" at bounding box center [108, 220] width 0 height 0
click at [136, 229] on span "Clone" at bounding box center [139, 227] width 14 height 7
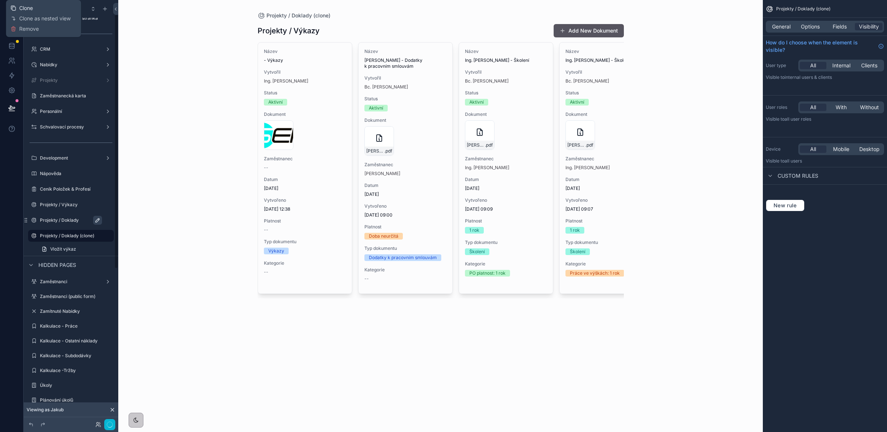
scroll to position [24, 0]
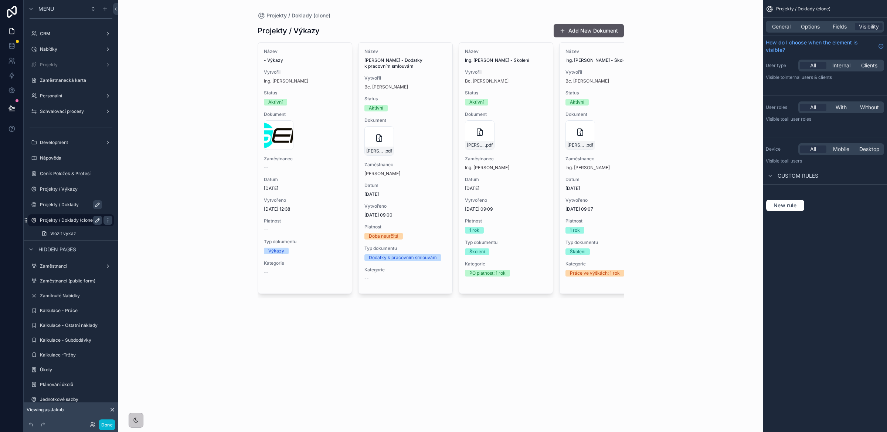
click at [99, 221] on icon "scrollable content" at bounding box center [98, 220] width 6 height 6
click at [85, 222] on input "**********" at bounding box center [65, 220] width 50 height 9
type input "**********"
click at [106, 219] on icon "scrollable content" at bounding box center [108, 220] width 4 height 3
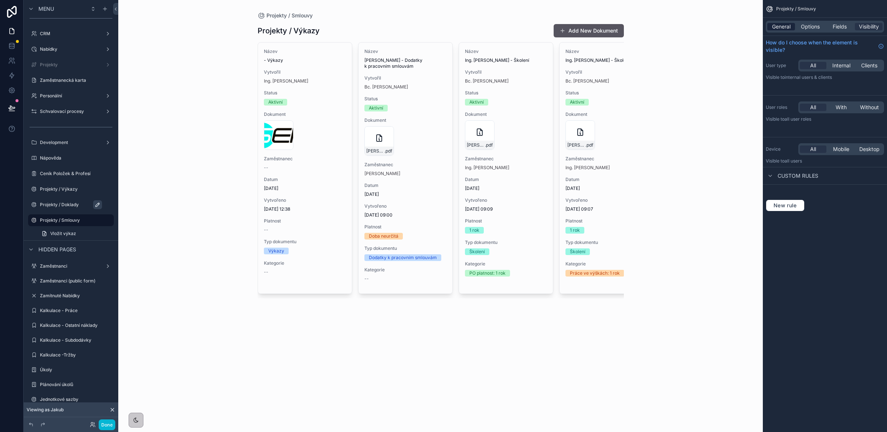
click at [783, 26] on span "General" at bounding box center [781, 26] width 18 height 7
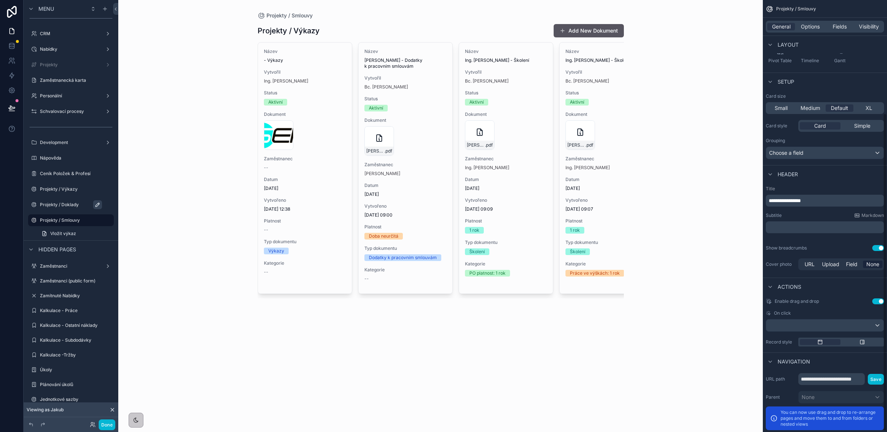
scroll to position [155, 0]
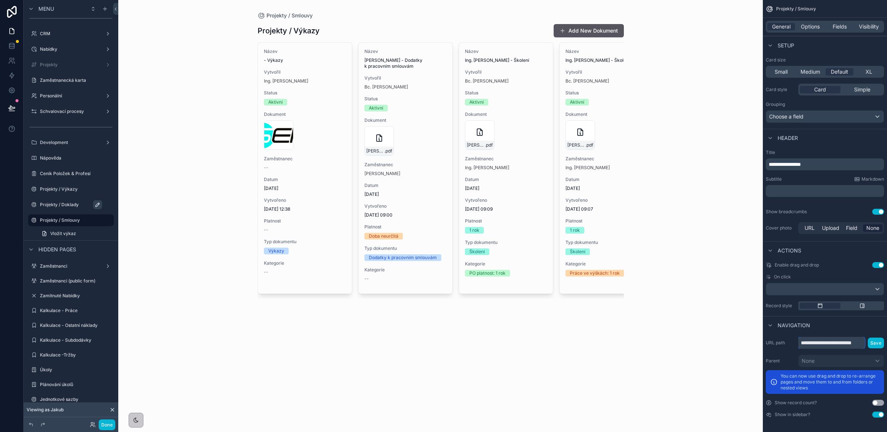
click at [833, 344] on input "**********" at bounding box center [832, 343] width 67 height 12
drag, startPoint x: 827, startPoint y: 343, endPoint x: 872, endPoint y: 343, distance: 45.1
click at [872, 343] on div "**********" at bounding box center [842, 343] width 86 height 12
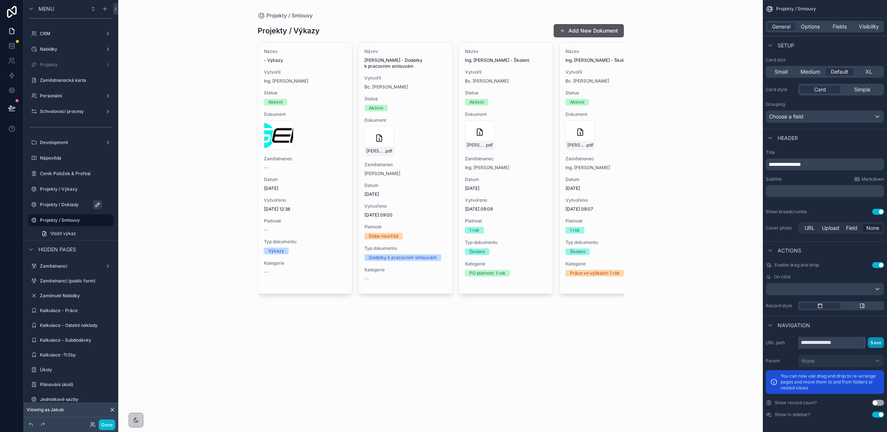
type input "**********"
click at [875, 341] on button "Save" at bounding box center [876, 342] width 16 height 11
click at [67, 204] on label "Projekty / Doklady" at bounding box center [75, 205] width 70 height 6
click at [847, 340] on input "**********" at bounding box center [832, 343] width 67 height 12
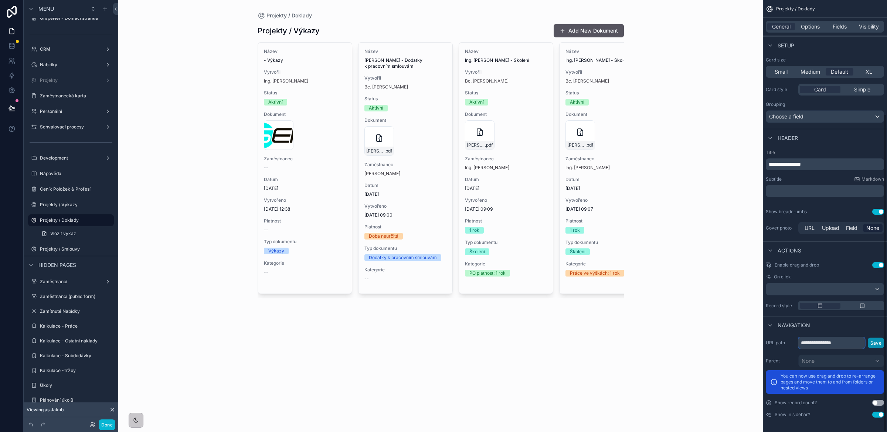
type input "**********"
click at [880, 343] on button "Save" at bounding box center [876, 342] width 16 height 11
click at [71, 206] on label "Projekty / Výkazy" at bounding box center [69, 205] width 59 height 6
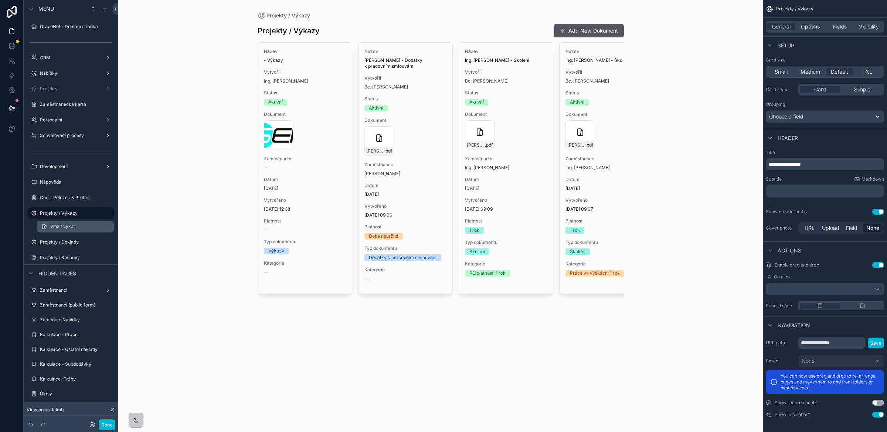
click at [68, 222] on link "Vložit výkaz" at bounding box center [75, 226] width 77 height 12
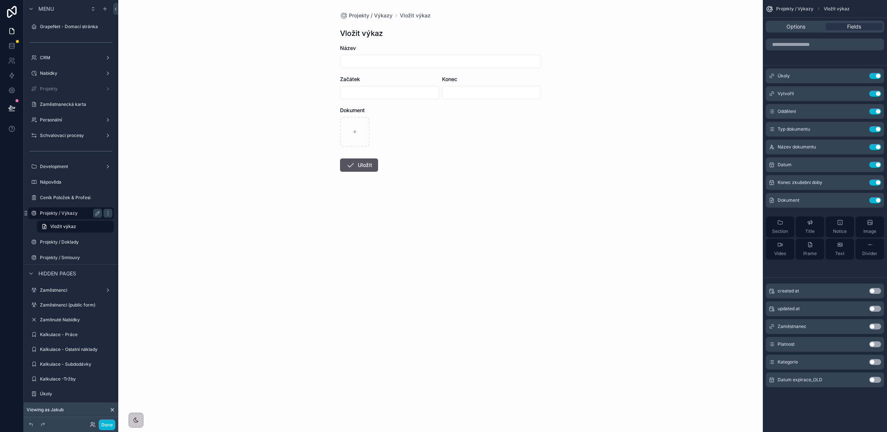
click at [67, 213] on label "Projekty / Výkazy" at bounding box center [69, 213] width 59 height 6
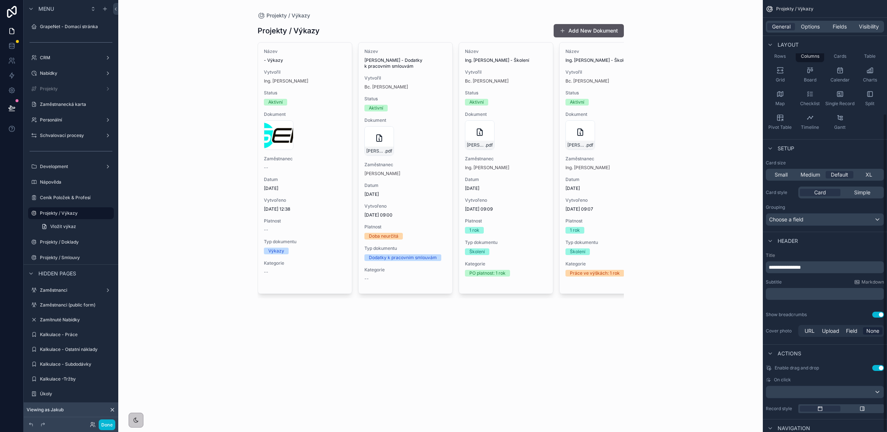
scroll to position [155, 0]
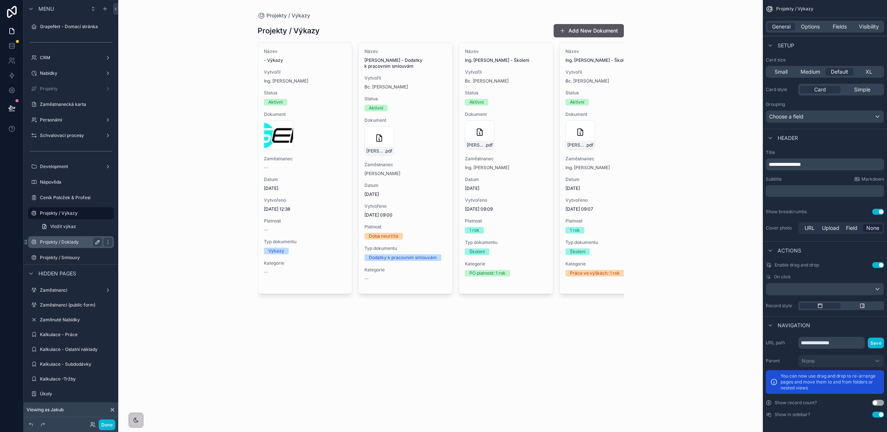
click at [58, 246] on div "Projekty / Doklady" at bounding box center [71, 241] width 62 height 9
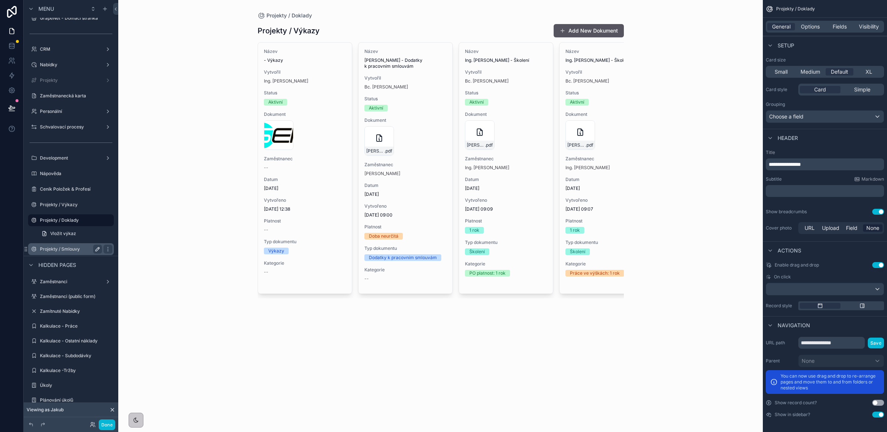
click at [60, 249] on label "Projekty / Smlouvy" at bounding box center [69, 249] width 59 height 6
click at [108, 220] on icon "scrollable content" at bounding box center [108, 220] width 0 height 0
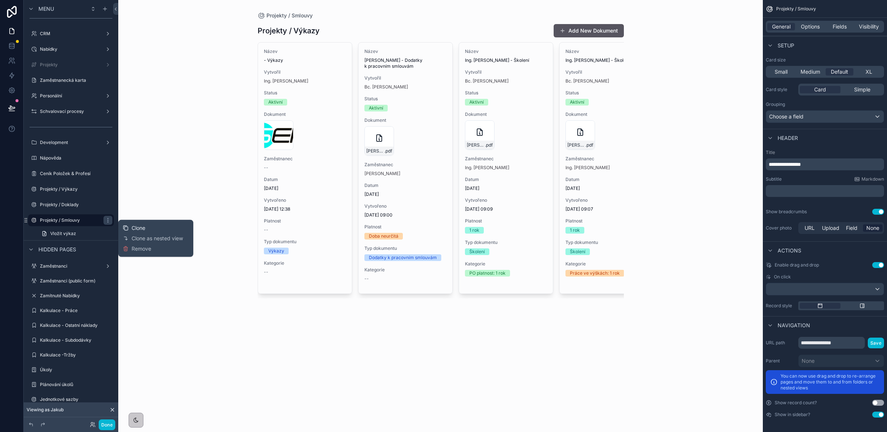
click at [139, 227] on span "Clone" at bounding box center [139, 227] width 14 height 7
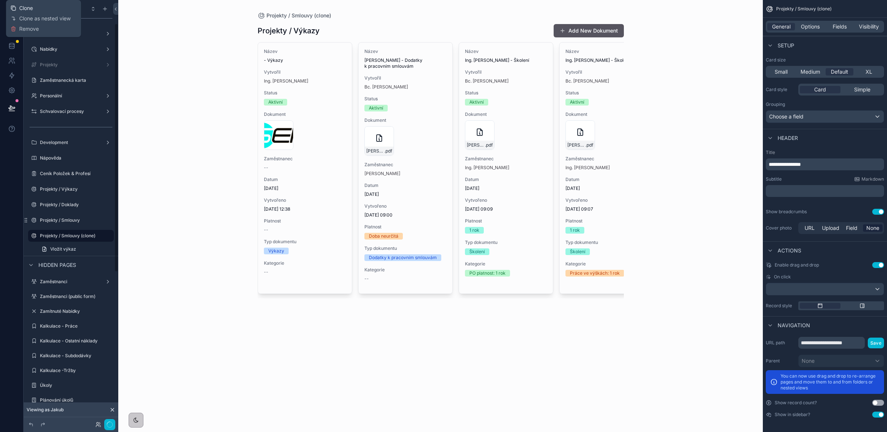
scroll to position [40, 0]
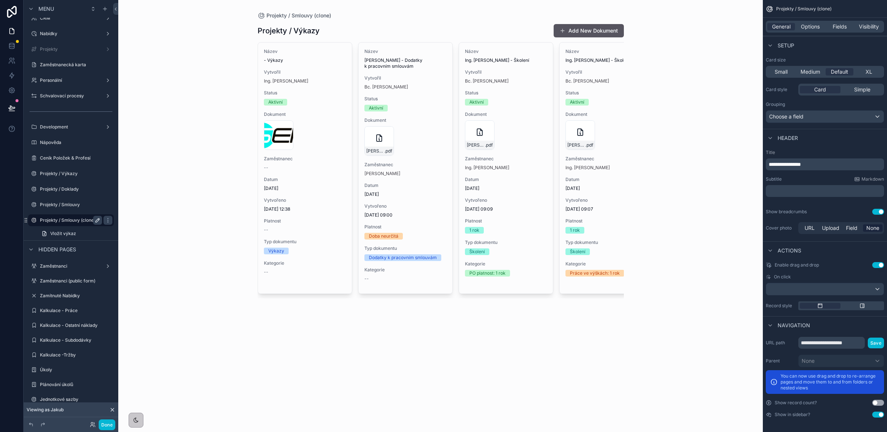
click at [99, 218] on icon "scrollable content" at bounding box center [98, 220] width 4 height 4
click at [81, 220] on input "**********" at bounding box center [65, 220] width 50 height 9
type input "**********"
click at [105, 220] on icon "scrollable content" at bounding box center [108, 220] width 6 height 6
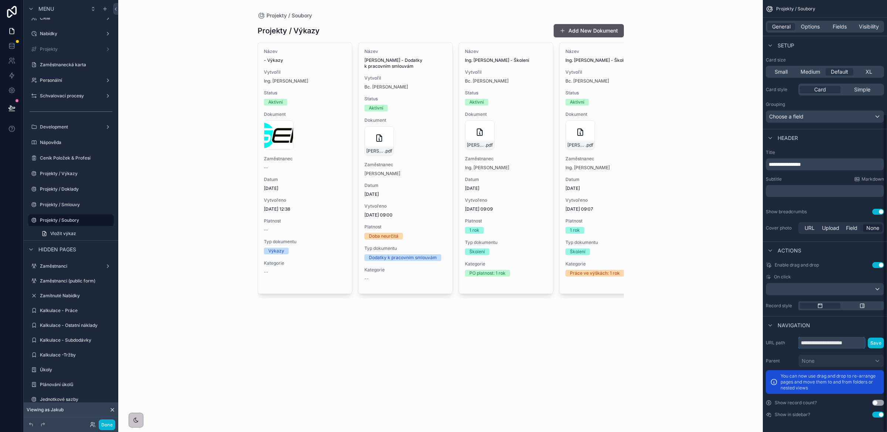
click at [838, 345] on input "**********" at bounding box center [832, 343] width 67 height 12
type input "**********"
click at [877, 342] on button "Save" at bounding box center [876, 342] width 16 height 11
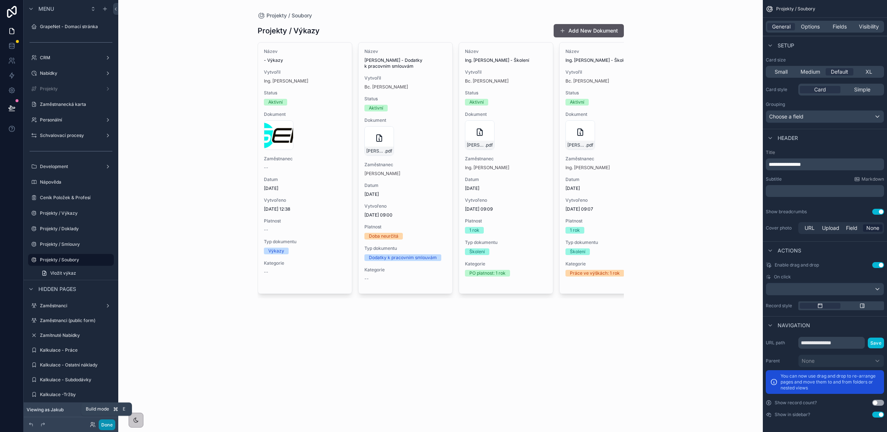
click at [108, 424] on button "Done" at bounding box center [107, 424] width 17 height 11
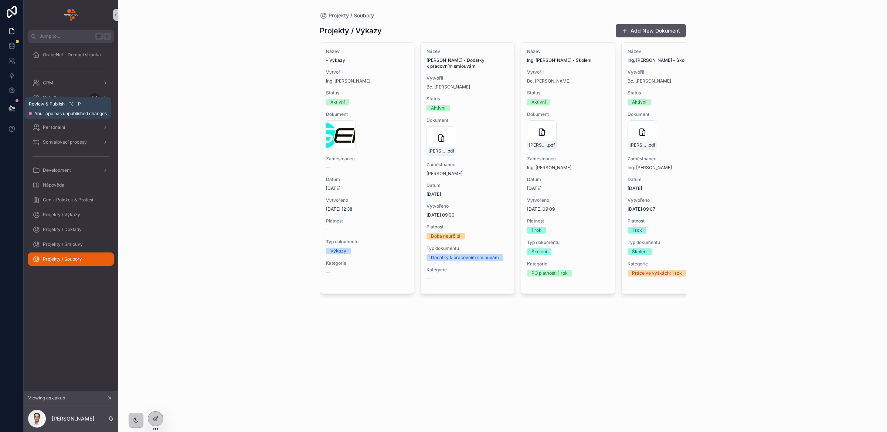
click at [14, 108] on icon at bounding box center [11, 107] width 7 height 7
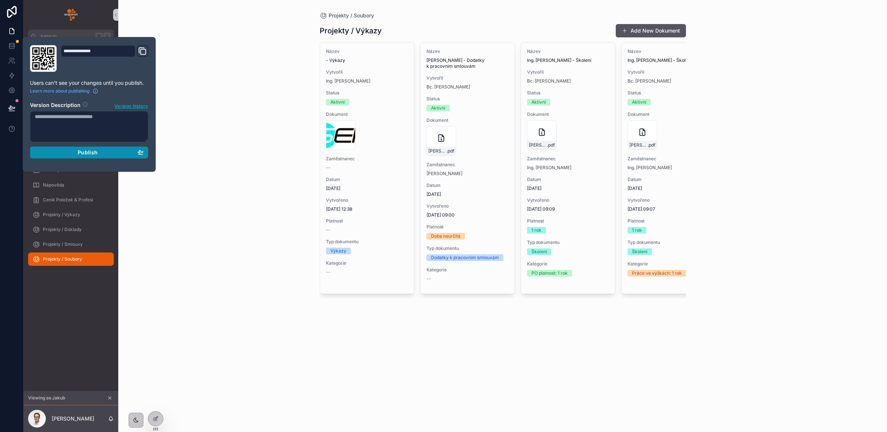
click at [88, 156] on button "Publish" at bounding box center [89, 152] width 118 height 12
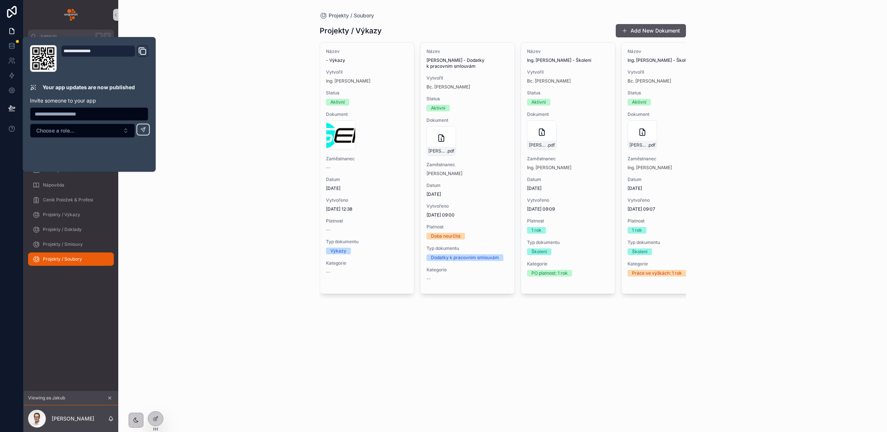
click at [199, 257] on div "Projekty / Soubory Projekty / Výkazy Add New Dokument Název - Výkazy Vytvořil I…" at bounding box center [502, 216] width 769 height 432
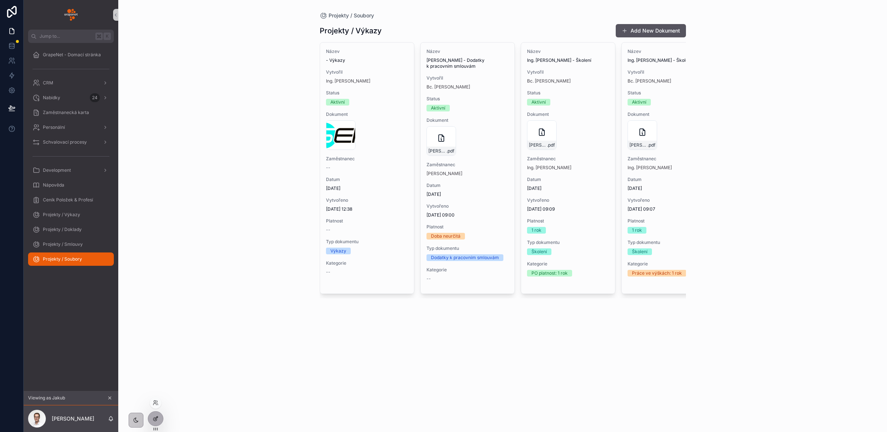
click at [155, 422] on div at bounding box center [155, 418] width 15 height 14
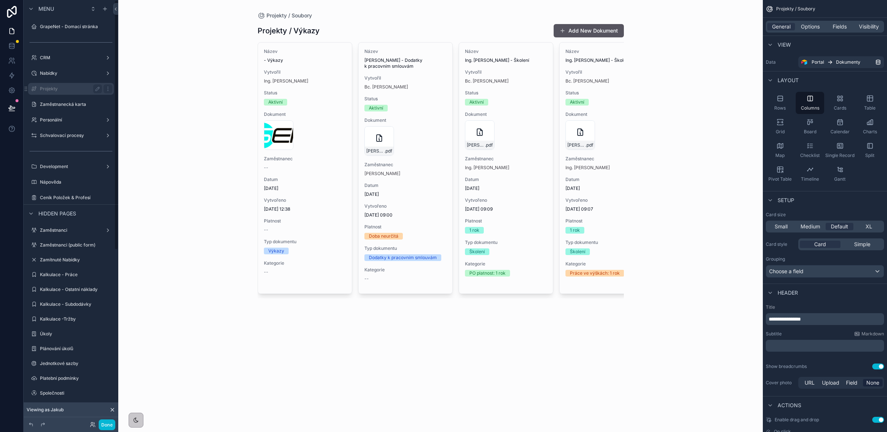
click at [64, 85] on div "Projekty" at bounding box center [71, 88] width 62 height 9
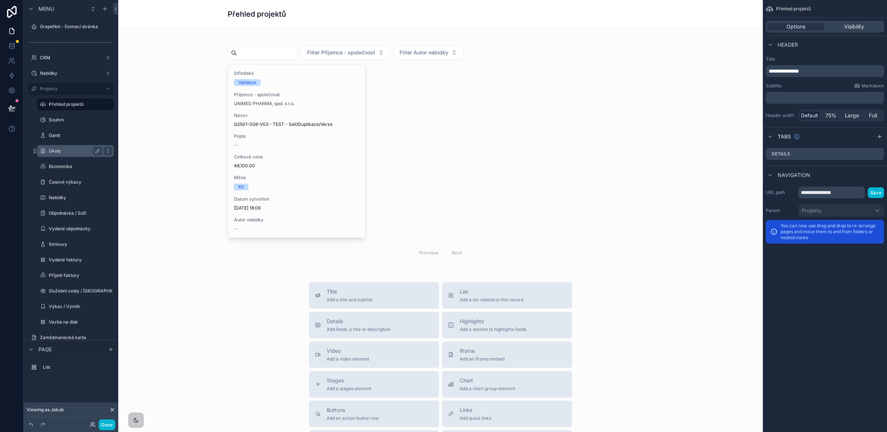
click at [63, 152] on label "Úkoly" at bounding box center [74, 151] width 50 height 6
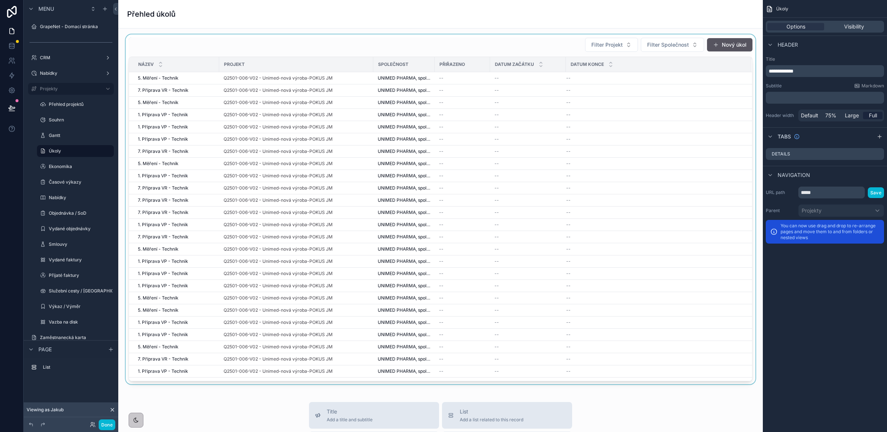
click at [470, 81] on div "scrollable content" at bounding box center [440, 208] width 633 height 349
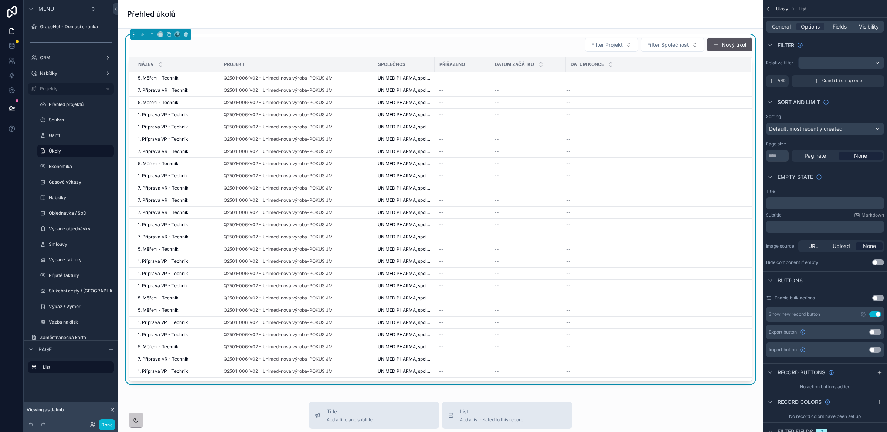
click at [461, 79] on div "--" at bounding box center [462, 78] width 47 height 6
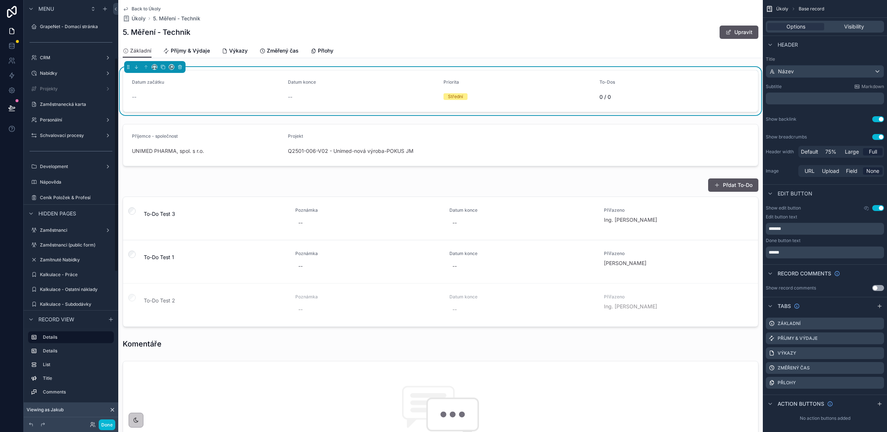
scroll to position [115, 0]
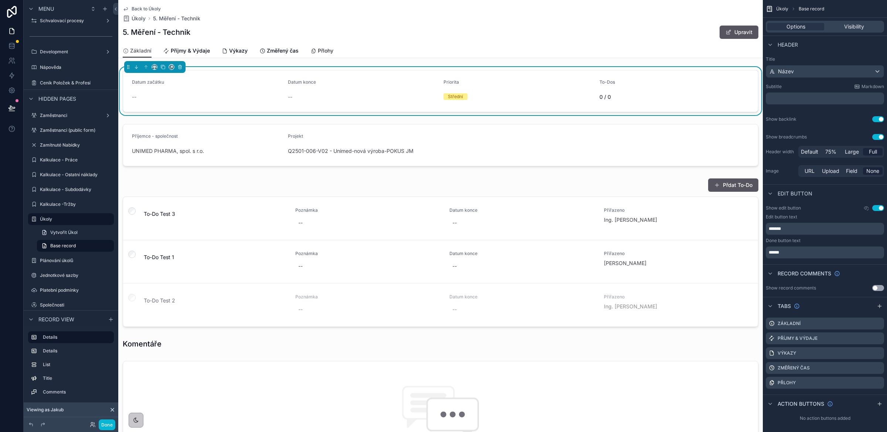
click at [322, 50] on span "Přlohy" at bounding box center [326, 50] width 16 height 7
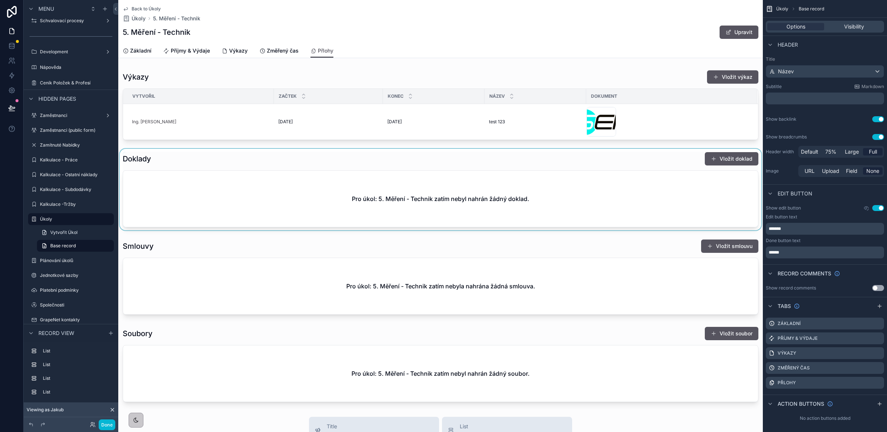
click at [310, 179] on div "scrollable content" at bounding box center [440, 189] width 645 height 81
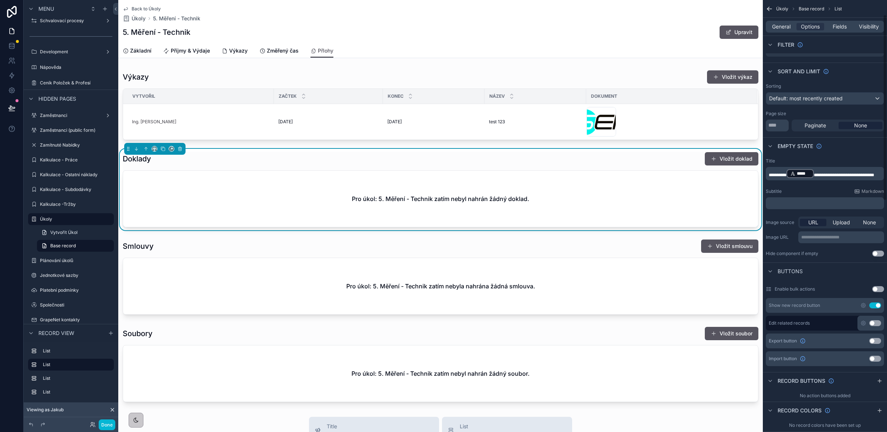
scroll to position [71, 0]
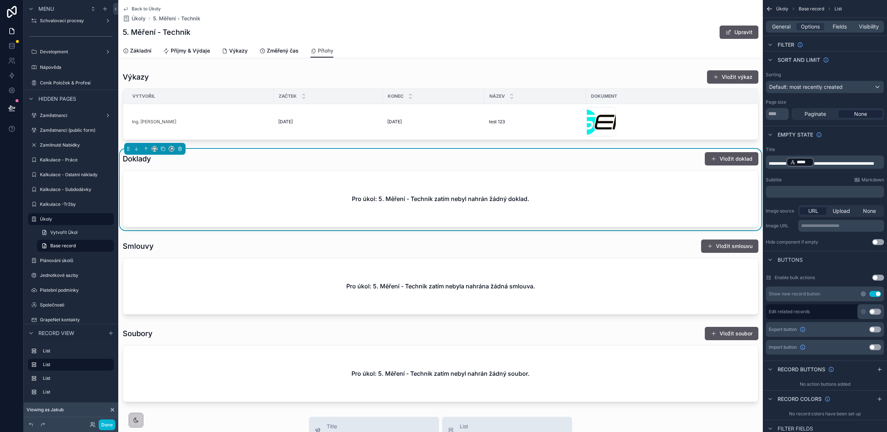
click at [865, 294] on icon "scrollable content" at bounding box center [863, 293] width 1 height 1
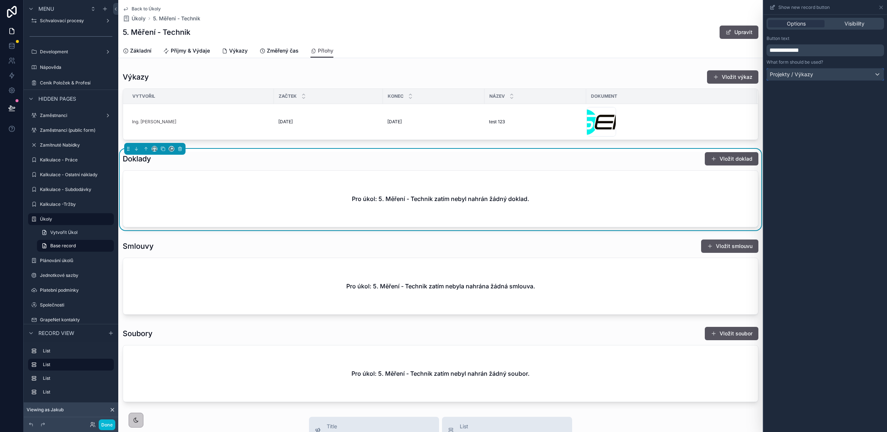
click at [799, 75] on span "Projekty / Výkazy" at bounding box center [791, 74] width 43 height 7
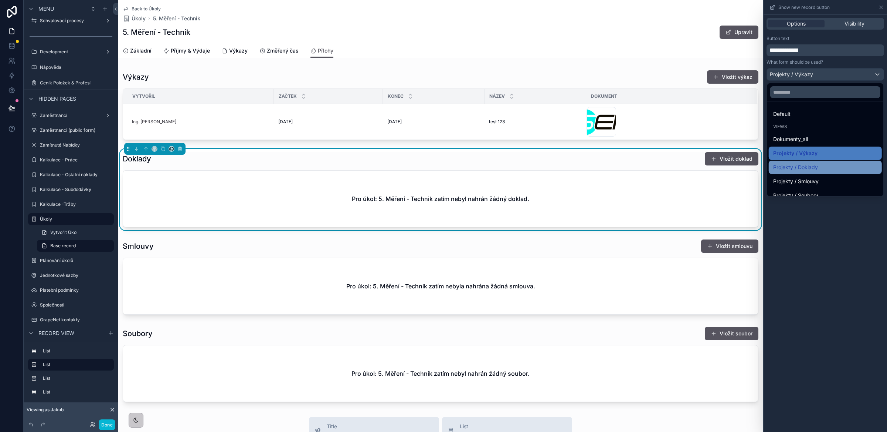
click at [804, 163] on span "Projekty / Doklady" at bounding box center [796, 167] width 45 height 9
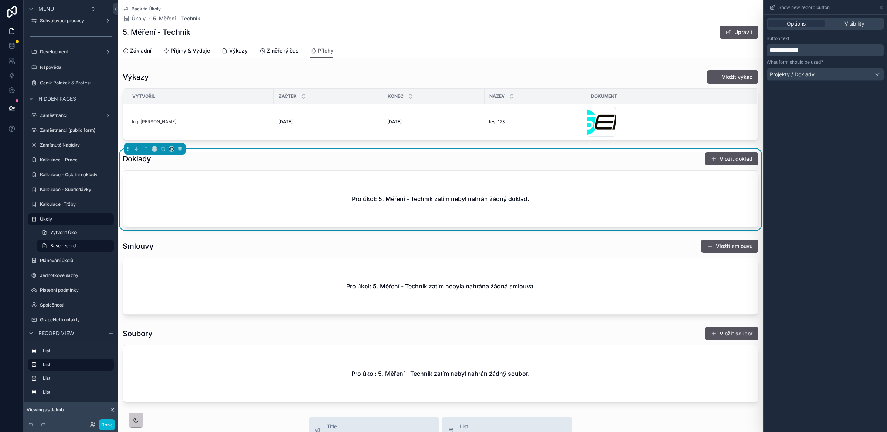
click at [831, 139] on div "**********" at bounding box center [826, 223] width 124 height 417
click at [734, 159] on button "Vložit doklad" at bounding box center [732, 158] width 54 height 13
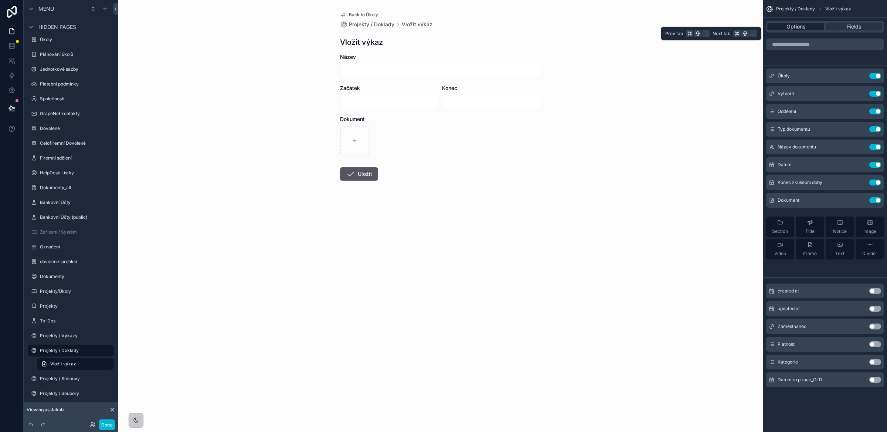
click at [790, 30] on span "Options" at bounding box center [796, 26] width 19 height 7
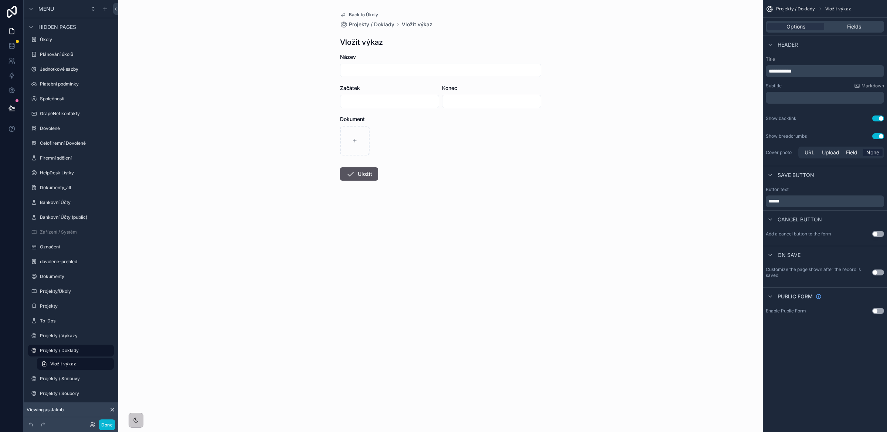
click at [791, 70] on span "**********" at bounding box center [780, 70] width 23 height 5
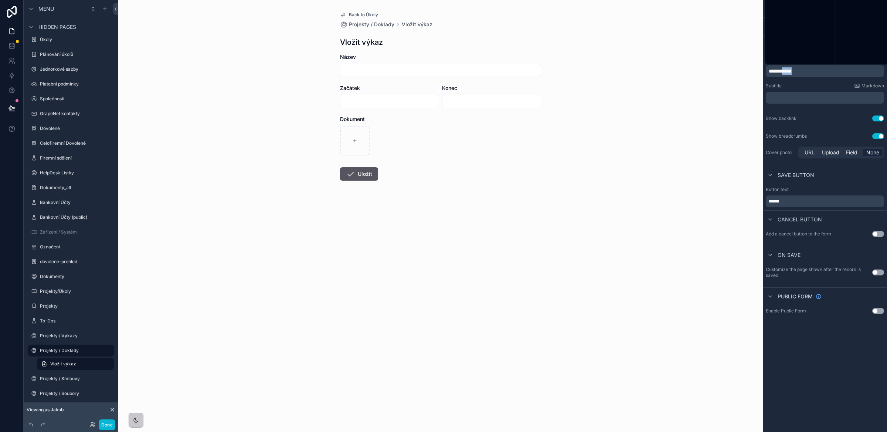
click at [791, 70] on span "**********" at bounding box center [780, 70] width 23 height 5
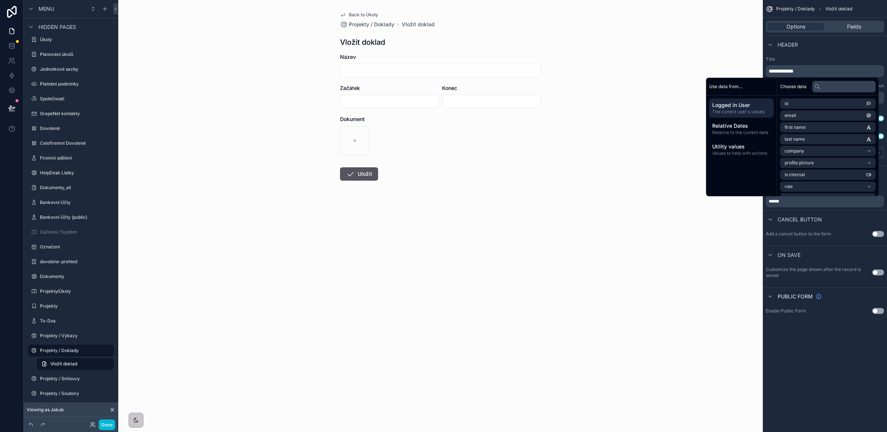
click at [826, 52] on div "Header" at bounding box center [825, 44] width 124 height 18
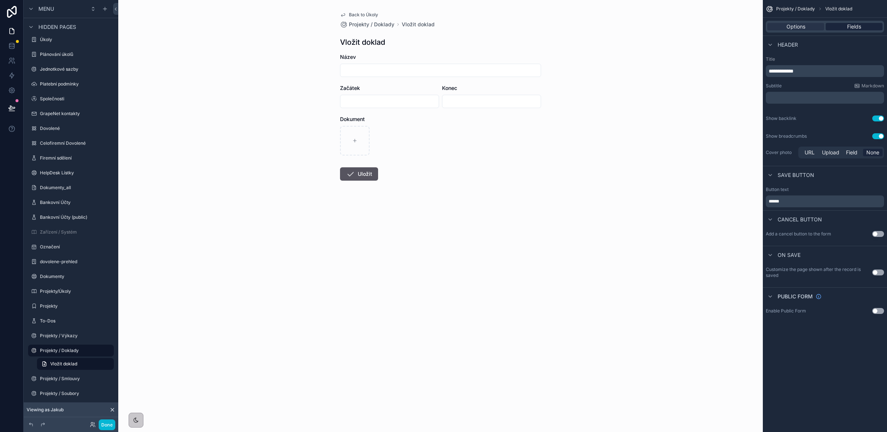
click at [847, 23] on div "Fields" at bounding box center [854, 26] width 57 height 7
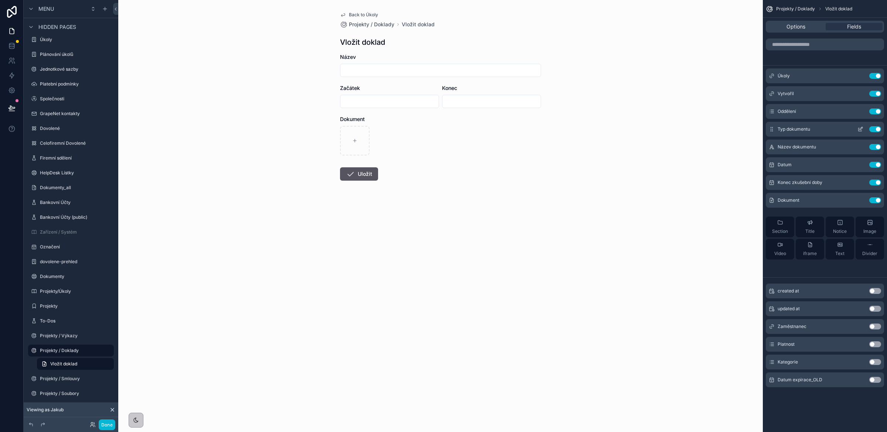
click at [862, 129] on icon "scrollable content" at bounding box center [861, 129] width 6 height 6
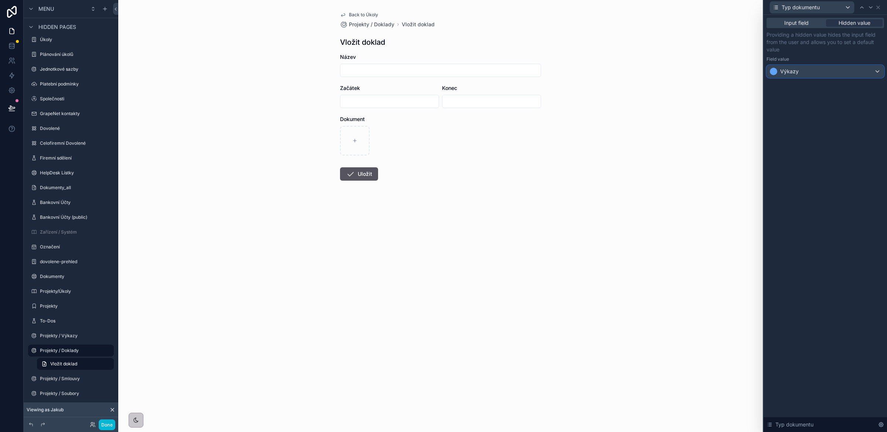
click at [814, 74] on div "Výkazy" at bounding box center [825, 71] width 117 height 12
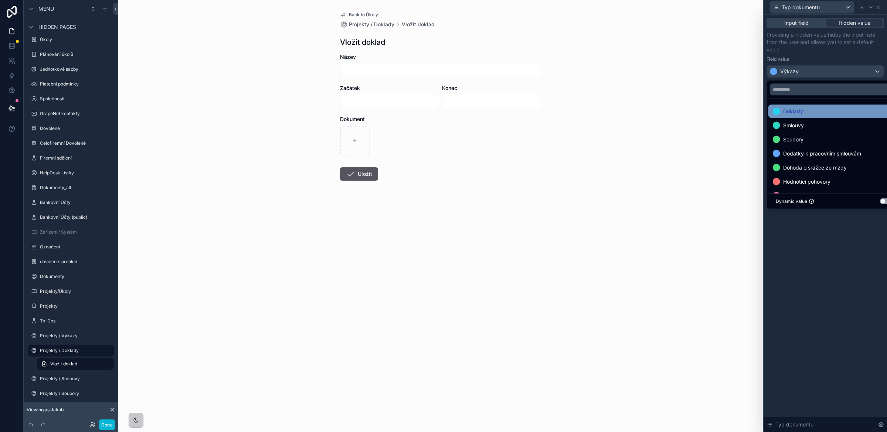
click at [809, 114] on div "Doklady" at bounding box center [834, 111] width 122 height 9
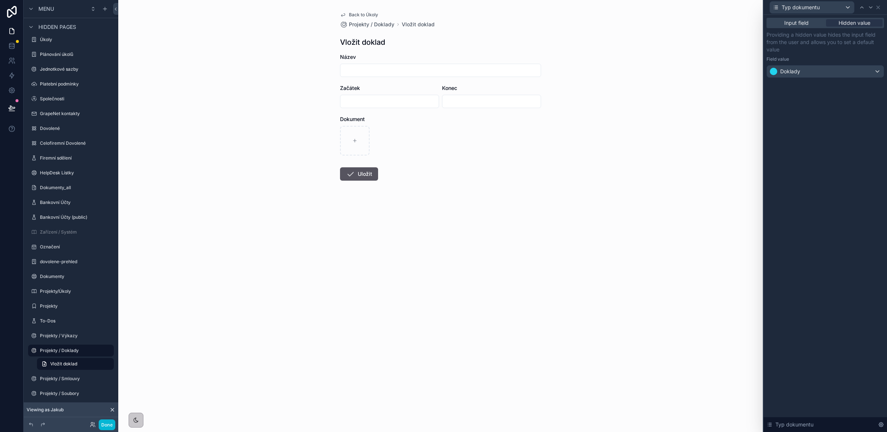
click at [862, 179] on div "Input field Hidden value Providing a hidden value hides the input field from th…" at bounding box center [826, 223] width 124 height 417
click at [880, 7] on icon at bounding box center [879, 7] width 6 height 6
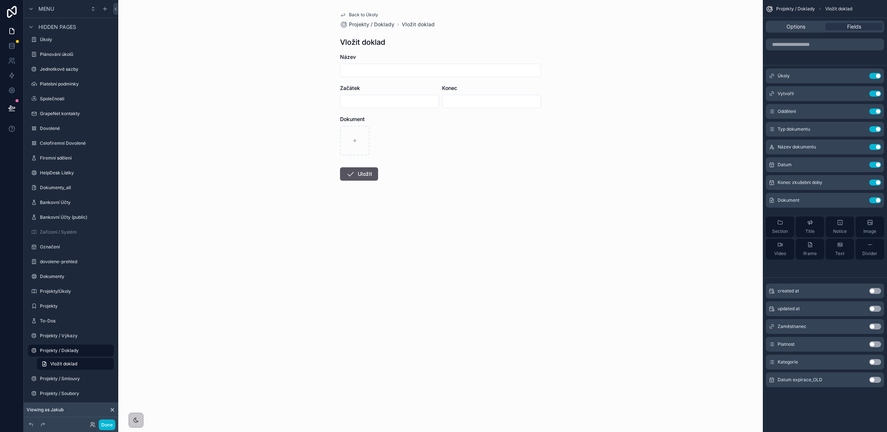
click at [366, 12] on span "Back to Úkoly" at bounding box center [363, 15] width 29 height 6
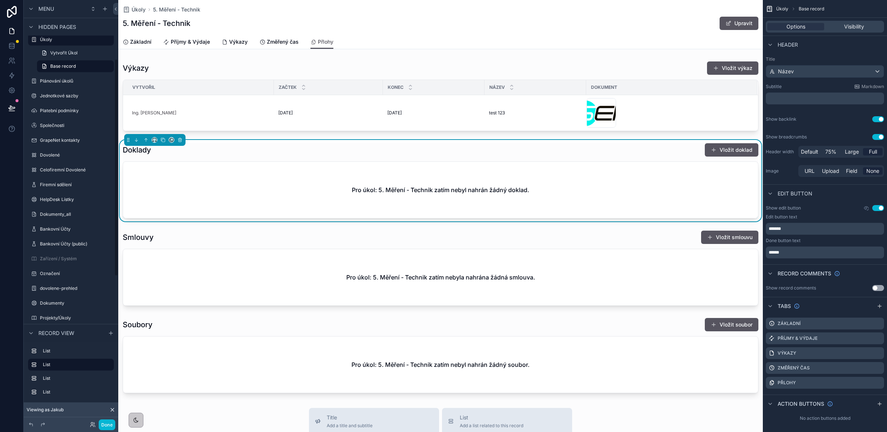
scroll to position [115, 0]
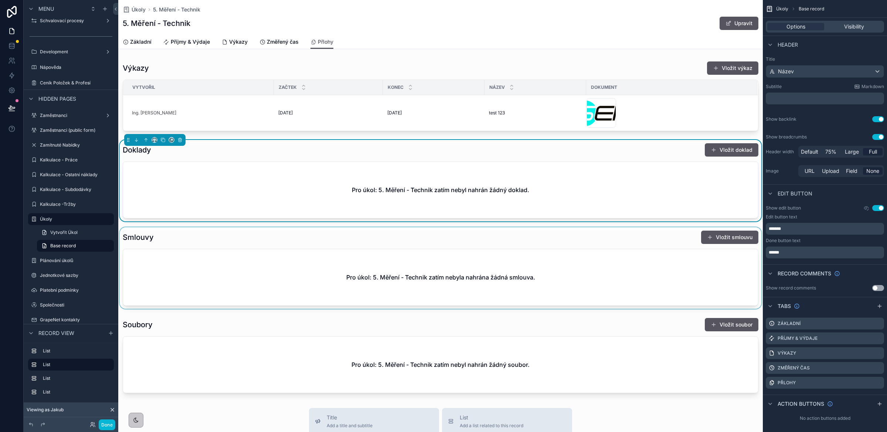
click at [432, 267] on div "scrollable content" at bounding box center [440, 267] width 645 height 81
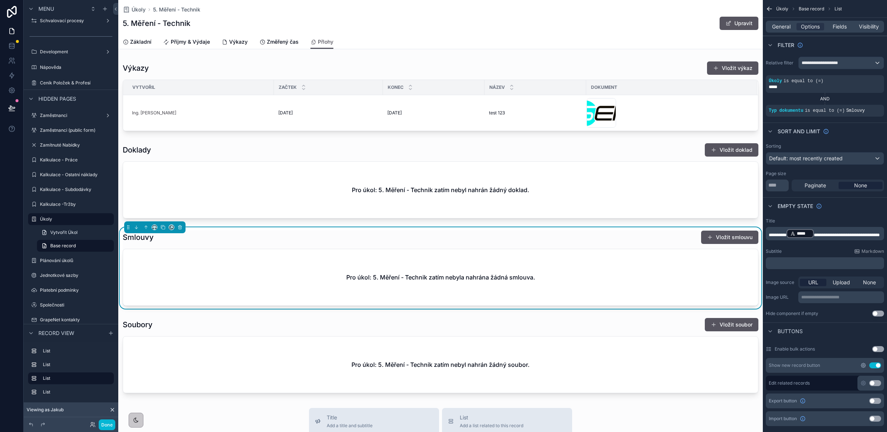
click at [864, 366] on icon "scrollable content" at bounding box center [863, 364] width 1 height 1
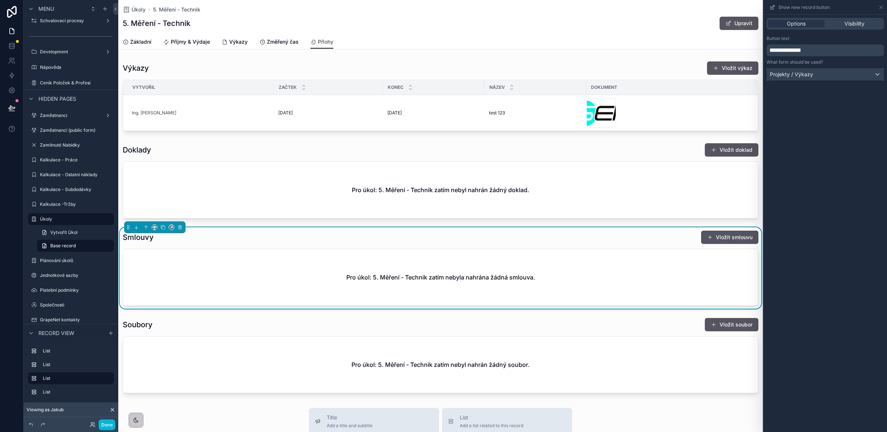
click at [824, 74] on div "Projekty / Výkazy" at bounding box center [825, 74] width 117 height 12
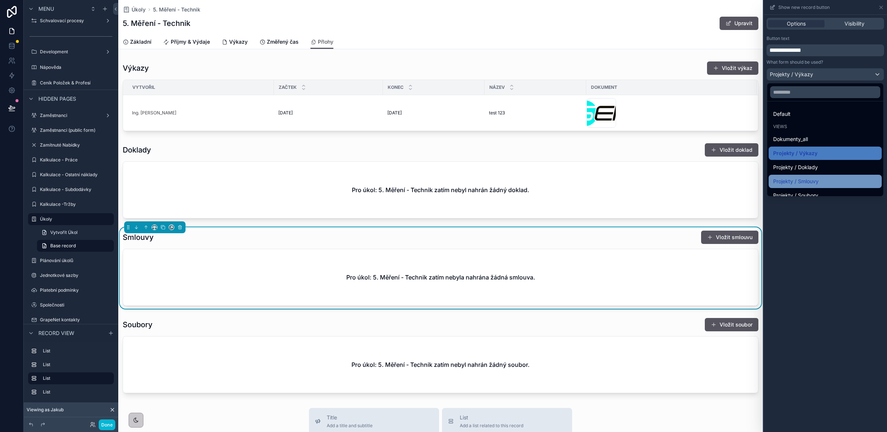
click at [819, 177] on span "Projekty / Smlouvy" at bounding box center [796, 181] width 45 height 9
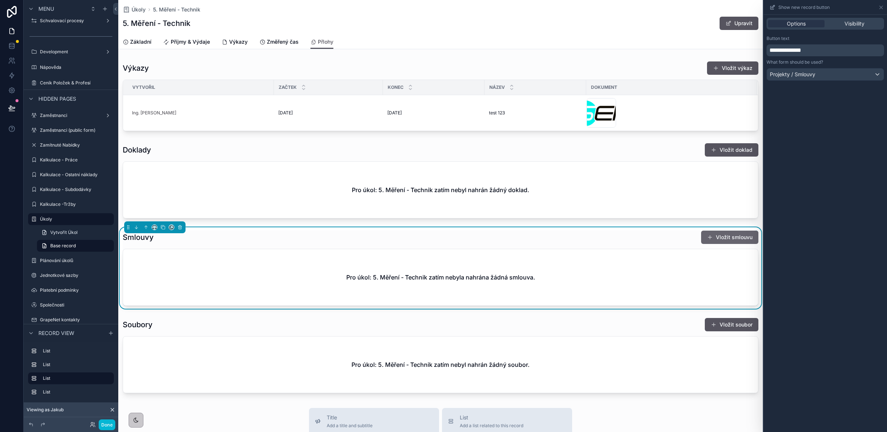
click at [720, 240] on button "Vložit smlouvu" at bounding box center [729, 236] width 57 height 13
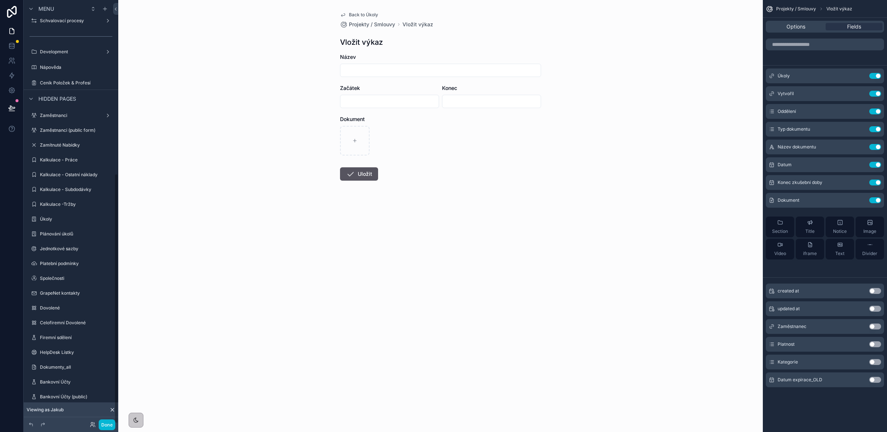
scroll to position [294, 0]
click at [860, 130] on icon "scrollable content" at bounding box center [861, 129] width 6 height 6
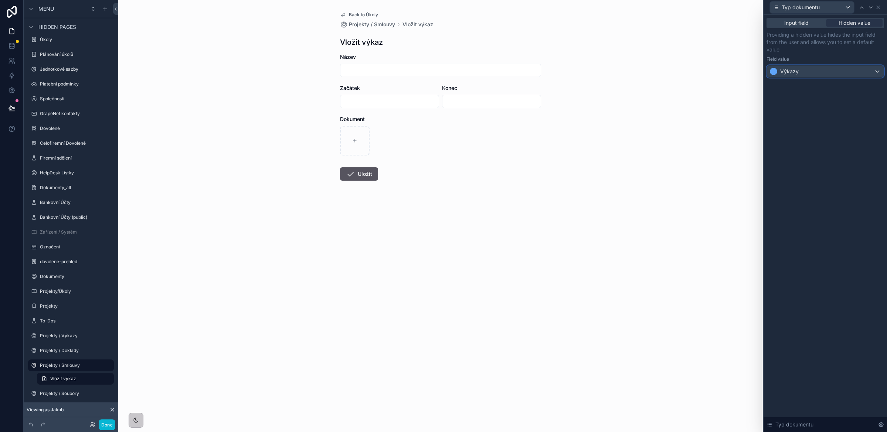
click at [808, 74] on div "Výkazy" at bounding box center [825, 71] width 117 height 12
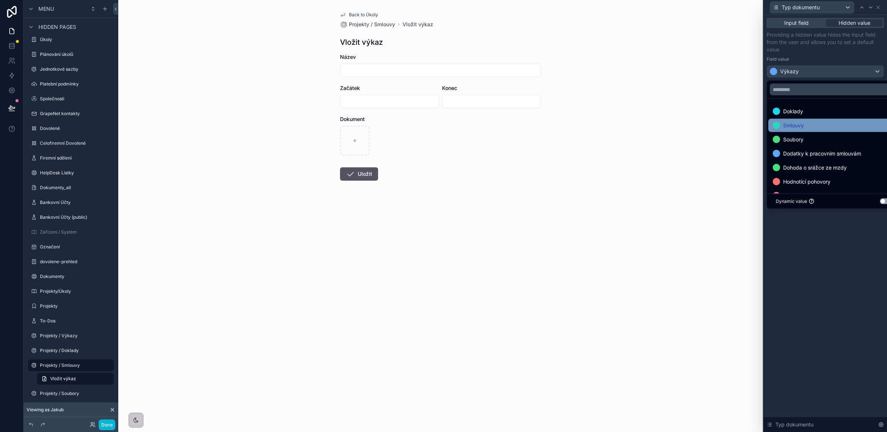
click at [815, 123] on div "Smlouvy" at bounding box center [834, 125] width 122 height 9
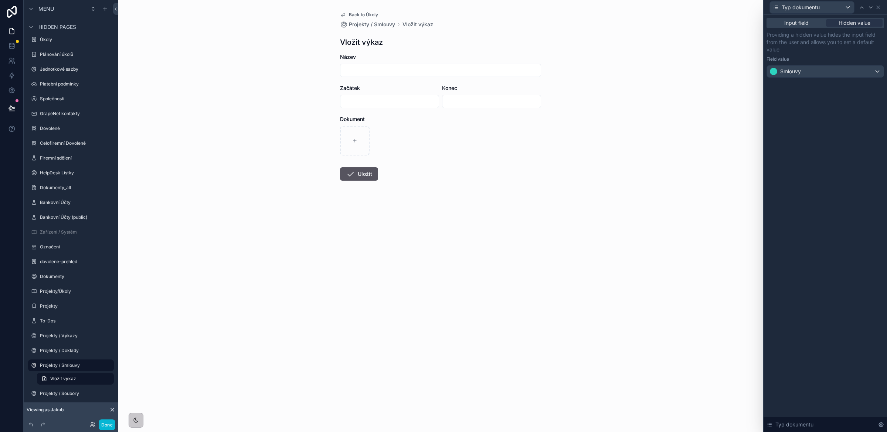
click at [832, 190] on div "Input field Hidden value Providing a hidden value hides the input field from th…" at bounding box center [826, 223] width 124 height 417
click at [363, 14] on span "Back to Úkoly" at bounding box center [363, 15] width 29 height 6
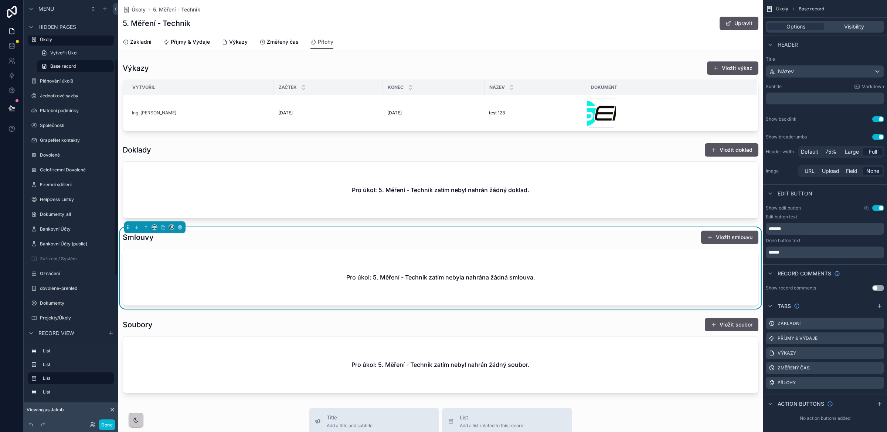
scroll to position [115, 0]
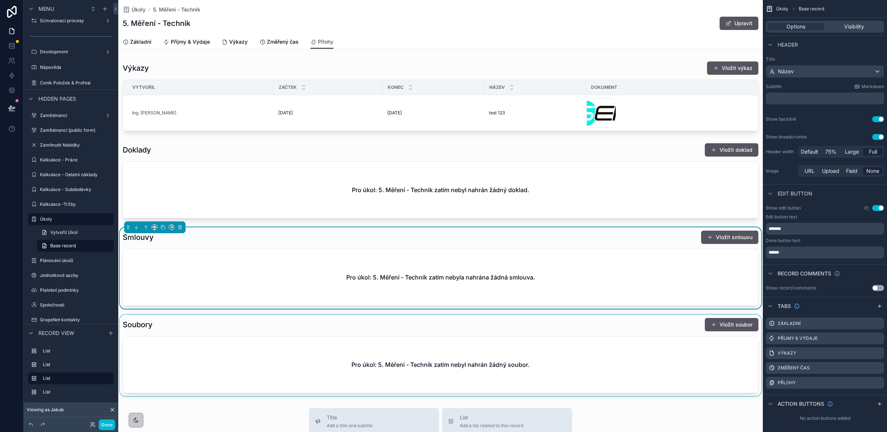
click at [607, 355] on div "scrollable content" at bounding box center [440, 354] width 645 height 81
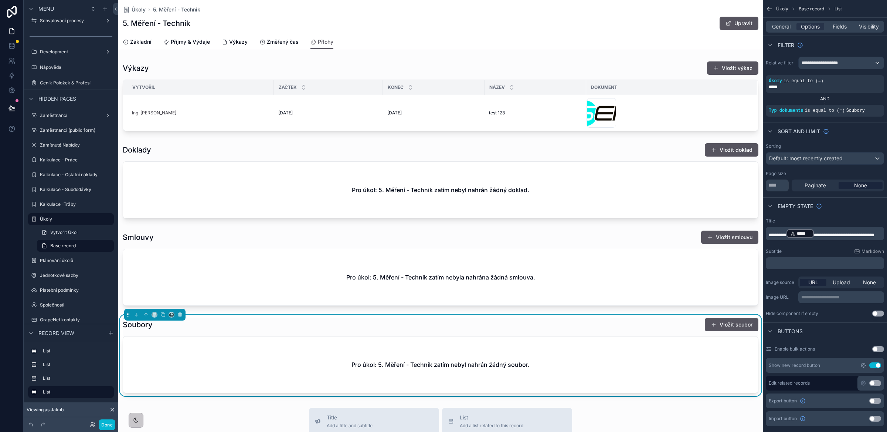
click at [862, 364] on icon "scrollable content" at bounding box center [864, 365] width 6 height 6
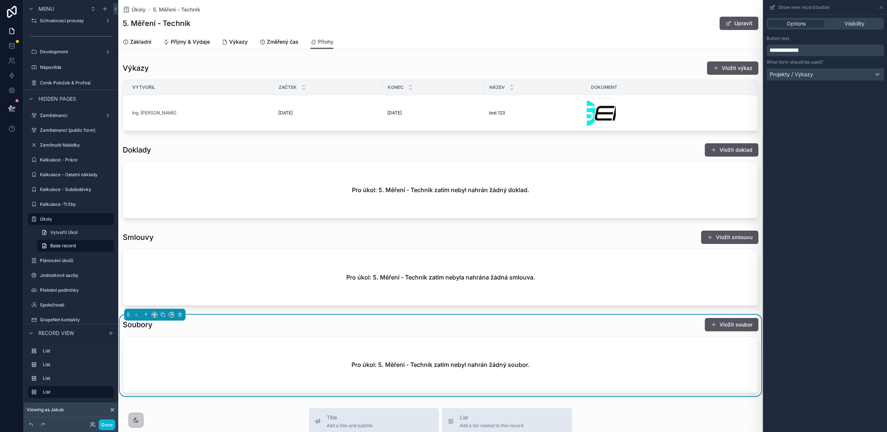
click at [799, 73] on span "Projekty / Výkazy" at bounding box center [791, 74] width 43 height 7
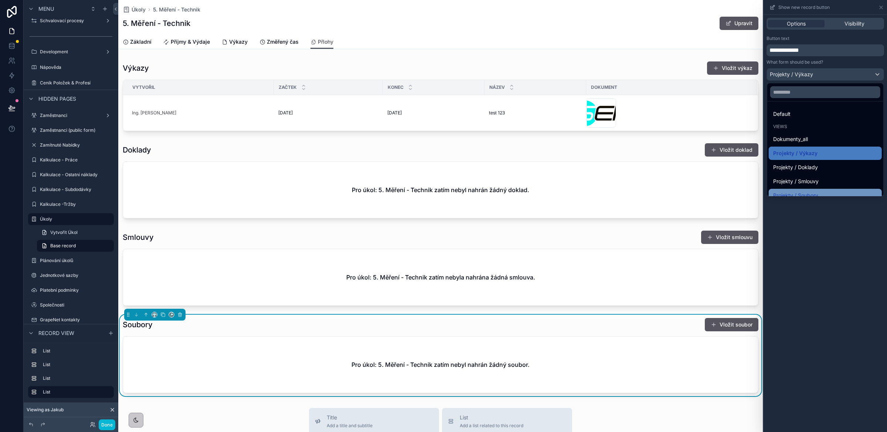
click at [813, 191] on span "Projekty / Soubory" at bounding box center [796, 195] width 45 height 9
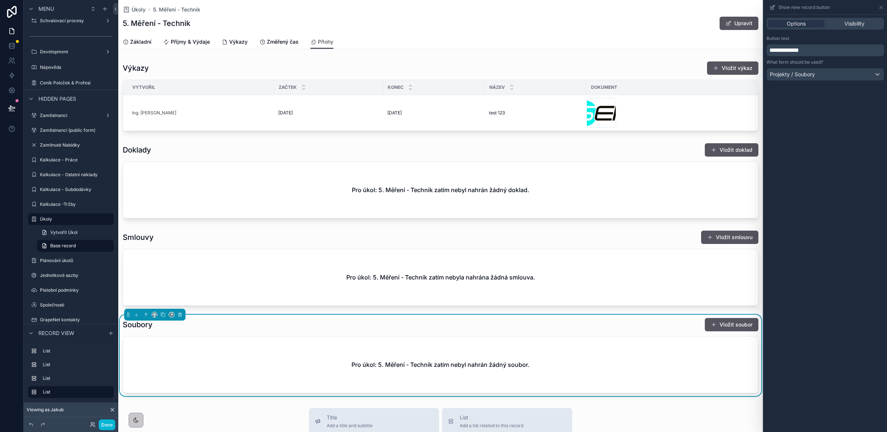
click at [739, 324] on button "Vložit soubor" at bounding box center [732, 324] width 54 height 13
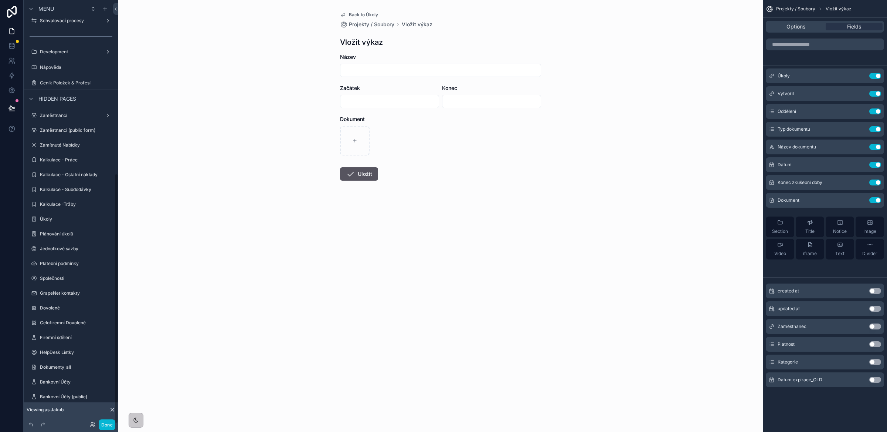
scroll to position [294, 0]
click at [862, 129] on icon "scrollable content" at bounding box center [861, 128] width 3 height 3
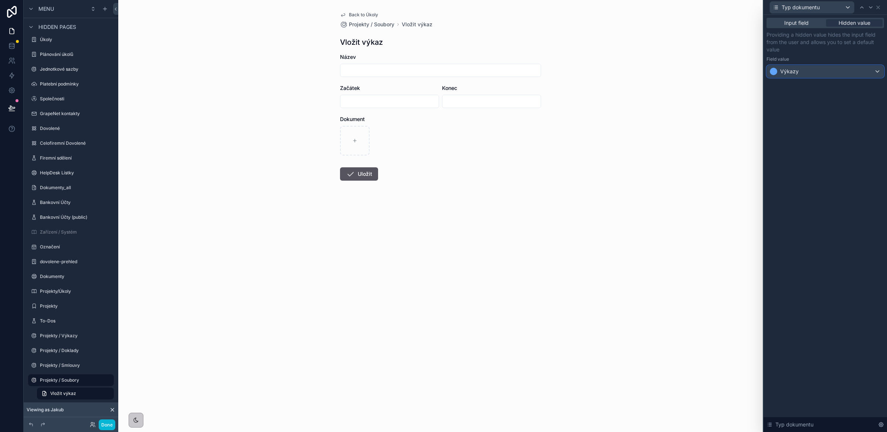
click at [819, 72] on div "Výkazy" at bounding box center [825, 71] width 117 height 12
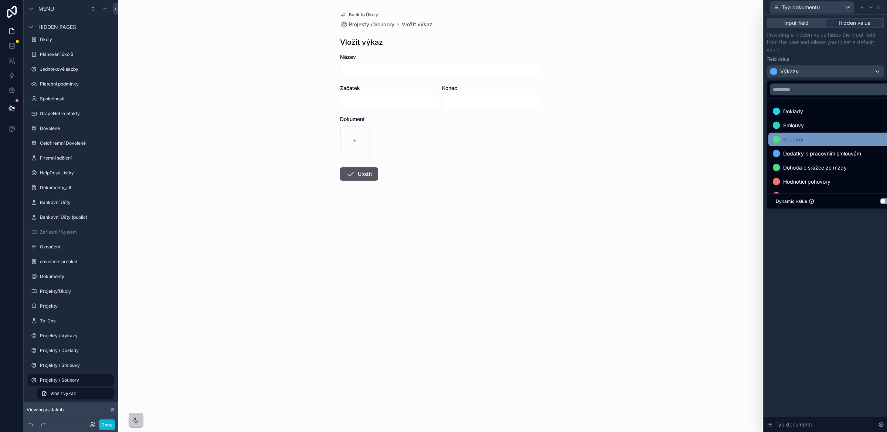
click at [808, 135] on div "Soubory" at bounding box center [834, 139] width 122 height 9
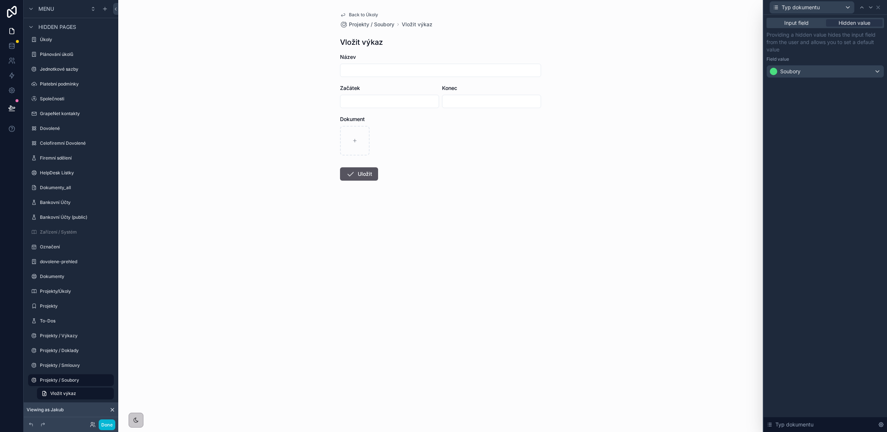
click at [826, 129] on div "Input field Hidden value Providing a hidden value hides the input field from th…" at bounding box center [826, 223] width 124 height 417
drag, startPoint x: 879, startPoint y: 8, endPoint x: 873, endPoint y: 10, distance: 5.5
click at [879, 8] on icon at bounding box center [879, 7] width 6 height 6
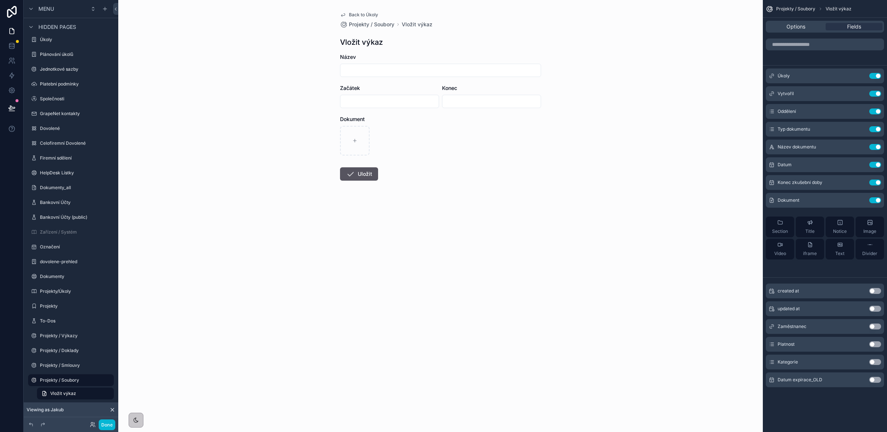
click at [794, 31] on div "Options Fields" at bounding box center [825, 27] width 118 height 12
click at [794, 27] on span "Options" at bounding box center [796, 26] width 19 height 7
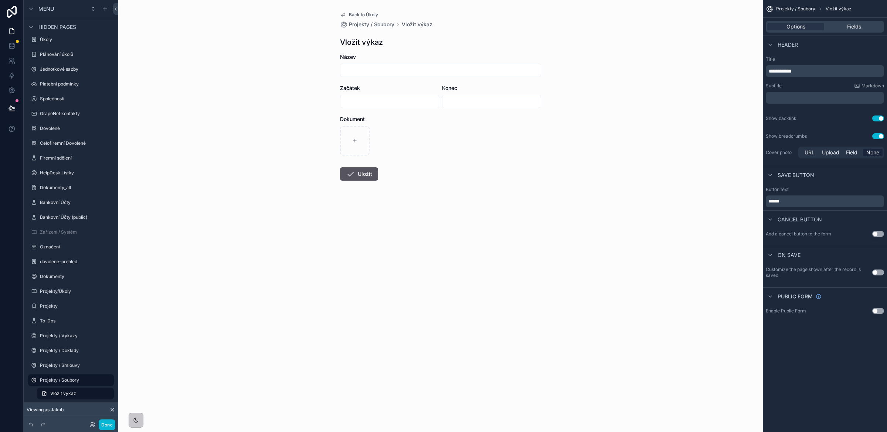
click at [792, 72] on span "**********" at bounding box center [780, 70] width 23 height 5
click at [843, 44] on div "Header" at bounding box center [825, 44] width 124 height 18
click at [359, 12] on span "Back to Úkoly" at bounding box center [363, 15] width 29 height 6
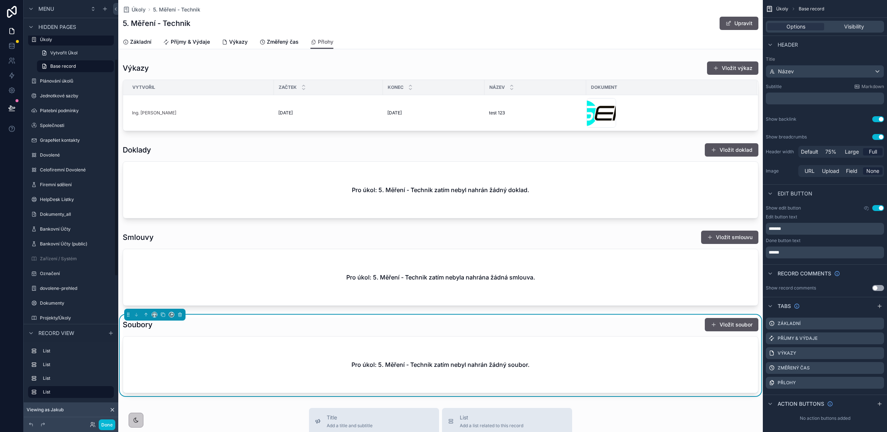
scroll to position [115, 0]
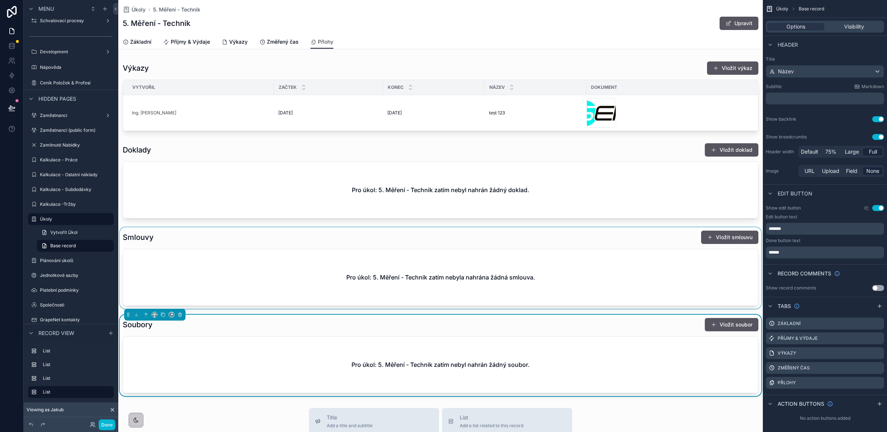
click at [278, 264] on div "scrollable content" at bounding box center [440, 267] width 645 height 81
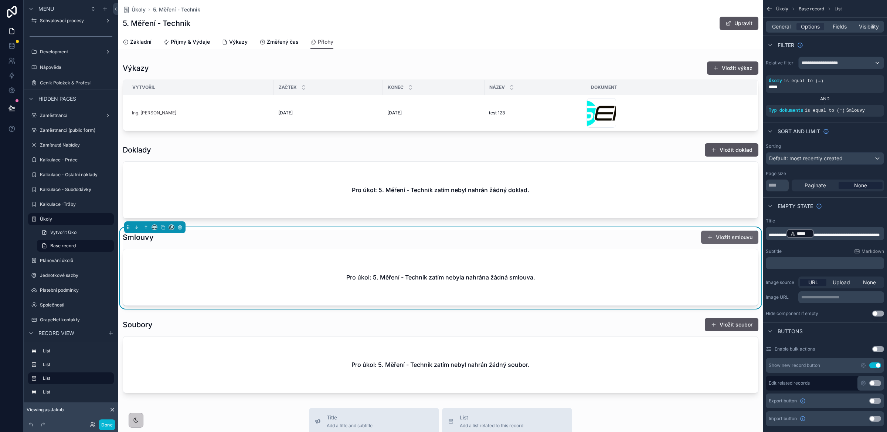
click at [731, 237] on button "Vložit smlouvu" at bounding box center [729, 236] width 57 height 13
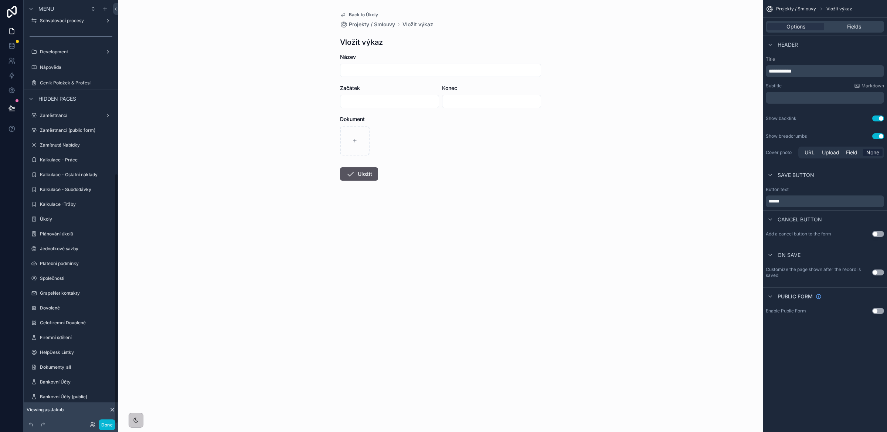
scroll to position [294, 0]
click at [792, 71] on span "**********" at bounding box center [780, 70] width 23 height 5
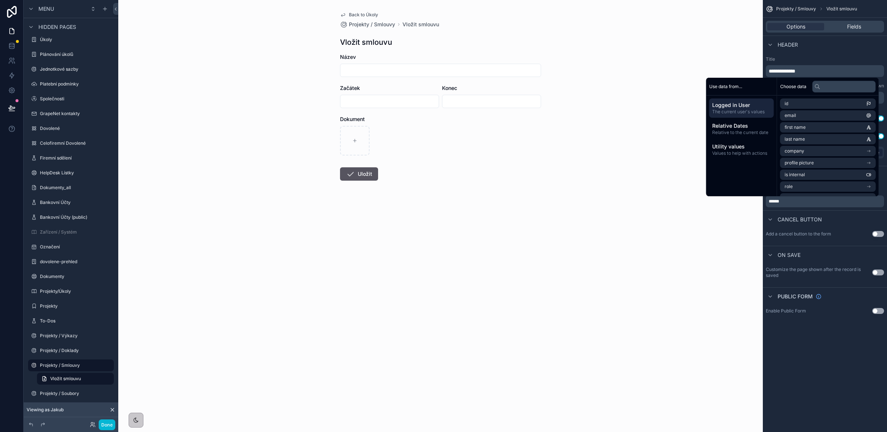
click at [730, 53] on div "Back to Úkoly Projekty / Smlouvy Vložit smlouvu Vložit smlouvu Název Začátek Ko…" at bounding box center [440, 216] width 645 height 432
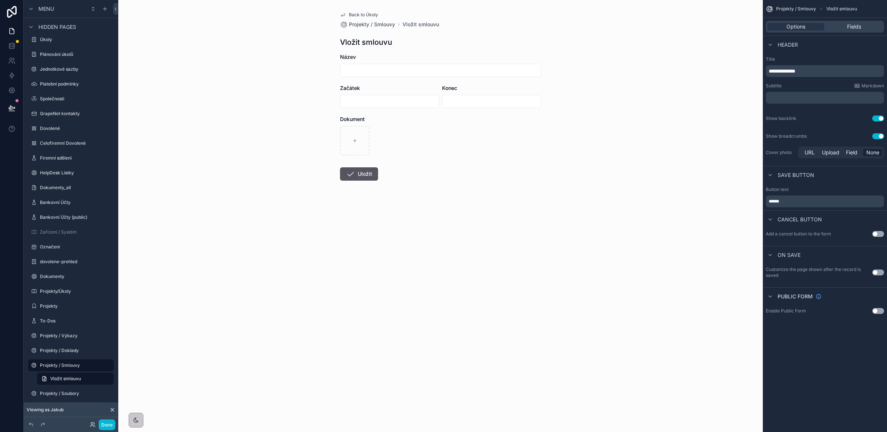
click at [367, 14] on span "Back to Úkoly" at bounding box center [363, 15] width 29 height 6
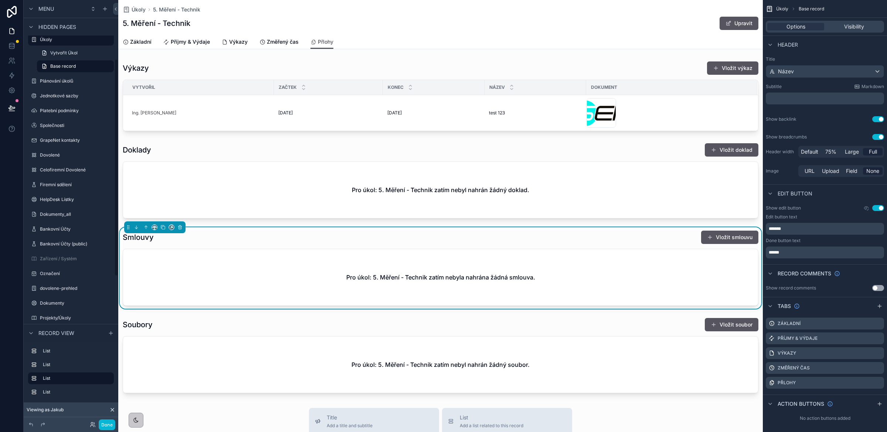
scroll to position [115, 0]
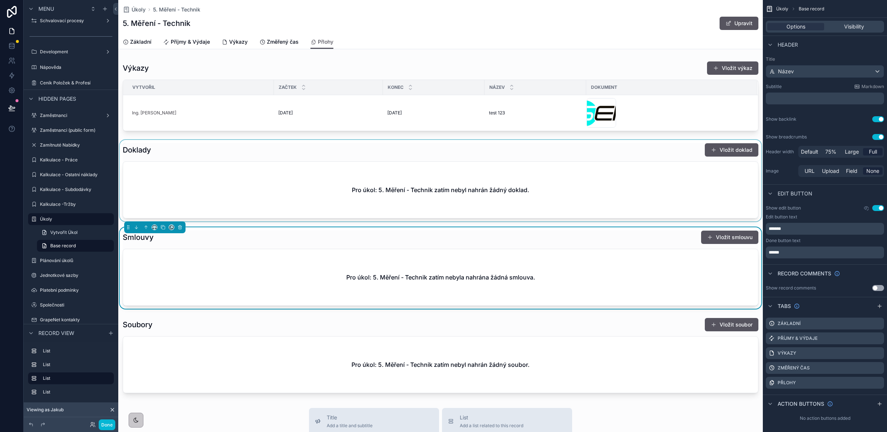
click at [565, 203] on div "scrollable content" at bounding box center [440, 180] width 645 height 81
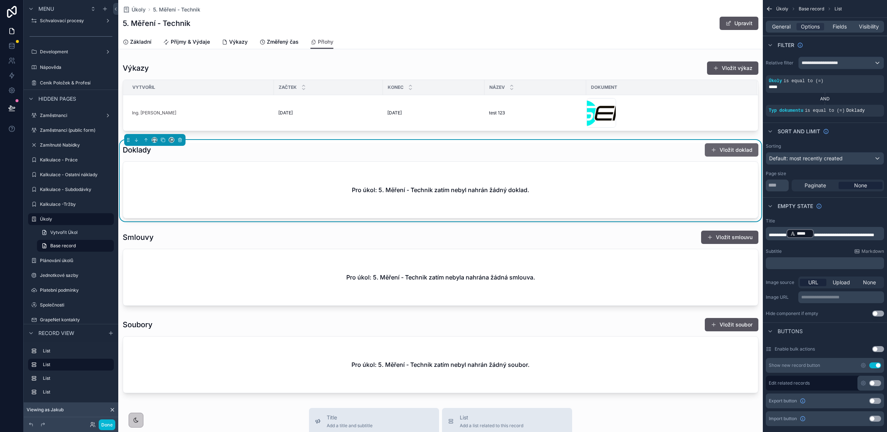
click at [734, 149] on button "Vložit doklad" at bounding box center [732, 149] width 54 height 13
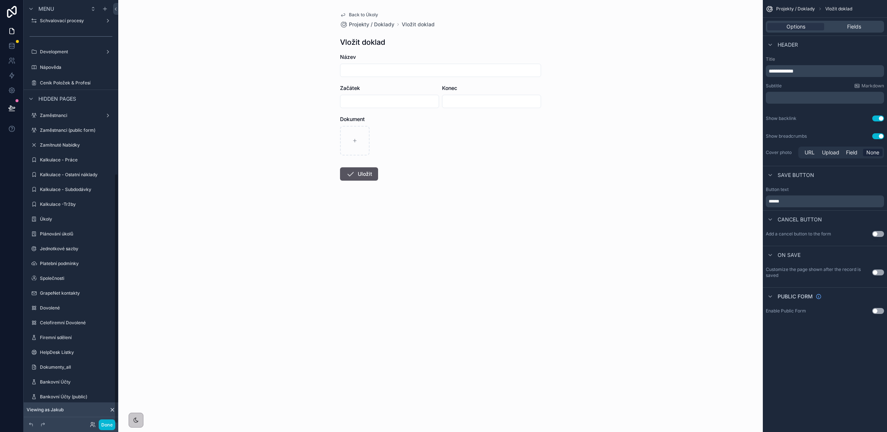
scroll to position [294, 0]
click at [361, 15] on span "Back to Úkoly" at bounding box center [363, 15] width 29 height 6
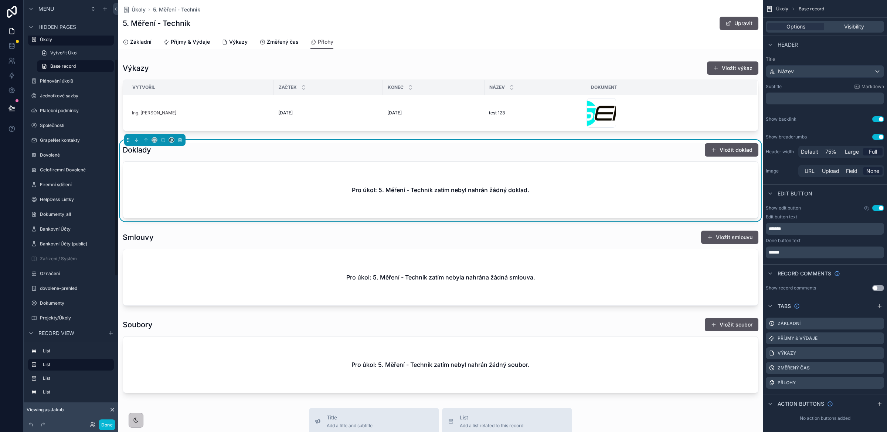
scroll to position [115, 0]
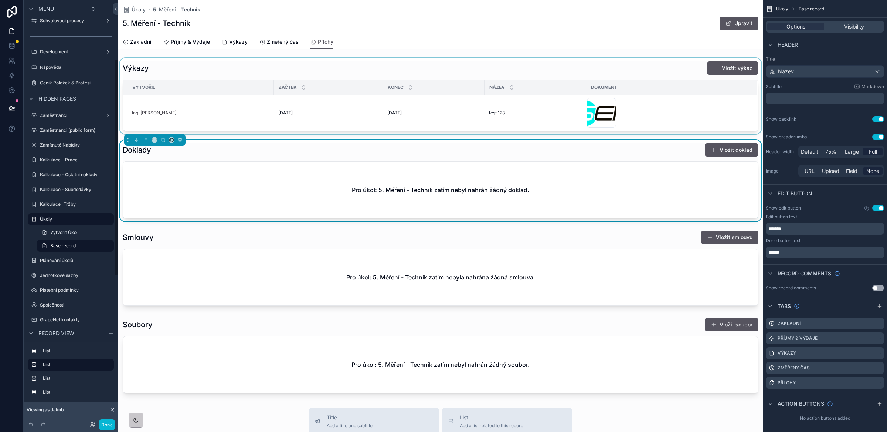
click at [426, 110] on div "scrollable content" at bounding box center [440, 96] width 645 height 76
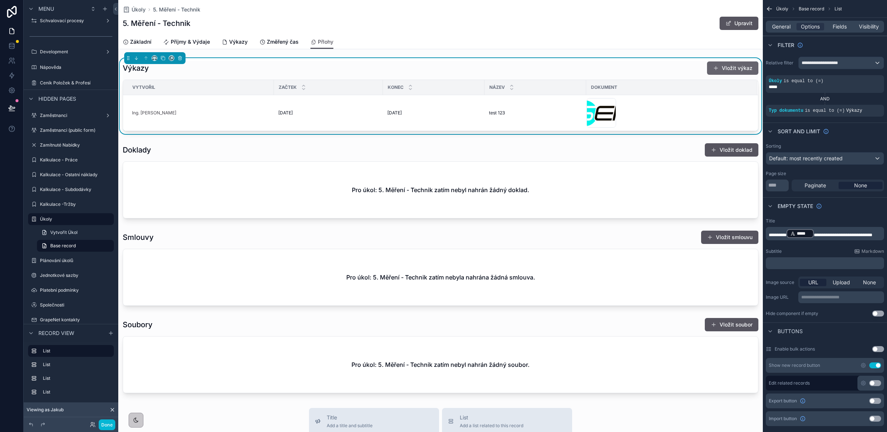
click at [731, 67] on button "Vložit výkaz" at bounding box center [732, 67] width 51 height 13
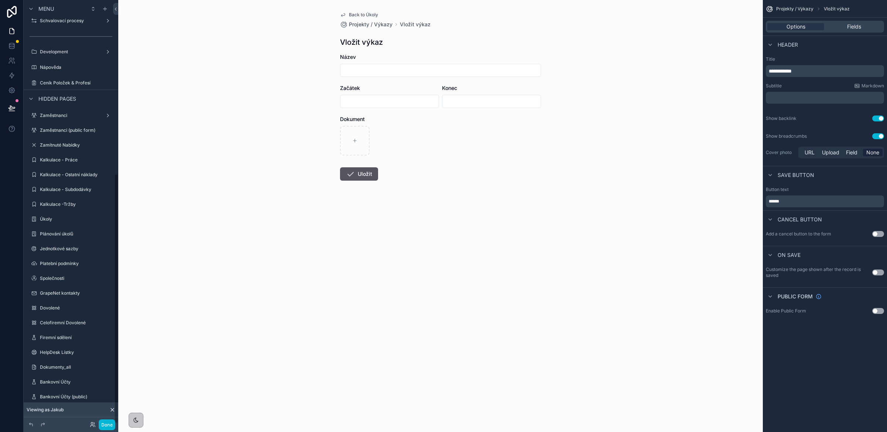
scroll to position [294, 0]
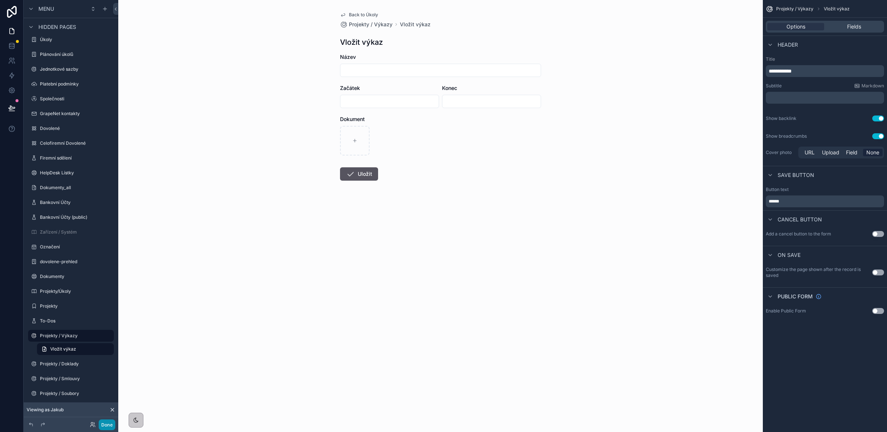
click at [102, 424] on button "Done" at bounding box center [107, 424] width 17 height 11
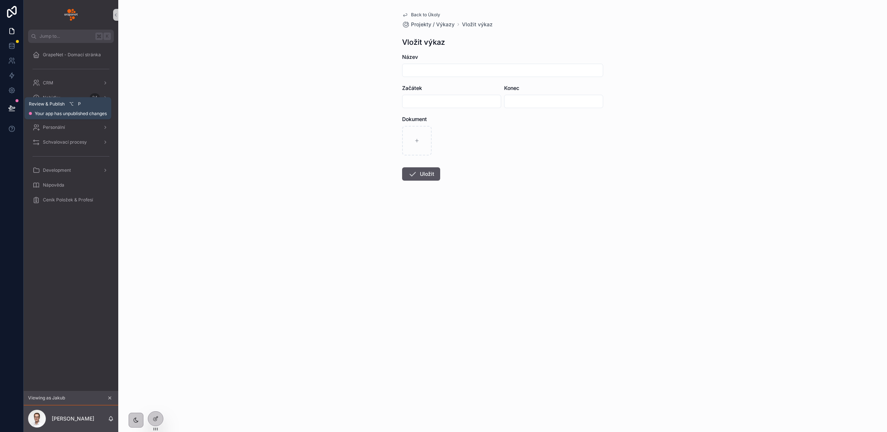
click at [16, 108] on button at bounding box center [12, 108] width 16 height 21
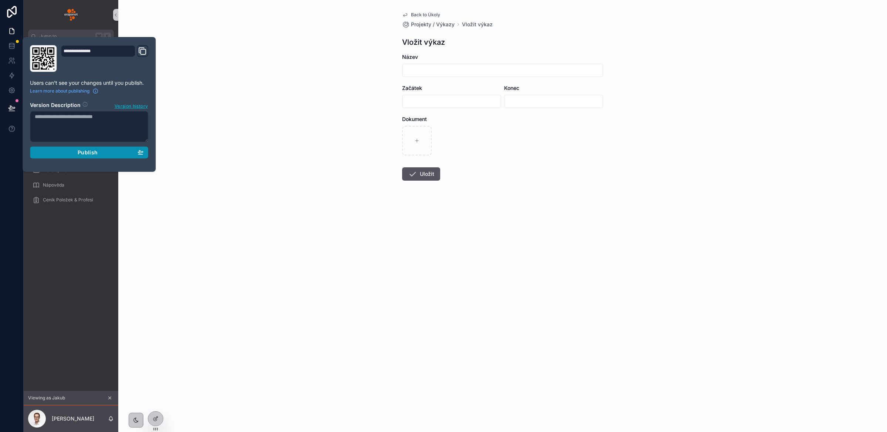
click at [90, 155] on span "Publish" at bounding box center [88, 152] width 20 height 7
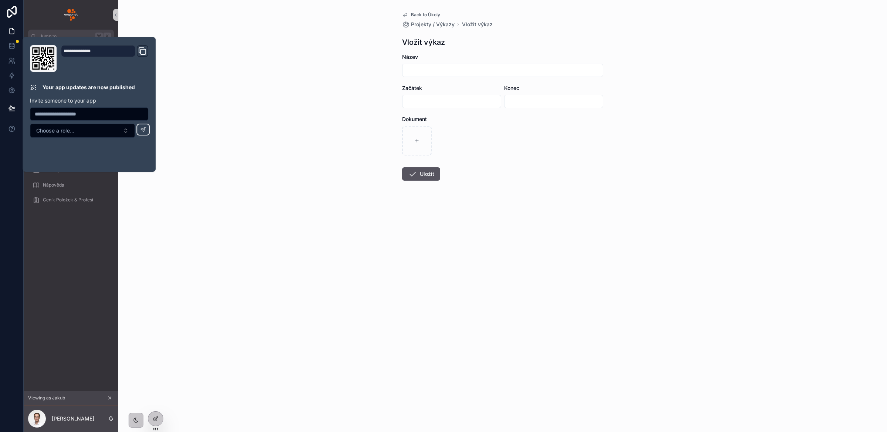
click at [362, 228] on div "Back to Úkoly Projekty / Výkazy Vložit výkaz Vložit výkaz Název Začátek Konec D…" at bounding box center [502, 216] width 769 height 432
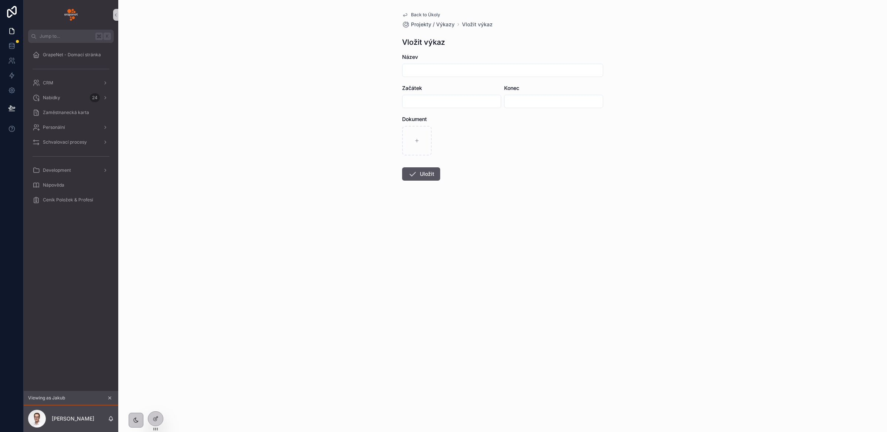
click at [421, 13] on span "Back to Úkoly" at bounding box center [425, 15] width 29 height 6
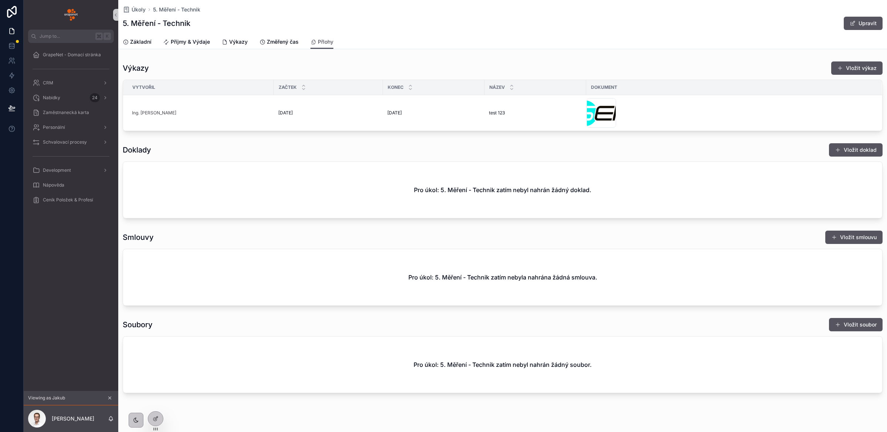
click at [111, 397] on icon "scrollable content" at bounding box center [109, 397] width 5 height 5
click at [72, 109] on div "Projekty" at bounding box center [71, 112] width 77 height 12
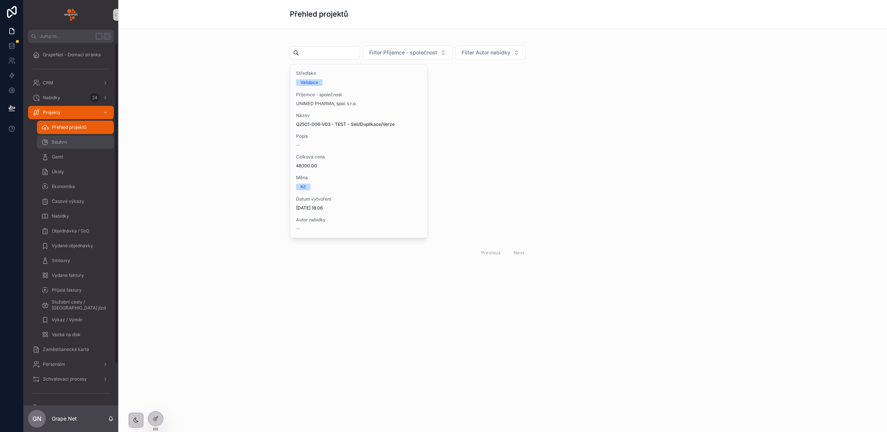
click at [81, 143] on div "Souhrn" at bounding box center [75, 142] width 68 height 12
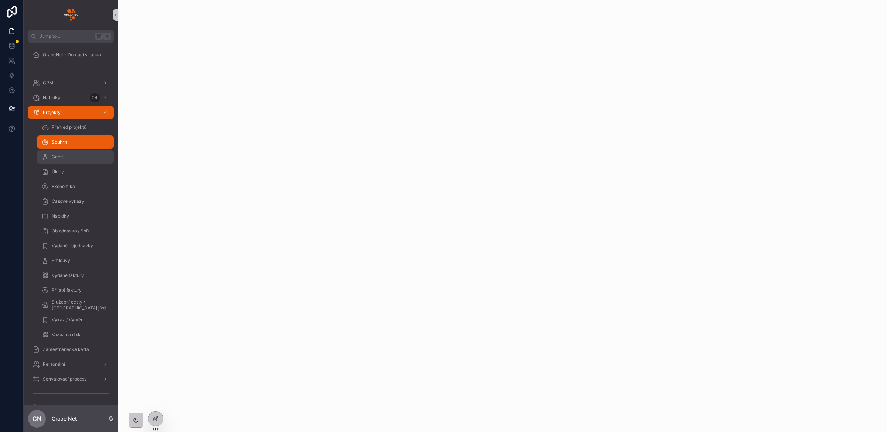
click at [80, 157] on div "Gantt" at bounding box center [75, 157] width 68 height 12
click at [73, 170] on div "Úkoly" at bounding box center [75, 172] width 68 height 12
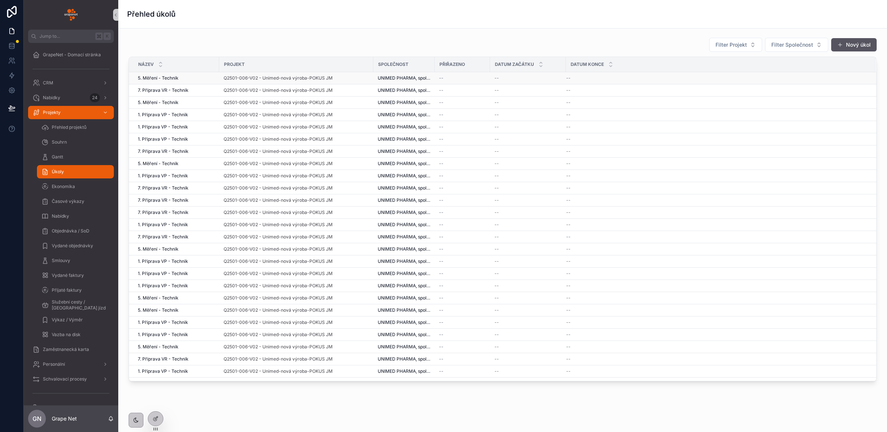
click at [476, 81] on div "--" at bounding box center [462, 78] width 47 height 6
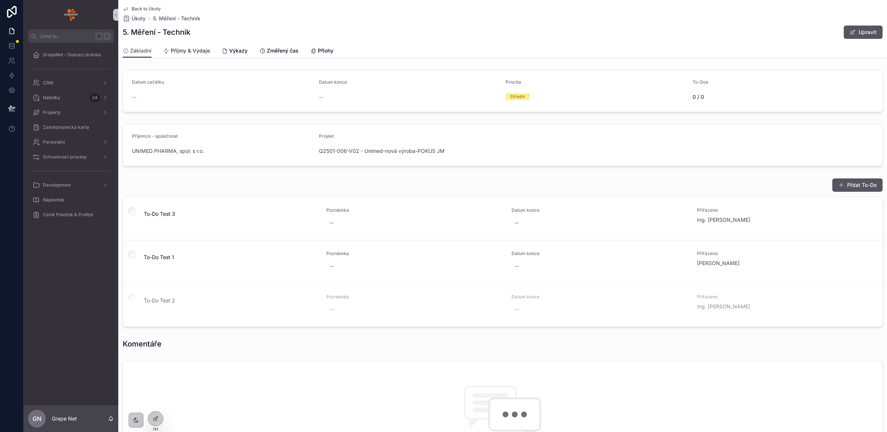
click at [176, 50] on span "Příjmy & Výdaje" at bounding box center [190, 50] width 39 height 7
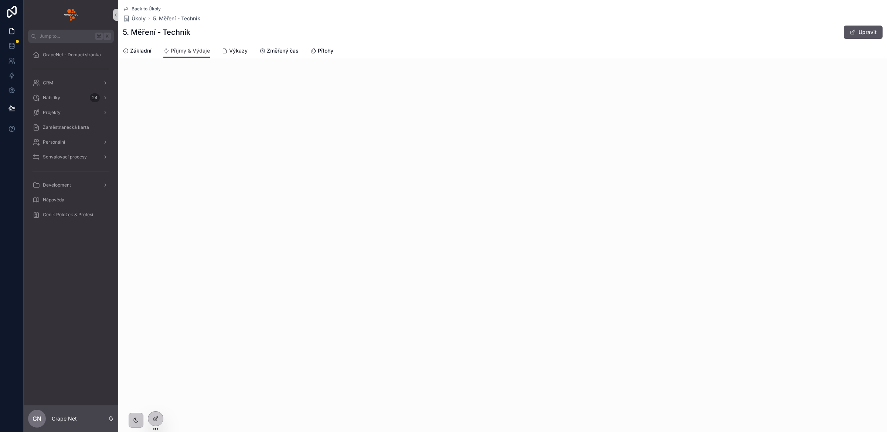
click at [231, 45] on link "Výkazy" at bounding box center [235, 51] width 26 height 15
click at [155, 422] on div at bounding box center [155, 418] width 15 height 14
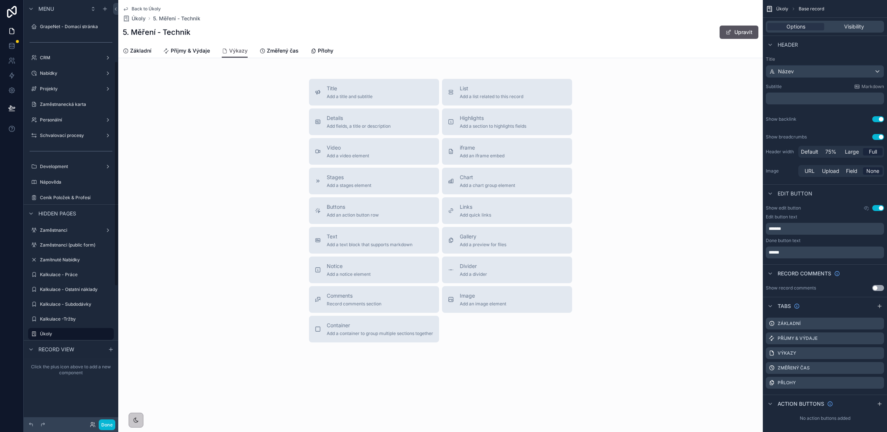
scroll to position [115, 0]
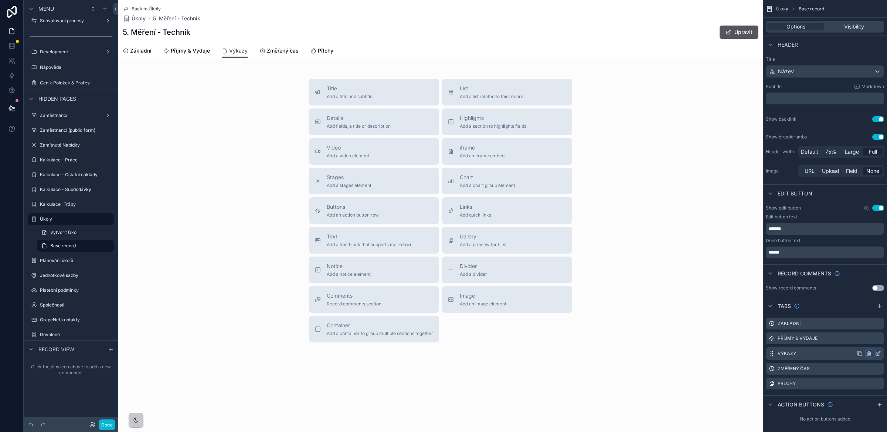
click at [868, 352] on icon "scrollable content" at bounding box center [869, 353] width 6 height 6
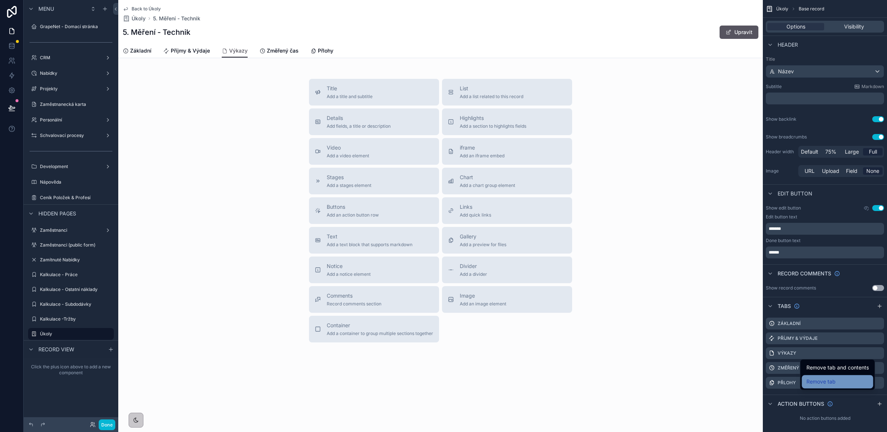
scroll to position [115, 0]
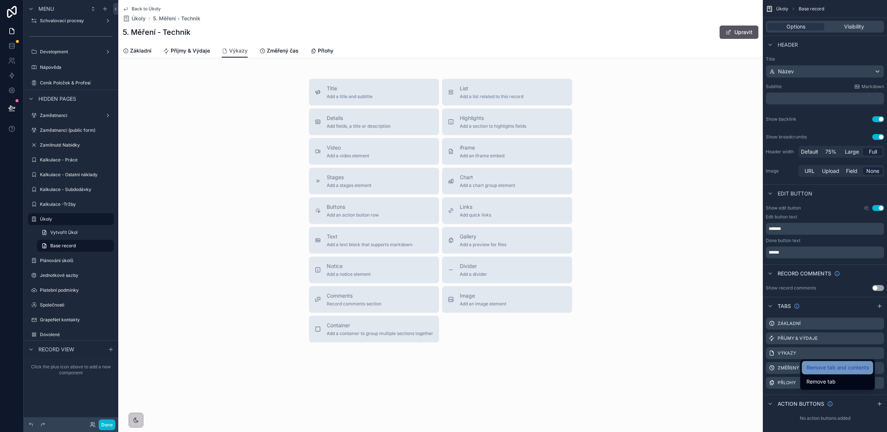
click at [839, 370] on span "Remove tab and contents" at bounding box center [838, 367] width 62 height 9
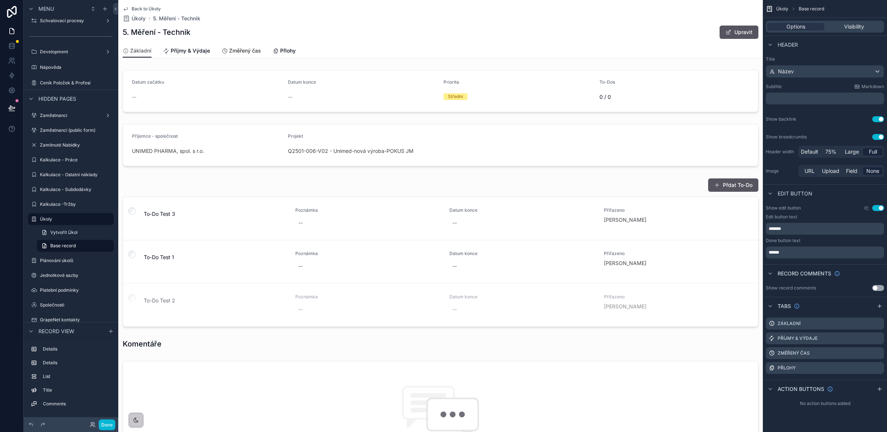
click at [237, 53] on span "Změřený čas" at bounding box center [245, 50] width 32 height 7
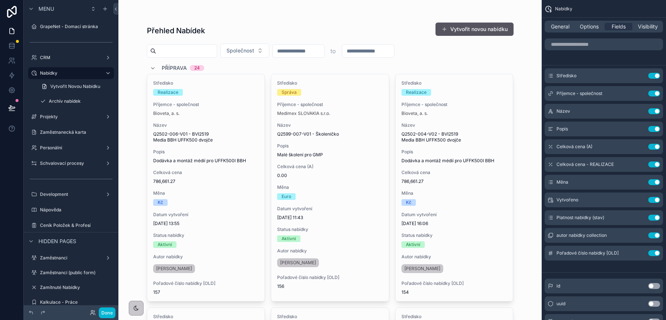
scroll to position [1649, 0]
